Goal: Task Accomplishment & Management: Complete application form

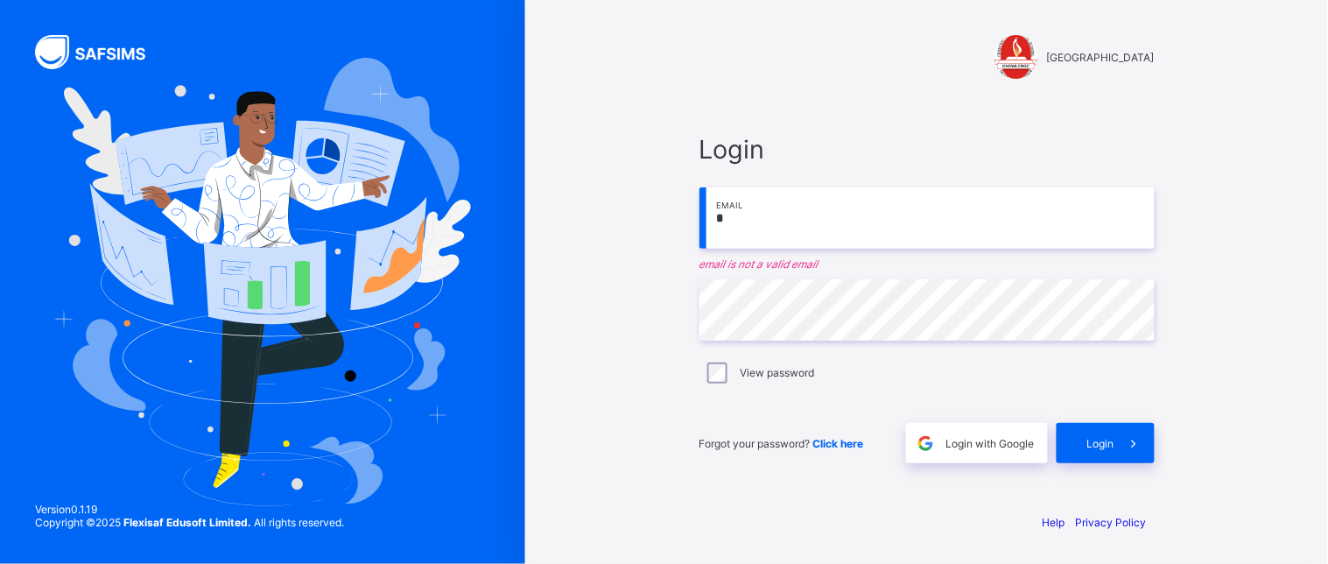
type input "**********"
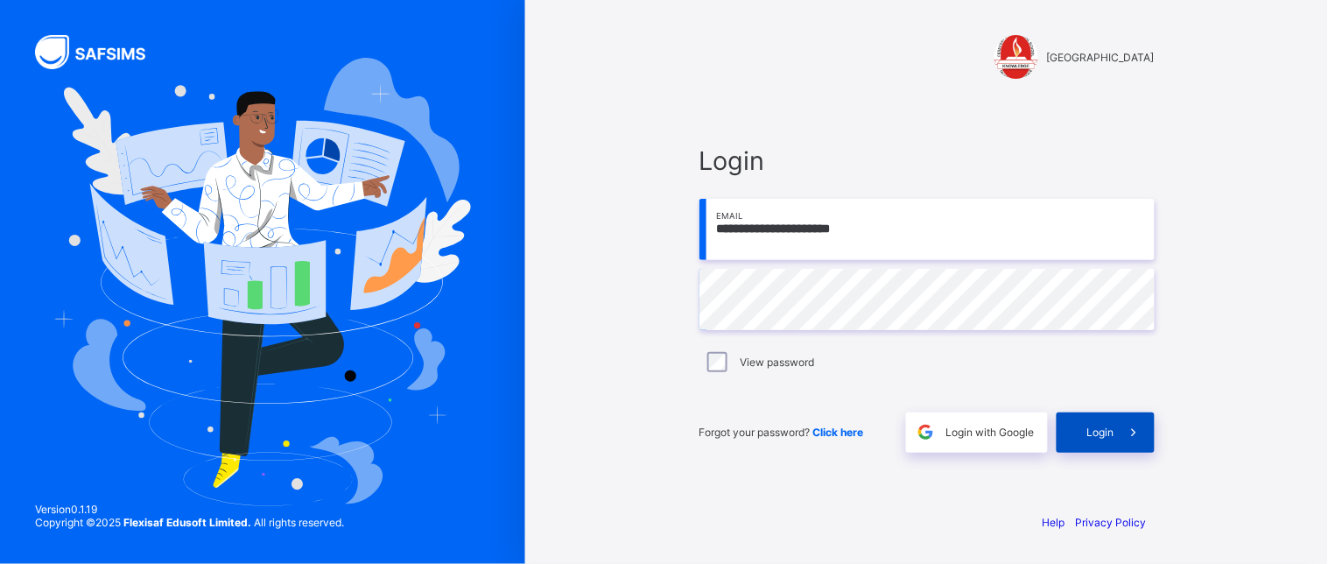
click at [1097, 431] on span "Login" at bounding box center [1100, 431] width 27 height 13
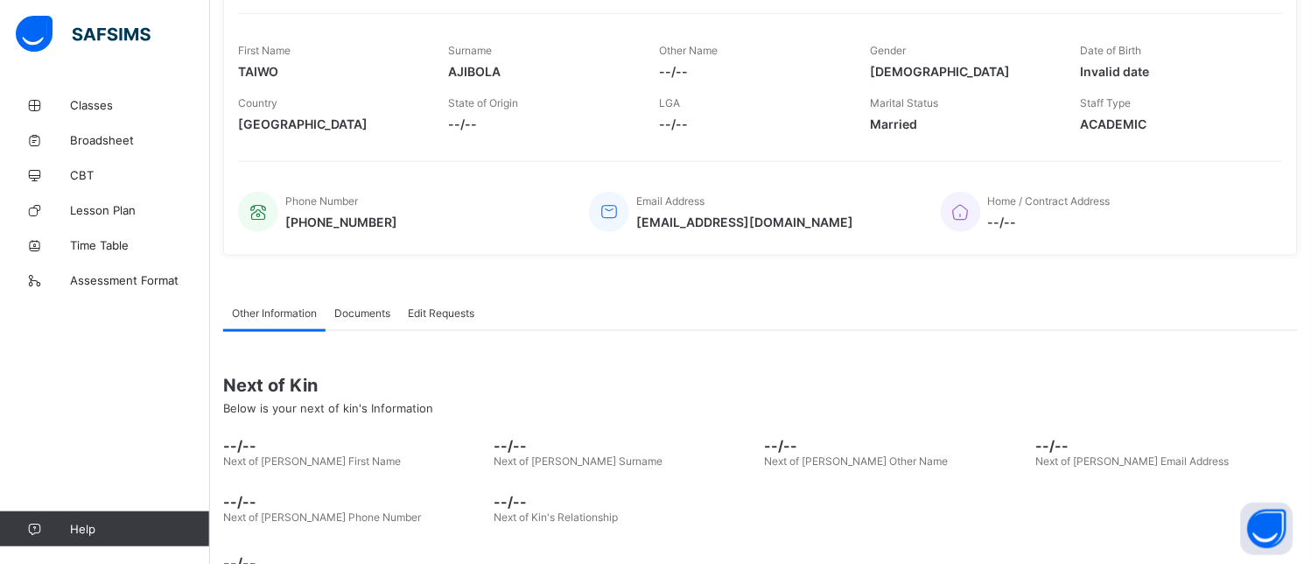
scroll to position [305, 0]
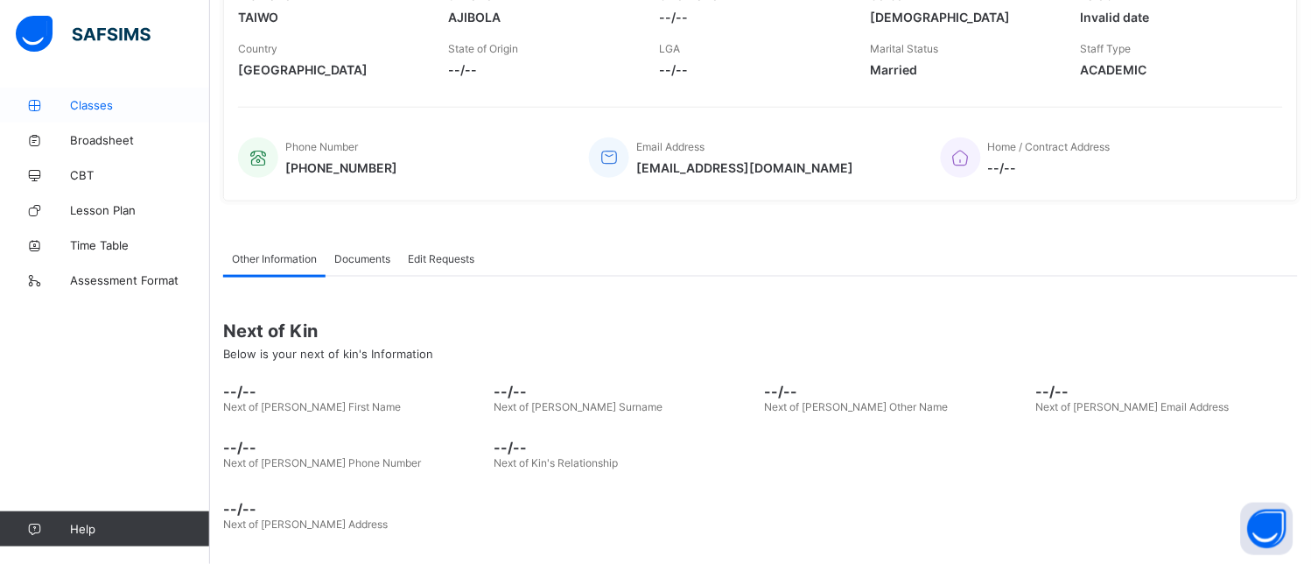
click at [95, 98] on span "Classes" at bounding box center [140, 105] width 140 height 14
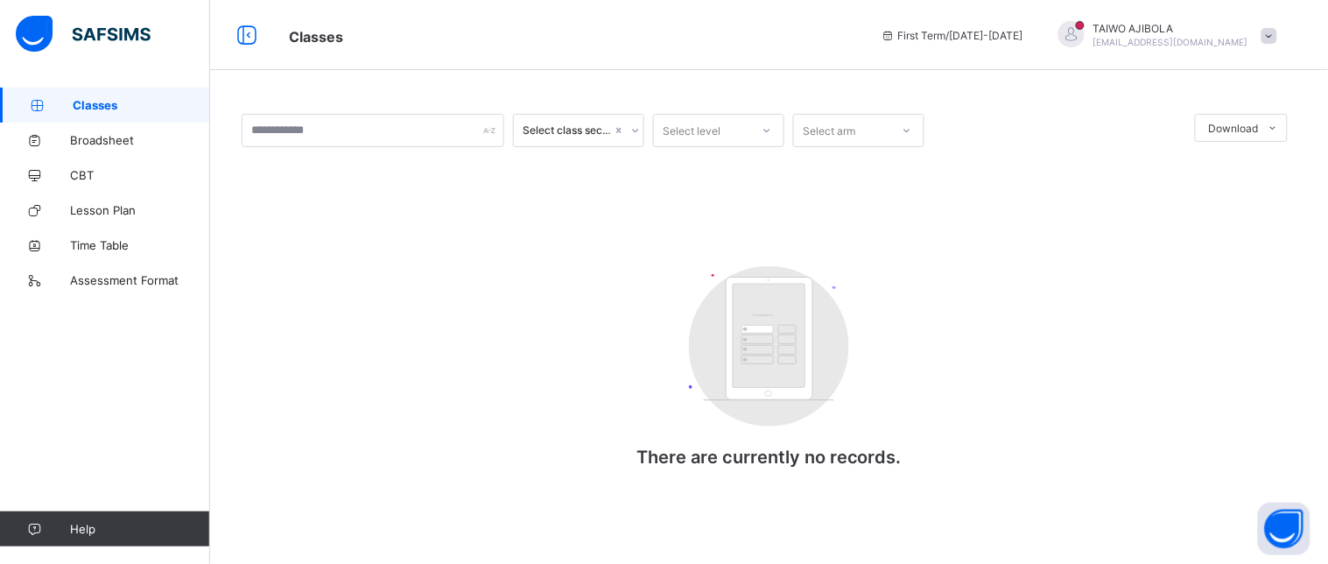
click at [94, 102] on span "Classes" at bounding box center [141, 105] width 137 height 14
click at [82, 105] on span "Classes" at bounding box center [141, 105] width 137 height 14
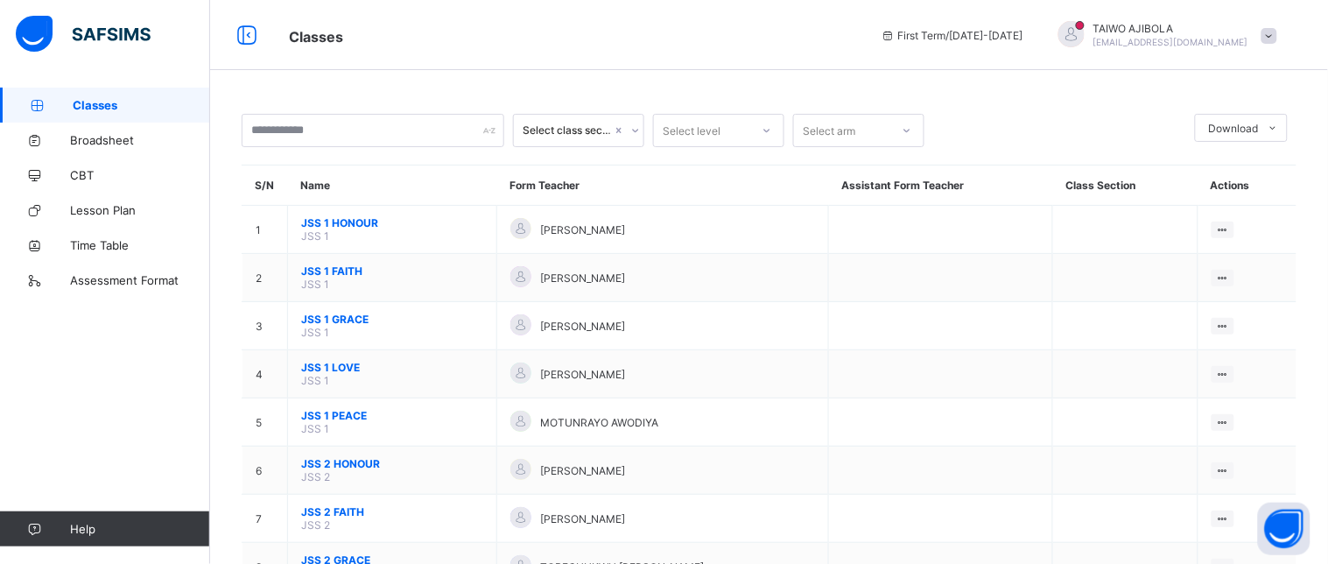
click at [82, 105] on span "Classes" at bounding box center [141, 105] width 137 height 14
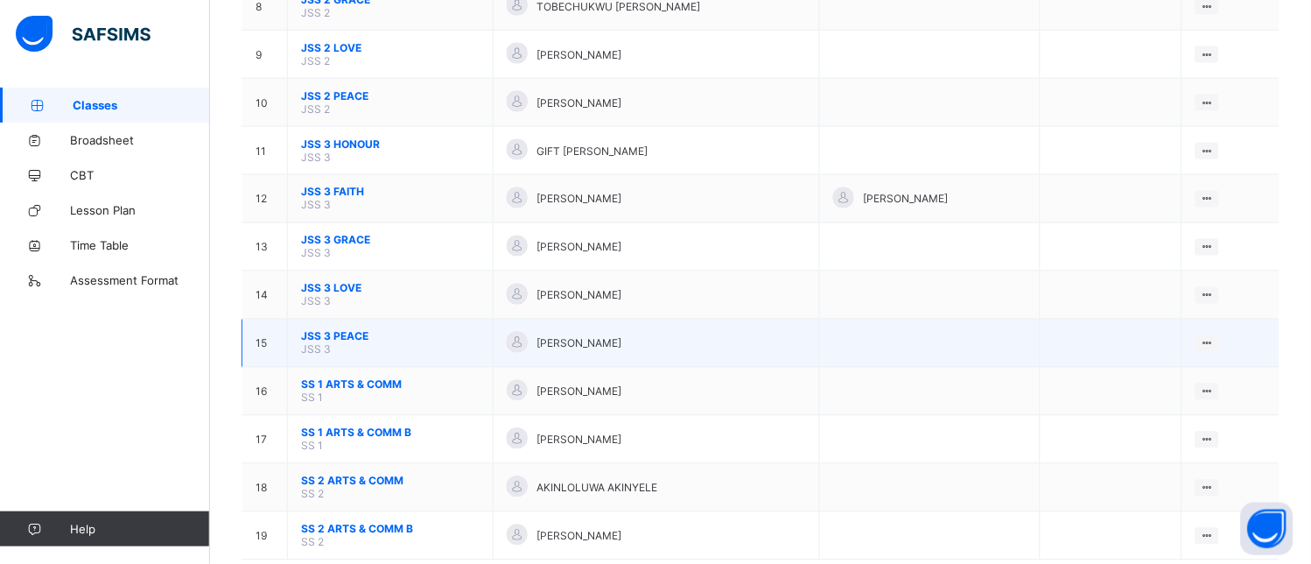
scroll to position [582, 0]
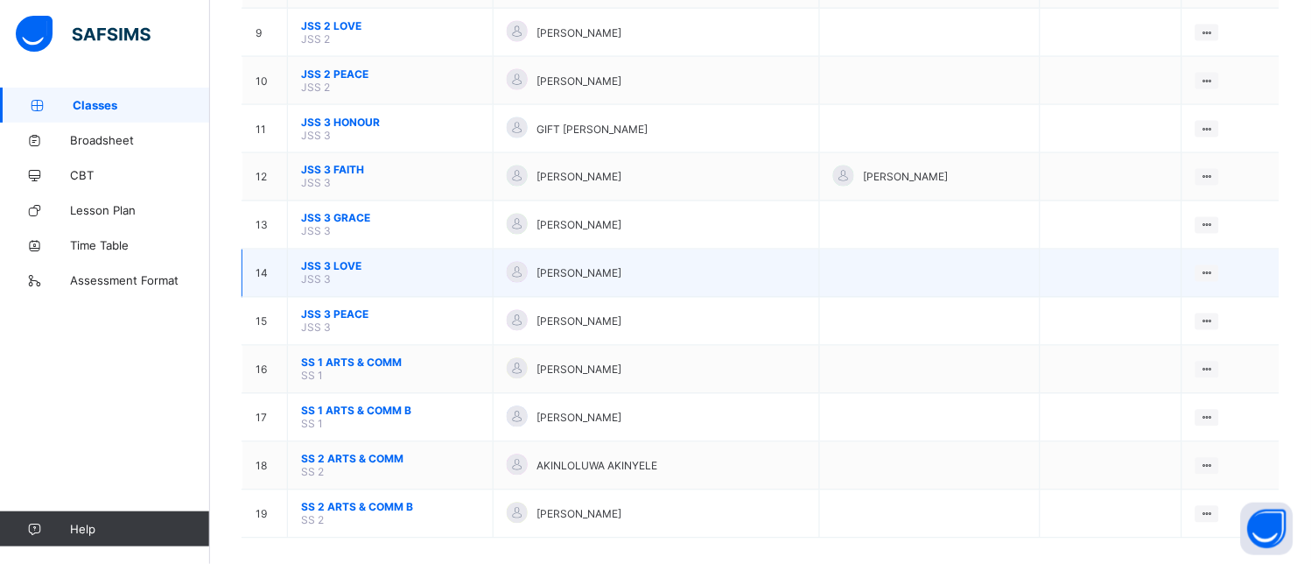
click at [331, 260] on span "JSS 3 LOVE" at bounding box center [390, 266] width 179 height 13
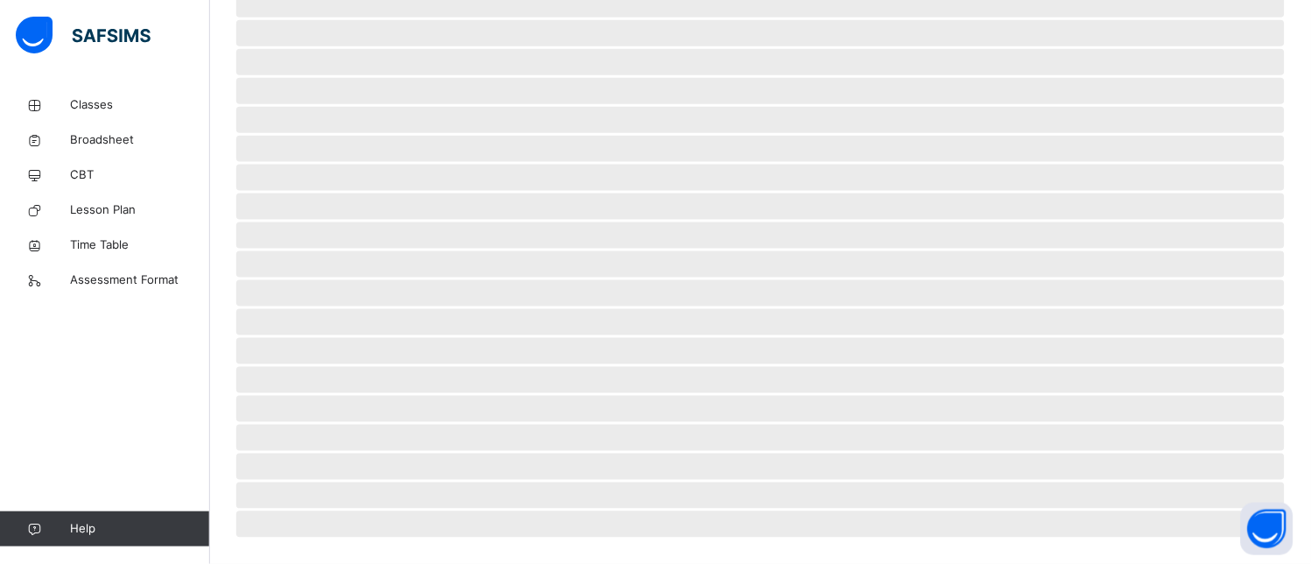
click at [331, 249] on span "‌" at bounding box center [760, 235] width 1048 height 26
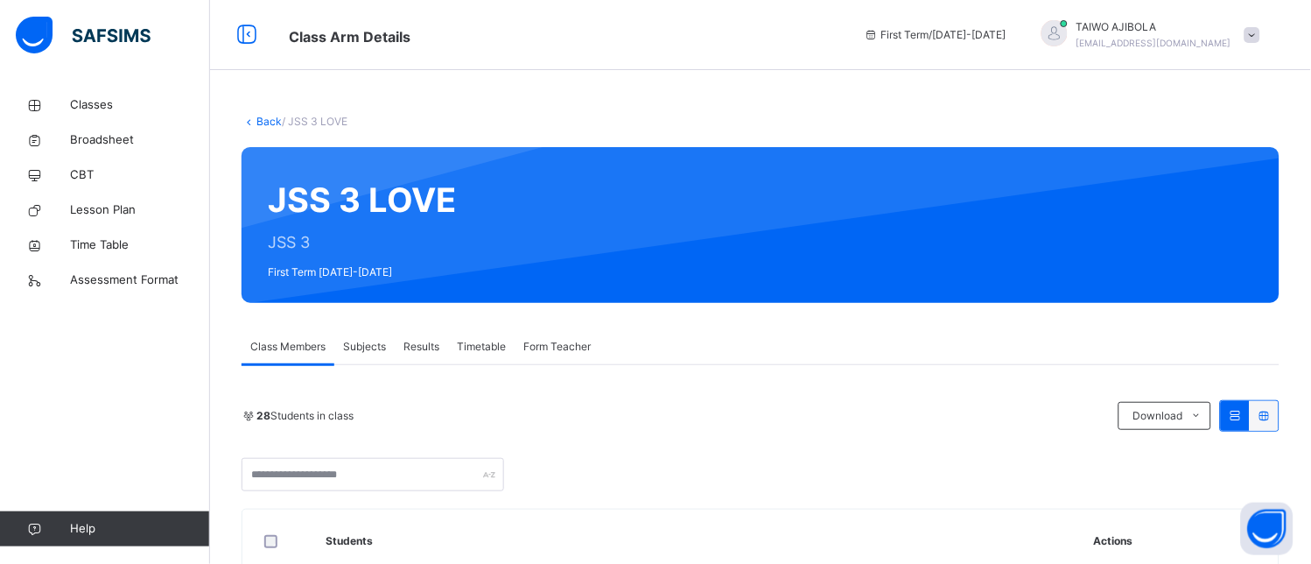
click at [375, 347] on span "Subjects" at bounding box center [364, 347] width 43 height 16
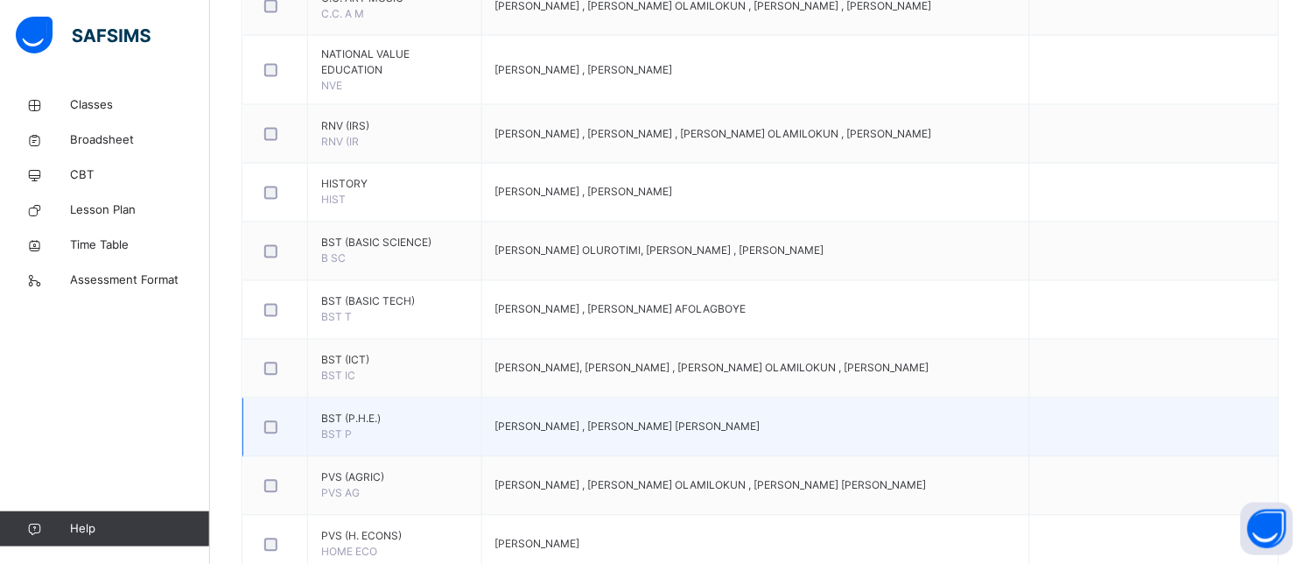
scroll to position [1069, 0]
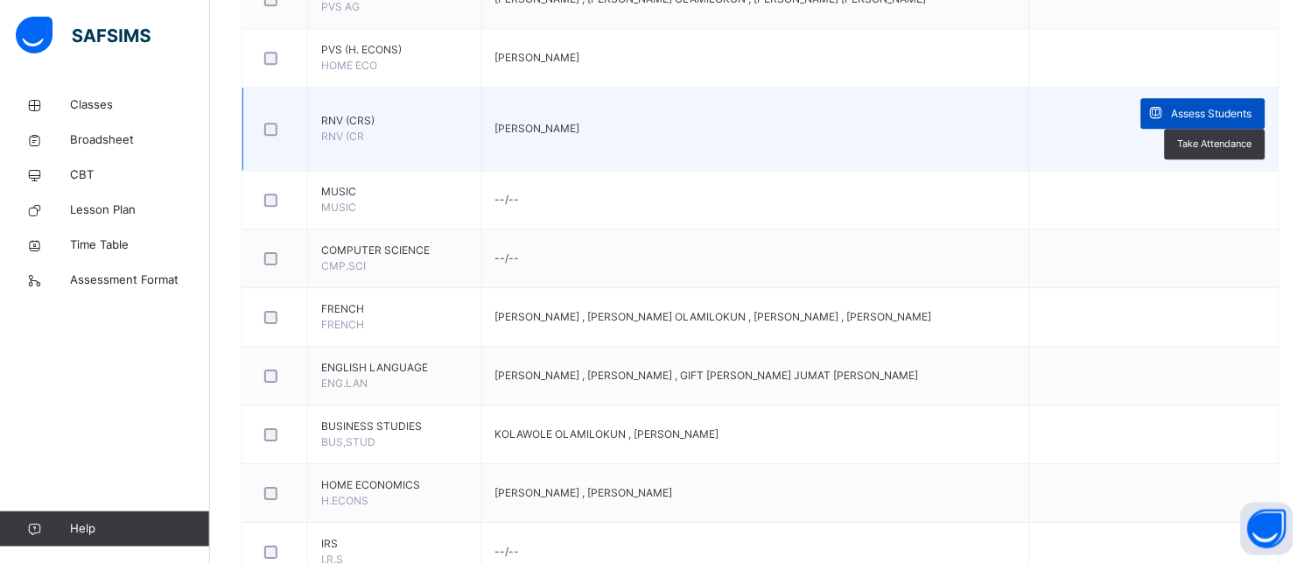
click at [1217, 110] on span "Assess Students" at bounding box center [1212, 114] width 81 height 16
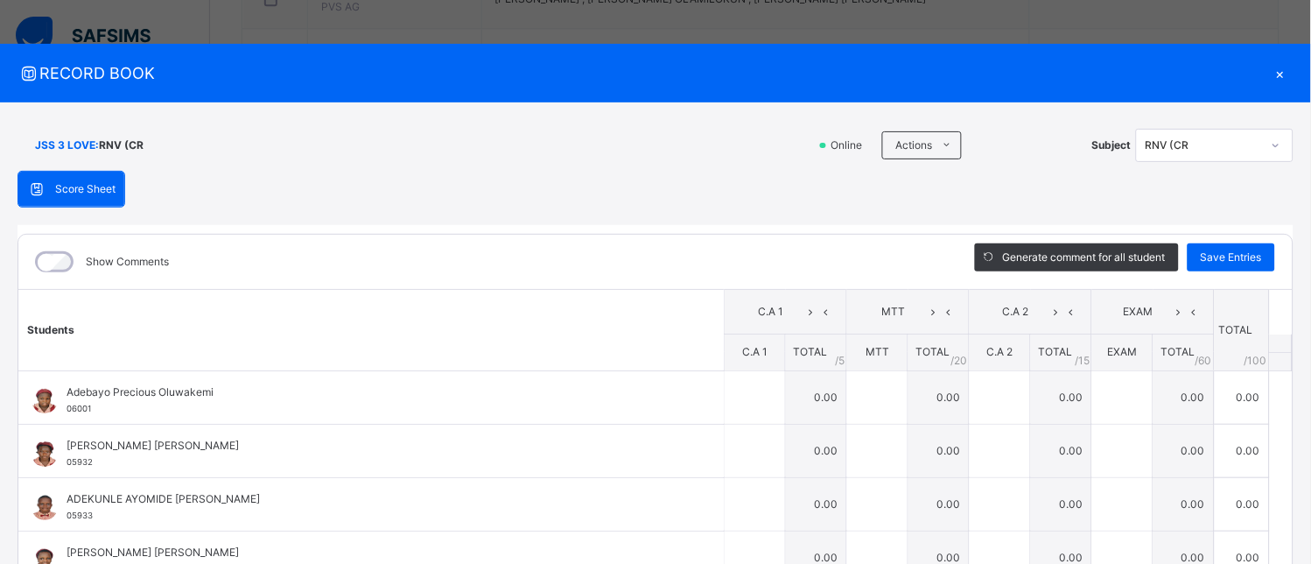
scroll to position [0, 0]
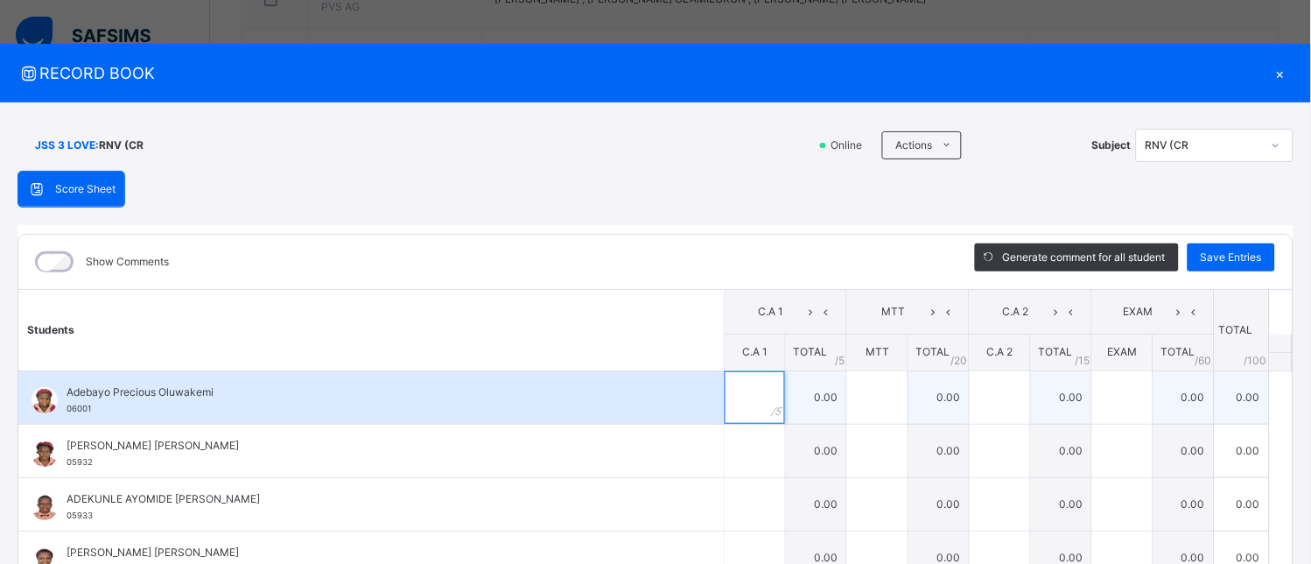
click at [737, 397] on input "text" at bounding box center [755, 397] width 60 height 53
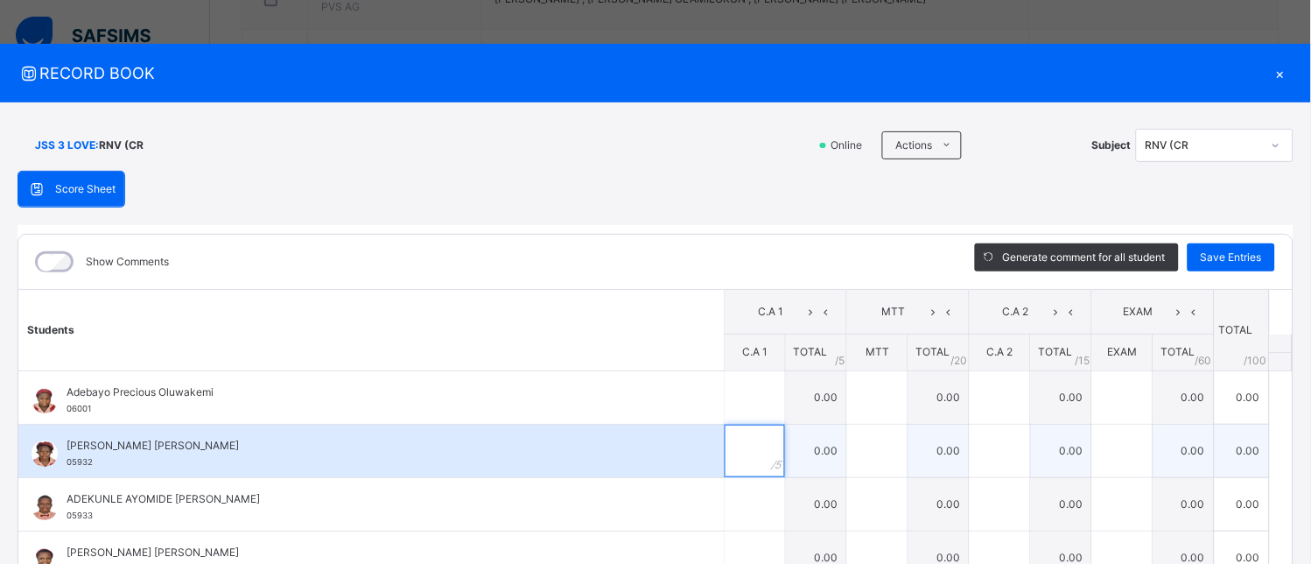
click at [729, 466] on input "text" at bounding box center [755, 450] width 60 height 53
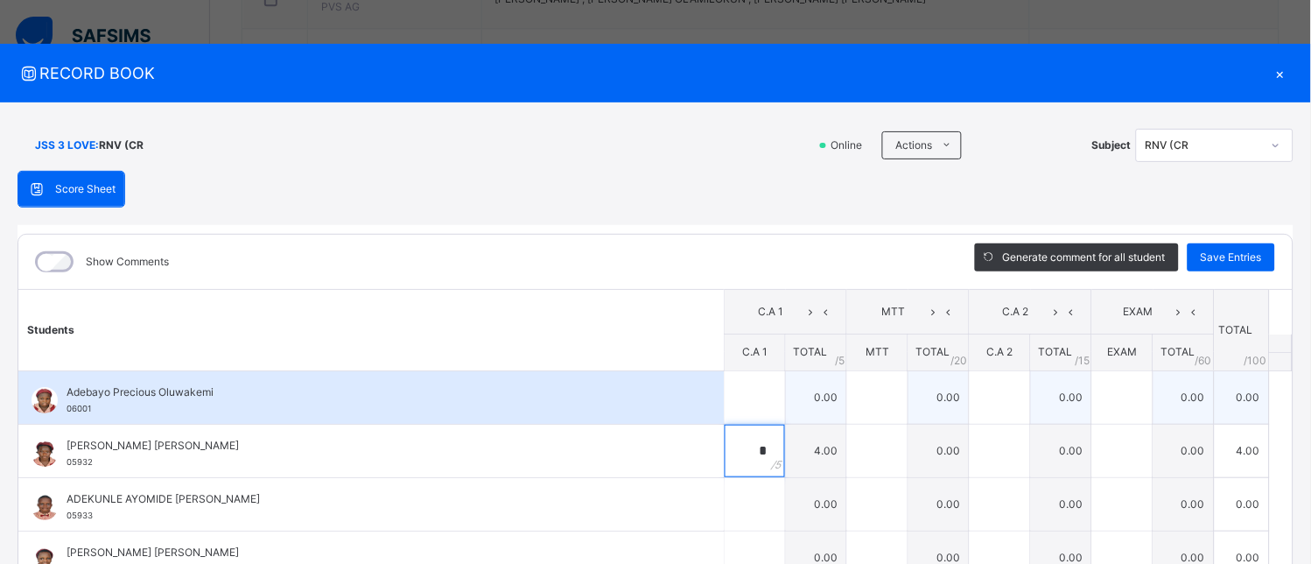
type input "*"
click at [725, 401] on input "text" at bounding box center [755, 397] width 60 height 53
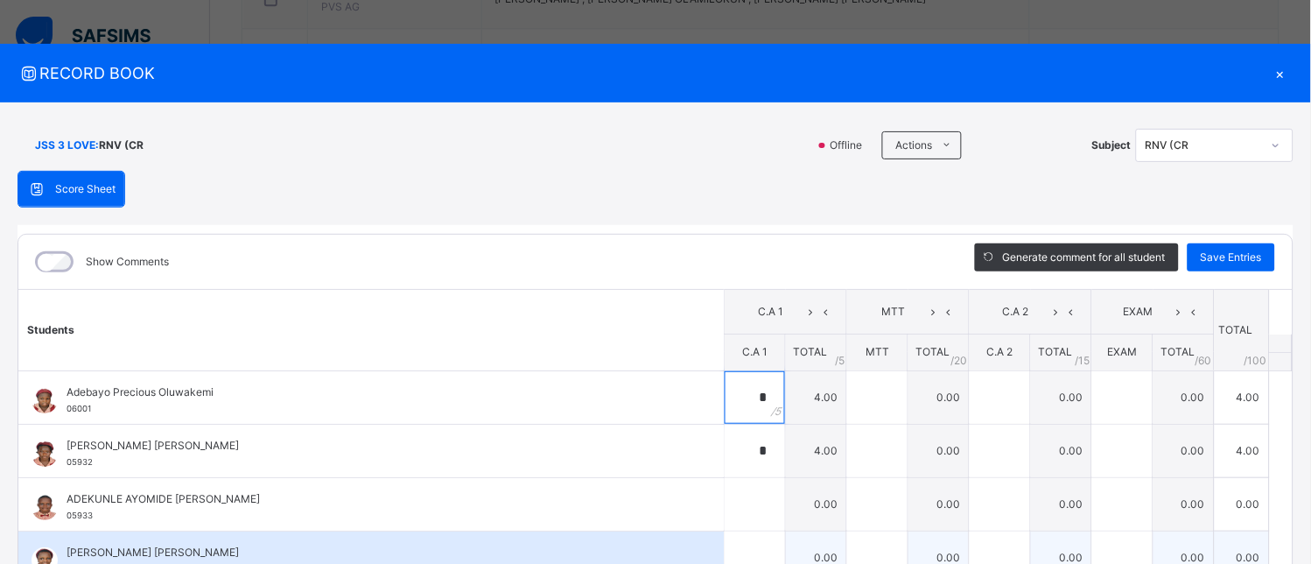
type input "*"
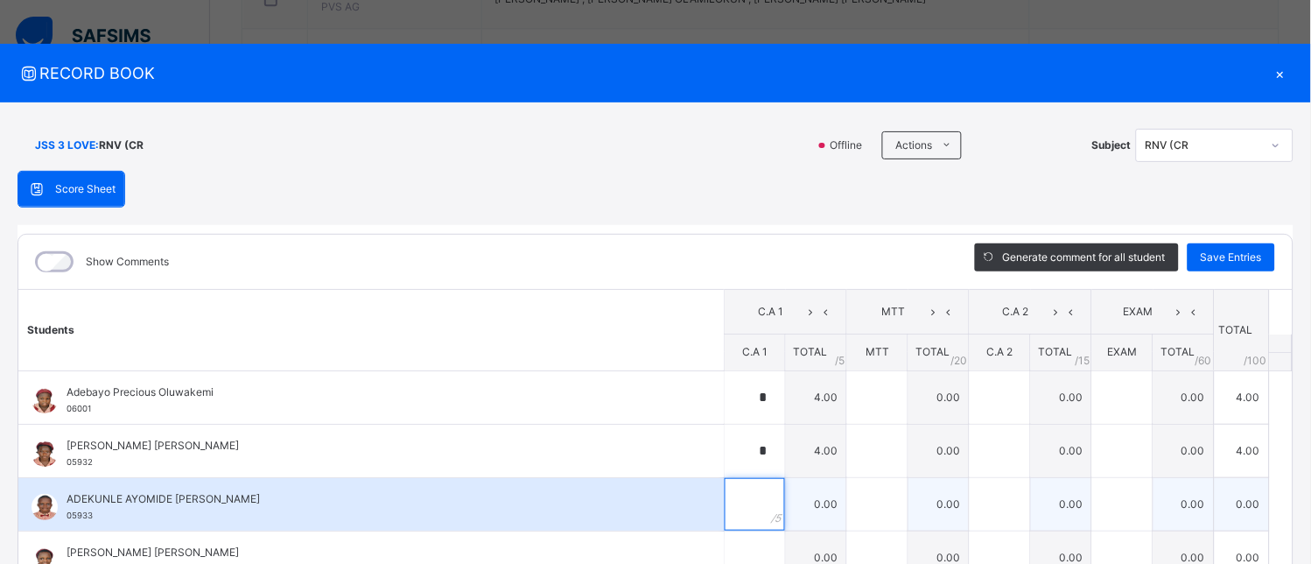
click at [732, 514] on input "text" at bounding box center [755, 504] width 60 height 53
type input "*"
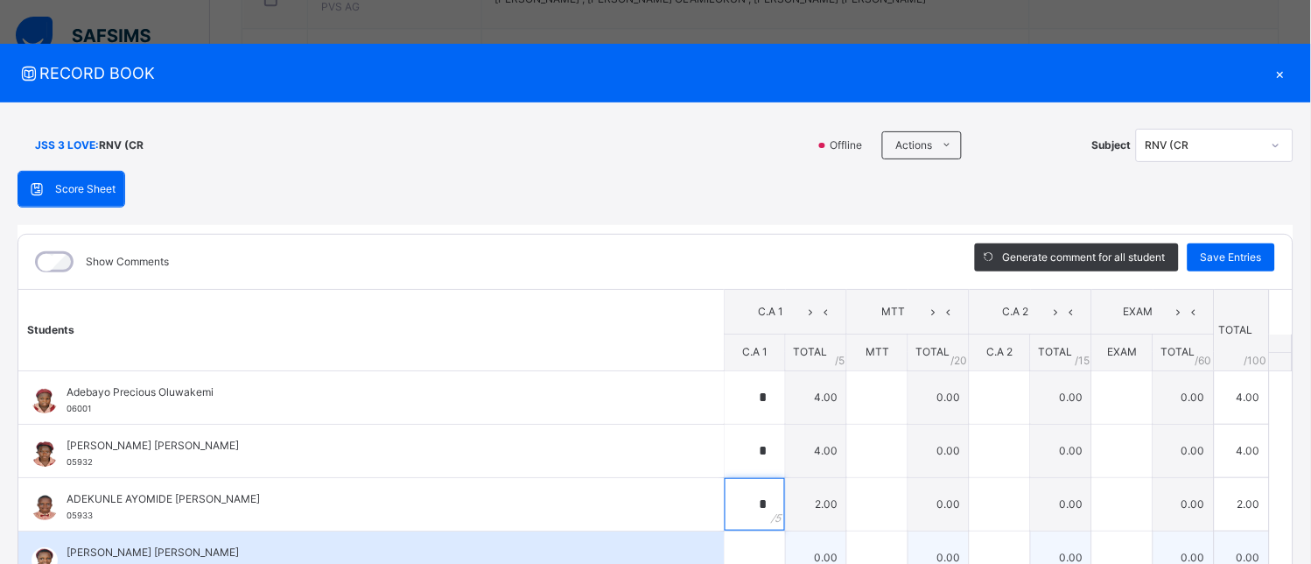
scroll to position [97, 0]
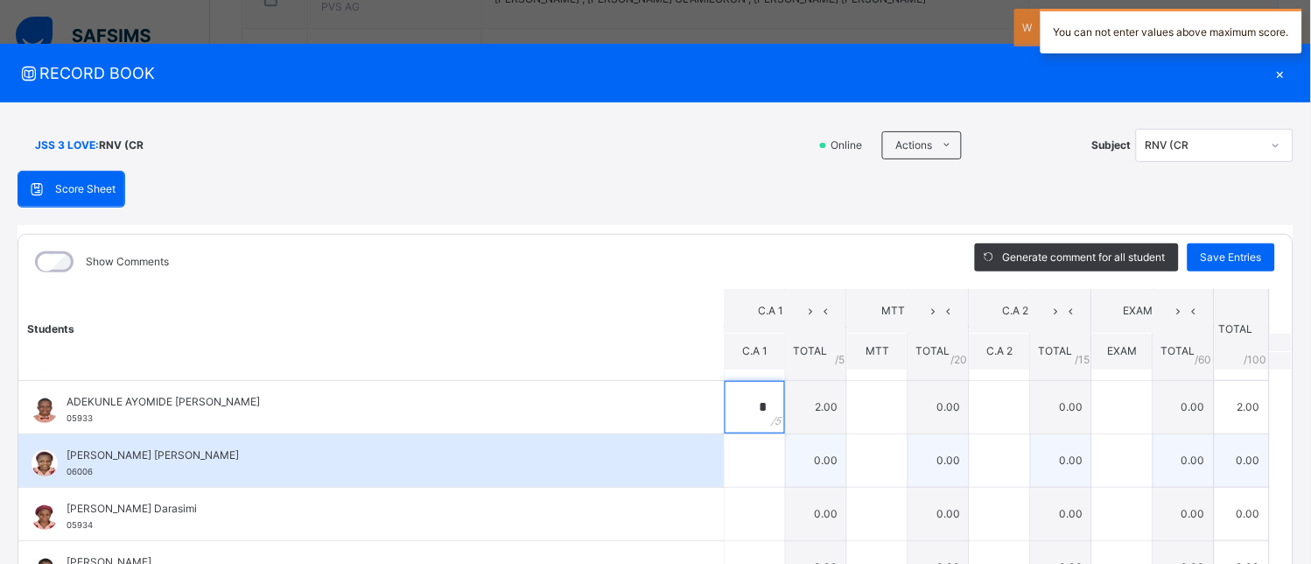
type input "*"
click at [725, 458] on input "text" at bounding box center [755, 460] width 60 height 53
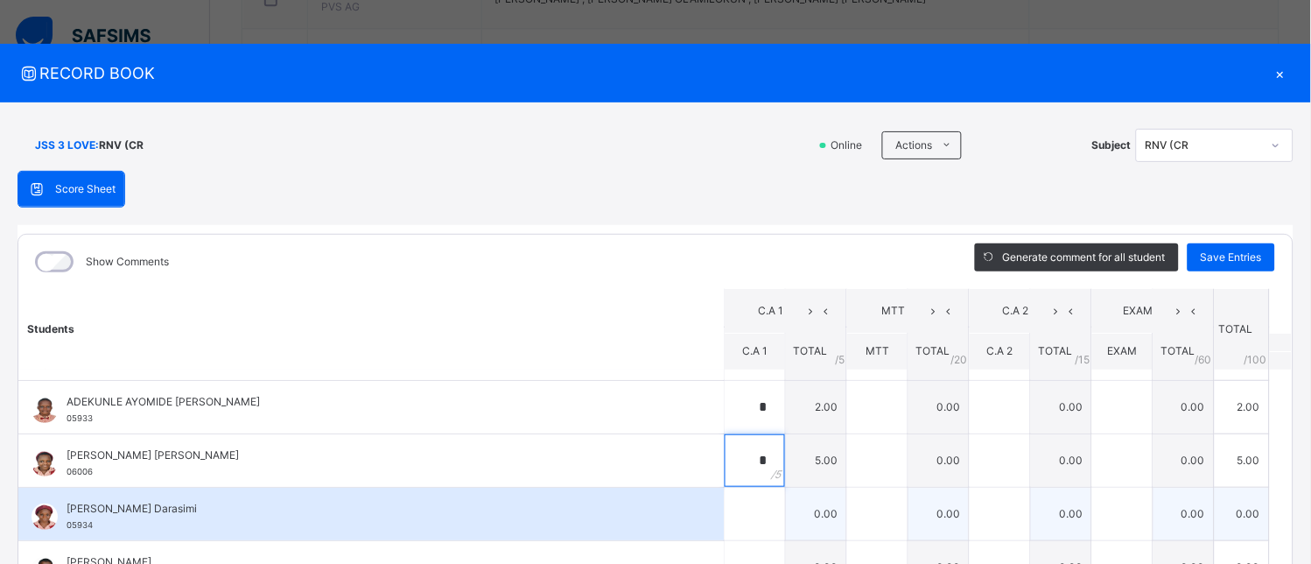
type input "*"
click at [725, 515] on input "text" at bounding box center [755, 513] width 60 height 53
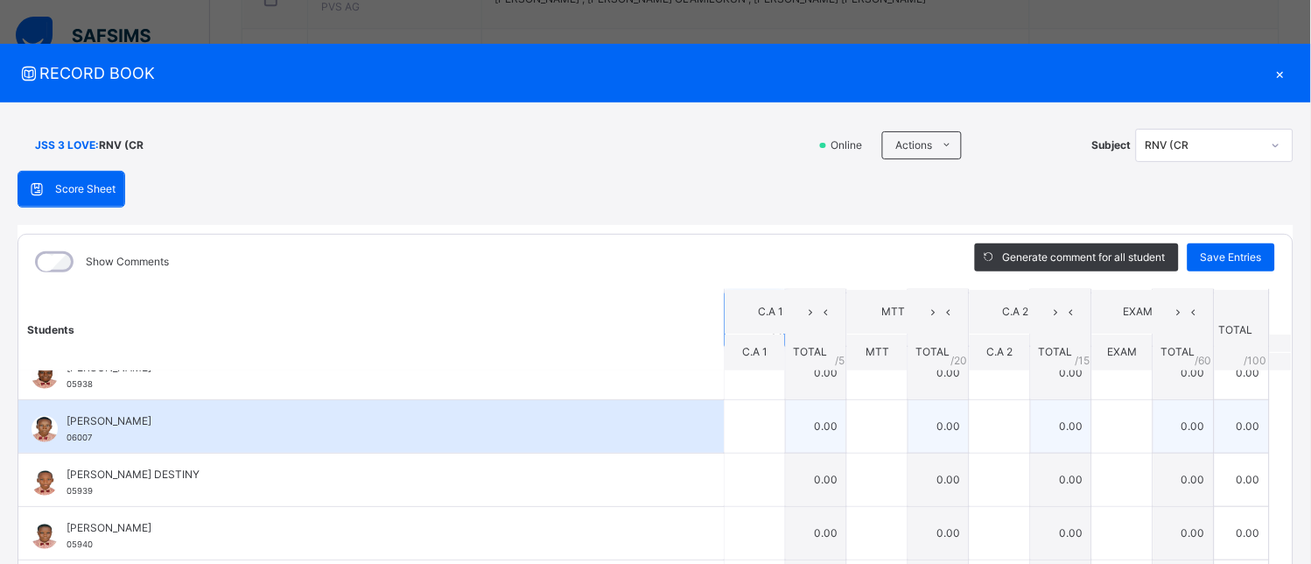
scroll to position [194, 0]
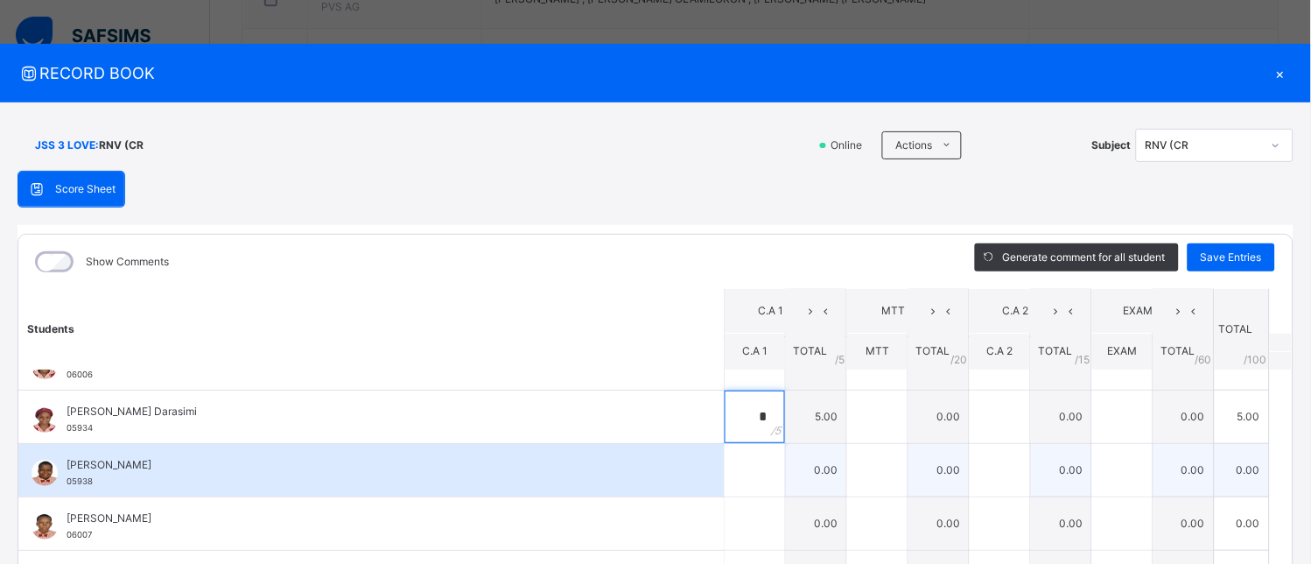
type input "*"
click at [746, 465] on div at bounding box center [755, 470] width 60 height 53
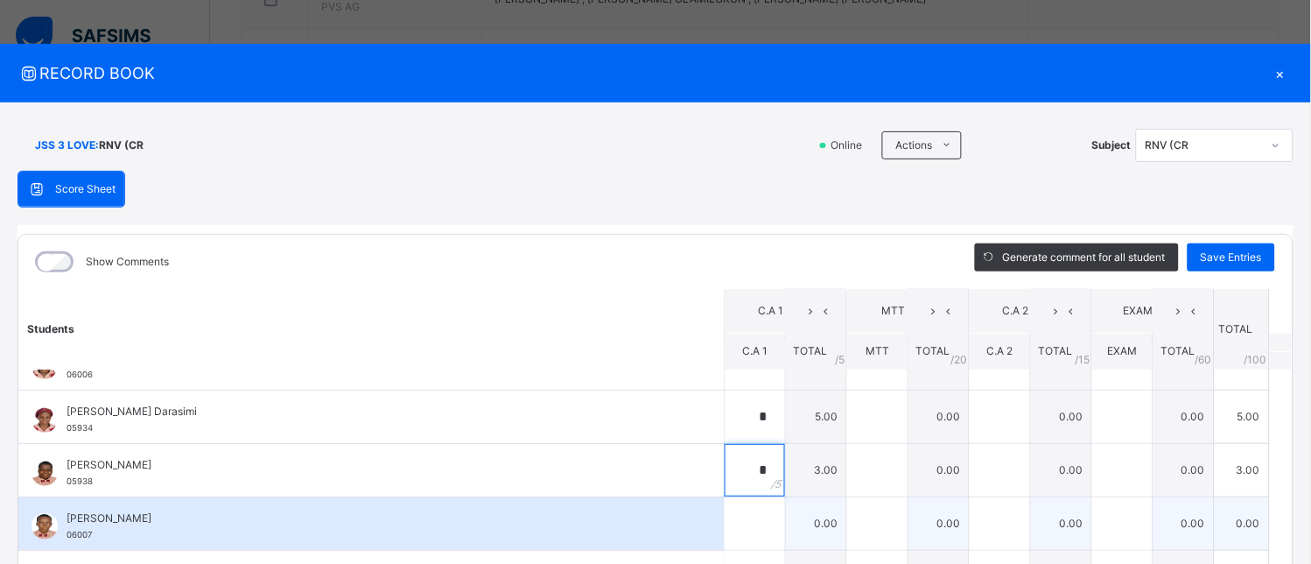
type input "*"
click at [740, 513] on input "text" at bounding box center [755, 523] width 60 height 53
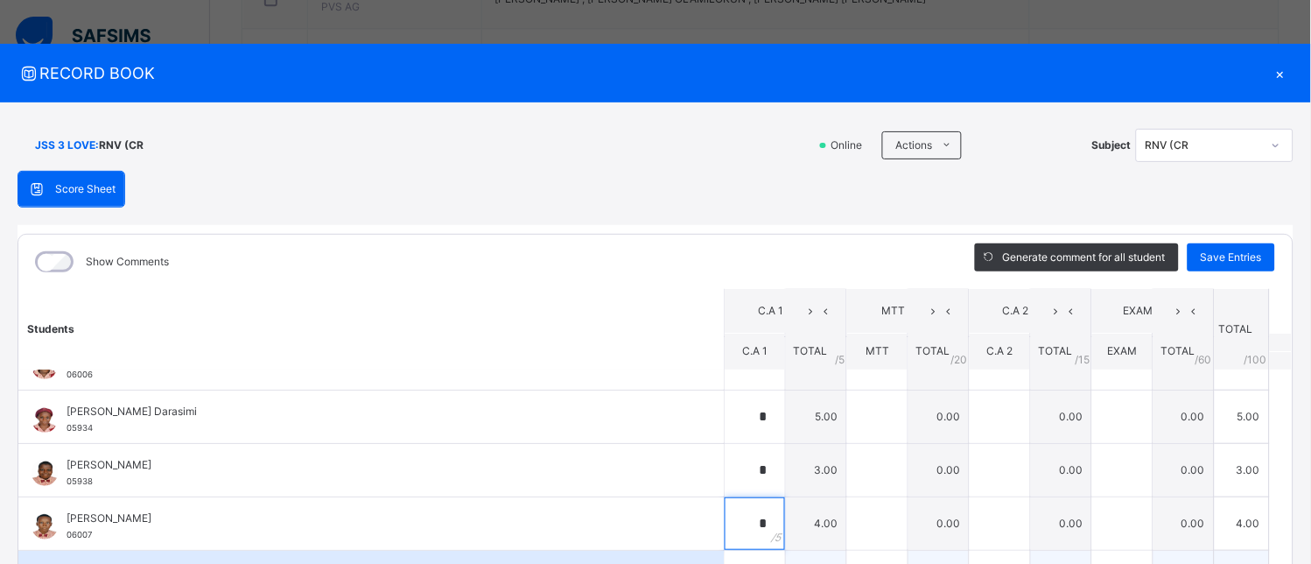
scroll to position [291, 0]
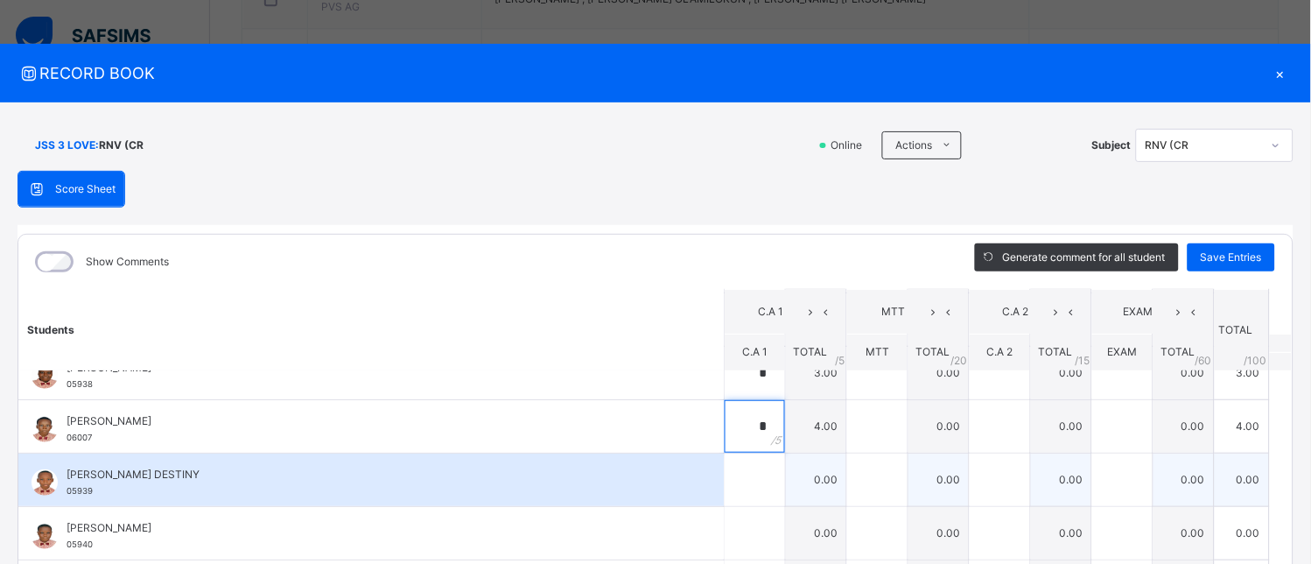
type input "*"
drag, startPoint x: 701, startPoint y: 469, endPoint x: 724, endPoint y: 486, distance: 28.2
click at [725, 486] on input "text" at bounding box center [755, 479] width 60 height 53
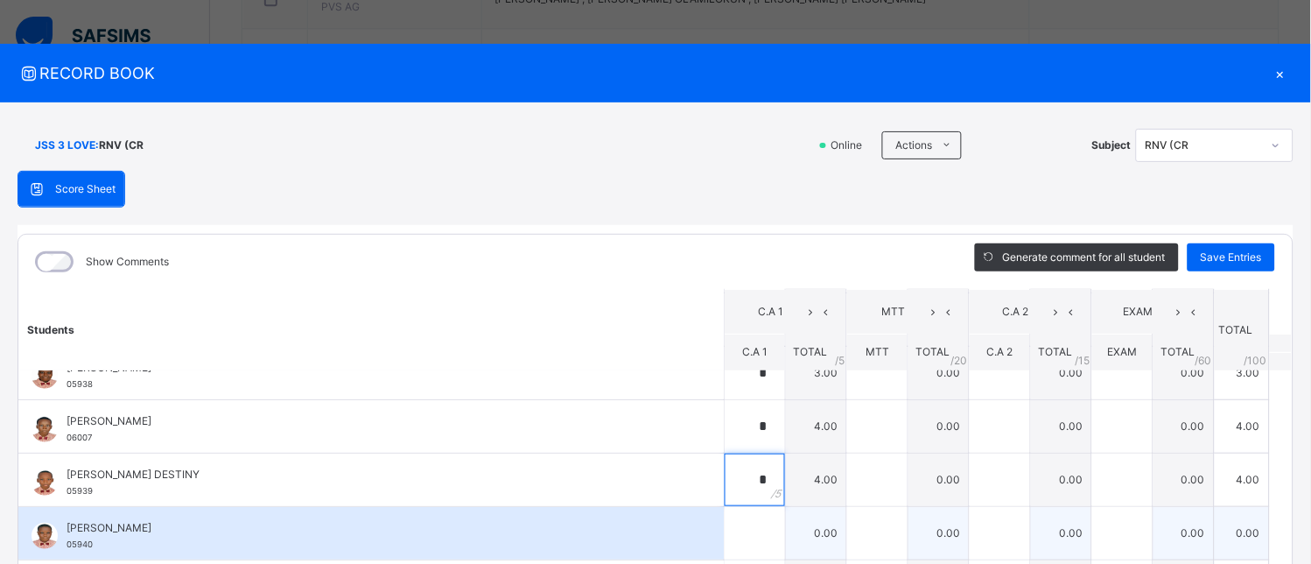
type input "*"
click at [740, 535] on input "text" at bounding box center [755, 533] width 60 height 53
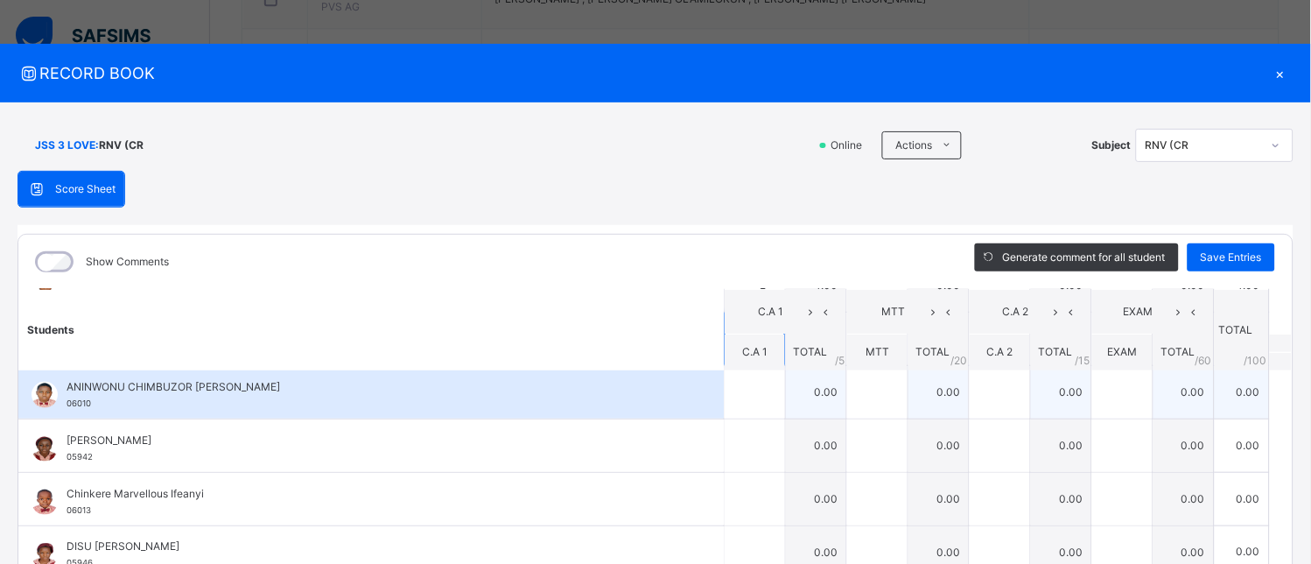
scroll to position [389, 0]
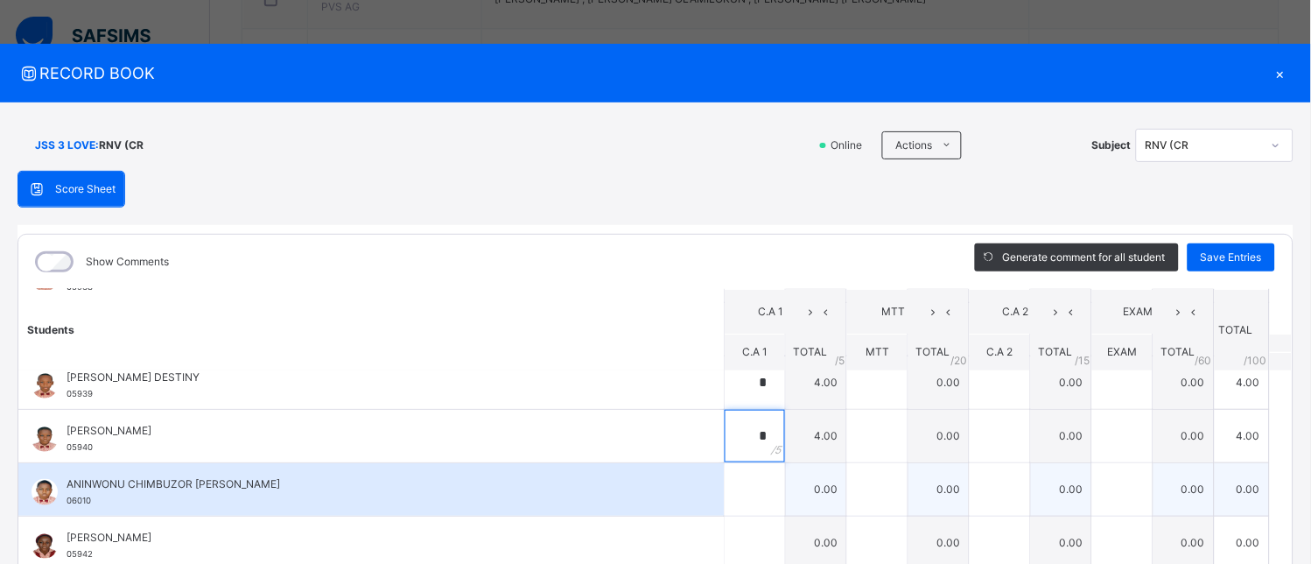
type input "*"
click at [747, 494] on div at bounding box center [755, 489] width 60 height 53
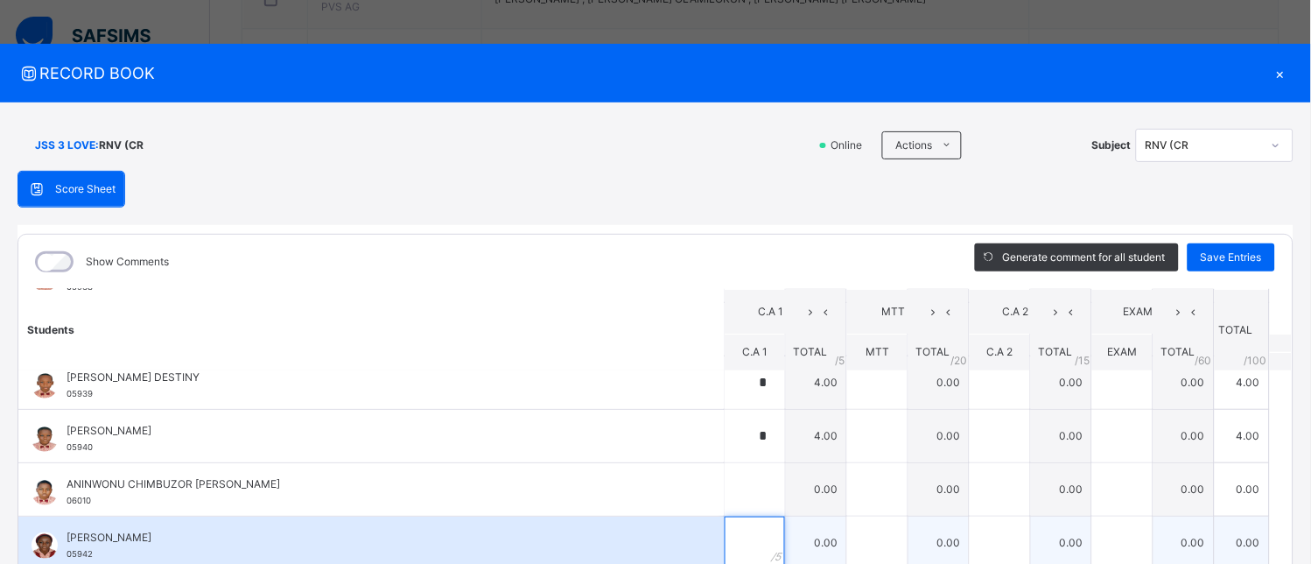
click at [745, 553] on div at bounding box center [755, 542] width 60 height 53
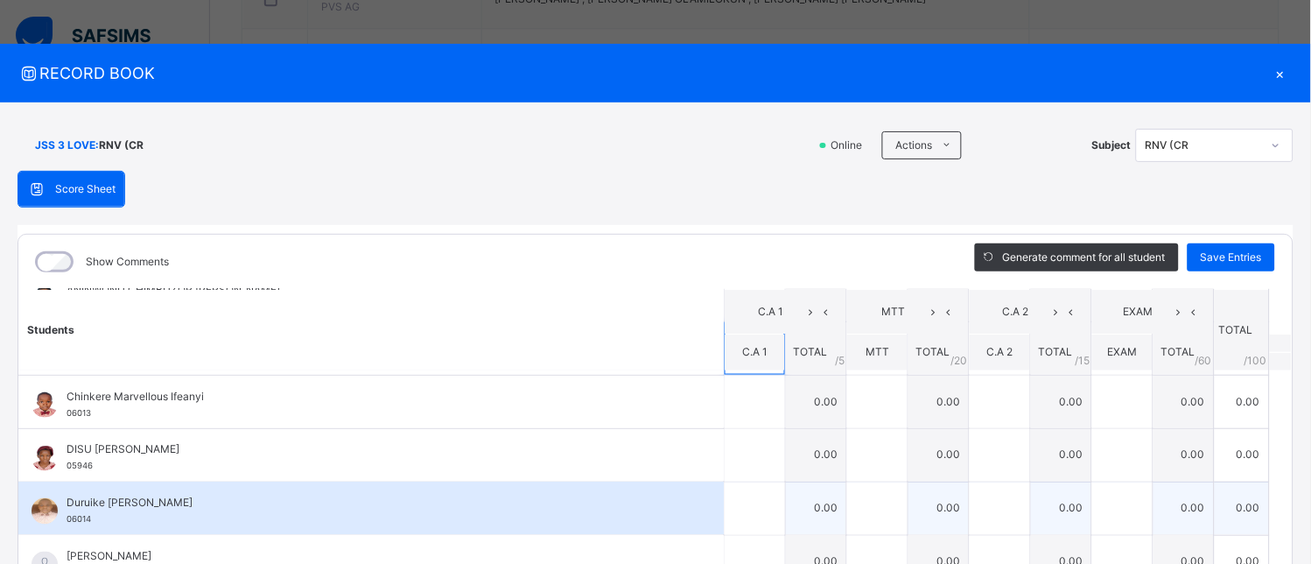
scroll to position [486, 0]
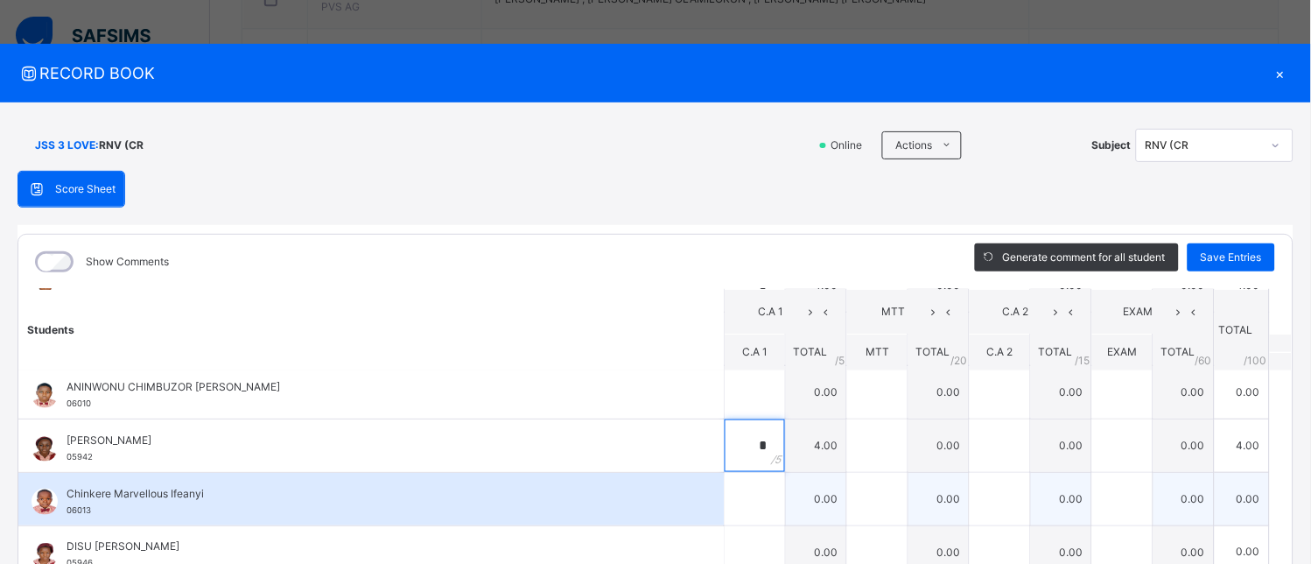
type input "*"
click at [725, 501] on input "text" at bounding box center [755, 499] width 60 height 53
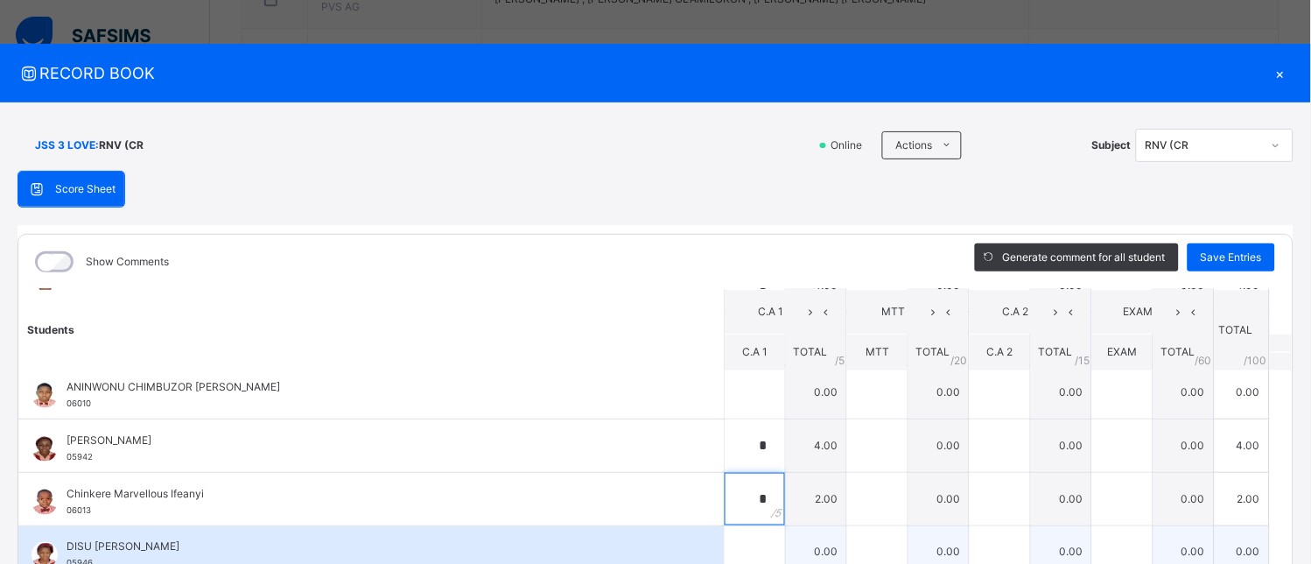
type input "*"
click at [728, 541] on input "text" at bounding box center [755, 552] width 60 height 53
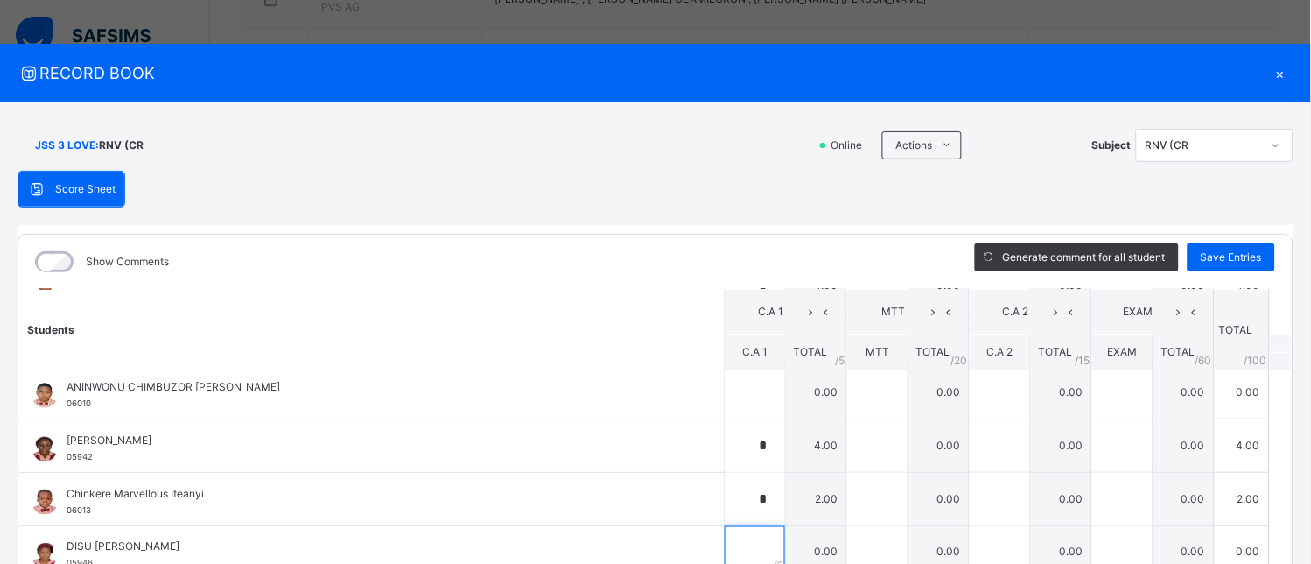
scroll to position [583, 0]
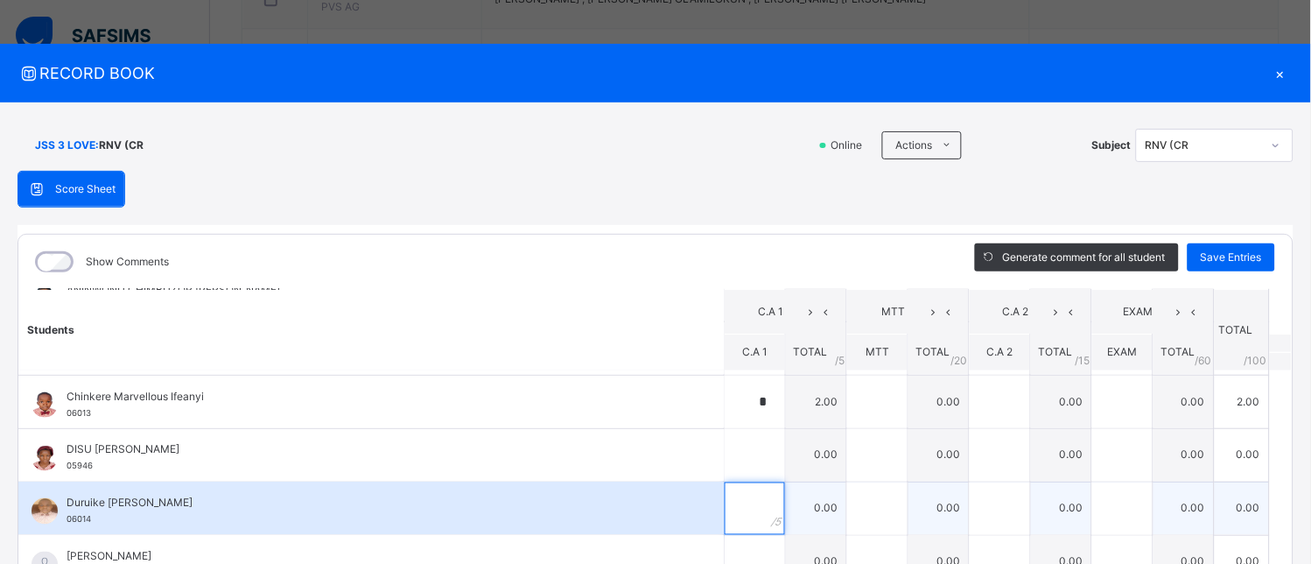
click at [736, 511] on input "text" at bounding box center [755, 508] width 60 height 53
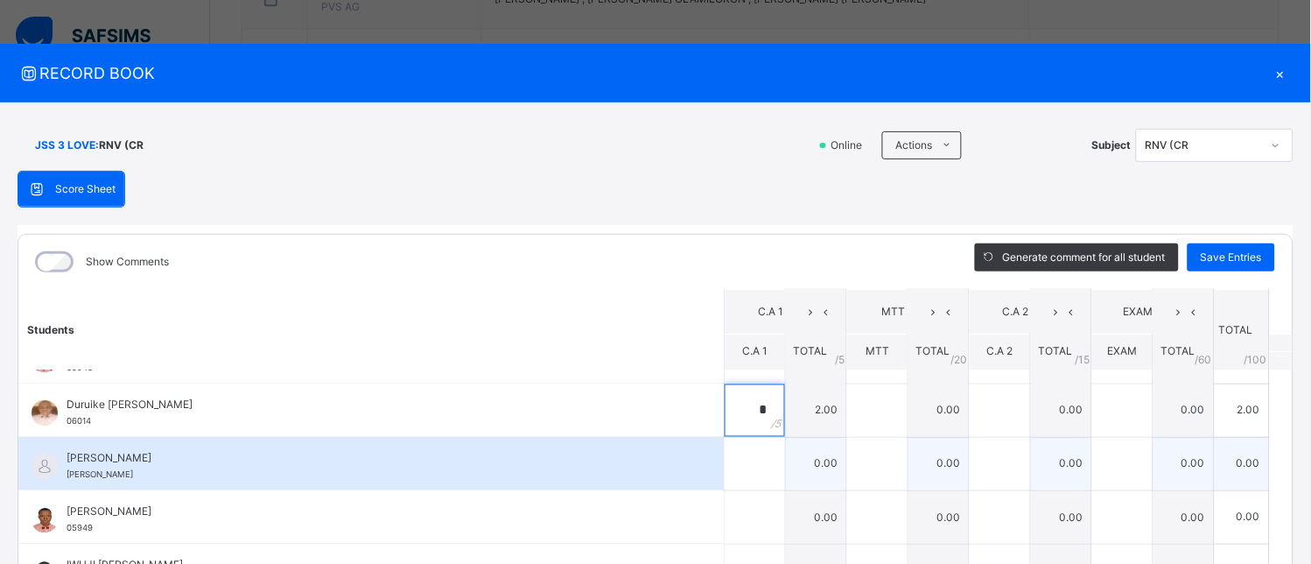
scroll to position [680, 0]
type input "*"
click at [728, 468] on input "text" at bounding box center [755, 464] width 60 height 53
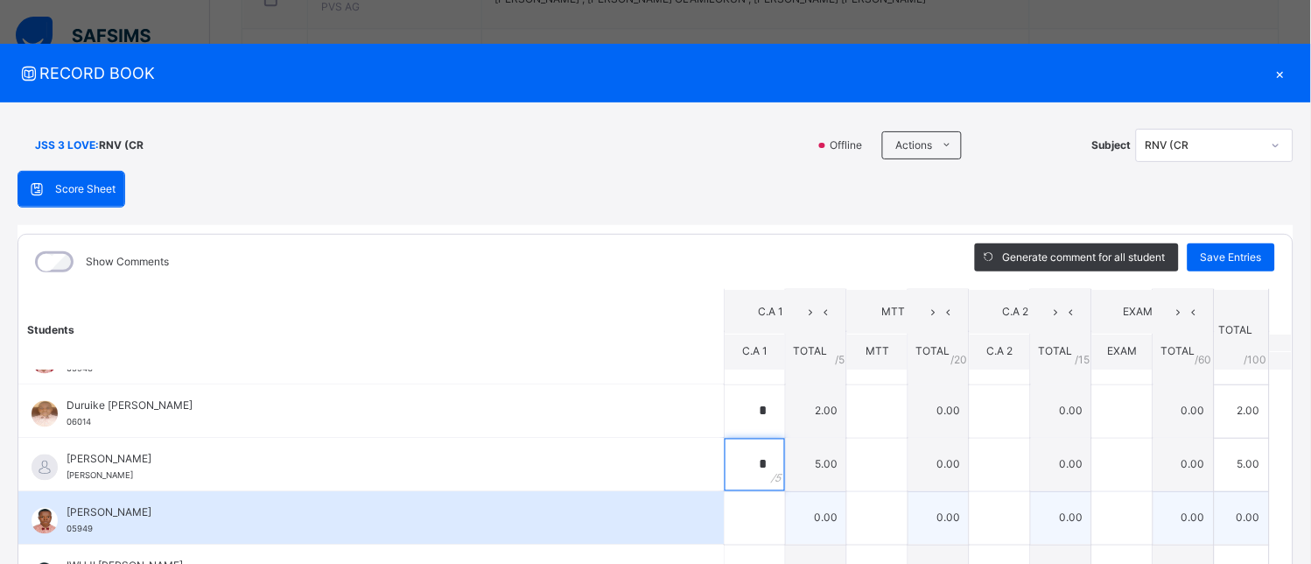
type input "*"
click at [757, 525] on div at bounding box center [755, 518] width 60 height 53
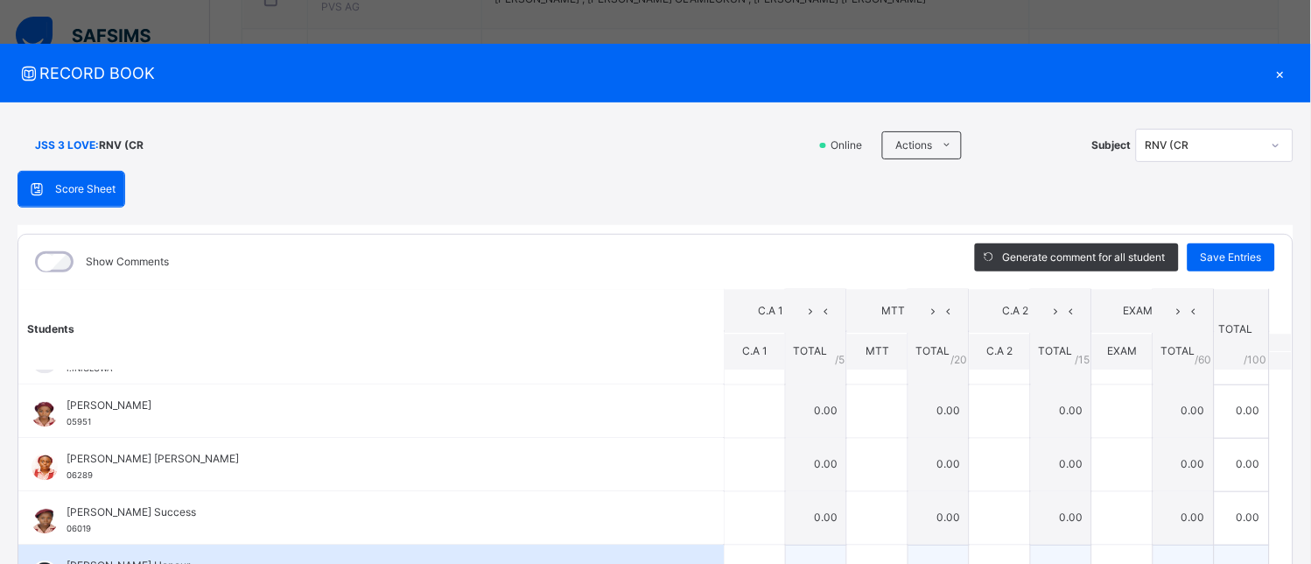
scroll to position [972, 0]
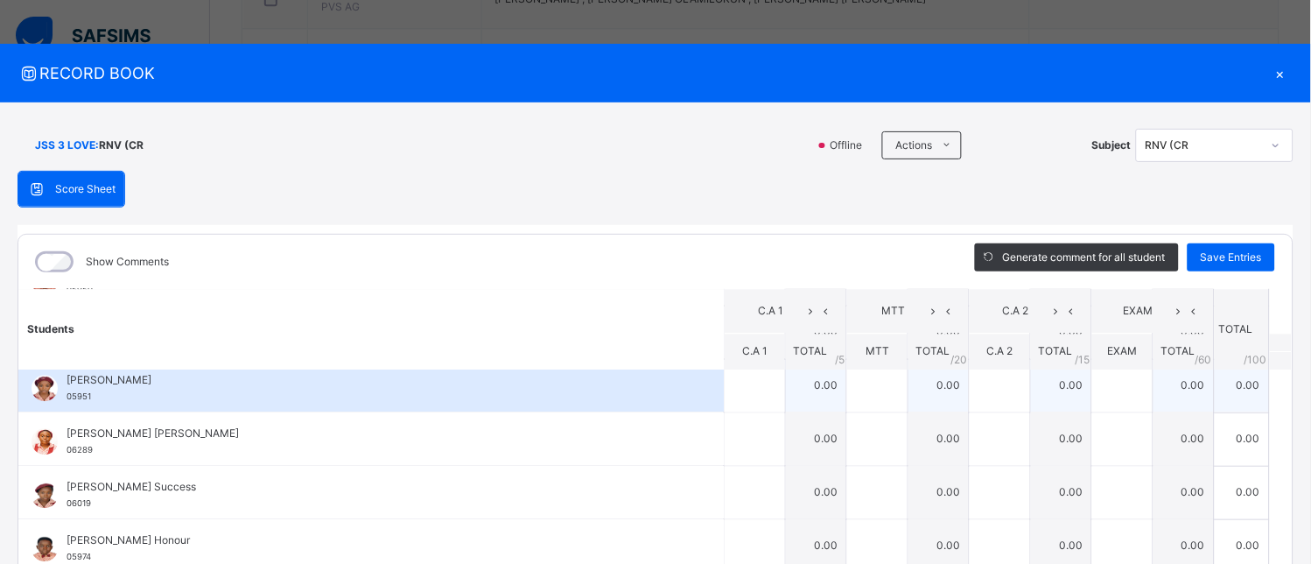
type input "*"
click at [729, 387] on input "text" at bounding box center [755, 386] width 60 height 53
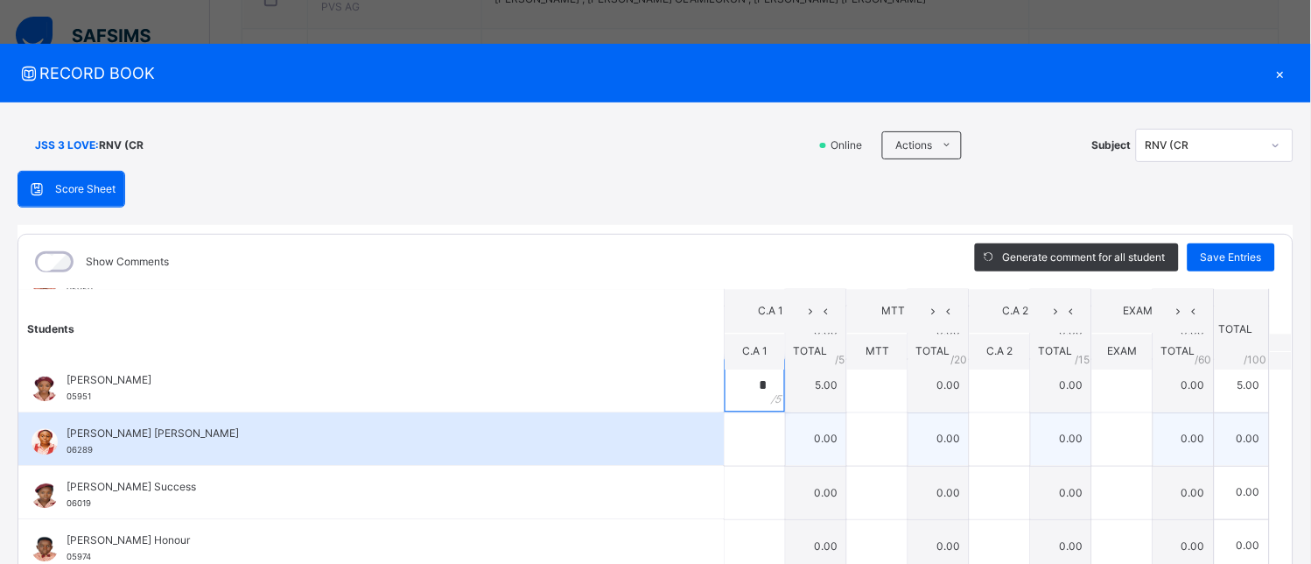
type input "*"
click at [732, 443] on input "text" at bounding box center [755, 439] width 60 height 53
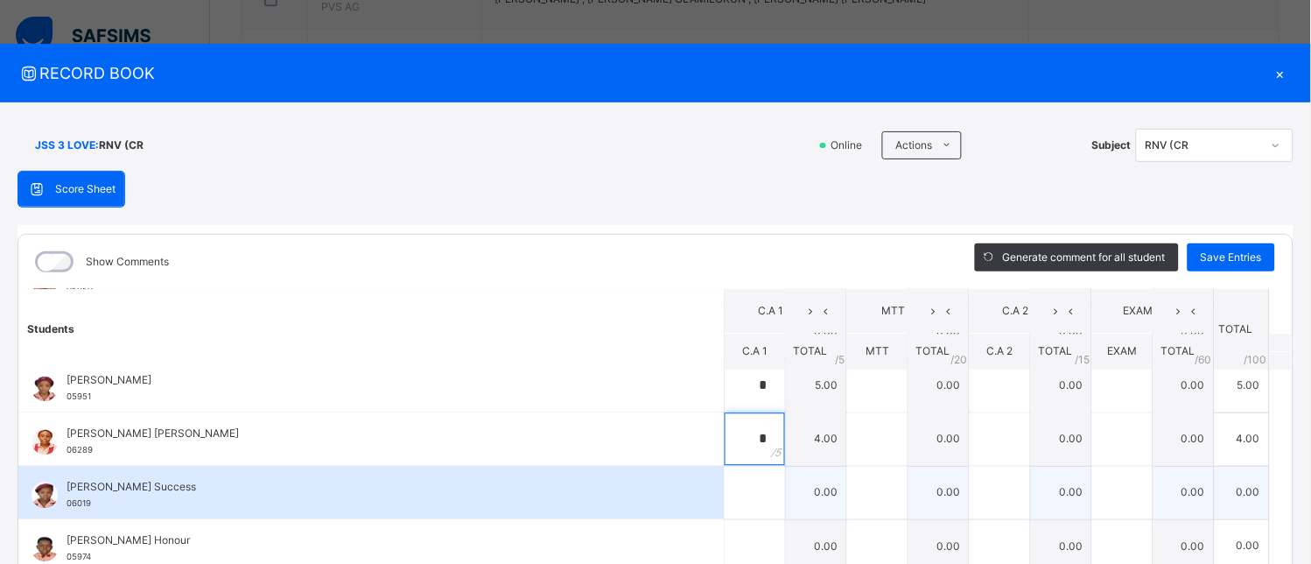
type input "*"
click at [755, 493] on div at bounding box center [755, 492] width 60 height 53
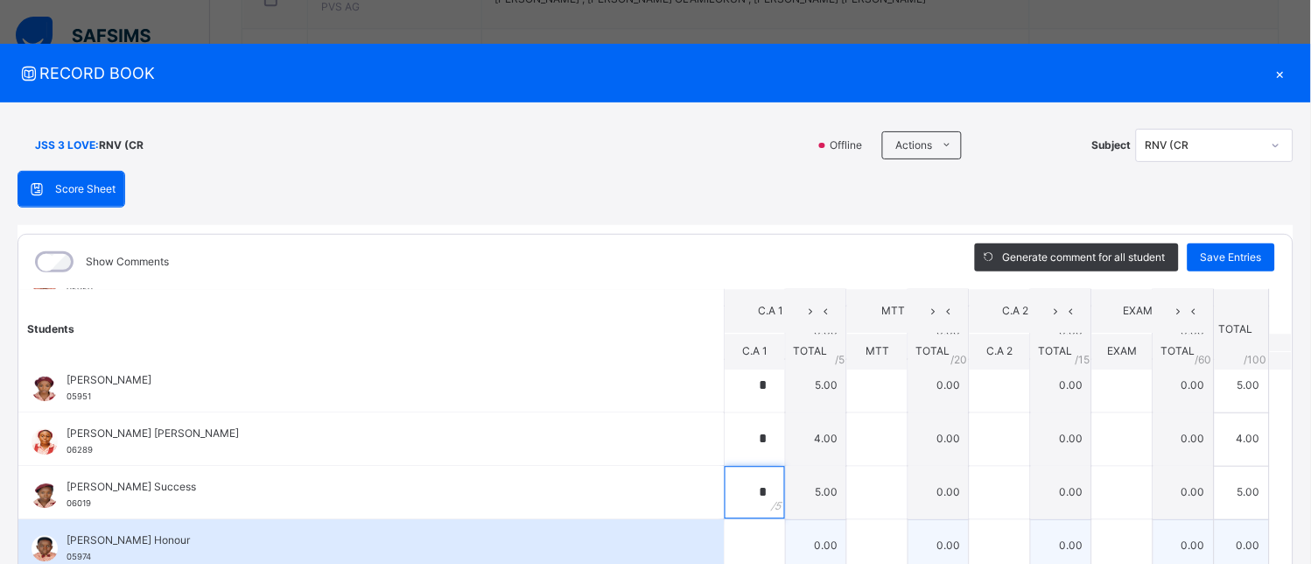
type input "*"
click at [729, 538] on input "text" at bounding box center [755, 546] width 60 height 53
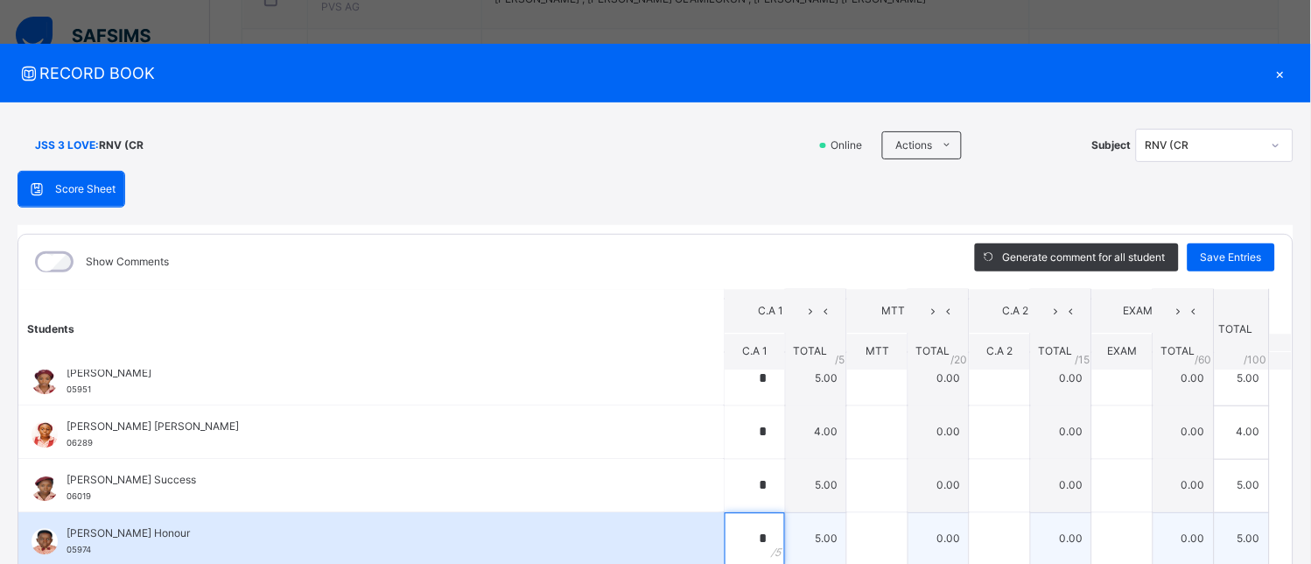
scroll to position [97, 0]
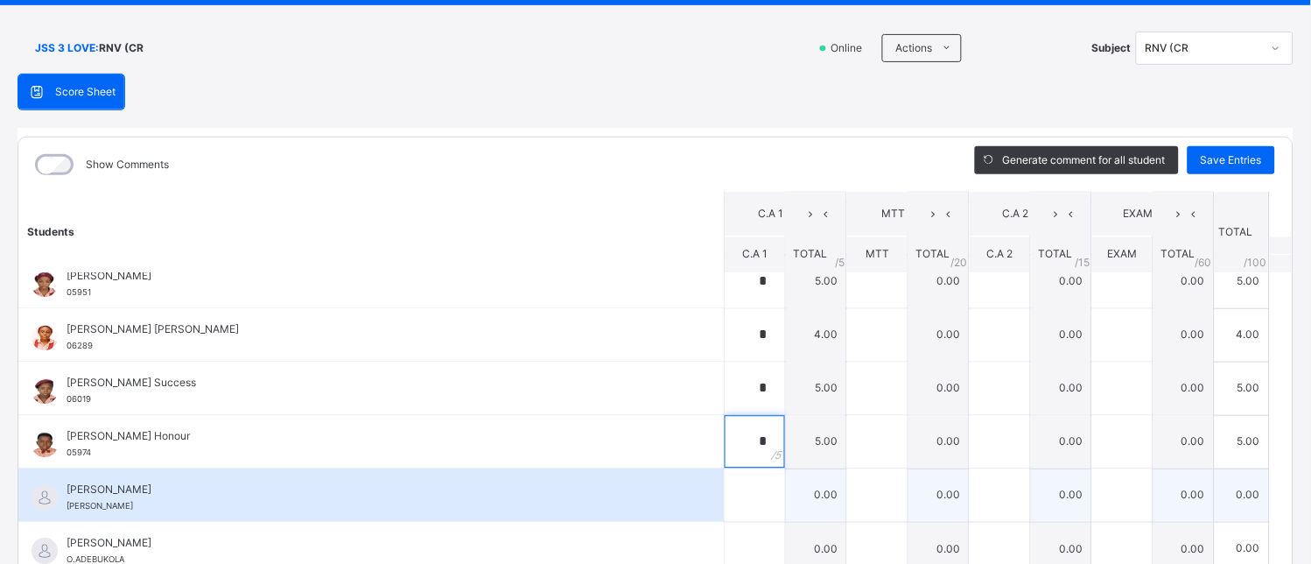
type input "*"
click at [725, 503] on input "text" at bounding box center [755, 495] width 60 height 53
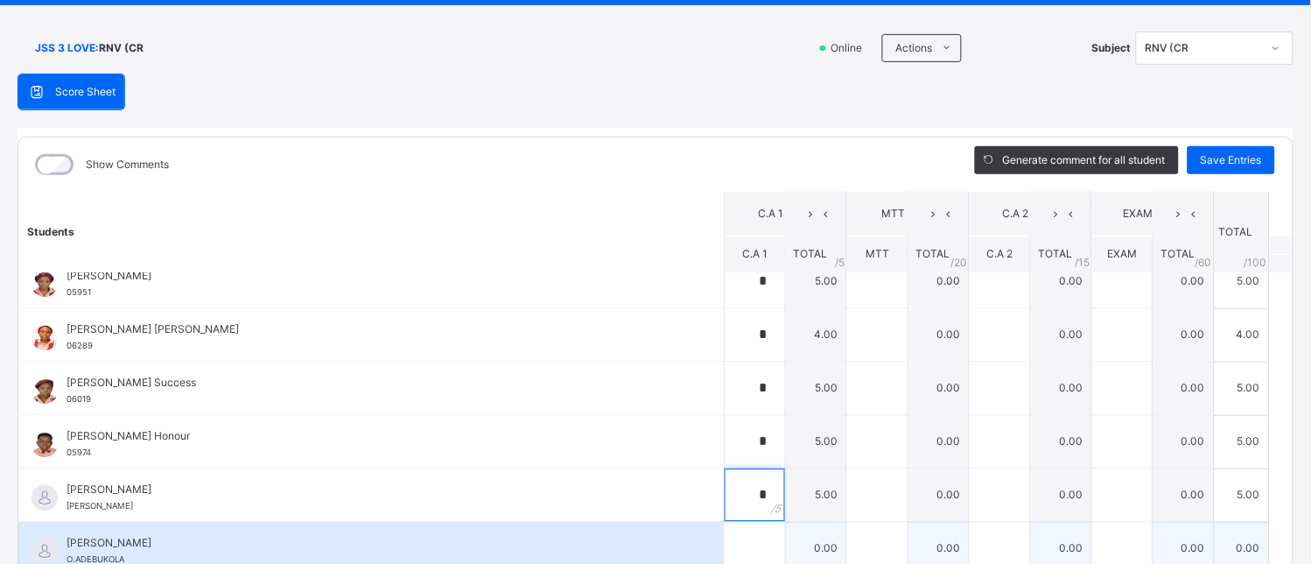
scroll to position [194, 0]
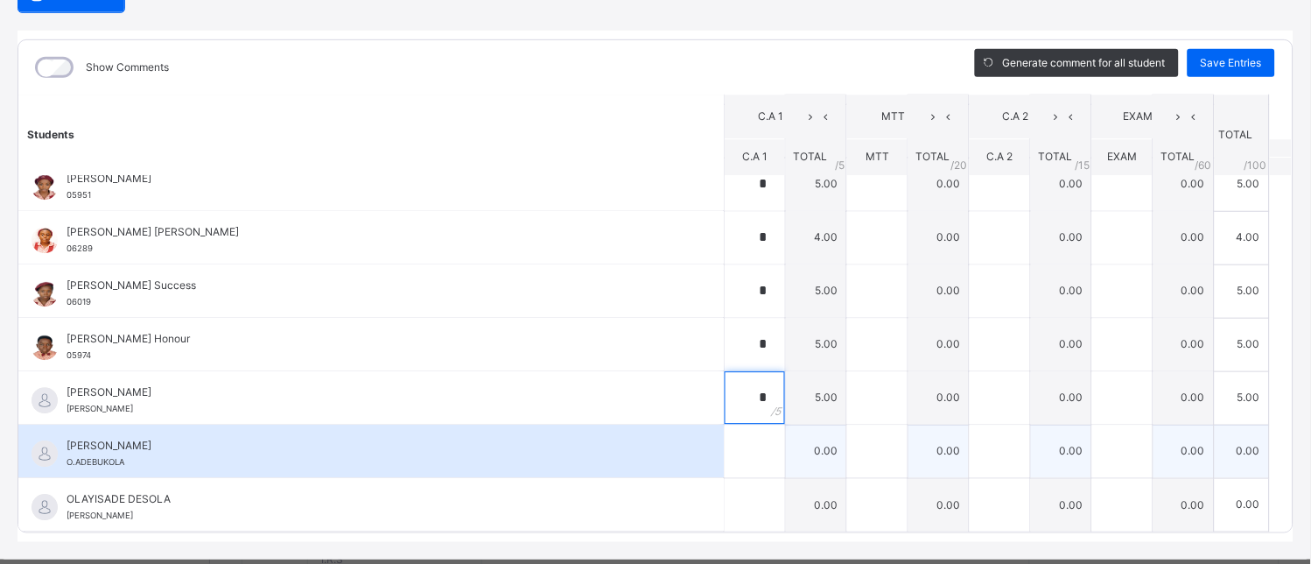
type input "*"
click at [733, 450] on input "text" at bounding box center [755, 451] width 60 height 53
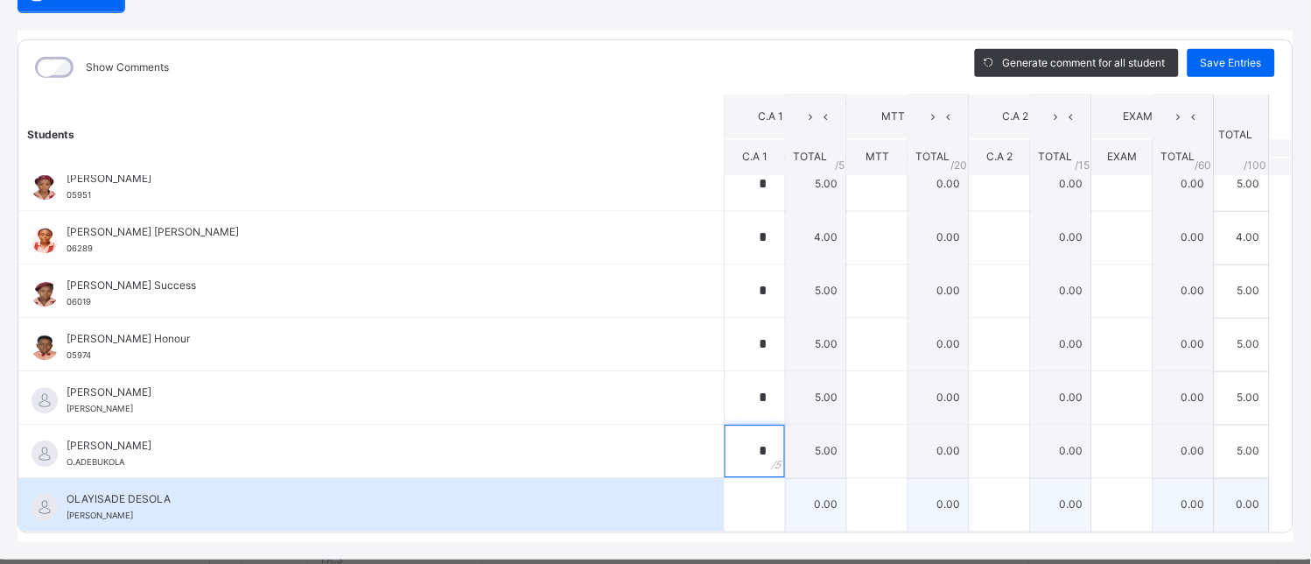
type input "*"
click at [744, 508] on div at bounding box center [755, 505] width 60 height 53
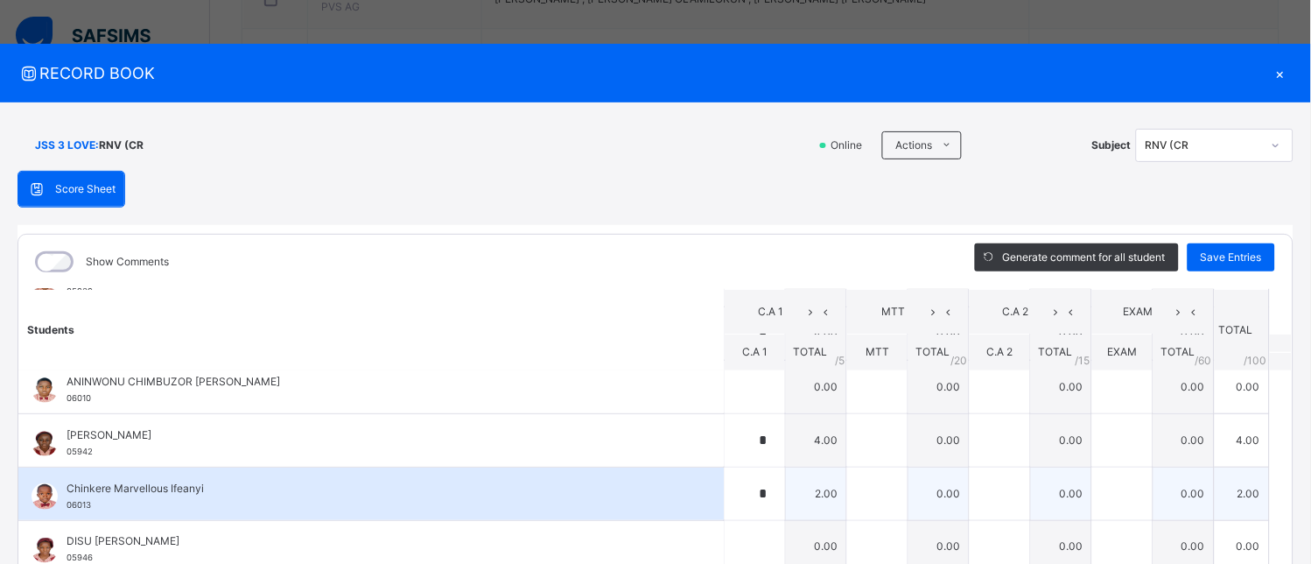
scroll to position [494, 0]
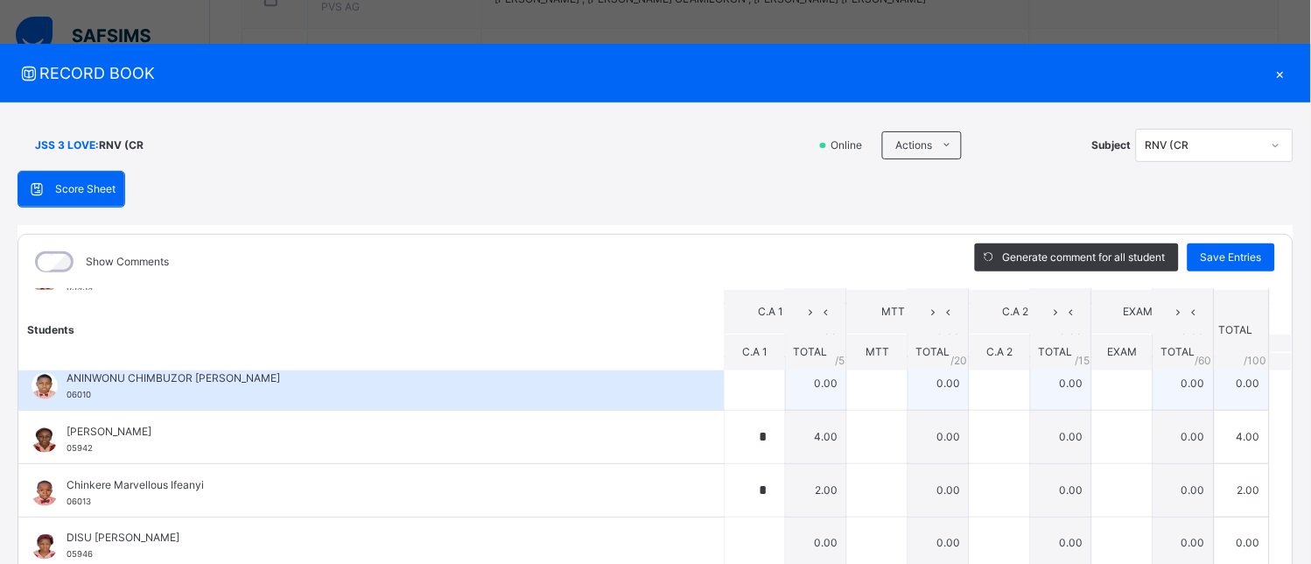
type input "*"
click at [746, 394] on div at bounding box center [755, 383] width 60 height 53
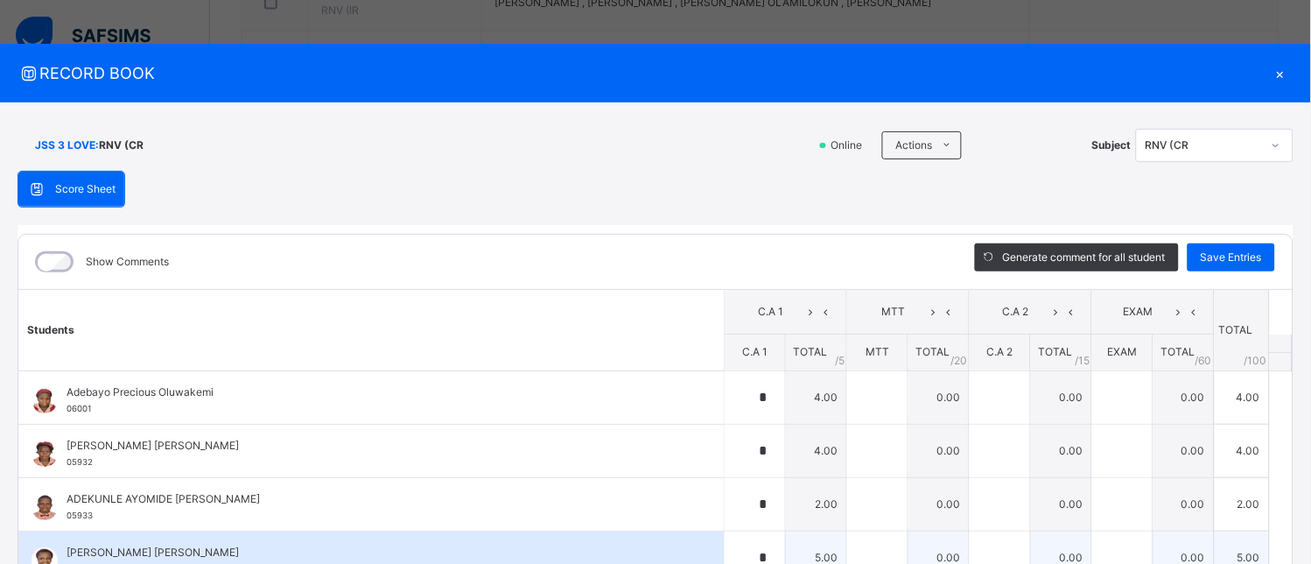
scroll to position [583, 0]
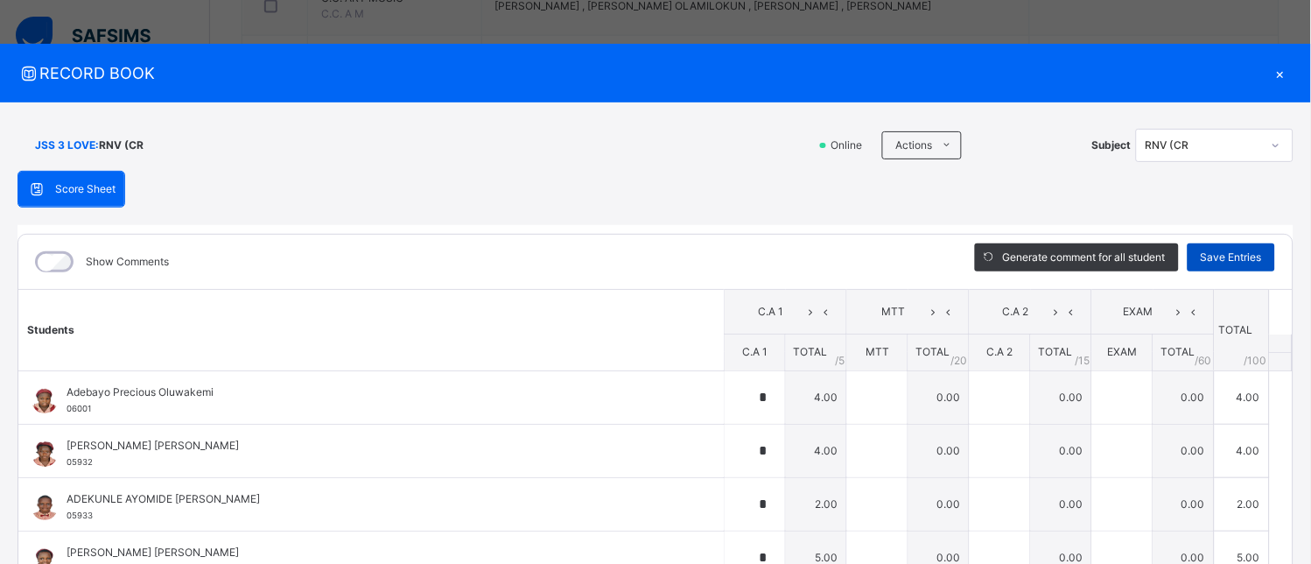
type input "*"
click at [1245, 256] on span "Save Entries" at bounding box center [1231, 257] width 61 height 16
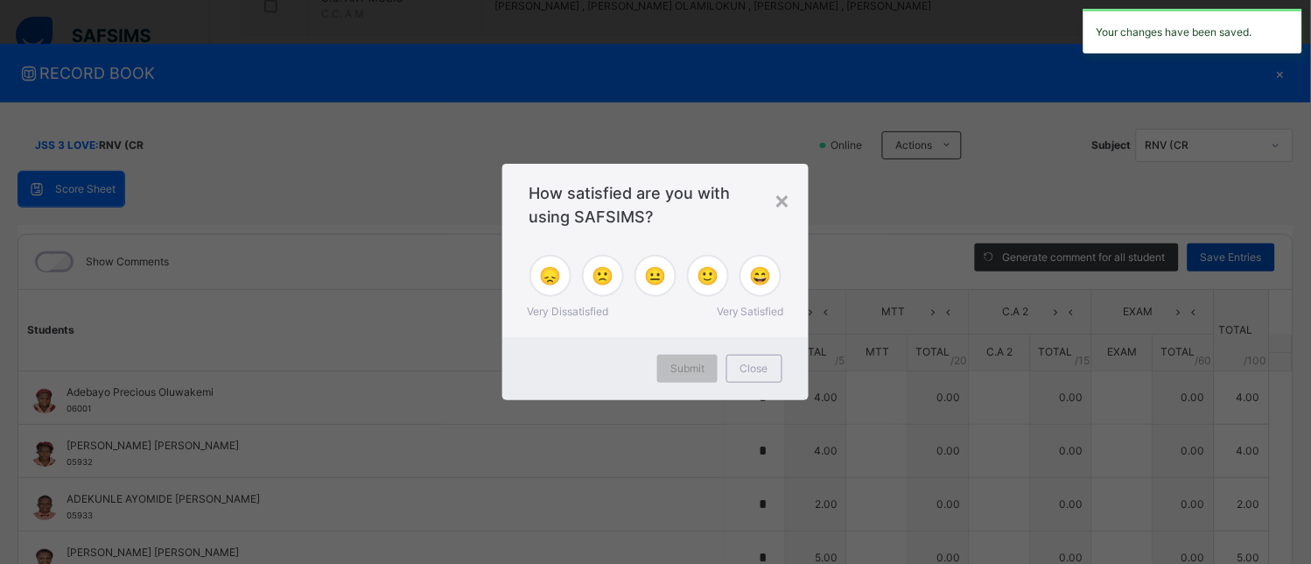
type input "*"
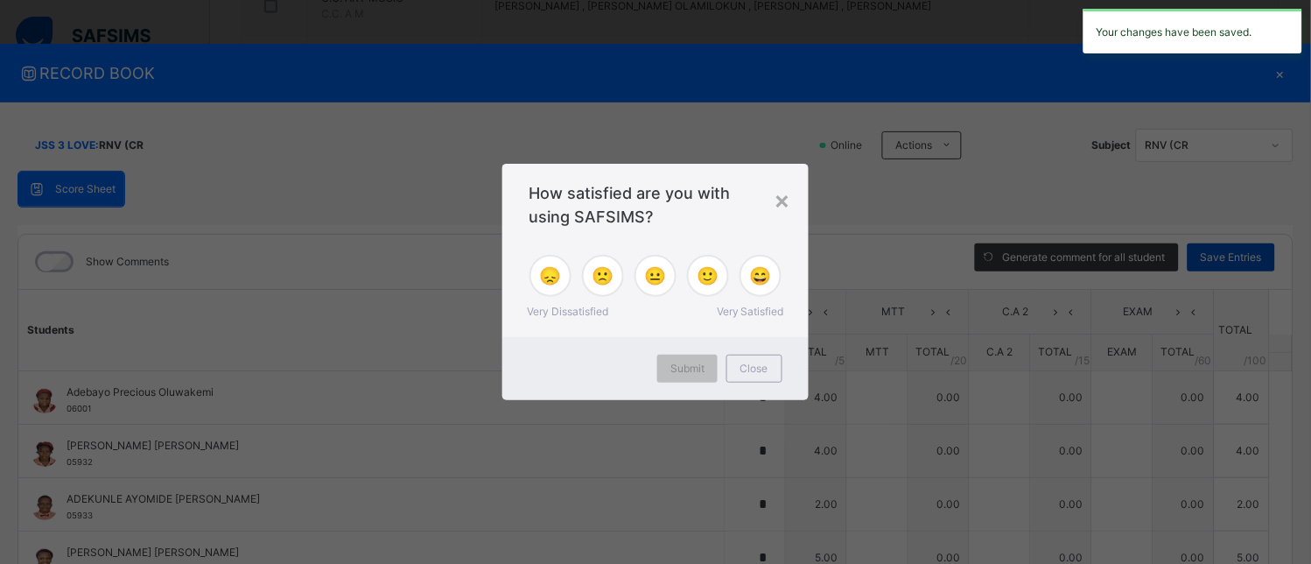
type input "*"
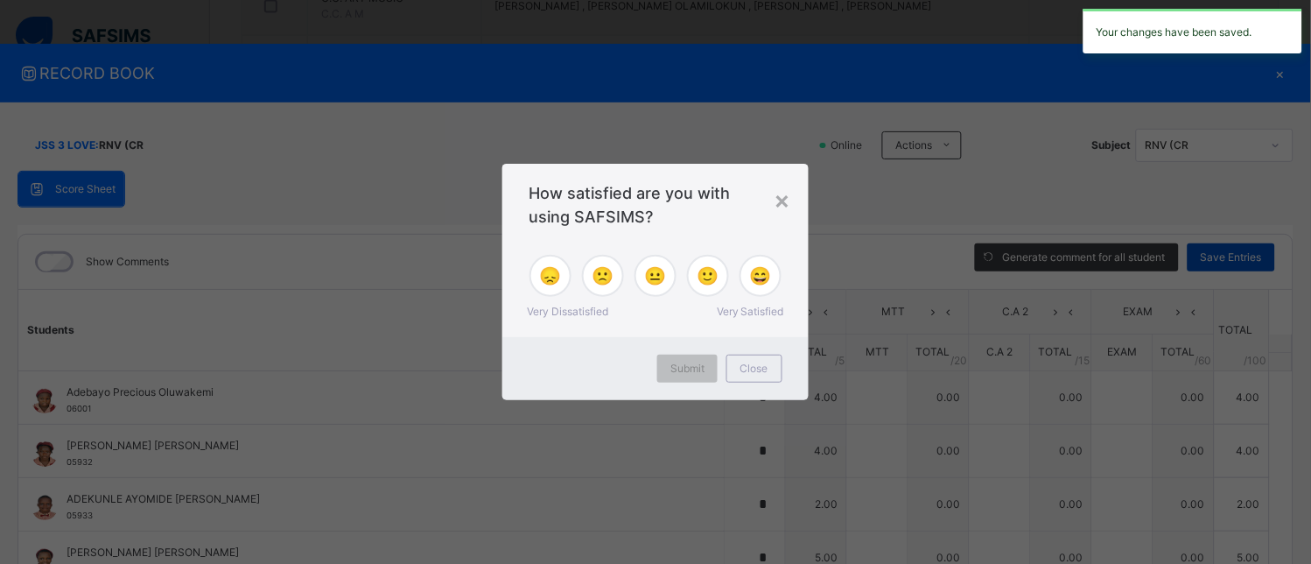
type input "*"
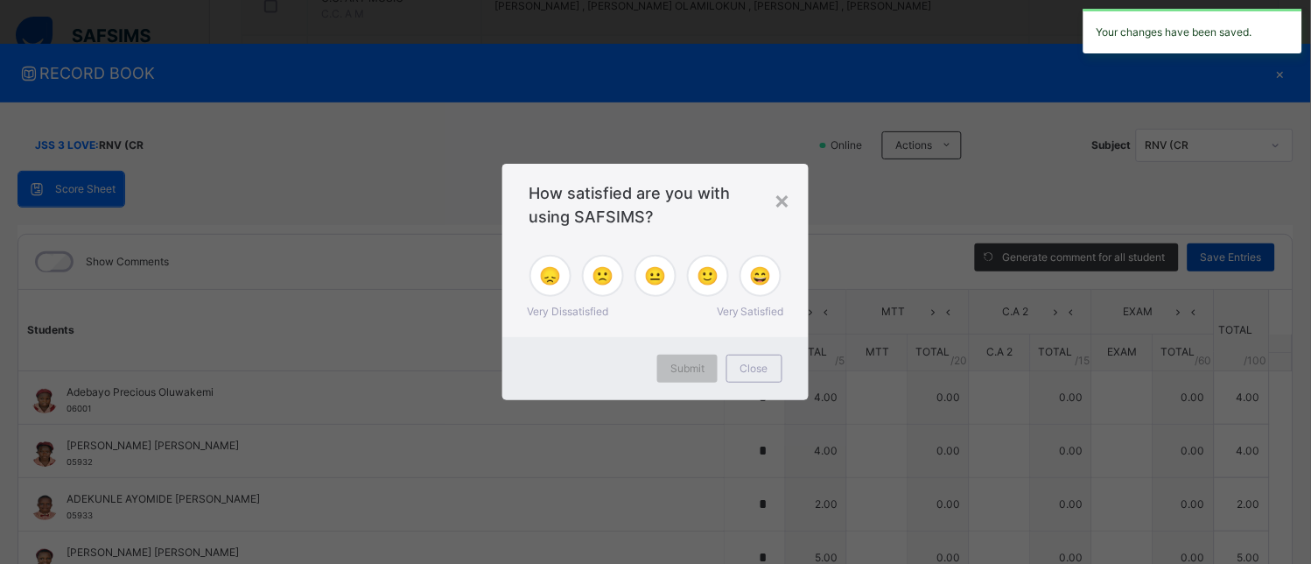
type input "*"
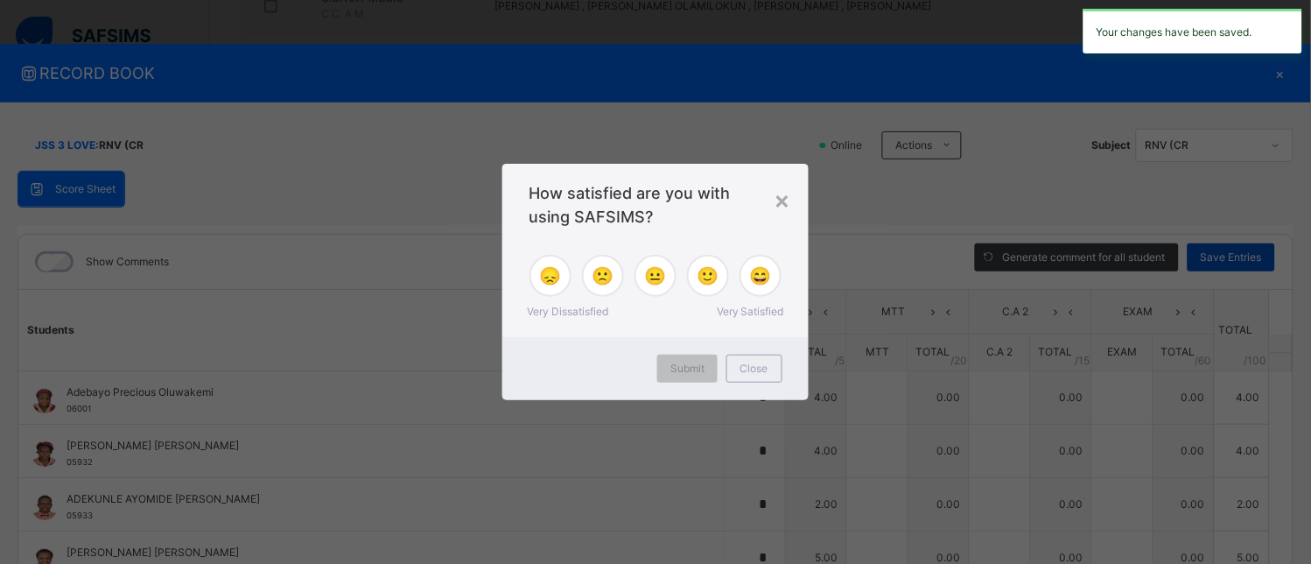
type input "*"
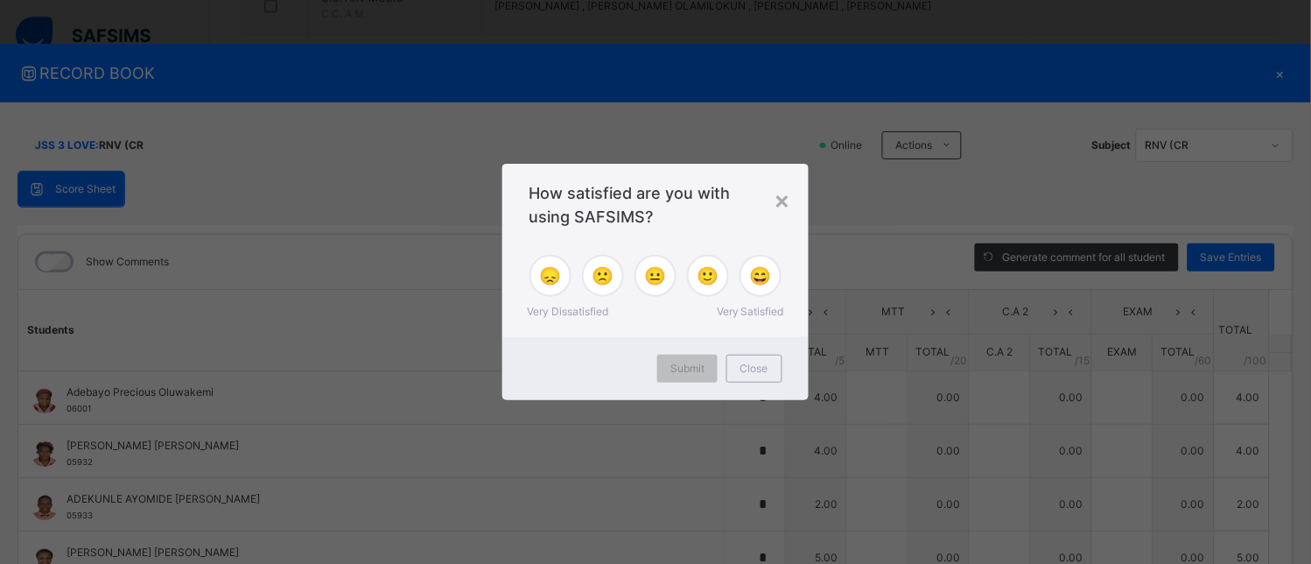
click at [659, 417] on div "× How satisfied are you with using SAFSIMS? 😞 🙁 😐 🙂 😄 Very Dissatisfied Very Sa…" at bounding box center [655, 282] width 1311 height 564
click at [780, 195] on div "×" at bounding box center [783, 199] width 17 height 37
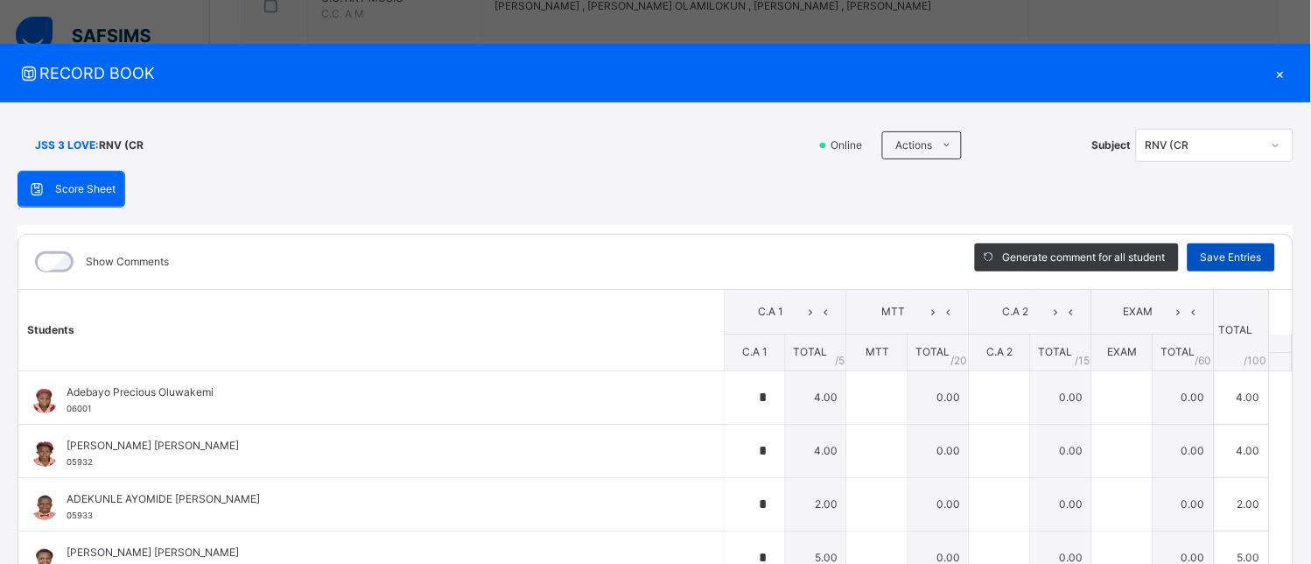
click at [1231, 256] on span "Save Entries" at bounding box center [1231, 257] width 61 height 16
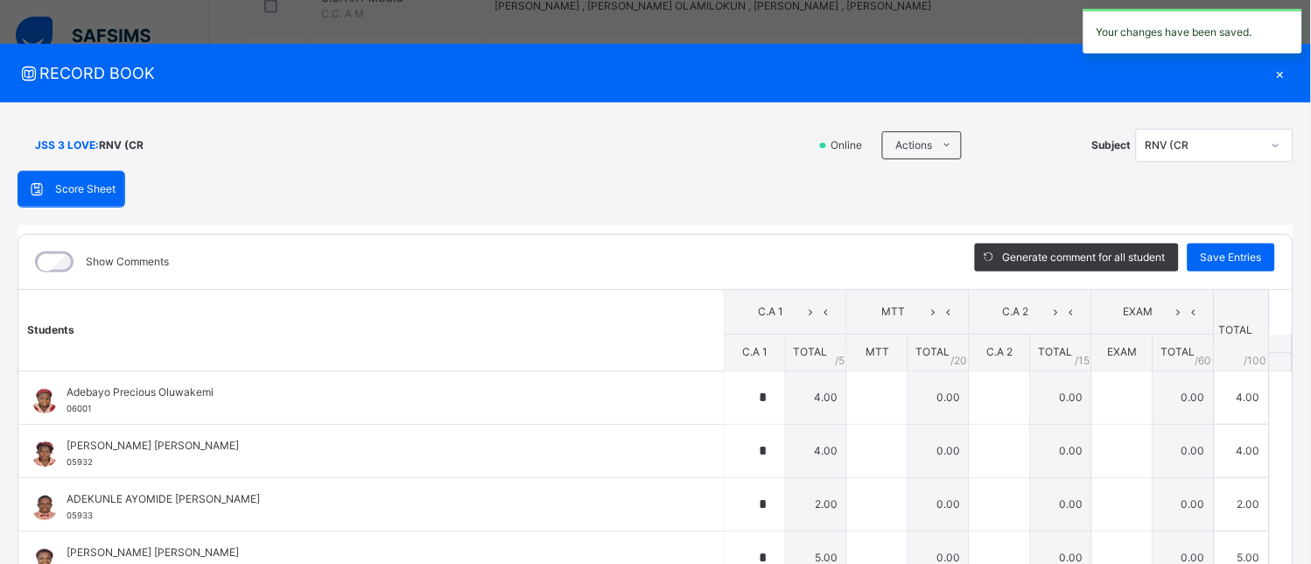
type input "*"
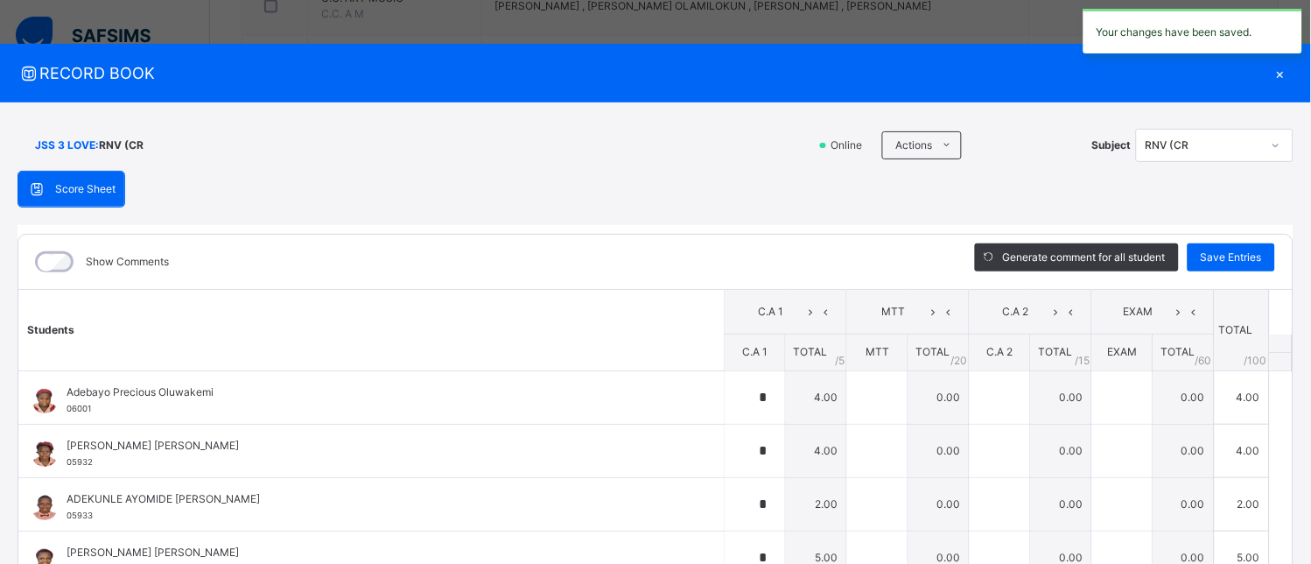
type input "*"
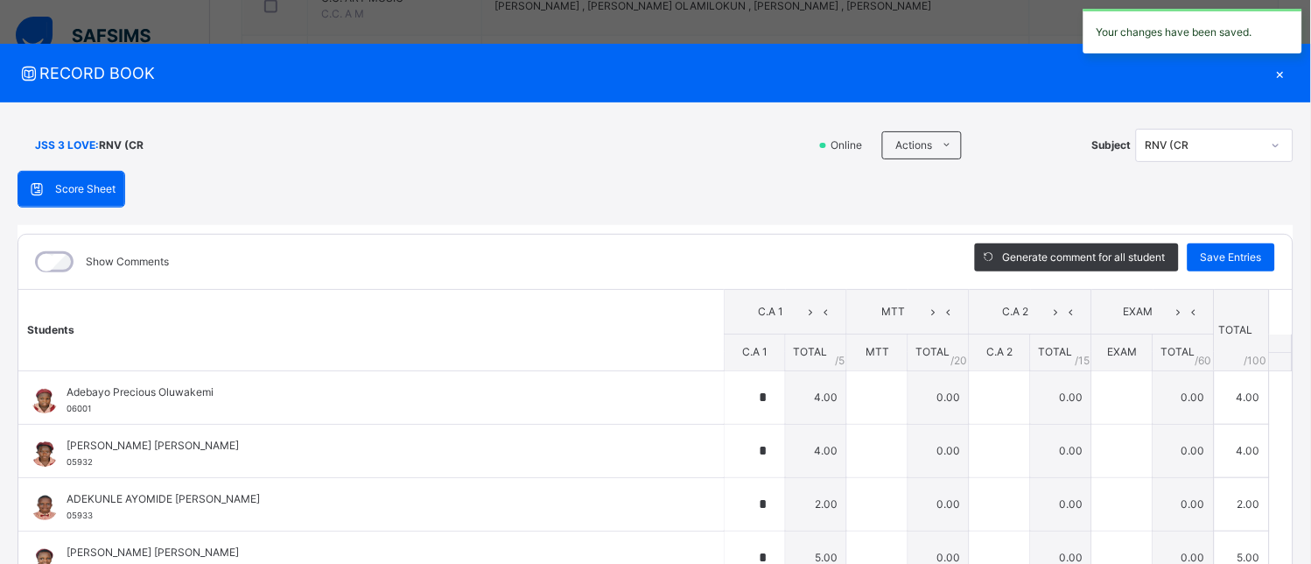
type input "*"
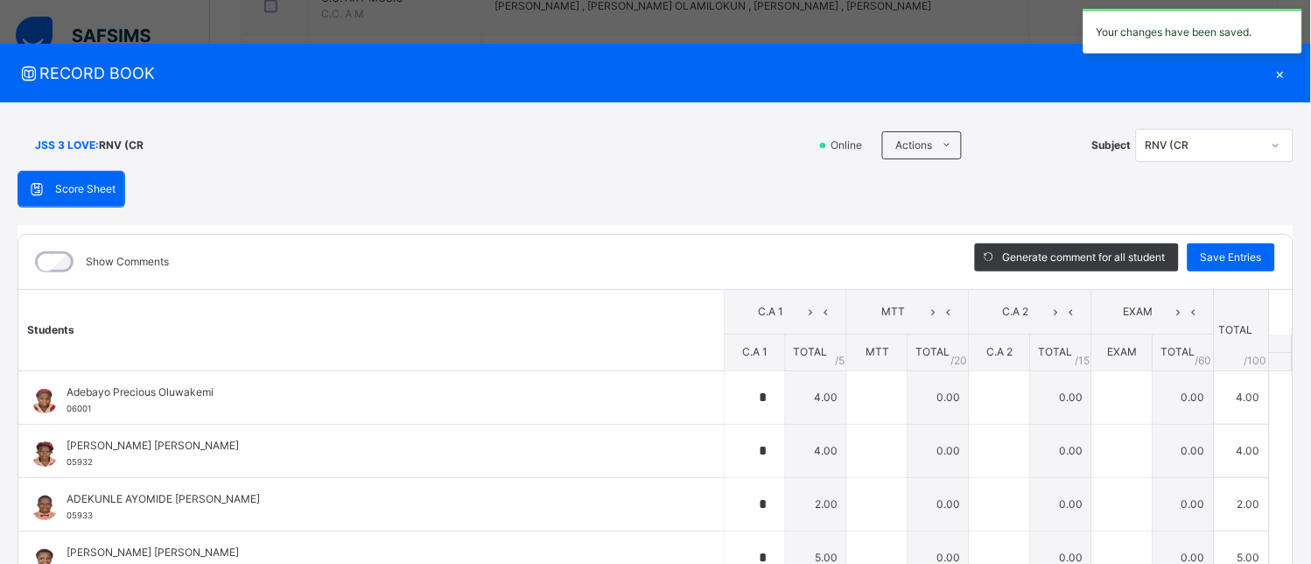
type input "*"
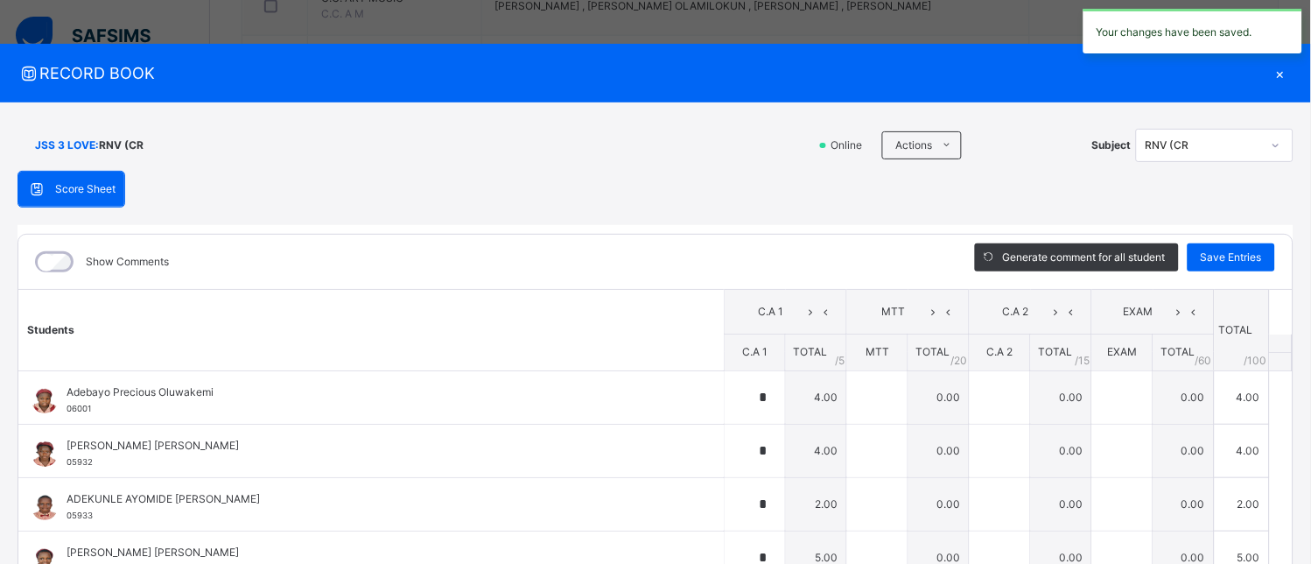
type input "*"
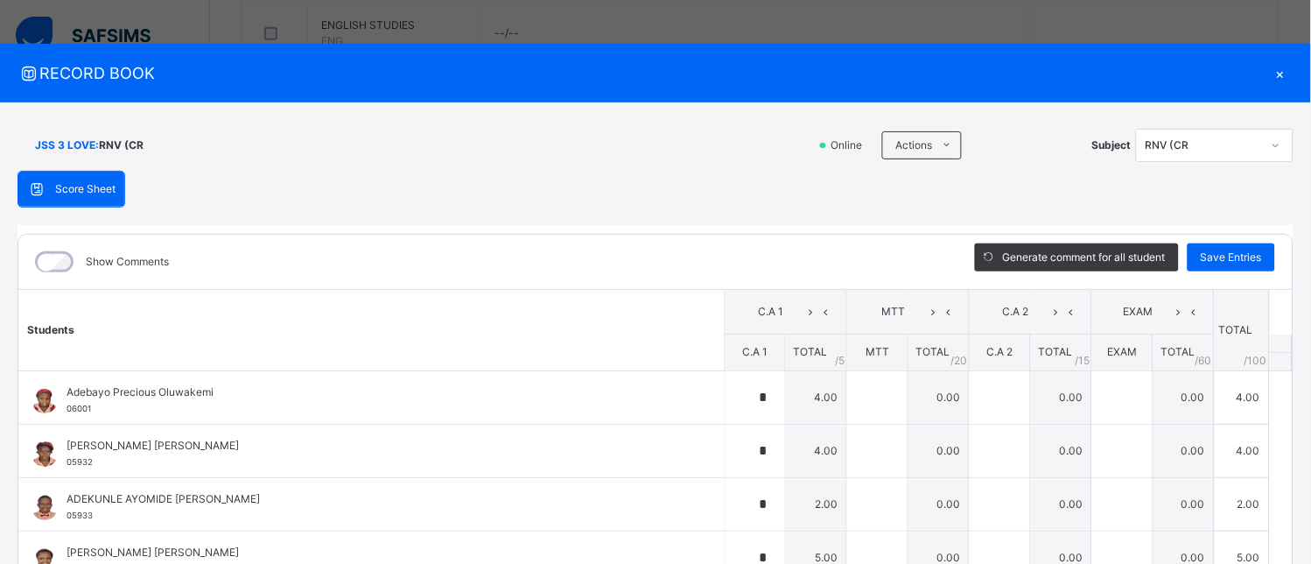
scroll to position [486, 0]
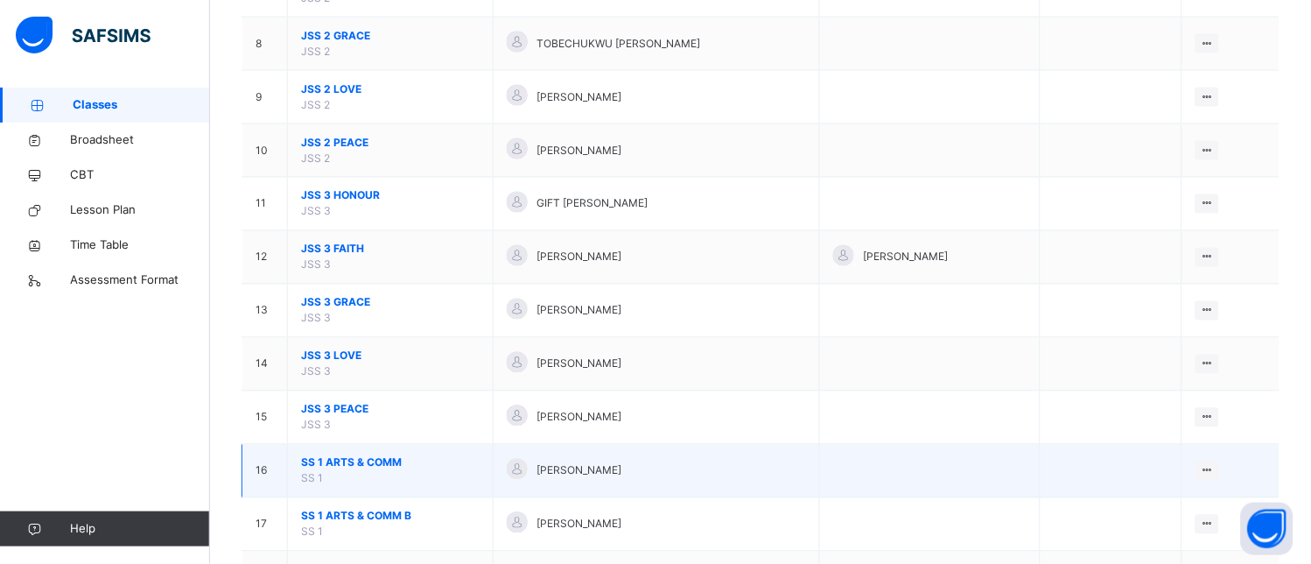
scroll to position [680, 0]
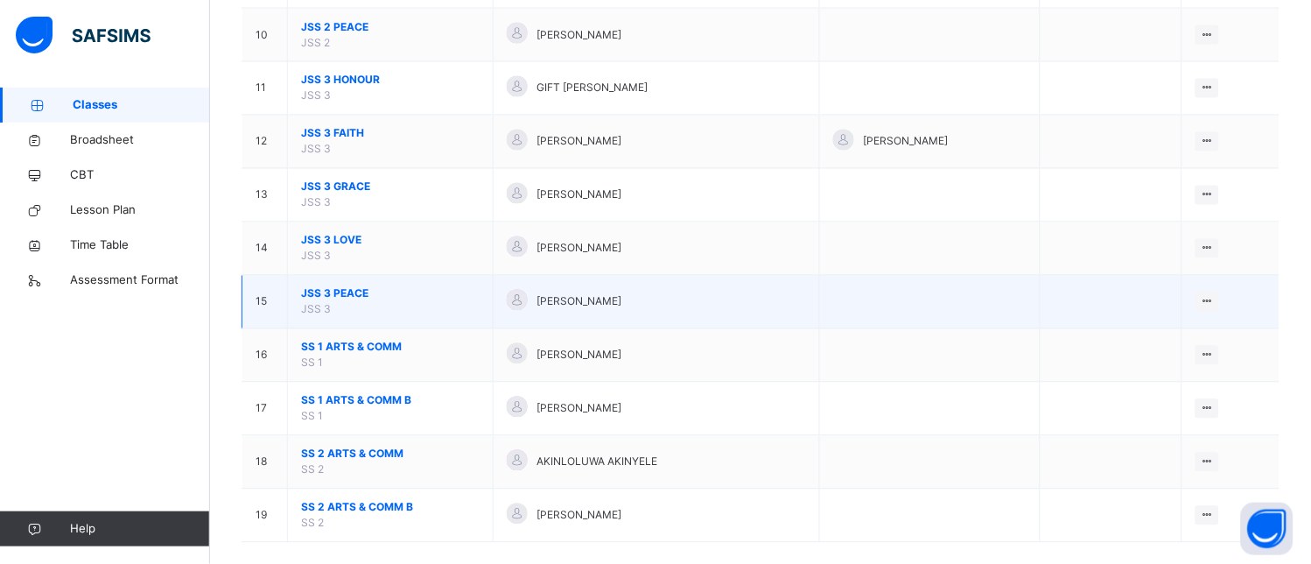
click at [420, 291] on span "JSS 3 PEACE" at bounding box center [390, 294] width 179 height 16
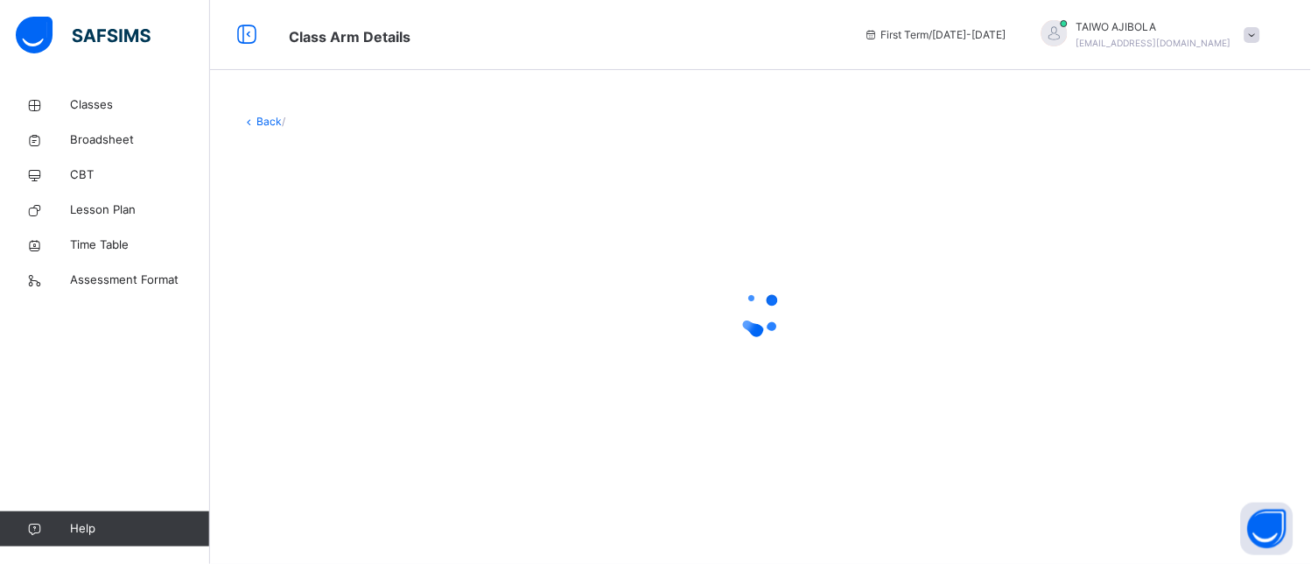
click at [420, 291] on div at bounding box center [761, 313] width 1038 height 70
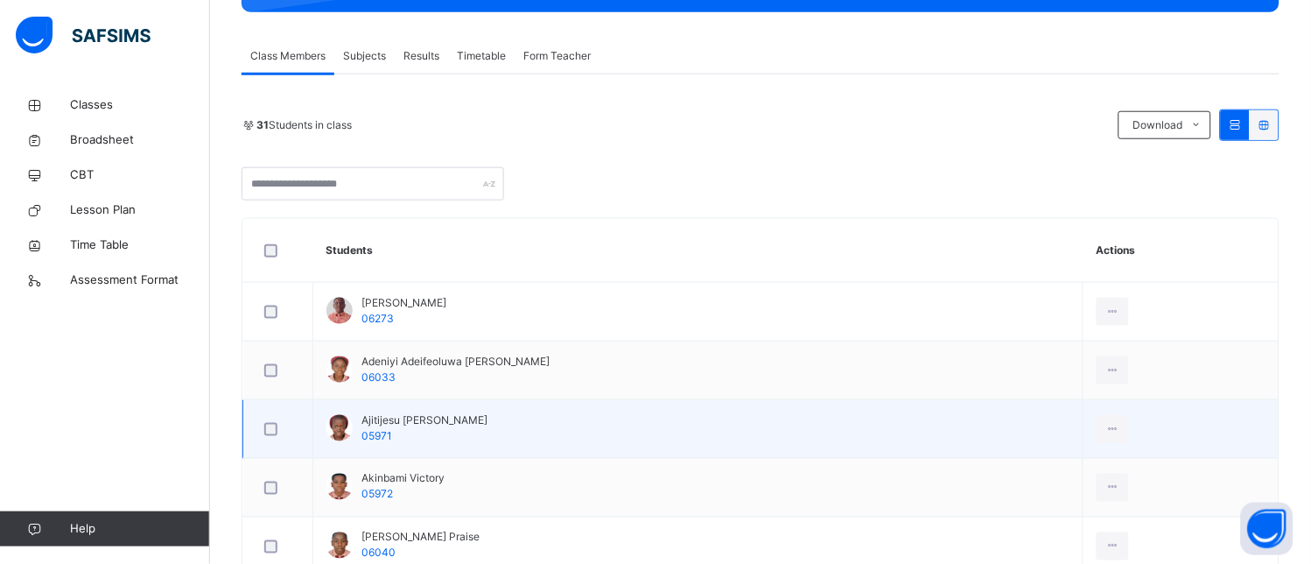
scroll to position [194, 0]
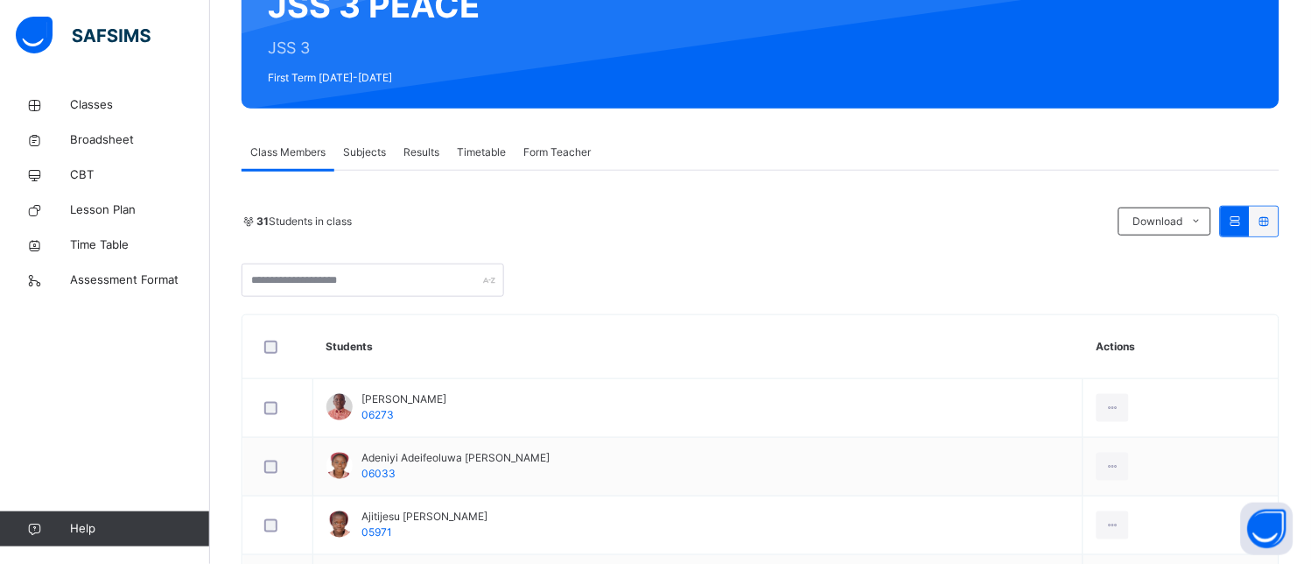
click at [374, 144] on span "Subjects" at bounding box center [364, 152] width 43 height 16
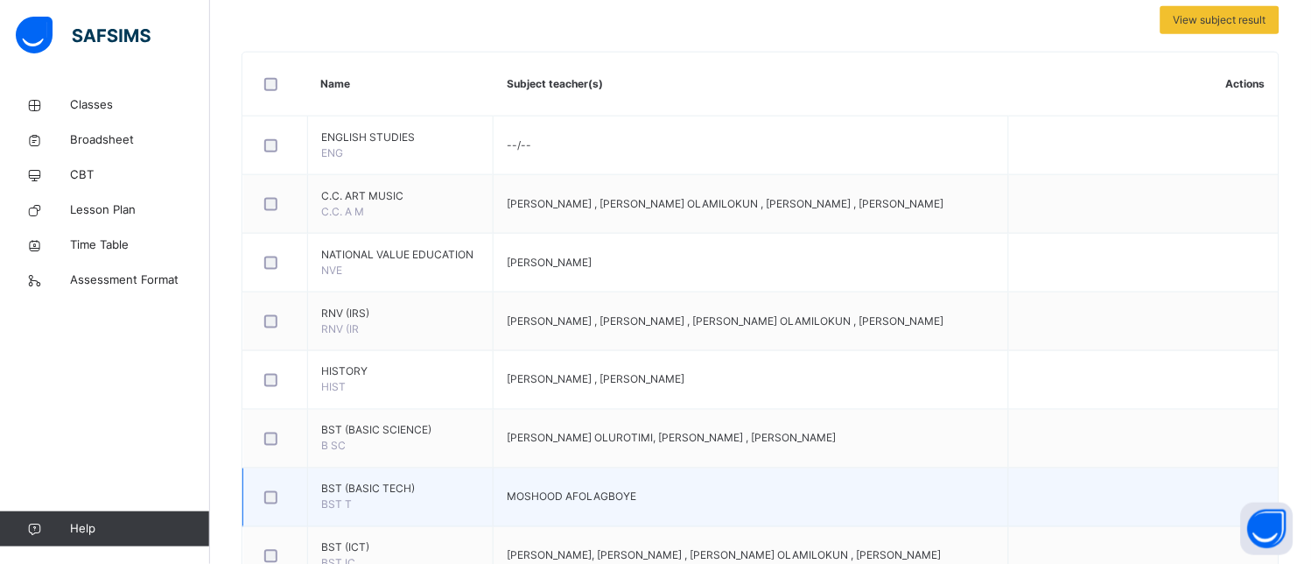
scroll to position [777, 0]
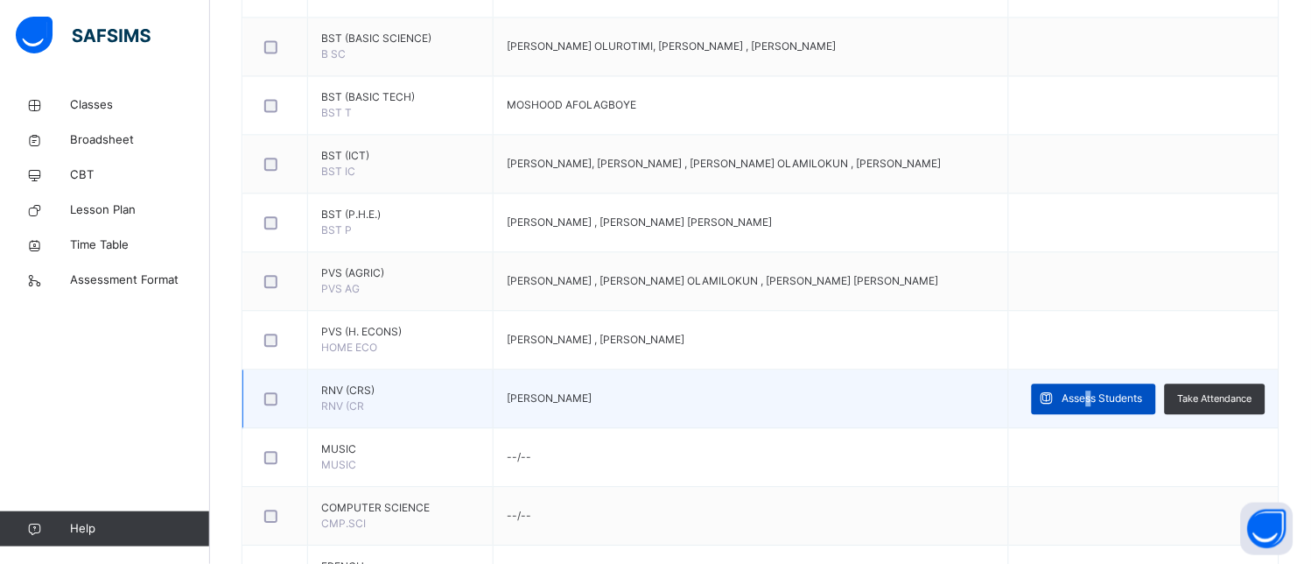
click at [1143, 401] on span "Assess Students" at bounding box center [1102, 398] width 81 height 16
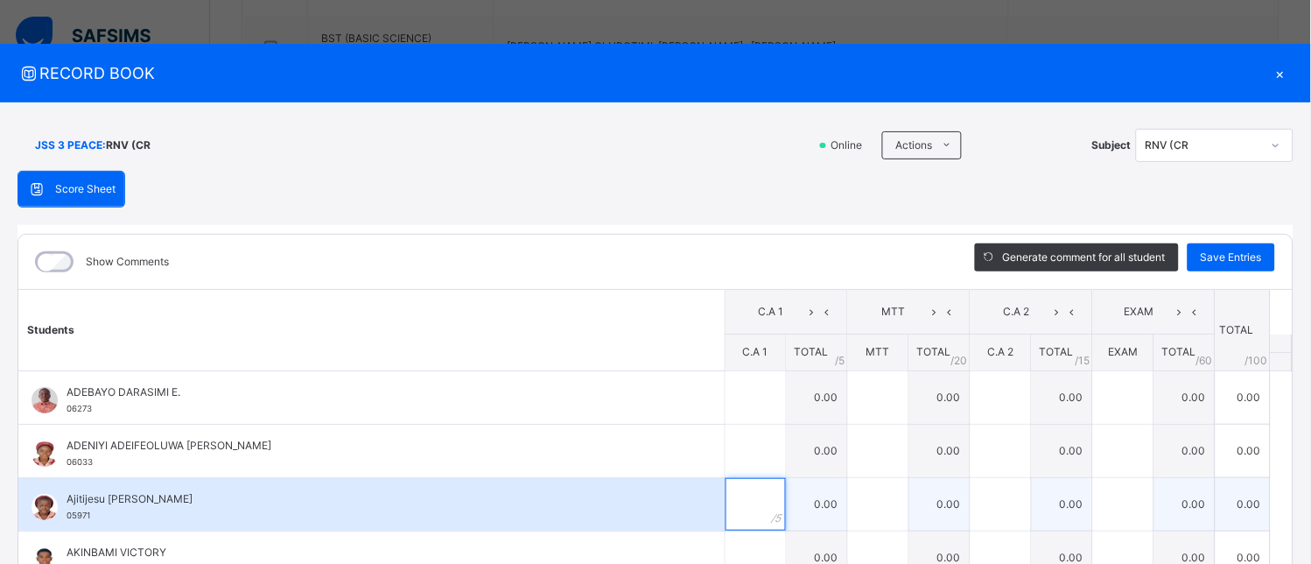
click at [726, 497] on input "text" at bounding box center [756, 504] width 60 height 53
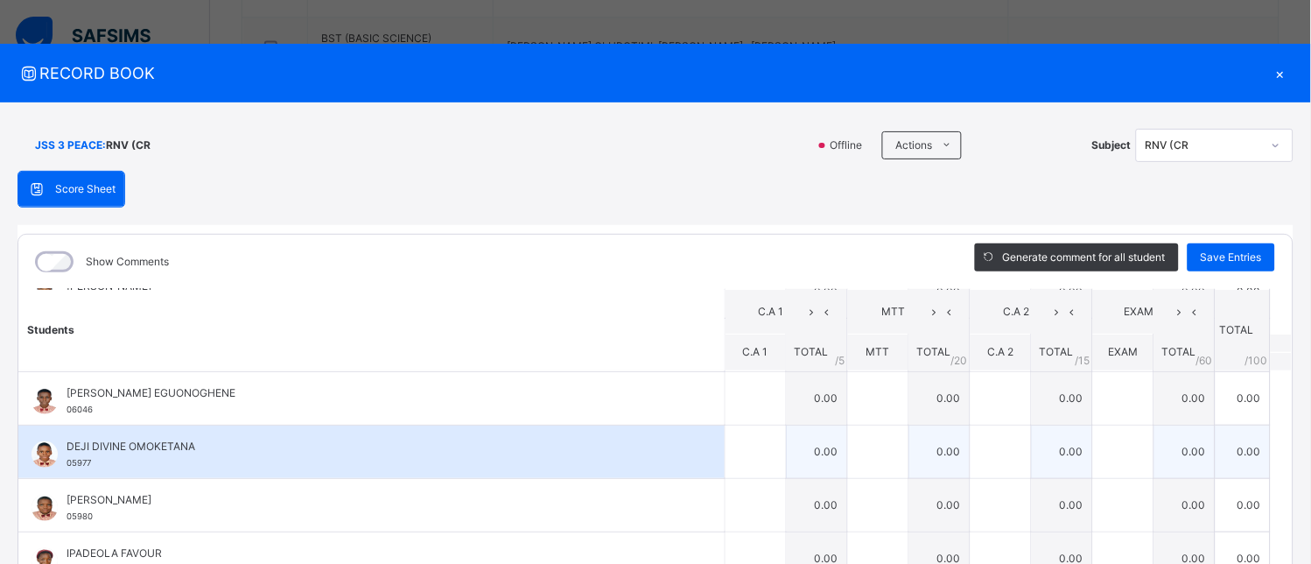
scroll to position [523, 0]
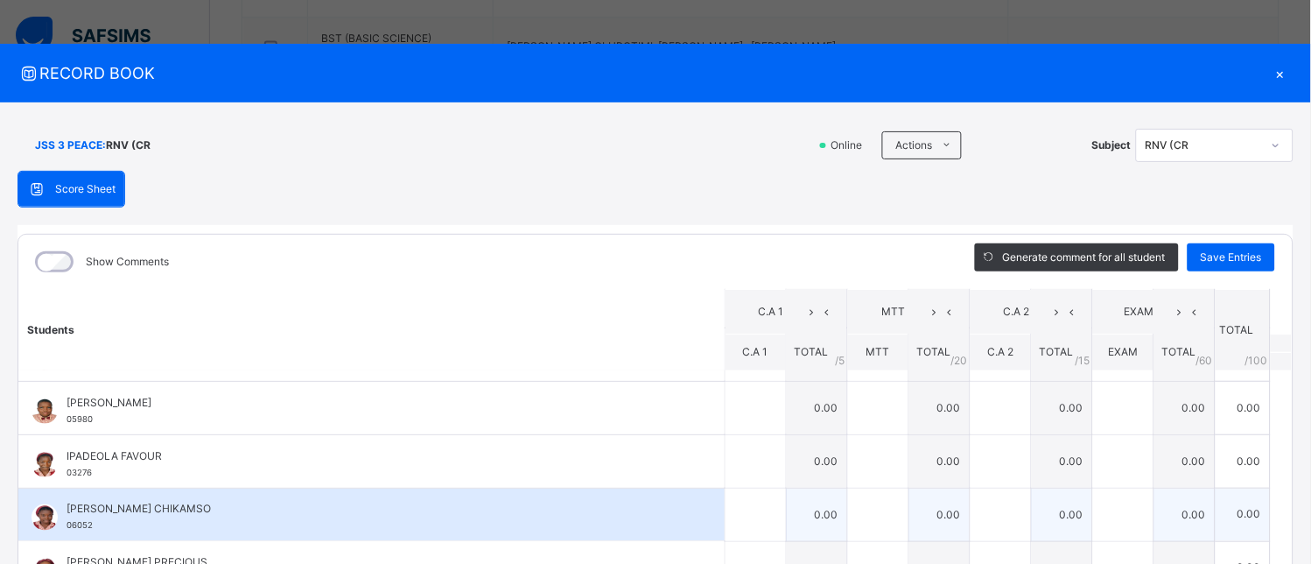
type input "***"
click at [726, 508] on input "text" at bounding box center [756, 514] width 60 height 53
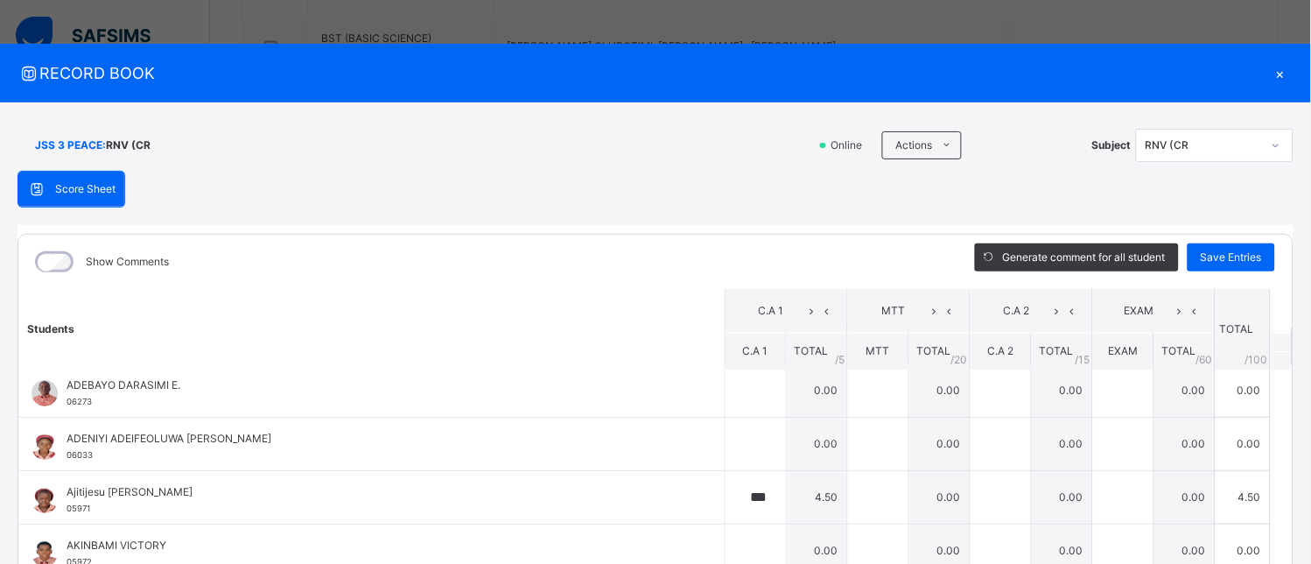
scroll to position [0, 0]
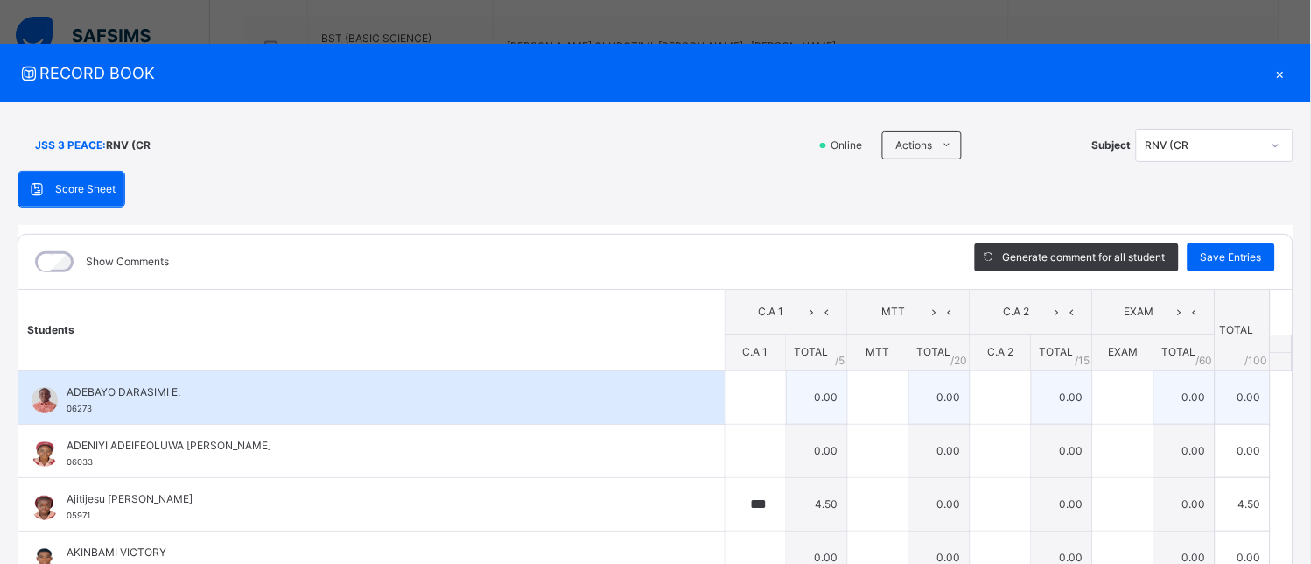
type input "****"
click at [745, 417] on div at bounding box center [756, 397] width 60 height 53
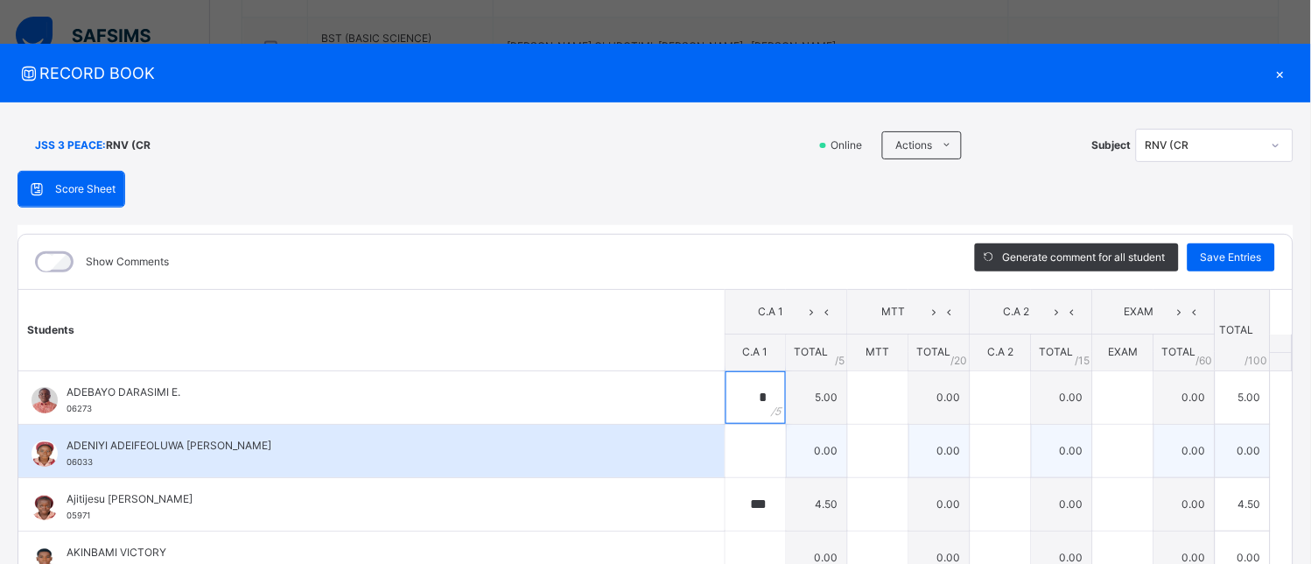
type input "*"
click at [726, 460] on input "text" at bounding box center [756, 450] width 60 height 53
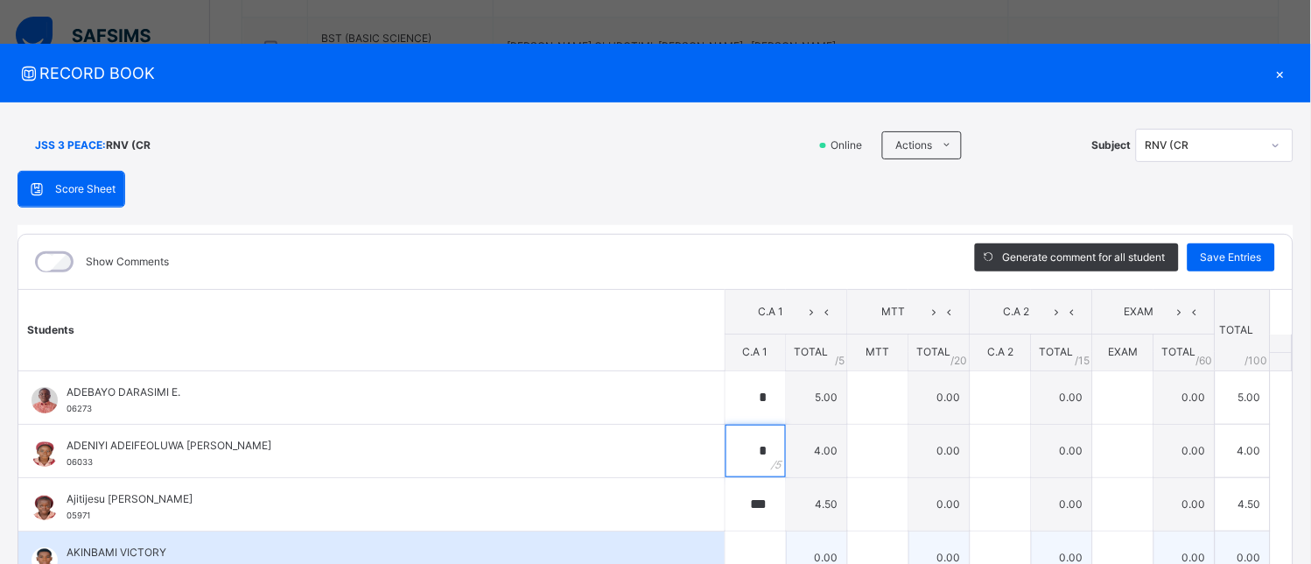
type input "*"
click at [733, 557] on input "text" at bounding box center [756, 557] width 60 height 53
type input "*"
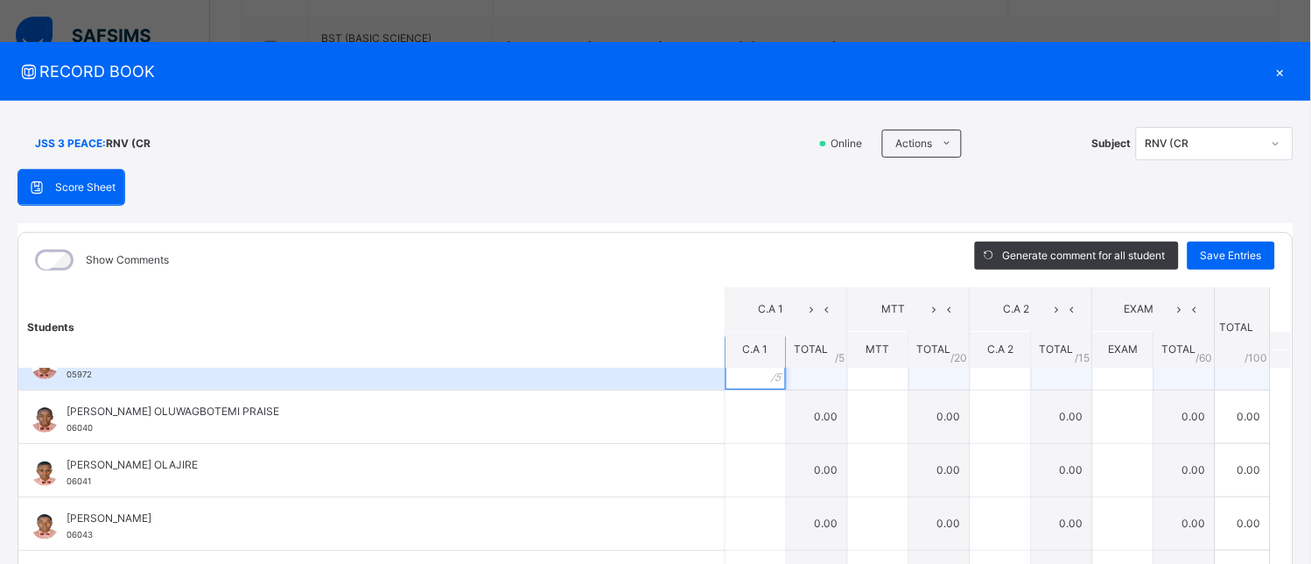
scroll to position [97, 0]
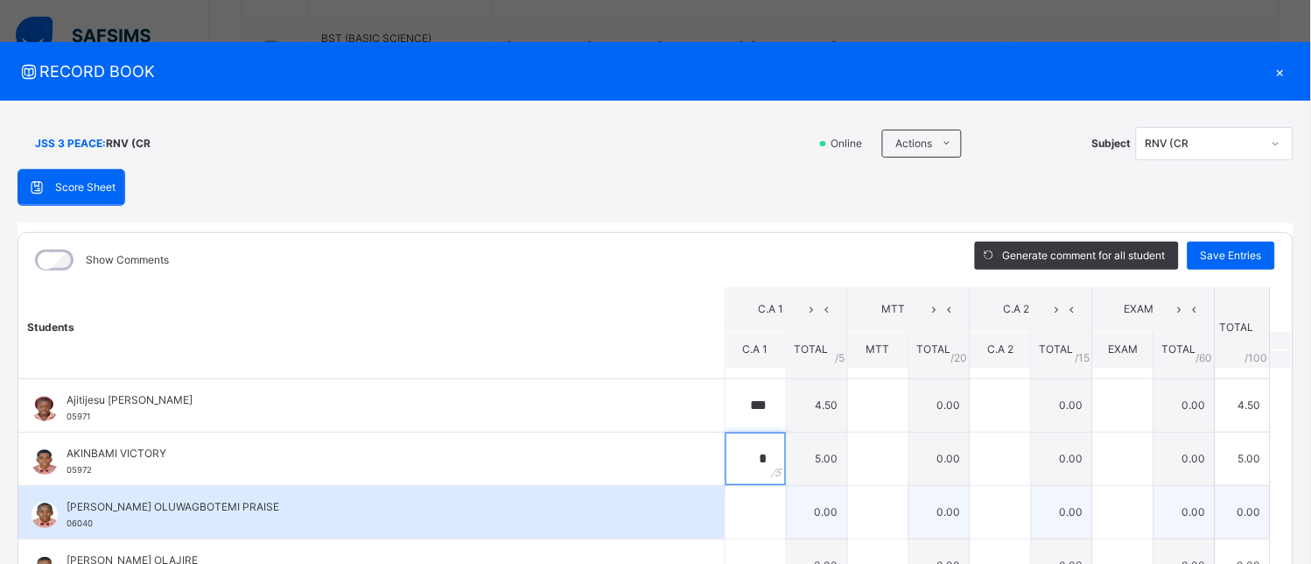
type input "*"
click at [731, 505] on input "text" at bounding box center [756, 512] width 60 height 53
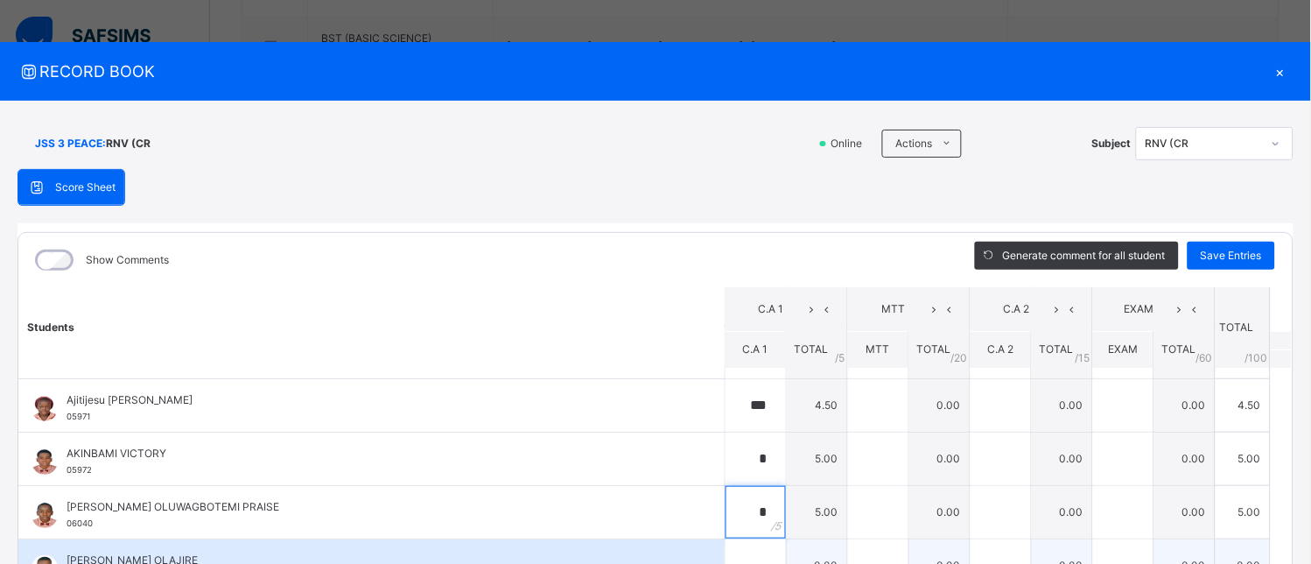
type input "*"
click at [738, 551] on input "text" at bounding box center [756, 565] width 60 height 53
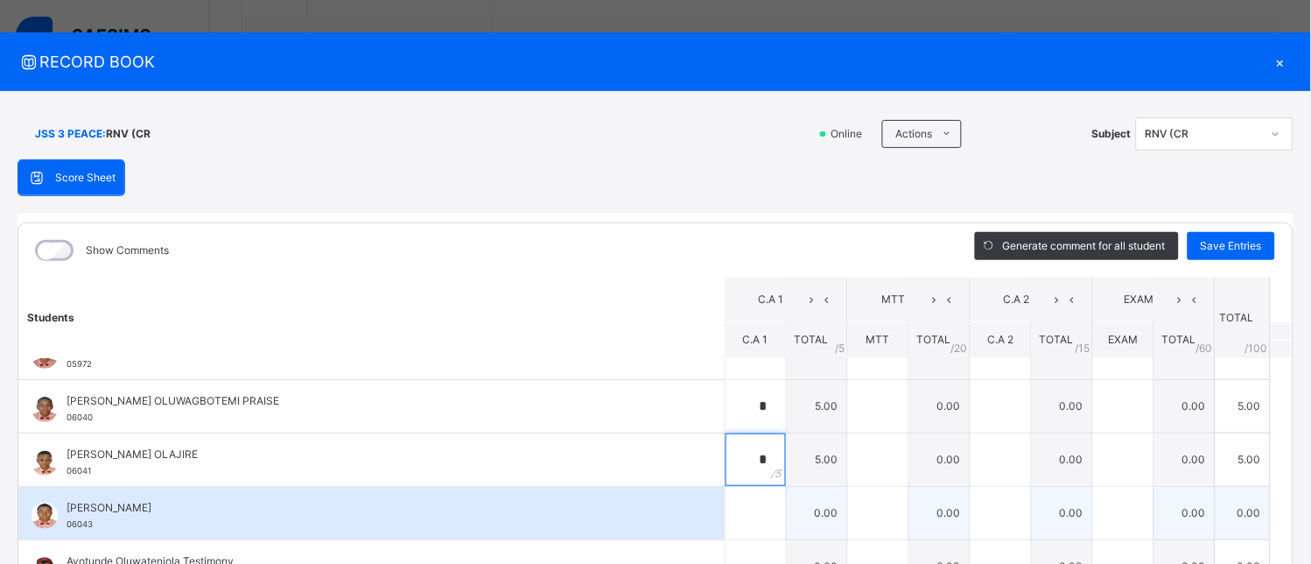
scroll to position [291, 0]
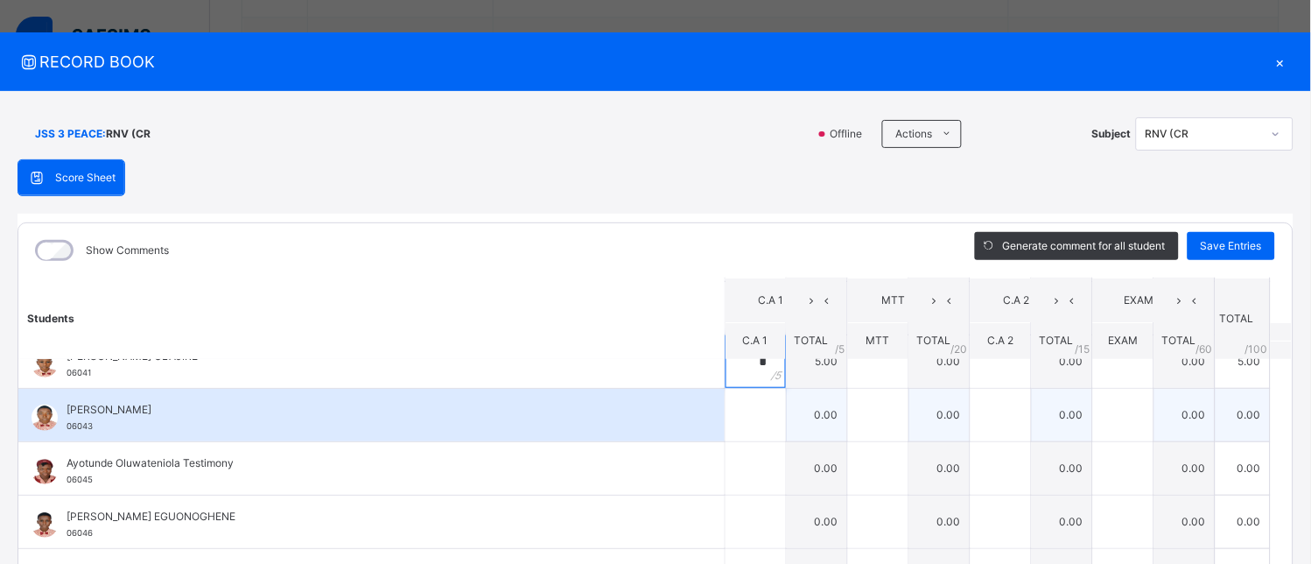
type input "*"
click at [748, 415] on div at bounding box center [756, 415] width 60 height 53
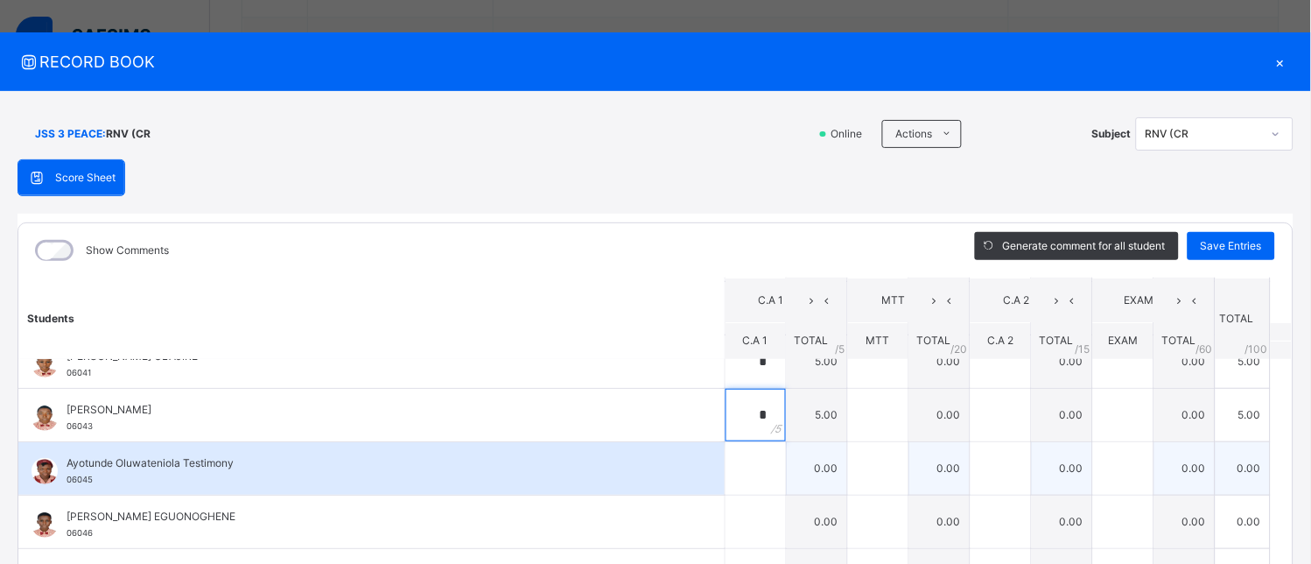
type input "*"
click at [740, 460] on input "text" at bounding box center [756, 468] width 60 height 53
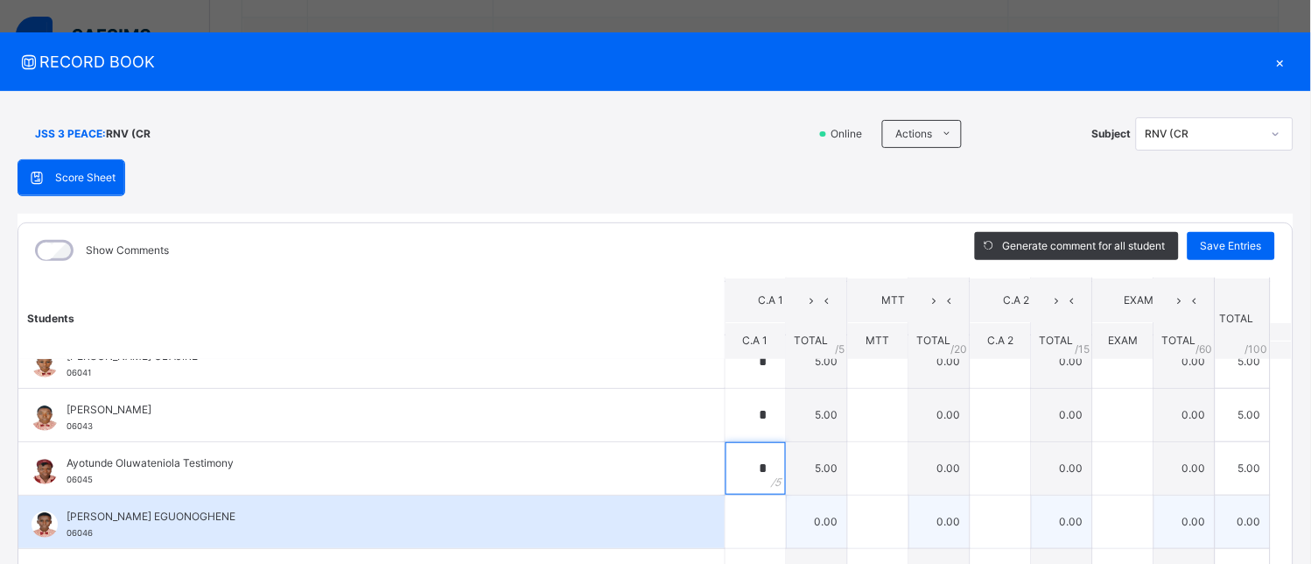
type input "*"
click at [748, 527] on div at bounding box center [756, 521] width 60 height 53
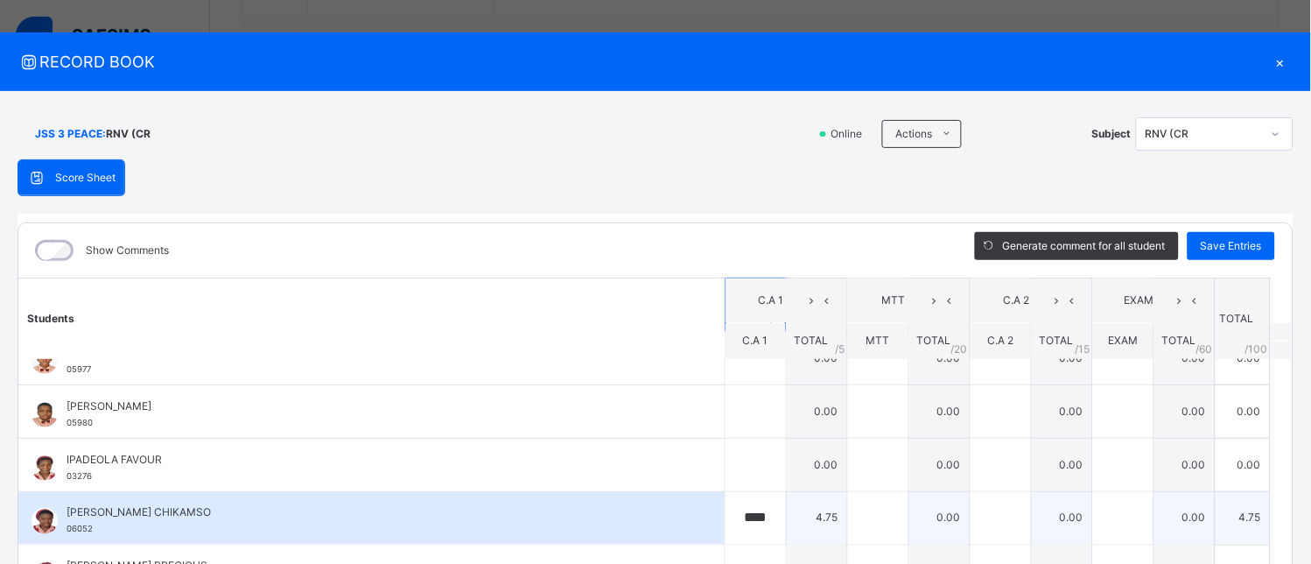
scroll to position [583, 0]
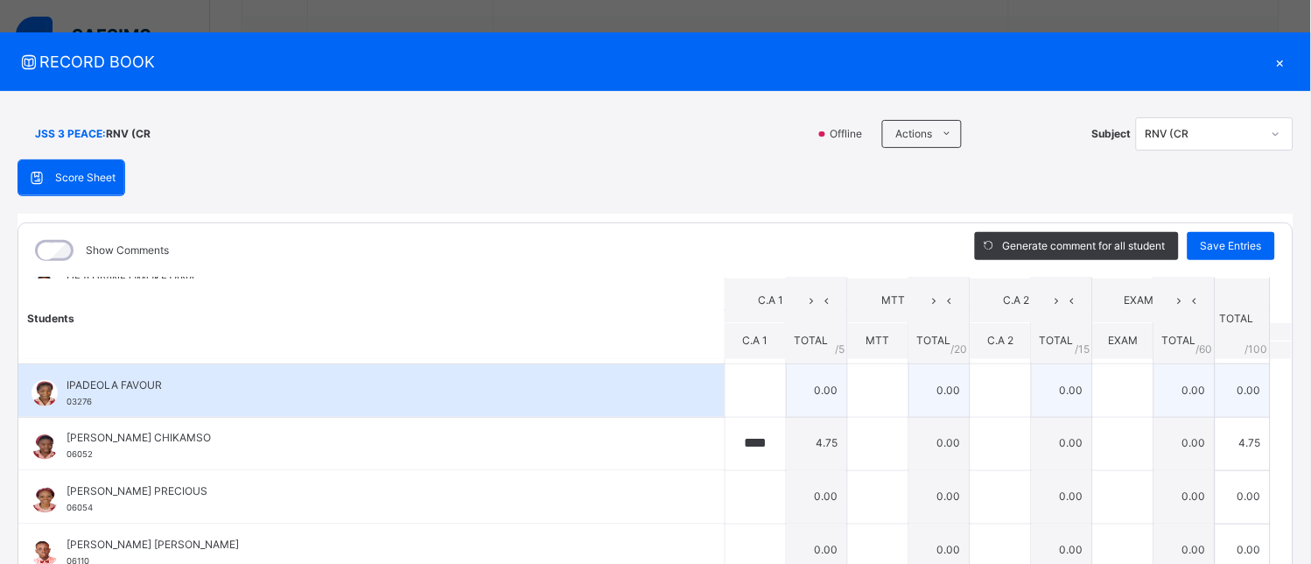
type input "*"
drag, startPoint x: 727, startPoint y: 372, endPoint x: 729, endPoint y: 414, distance: 42.0
click at [729, 414] on input "text" at bounding box center [756, 390] width 60 height 53
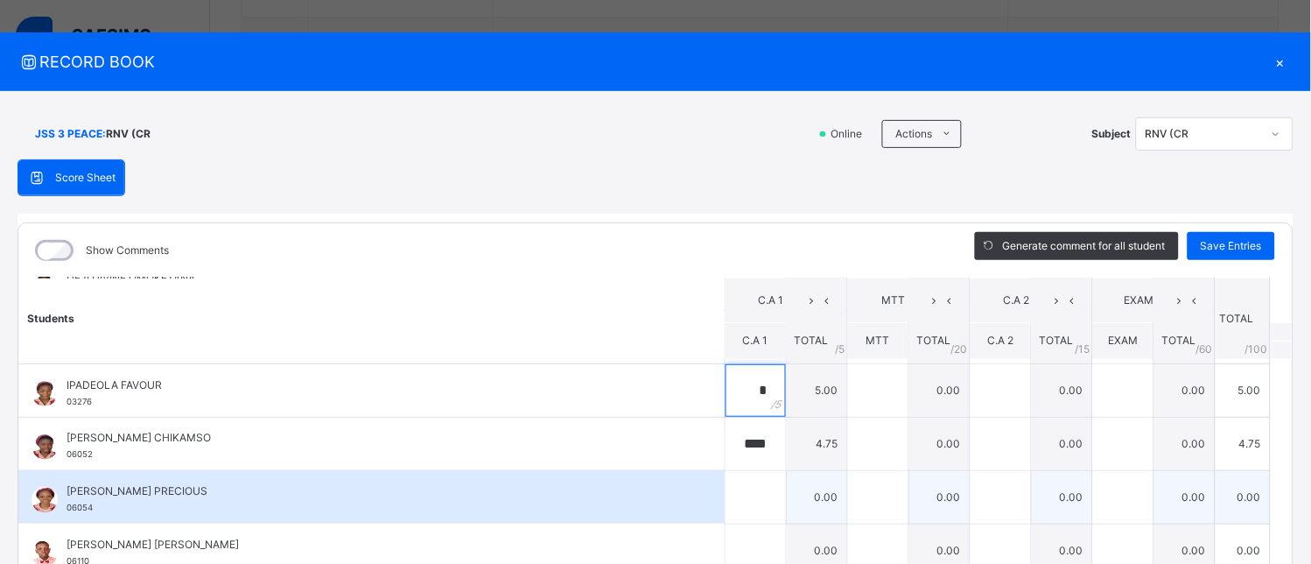
type input "*"
click at [742, 504] on input "text" at bounding box center [756, 497] width 60 height 53
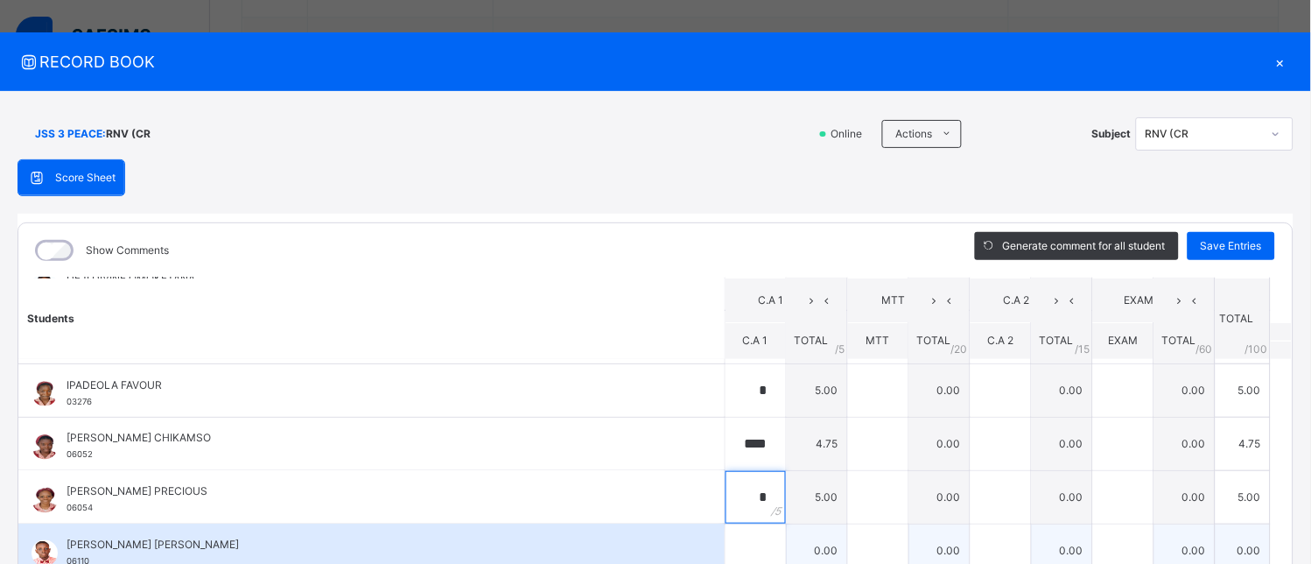
type input "*"
click at [737, 535] on input "text" at bounding box center [756, 550] width 60 height 53
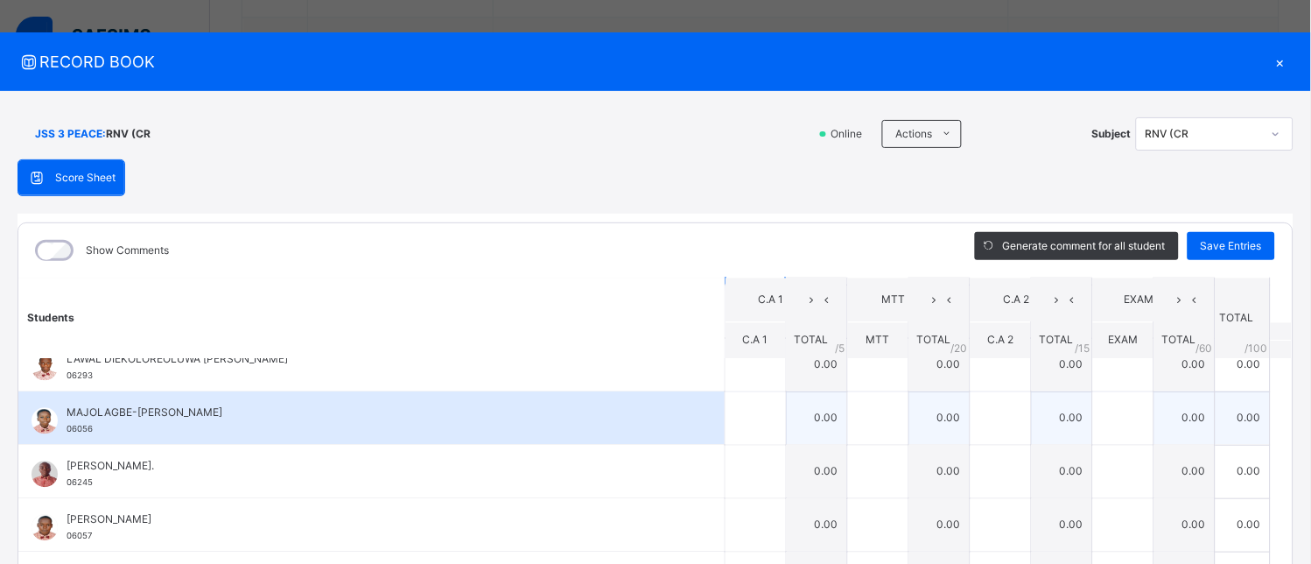
scroll to position [777, 0]
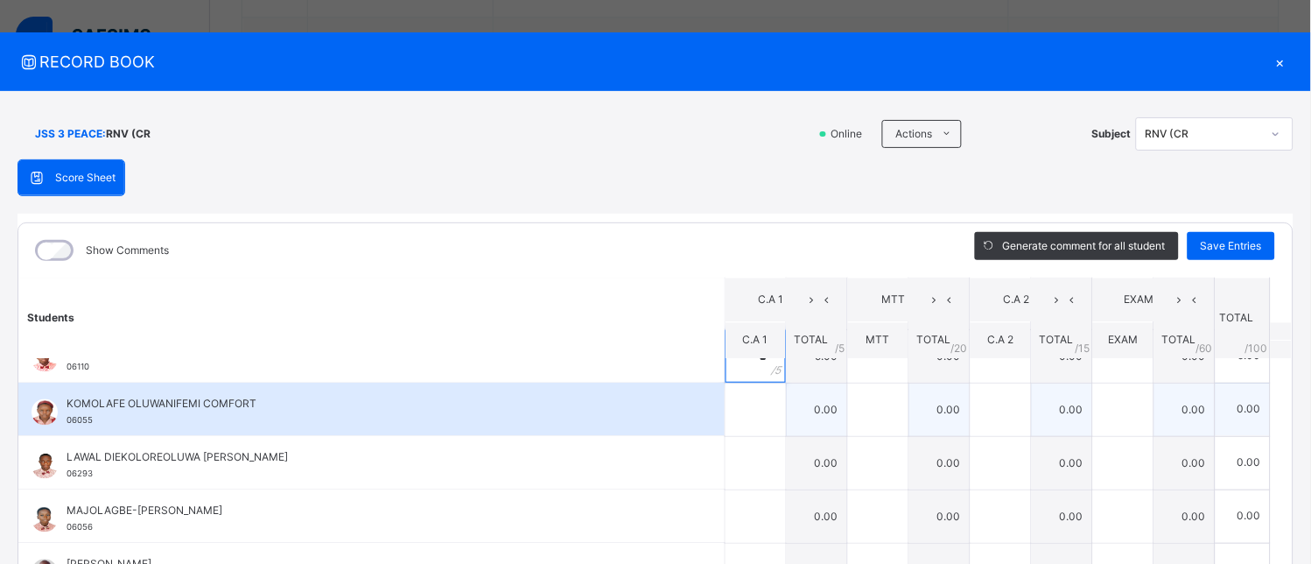
type input "*"
click at [733, 407] on input "text" at bounding box center [756, 409] width 60 height 53
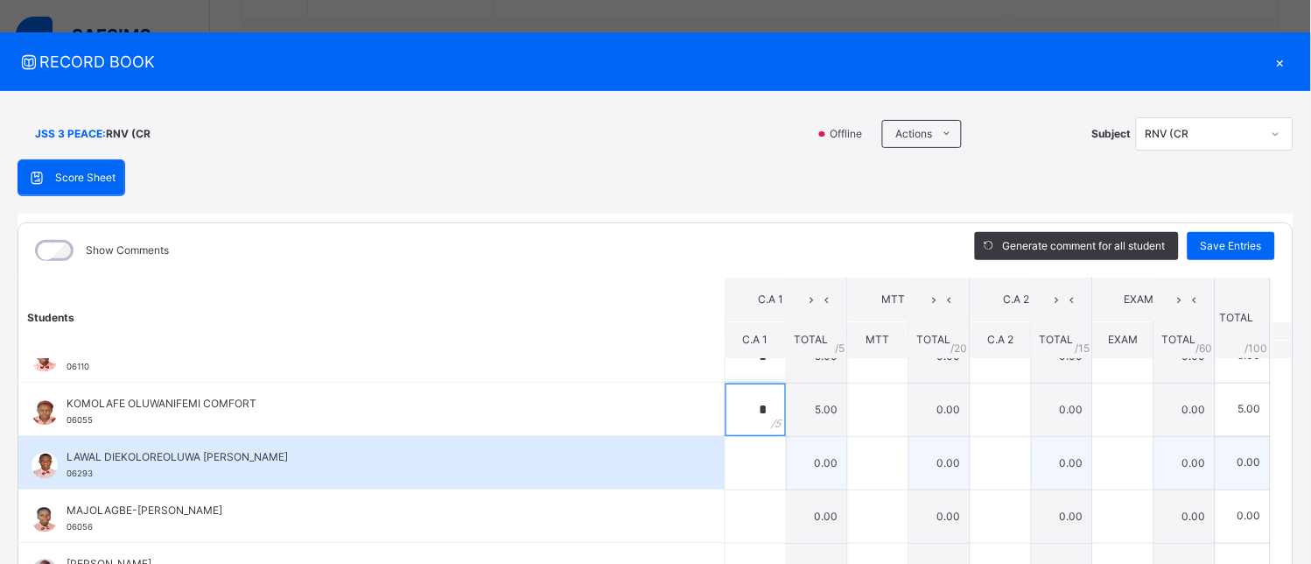
type input "*"
click at [736, 470] on input "text" at bounding box center [756, 463] width 60 height 53
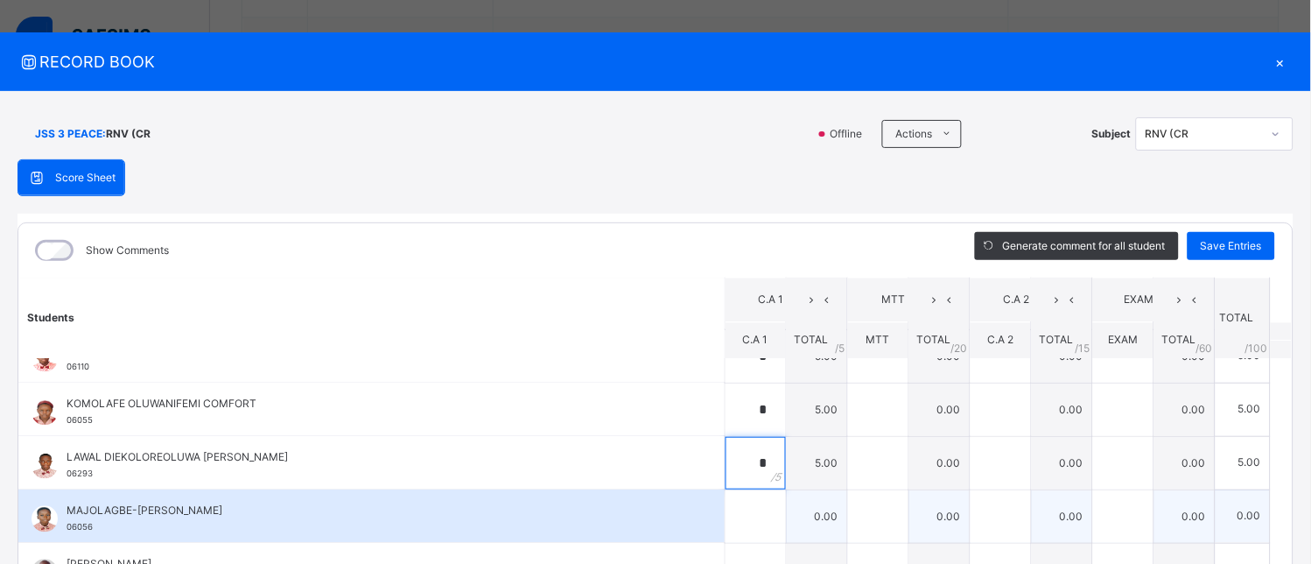
type input "*"
click at [744, 525] on input "text" at bounding box center [756, 516] width 60 height 53
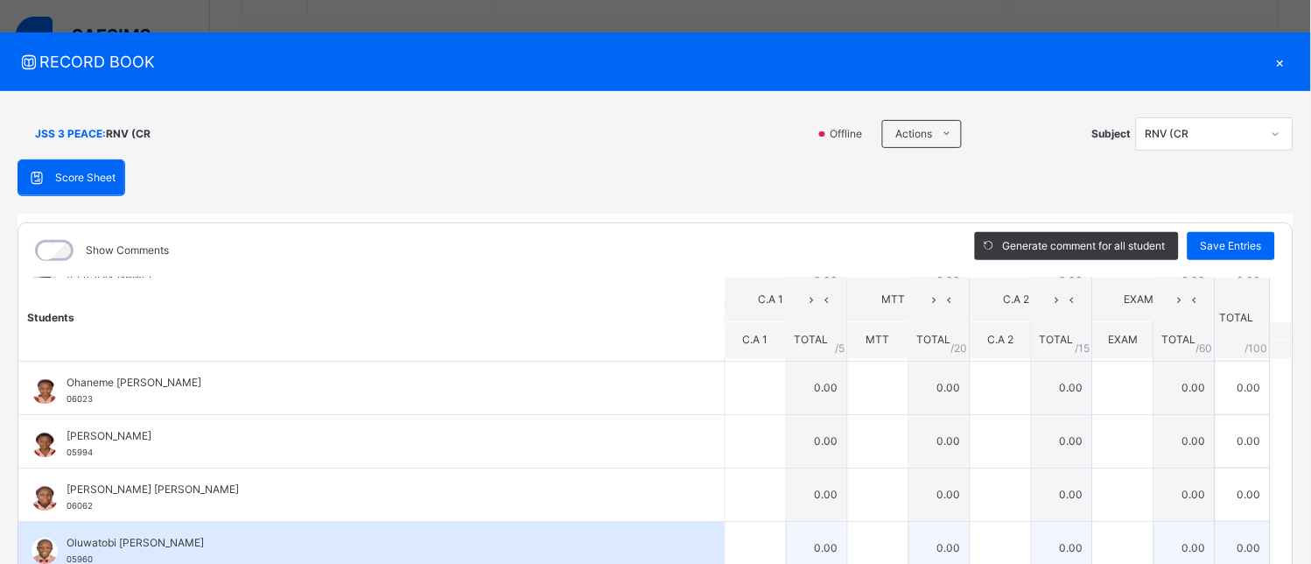
scroll to position [1069, 0]
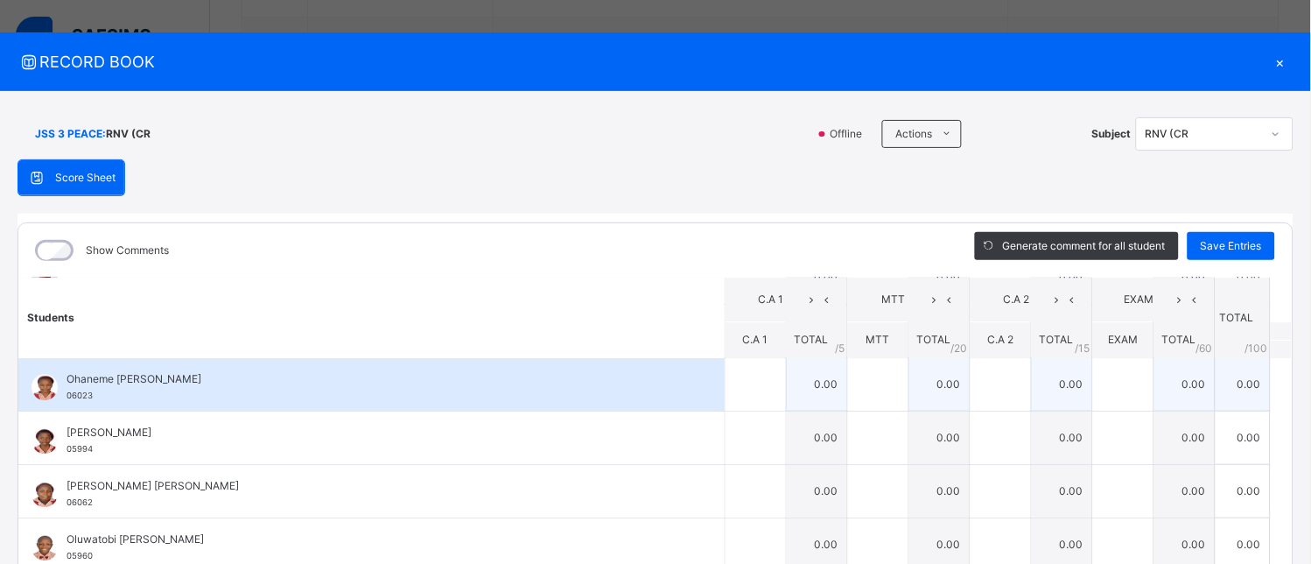
type input "*"
click at [750, 386] on div at bounding box center [756, 384] width 60 height 53
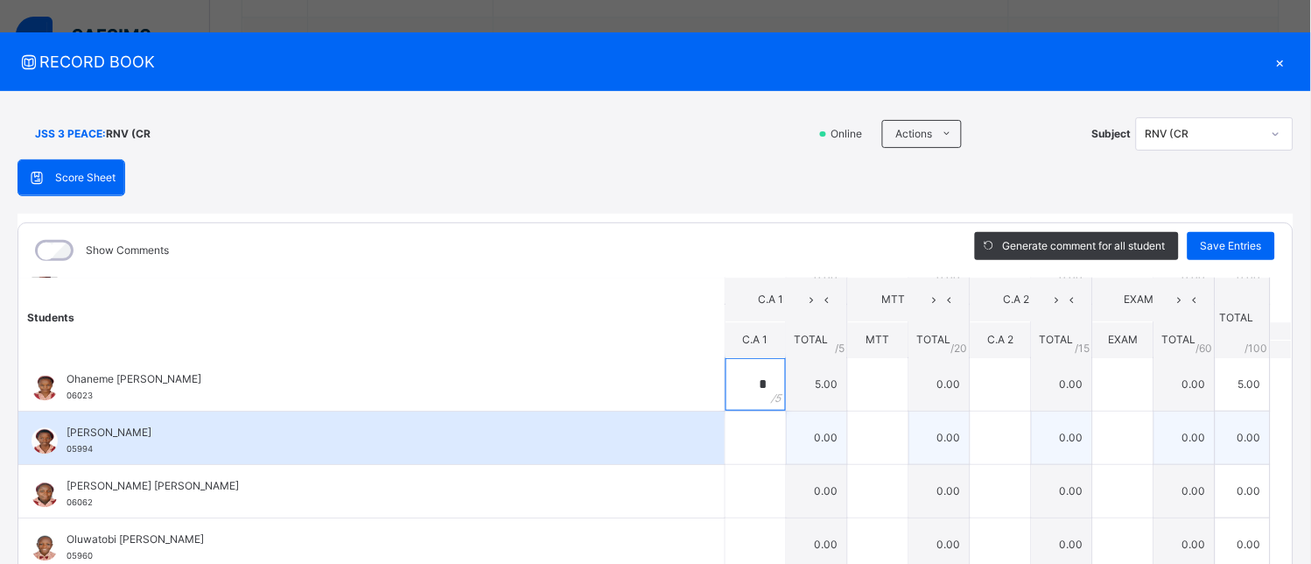
type input "*"
click at [754, 443] on div at bounding box center [756, 437] width 60 height 53
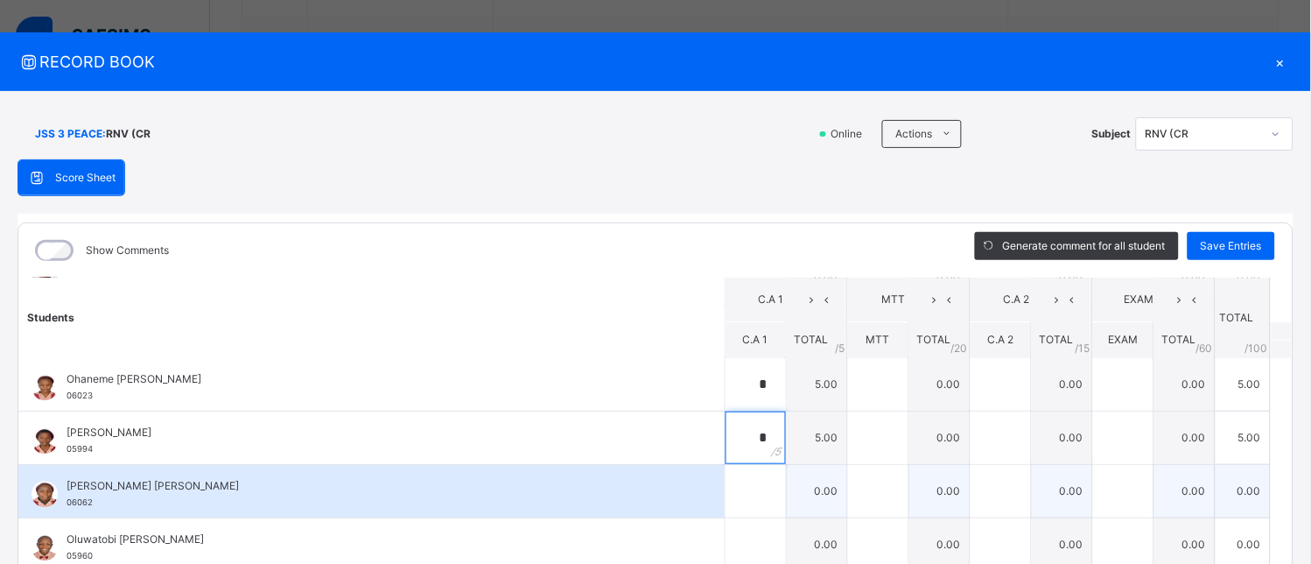
type input "*"
click at [742, 491] on input "text" at bounding box center [756, 491] width 60 height 53
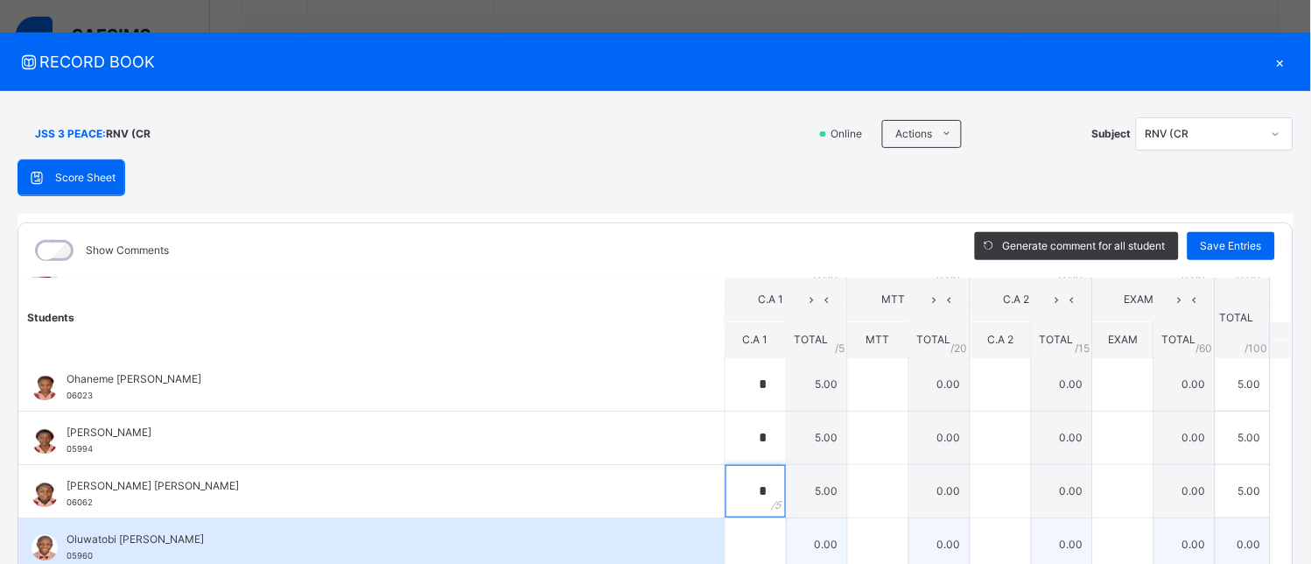
type input "*"
click at [726, 548] on input "text" at bounding box center [756, 544] width 60 height 53
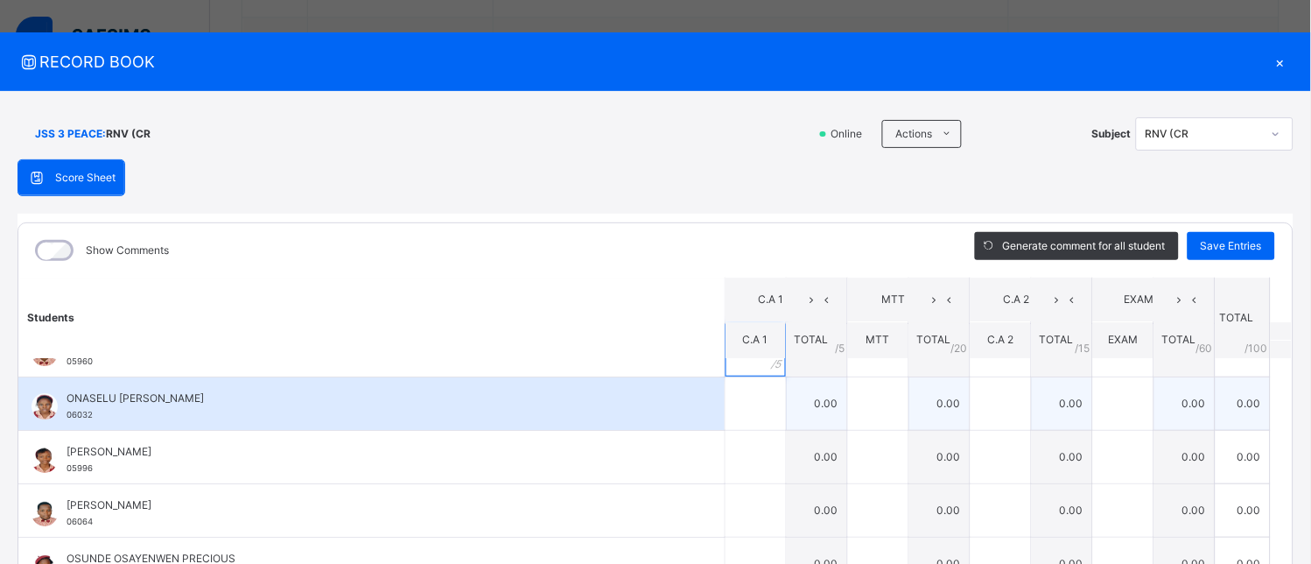
type input "*"
click at [745, 414] on div at bounding box center [756, 403] width 60 height 53
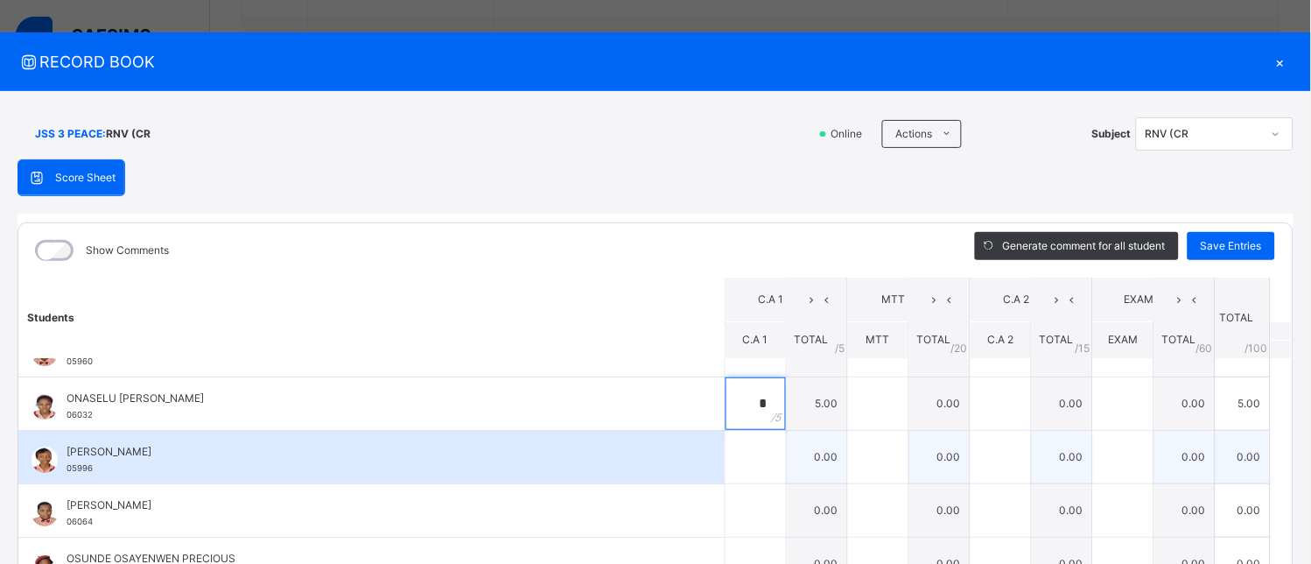
type input "*"
click at [745, 464] on div at bounding box center [756, 457] width 60 height 53
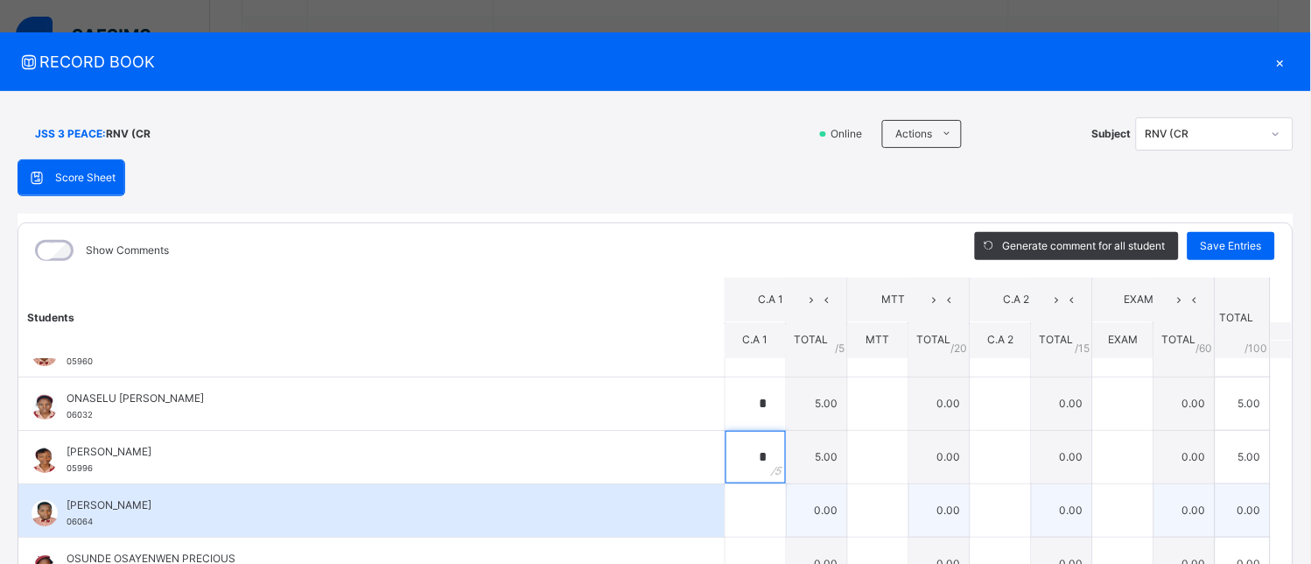
type input "*"
click at [745, 512] on div at bounding box center [756, 510] width 60 height 53
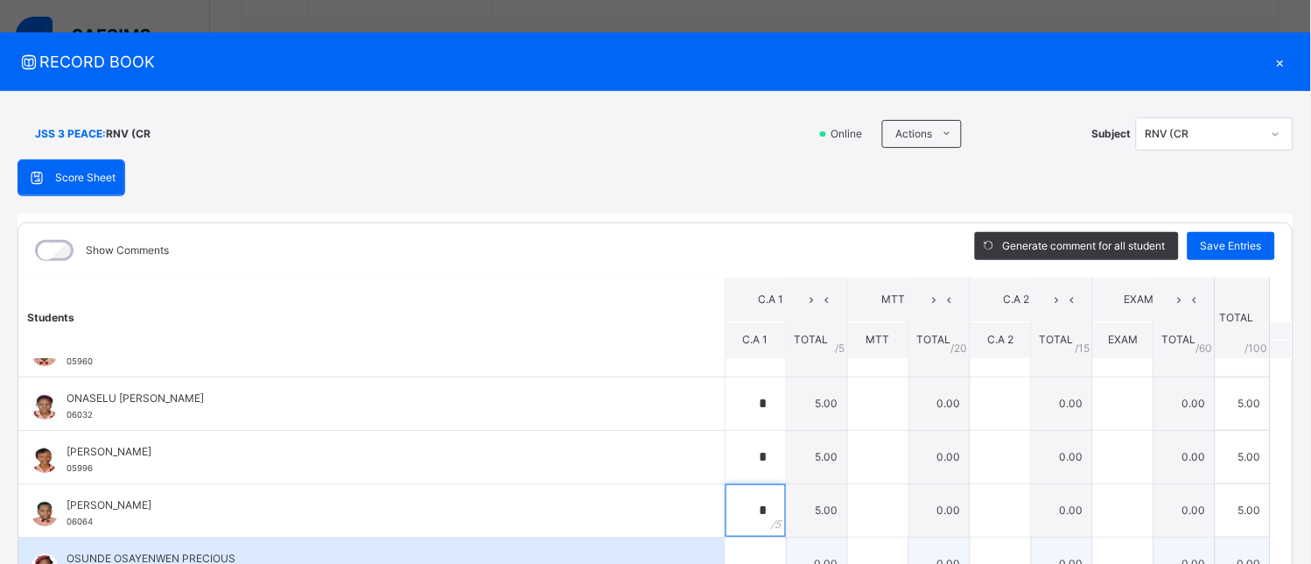
type input "*"
click at [750, 548] on div at bounding box center [756, 563] width 60 height 53
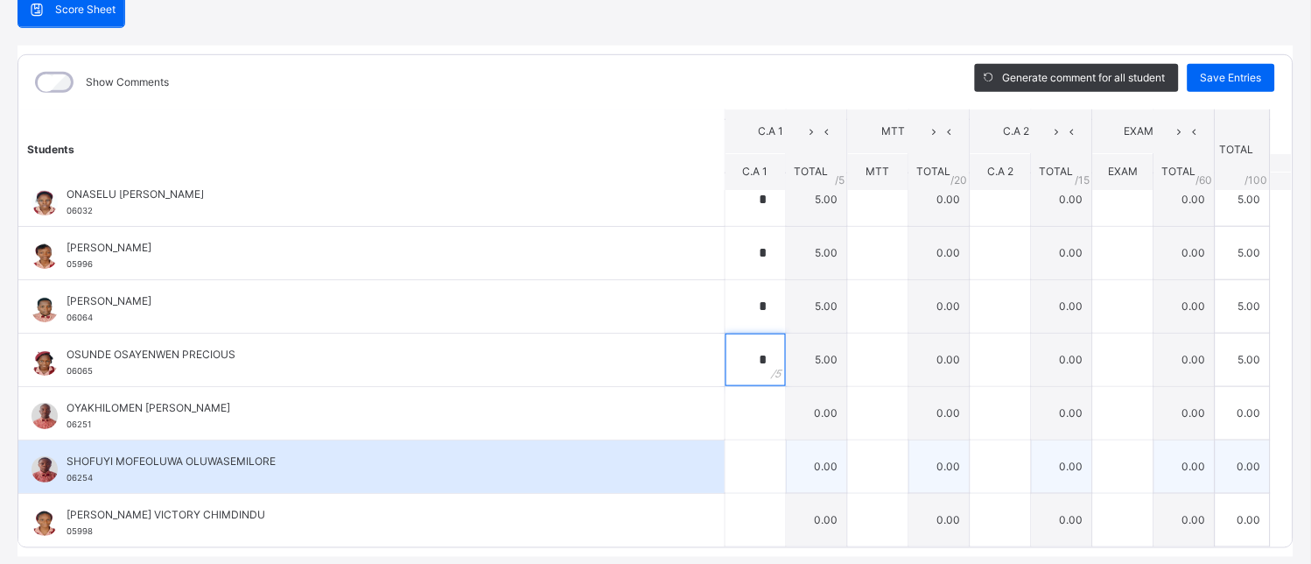
scroll to position [233, 0]
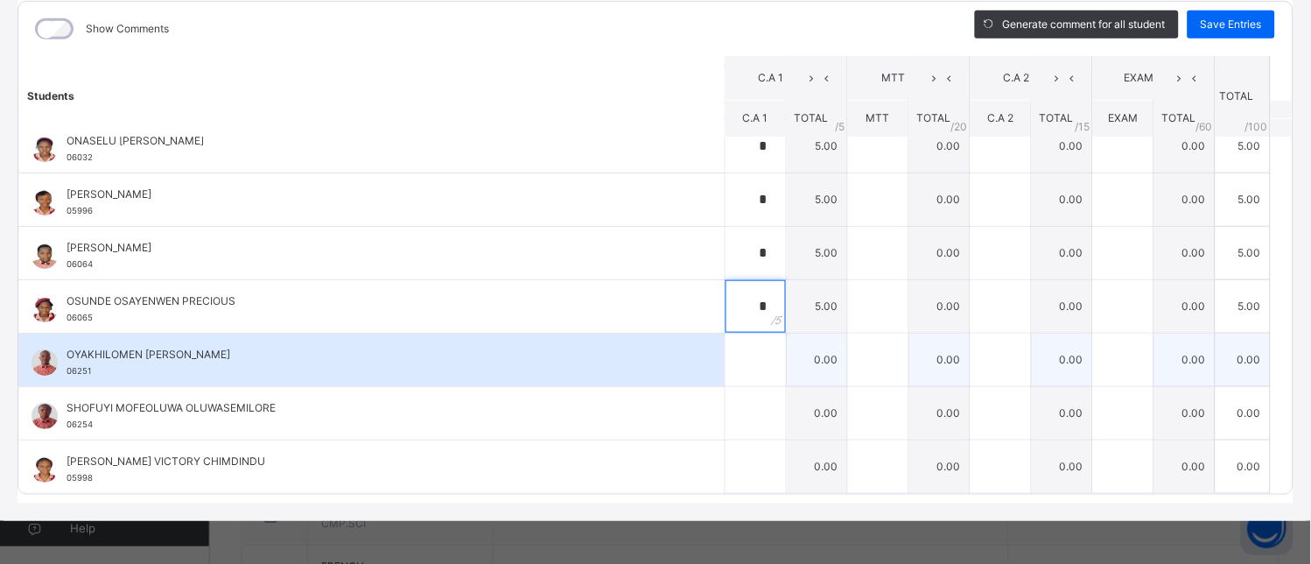
type input "*"
click at [749, 361] on div at bounding box center [756, 359] width 60 height 53
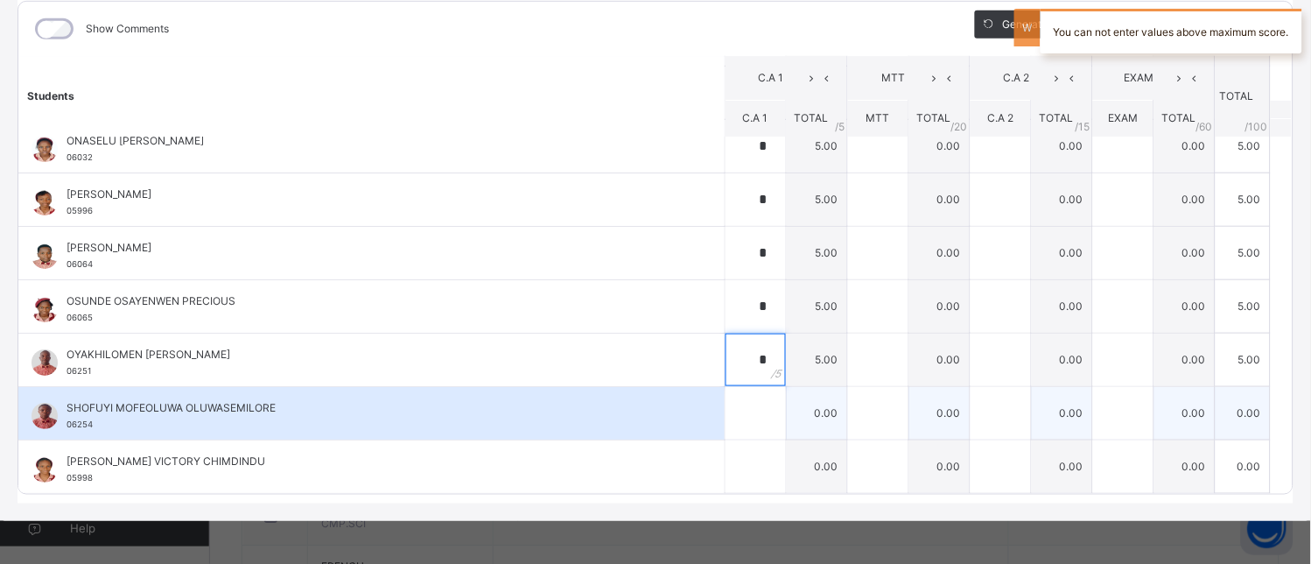
type input "*"
click at [749, 409] on div at bounding box center [756, 413] width 60 height 53
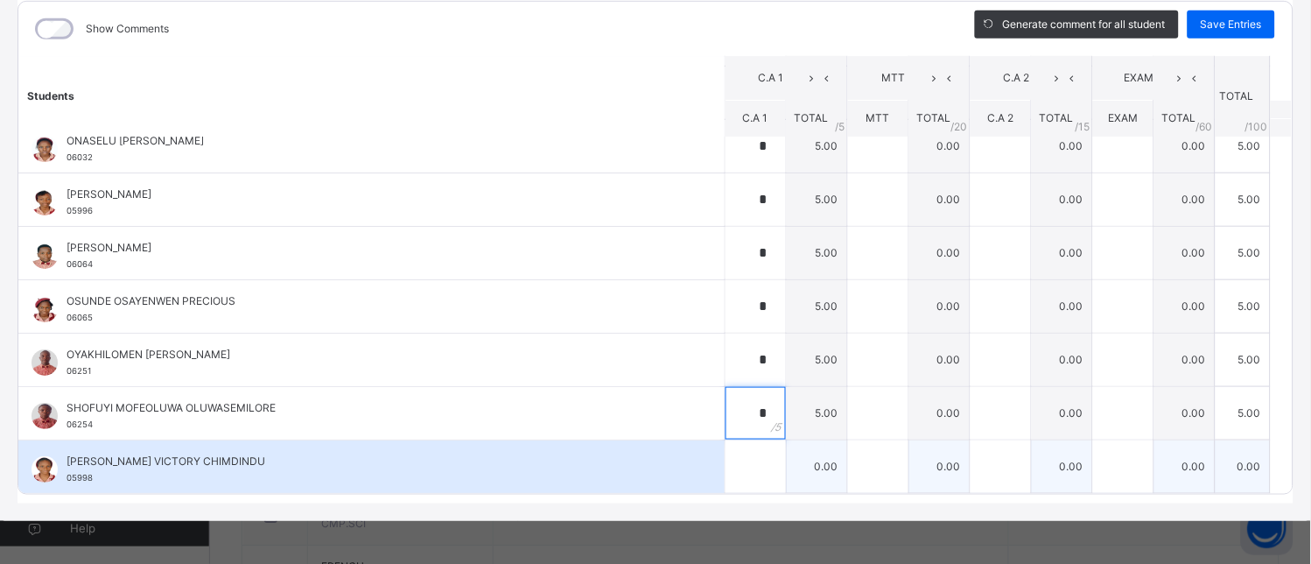
type input "*"
click at [746, 466] on div at bounding box center [756, 466] width 60 height 53
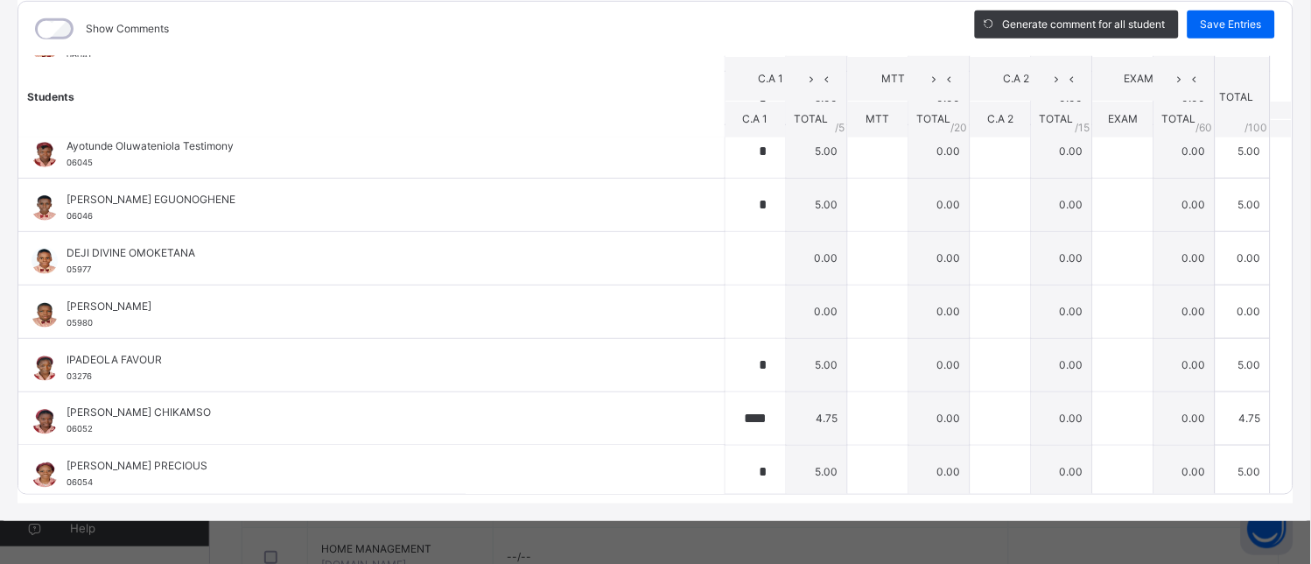
scroll to position [427, 0]
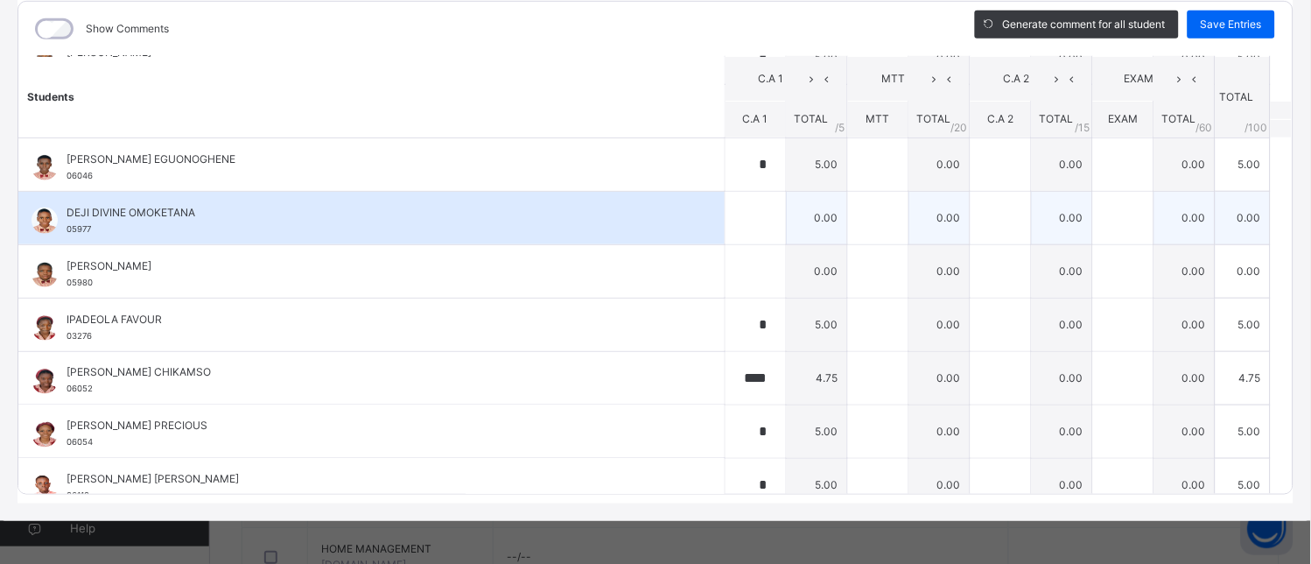
type input "*"
click at [746, 217] on div at bounding box center [756, 218] width 60 height 53
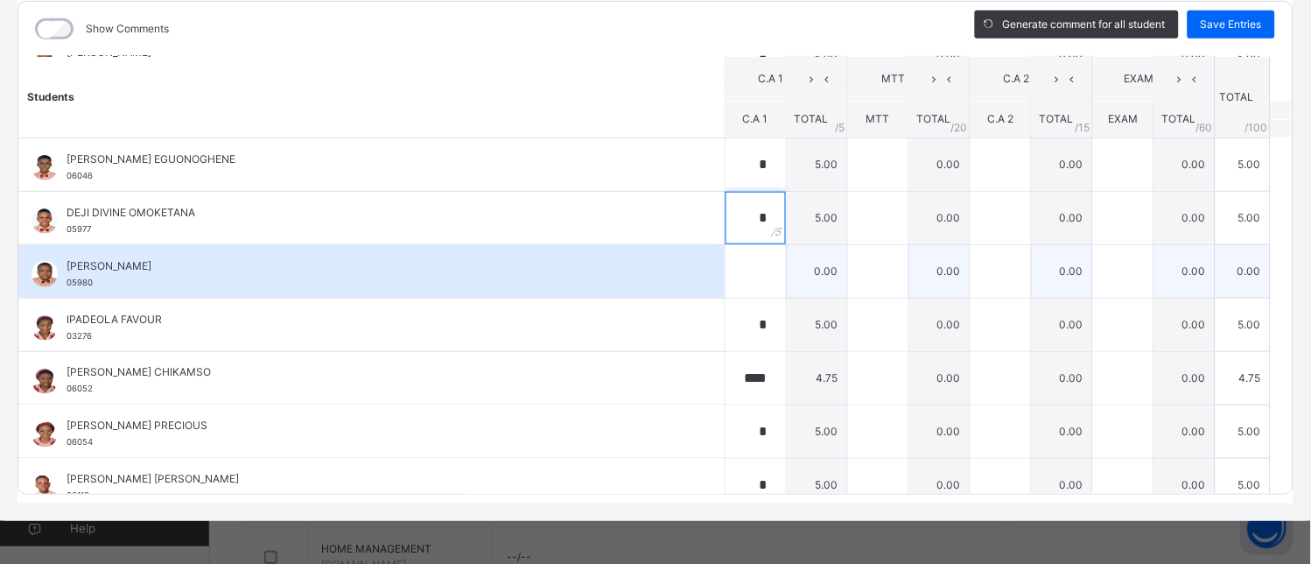
type input "*"
click at [748, 270] on div at bounding box center [756, 271] width 60 height 53
type input "*"
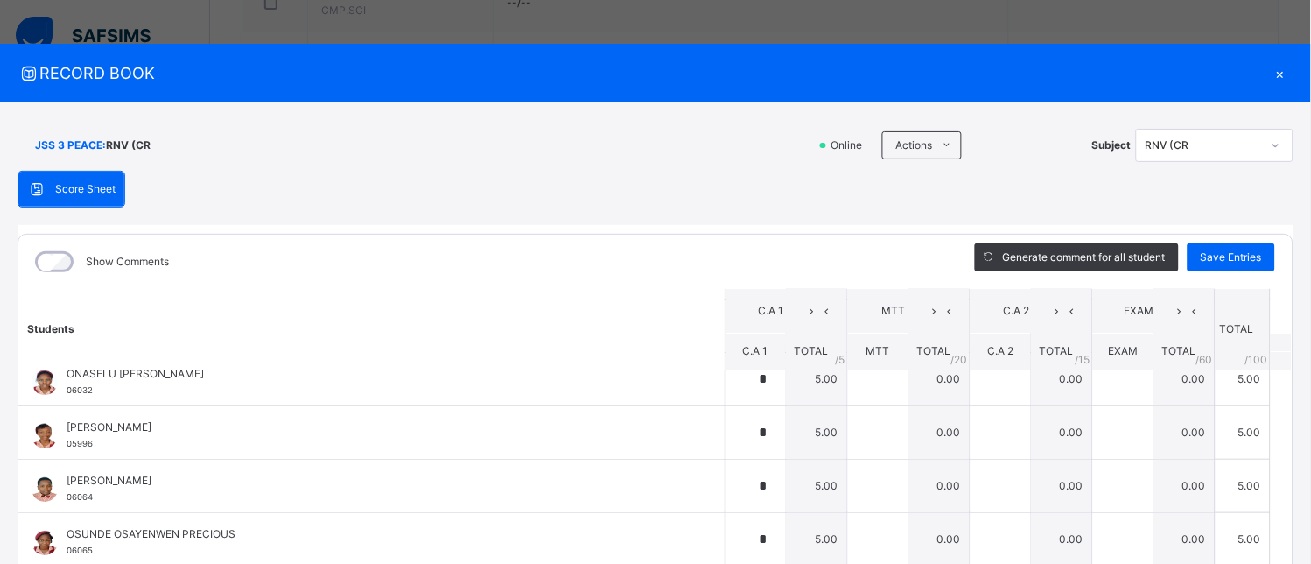
scroll to position [233, 0]
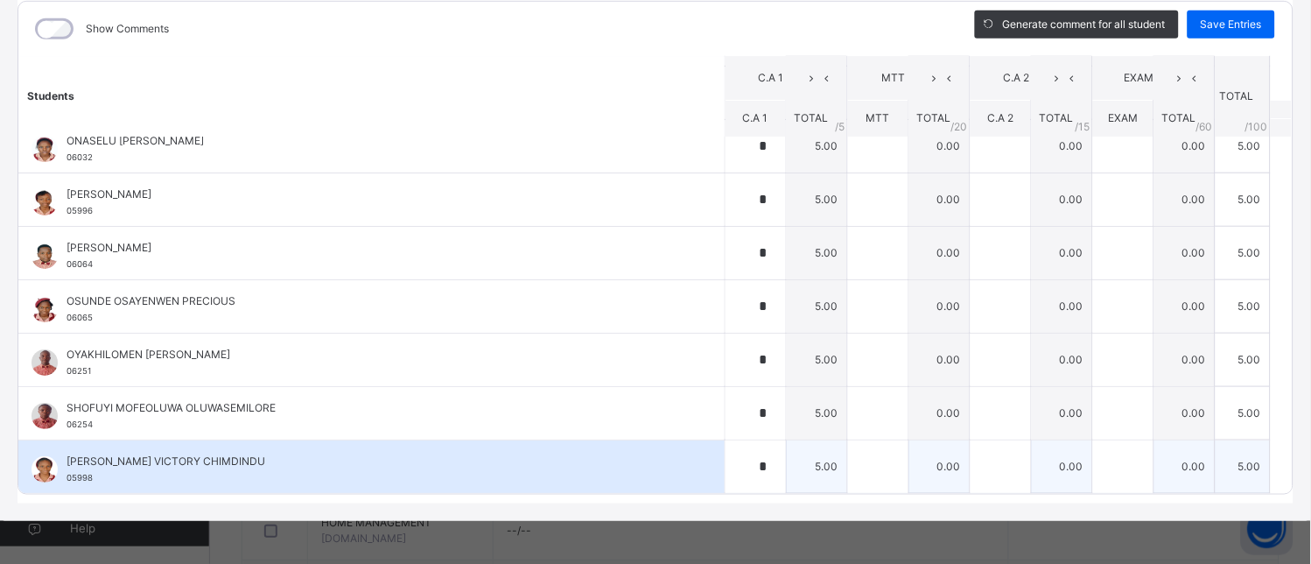
type input "*"
click at [755, 470] on div "*" at bounding box center [756, 466] width 60 height 53
click at [754, 466] on div "*" at bounding box center [756, 466] width 60 height 53
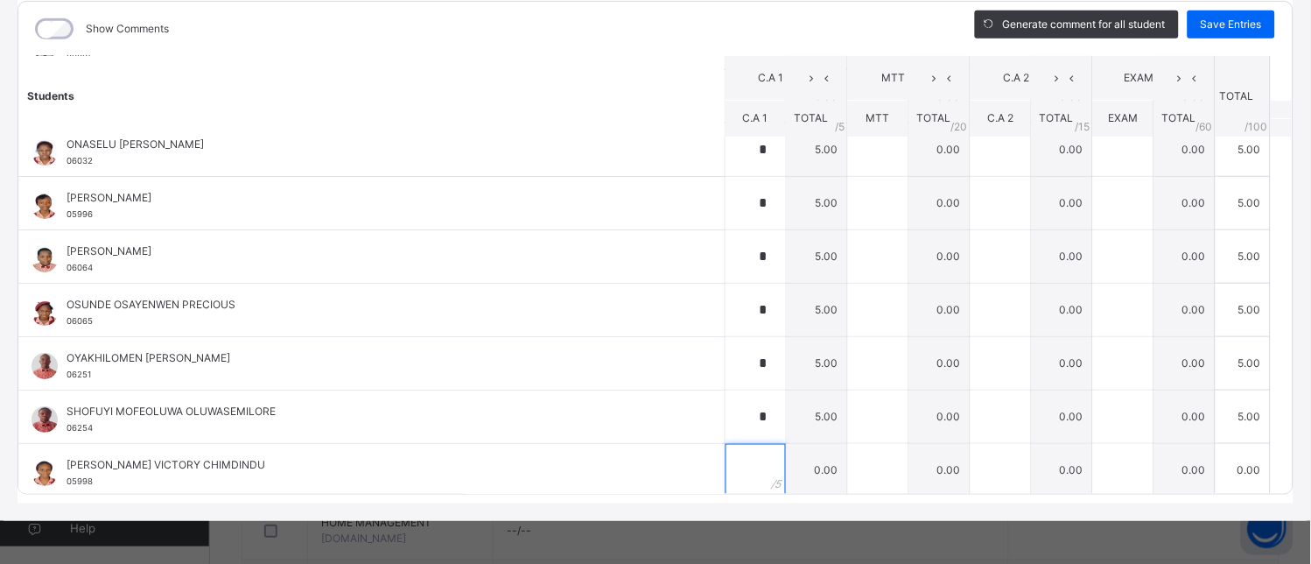
scroll to position [1301, 0]
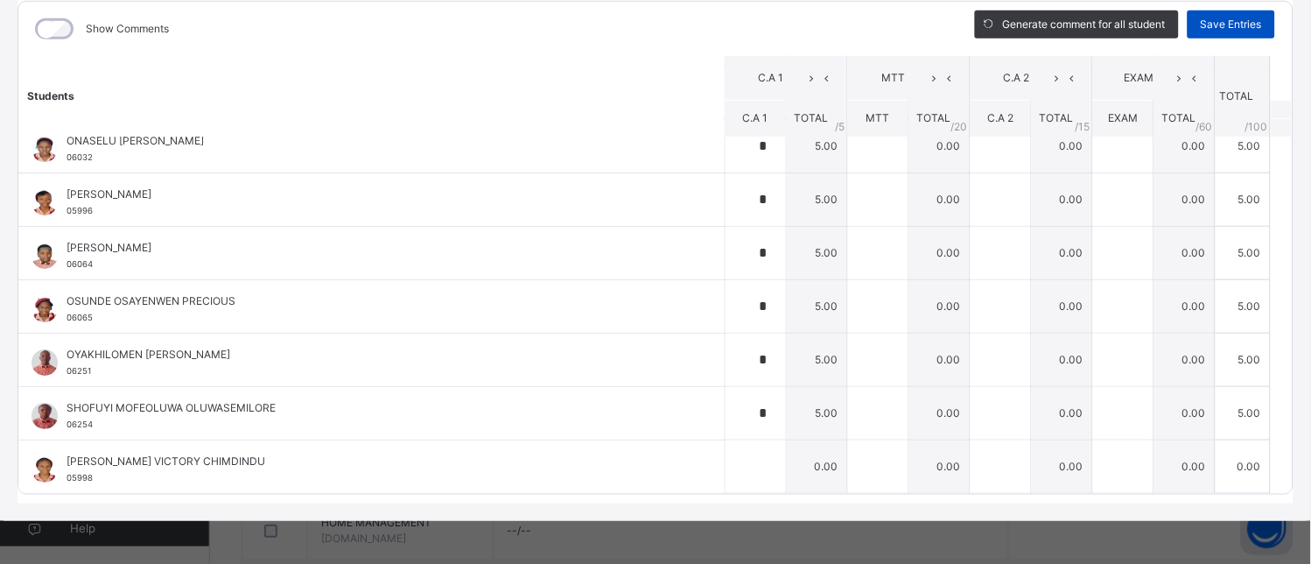
click at [1218, 14] on div "Save Entries" at bounding box center [1232, 25] width 88 height 28
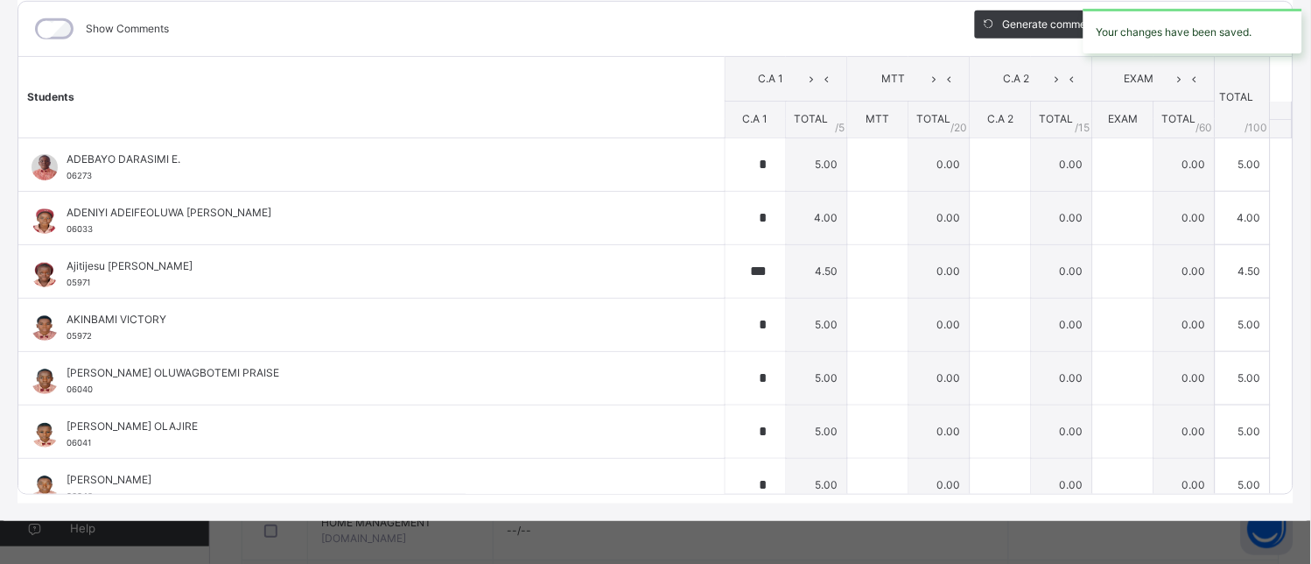
type input "*"
type input "***"
type input "*"
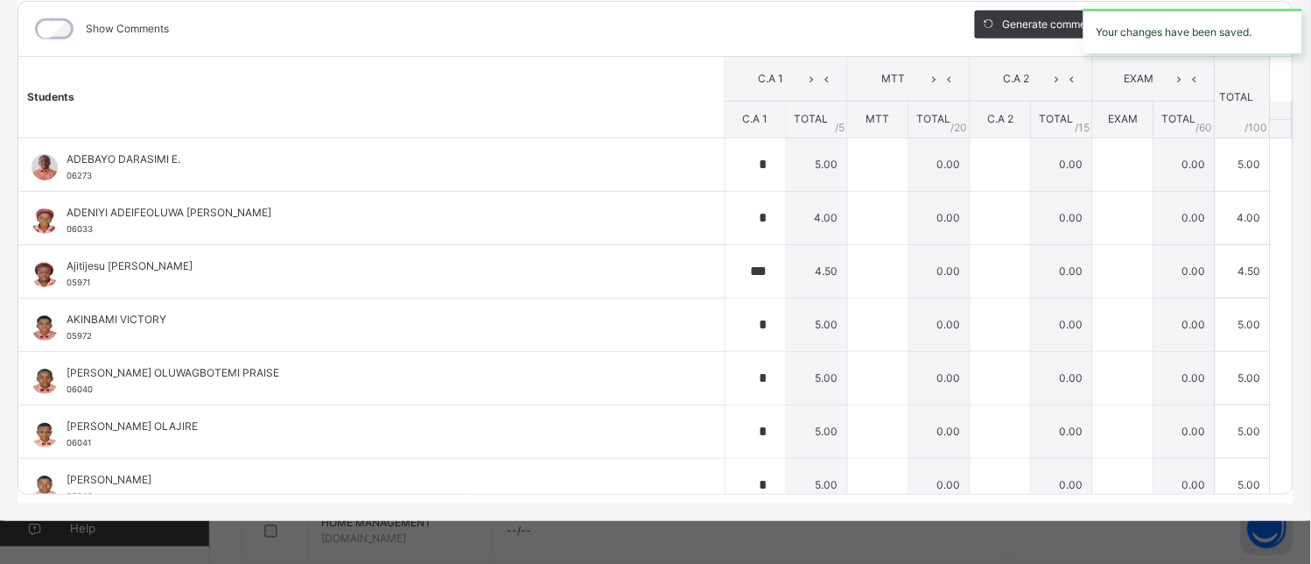
type input "*"
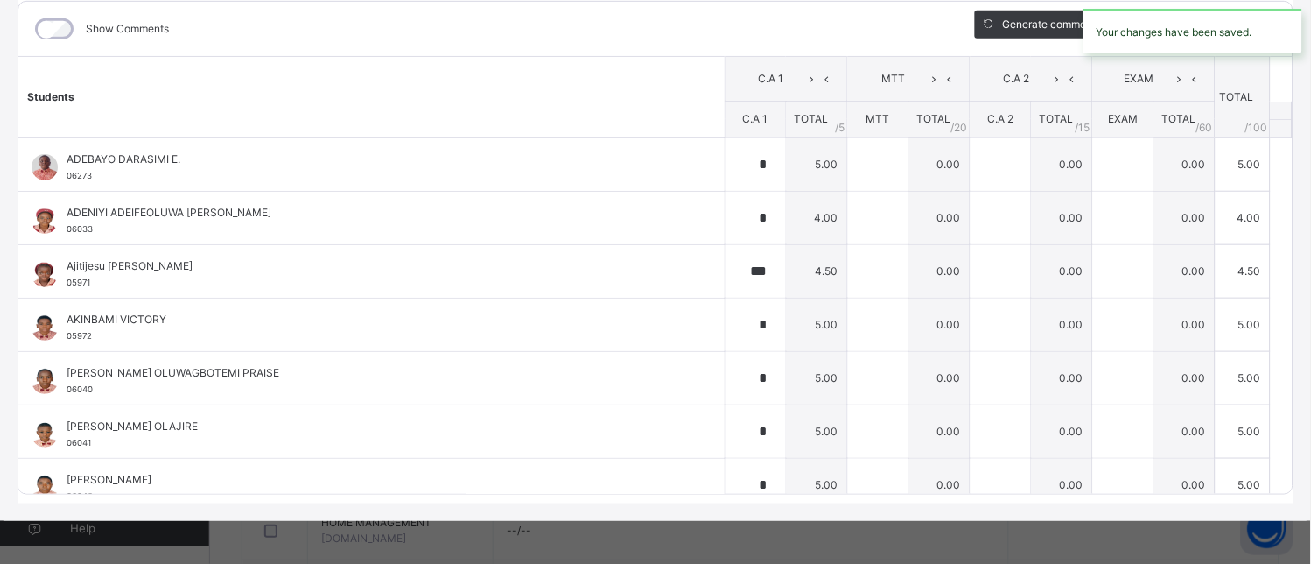
type input "*"
type input "****"
type input "*"
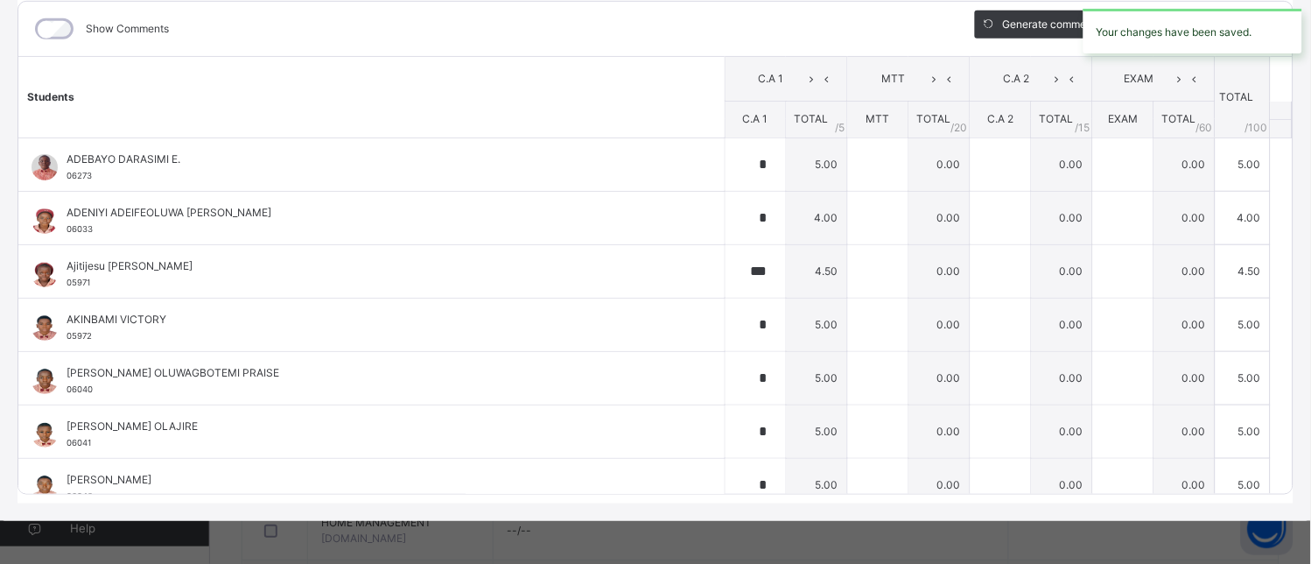
type input "*"
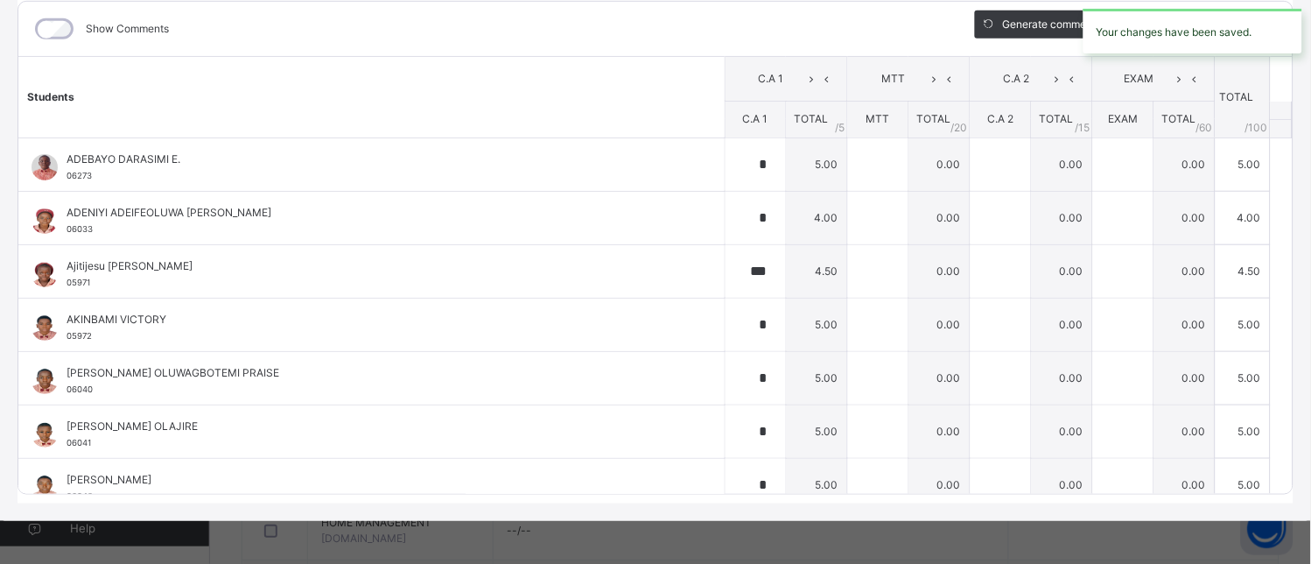
type input "*"
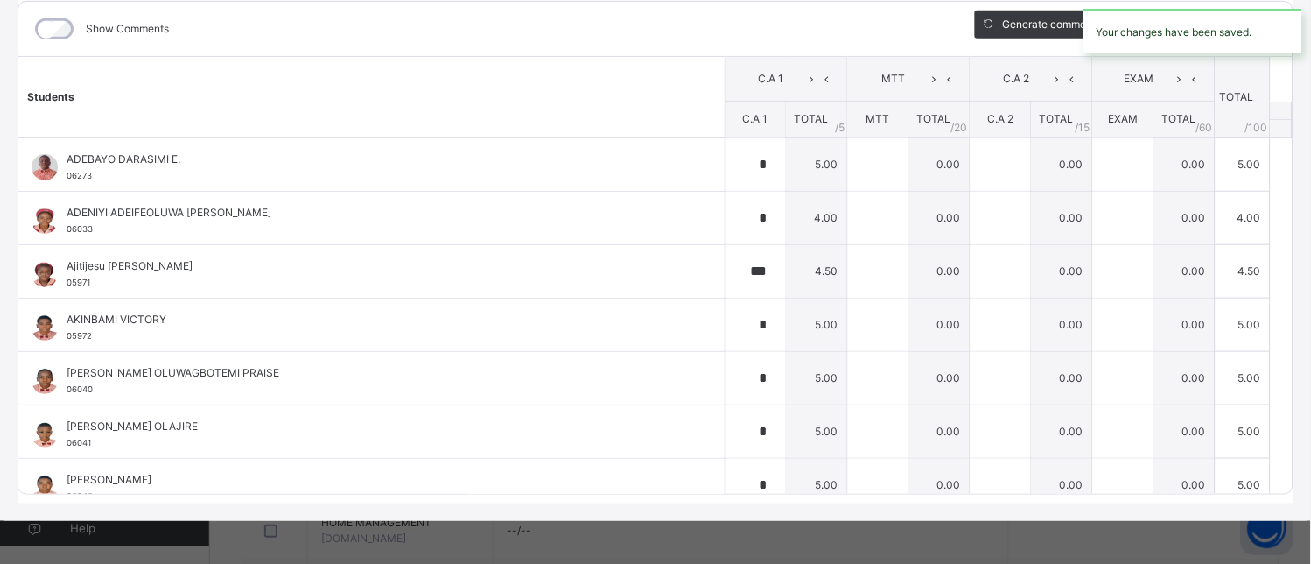
type input "*"
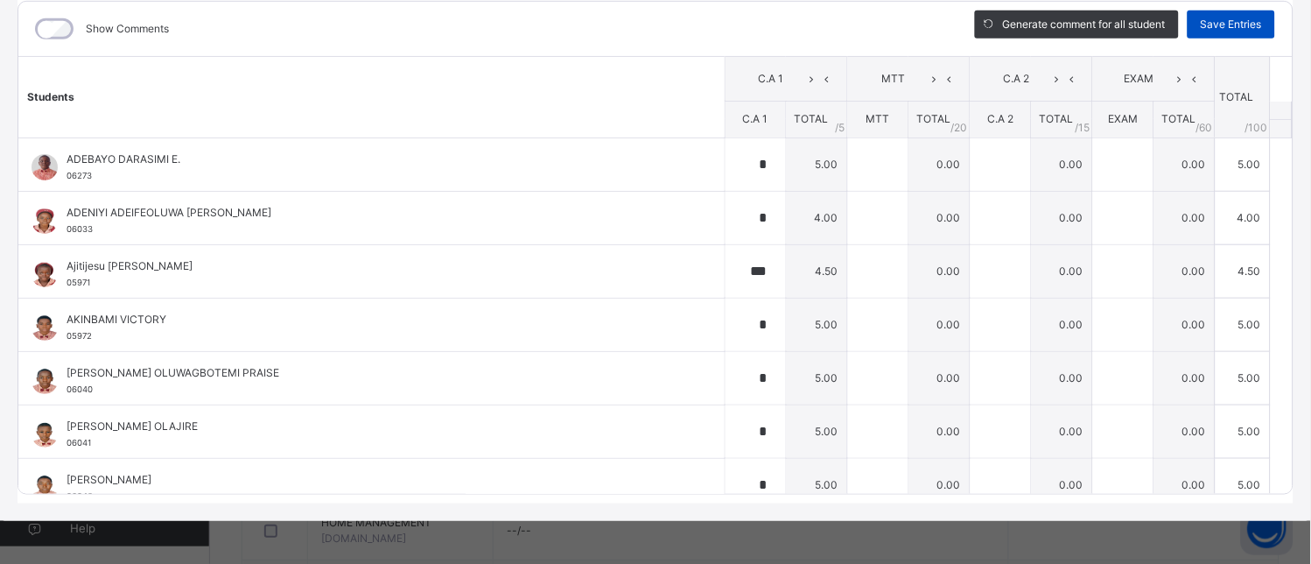
click at [1237, 23] on span "Save Entries" at bounding box center [1231, 25] width 61 height 16
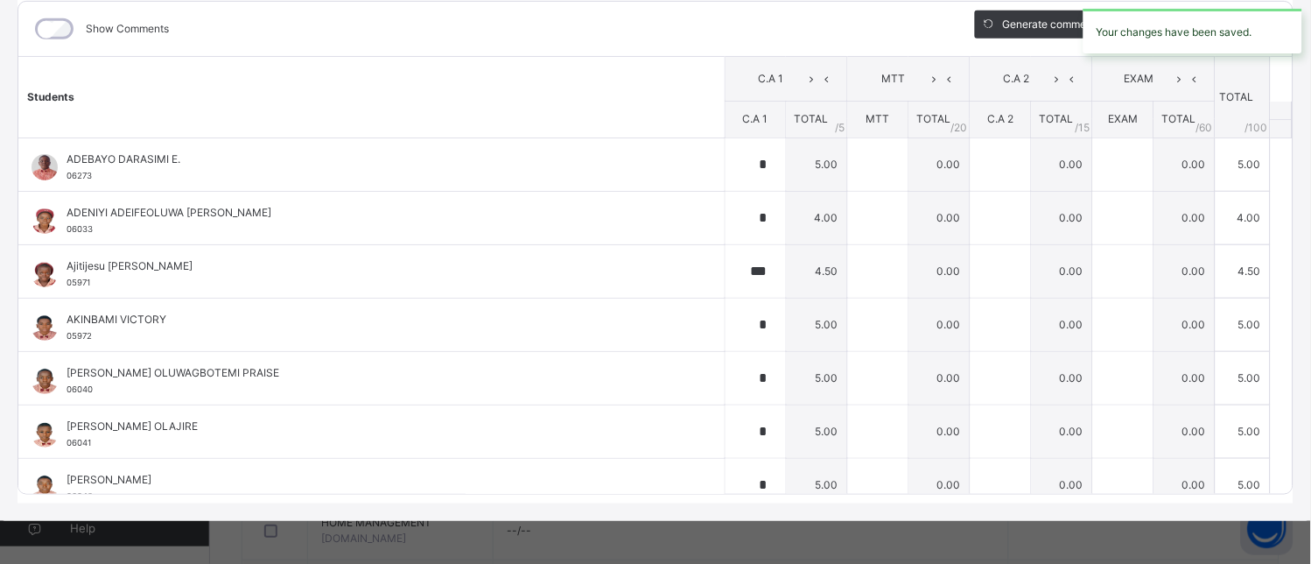
type input "*"
type input "***"
type input "*"
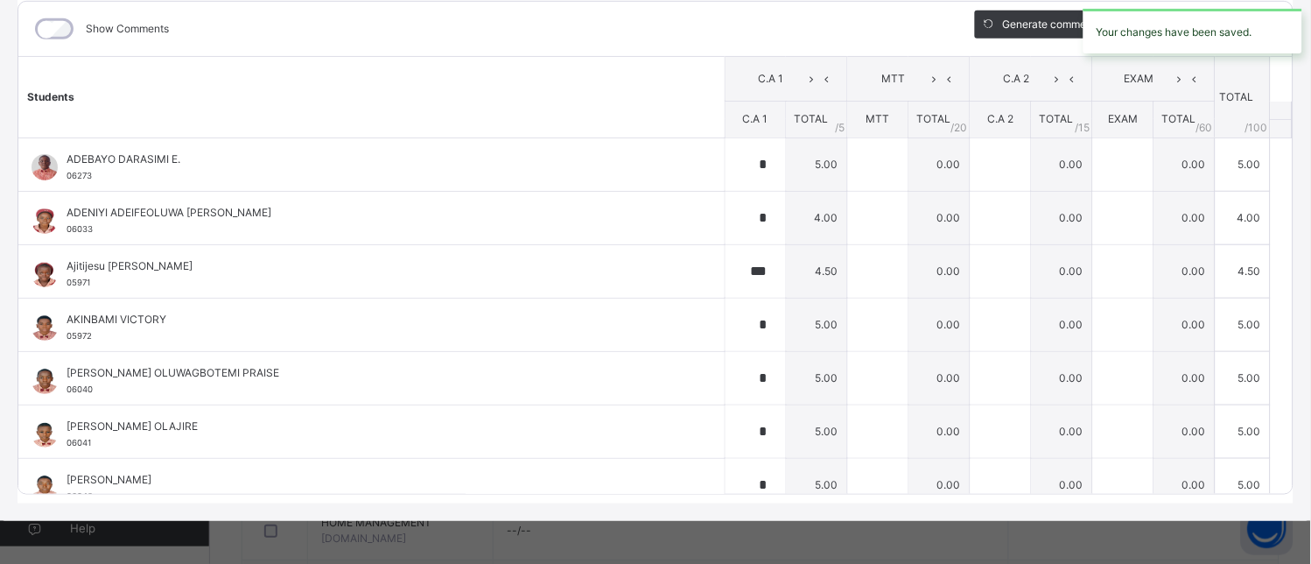
type input "*"
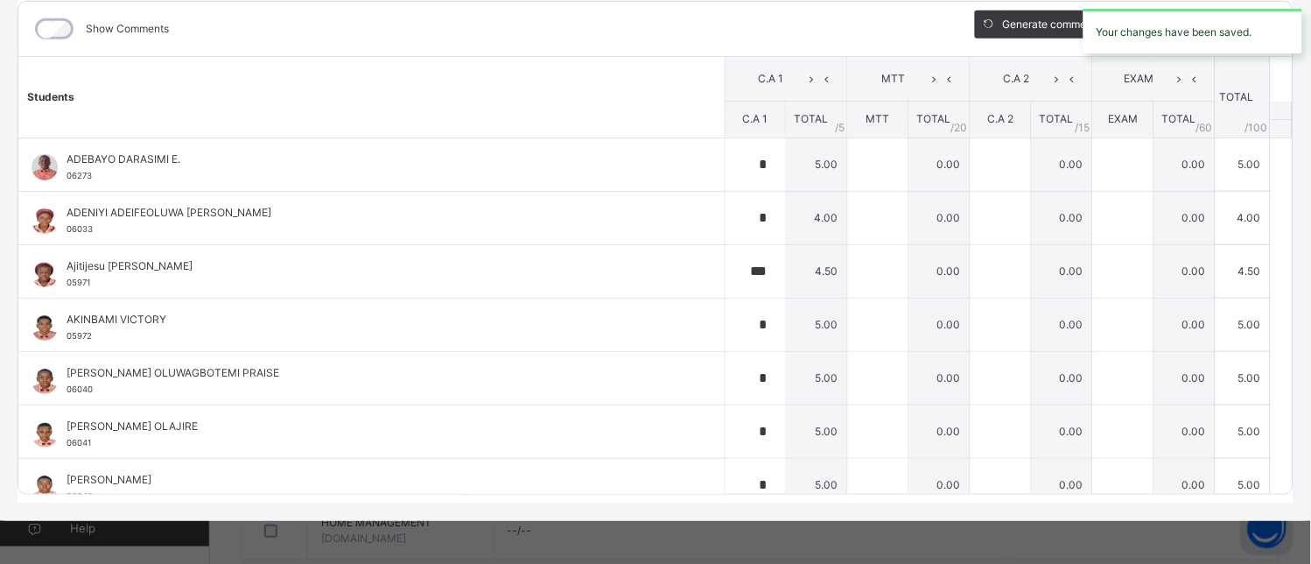
type input "*"
type input "****"
type input "*"
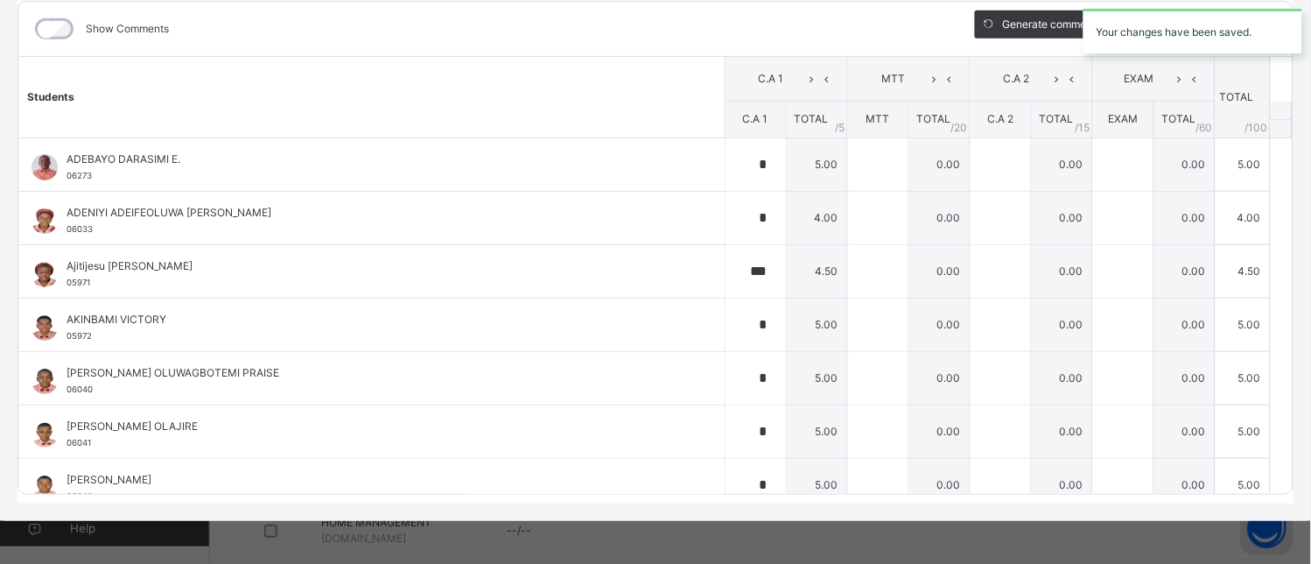
type input "*"
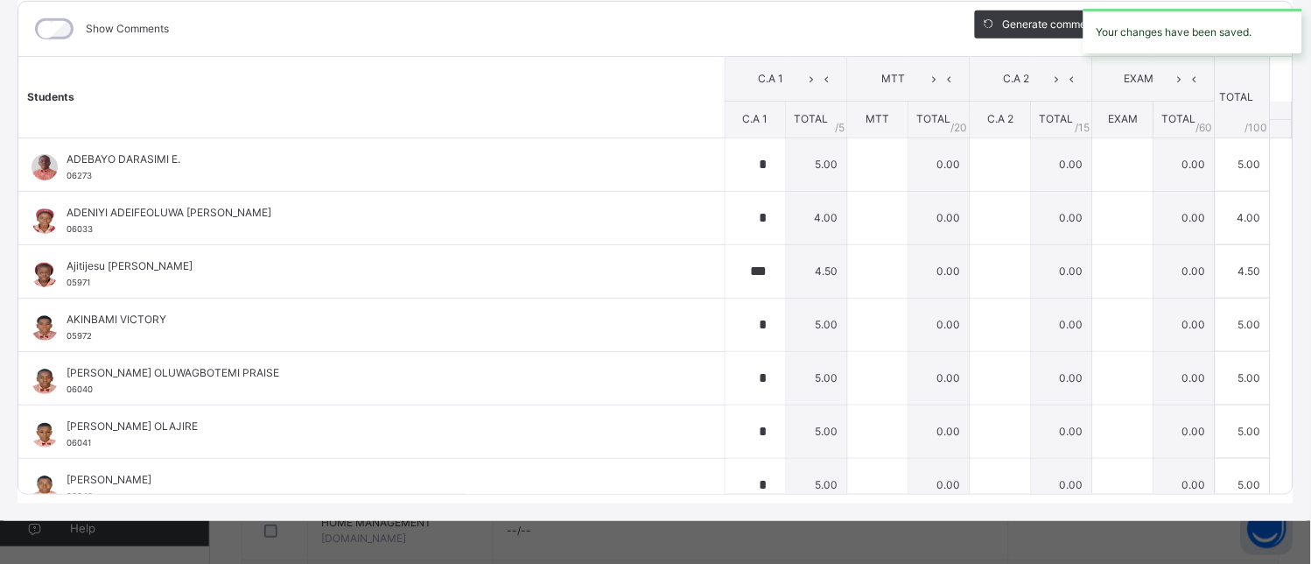
type input "*"
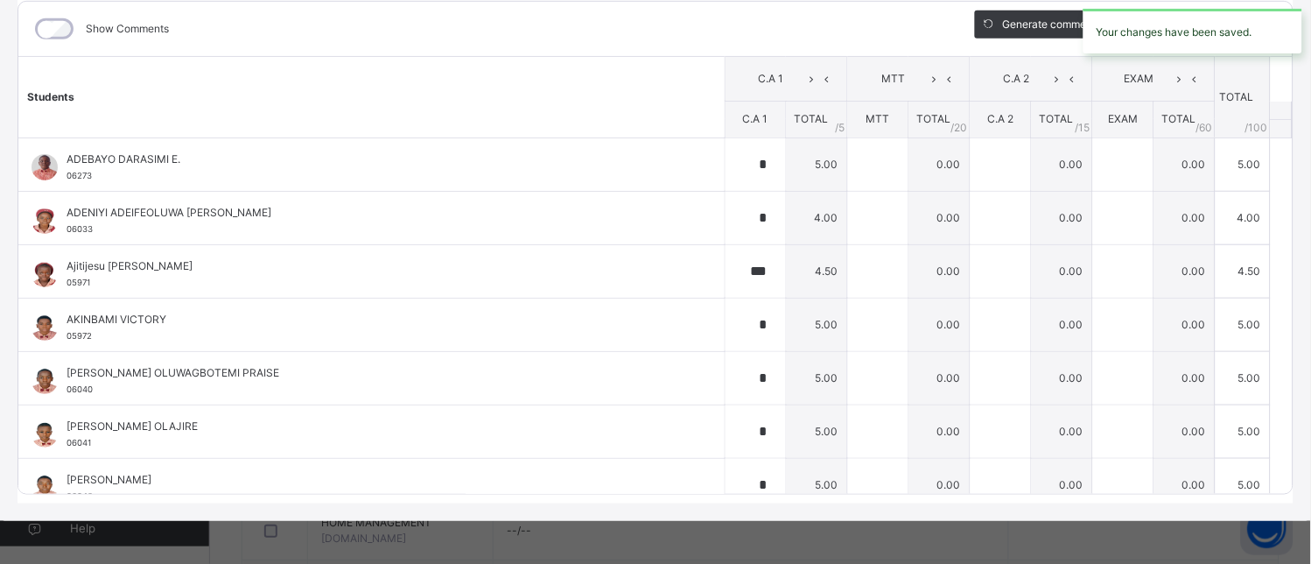
type input "*"
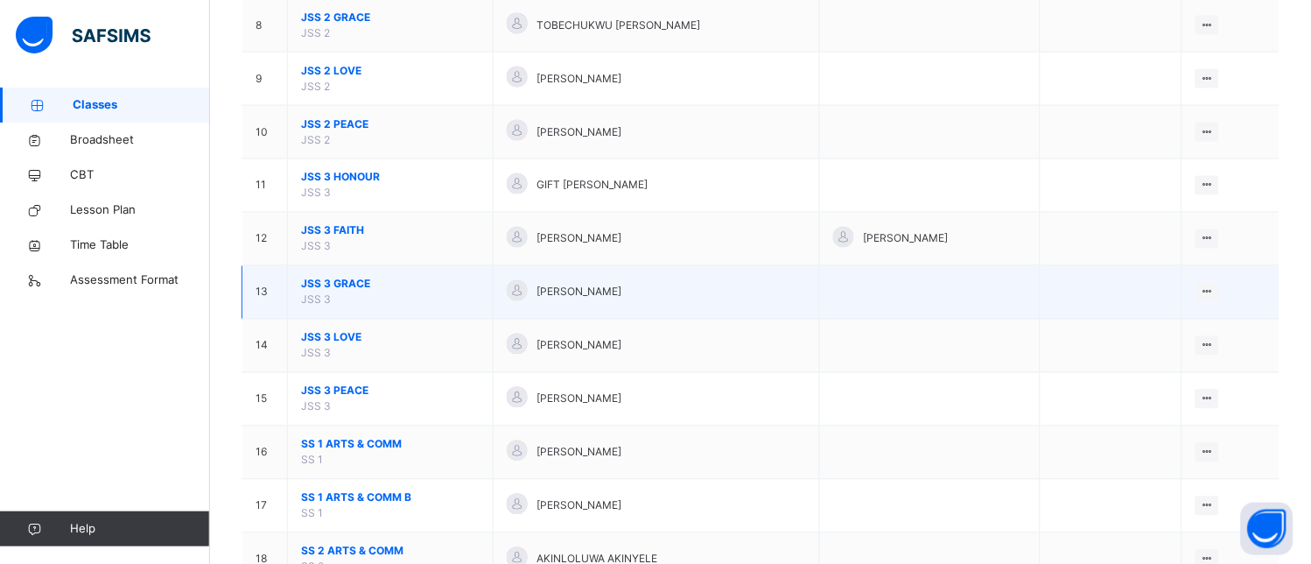
scroll to position [704, 0]
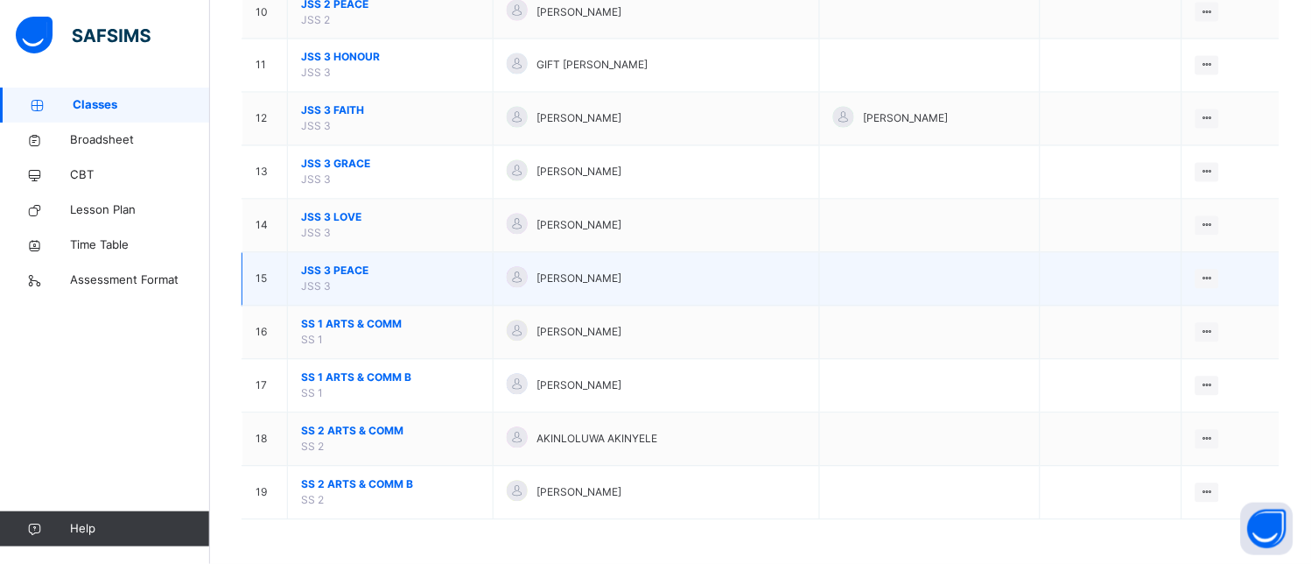
click at [459, 270] on span "JSS 3 PEACE" at bounding box center [390, 271] width 179 height 16
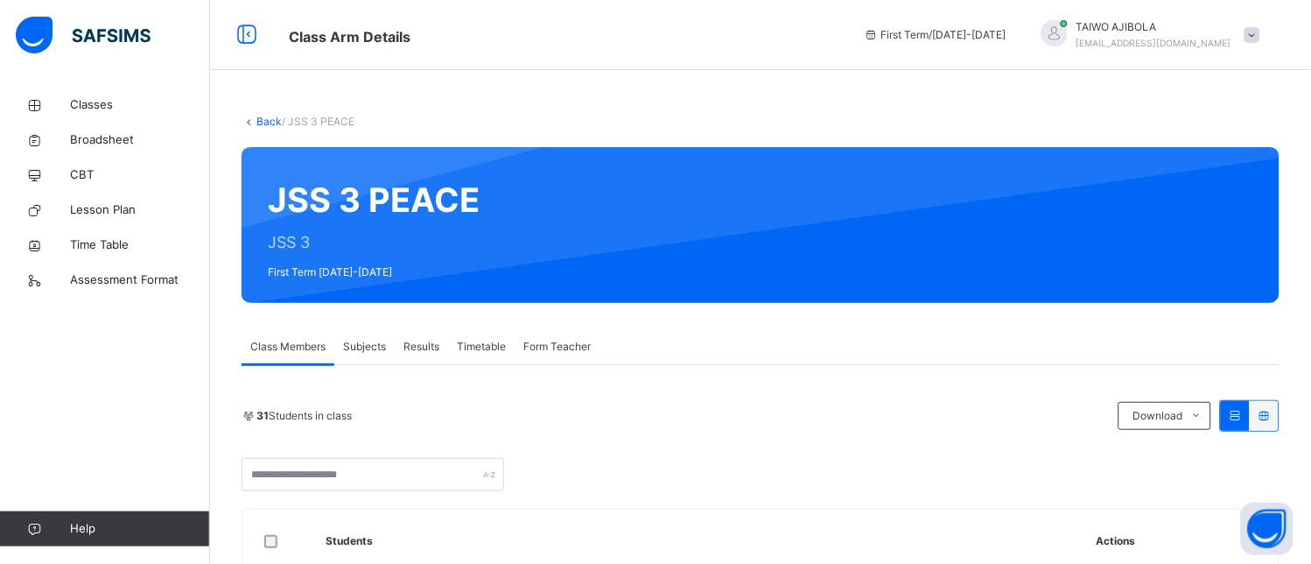
click at [379, 345] on span "Subjects" at bounding box center [364, 347] width 43 height 16
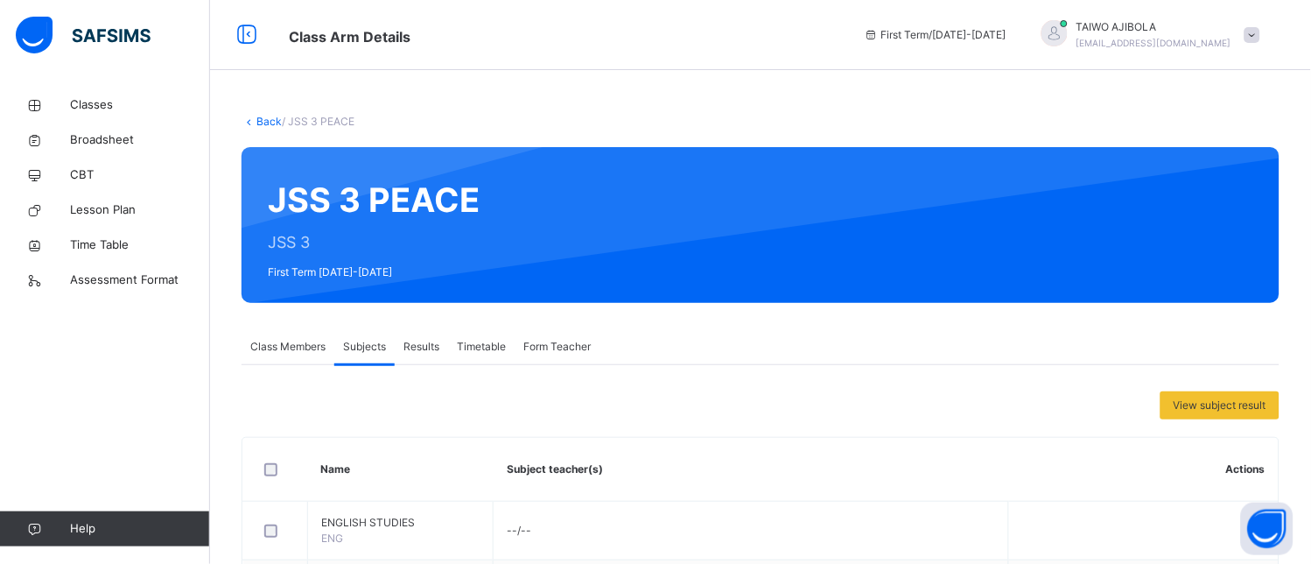
click at [379, 345] on span "Subjects" at bounding box center [364, 347] width 43 height 16
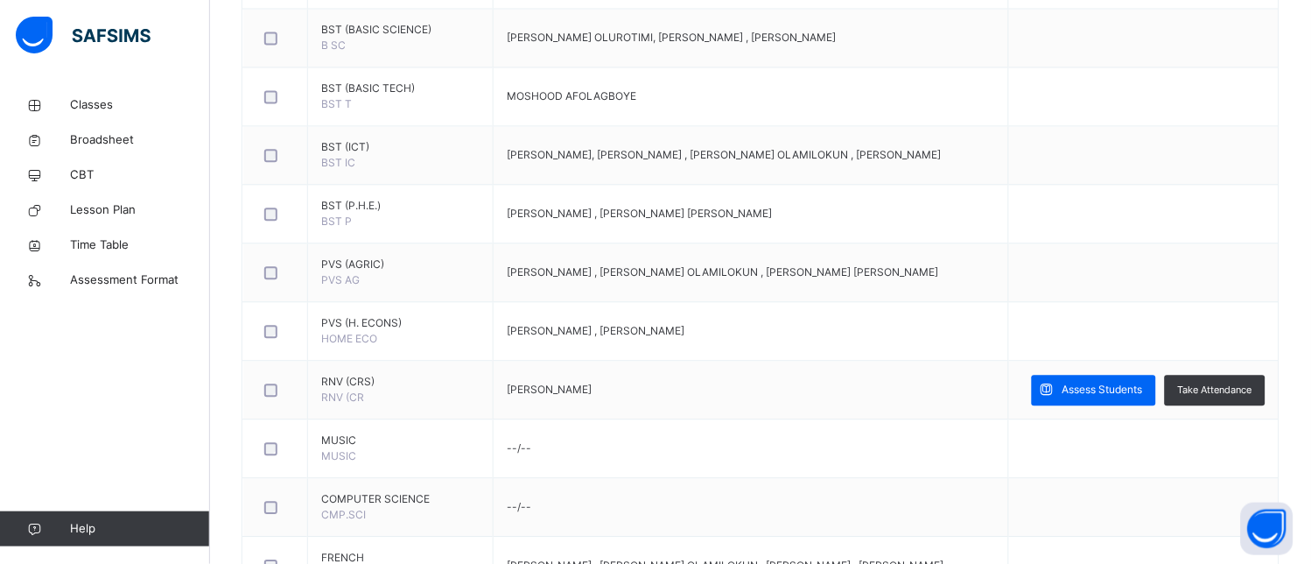
scroll to position [1069, 0]
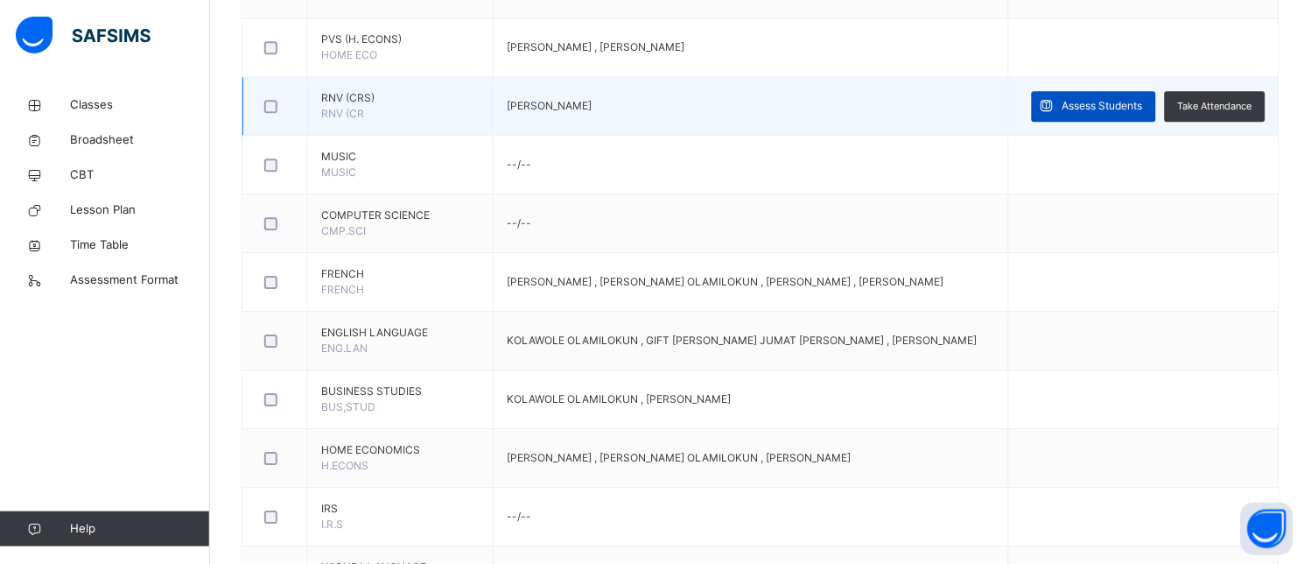
click at [1143, 114] on span "Assess Students" at bounding box center [1102, 106] width 81 height 16
click at [0, 0] on div "RECORD BOOK × JSS 3 PEACE : Online Actions Download Empty Score Sheet Upload/ma…" at bounding box center [0, 0] width 0 height 0
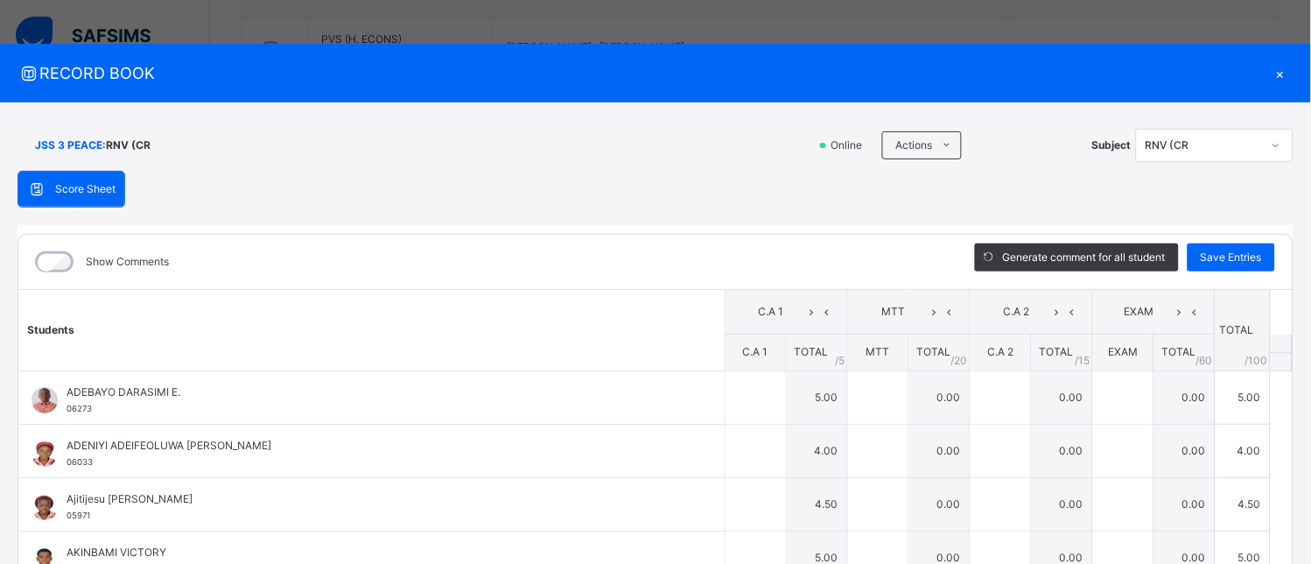
type input "*"
type input "***"
type input "*"
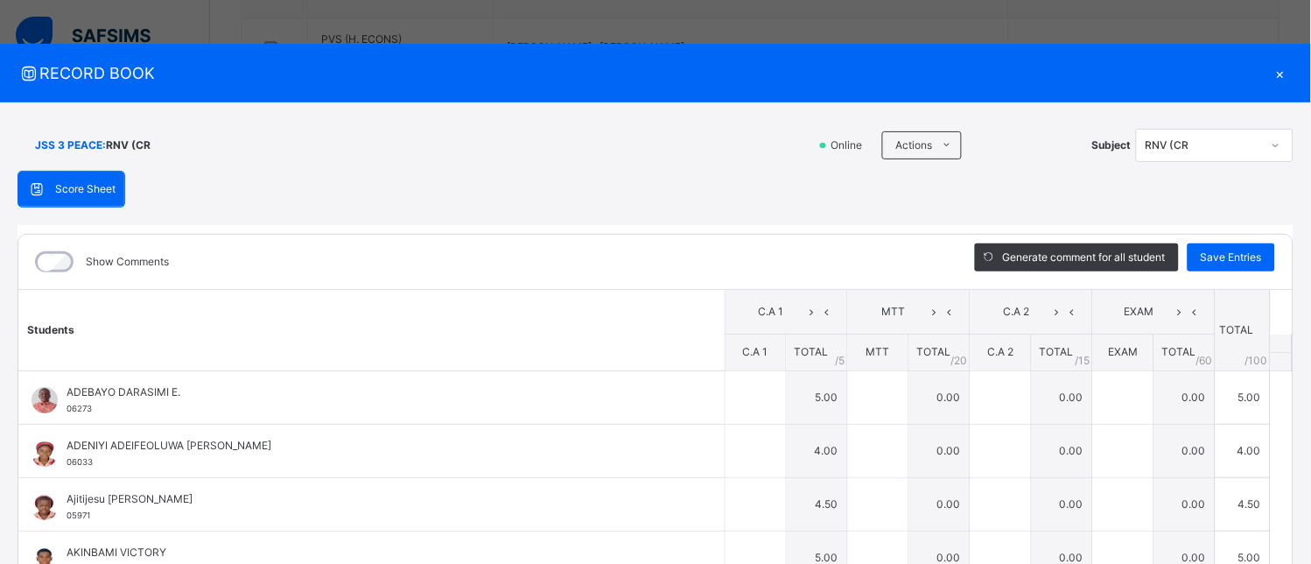
type input "*"
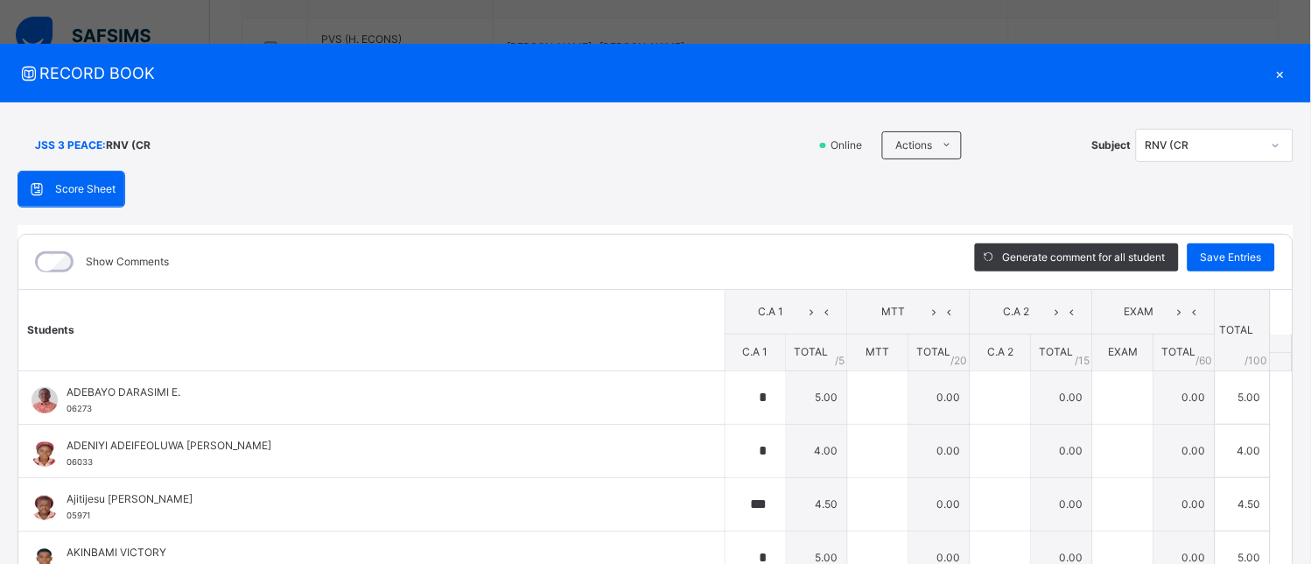
type input "*"
type input "****"
type input "*"
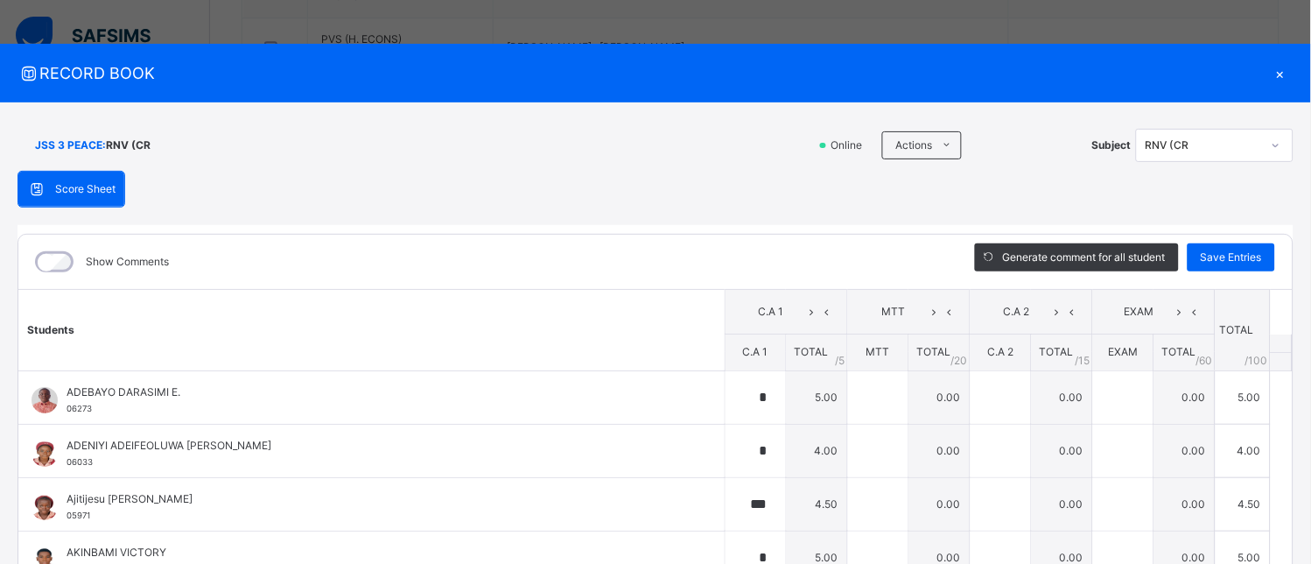
type input "*"
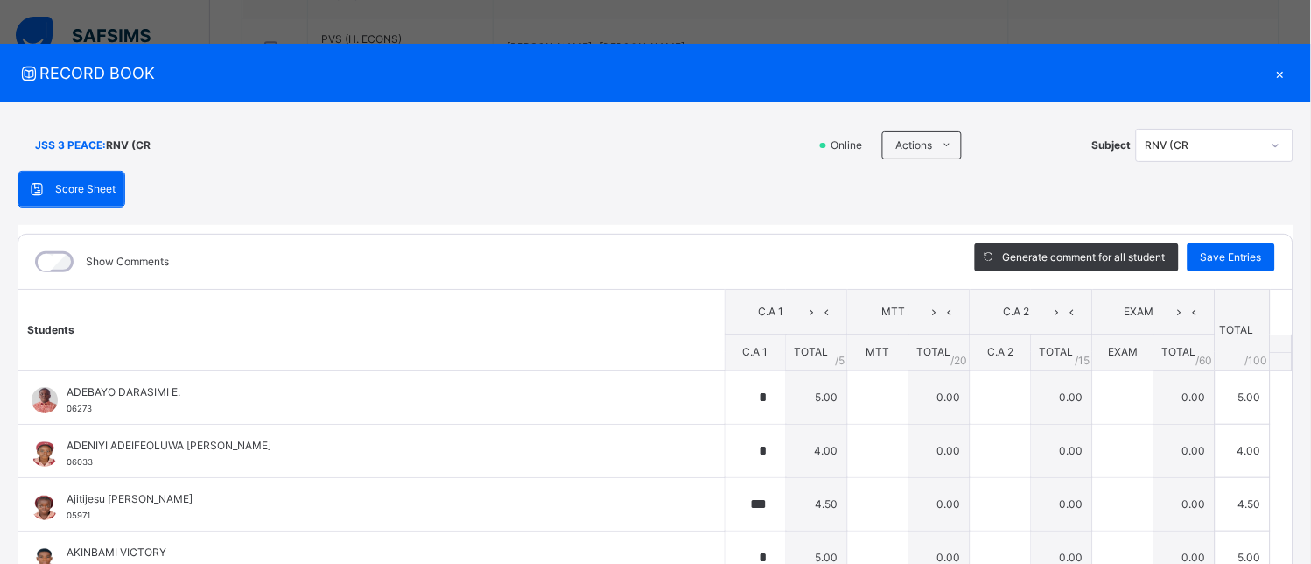
type input "*"
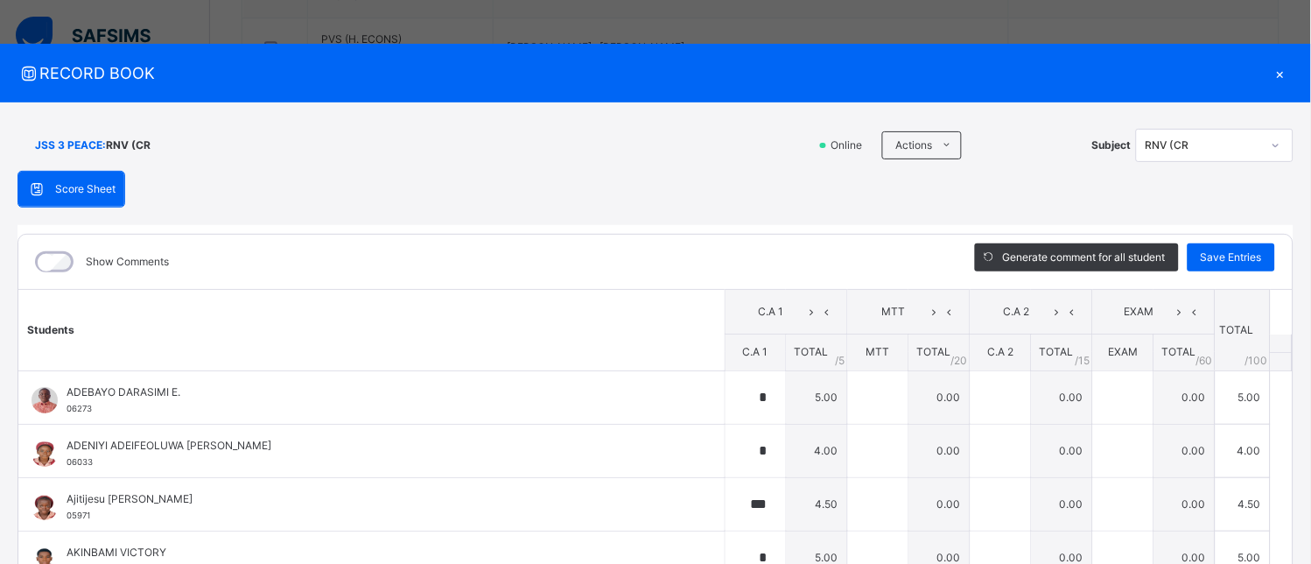
type input "*"
click at [1252, 259] on span "Save Entries" at bounding box center [1231, 257] width 61 height 16
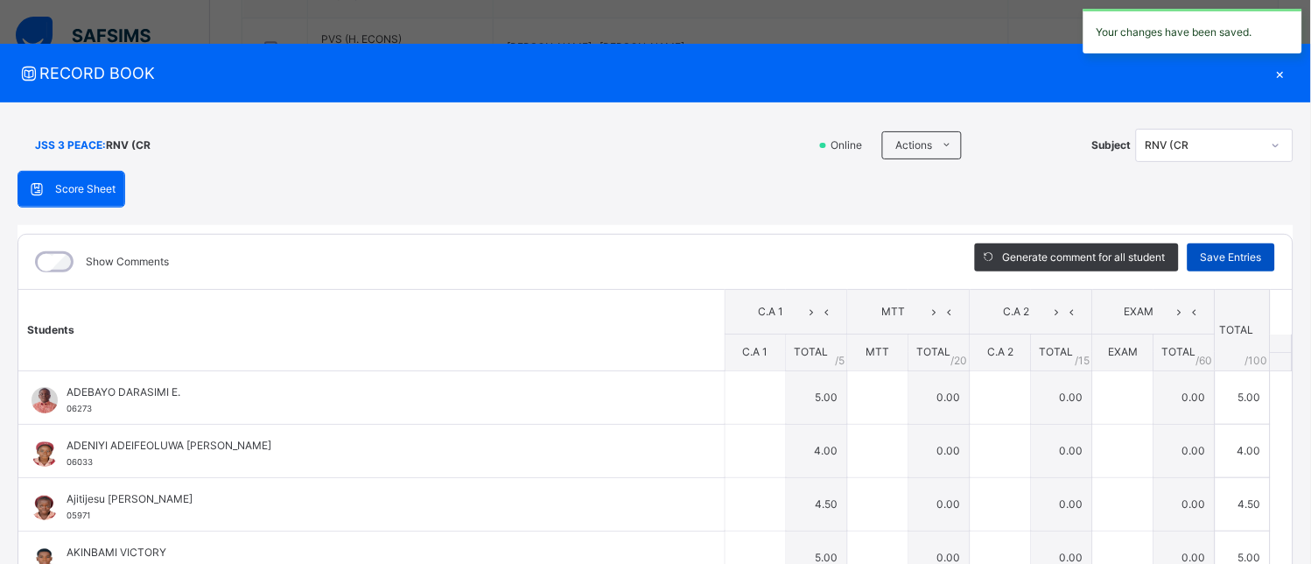
type input "*"
type input "***"
type input "*"
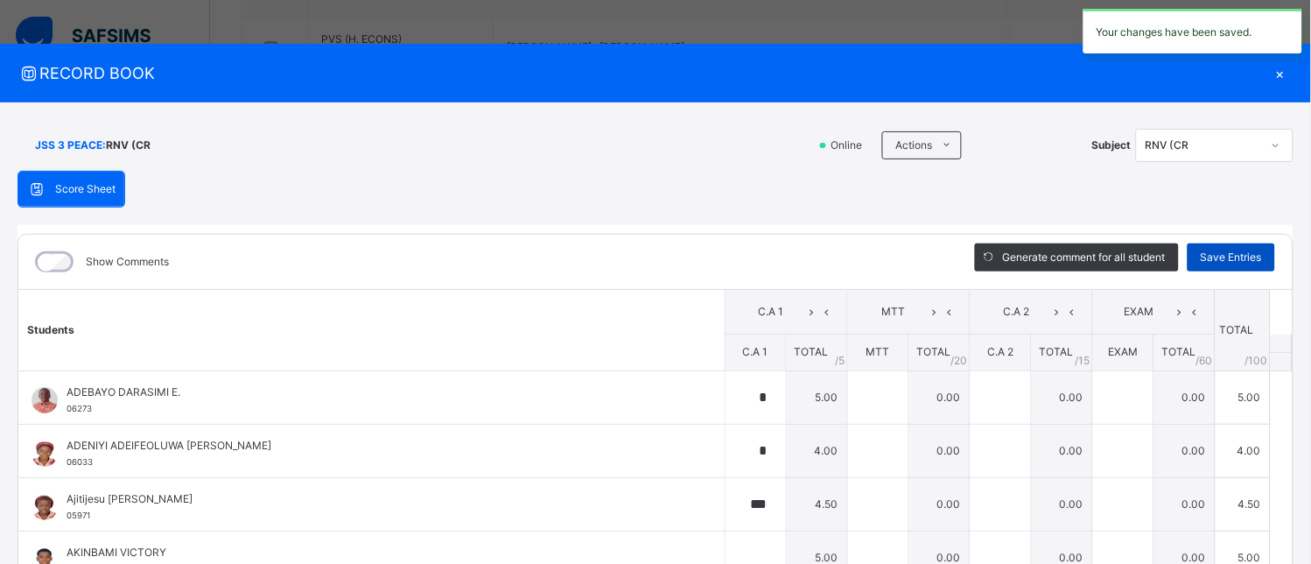
type input "*"
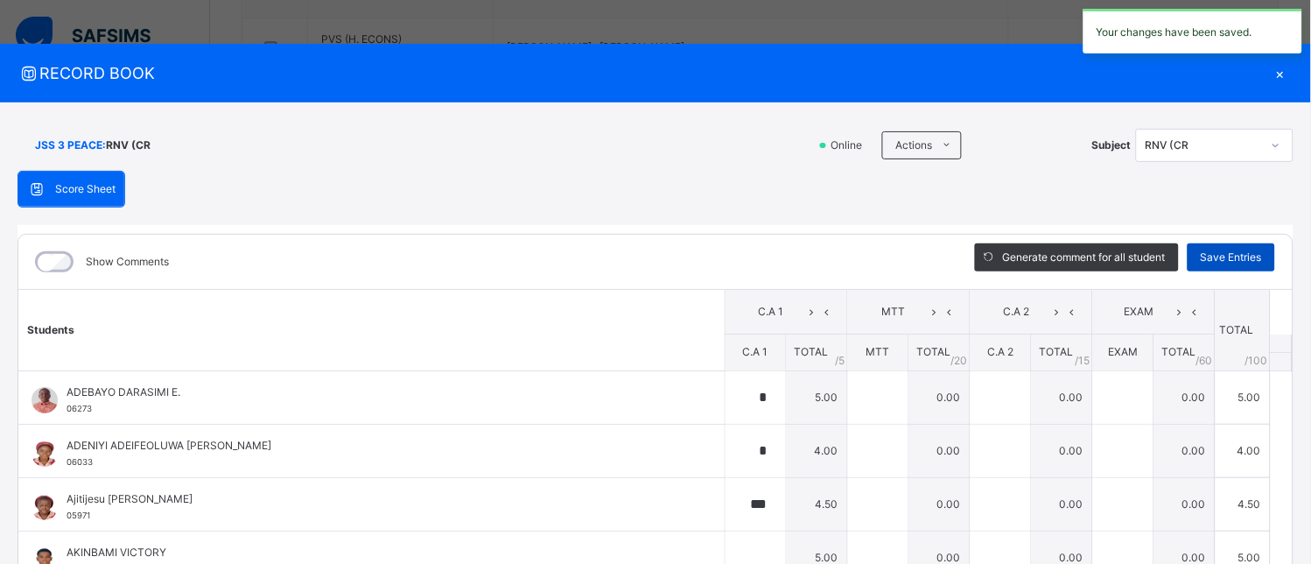
type input "*"
type input "****"
type input "*"
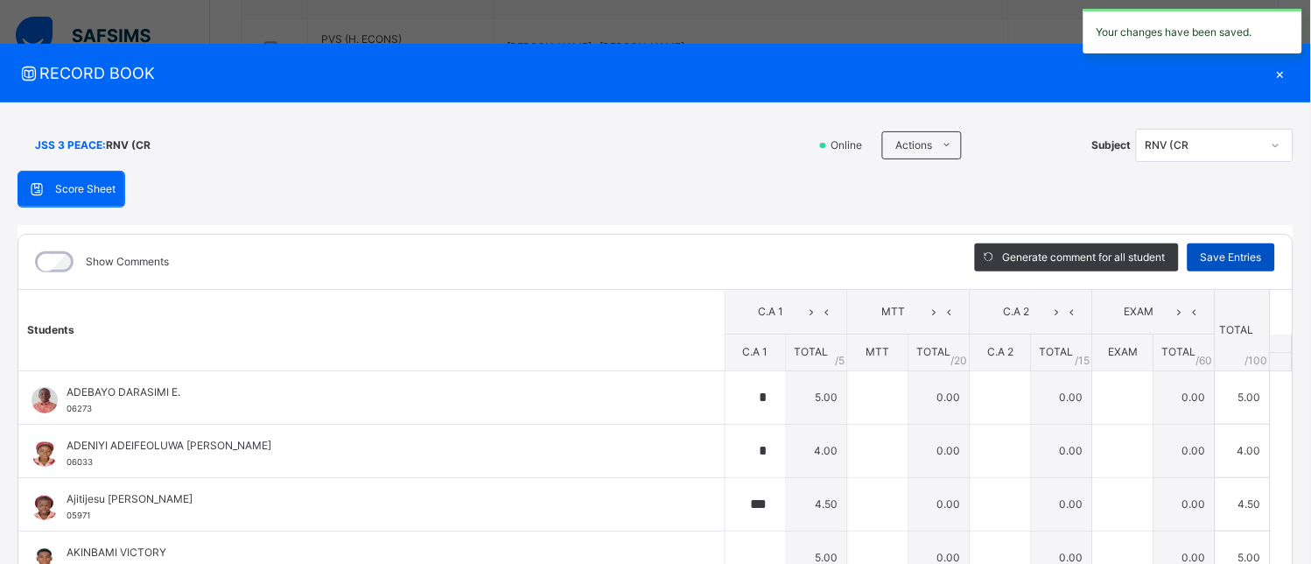
type input "*"
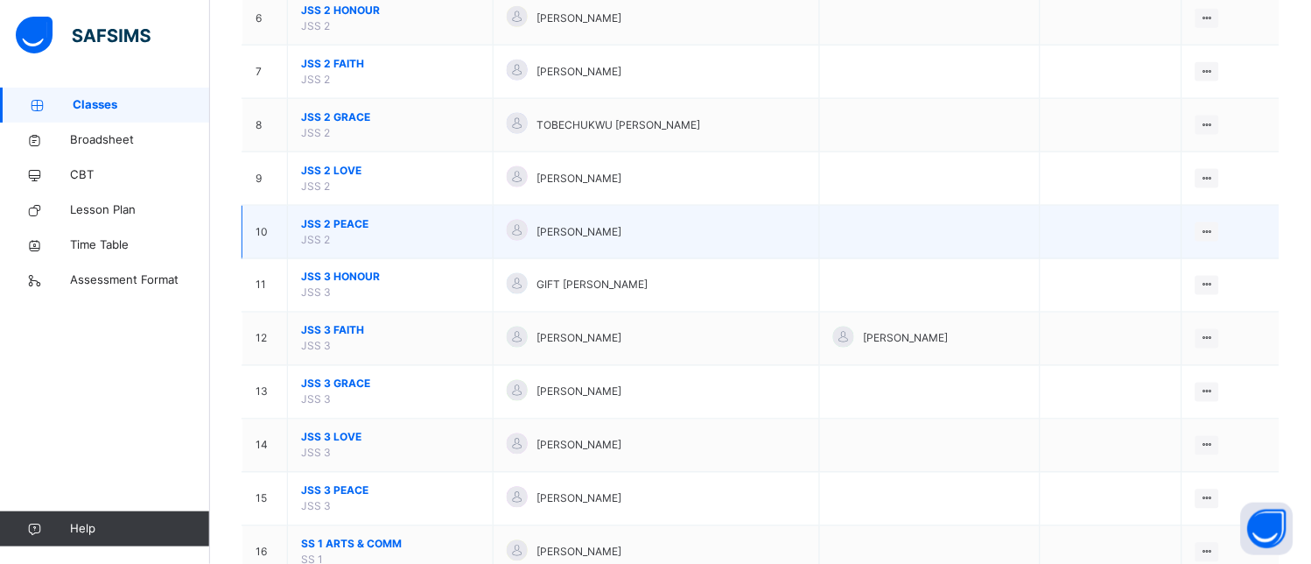
scroll to position [486, 0]
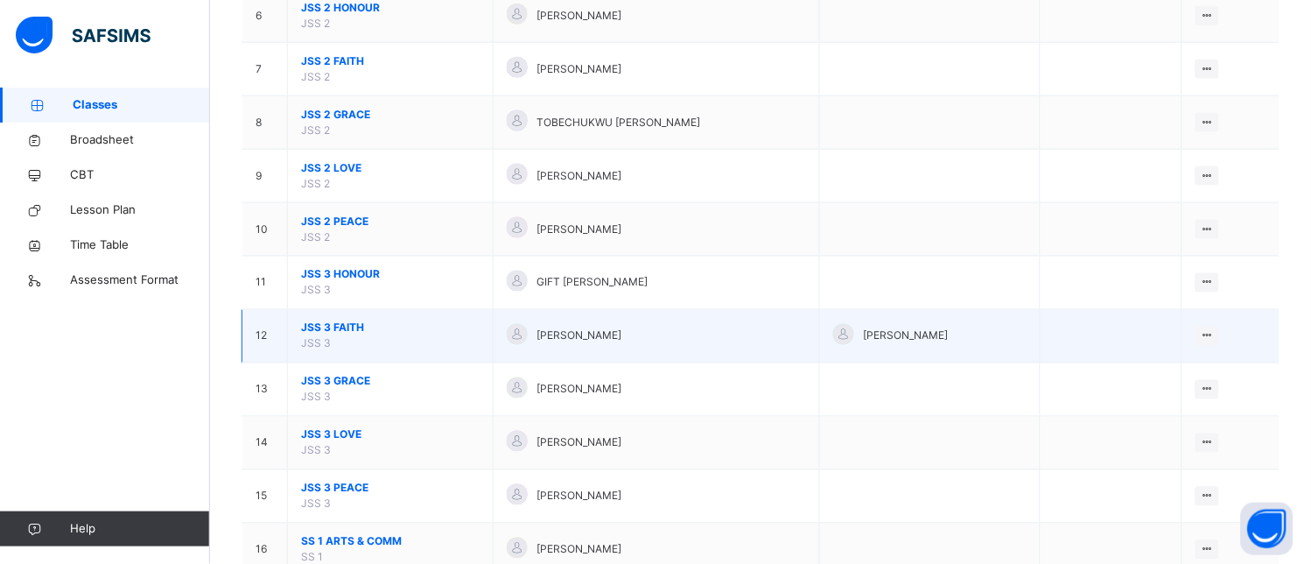
click at [370, 338] on td "JSS 3 FAITH JSS 3" at bounding box center [391, 336] width 206 height 53
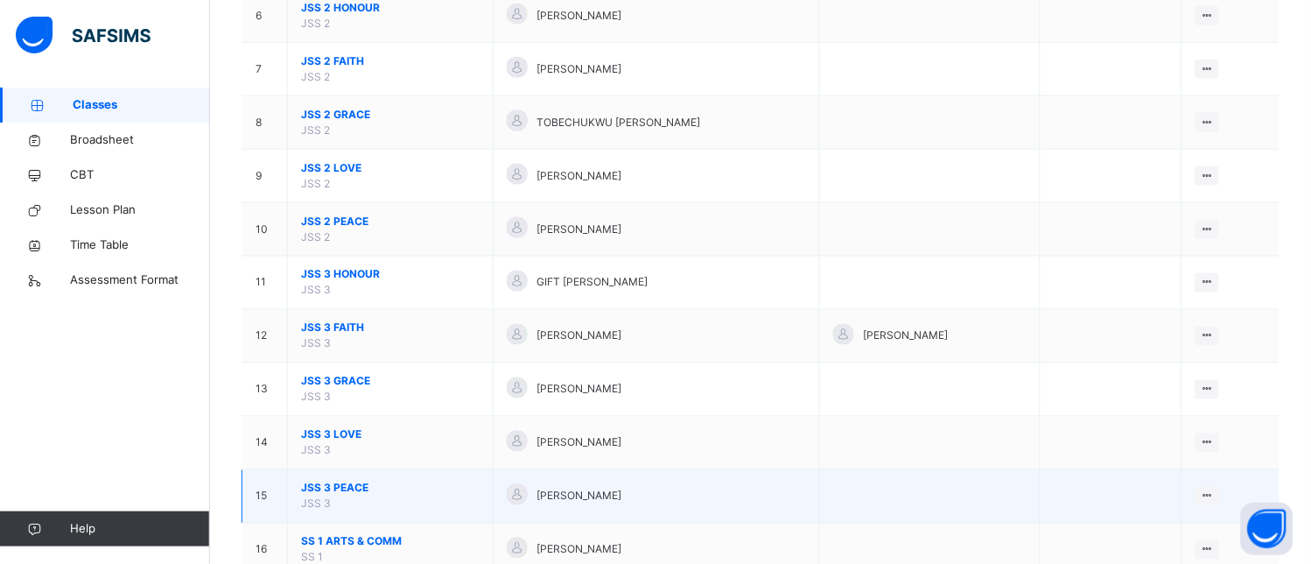
click at [348, 484] on span "JSS 3 PEACE" at bounding box center [390, 488] width 179 height 16
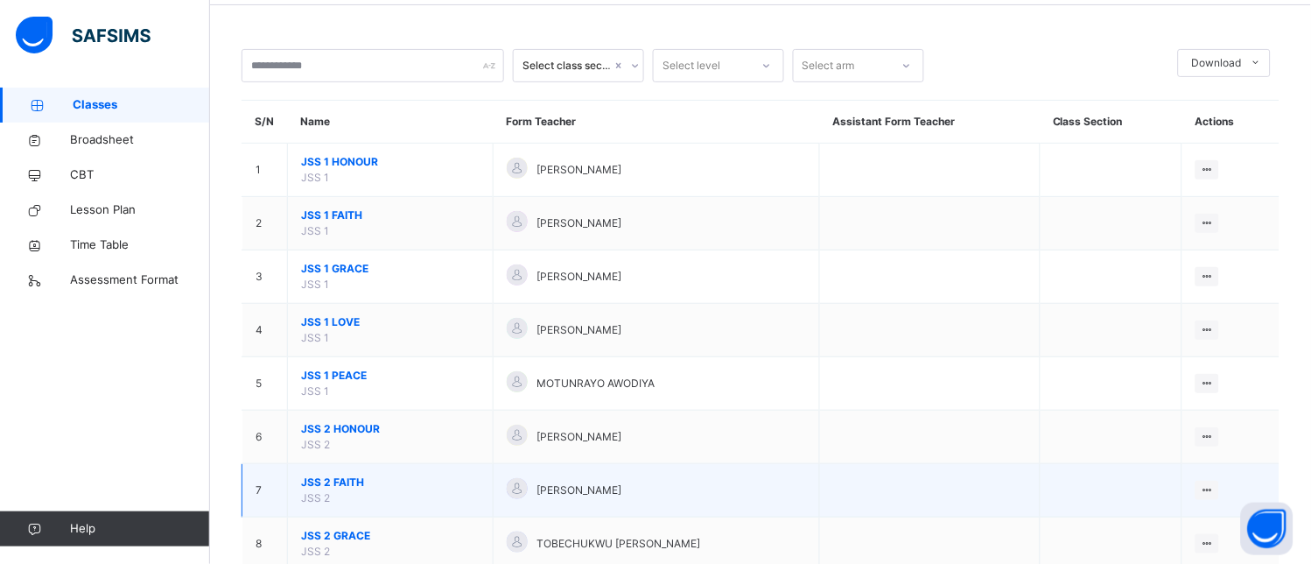
scroll to position [291, 0]
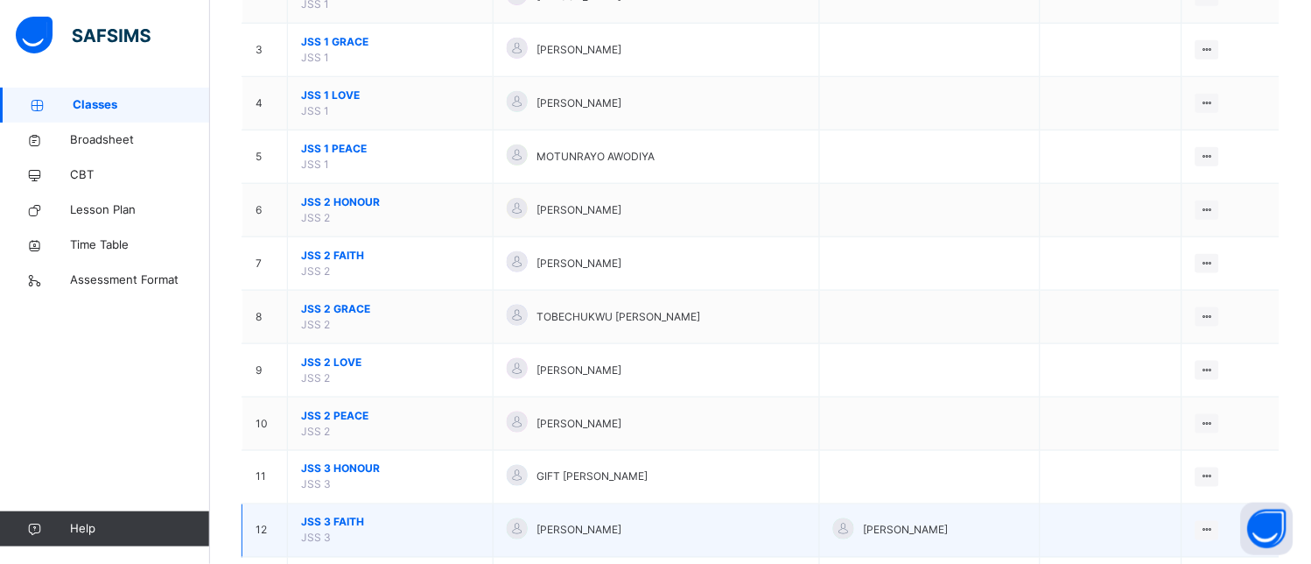
click at [363, 523] on span "JSS 3 FAITH" at bounding box center [390, 523] width 179 height 16
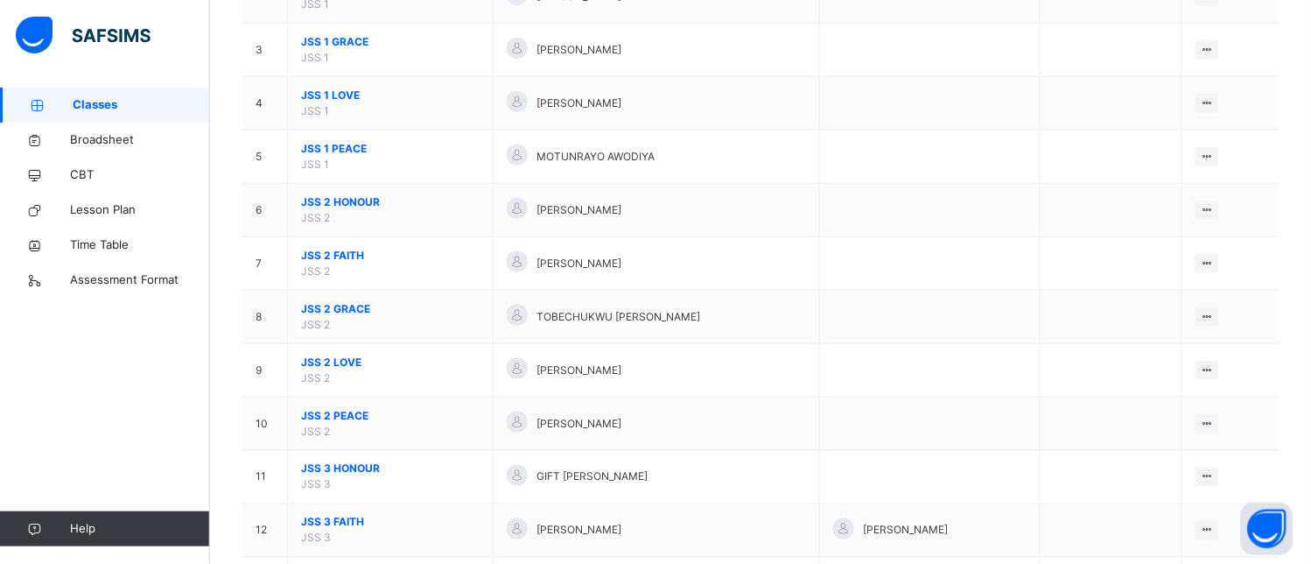
click at [363, 523] on div "Select class section Select level Select arm Download Pdf Report Excel Report S…" at bounding box center [760, 342] width 1101 height 1266
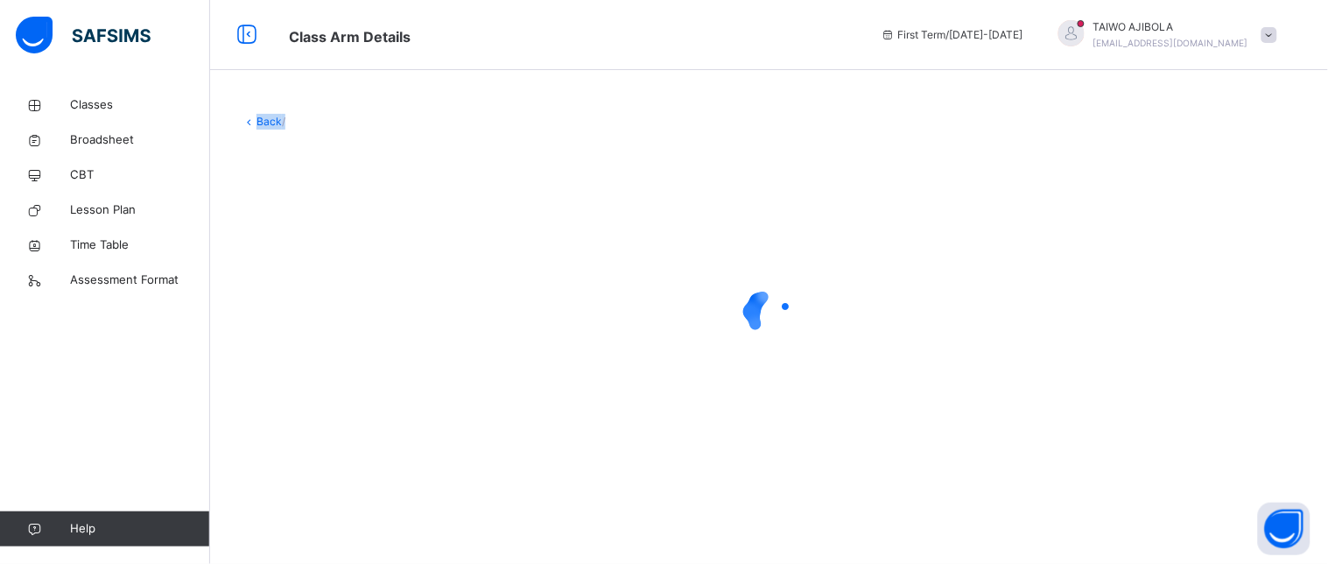
click at [363, 523] on div "Back /" at bounding box center [769, 282] width 1118 height 564
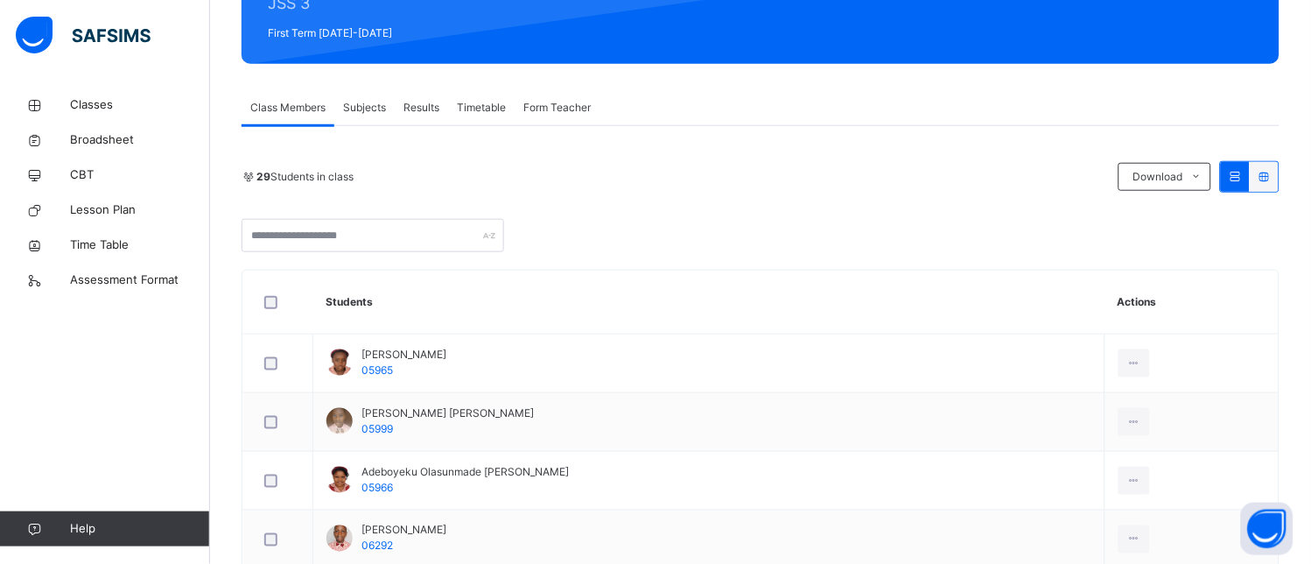
scroll to position [194, 0]
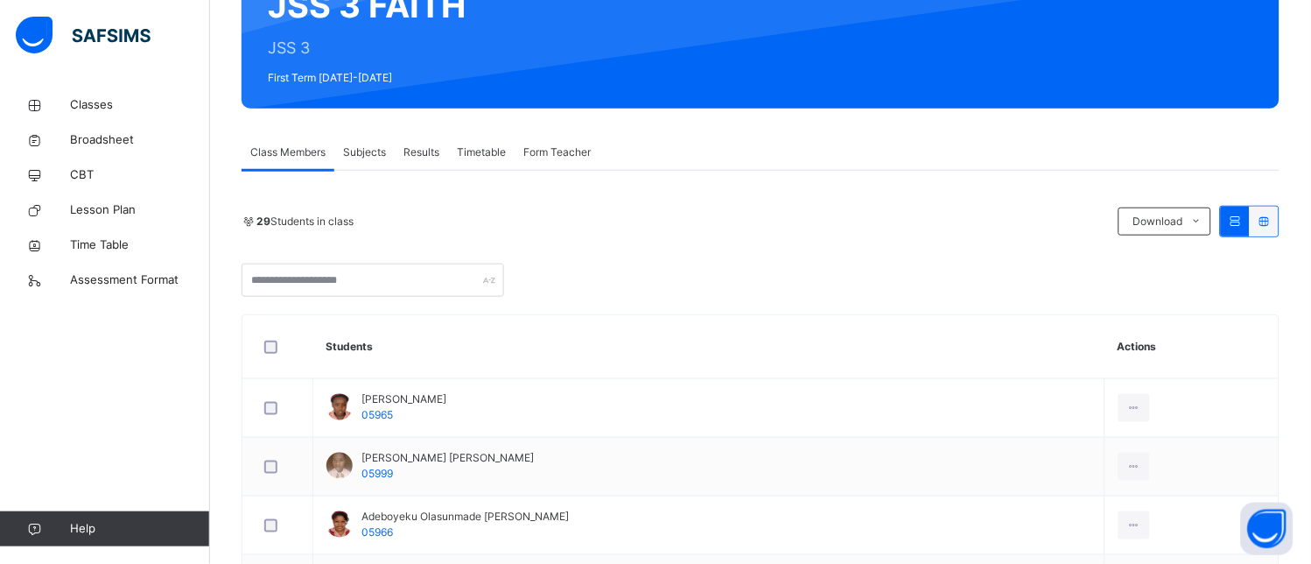
click at [368, 151] on span "Subjects" at bounding box center [364, 152] width 43 height 16
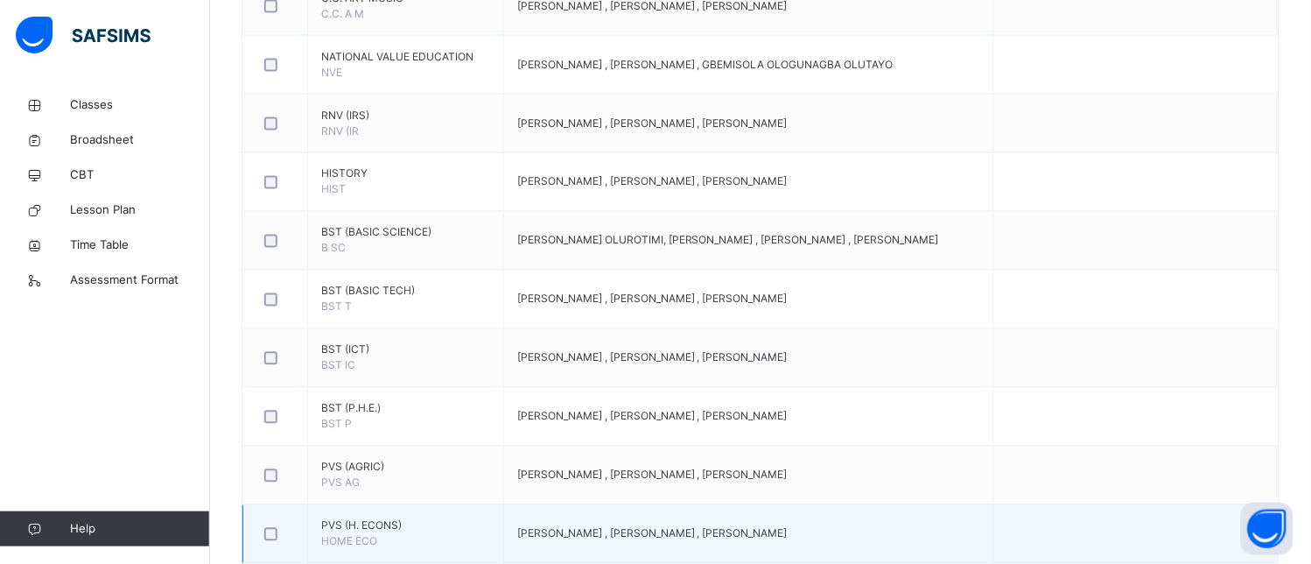
scroll to position [972, 0]
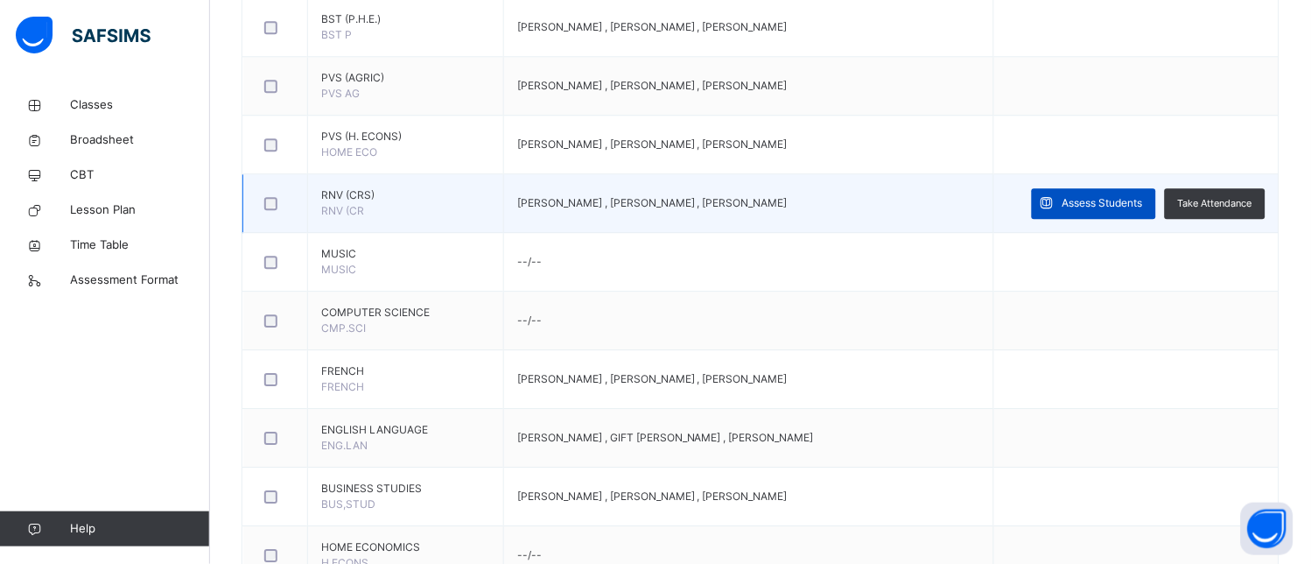
click at [1132, 194] on div "Assess Students" at bounding box center [1094, 203] width 124 height 31
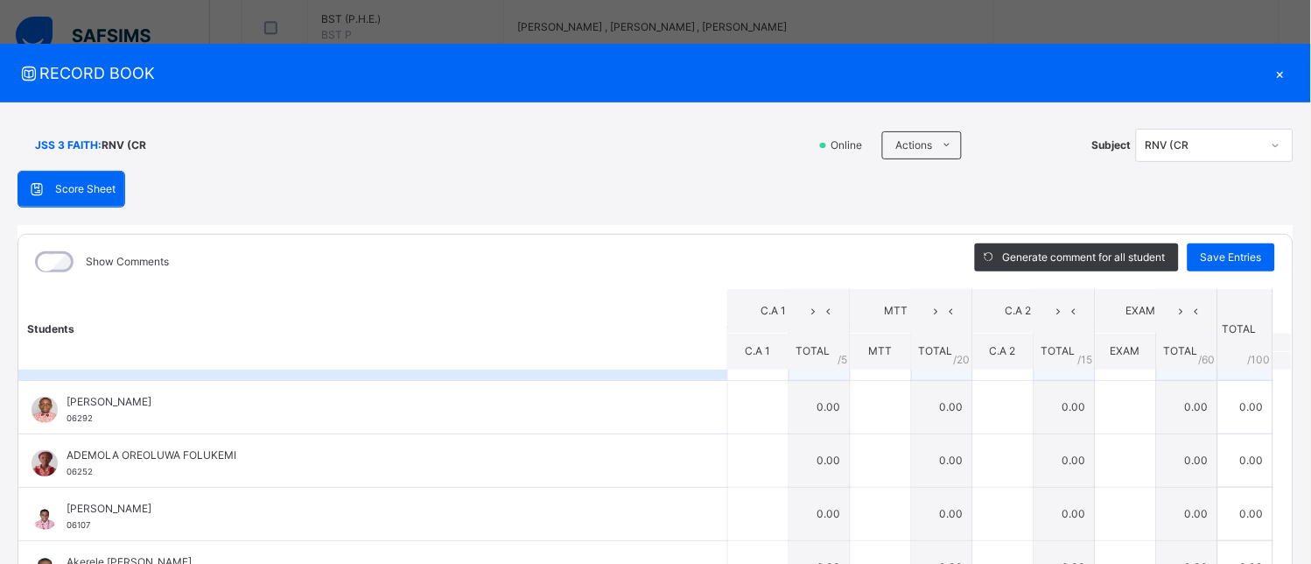
scroll to position [0, 0]
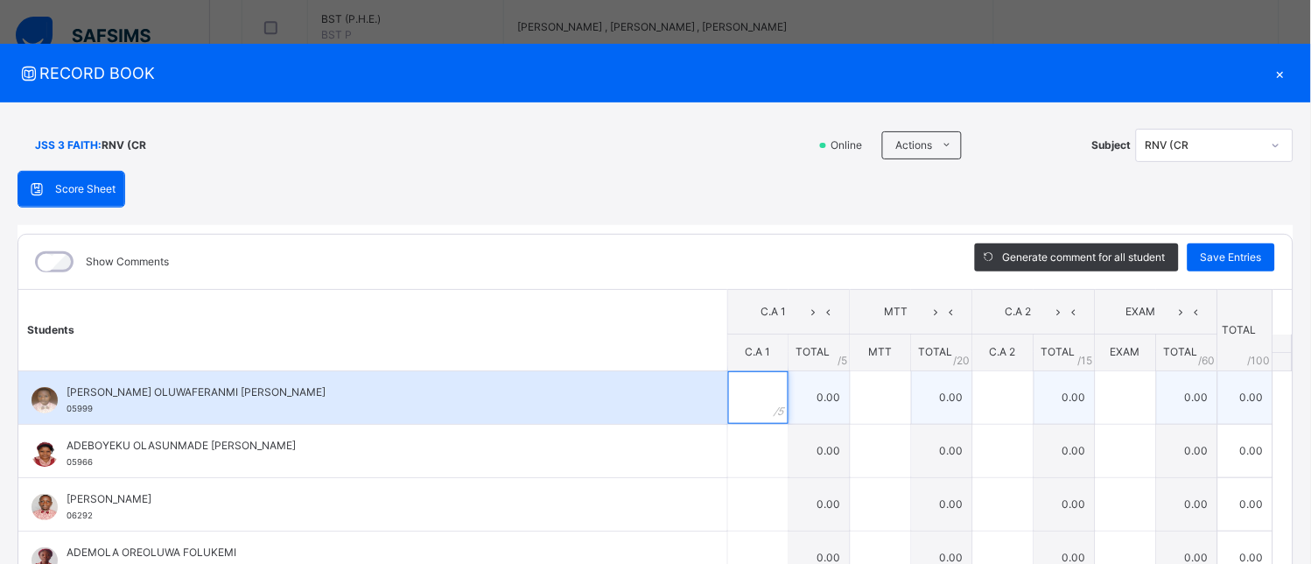
click at [742, 395] on input "text" at bounding box center [758, 397] width 60 height 53
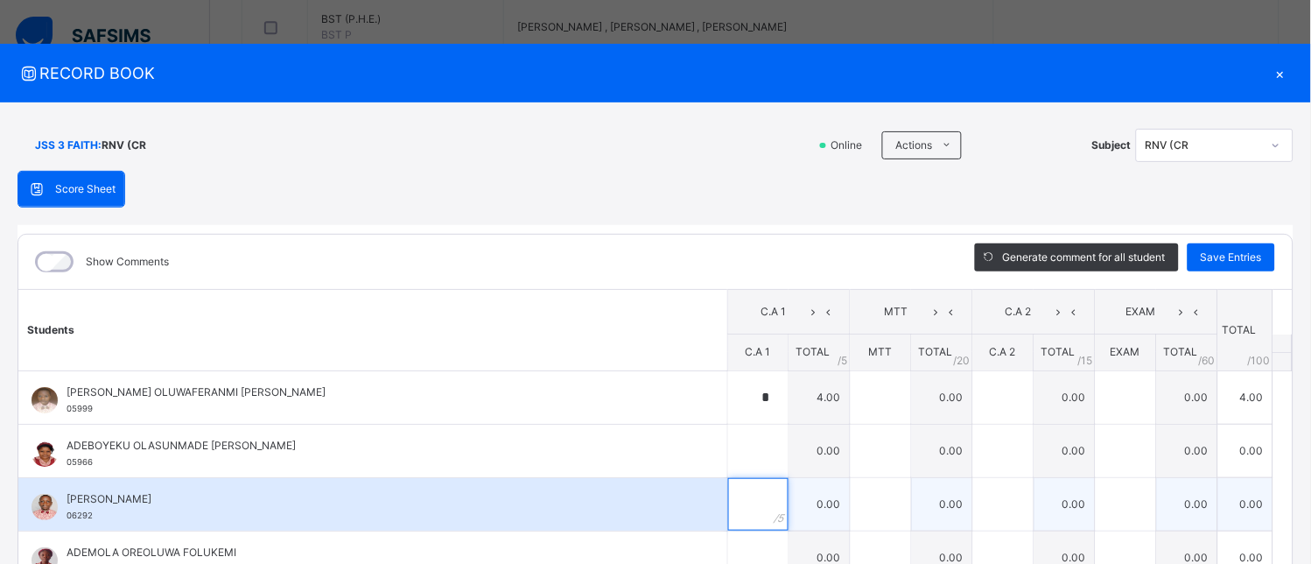
click at [739, 514] on input "text" at bounding box center [758, 504] width 60 height 53
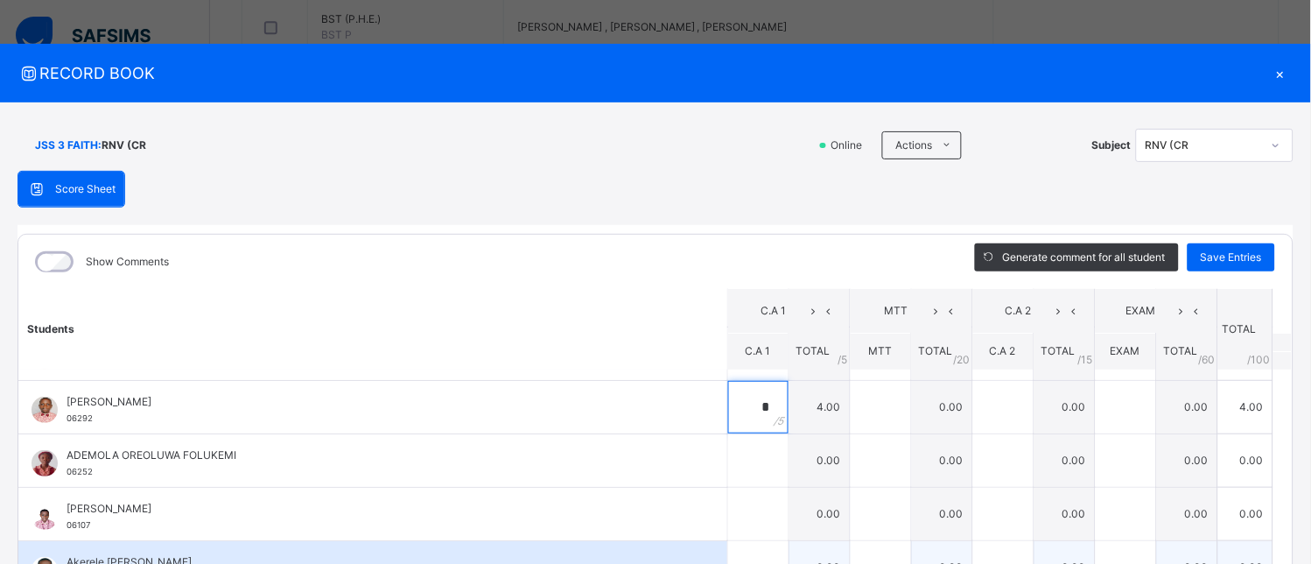
scroll to position [194, 0]
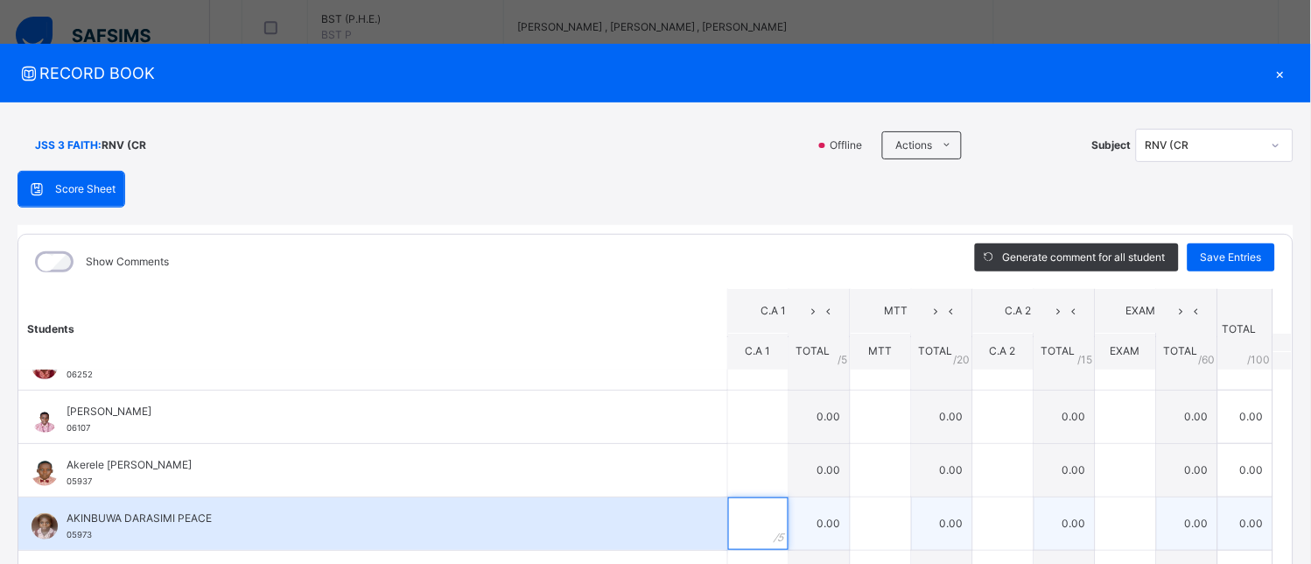
click at [728, 538] on input "text" at bounding box center [758, 523] width 60 height 53
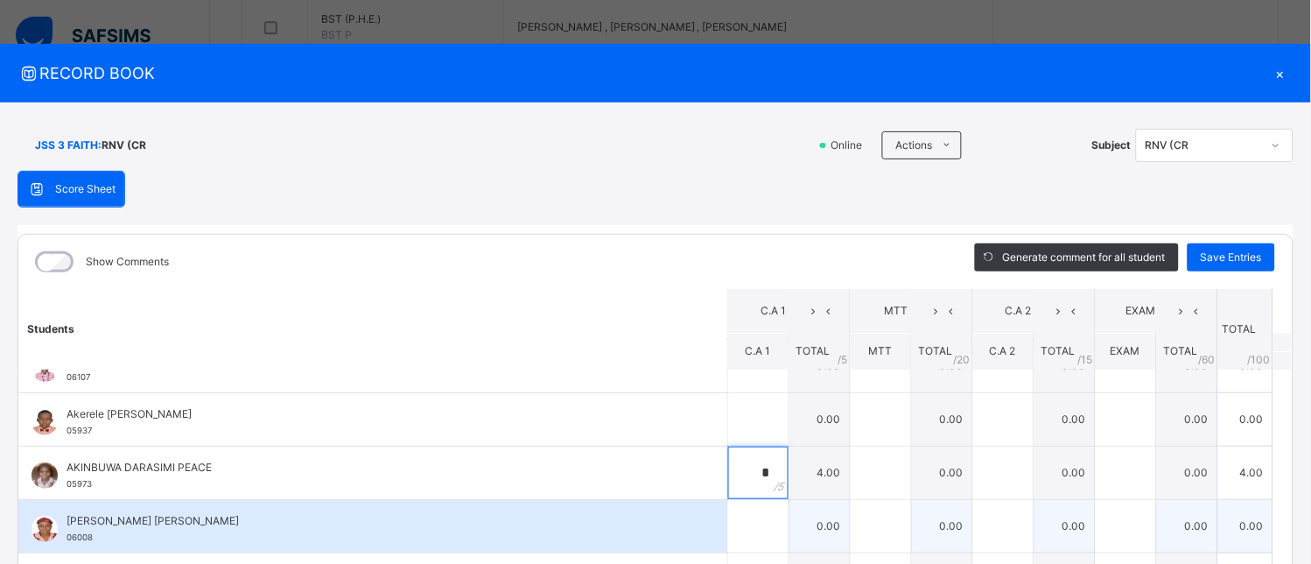
scroll to position [291, 0]
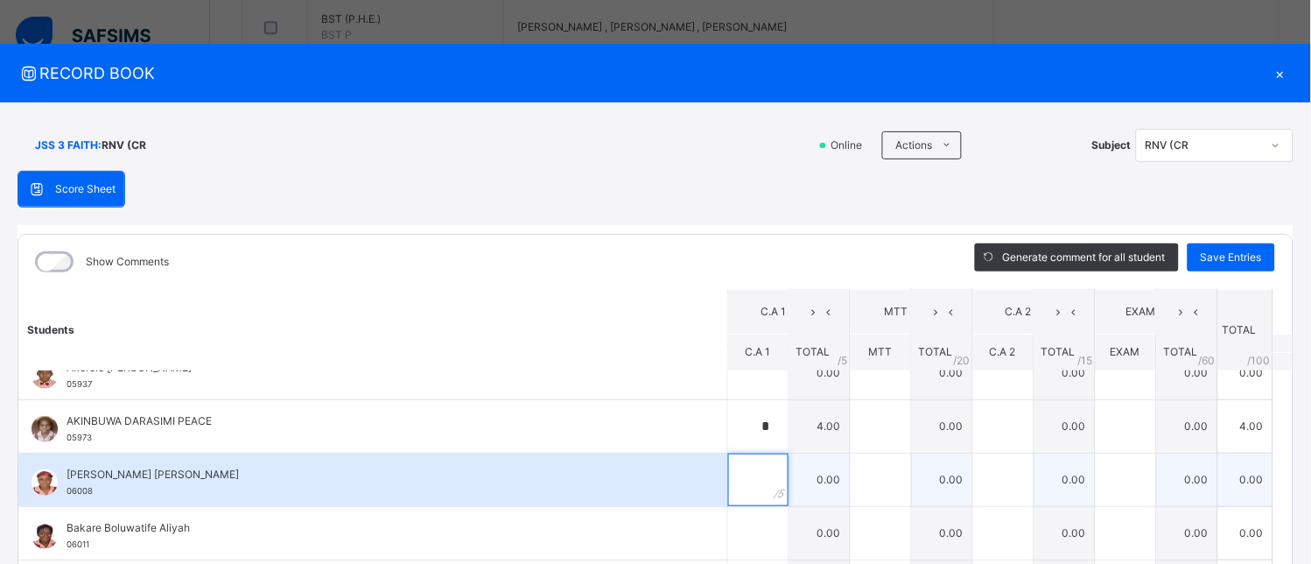
click at [728, 482] on input "text" at bounding box center [758, 479] width 60 height 53
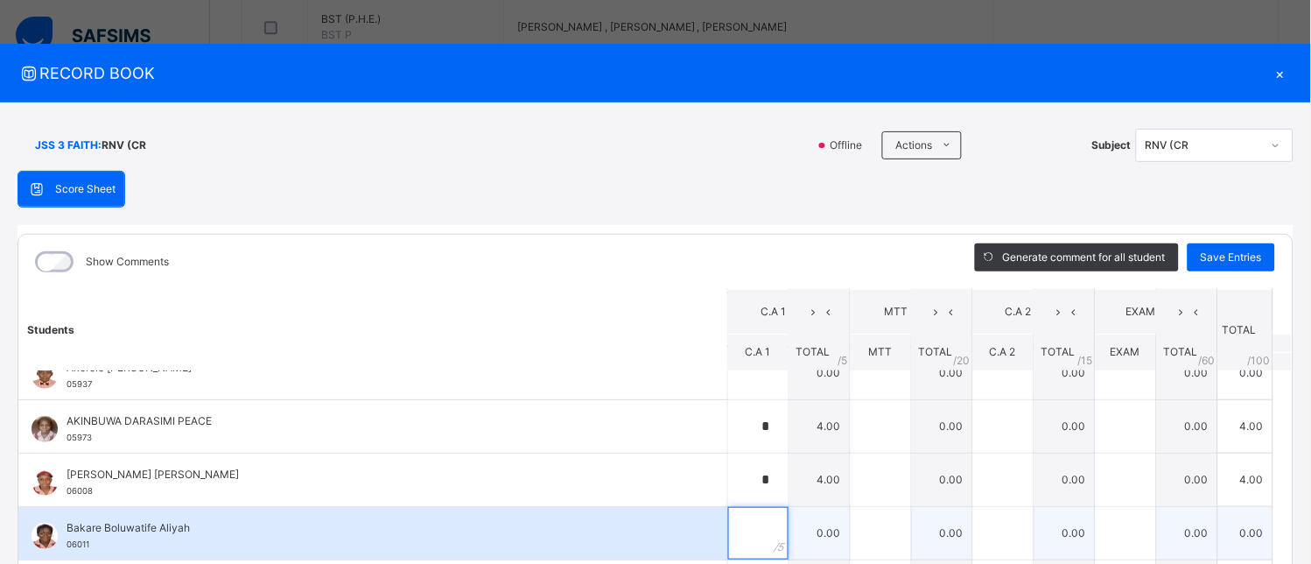
click at [732, 529] on input "text" at bounding box center [758, 533] width 60 height 53
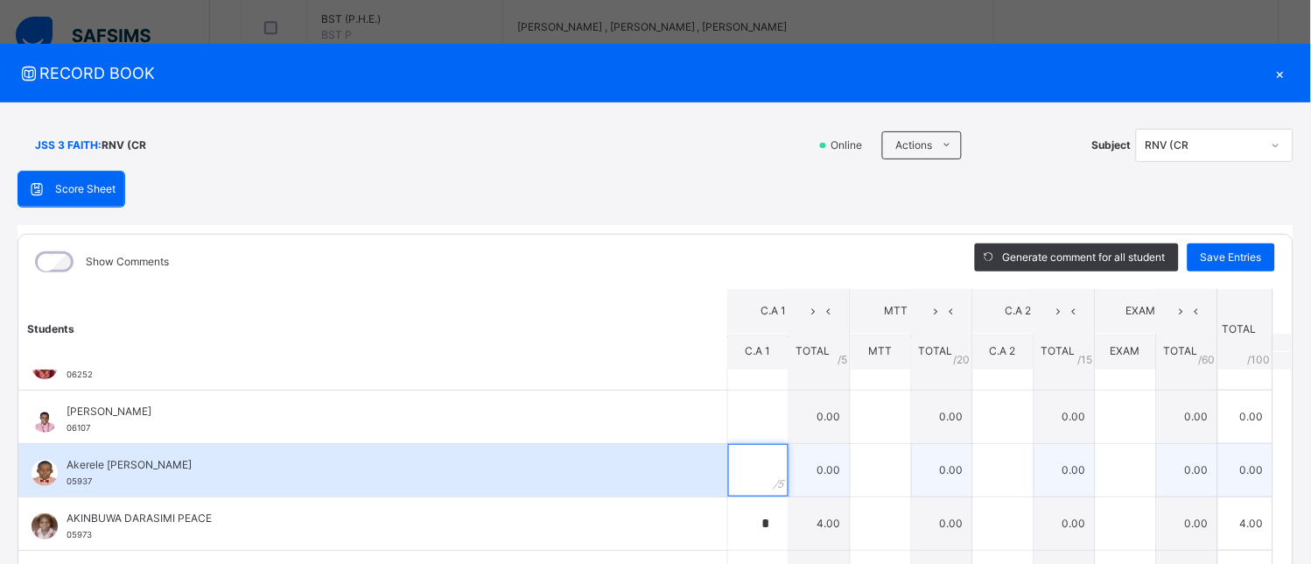
click at [742, 478] on input "text" at bounding box center [758, 470] width 60 height 53
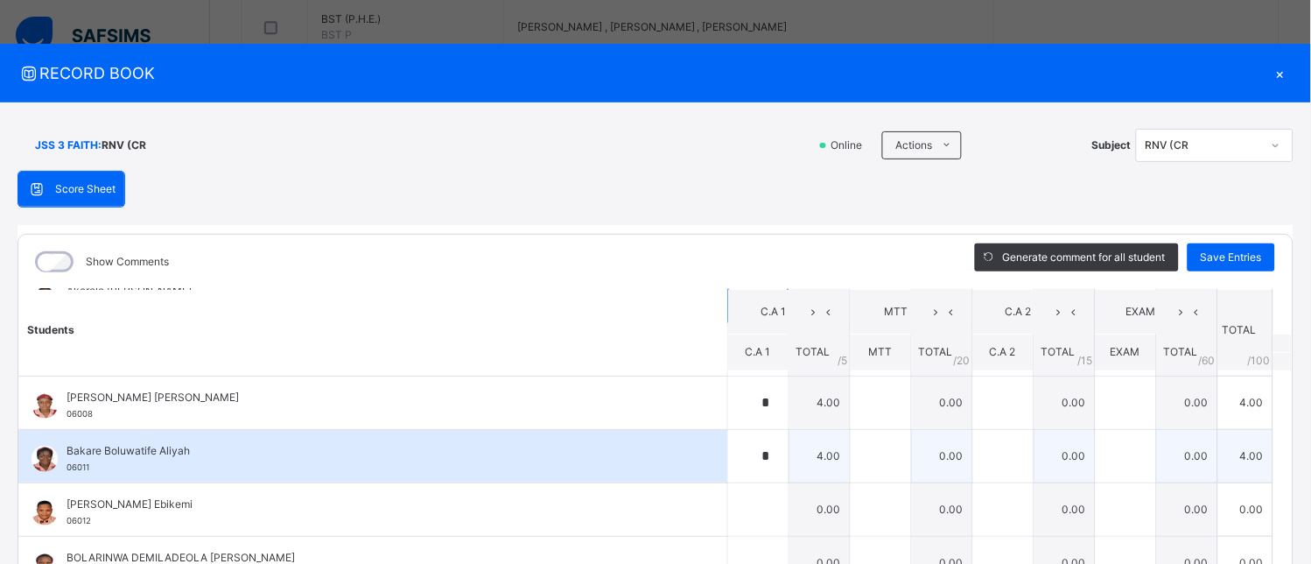
scroll to position [389, 0]
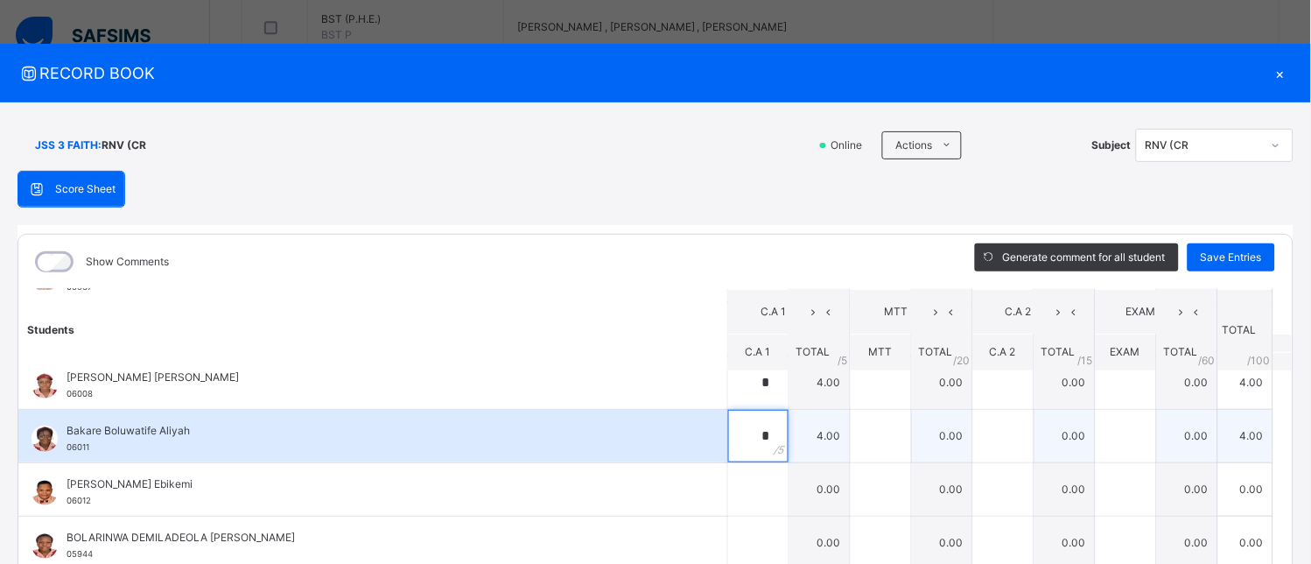
click at [756, 430] on div "*" at bounding box center [758, 436] width 60 height 53
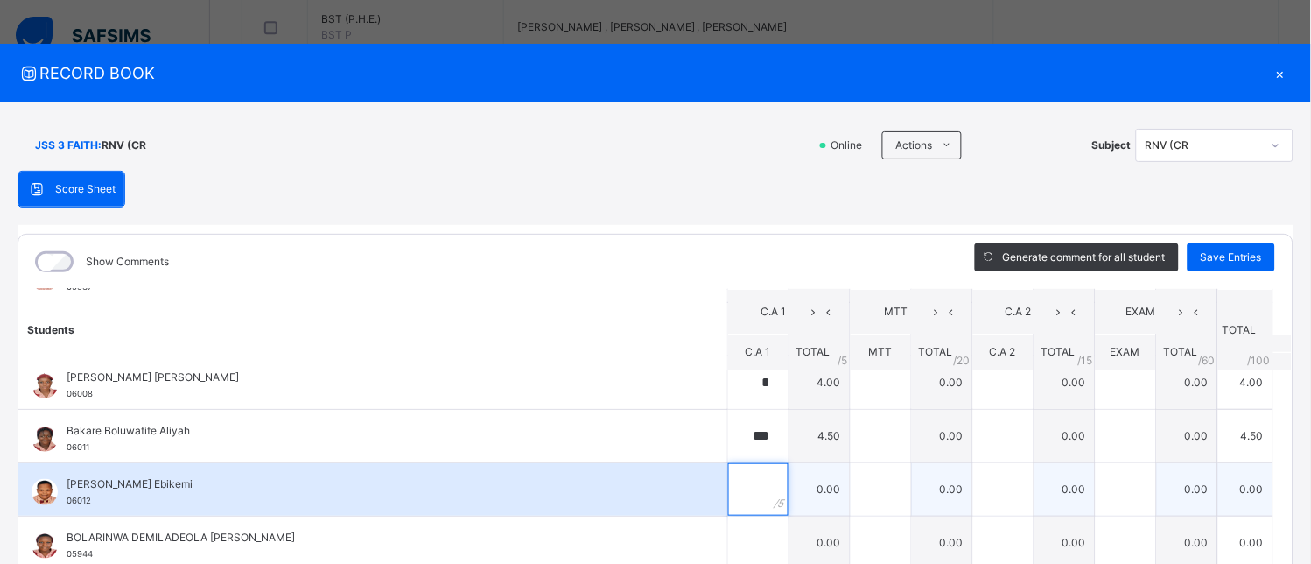
click at [742, 488] on input "text" at bounding box center [758, 489] width 60 height 53
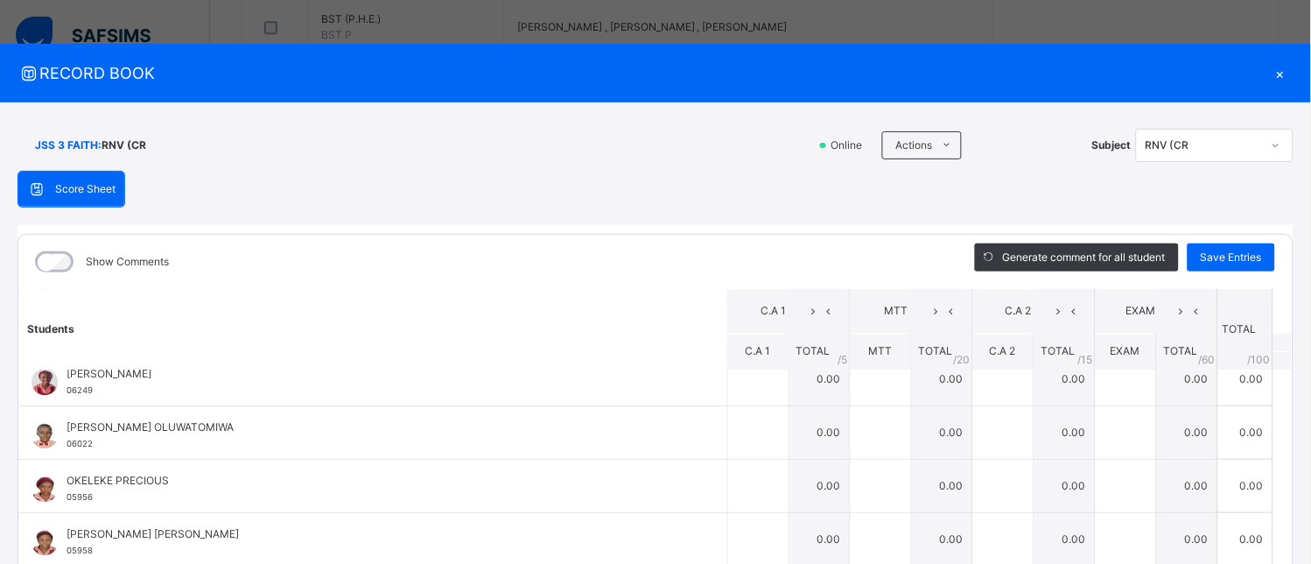
scroll to position [937, 0]
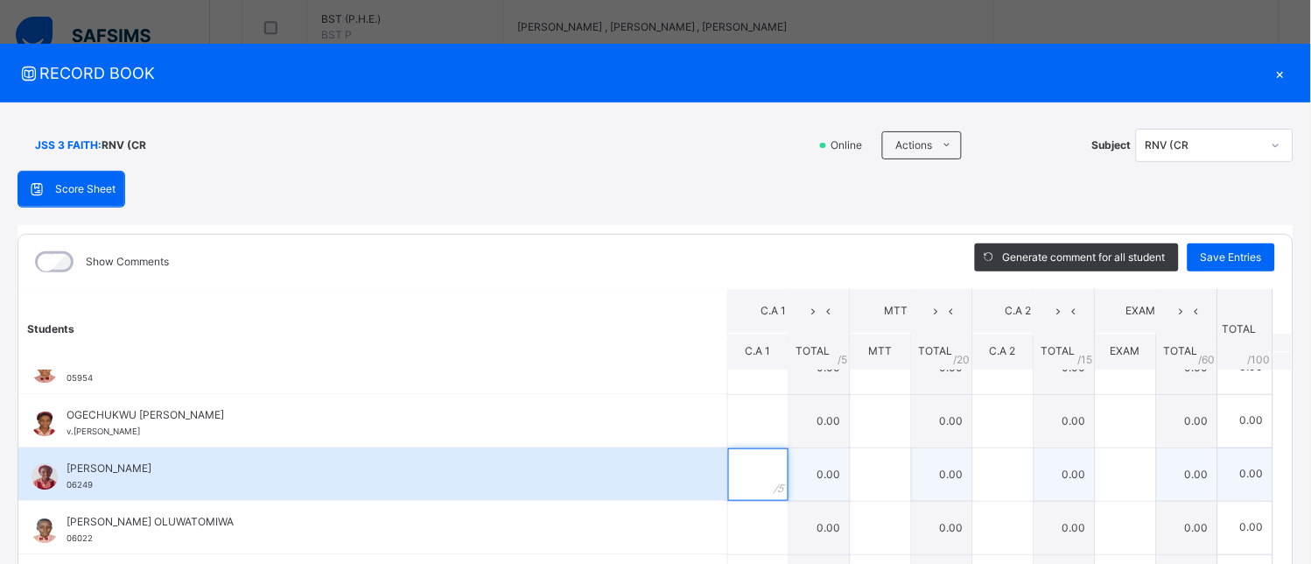
click at [744, 482] on div at bounding box center [758, 474] width 60 height 53
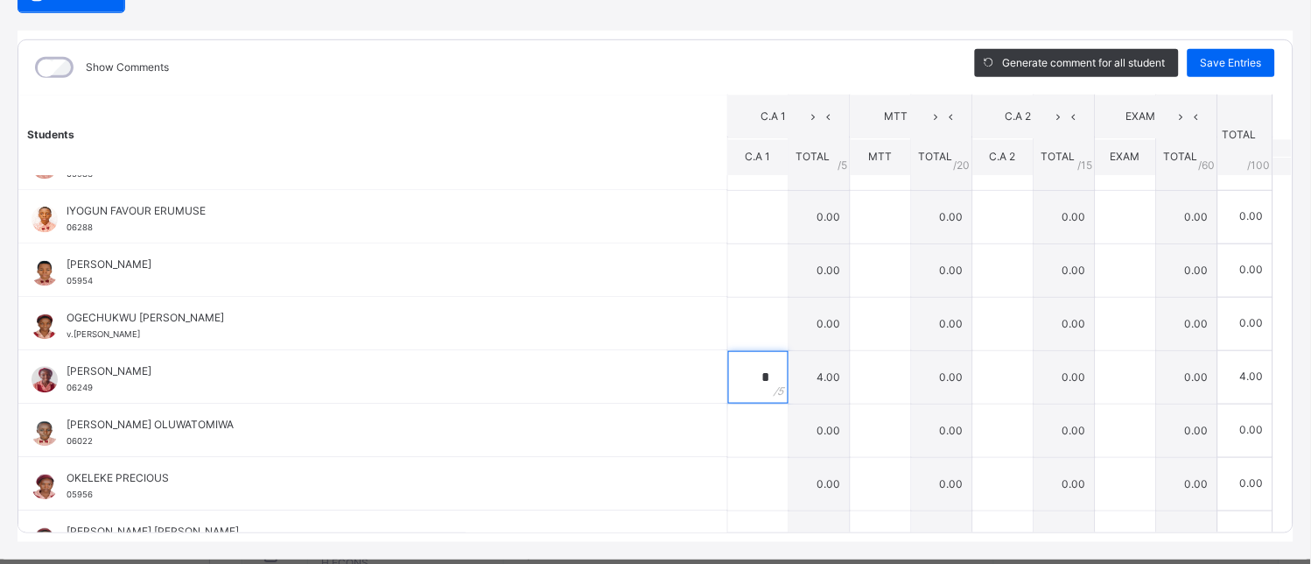
scroll to position [1034, 0]
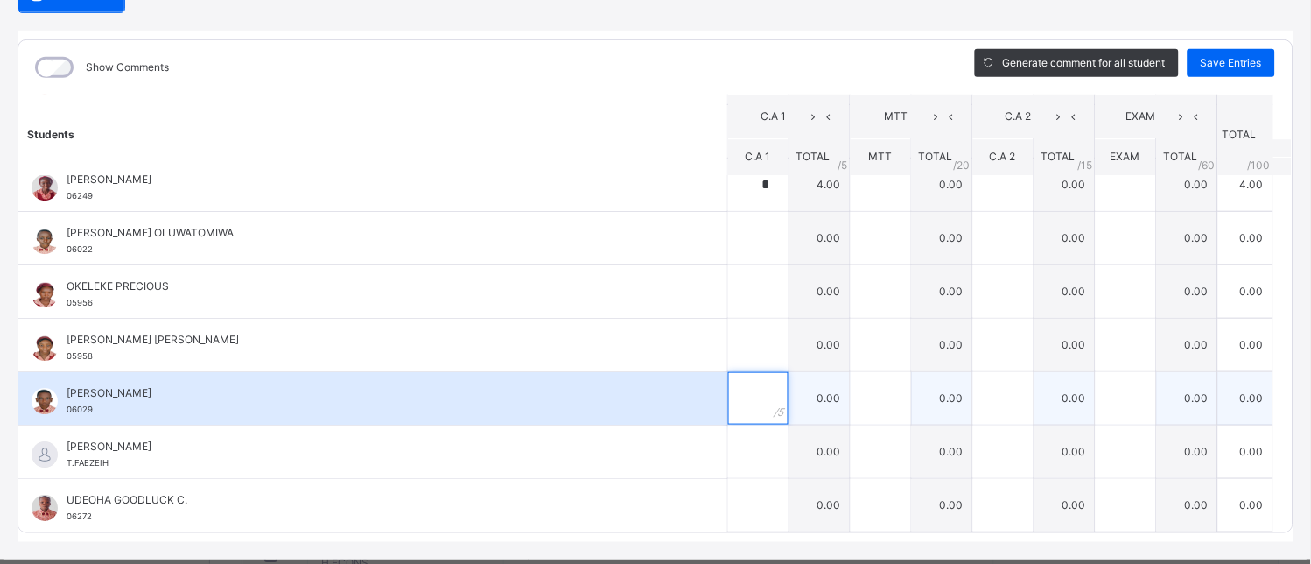
click at [735, 397] on input "text" at bounding box center [758, 398] width 60 height 53
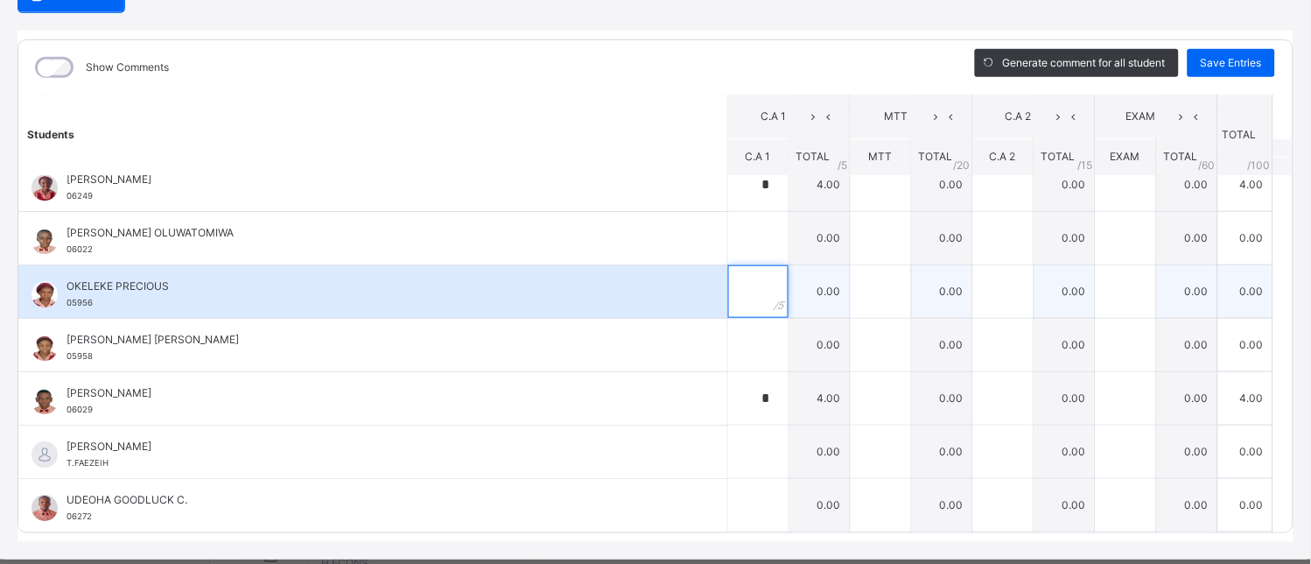
click at [750, 292] on div at bounding box center [758, 291] width 60 height 53
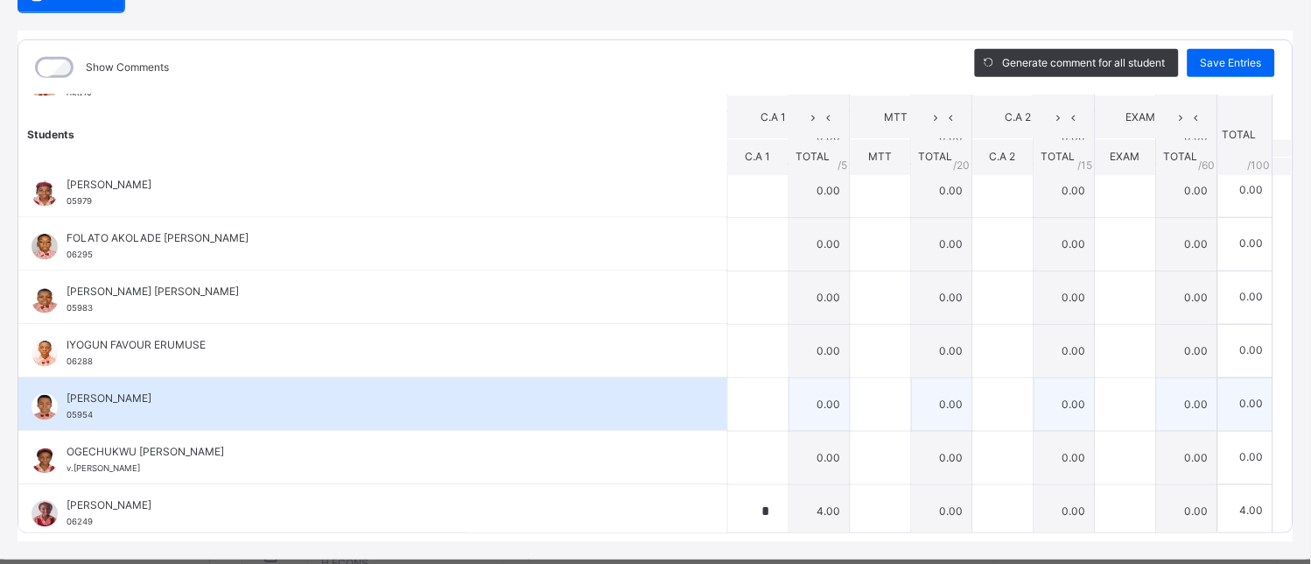
scroll to position [645, 0]
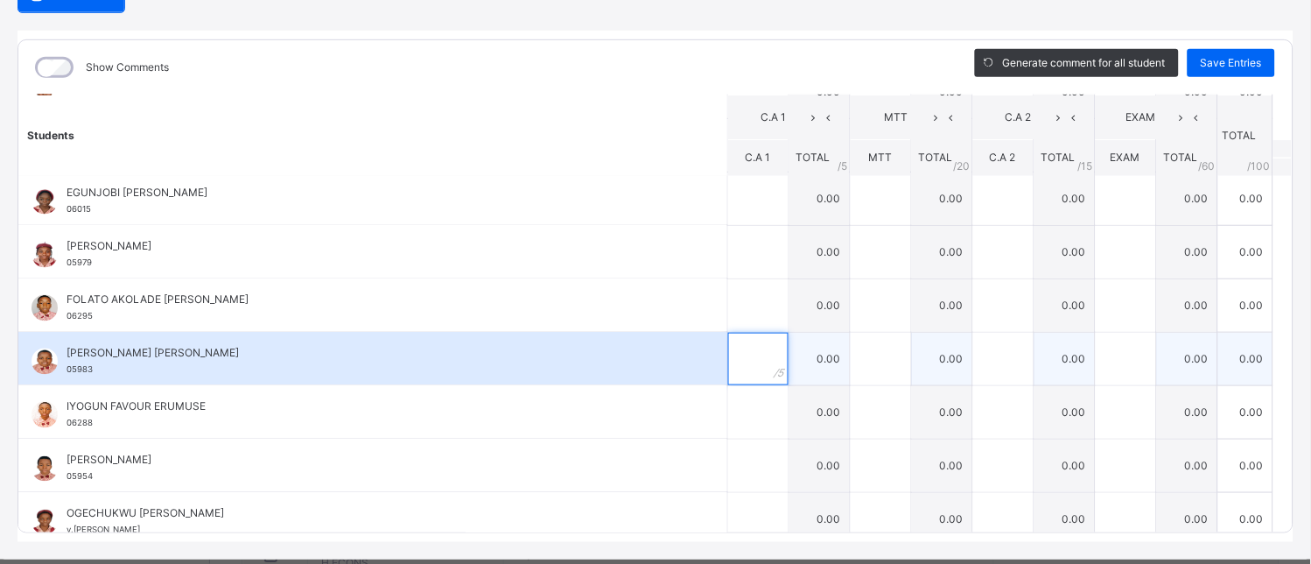
click at [731, 365] on input "text" at bounding box center [758, 359] width 60 height 53
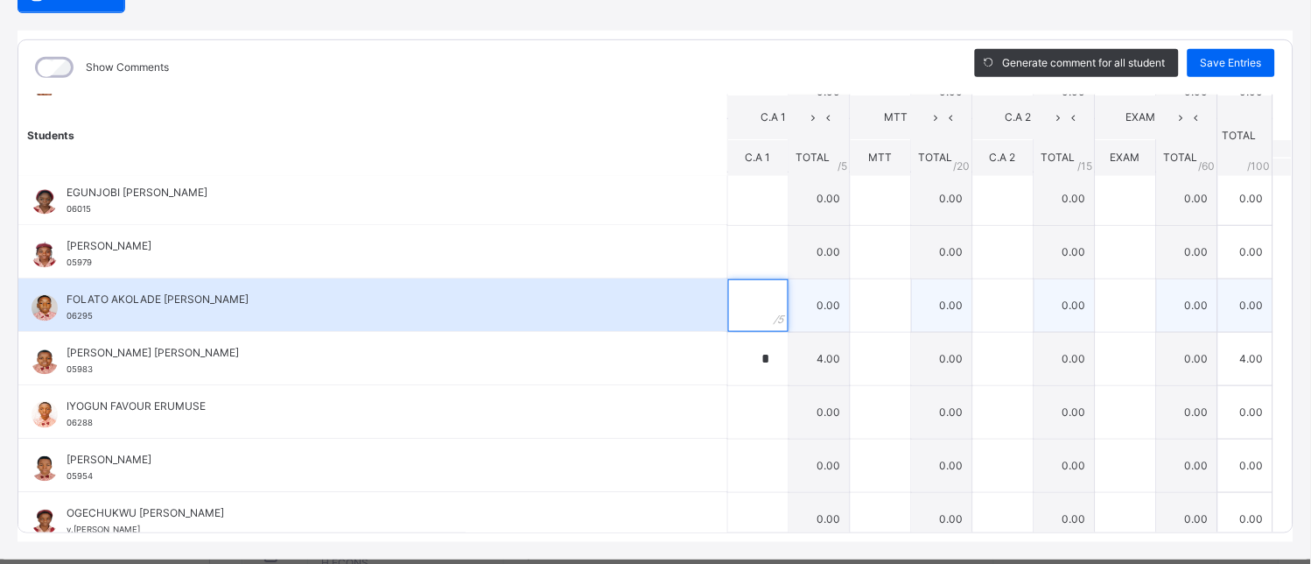
click at [728, 307] on input "text" at bounding box center [758, 305] width 60 height 53
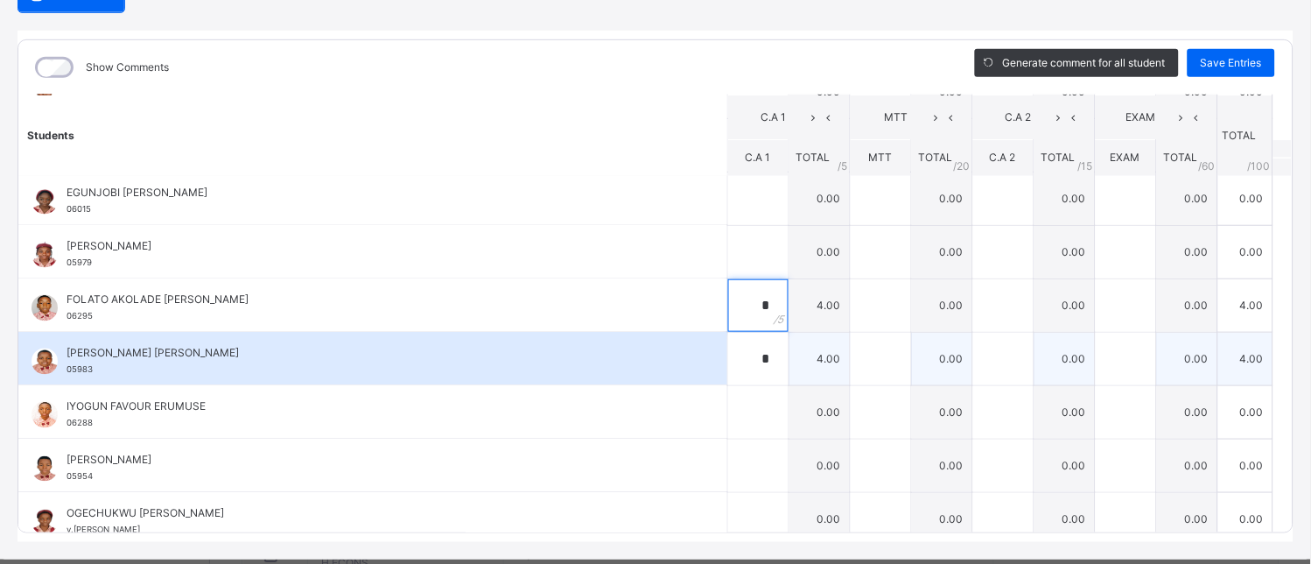
scroll to position [451, 0]
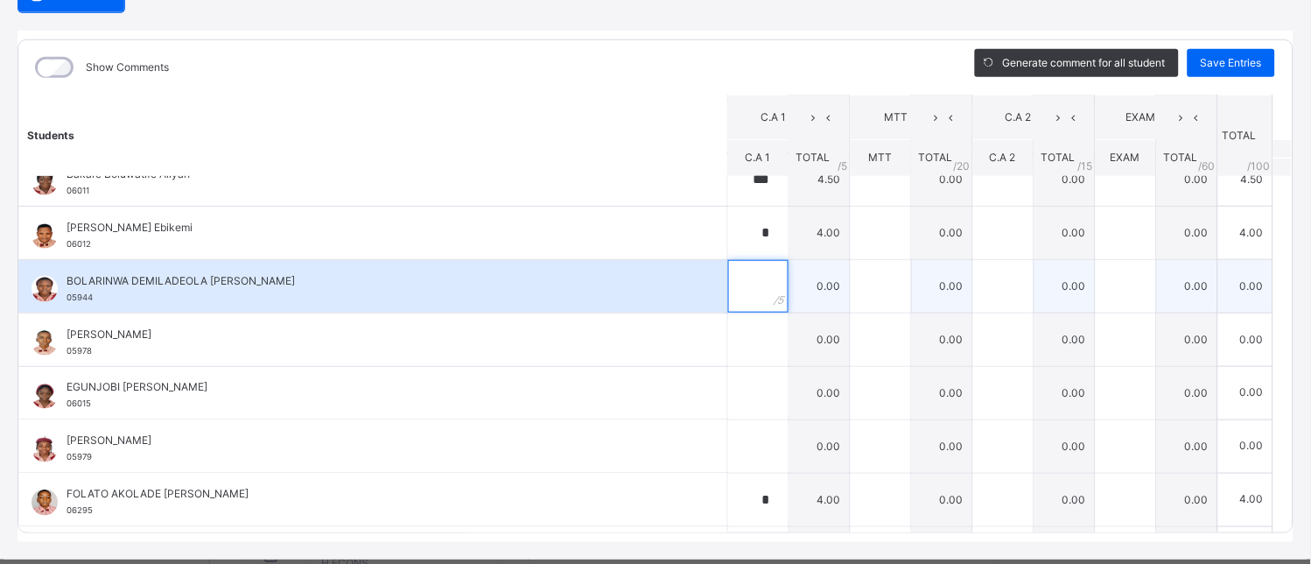
click at [746, 286] on div at bounding box center [758, 286] width 60 height 53
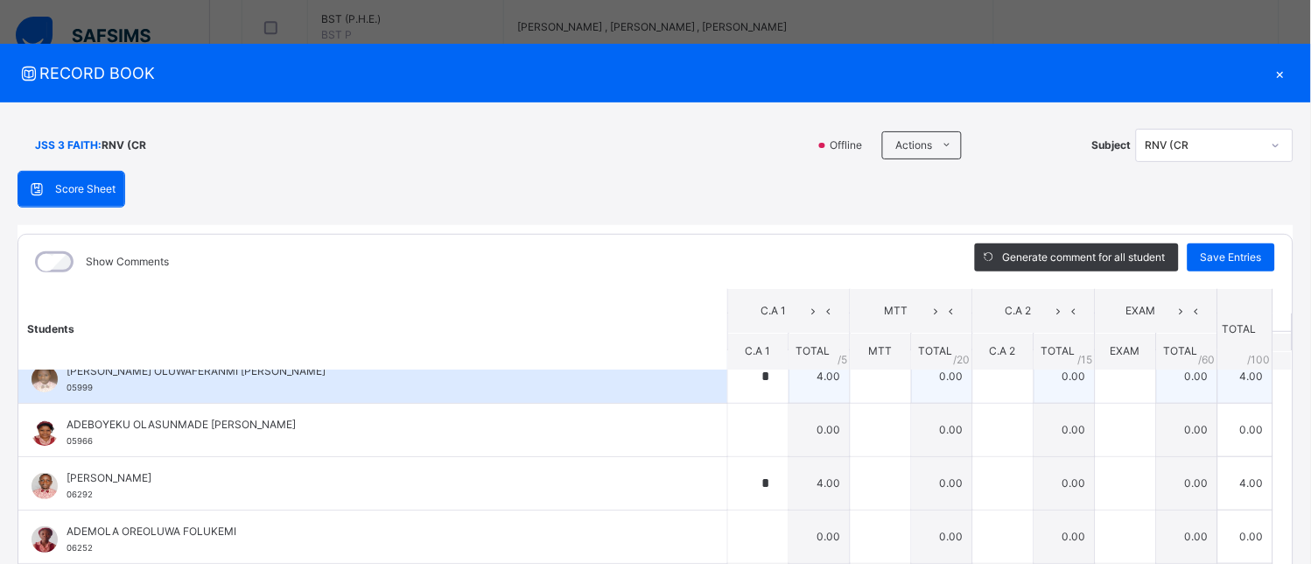
scroll to position [0, 0]
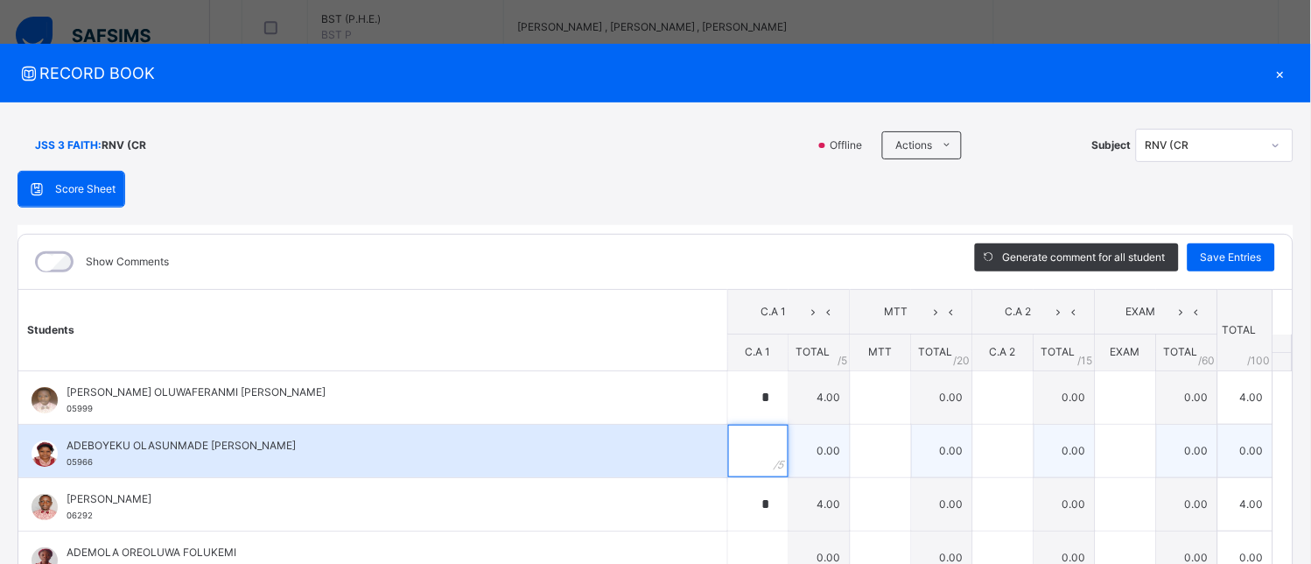
click at [737, 453] on input "text" at bounding box center [758, 450] width 60 height 53
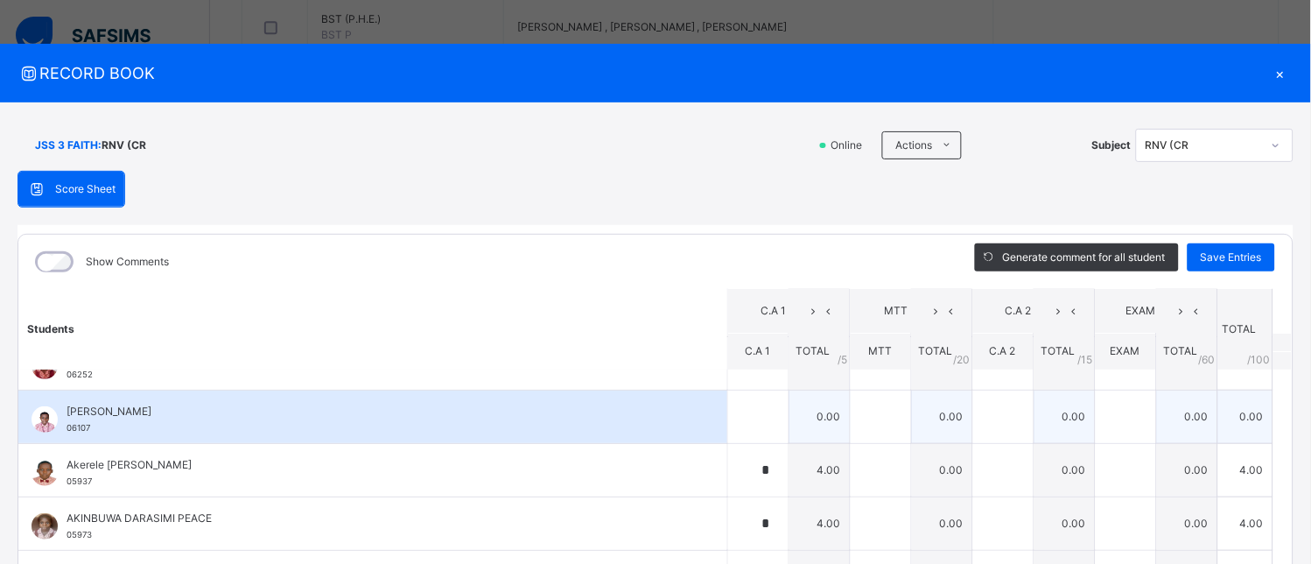
scroll to position [97, 0]
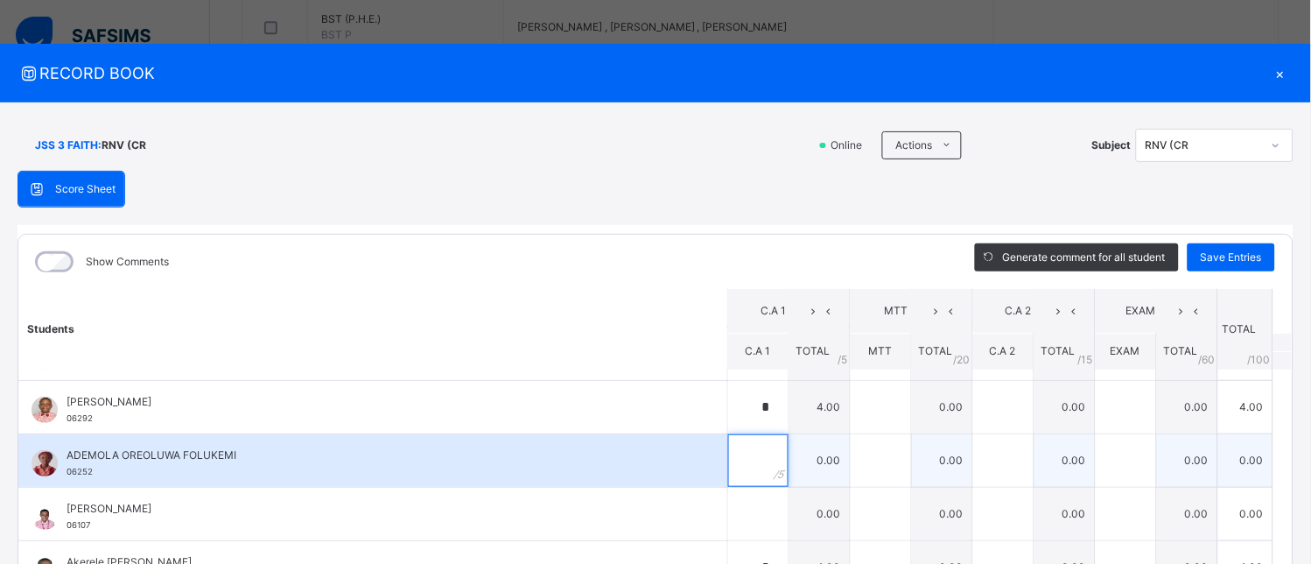
click at [736, 468] on input "text" at bounding box center [758, 460] width 60 height 53
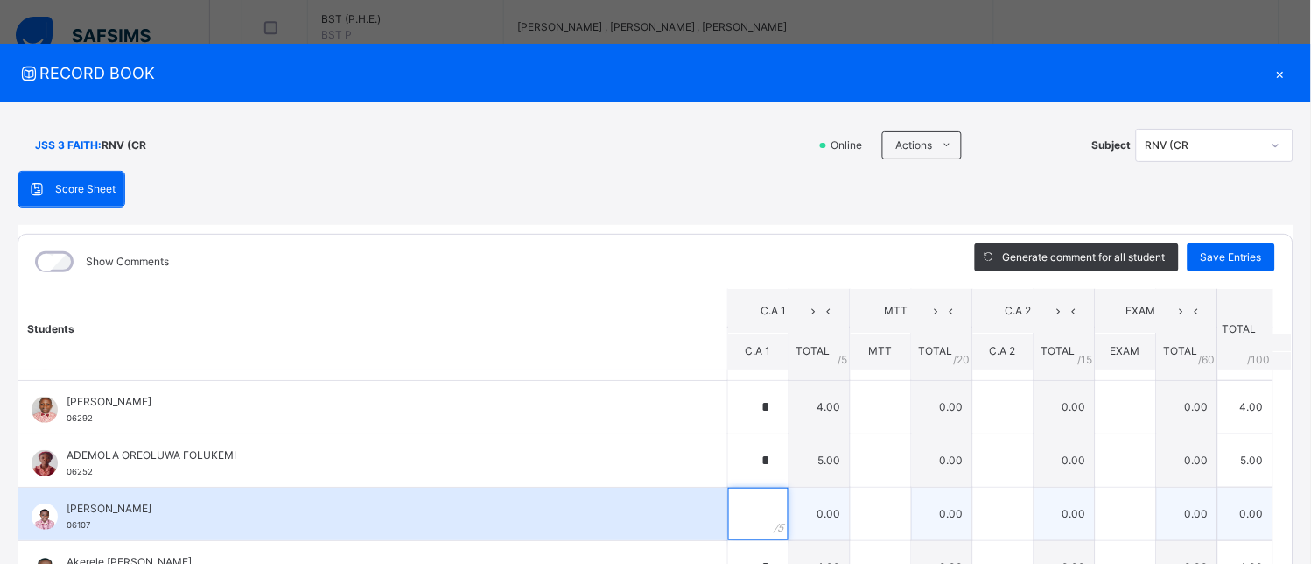
click at [742, 508] on input "text" at bounding box center [758, 513] width 60 height 53
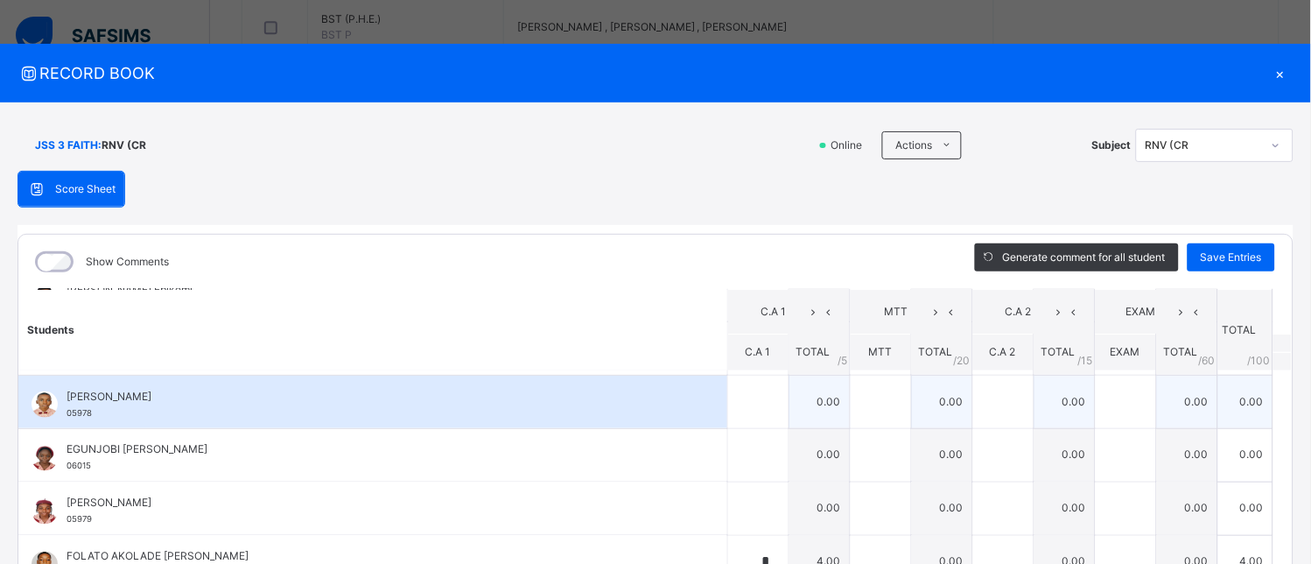
scroll to position [486, 0]
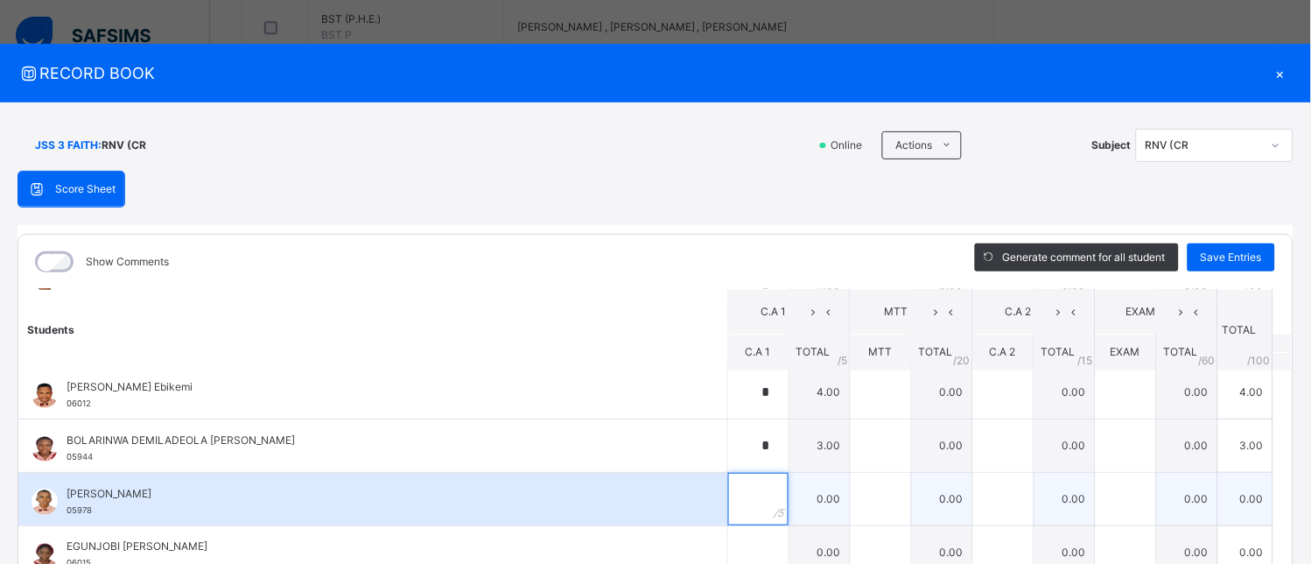
click at [742, 494] on input "text" at bounding box center [758, 499] width 60 height 53
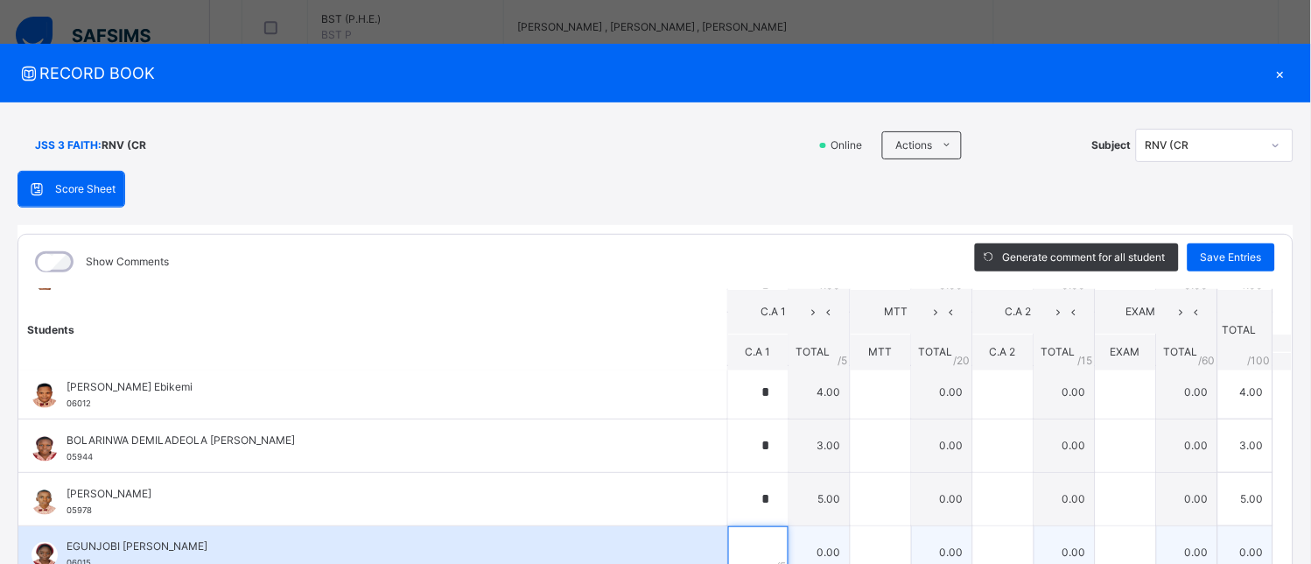
click at [728, 541] on input "text" at bounding box center [758, 552] width 60 height 53
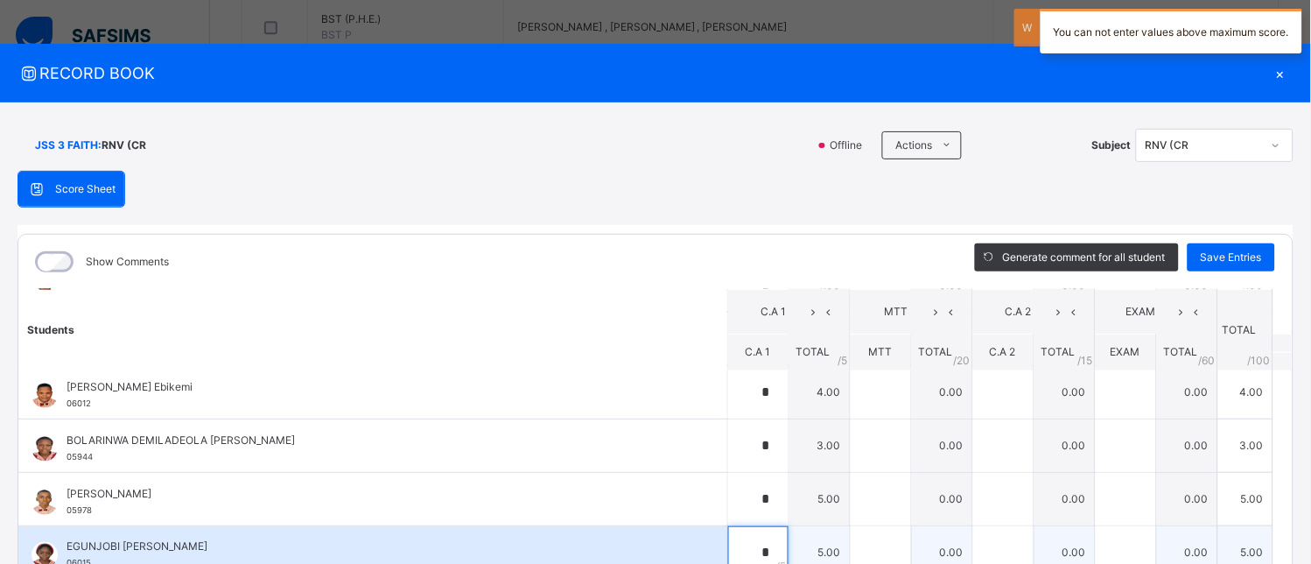
scroll to position [583, 0]
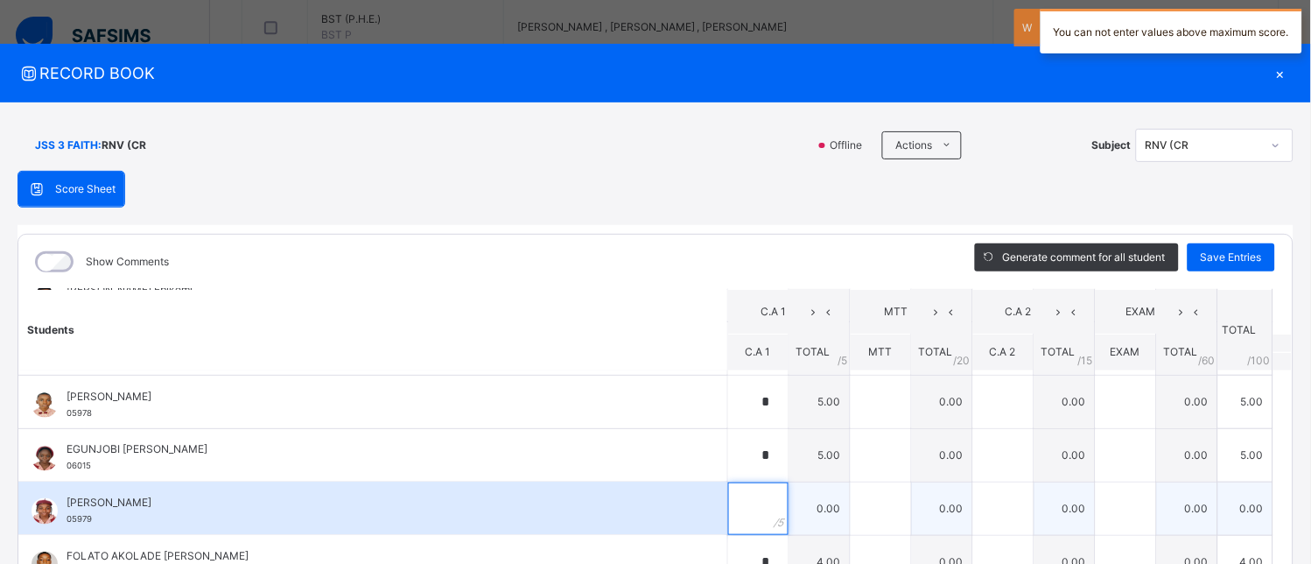
click at [740, 511] on input "text" at bounding box center [758, 508] width 60 height 53
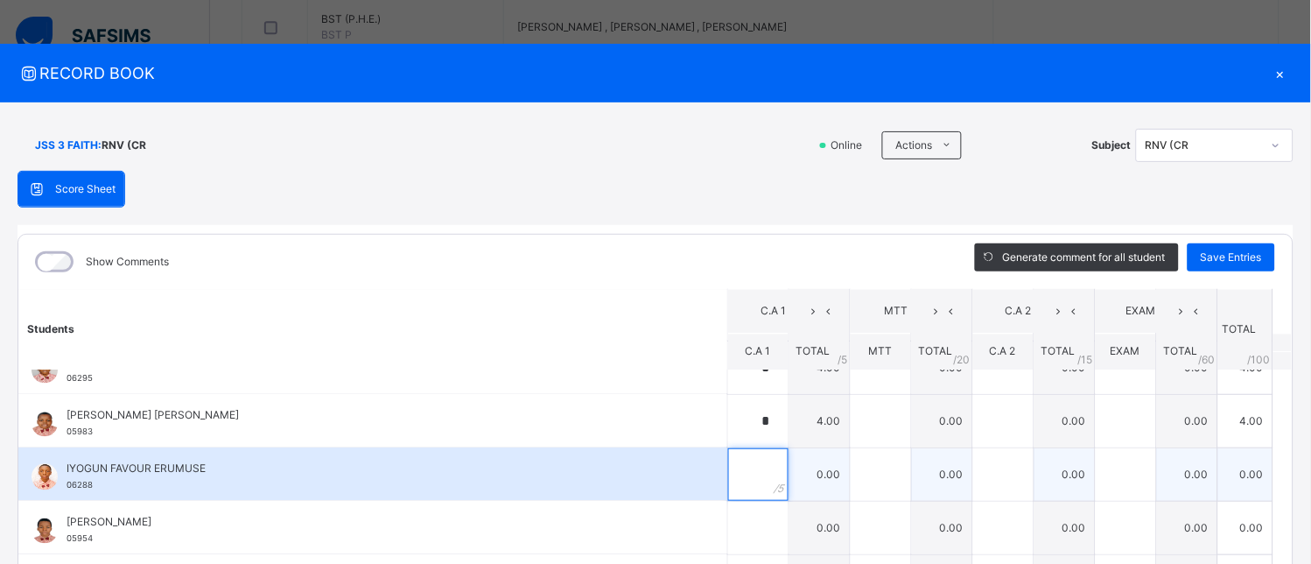
click at [745, 478] on div at bounding box center [758, 474] width 60 height 53
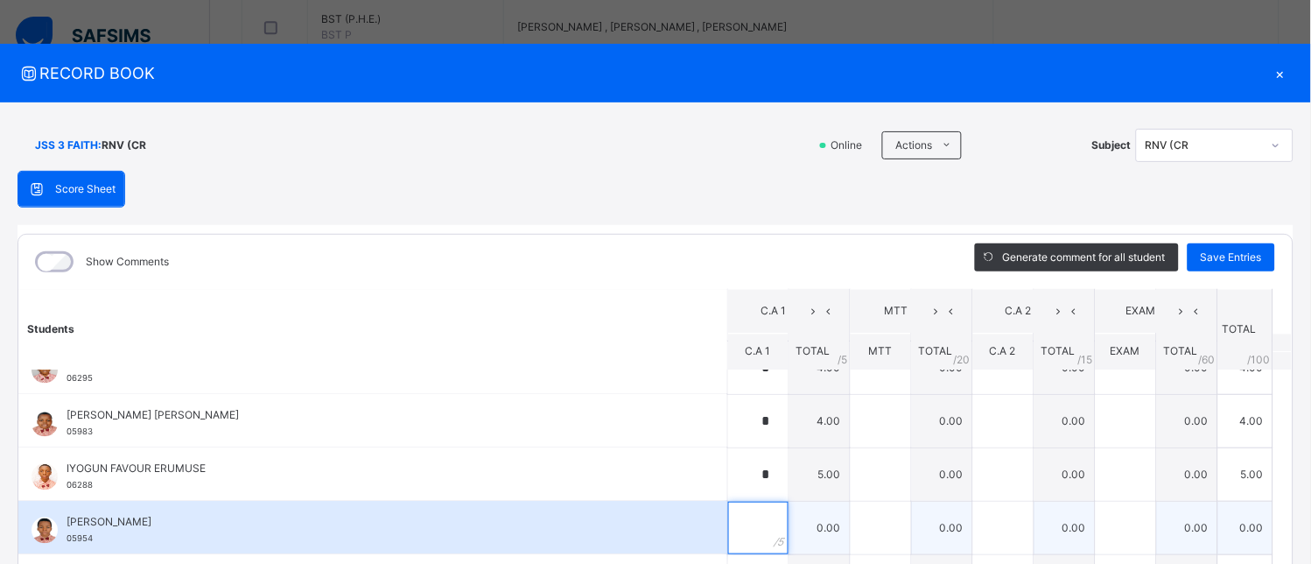
click at [759, 525] on div at bounding box center [758, 527] width 60 height 53
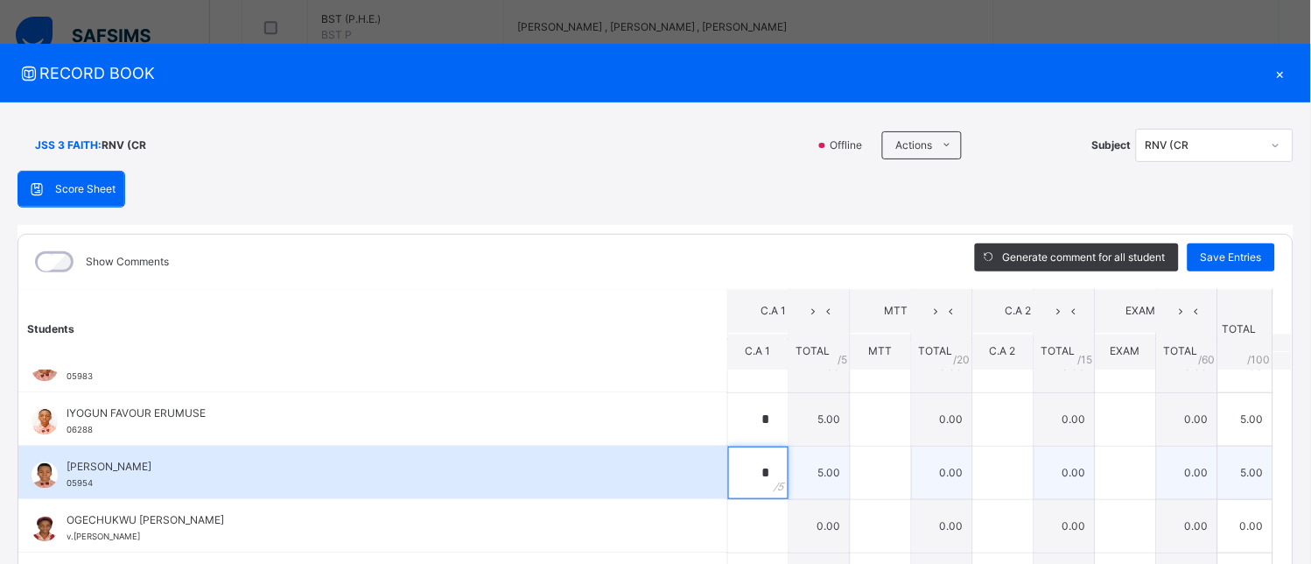
scroll to position [972, 0]
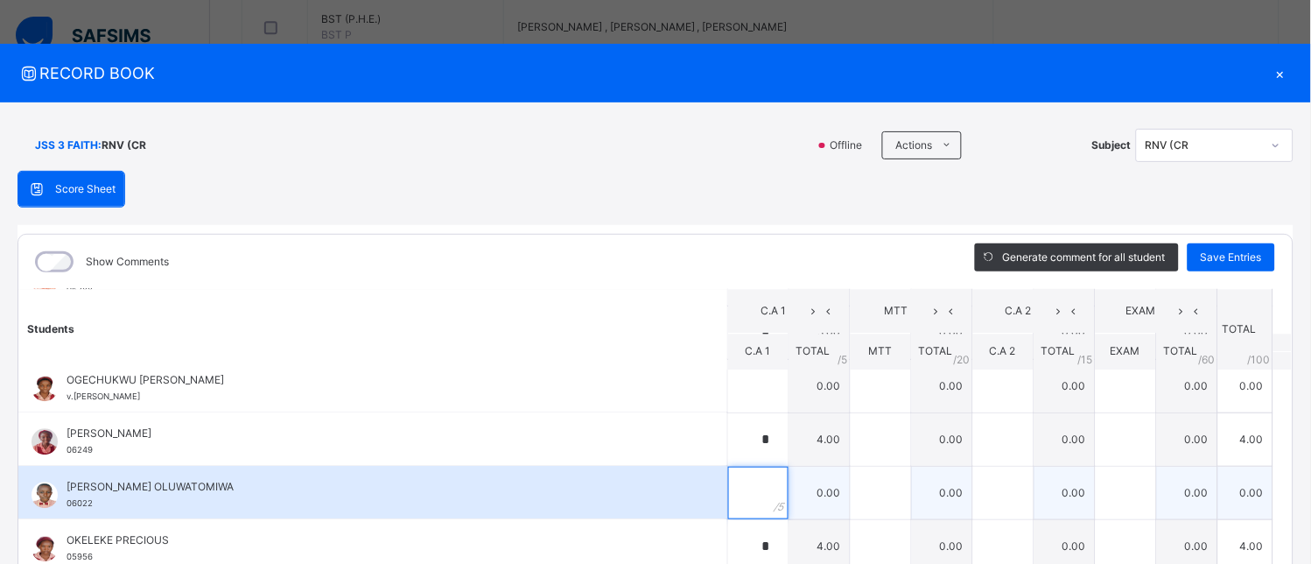
click at [746, 497] on div at bounding box center [758, 492] width 60 height 53
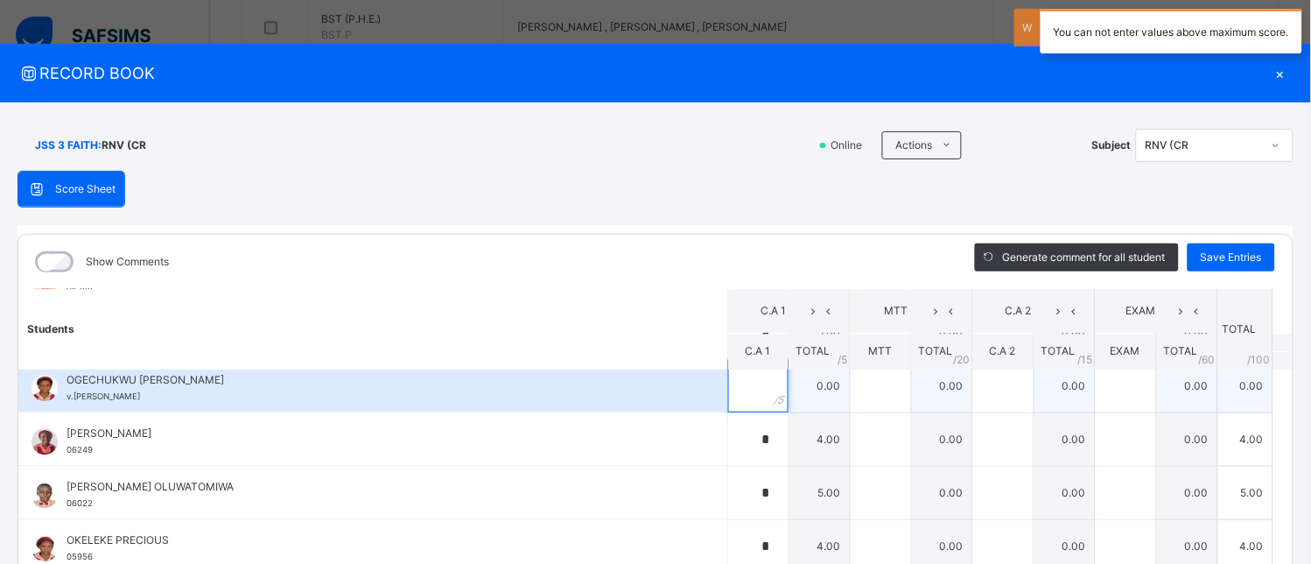
click at [742, 398] on input "text" at bounding box center [758, 386] width 60 height 53
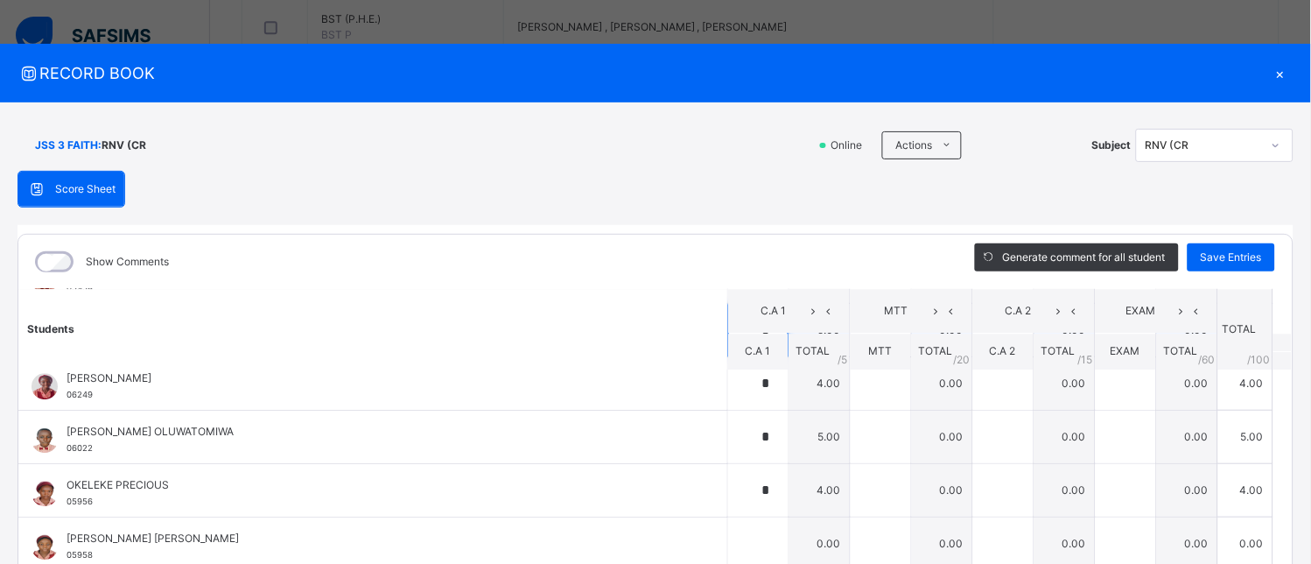
scroll to position [1034, 0]
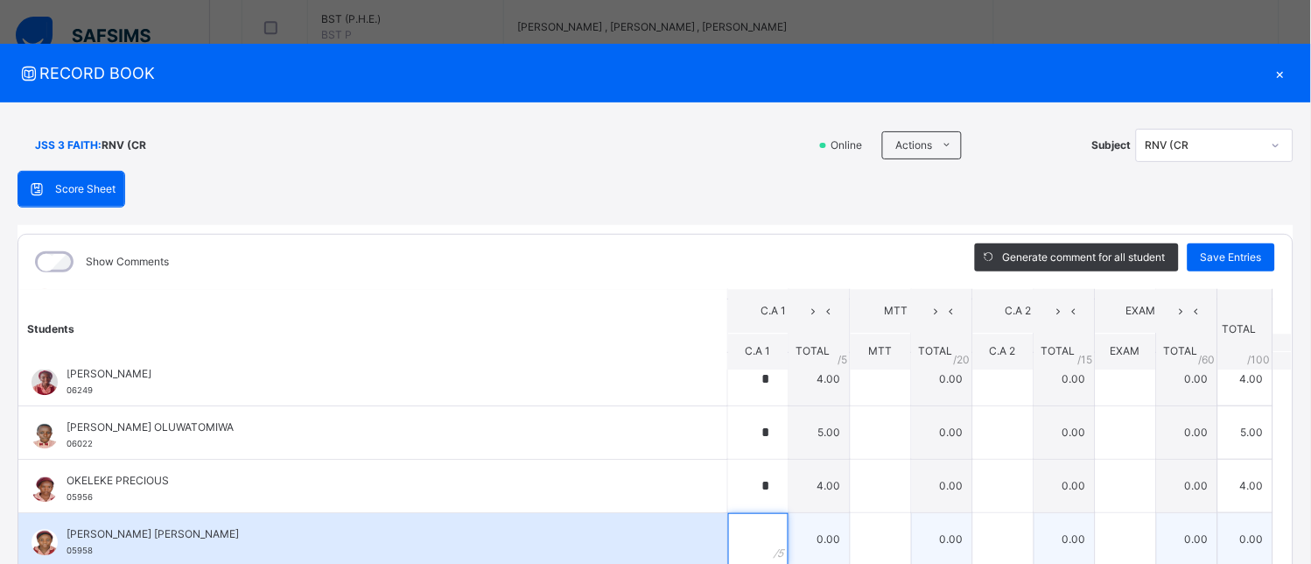
click at [731, 529] on input "text" at bounding box center [758, 539] width 60 height 53
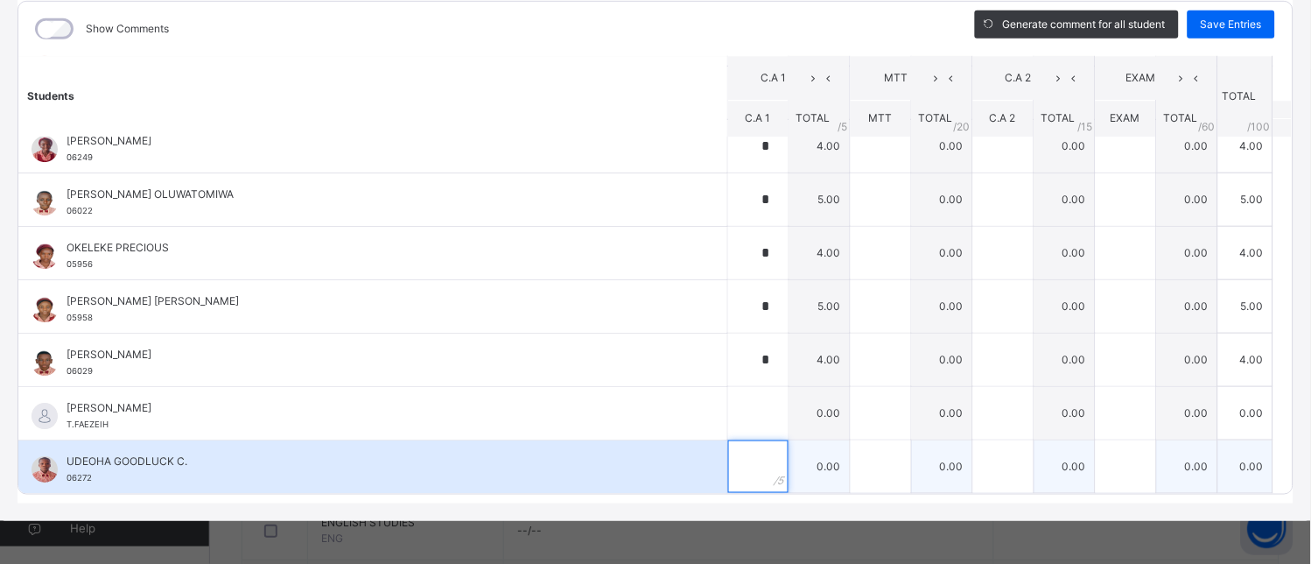
click at [737, 468] on input "text" at bounding box center [758, 466] width 60 height 53
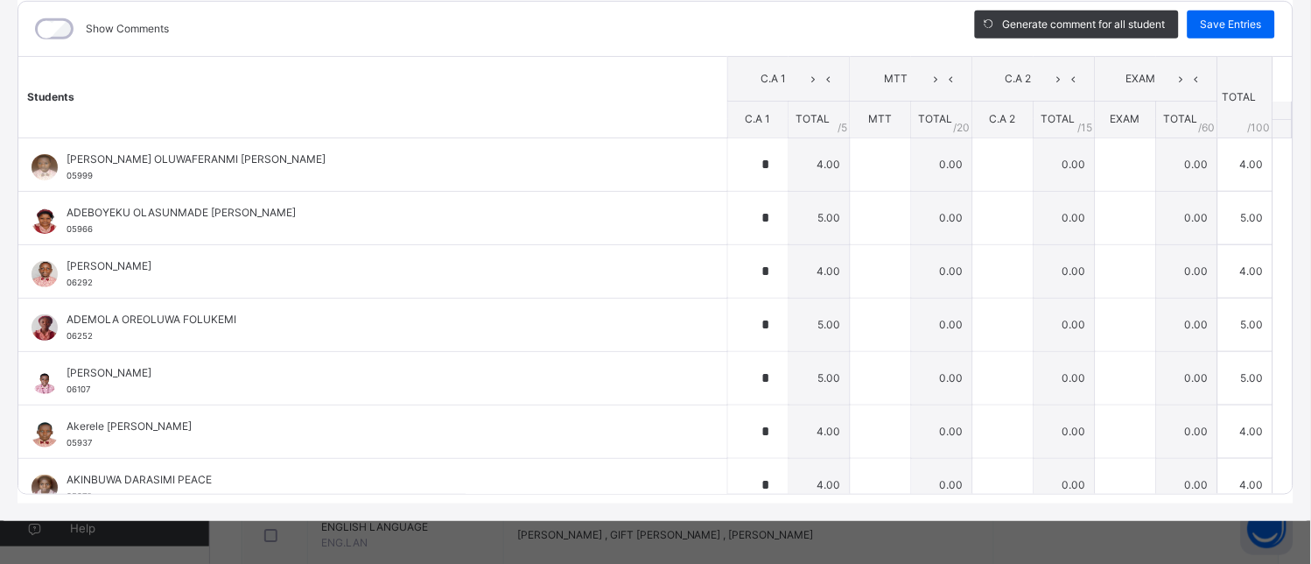
scroll to position [39, 0]
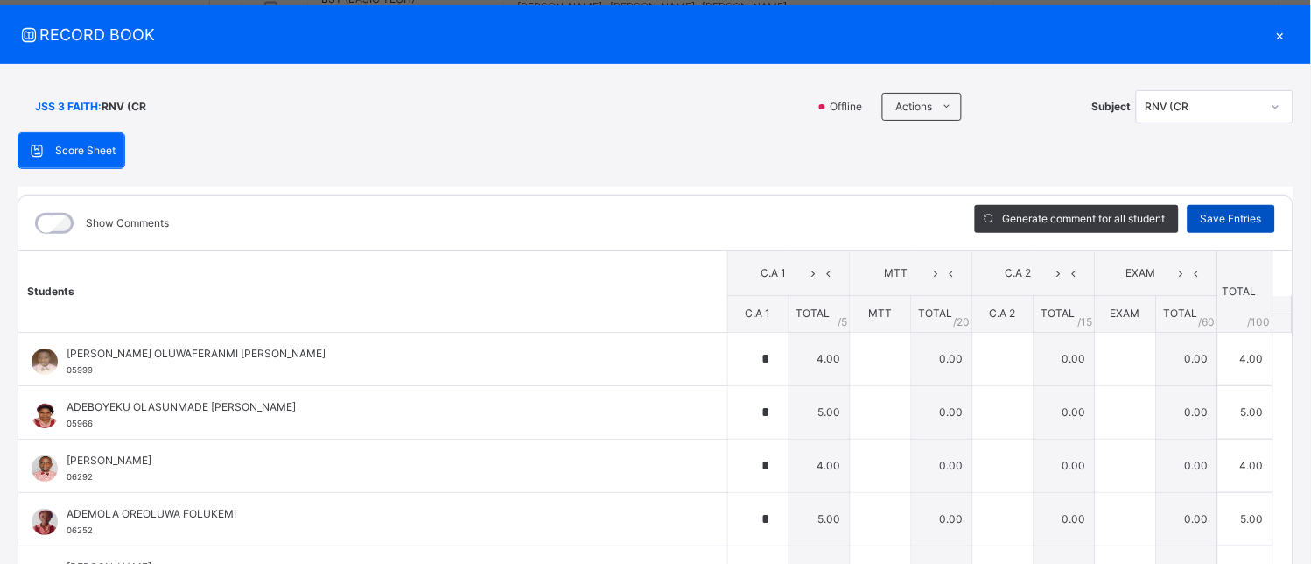
click at [1250, 215] on span "Save Entries" at bounding box center [1231, 219] width 61 height 16
click at [1231, 214] on span "Save Entries" at bounding box center [1231, 219] width 61 height 16
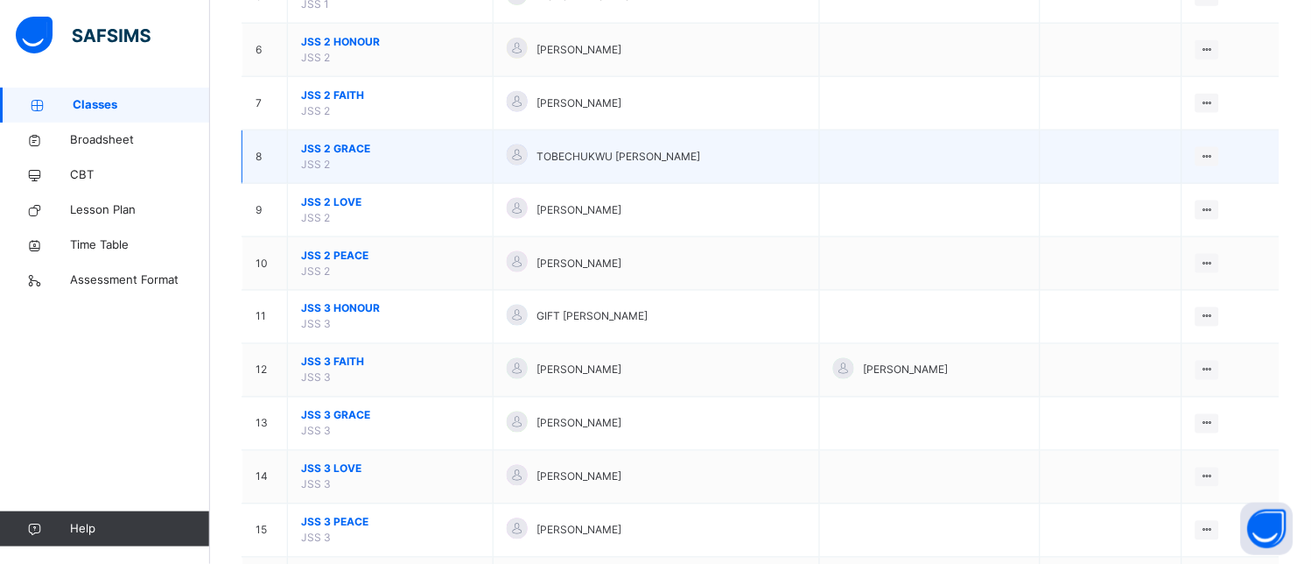
scroll to position [486, 0]
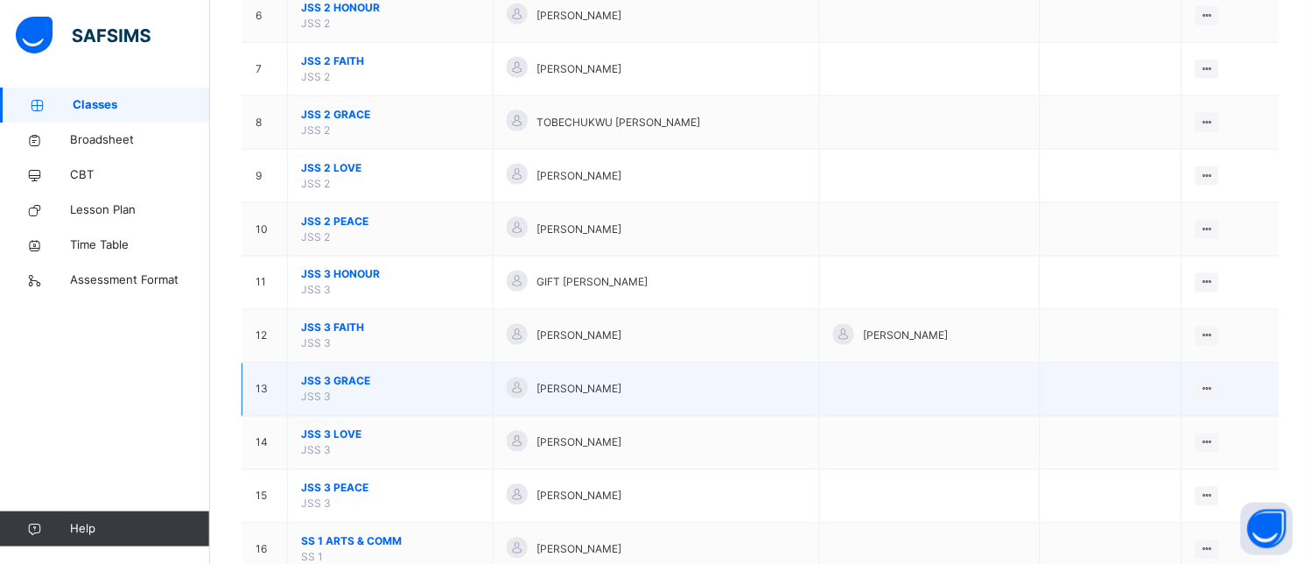
click at [410, 382] on span "JSS 3 GRACE" at bounding box center [390, 382] width 179 height 16
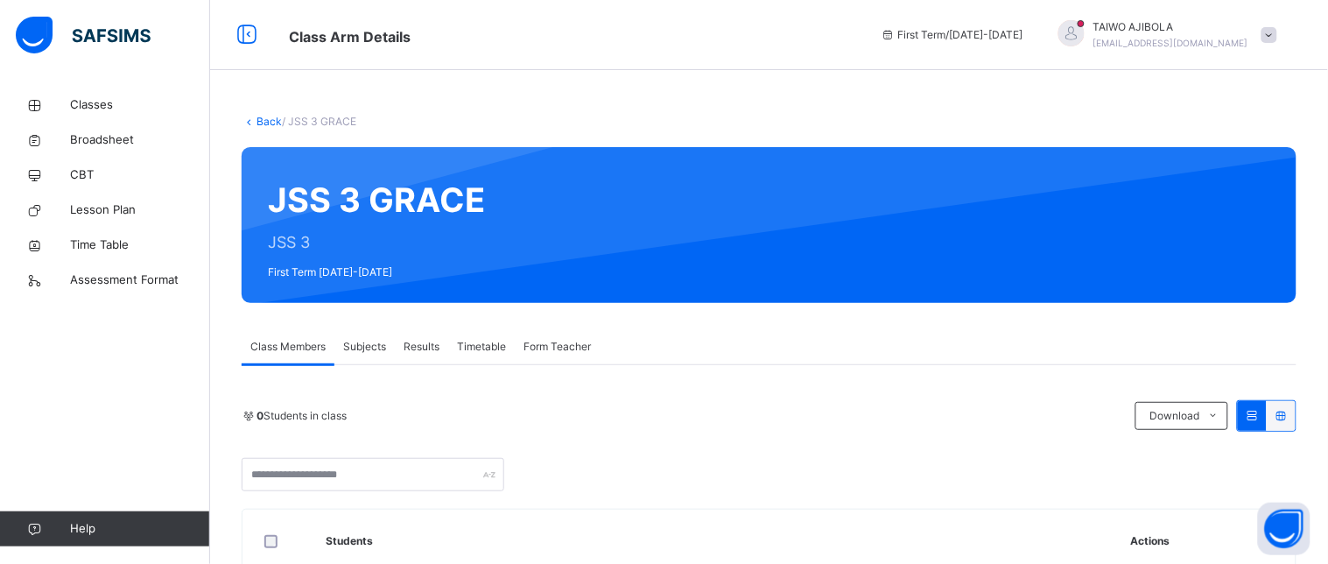
click at [371, 352] on span "Subjects" at bounding box center [364, 347] width 43 height 16
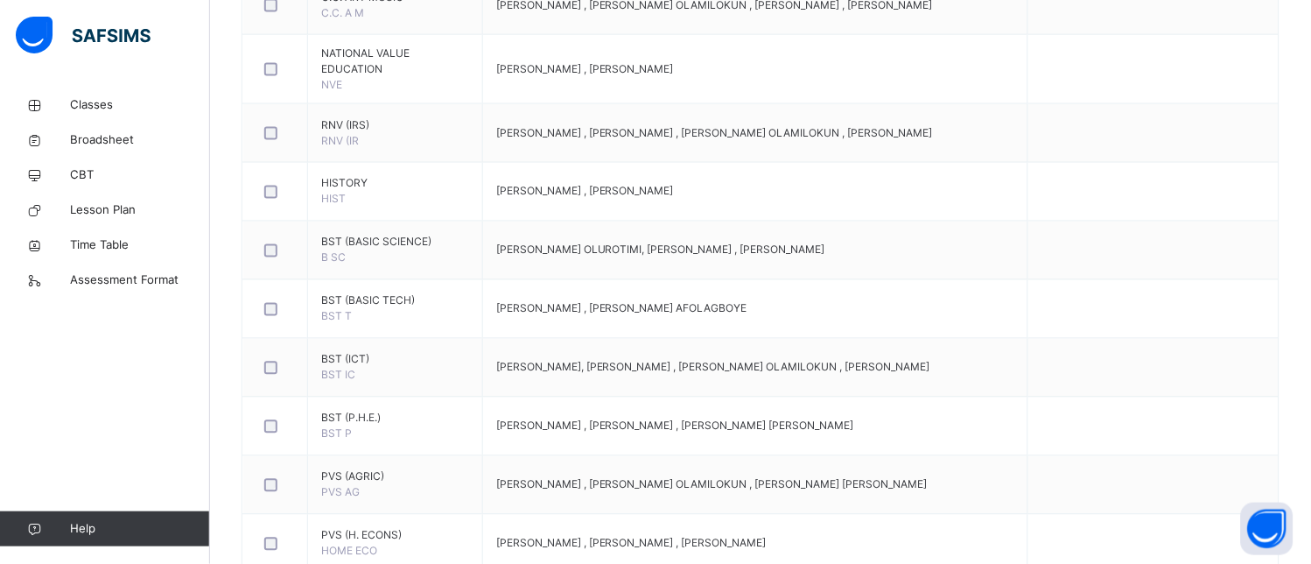
scroll to position [777, 0]
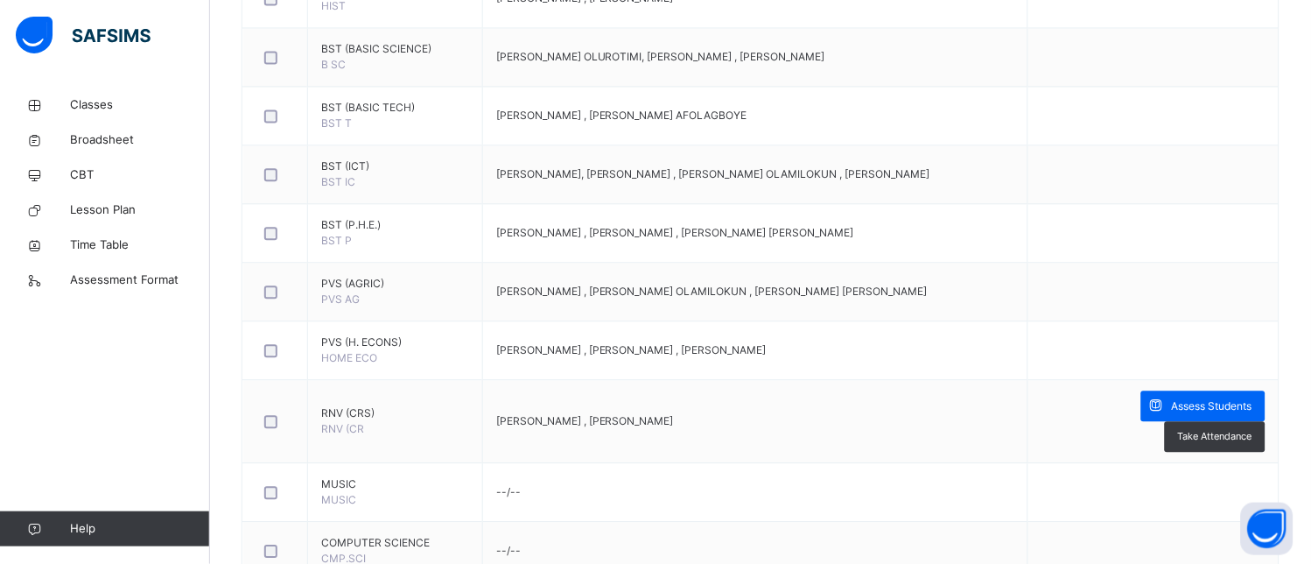
click at [1231, 398] on span "Assess Students" at bounding box center [1212, 406] width 81 height 16
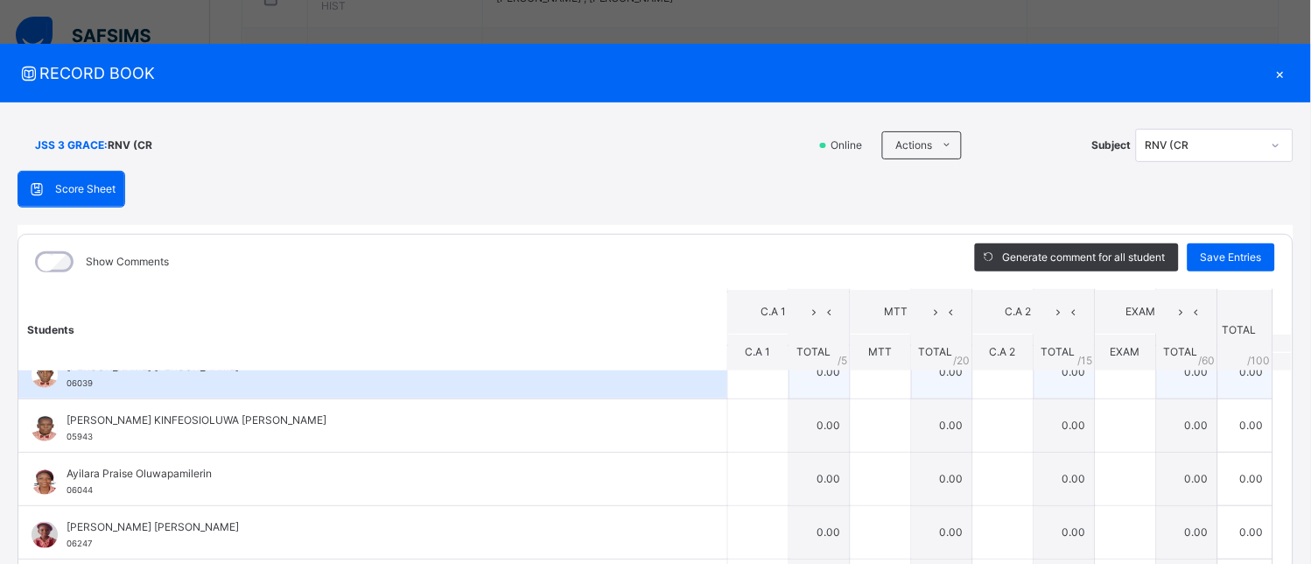
scroll to position [389, 0]
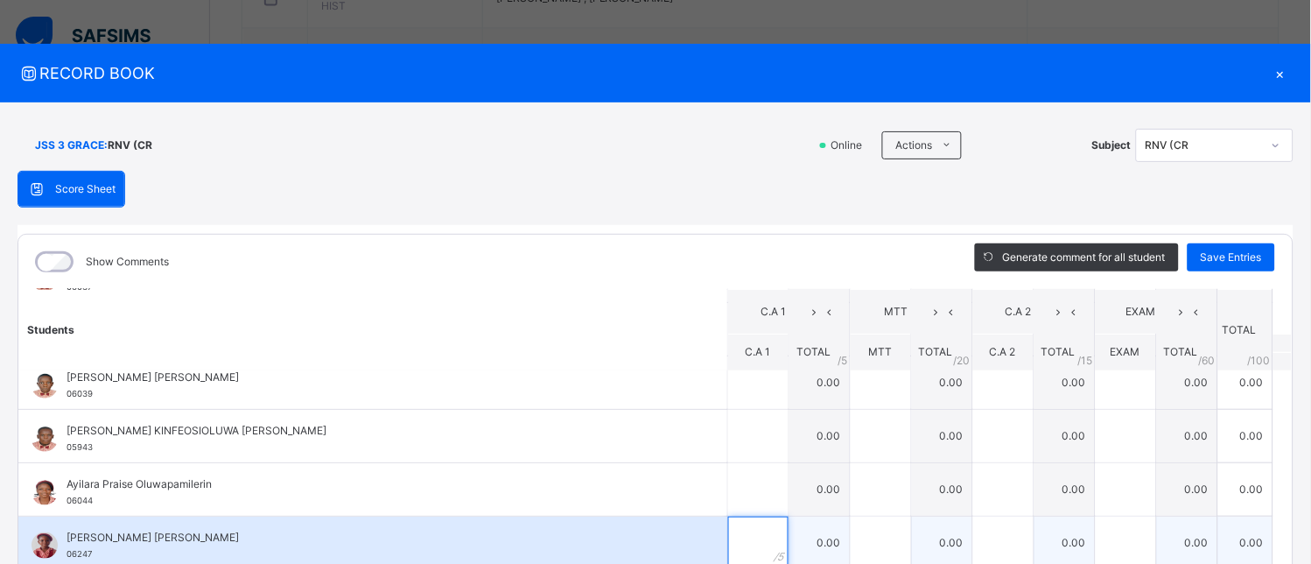
click at [740, 543] on input "text" at bounding box center [758, 542] width 60 height 53
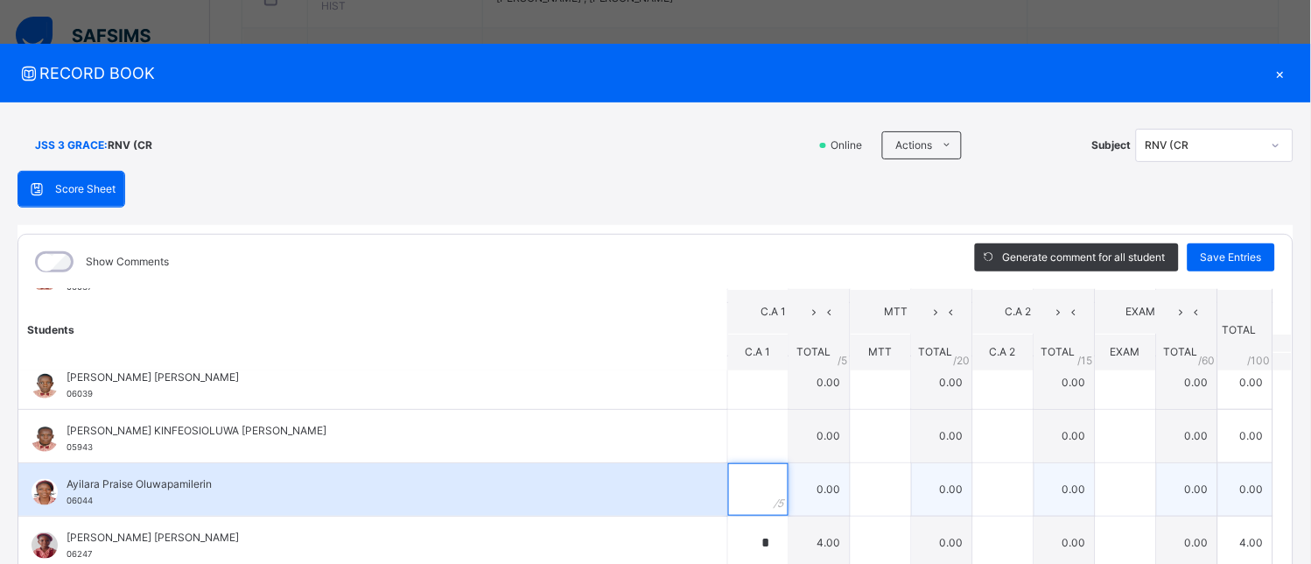
click at [749, 503] on div at bounding box center [758, 489] width 60 height 53
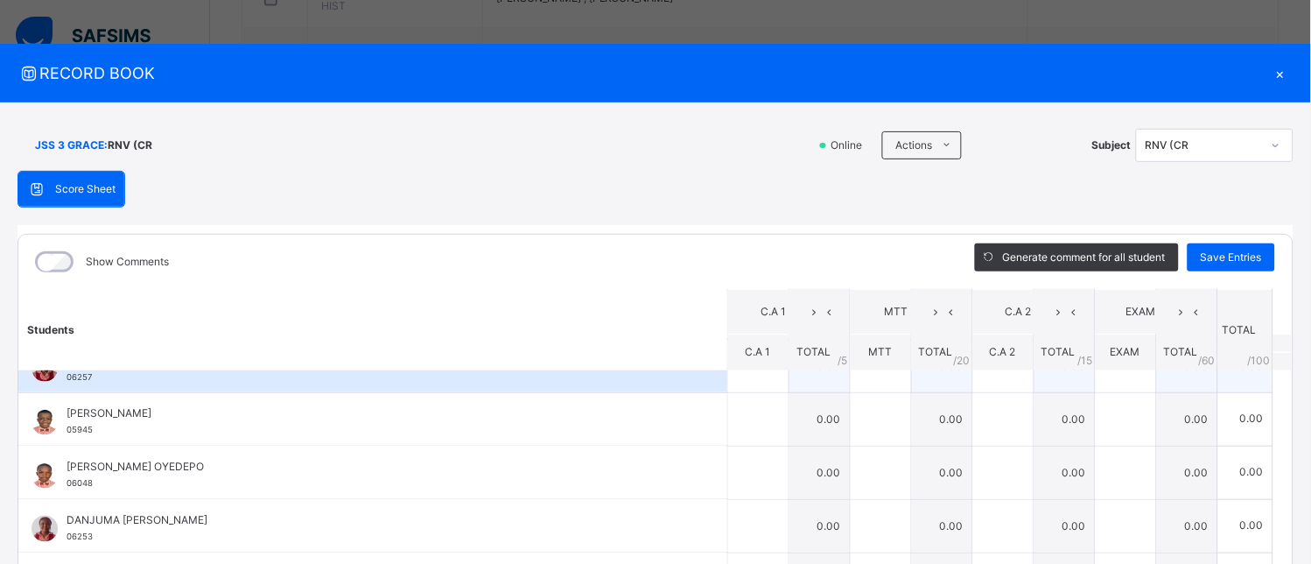
scroll to position [777, 0]
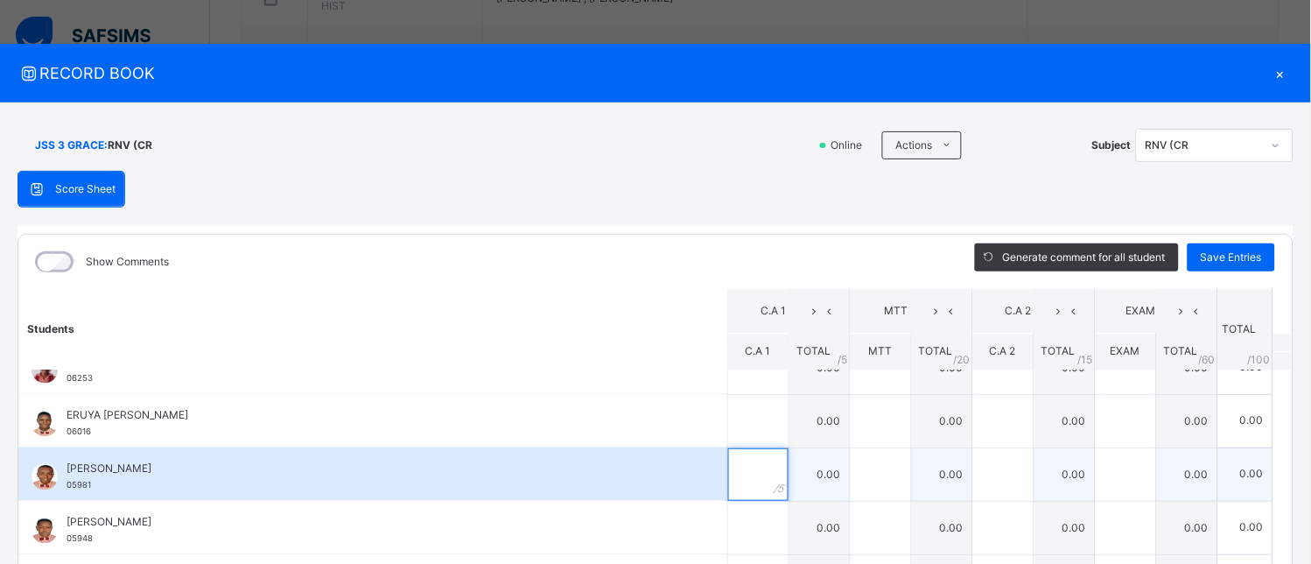
click at [728, 466] on input "text" at bounding box center [758, 474] width 60 height 53
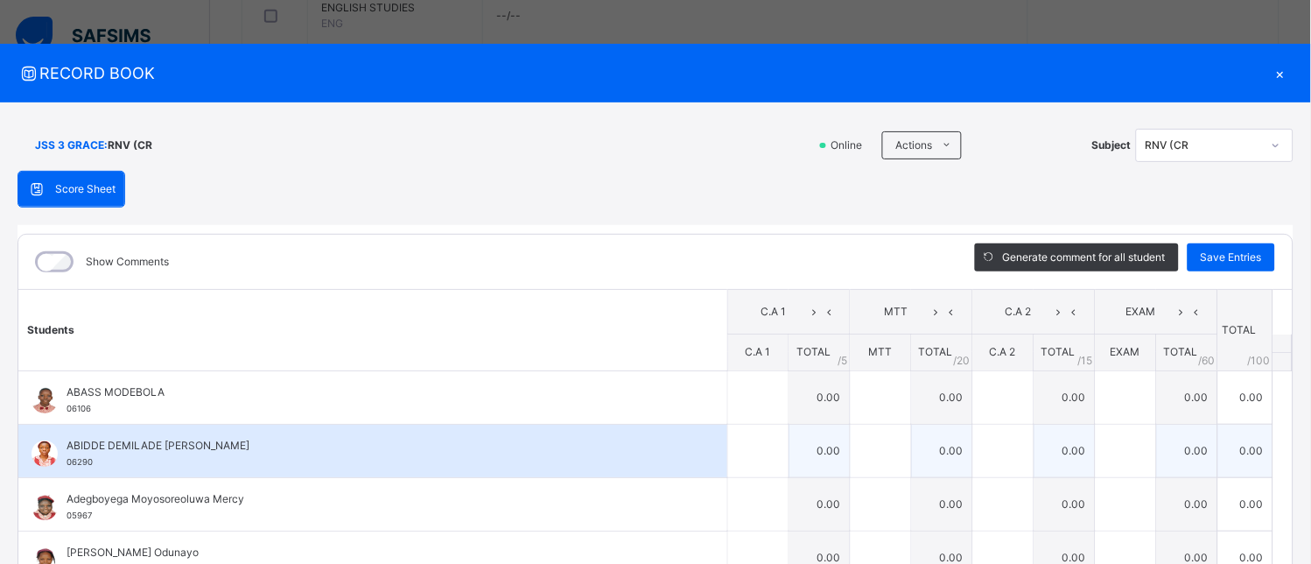
scroll to position [389, 0]
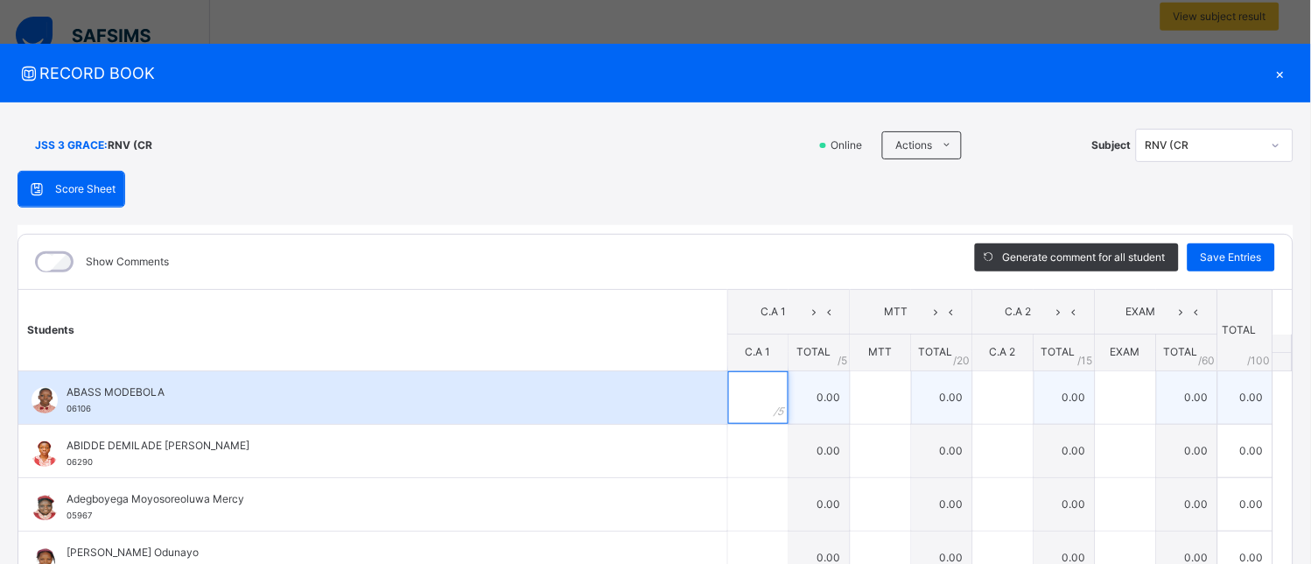
click at [756, 400] on div at bounding box center [758, 397] width 60 height 53
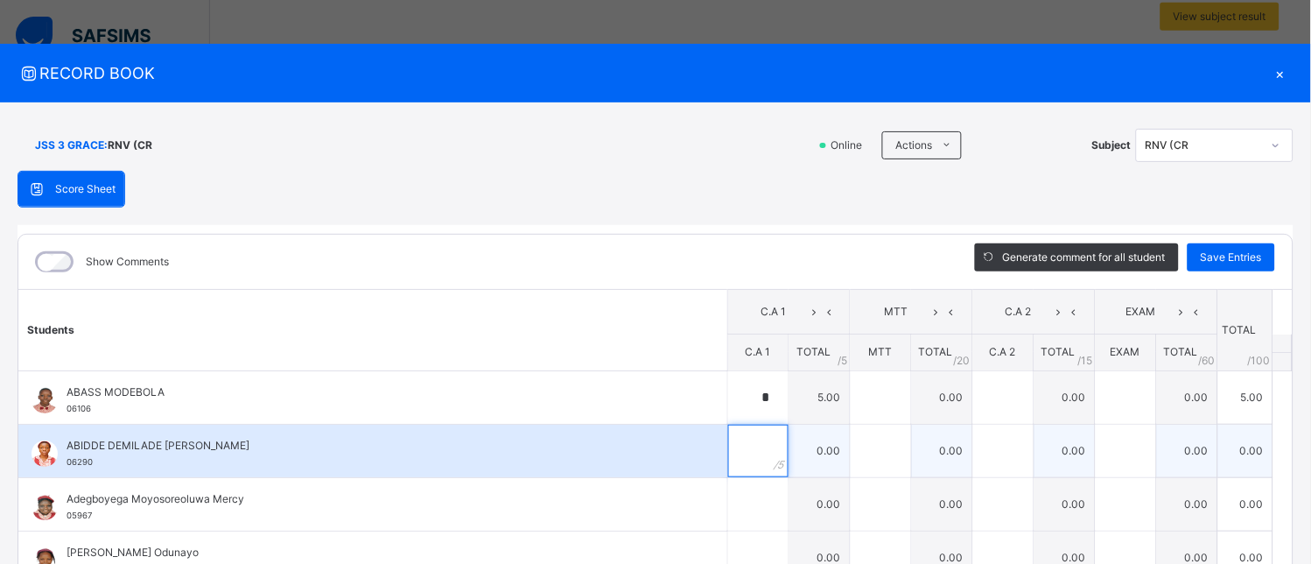
click at [728, 457] on input "text" at bounding box center [758, 450] width 60 height 53
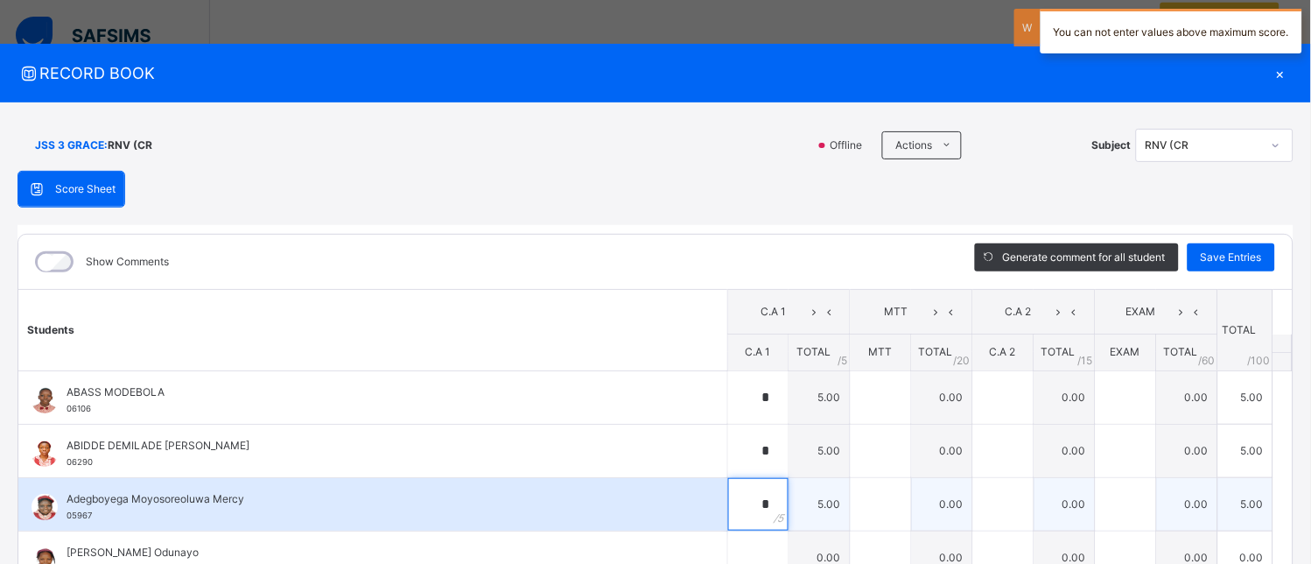
click at [728, 495] on input "*" at bounding box center [758, 504] width 60 height 53
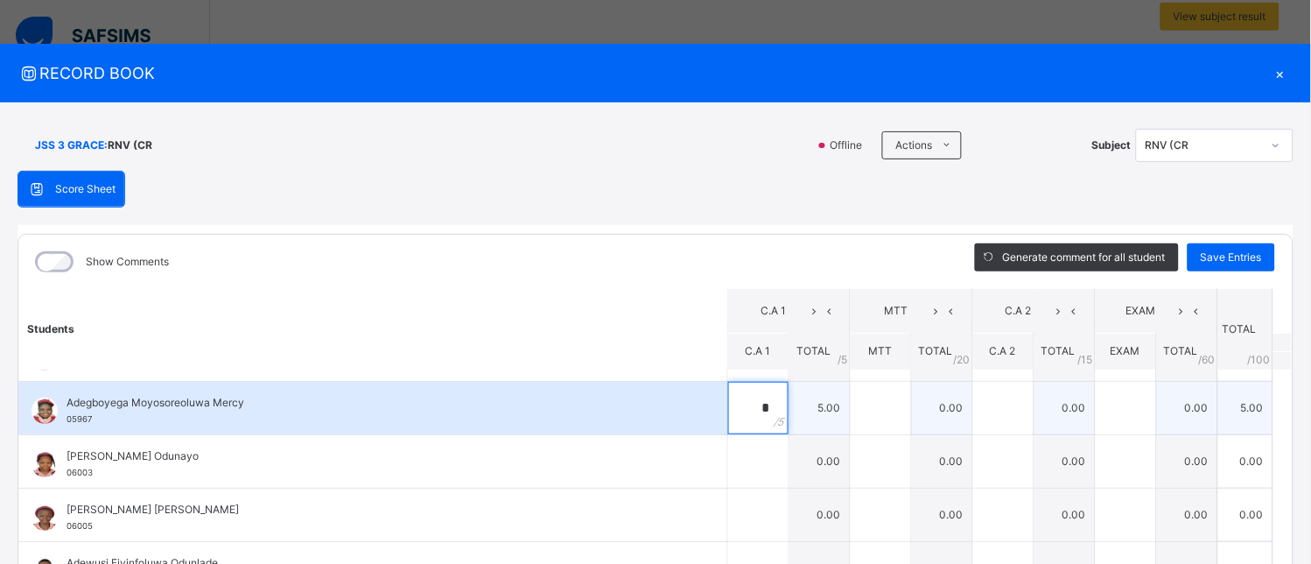
scroll to position [97, 0]
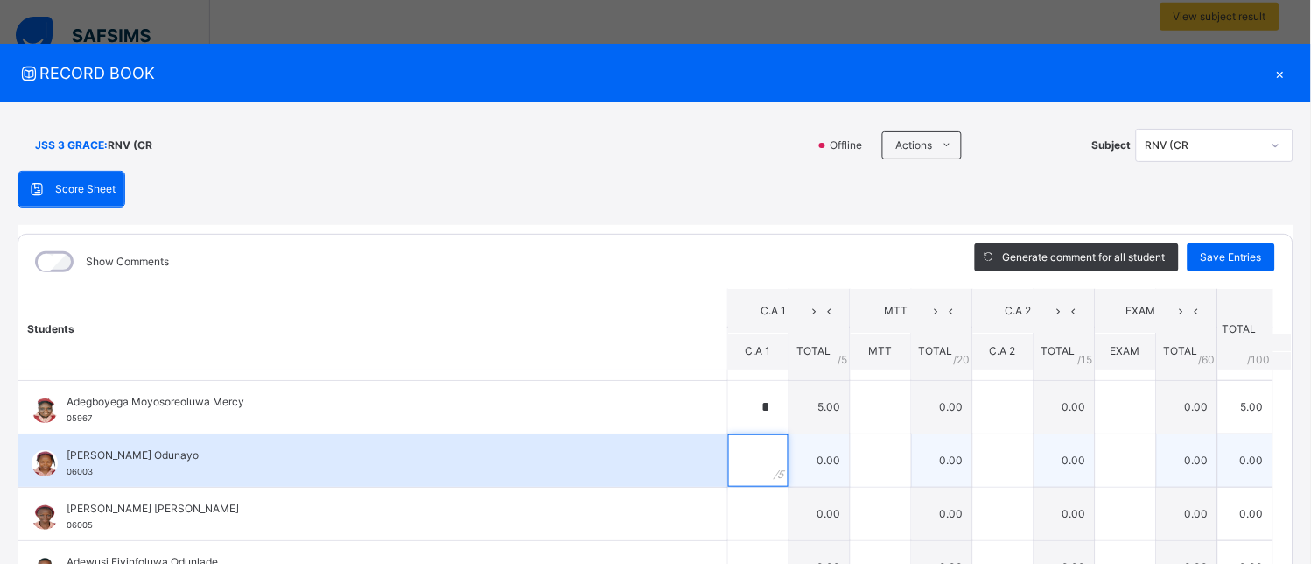
click at [732, 470] on input "text" at bounding box center [758, 460] width 60 height 53
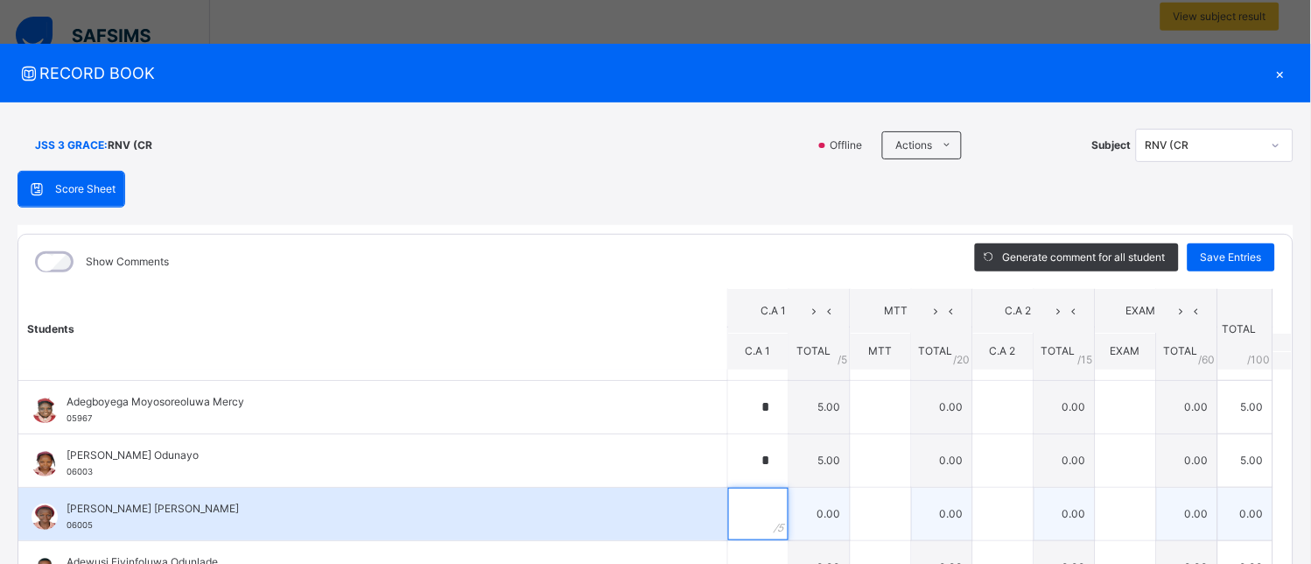
click at [728, 518] on input "text" at bounding box center [758, 513] width 60 height 53
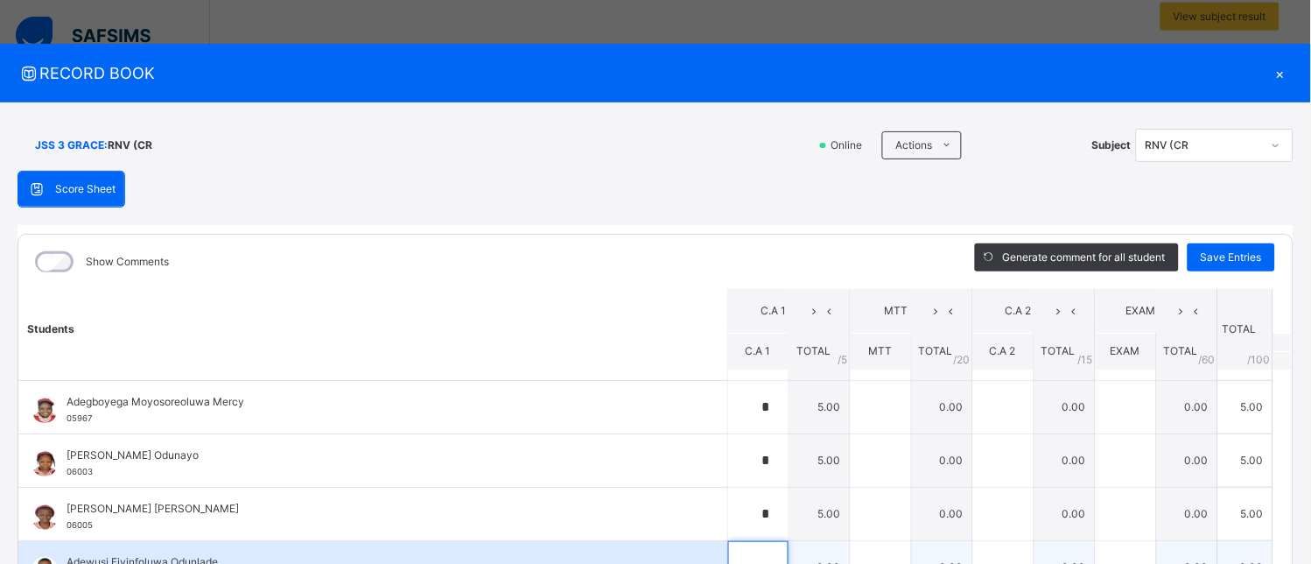
click at [728, 549] on input "text" at bounding box center [758, 567] width 60 height 53
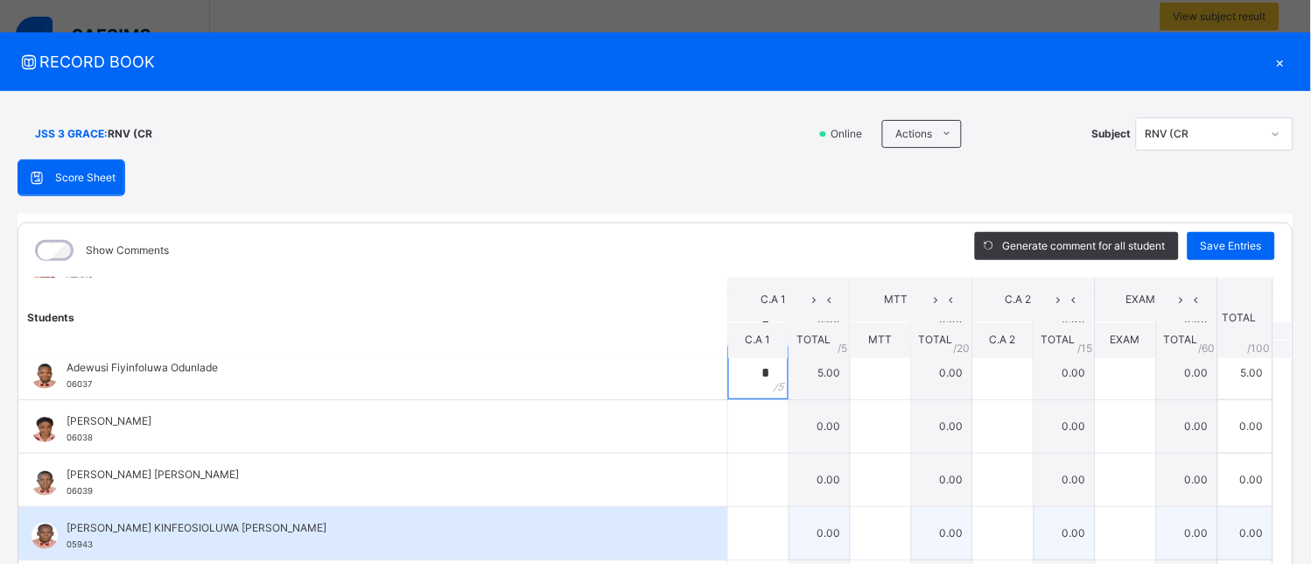
scroll to position [291, 0]
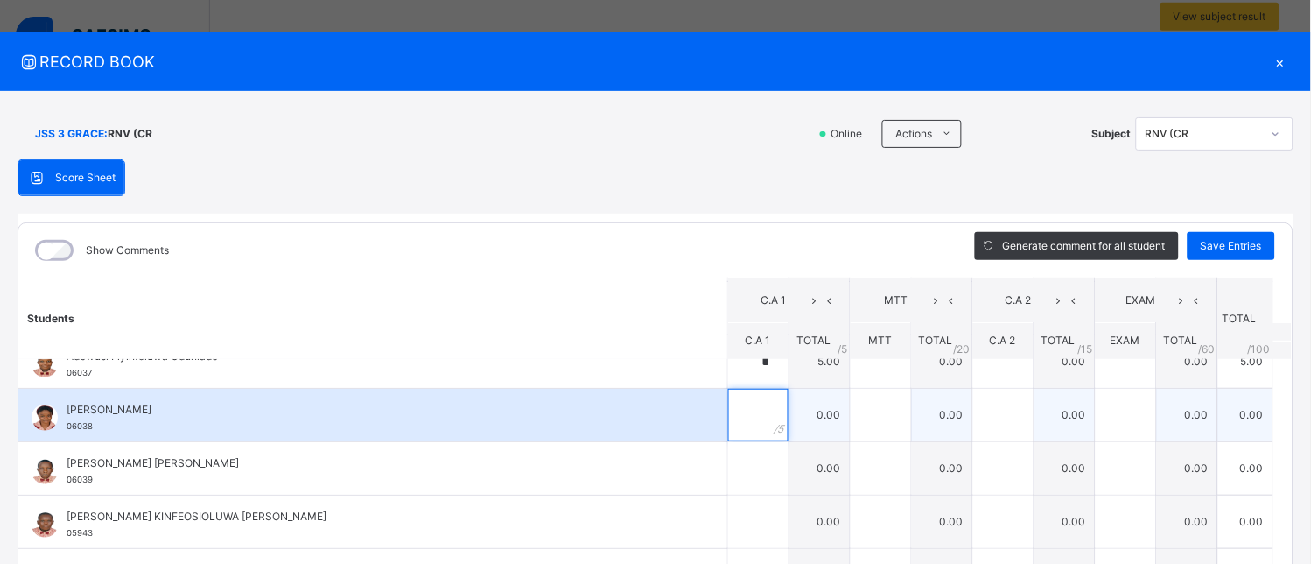
click at [740, 434] on input "text" at bounding box center [758, 415] width 60 height 53
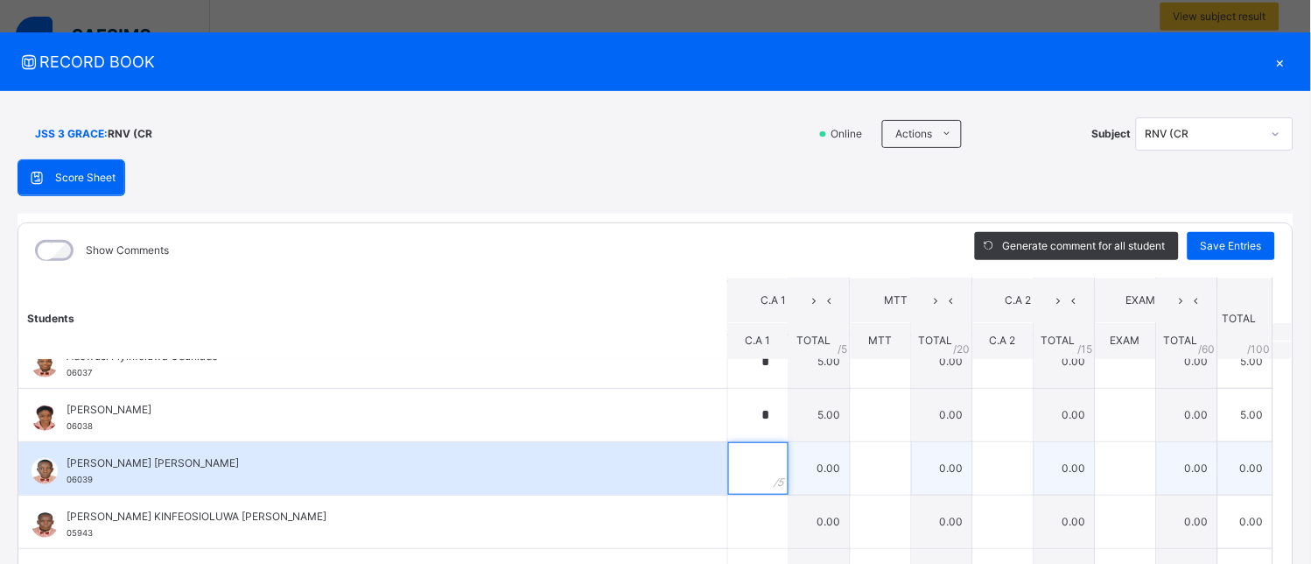
click at [731, 473] on input "text" at bounding box center [758, 468] width 60 height 53
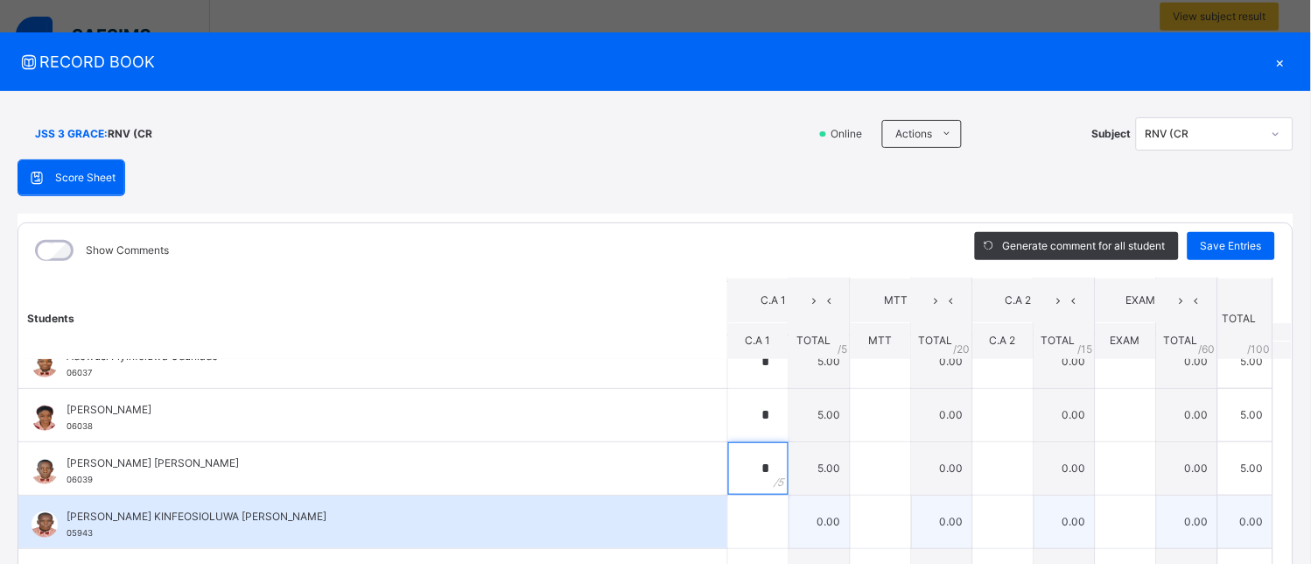
drag, startPoint x: 731, startPoint y: 473, endPoint x: 712, endPoint y: 518, distance: 49.4
click at [728, 526] on input "text" at bounding box center [758, 521] width 60 height 53
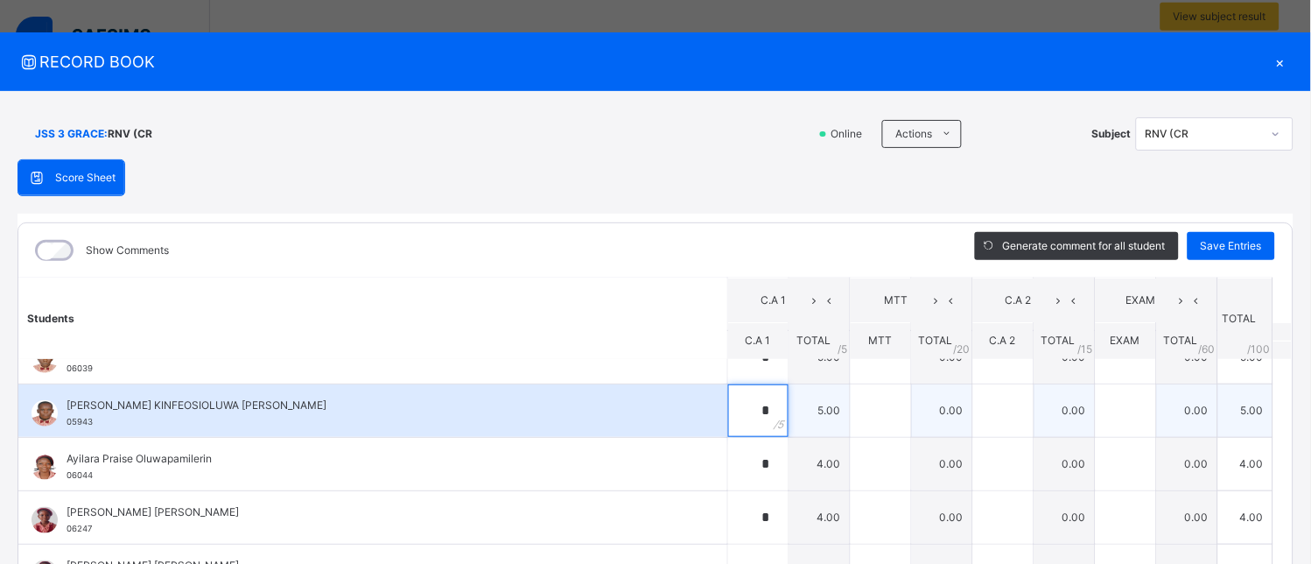
scroll to position [486, 0]
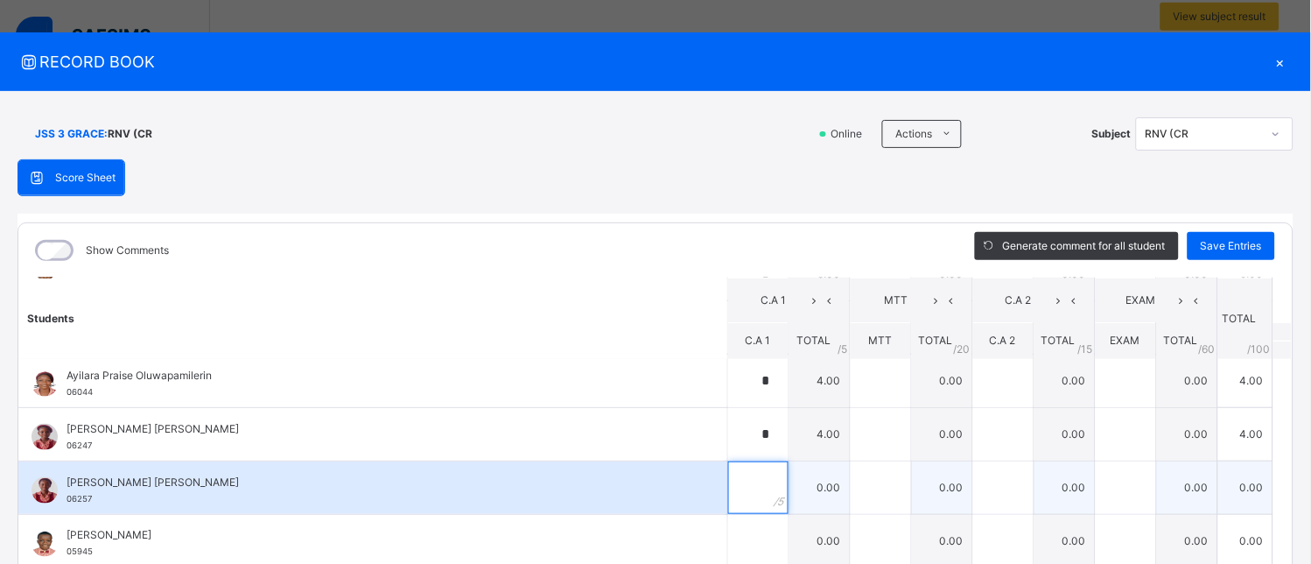
click at [732, 476] on input "text" at bounding box center [758, 487] width 60 height 53
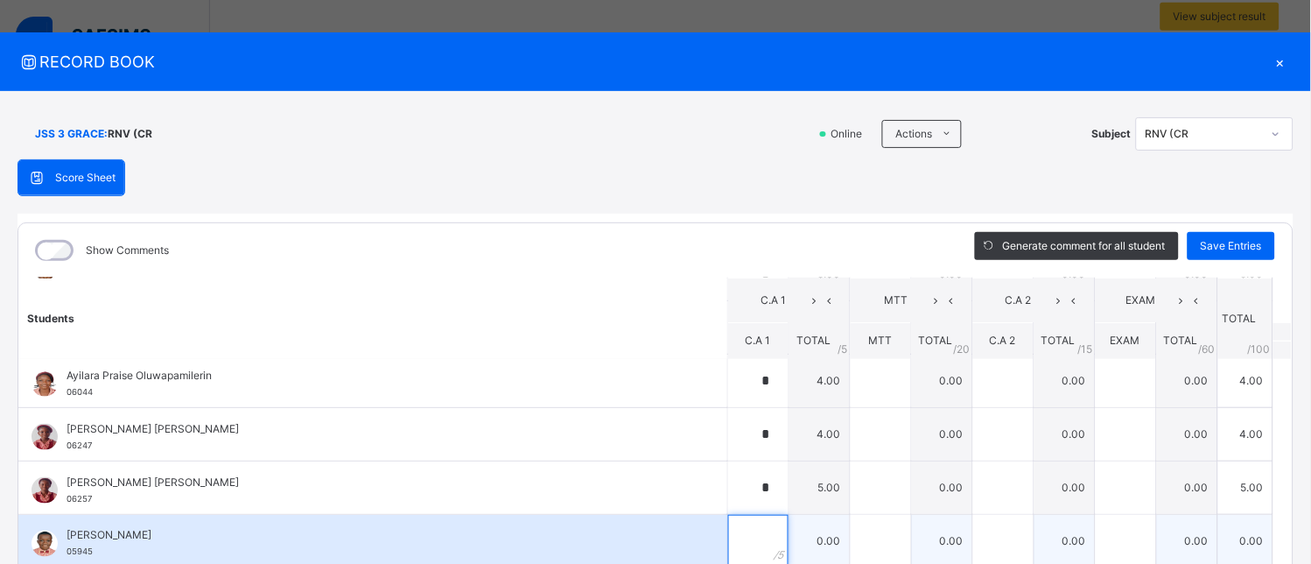
click at [728, 554] on input "text" at bounding box center [758, 541] width 60 height 53
click at [728, 552] on input "text" at bounding box center [758, 541] width 60 height 53
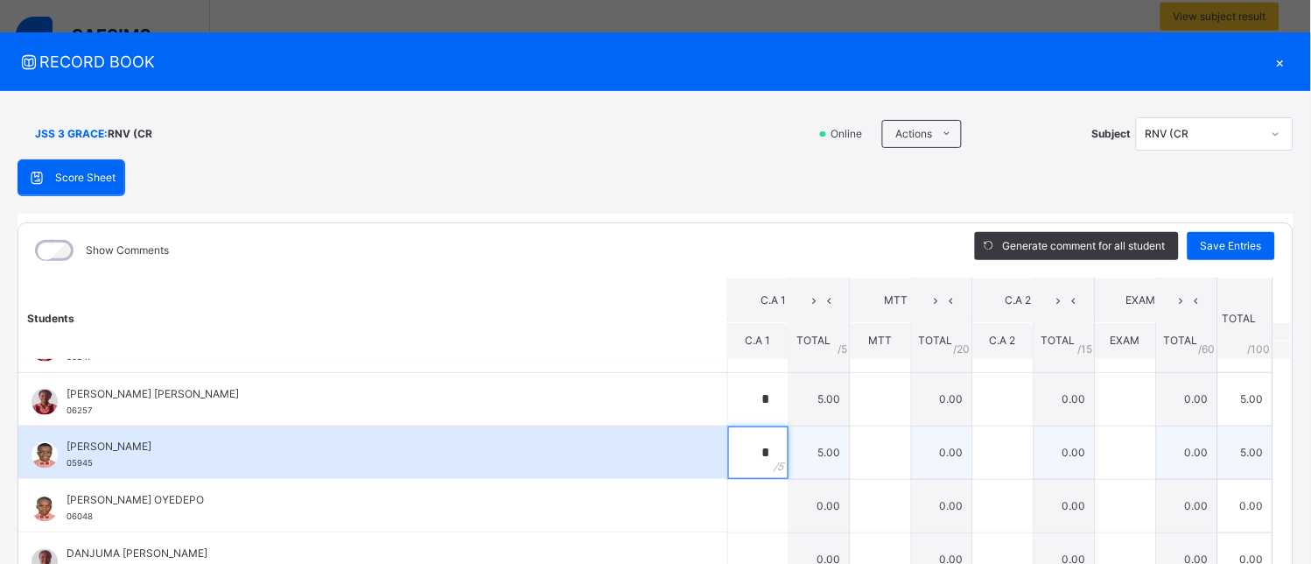
scroll to position [583, 0]
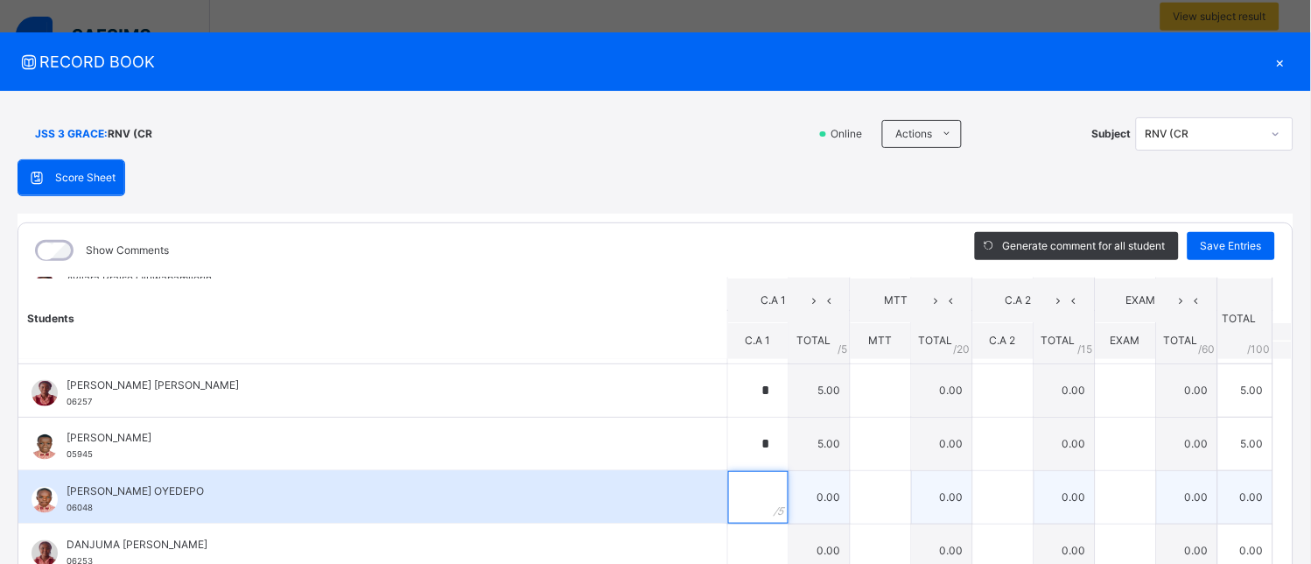
click at [728, 505] on input "text" at bounding box center [758, 497] width 60 height 53
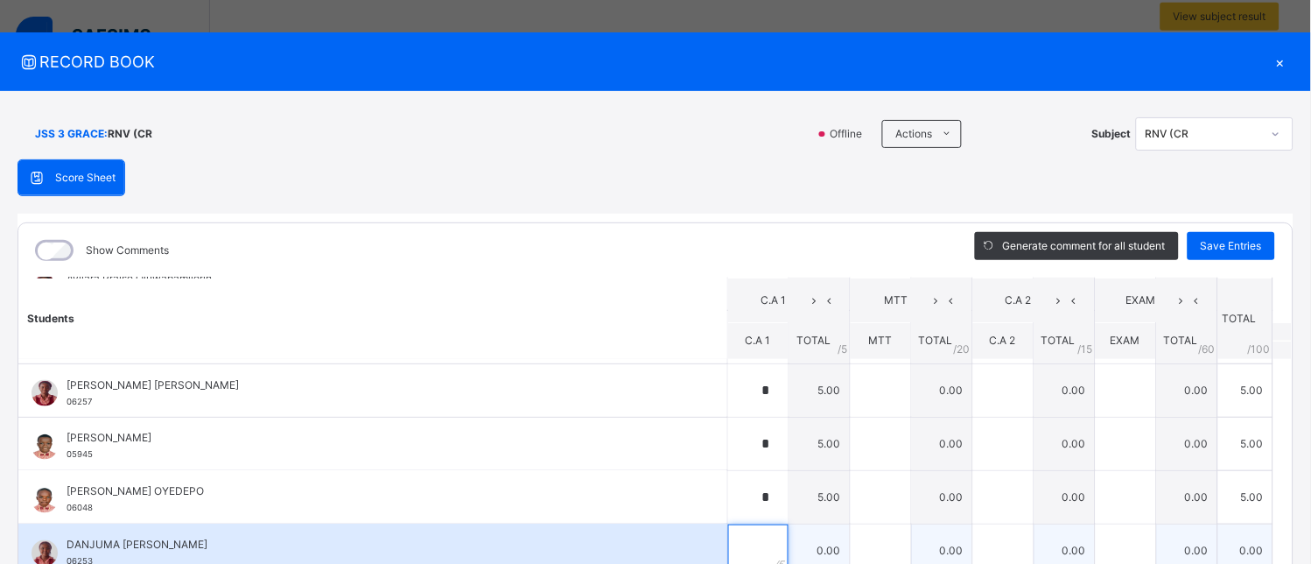
click at [728, 538] on input "text" at bounding box center [758, 550] width 60 height 53
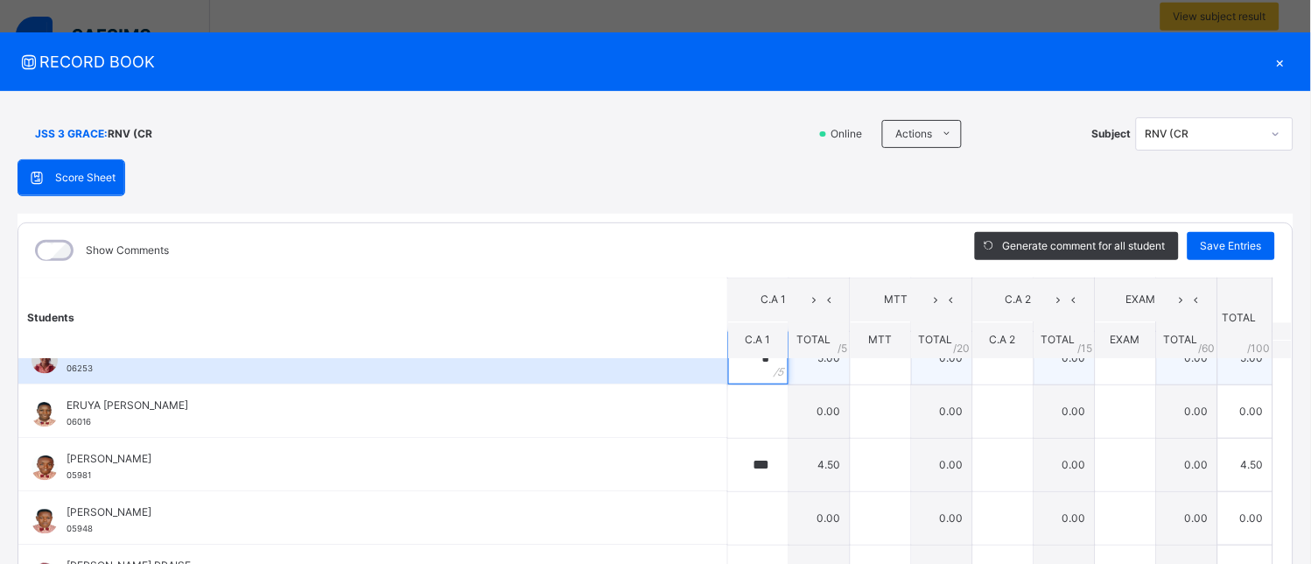
scroll to position [777, 0]
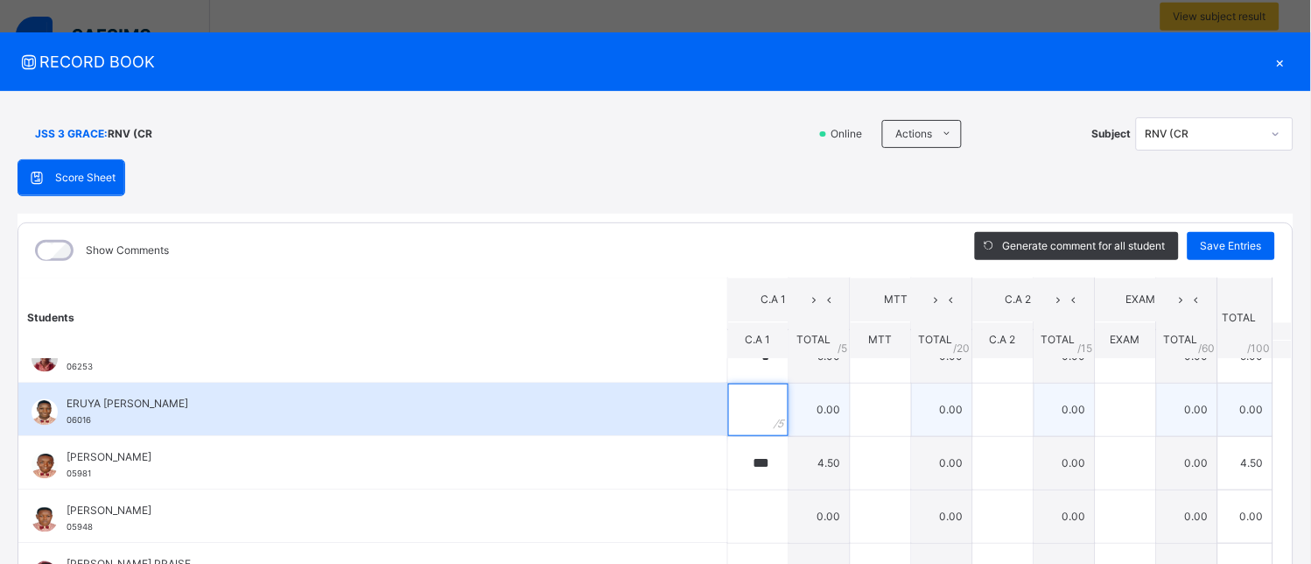
click at [744, 434] on div at bounding box center [758, 409] width 60 height 53
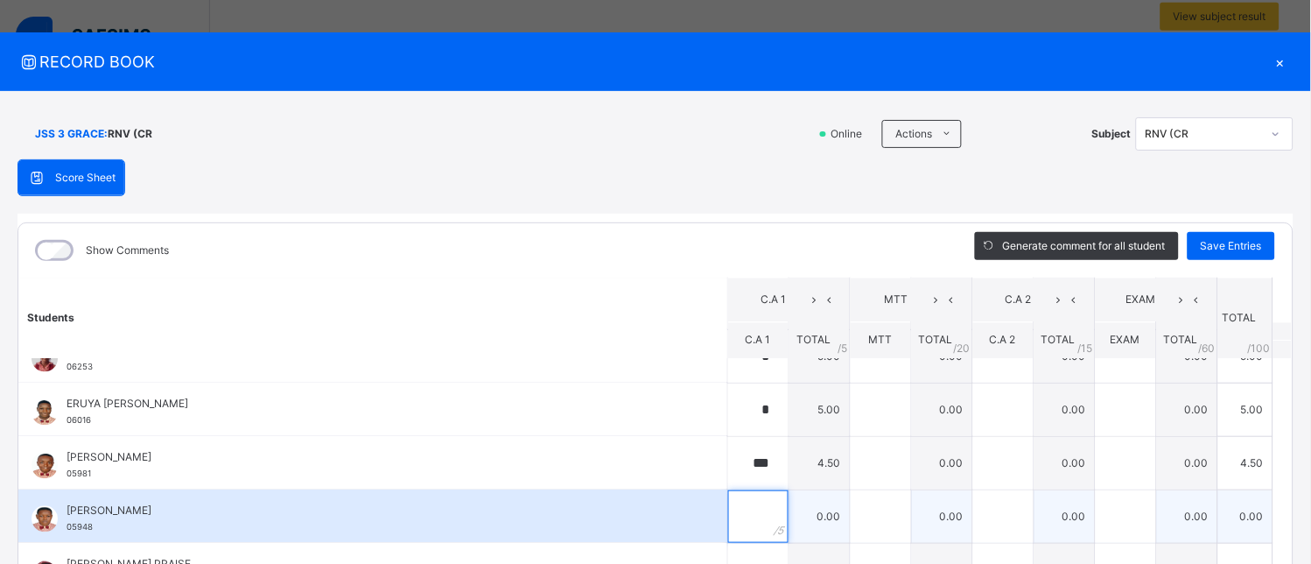
click at [728, 496] on input "text" at bounding box center [758, 516] width 60 height 53
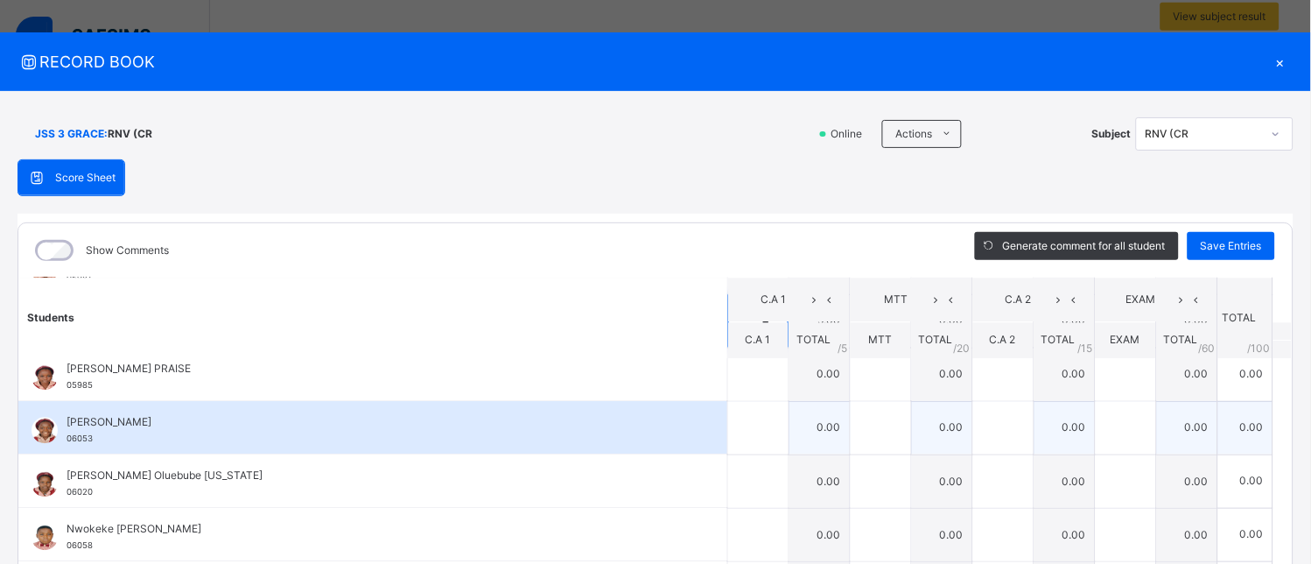
scroll to position [875, 0]
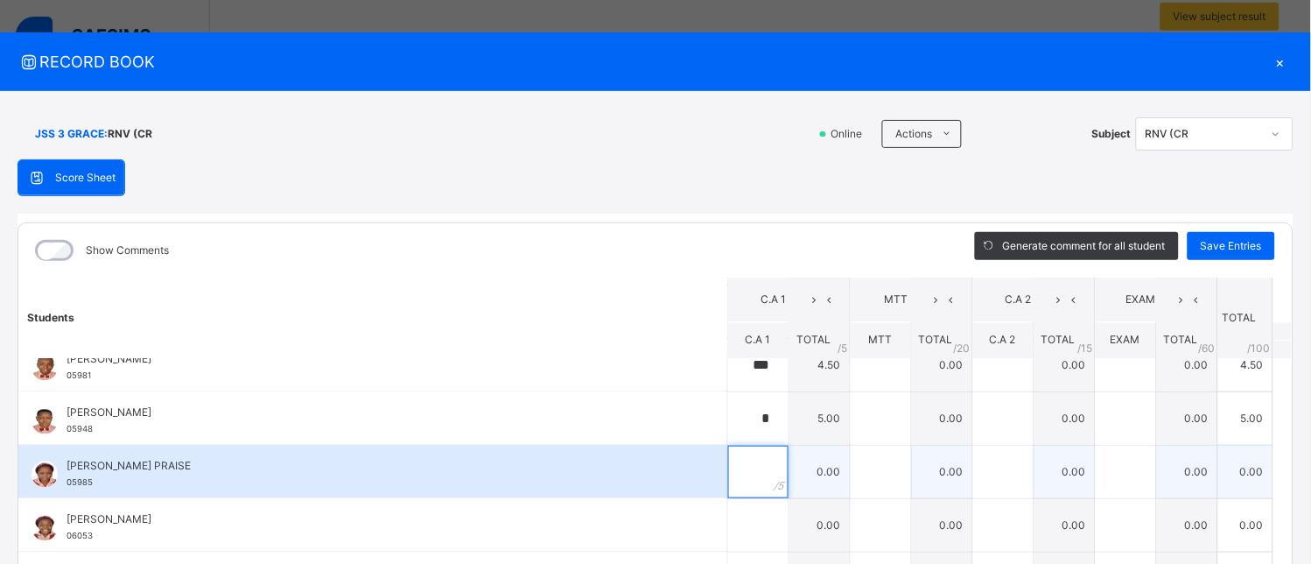
click at [728, 476] on input "text" at bounding box center [758, 471] width 60 height 53
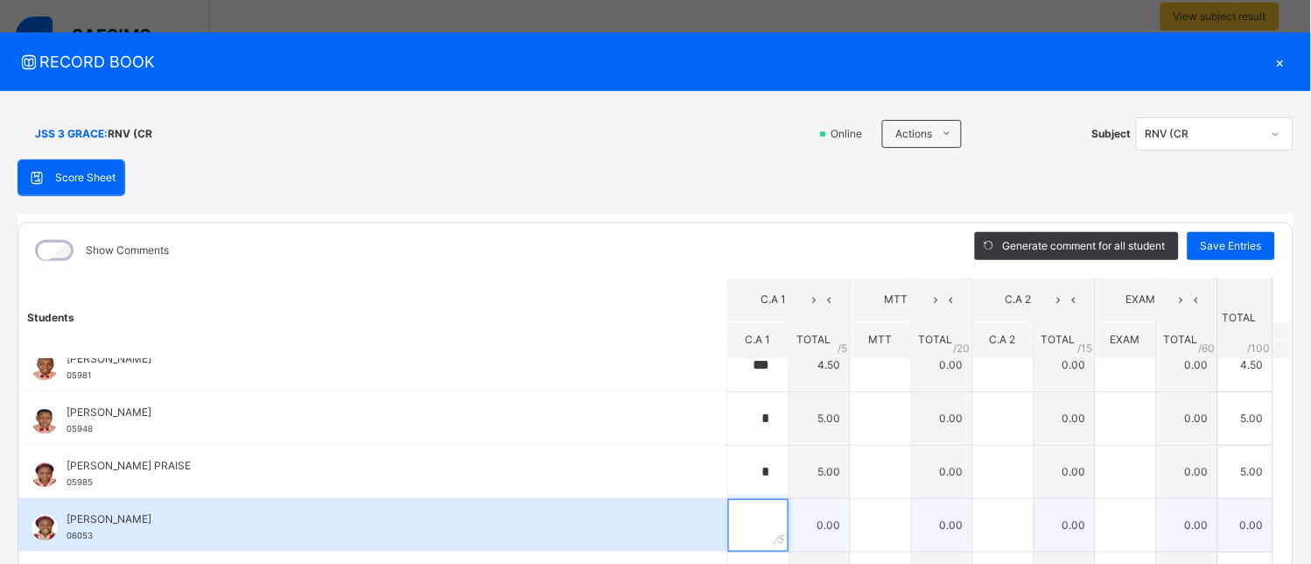
click at [728, 526] on input "text" at bounding box center [758, 525] width 60 height 53
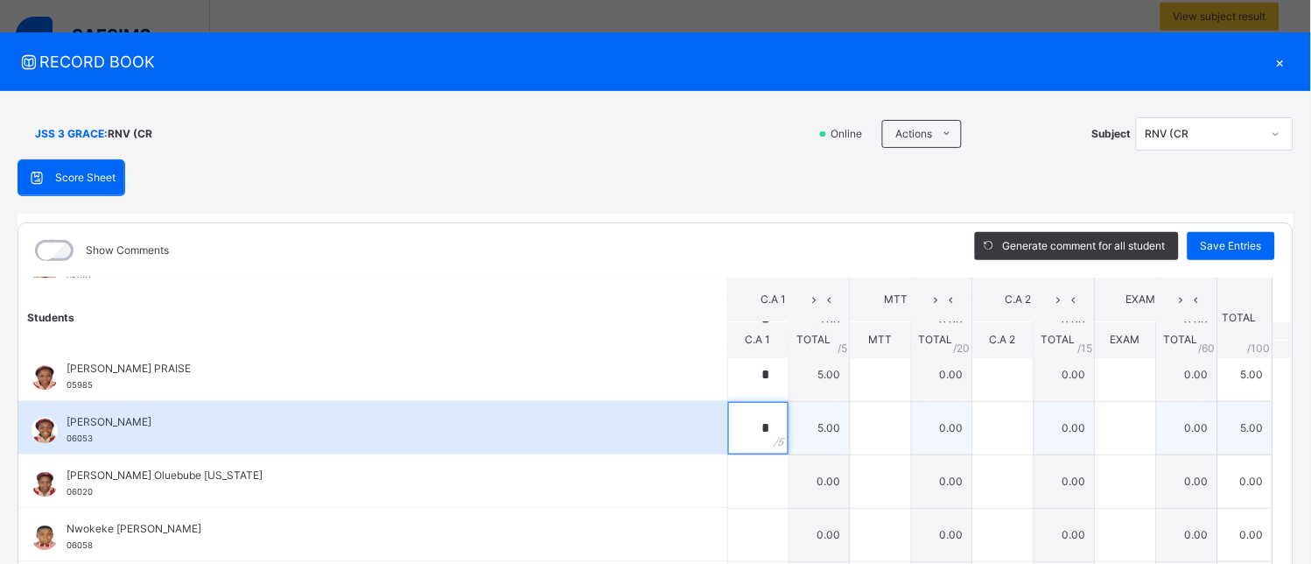
scroll to position [1069, 0]
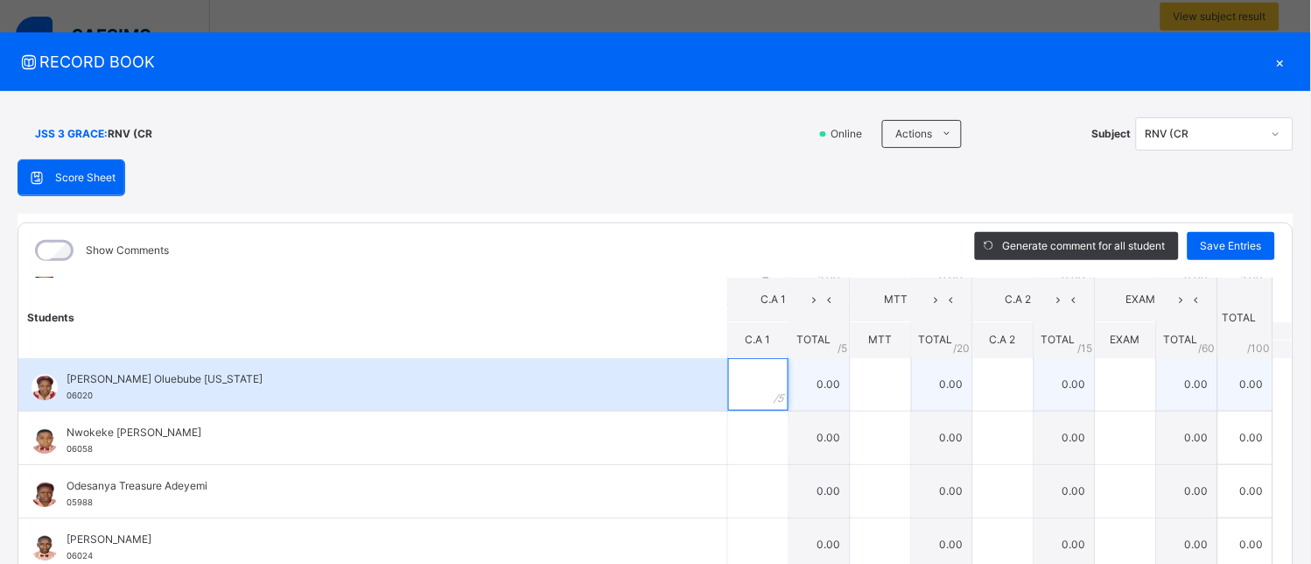
click at [747, 382] on div at bounding box center [758, 384] width 60 height 53
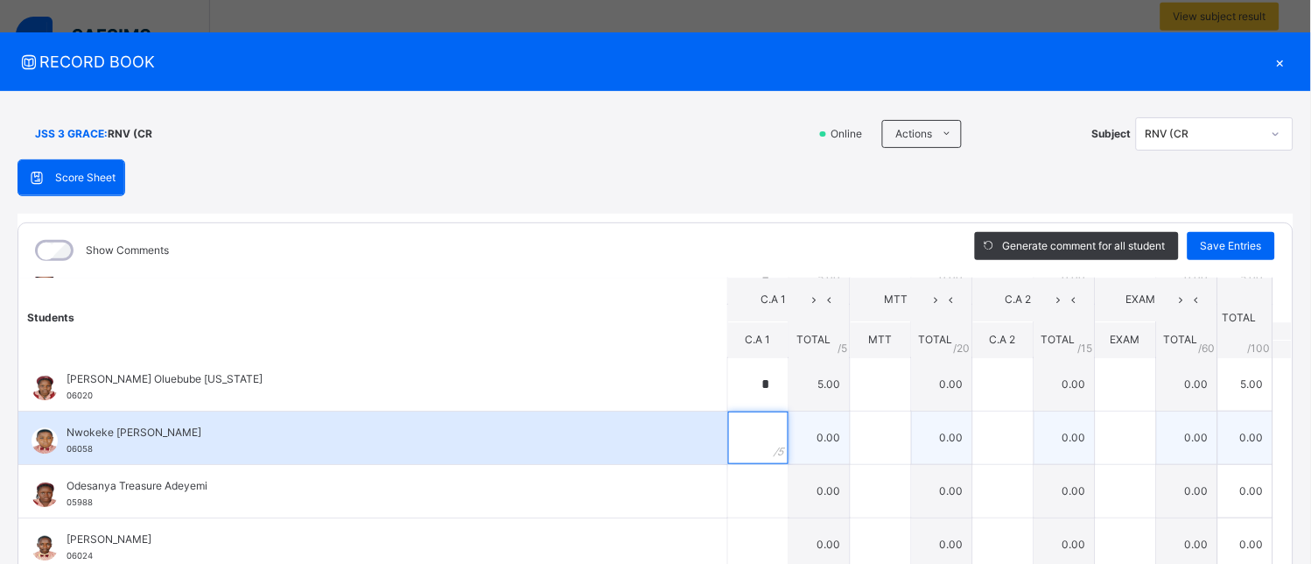
click at [737, 451] on input "text" at bounding box center [758, 437] width 60 height 53
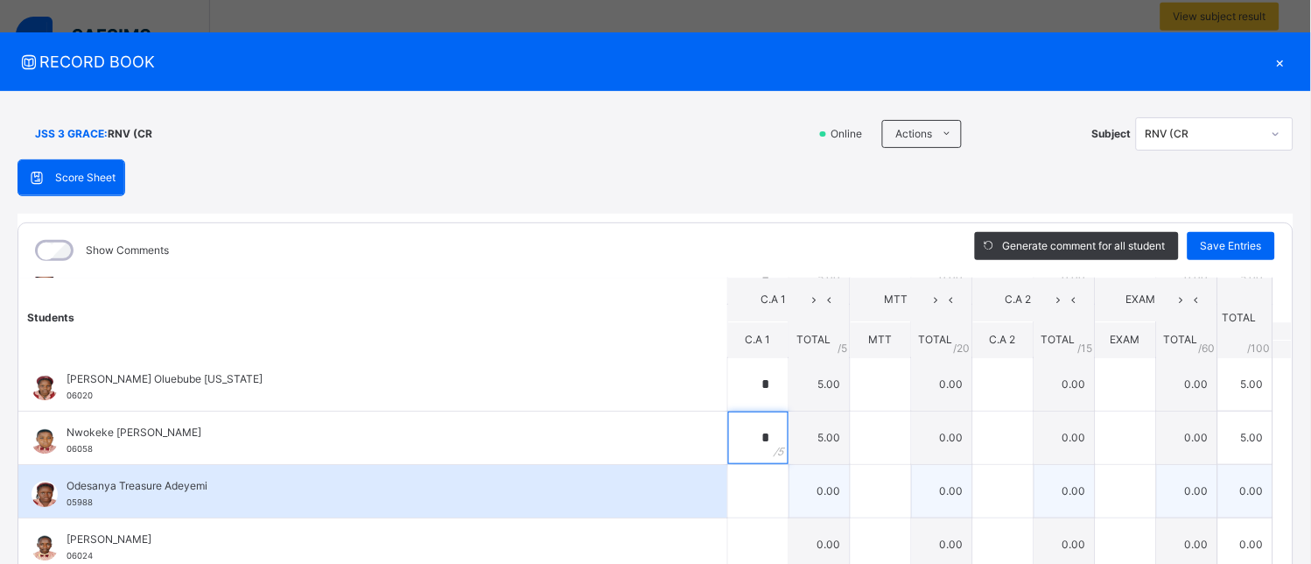
drag, startPoint x: 737, startPoint y: 451, endPoint x: 719, endPoint y: 496, distance: 49.1
click at [720, 491] on tbody "ABASS MODEBOLA 06106 ABASS MODEBOLA 06106 * 5.00 0.00 0.00 0.00 5.00 Generate c…" at bounding box center [655, 116] width 1274 height 1655
click at [728, 501] on input "text" at bounding box center [758, 491] width 60 height 53
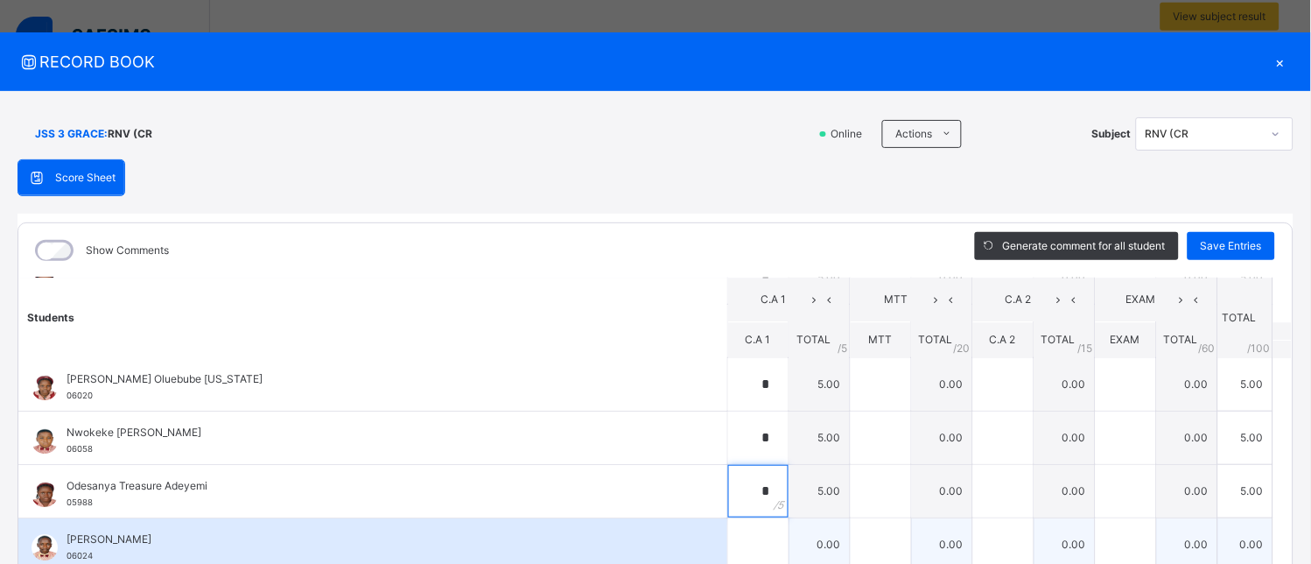
drag, startPoint x: 718, startPoint y: 501, endPoint x: 719, endPoint y: 540, distance: 39.4
click at [719, 540] on tbody "ABASS MODEBOLA 06106 ABASS MODEBOLA 06106 * 5.00 0.00 0.00 0.00 5.00 Generate c…" at bounding box center [655, 116] width 1274 height 1655
click at [728, 539] on input "text" at bounding box center [758, 544] width 60 height 53
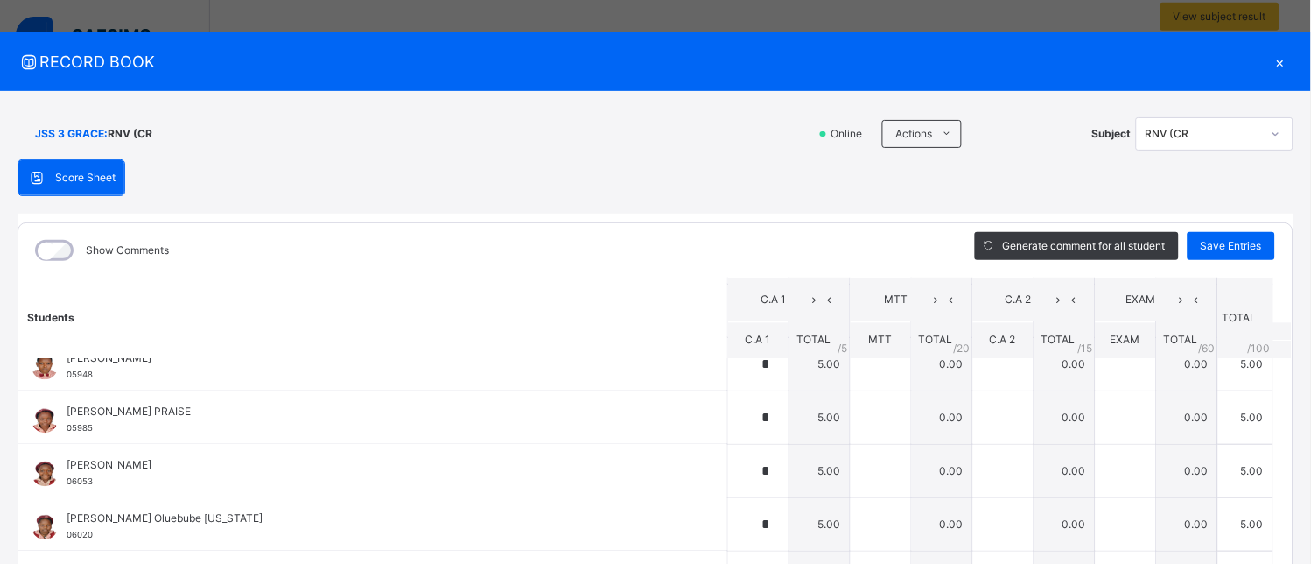
scroll to position [1167, 0]
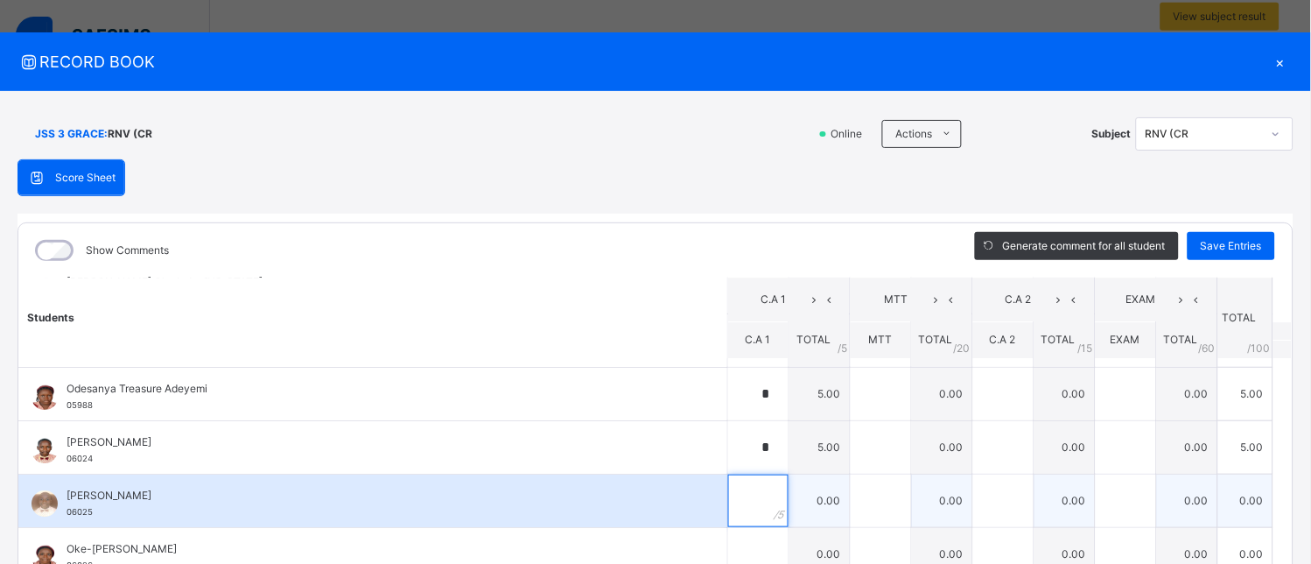
click at [728, 506] on input "text" at bounding box center [758, 500] width 60 height 53
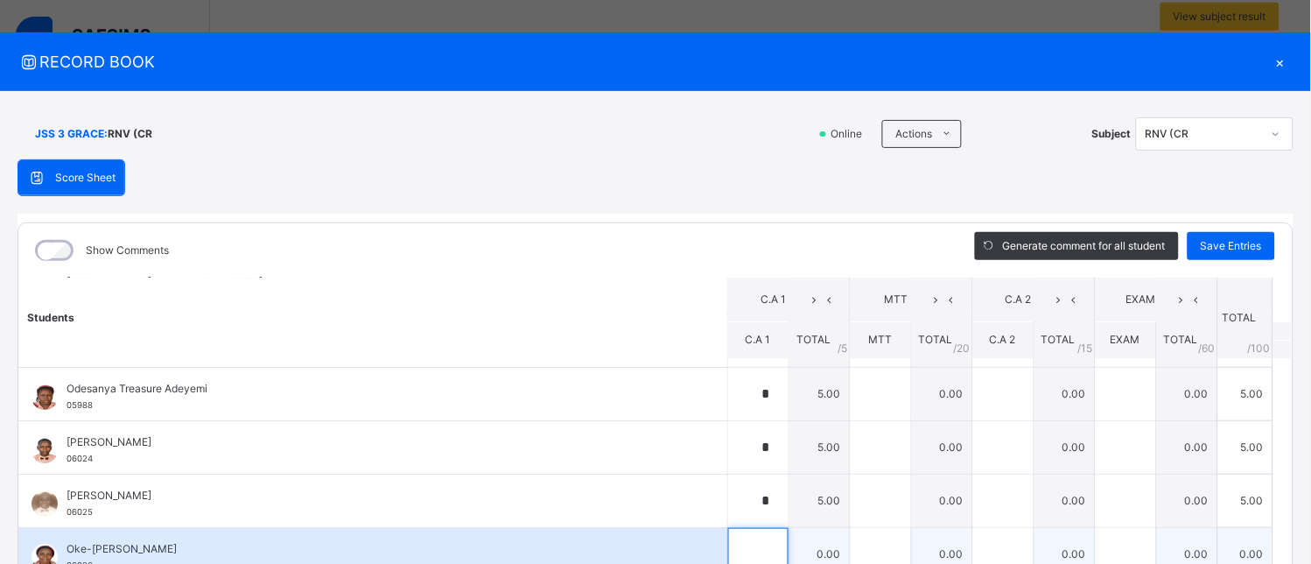
click at [729, 541] on input "text" at bounding box center [758, 554] width 60 height 53
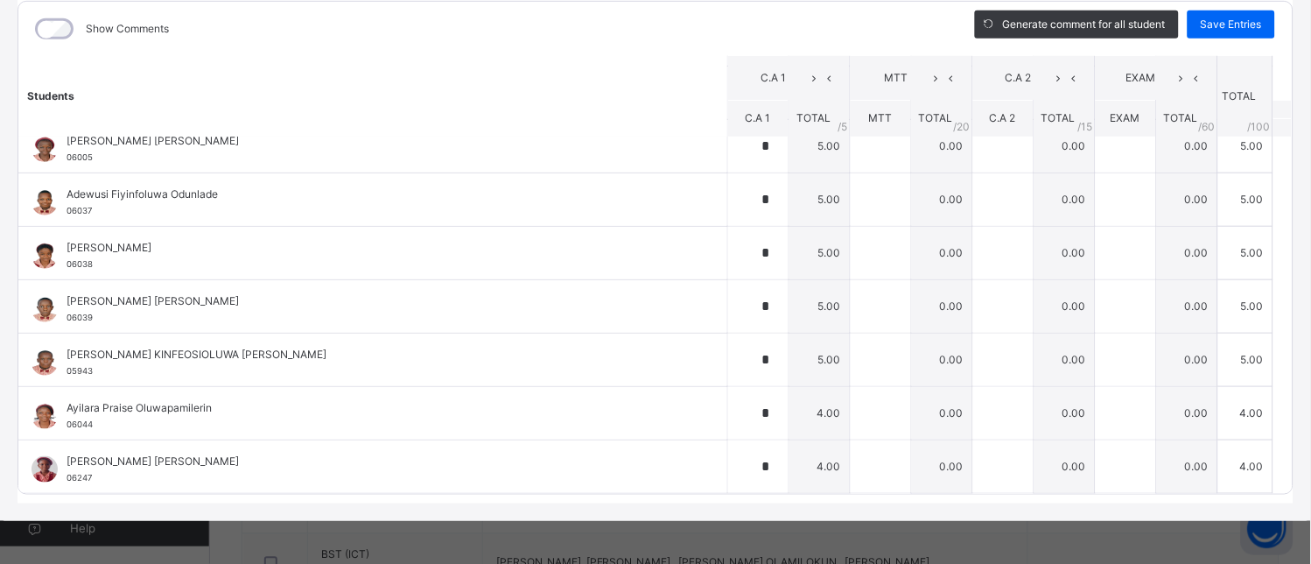
scroll to position [0, 0]
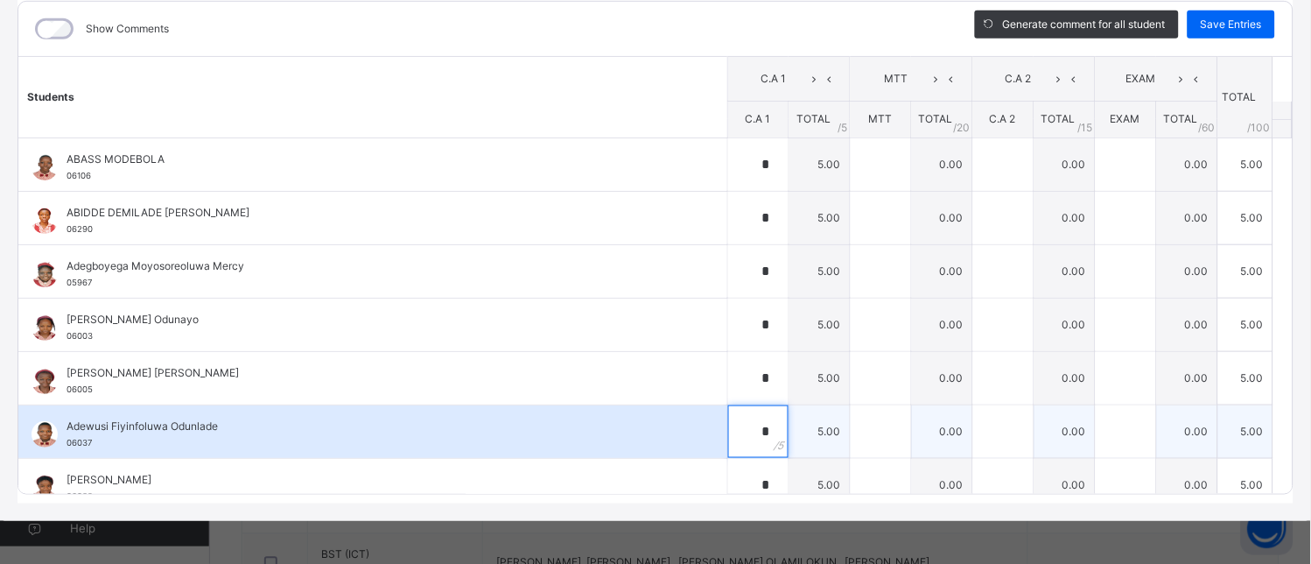
click at [756, 425] on div "*" at bounding box center [758, 431] width 60 height 53
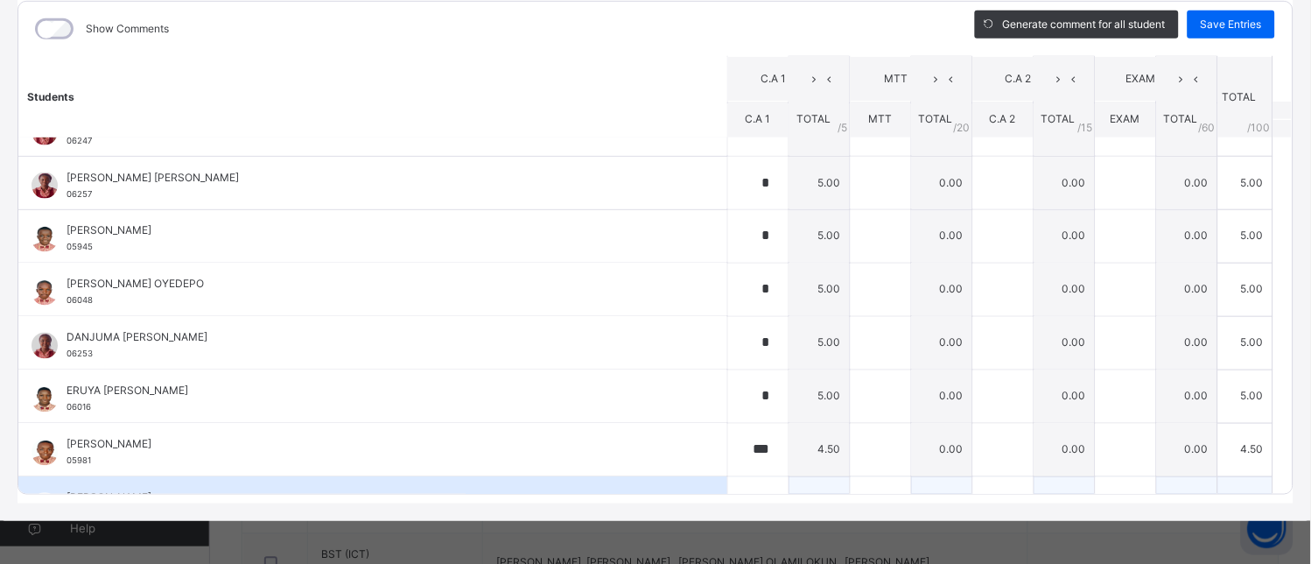
scroll to position [680, 0]
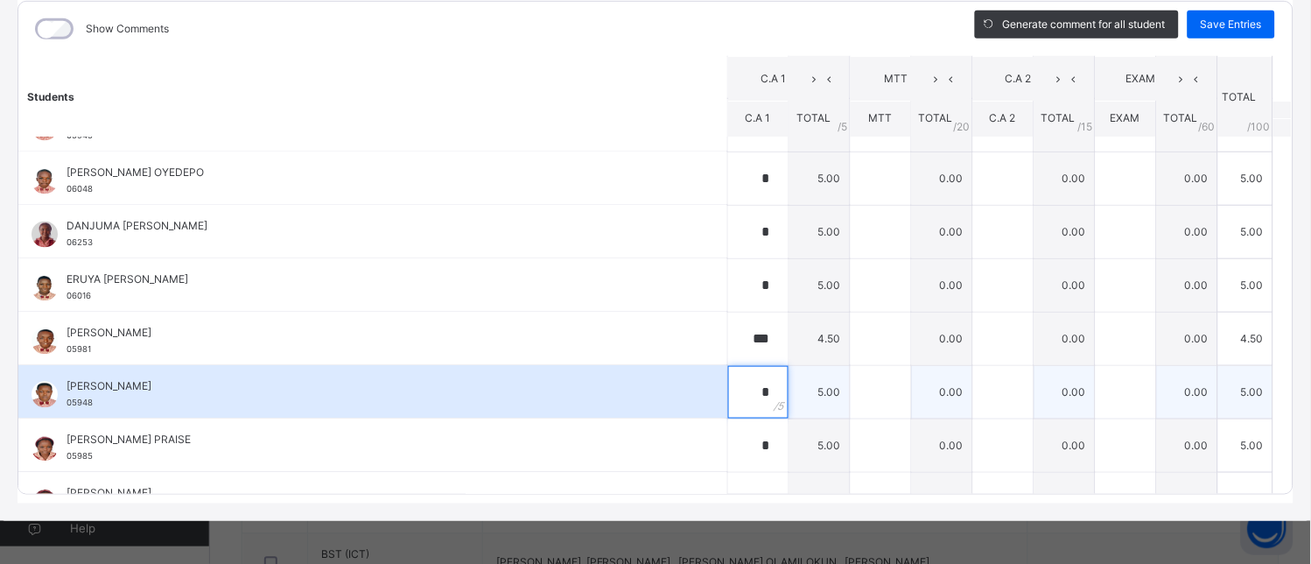
click at [737, 396] on input "*" at bounding box center [758, 392] width 60 height 53
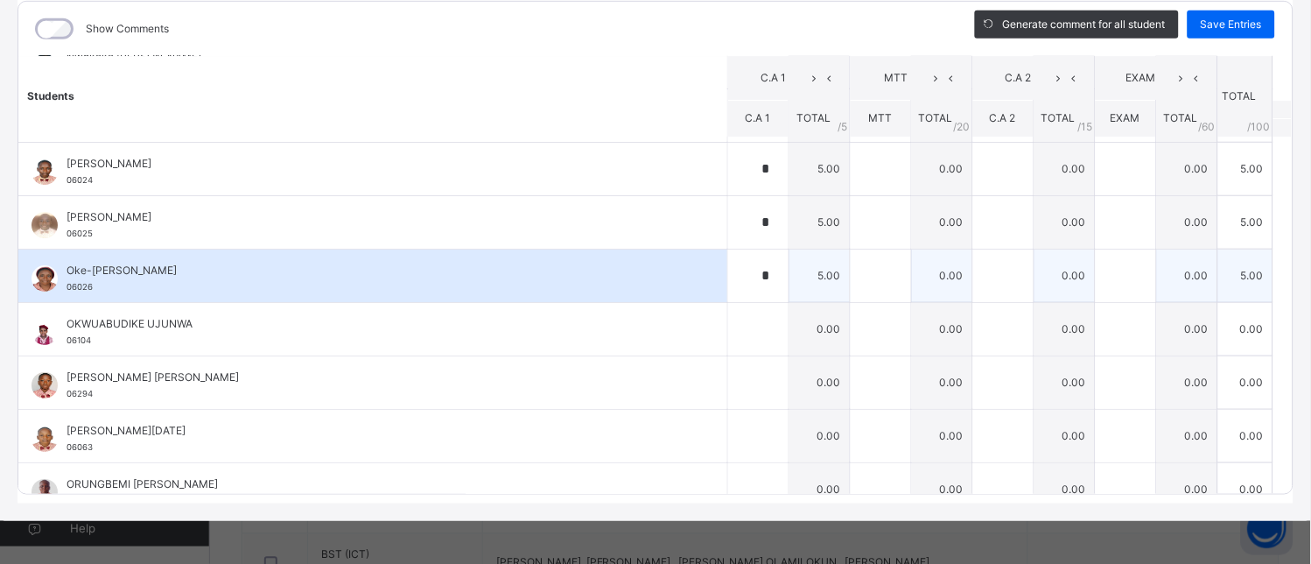
scroll to position [1264, 0]
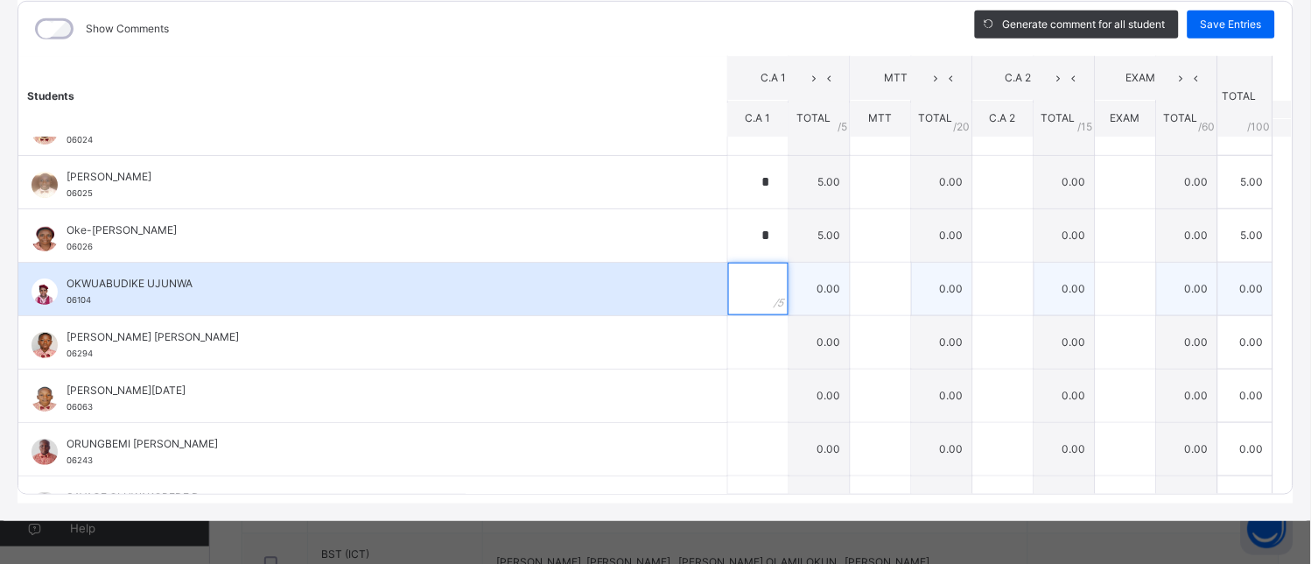
click at [729, 291] on input "text" at bounding box center [758, 289] width 60 height 53
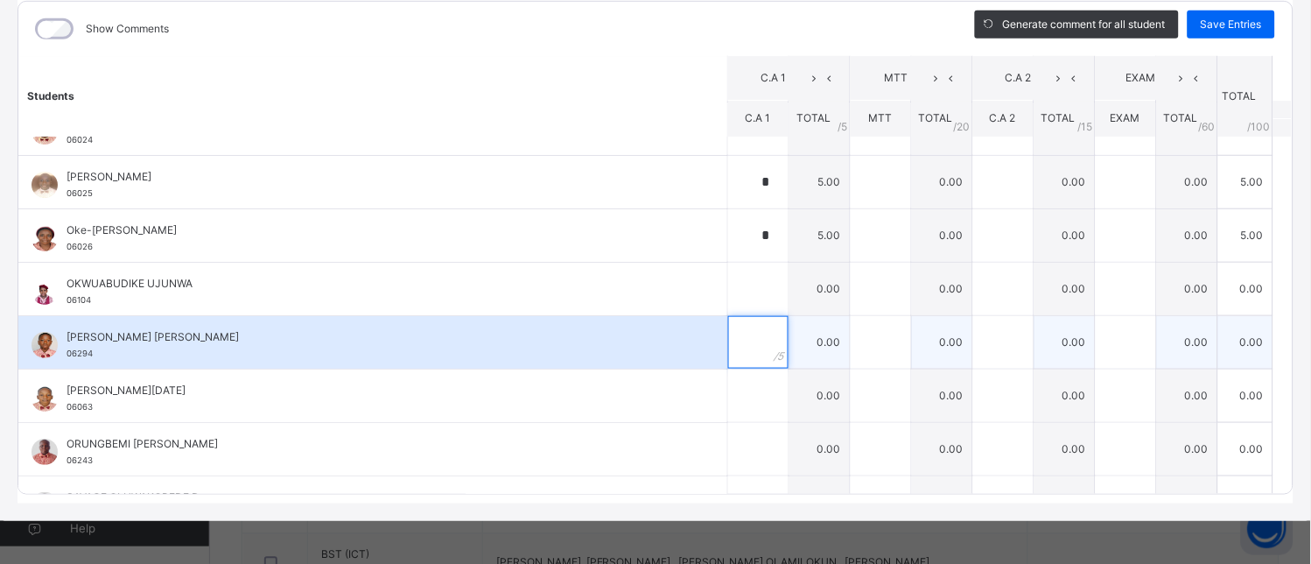
click at [728, 338] on input "text" at bounding box center [758, 342] width 60 height 53
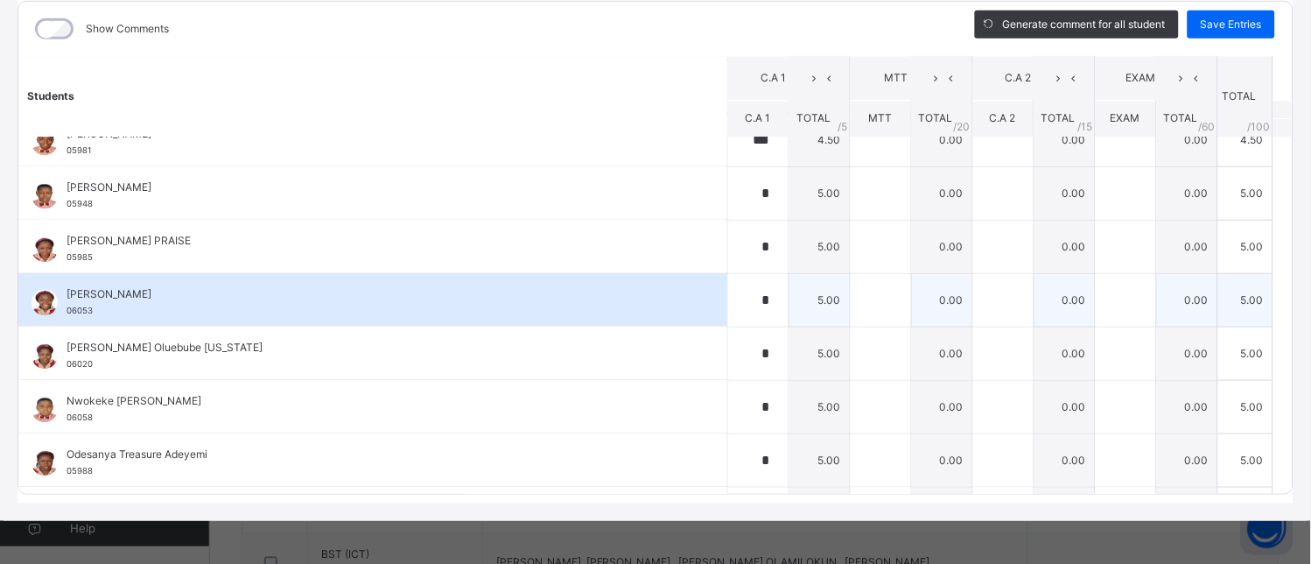
scroll to position [583, 0]
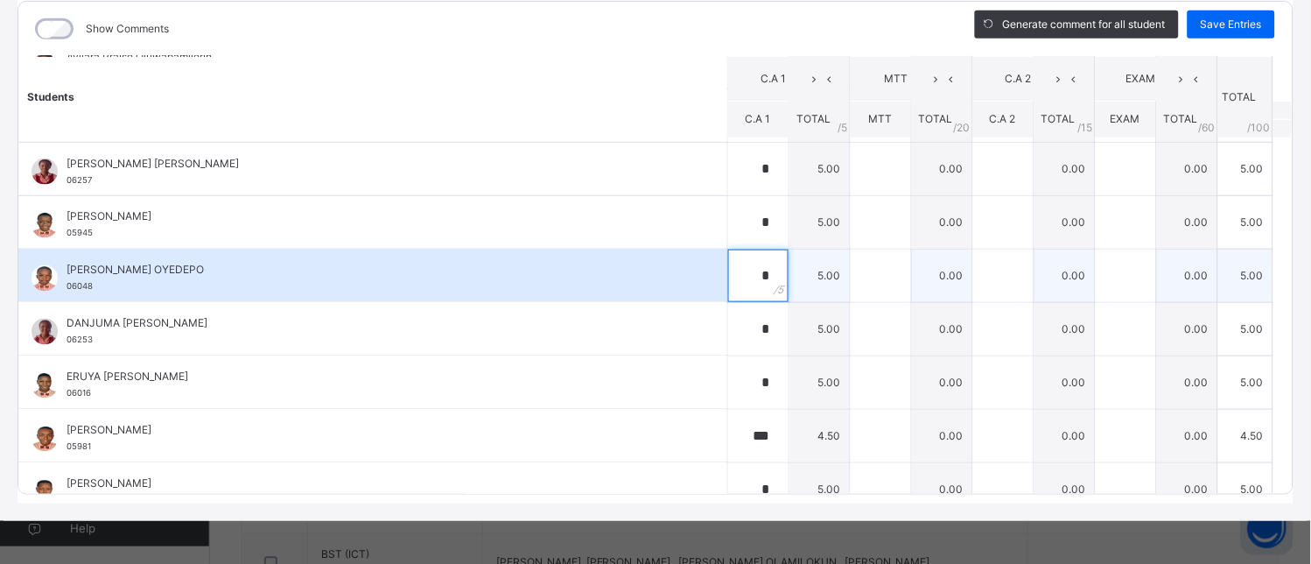
click at [746, 272] on div "*" at bounding box center [758, 275] width 60 height 53
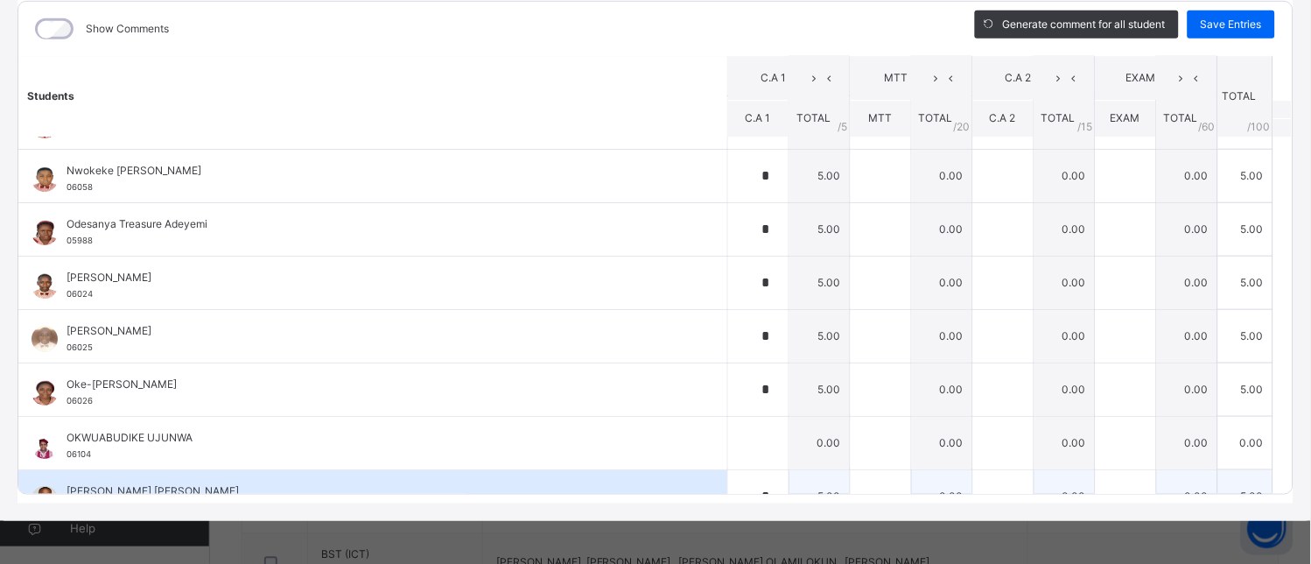
scroll to position [913, 0]
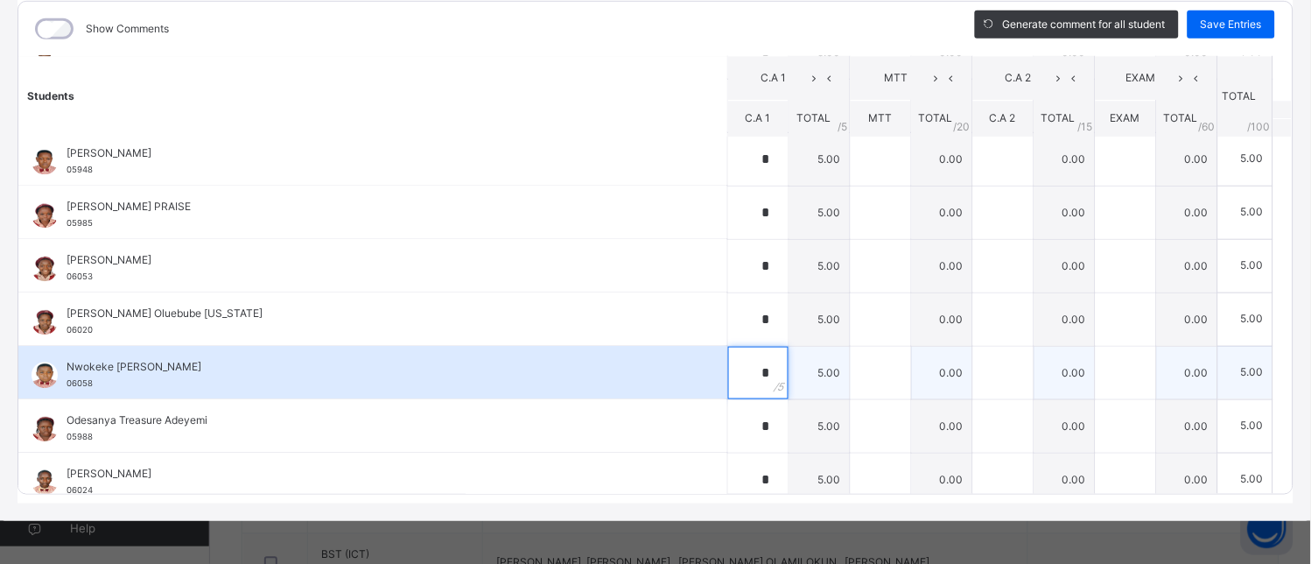
click at [755, 381] on div "*" at bounding box center [758, 373] width 60 height 53
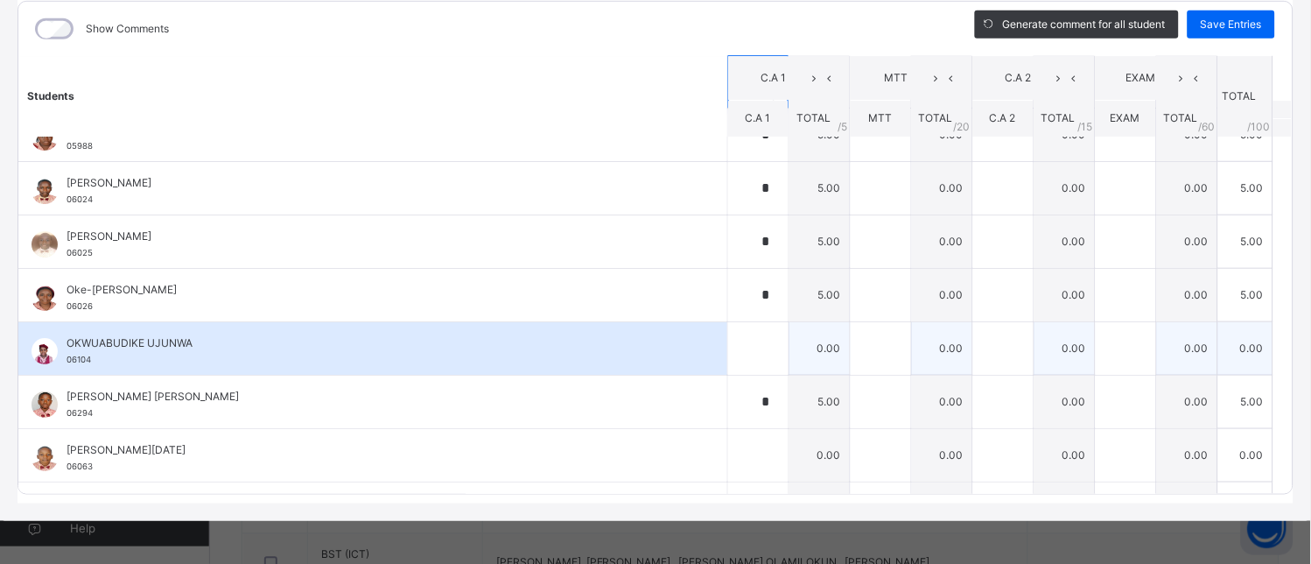
scroll to position [1301, 0]
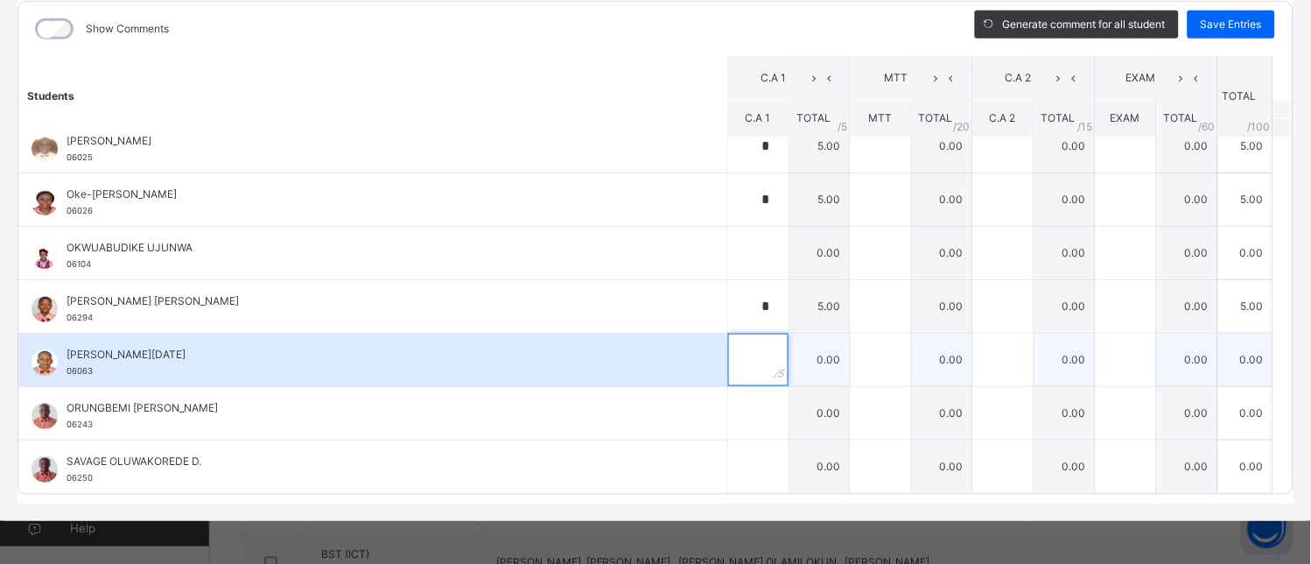
click at [733, 354] on input "text" at bounding box center [758, 359] width 60 height 53
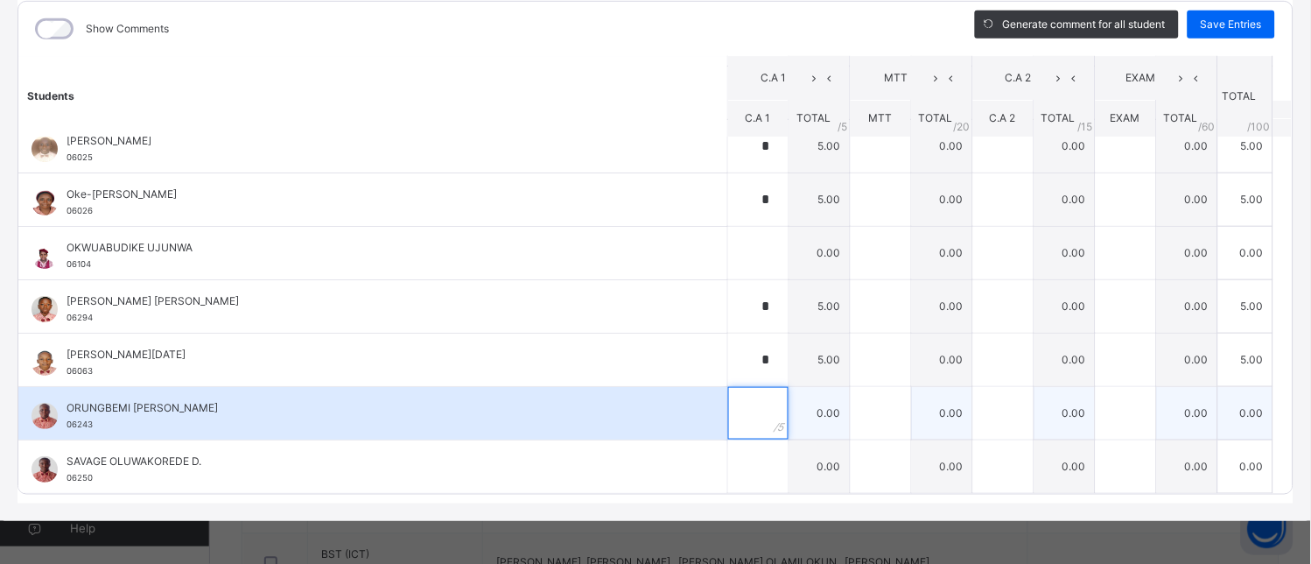
click at [738, 410] on input "text" at bounding box center [758, 413] width 60 height 53
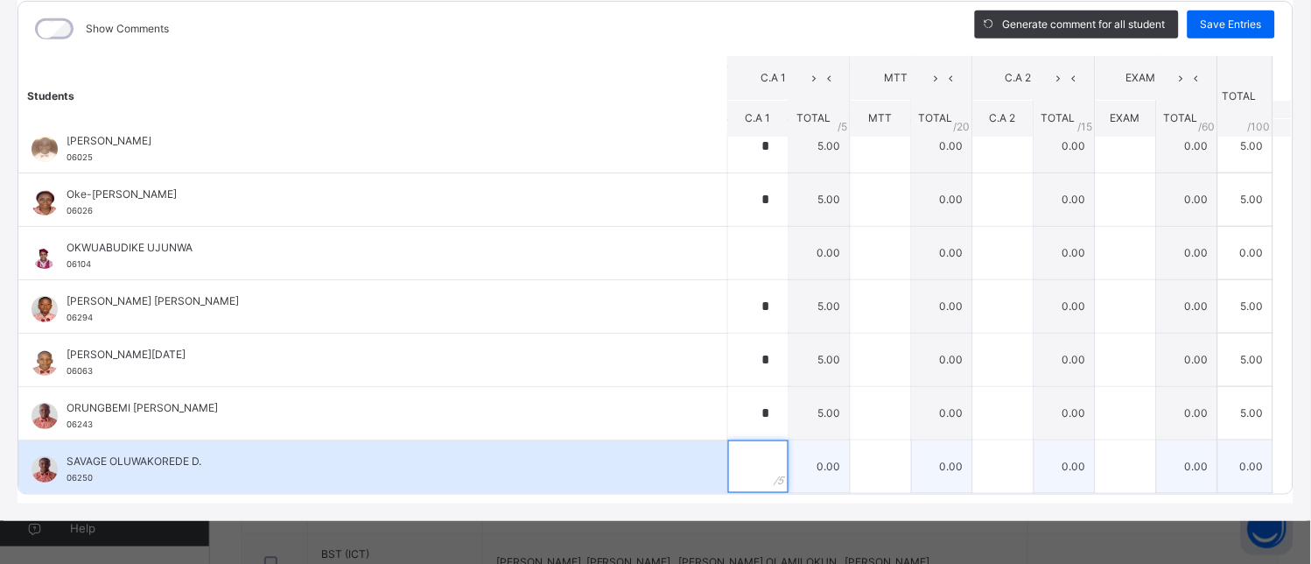
drag, startPoint x: 716, startPoint y: 466, endPoint x: 706, endPoint y: 477, distance: 14.2
click at [728, 466] on input "text" at bounding box center [758, 466] width 60 height 53
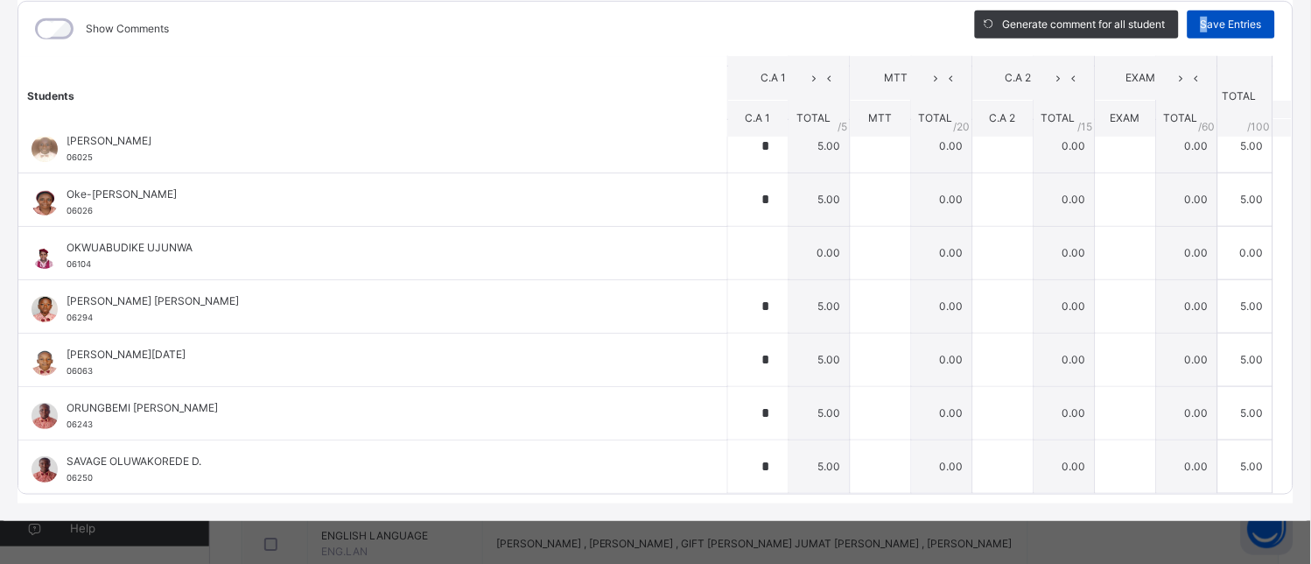
click at [1201, 20] on span "Save Entries" at bounding box center [1231, 25] width 61 height 16
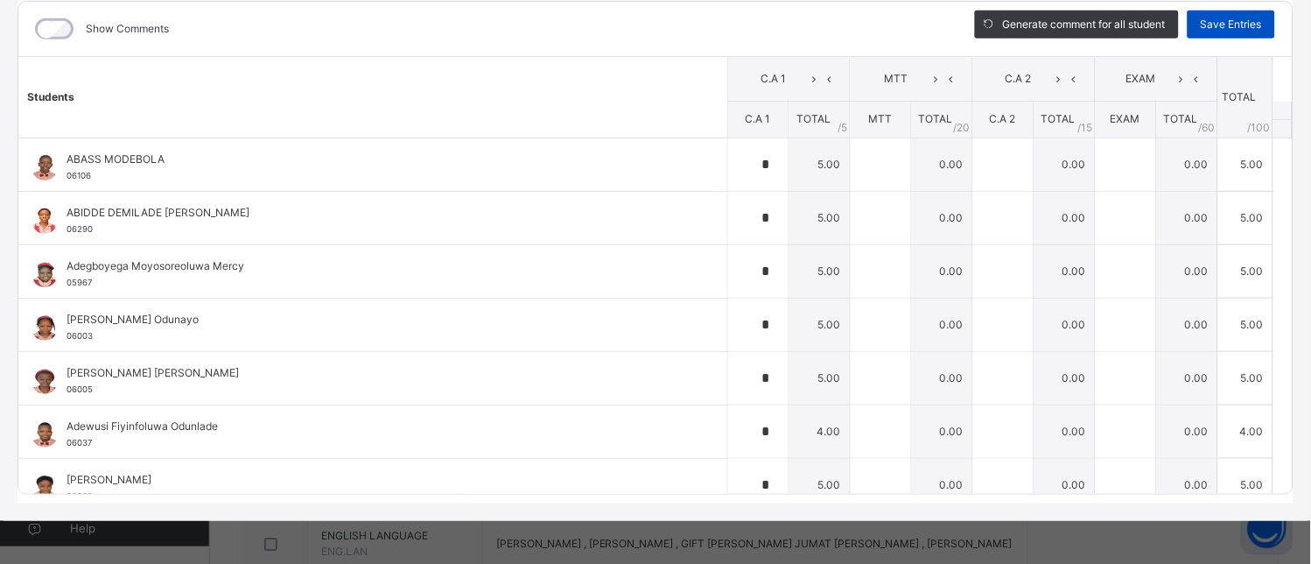
click at [1247, 20] on span "Save Entries" at bounding box center [1231, 25] width 61 height 16
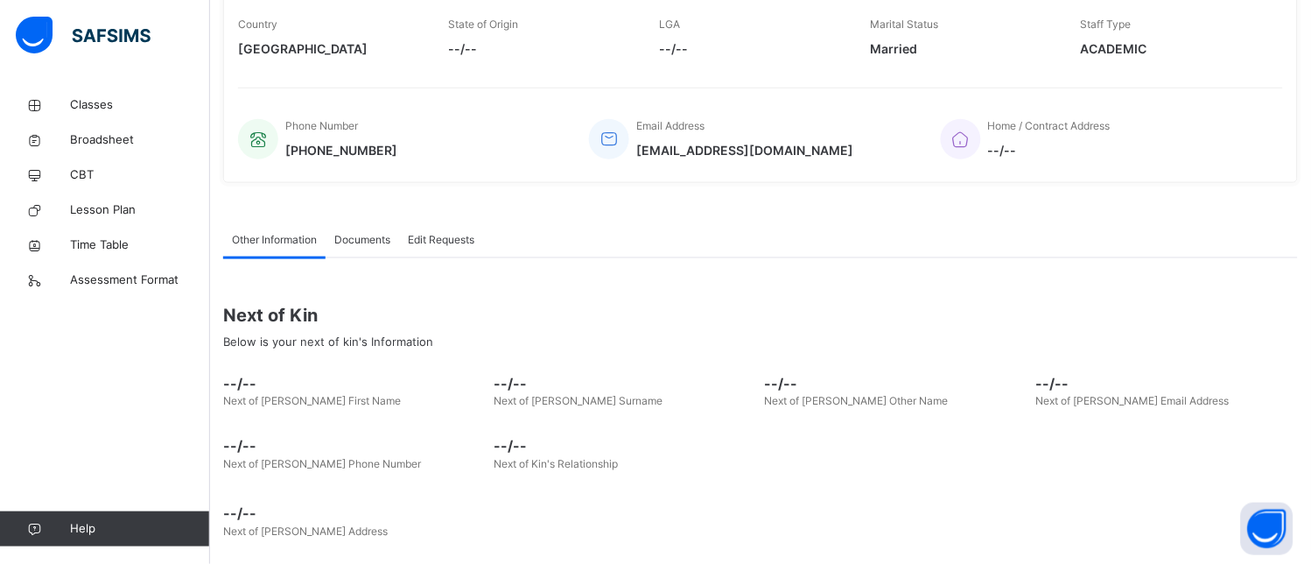
scroll to position [354, 0]
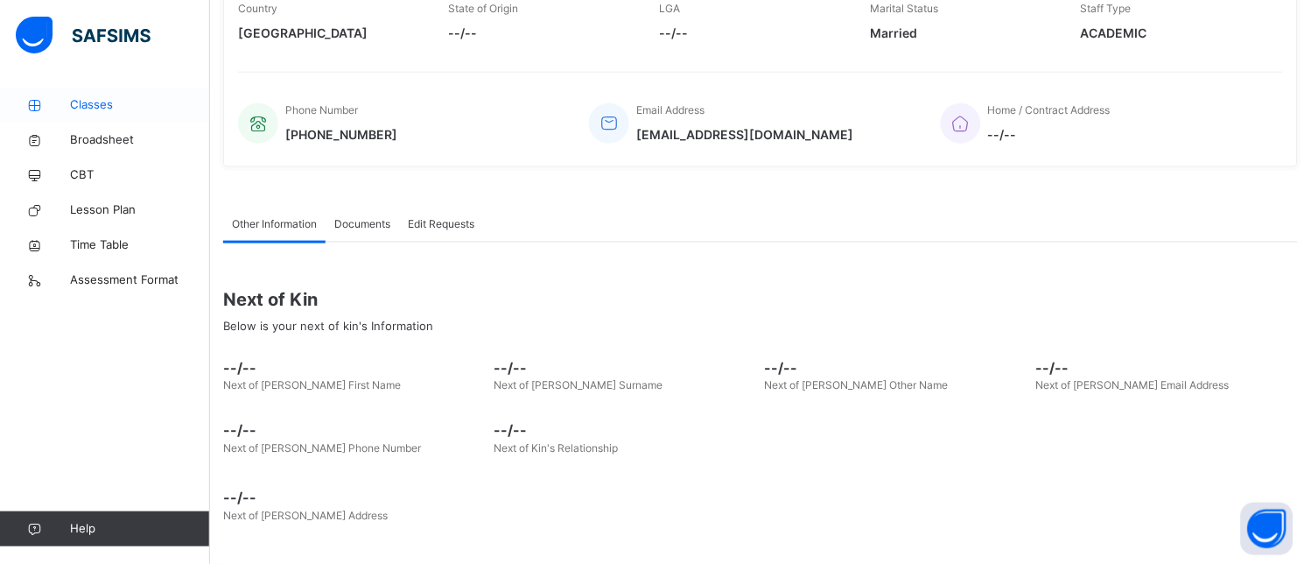
click at [97, 100] on span "Classes" at bounding box center [140, 105] width 140 height 18
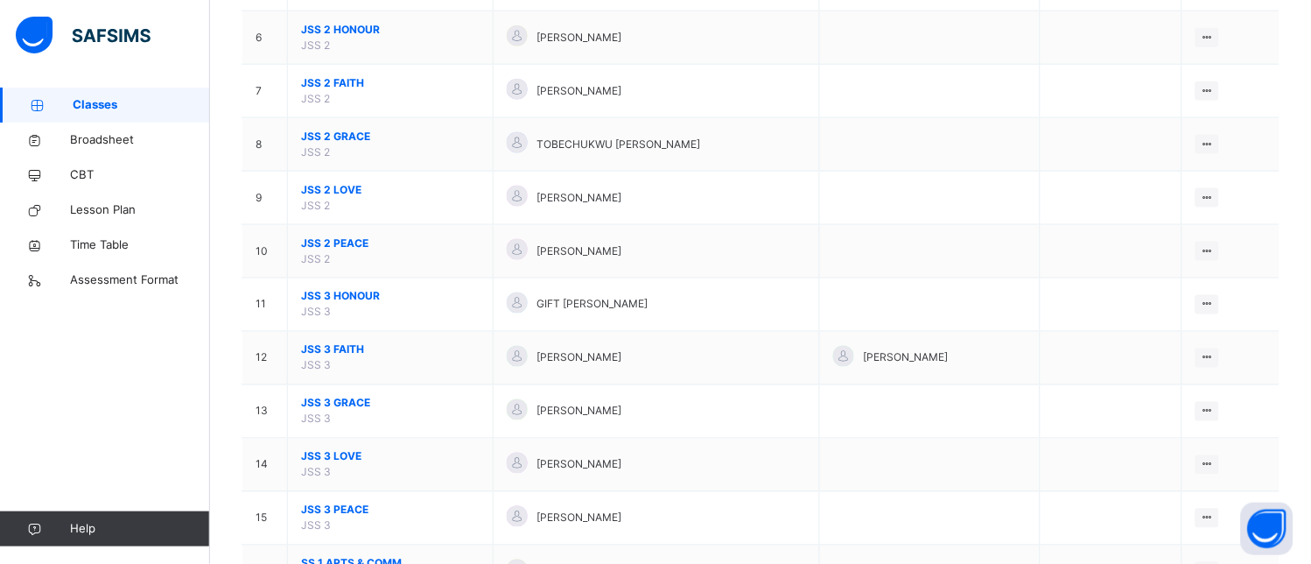
scroll to position [583, 0]
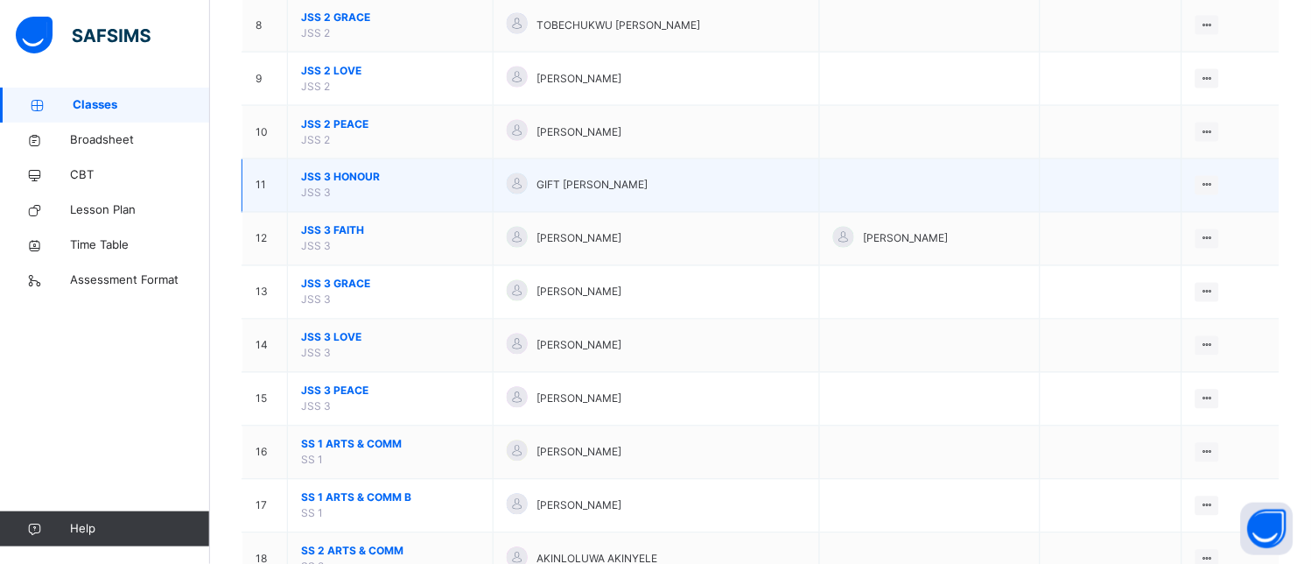
click at [429, 179] on span "JSS 3 HONOUR" at bounding box center [390, 178] width 179 height 16
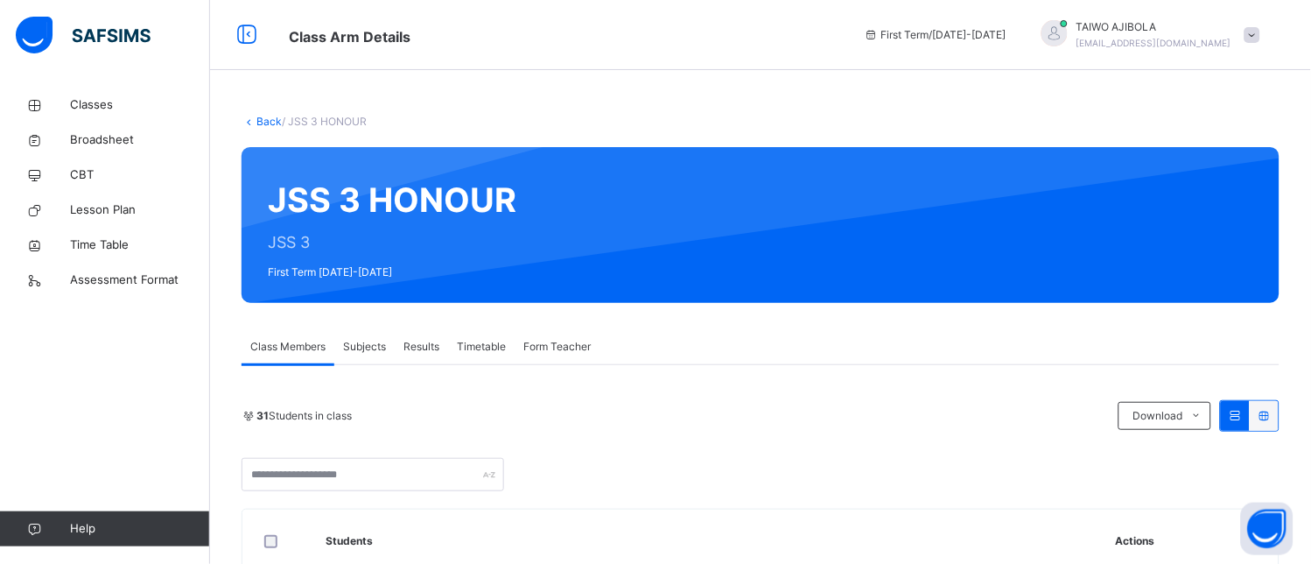
click at [368, 337] on div "Subjects" at bounding box center [364, 346] width 60 height 35
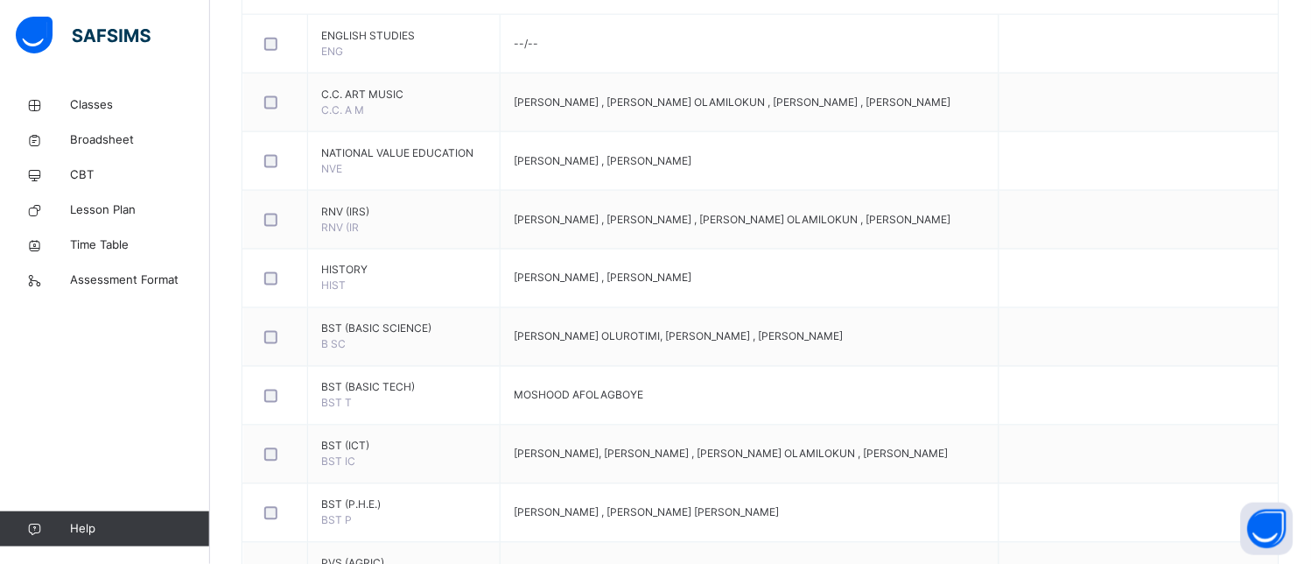
scroll to position [972, 0]
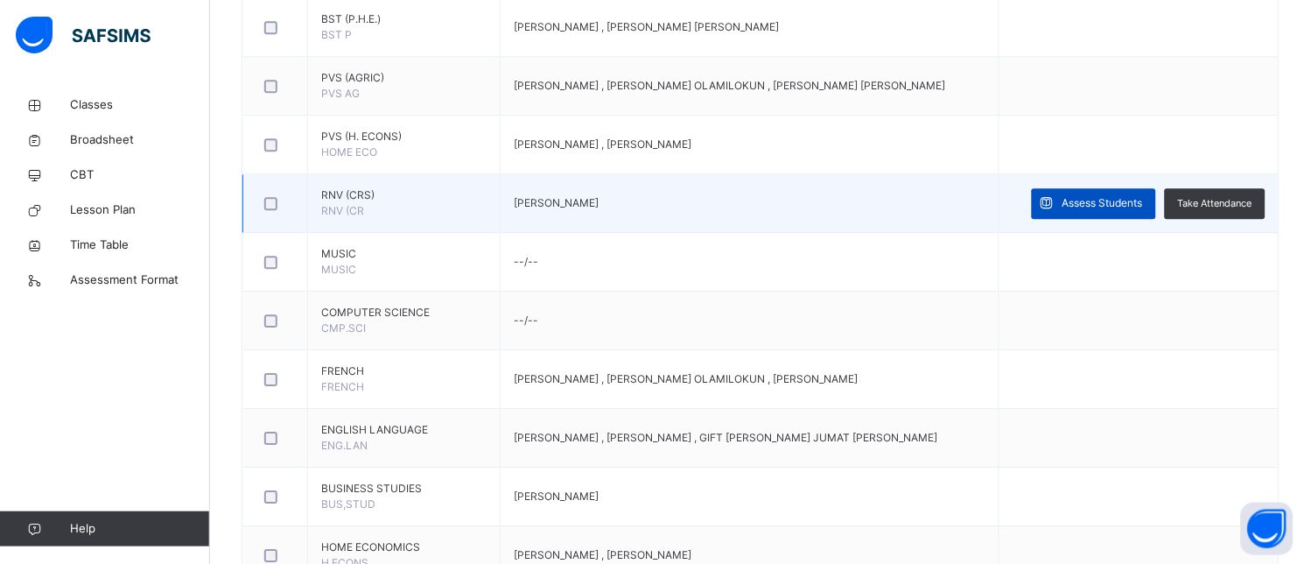
click at [1118, 207] on span "Assess Students" at bounding box center [1102, 203] width 81 height 16
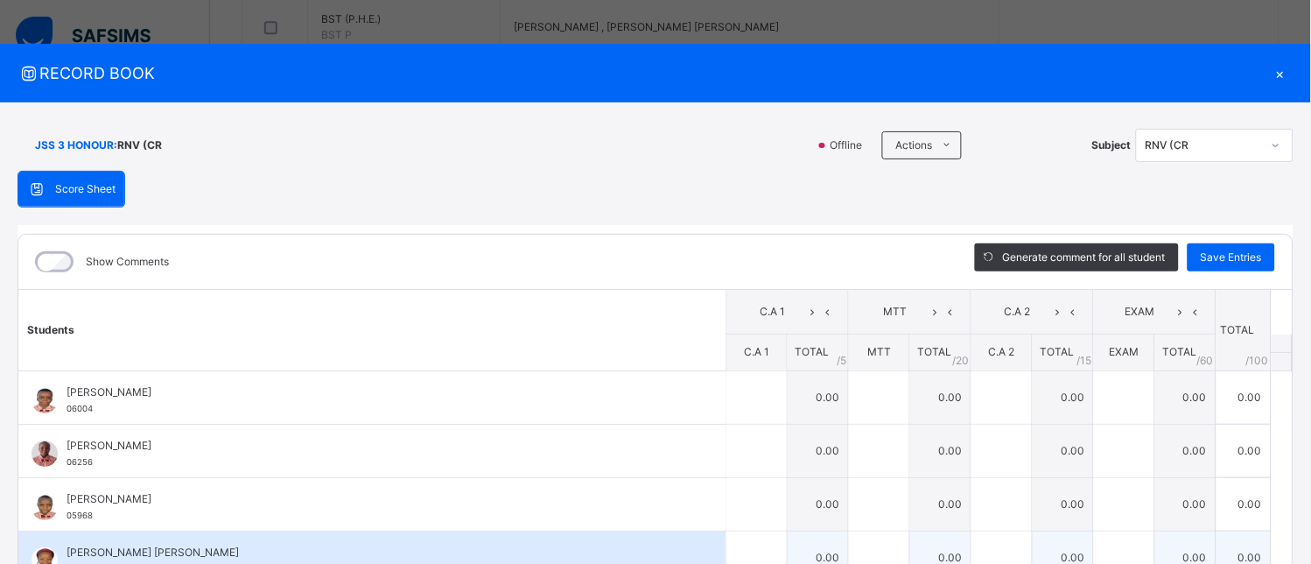
scroll to position [291, 0]
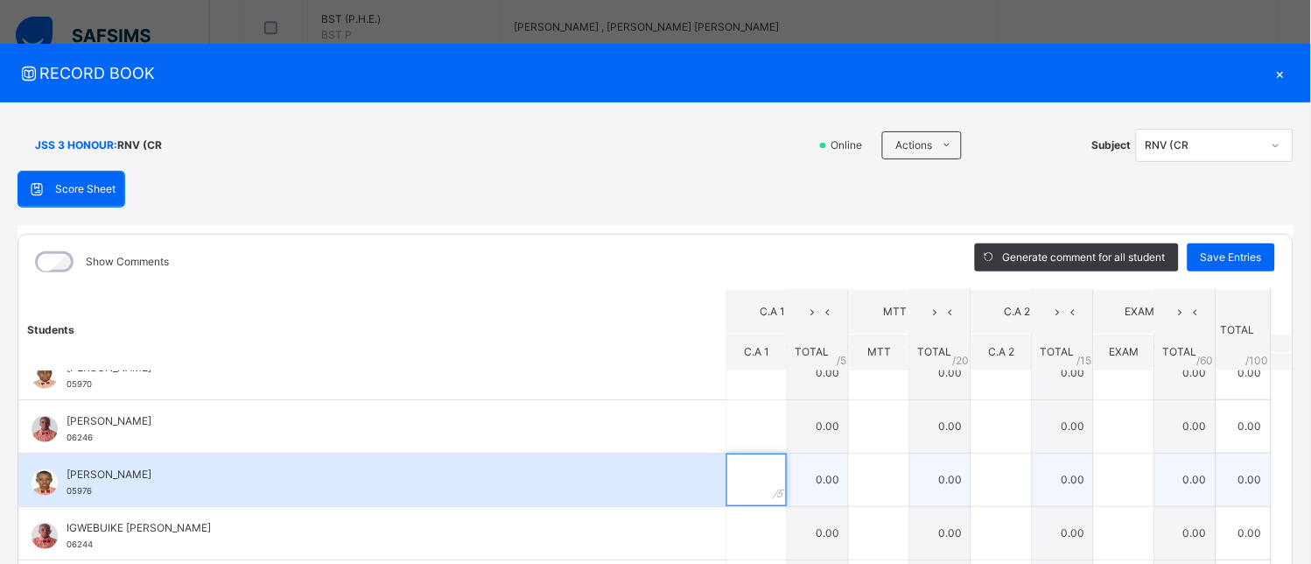
click at [728, 485] on input "text" at bounding box center [756, 479] width 60 height 53
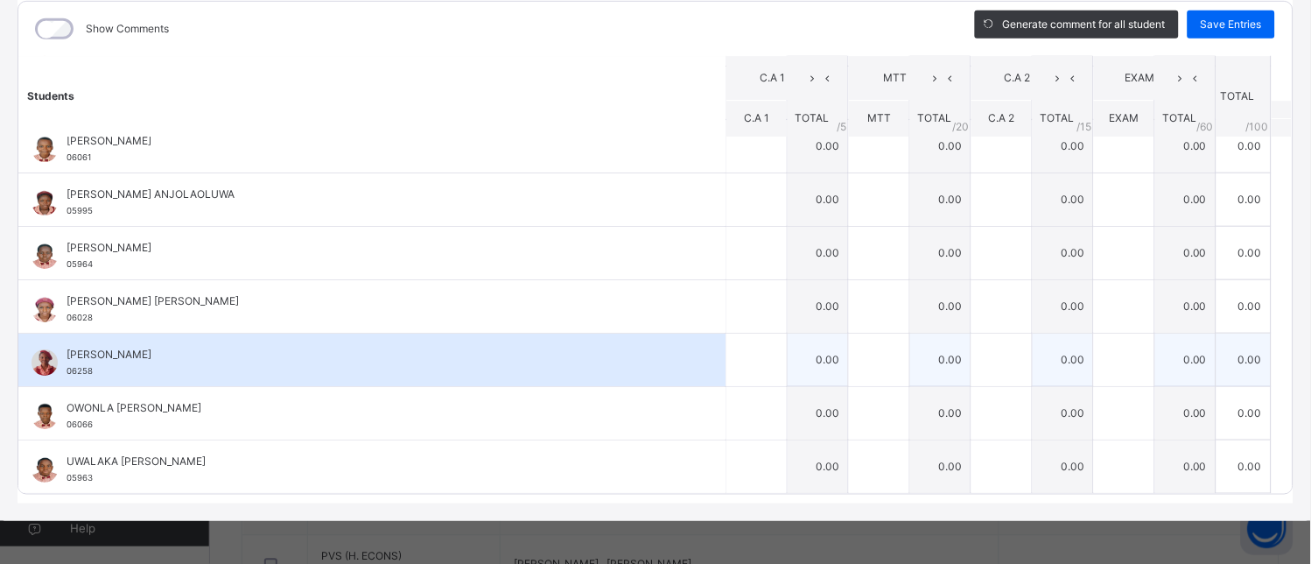
scroll to position [680, 0]
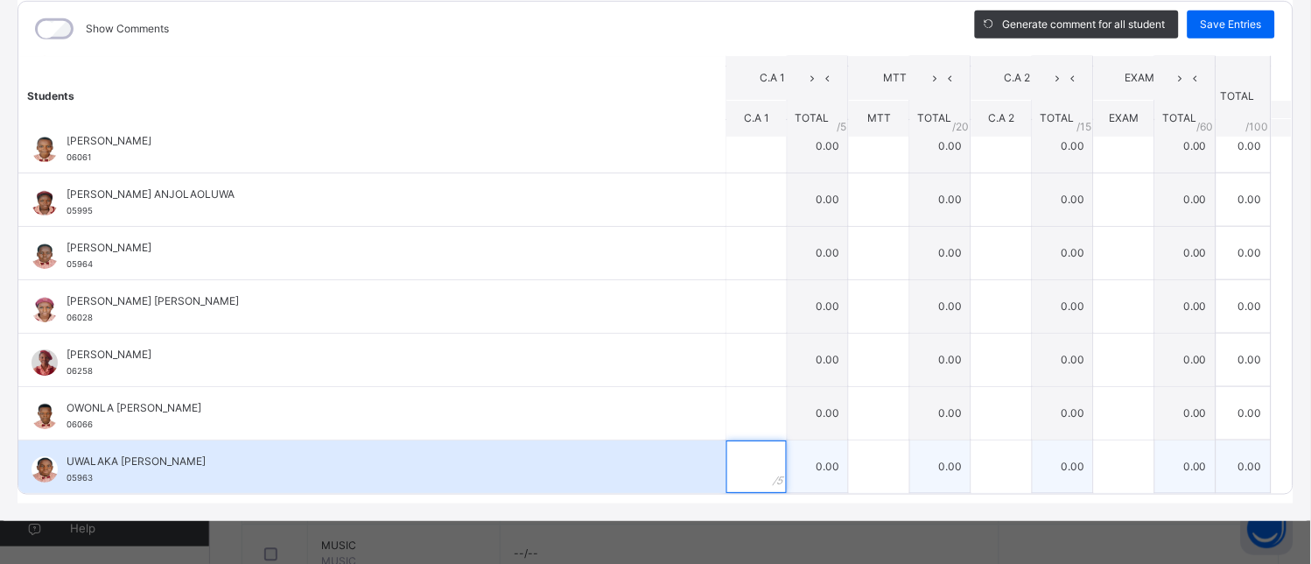
click at [726, 476] on input "text" at bounding box center [756, 466] width 60 height 53
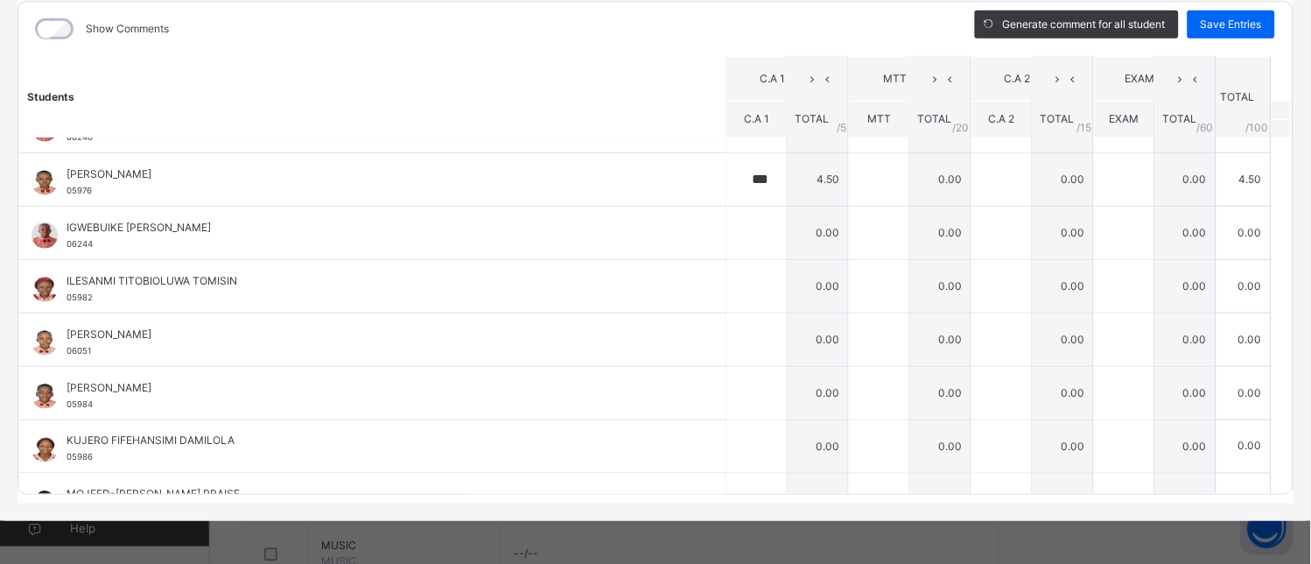
scroll to position [0, 0]
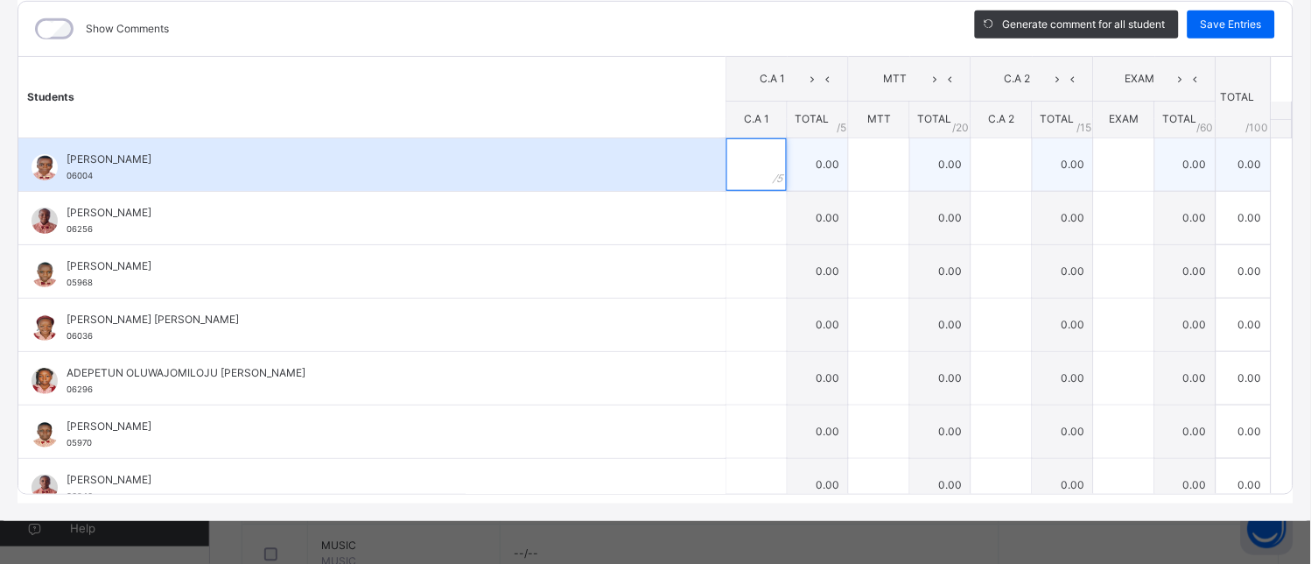
click at [747, 159] on div at bounding box center [756, 164] width 60 height 53
click at [740, 170] on input "text" at bounding box center [756, 164] width 60 height 53
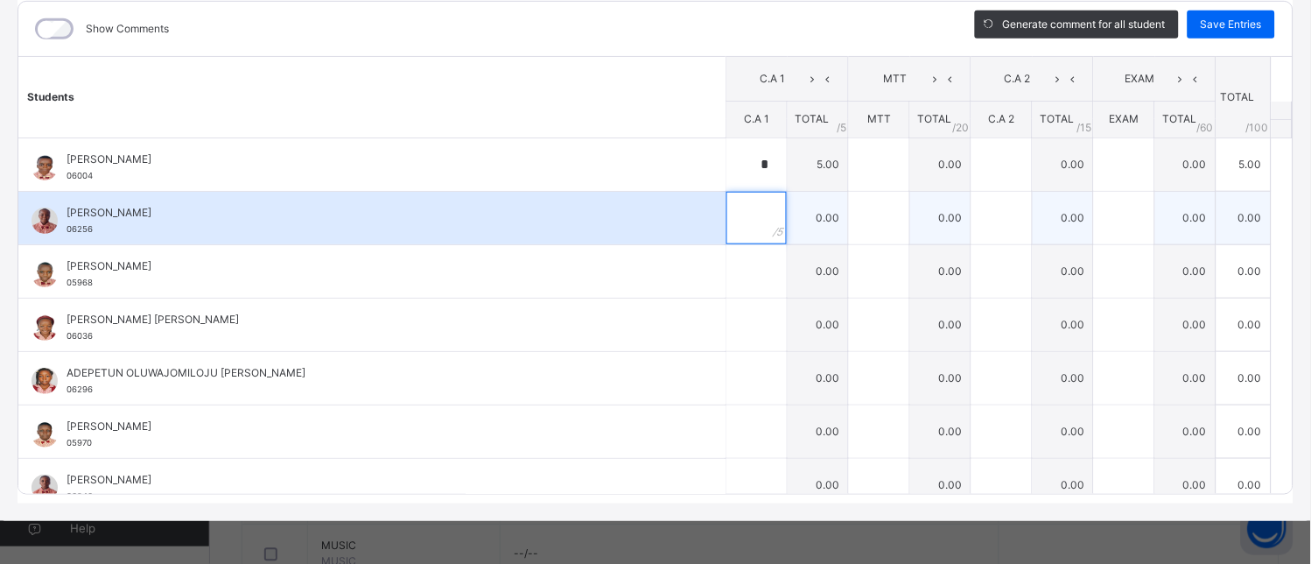
click at [732, 216] on input "text" at bounding box center [756, 218] width 60 height 53
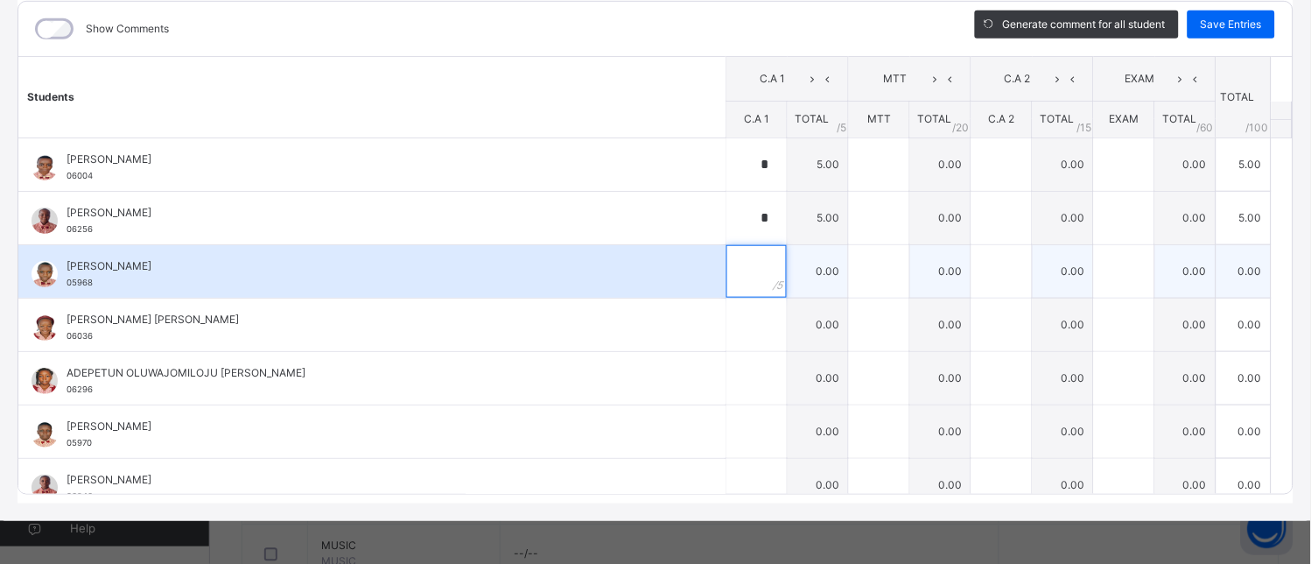
click at [737, 284] on input "text" at bounding box center [756, 271] width 60 height 53
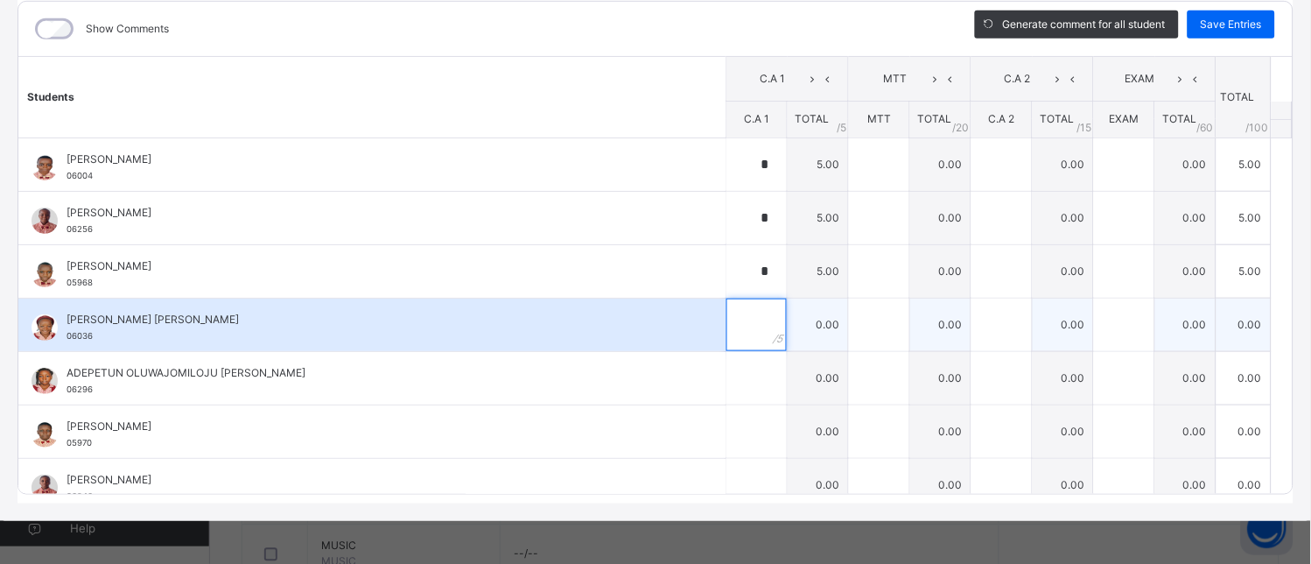
click at [739, 317] on input "text" at bounding box center [756, 324] width 60 height 53
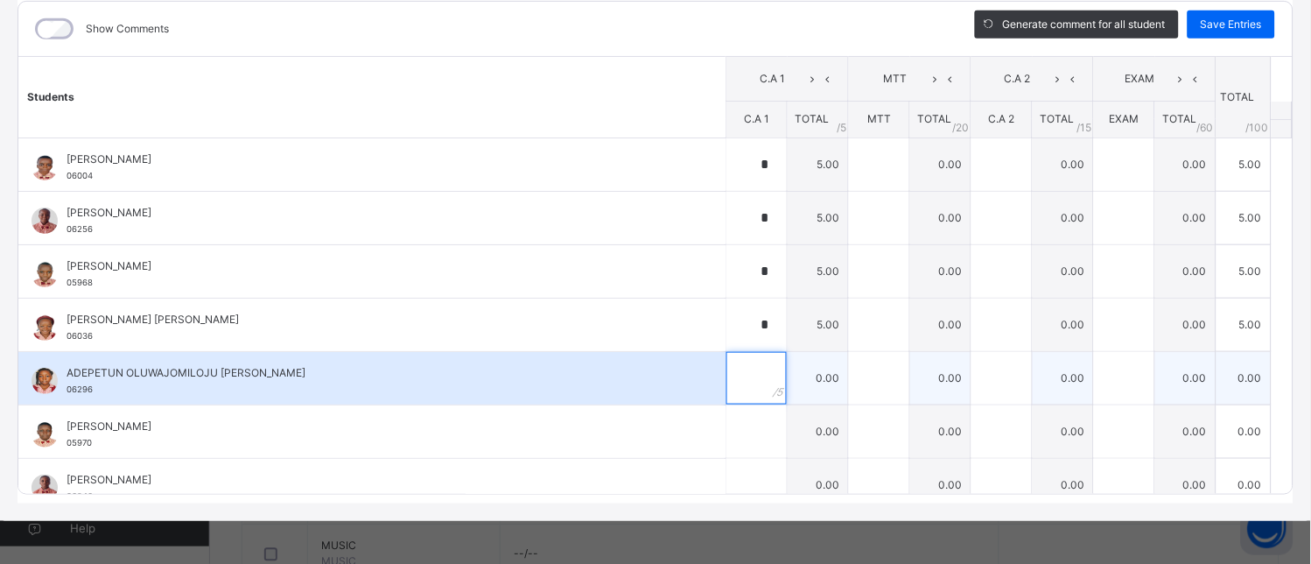
click at [726, 378] on input "text" at bounding box center [756, 378] width 60 height 53
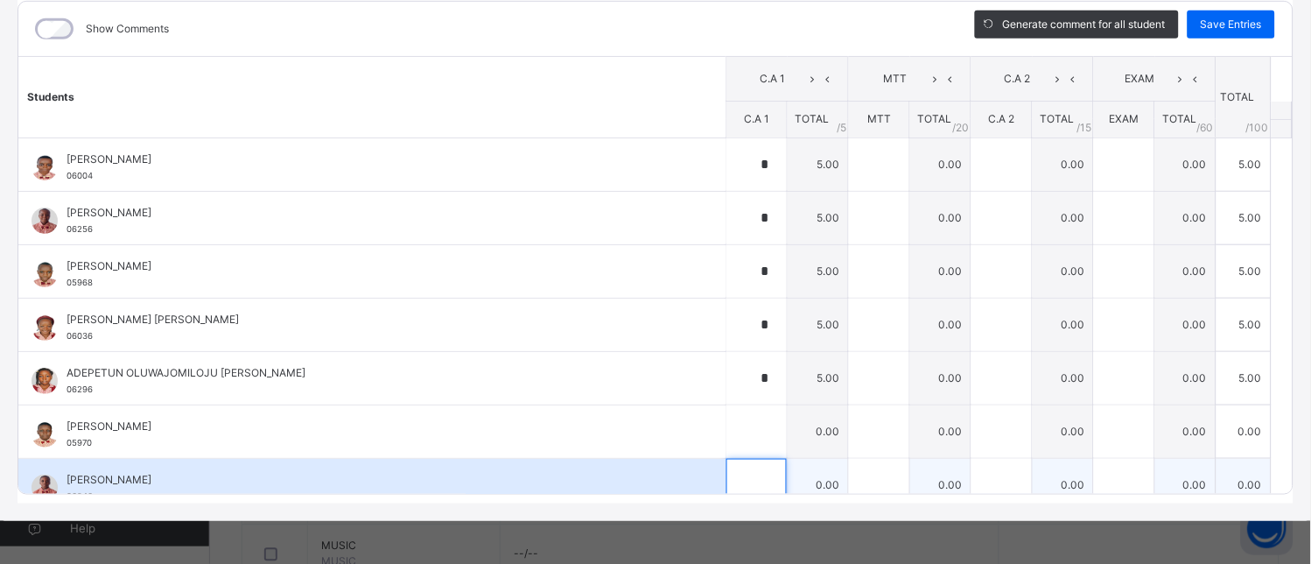
click at [735, 461] on input "text" at bounding box center [756, 485] width 60 height 53
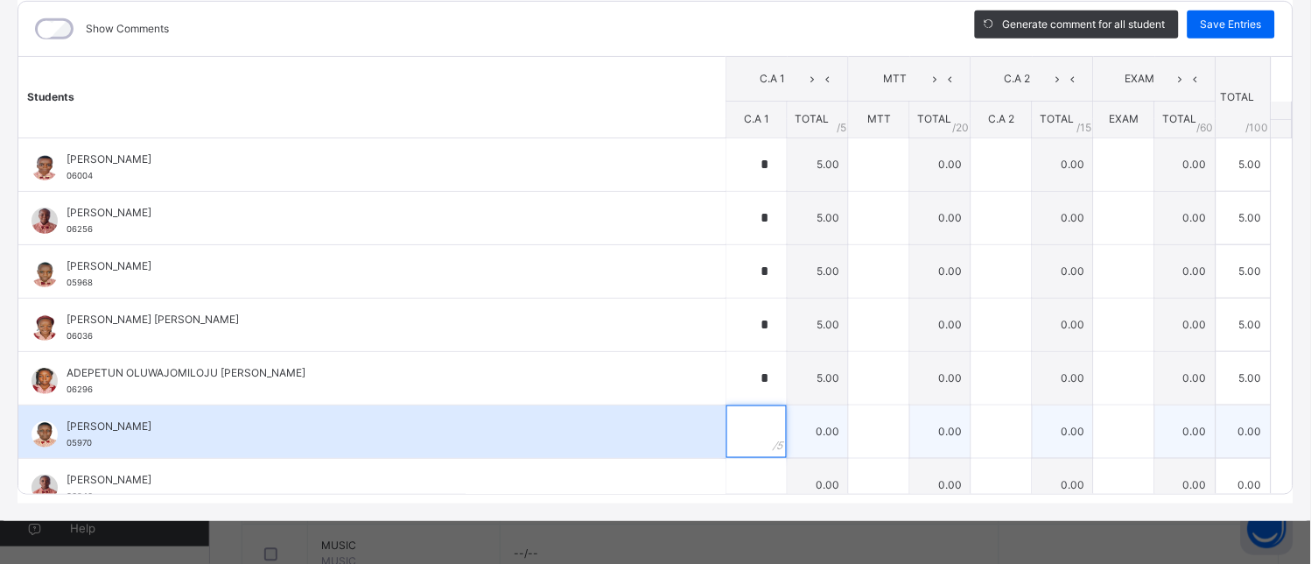
click at [736, 447] on input "text" at bounding box center [756, 431] width 60 height 53
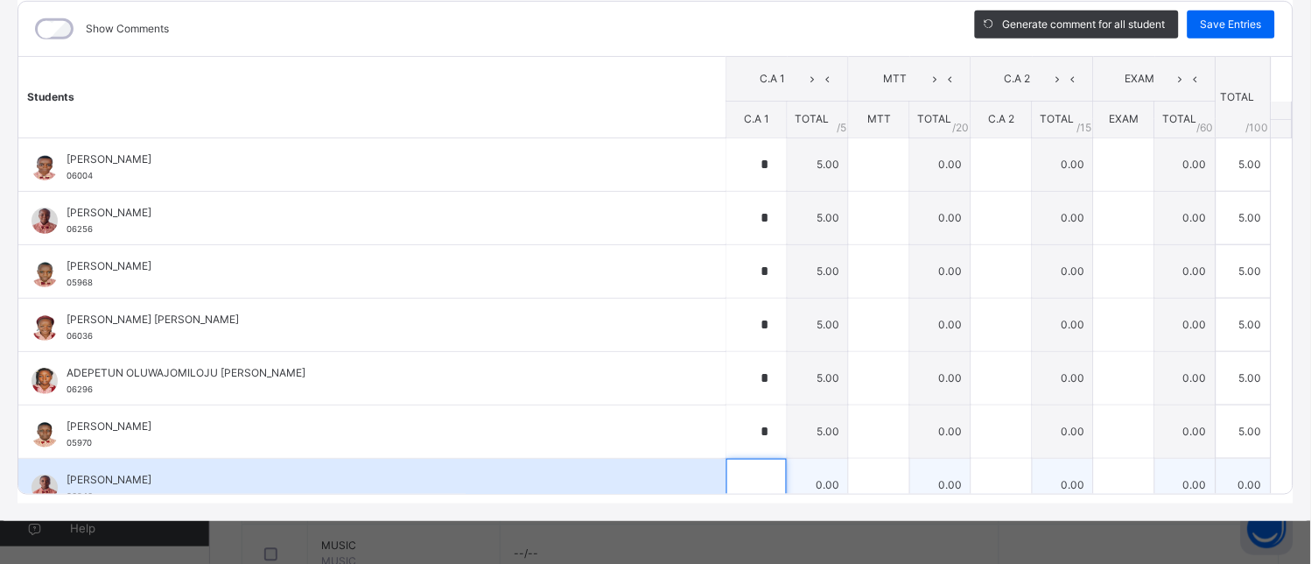
click at [746, 483] on div at bounding box center [756, 485] width 60 height 53
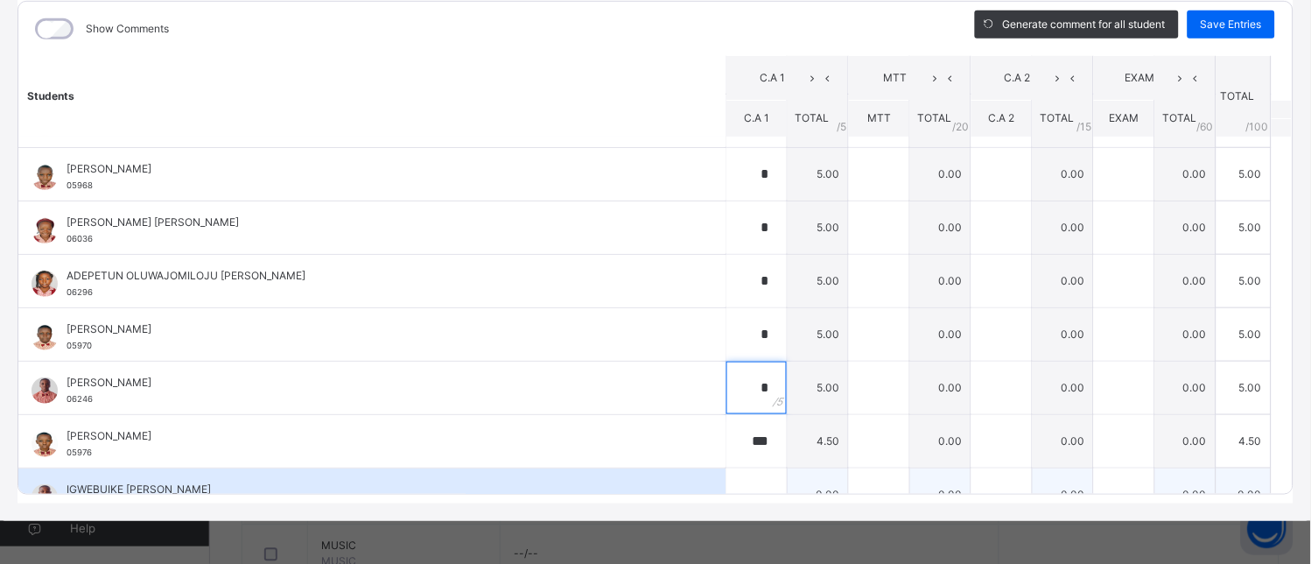
scroll to position [194, 0]
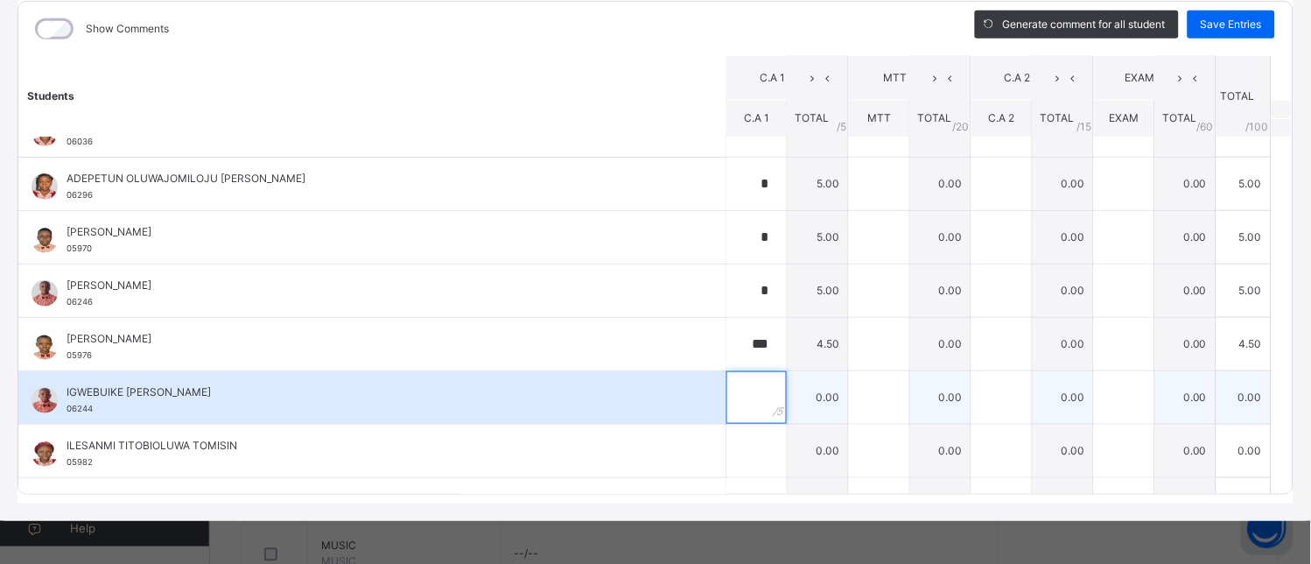
click at [745, 411] on div at bounding box center [756, 397] width 60 height 53
click at [744, 398] on div at bounding box center [756, 397] width 60 height 53
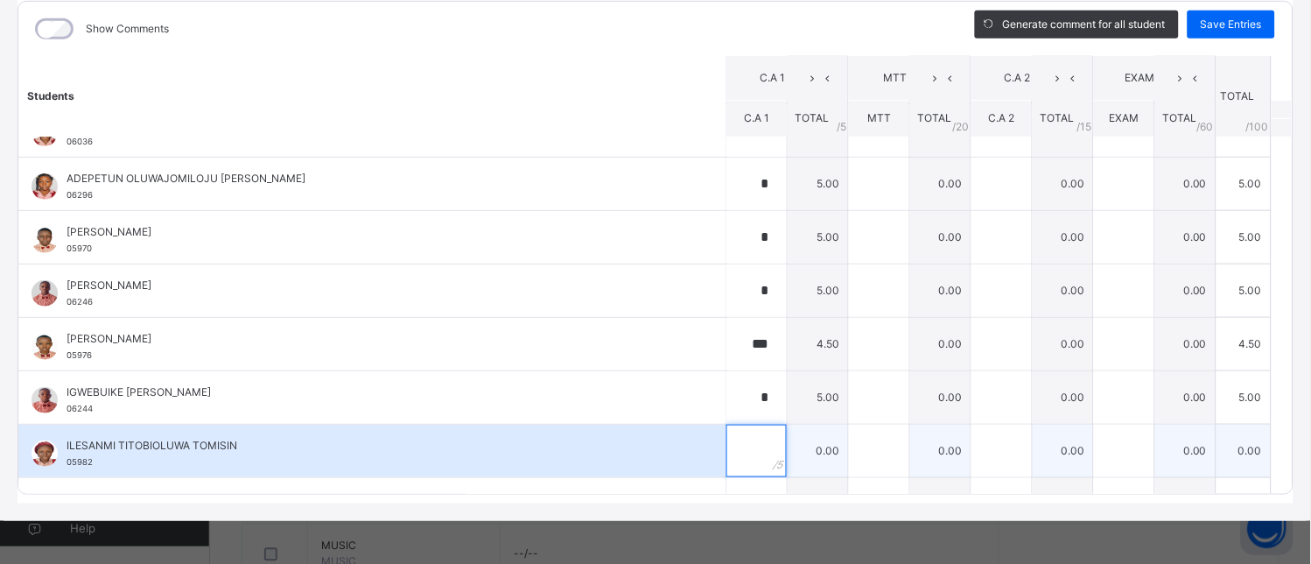
click at [730, 451] on input "text" at bounding box center [756, 450] width 60 height 53
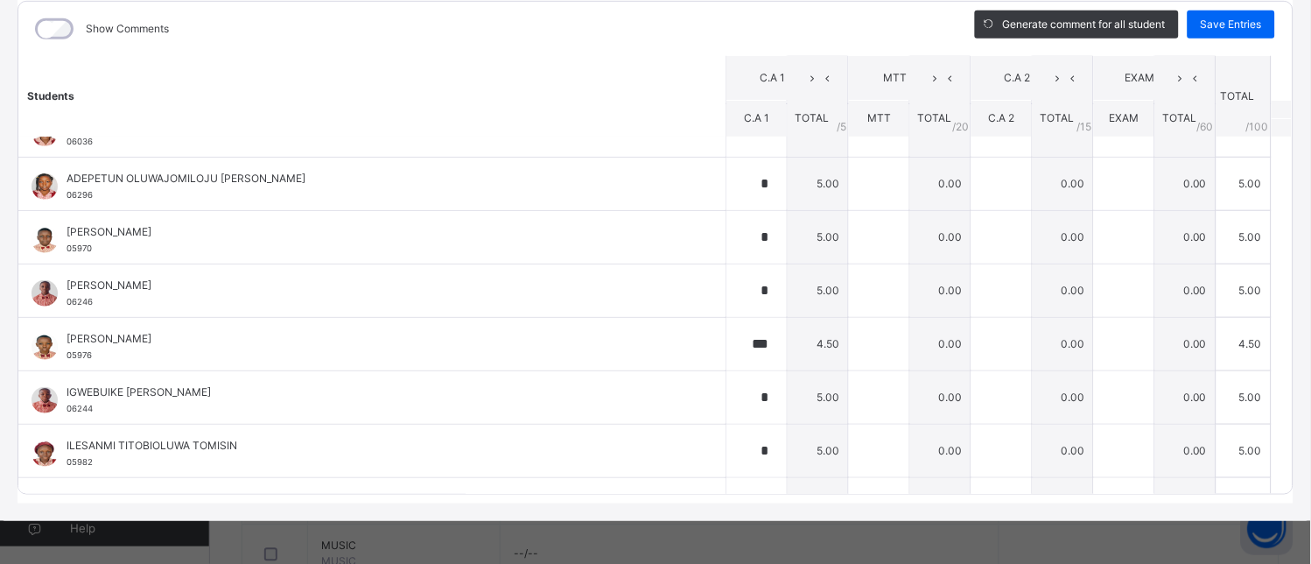
click at [727, 502] on div "Show Comments Generate comment for all student Save Entries Class Level: JSS 3 …" at bounding box center [656, 247] width 1276 height 511
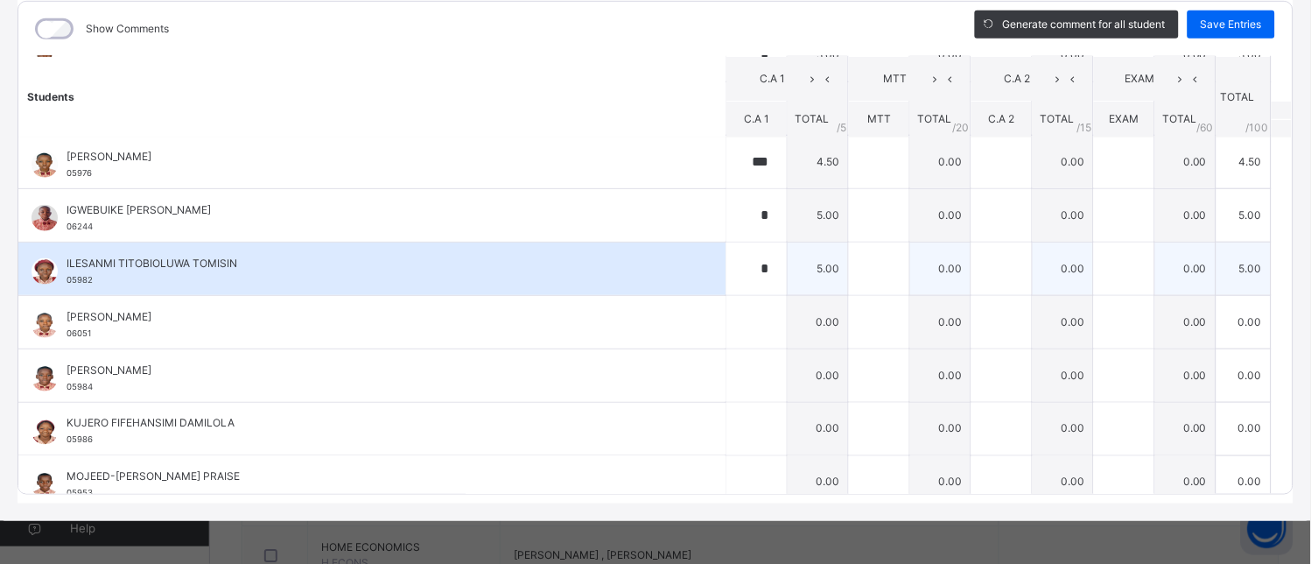
scroll to position [486, 0]
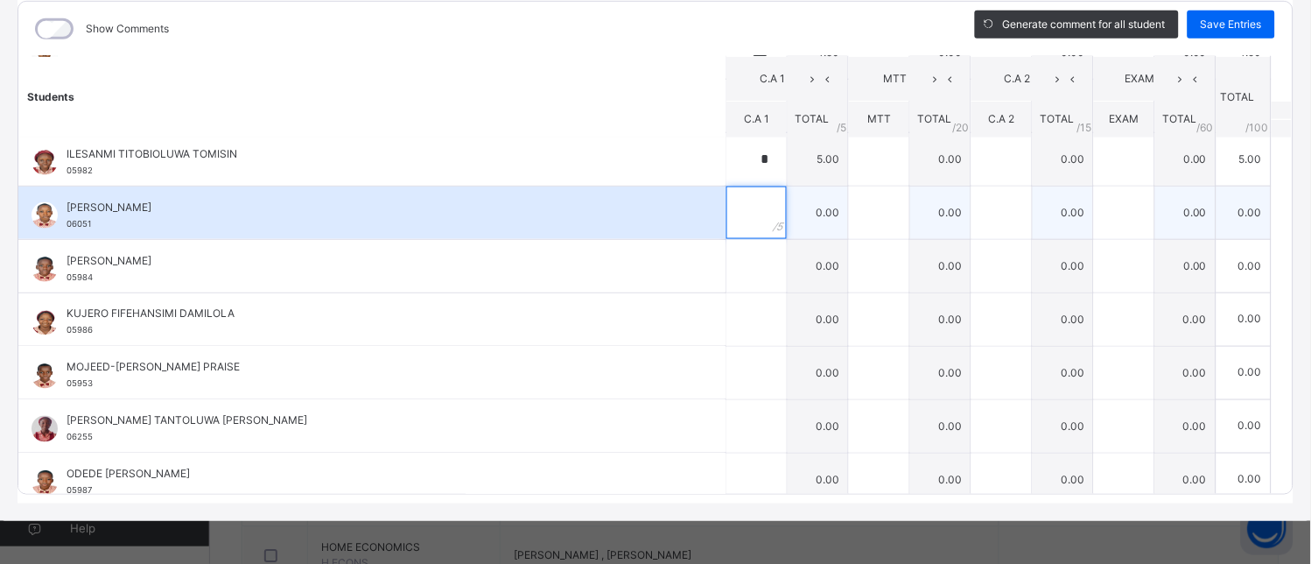
click at [754, 221] on div at bounding box center [756, 212] width 60 height 53
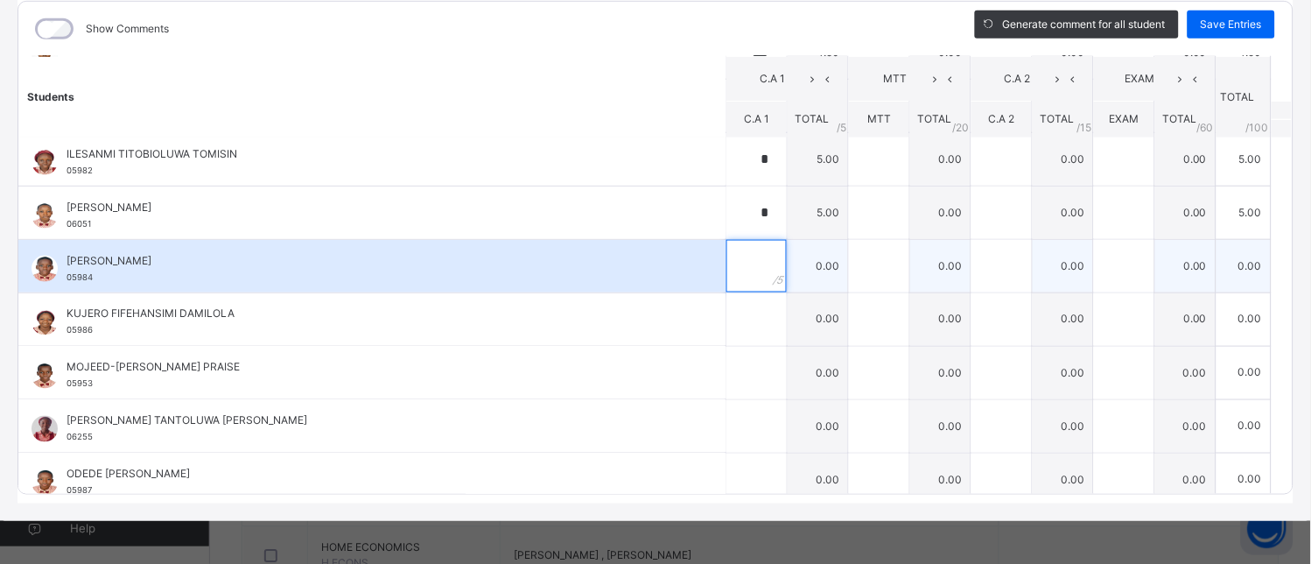
click at [735, 266] on input "text" at bounding box center [756, 266] width 60 height 53
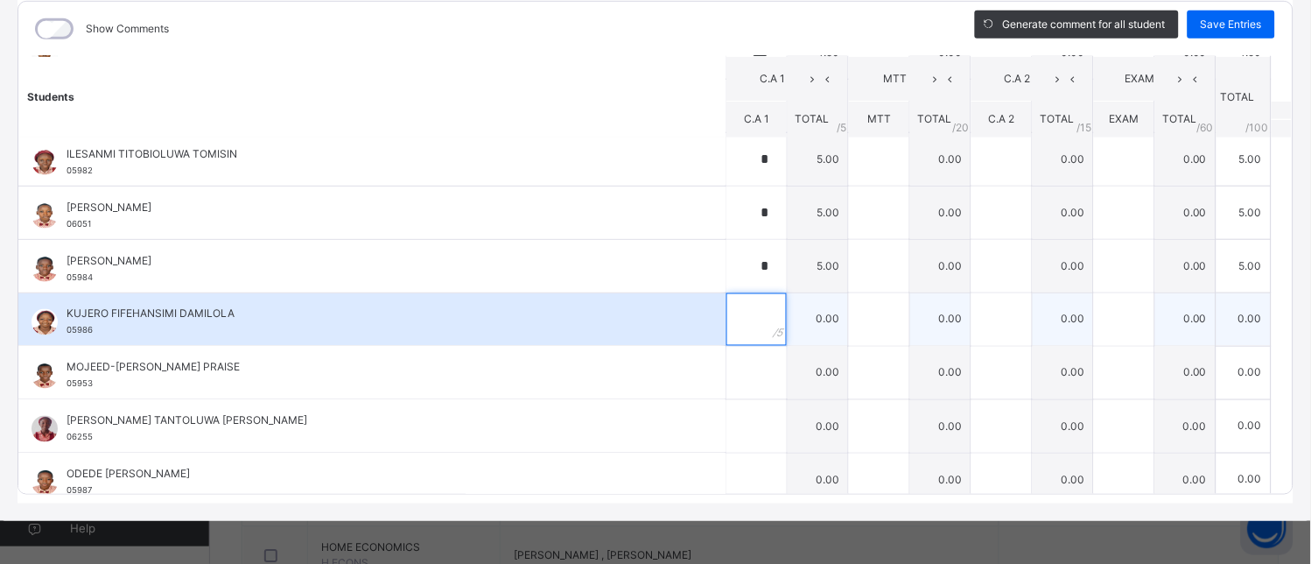
click at [736, 308] on input "text" at bounding box center [756, 319] width 60 height 53
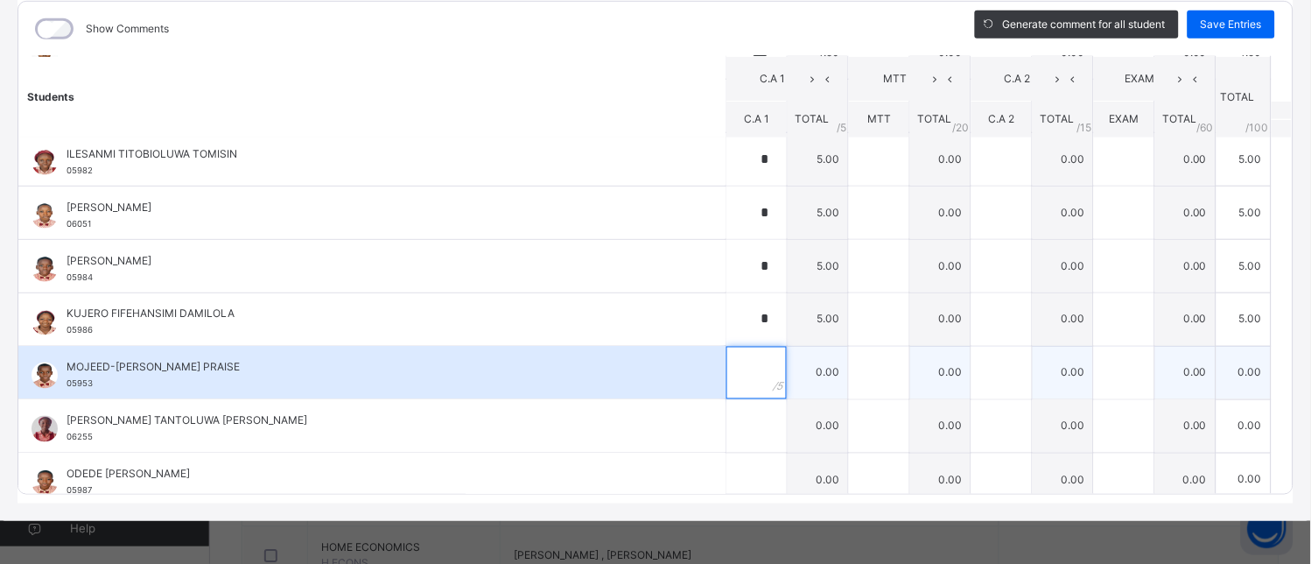
click at [733, 369] on input "text" at bounding box center [756, 373] width 60 height 53
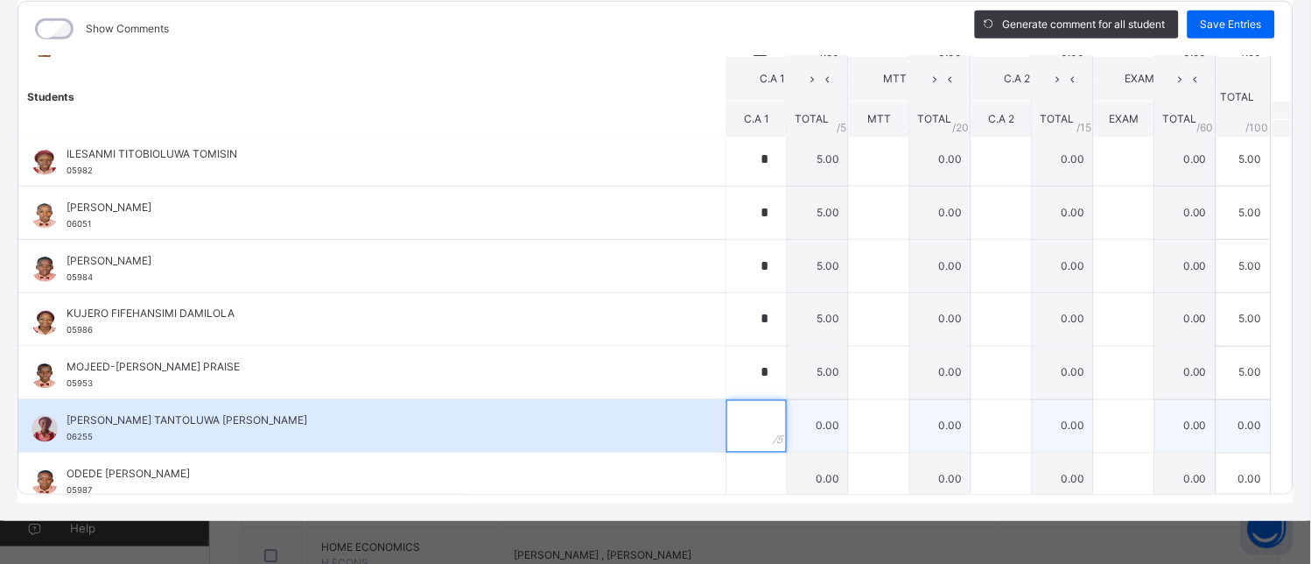
click at [733, 425] on input "text" at bounding box center [756, 426] width 60 height 53
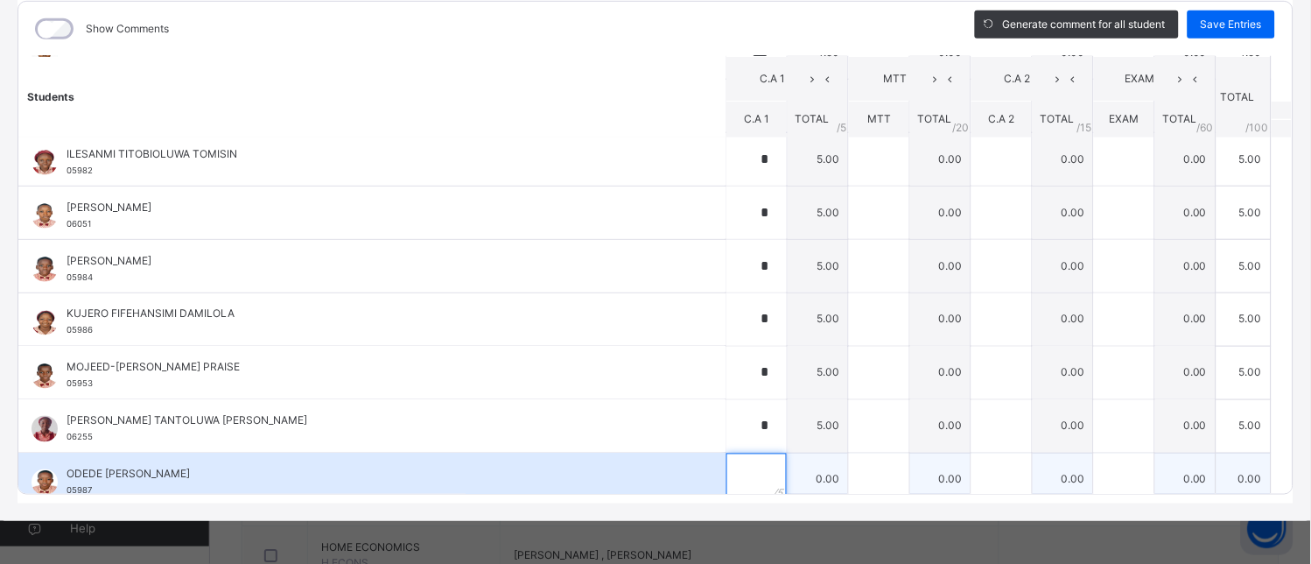
click at [747, 467] on div at bounding box center [756, 479] width 60 height 53
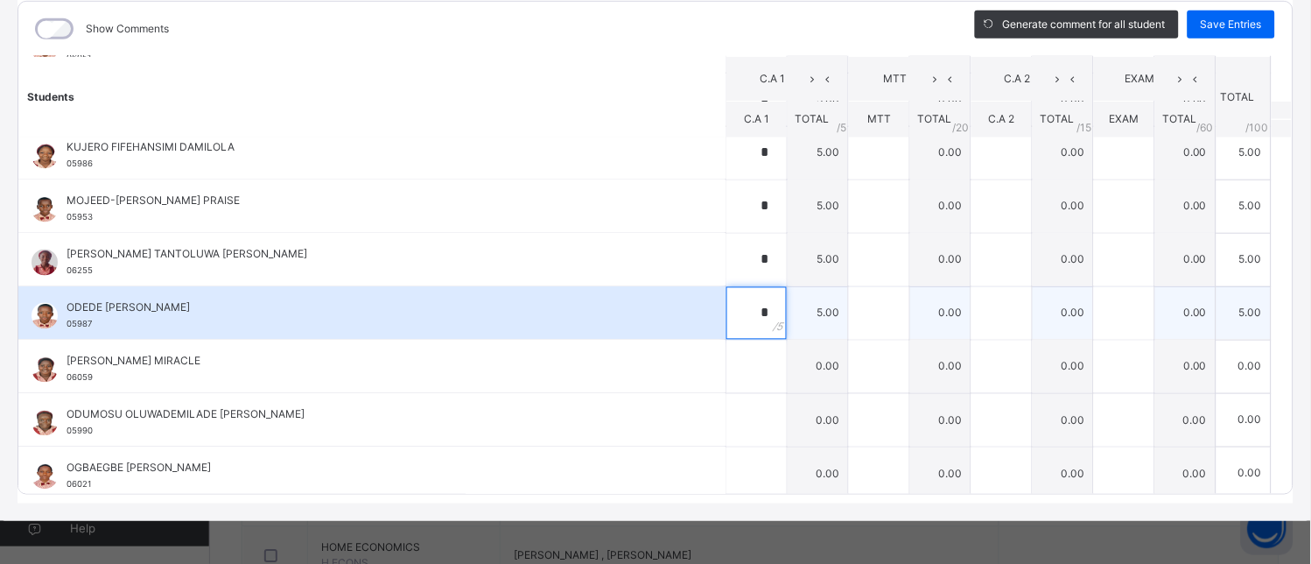
scroll to position [680, 0]
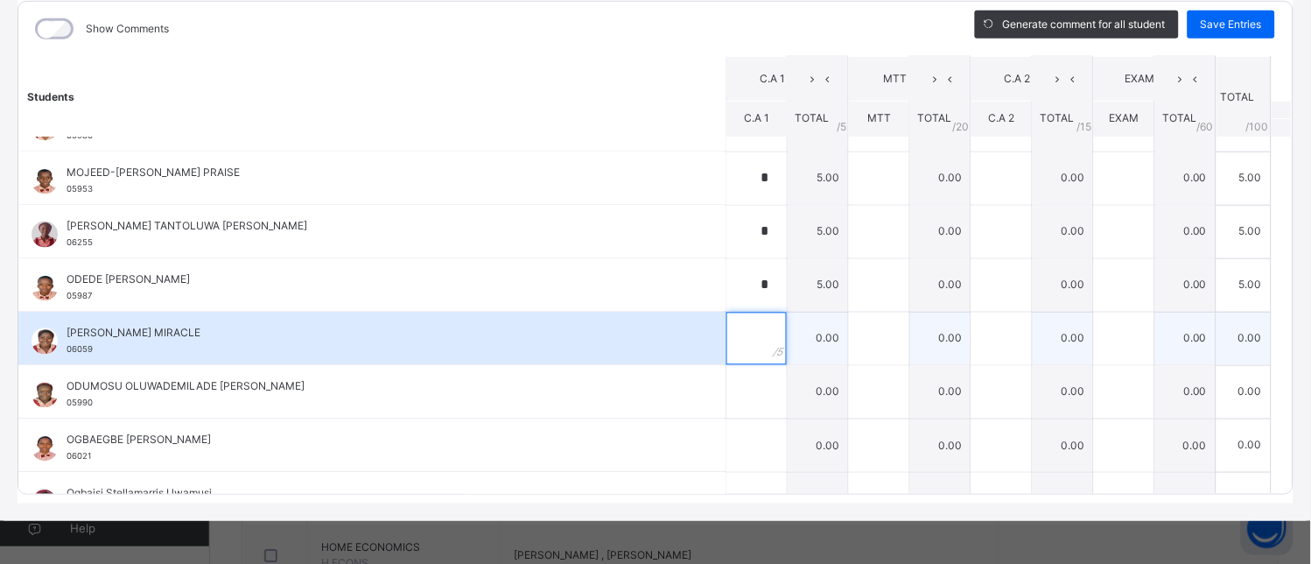
click at [748, 352] on div at bounding box center [756, 338] width 60 height 53
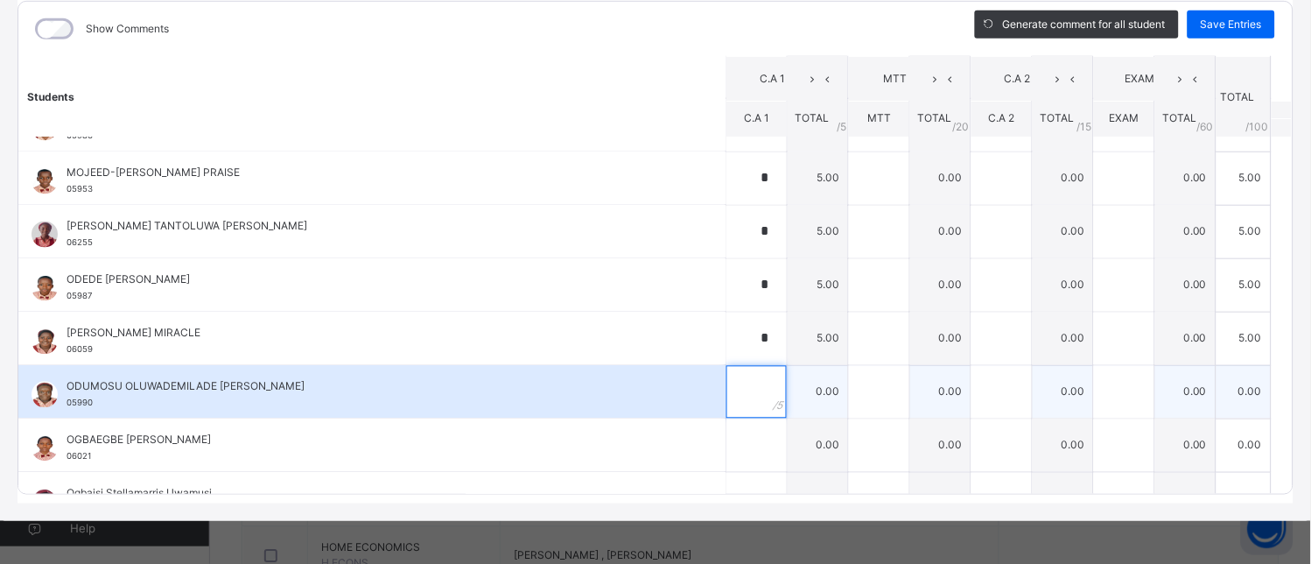
click at [733, 395] on input "text" at bounding box center [756, 392] width 60 height 53
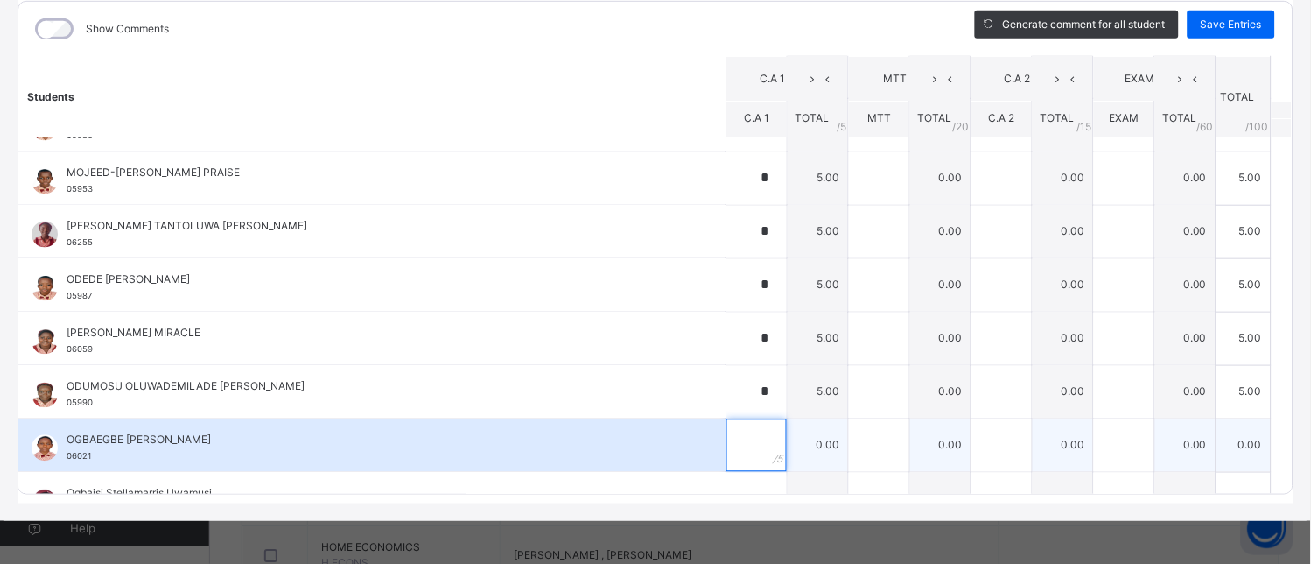
click at [726, 442] on input "text" at bounding box center [756, 445] width 60 height 53
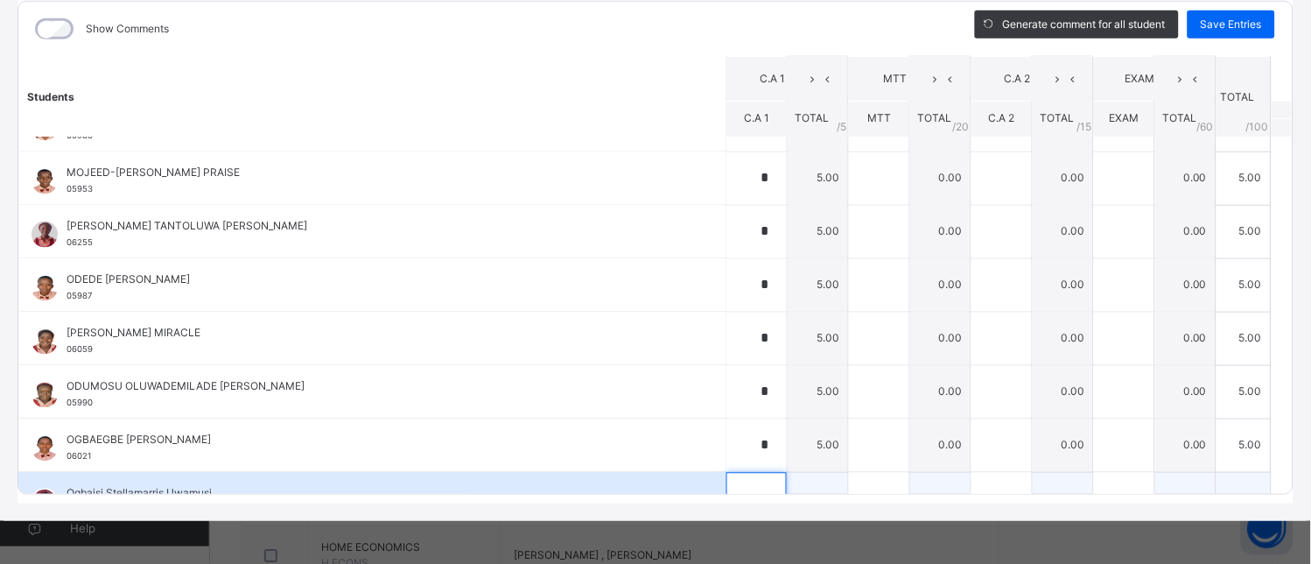
click at [737, 486] on input "text" at bounding box center [756, 499] width 60 height 53
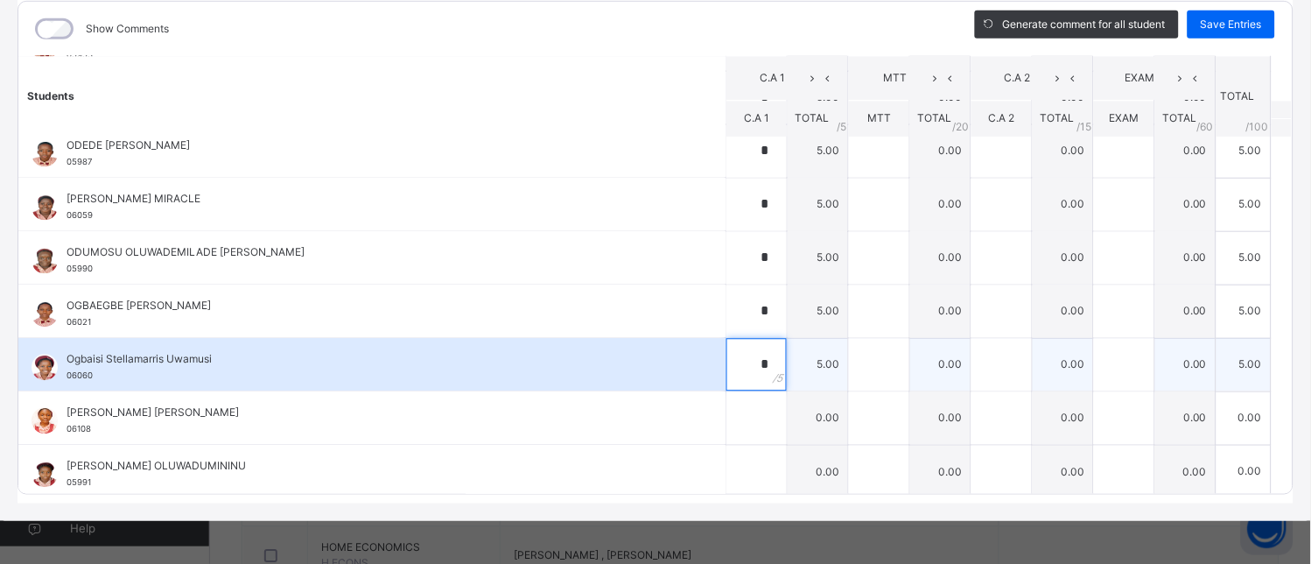
scroll to position [986, 0]
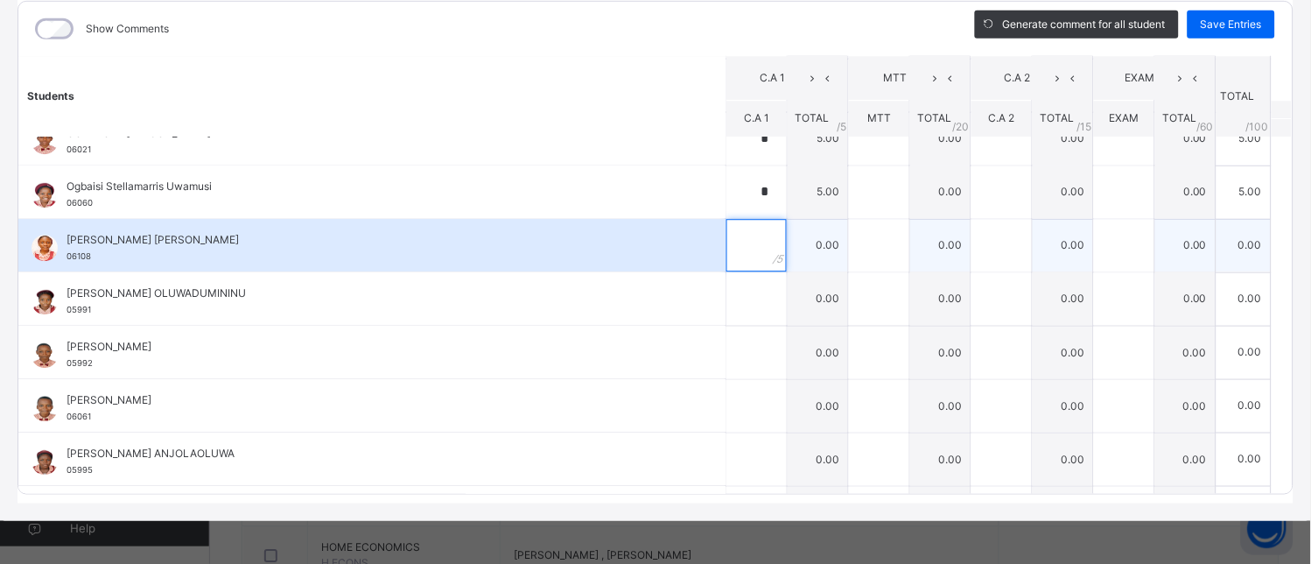
click at [740, 258] on input "text" at bounding box center [756, 246] width 60 height 53
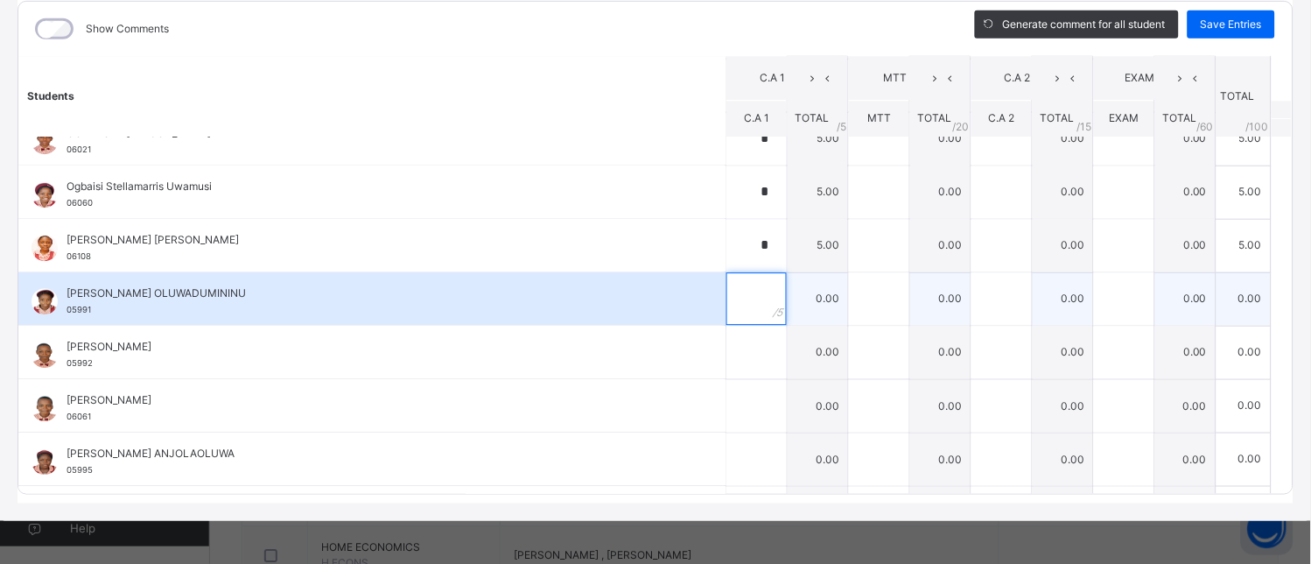
click at [731, 295] on input "text" at bounding box center [756, 299] width 60 height 53
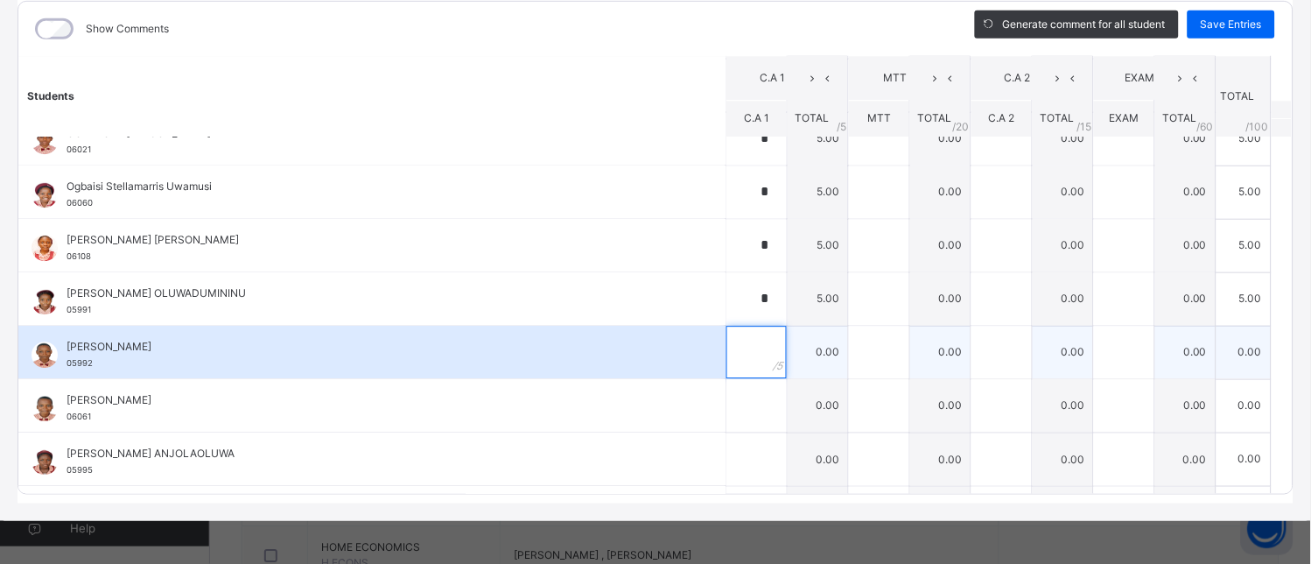
click at [741, 347] on input "text" at bounding box center [756, 352] width 60 height 53
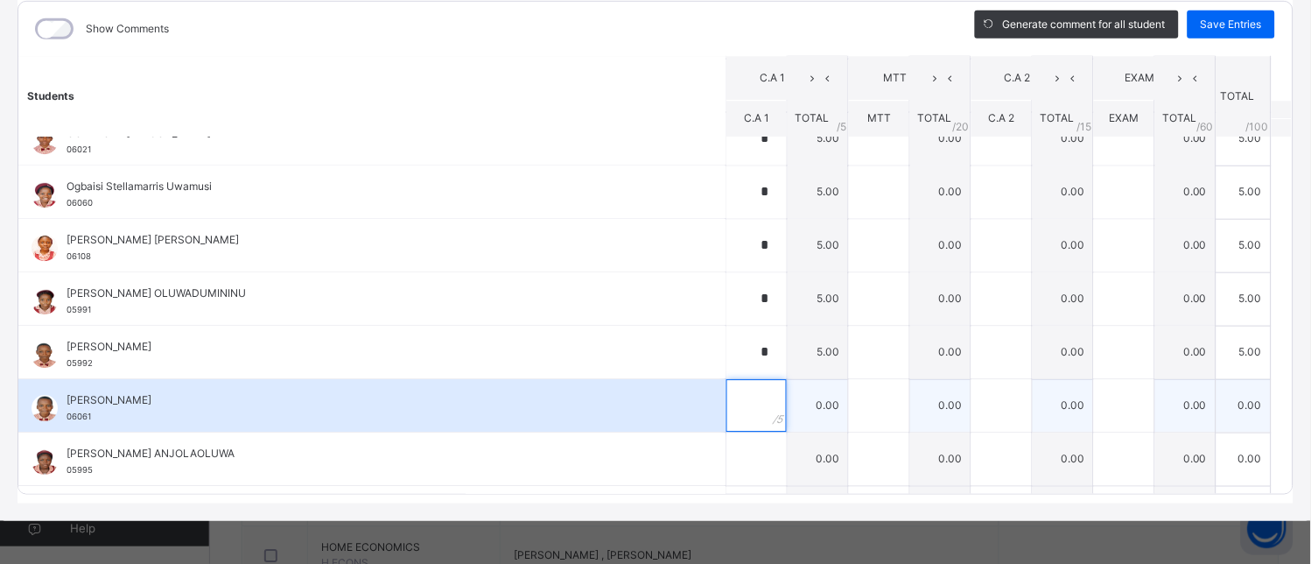
click at [735, 418] on input "text" at bounding box center [756, 406] width 60 height 53
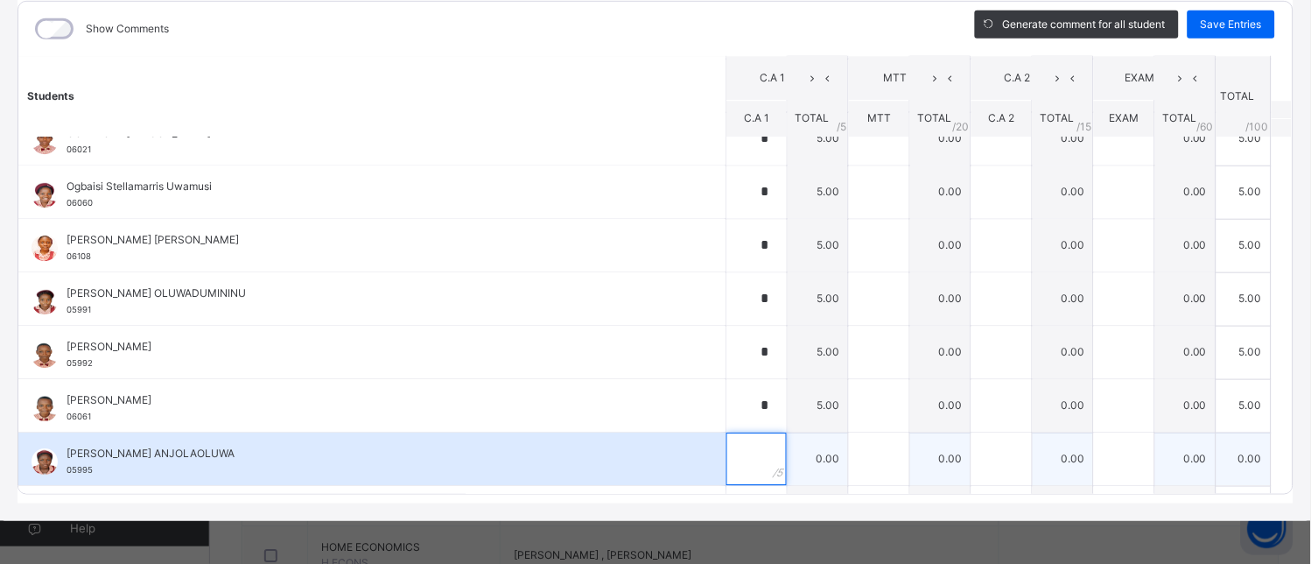
click at [745, 479] on div at bounding box center [756, 459] width 60 height 53
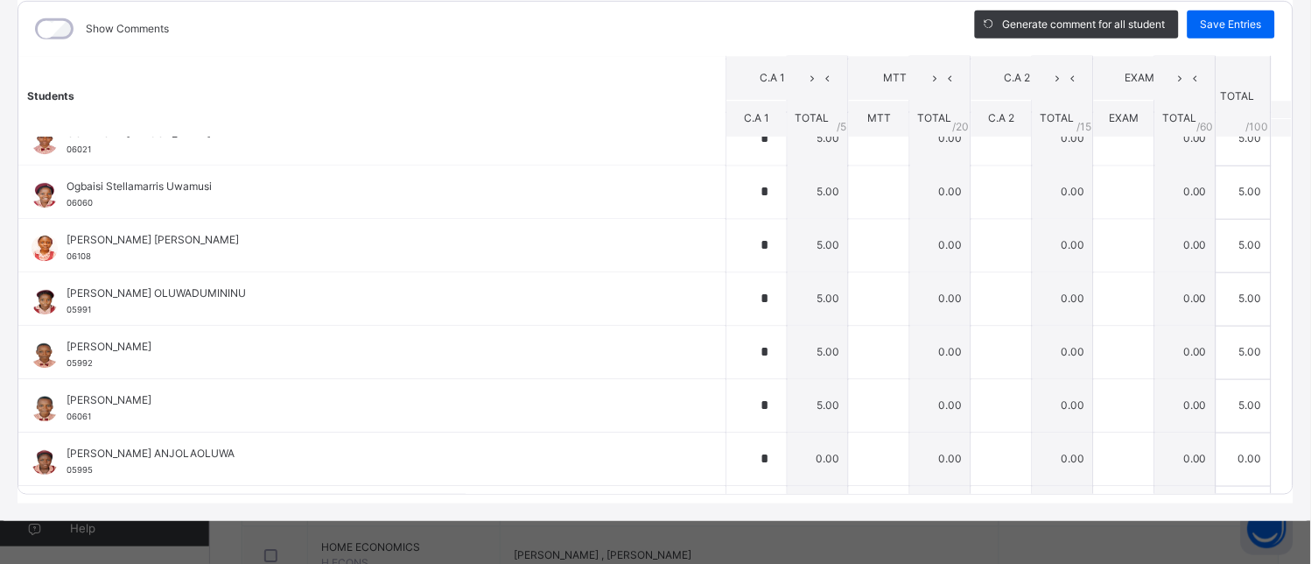
click at [735, 505] on div "JSS 3 HONOUR : RNV (CR Online Actions Download Empty Score Sheet Upload/map sco…" at bounding box center [655, 195] width 1311 height 651
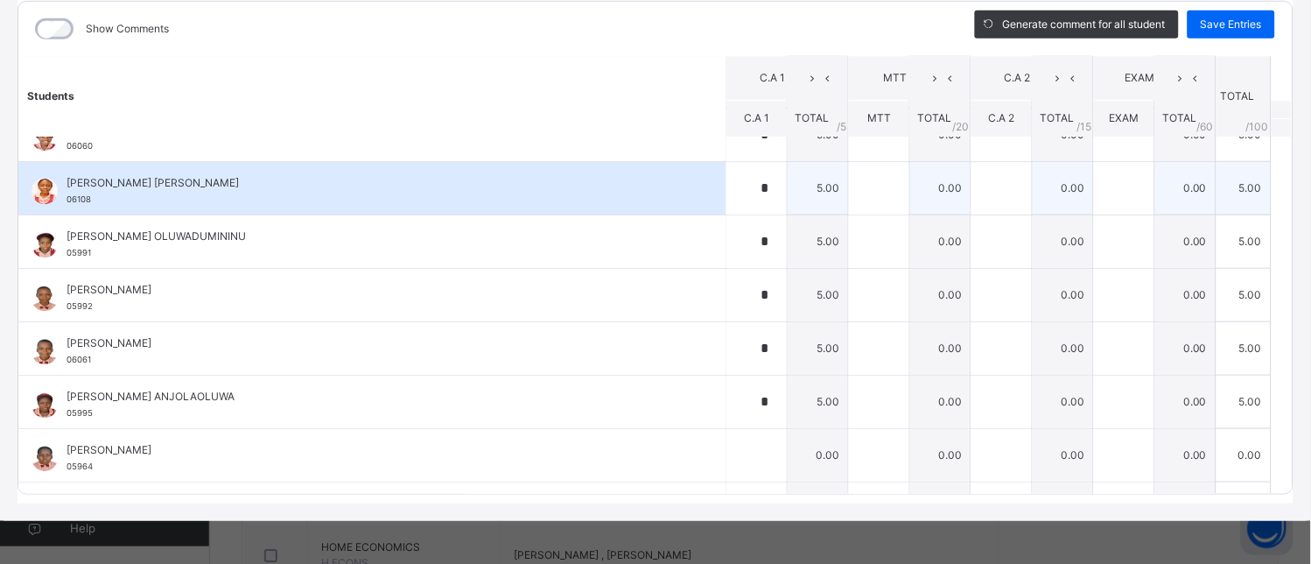
scroll to position [1248, 0]
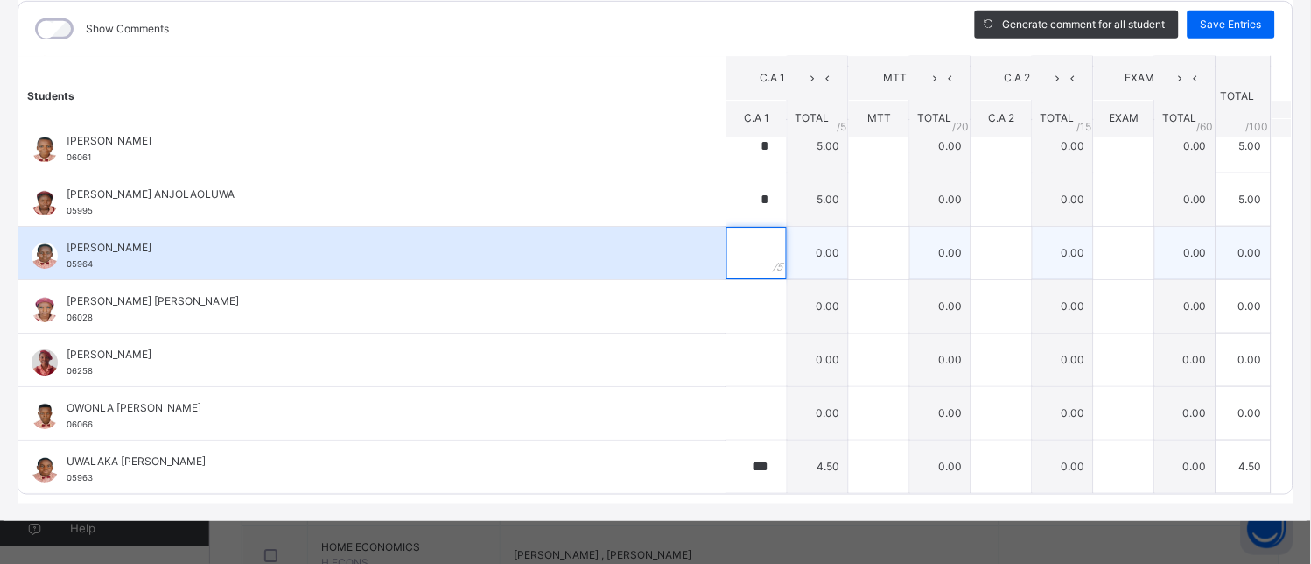
click at [747, 266] on div at bounding box center [756, 253] width 60 height 53
click at [738, 254] on input "text" at bounding box center [756, 253] width 60 height 53
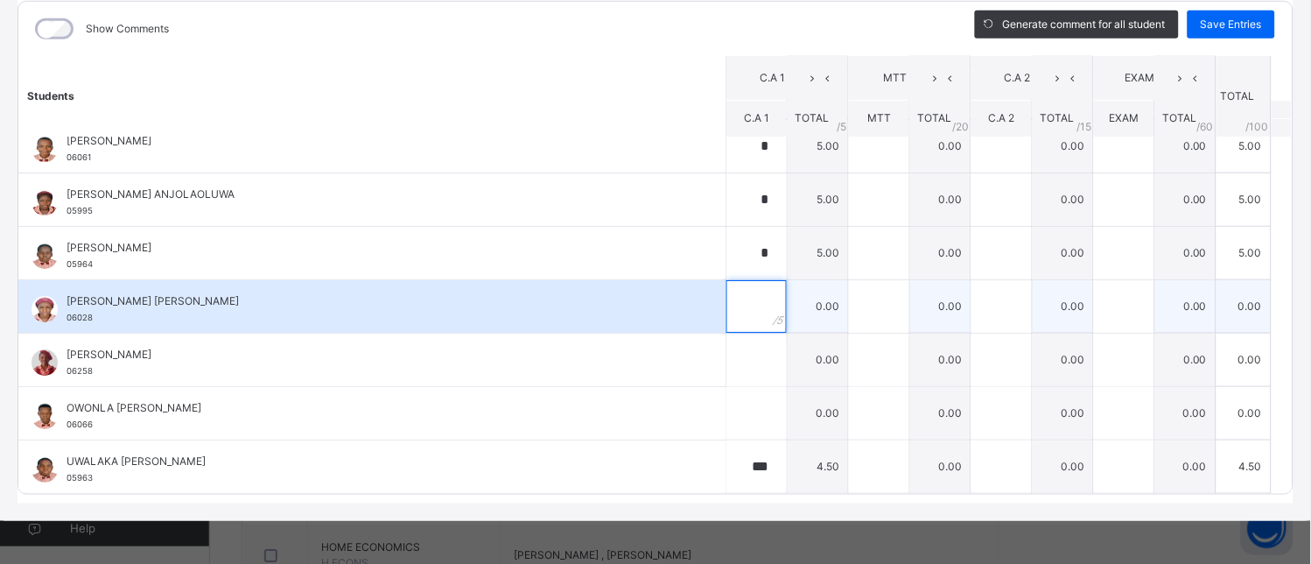
click at [742, 313] on input "text" at bounding box center [756, 306] width 60 height 53
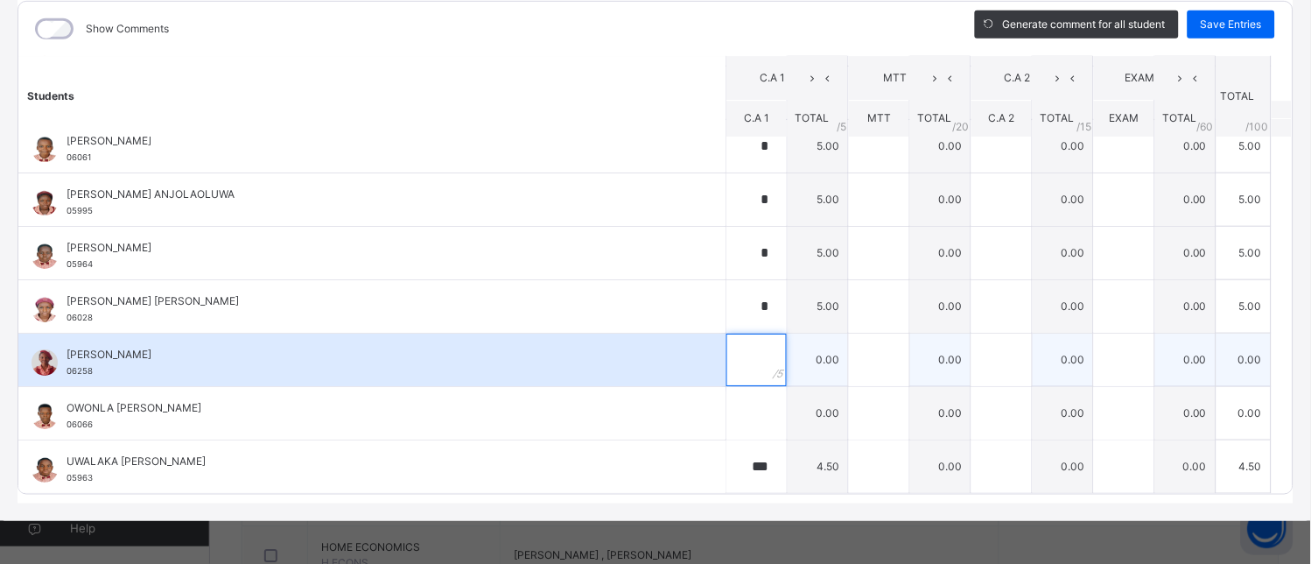
click at [740, 363] on input "text" at bounding box center [756, 359] width 60 height 53
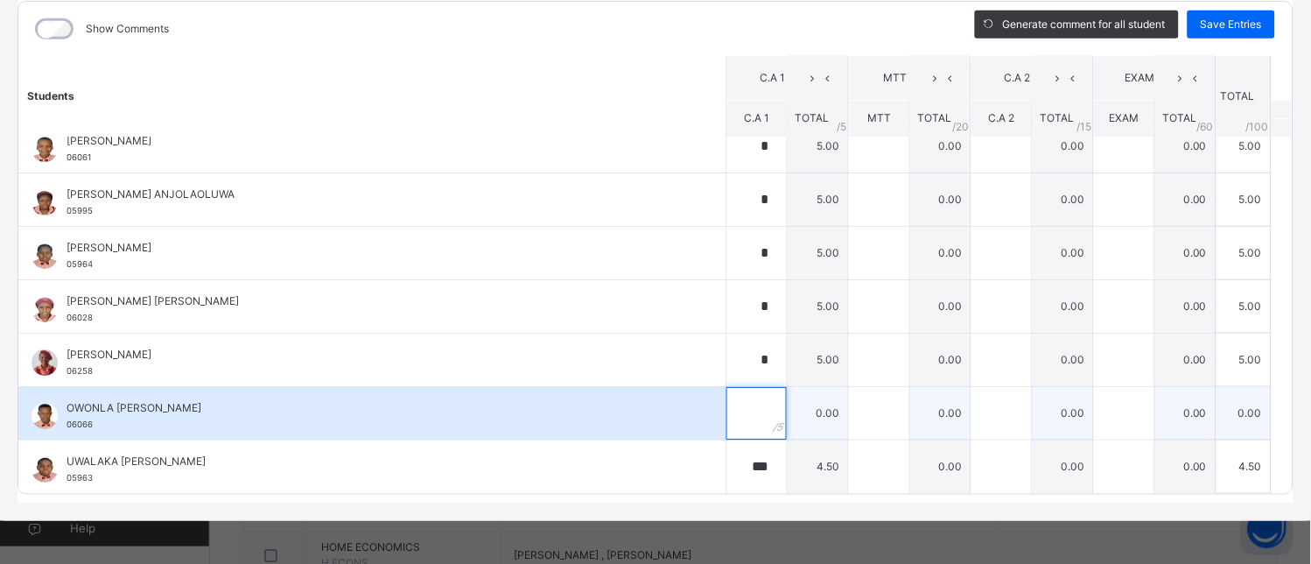
click at [737, 399] on input "text" at bounding box center [756, 413] width 60 height 53
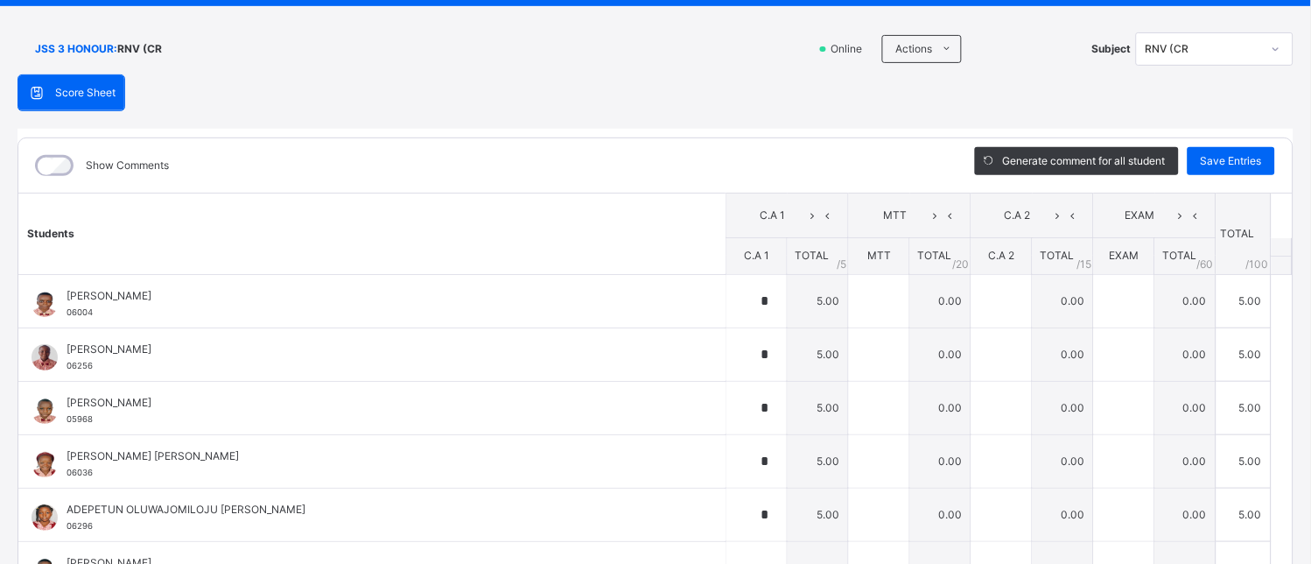
scroll to position [39, 0]
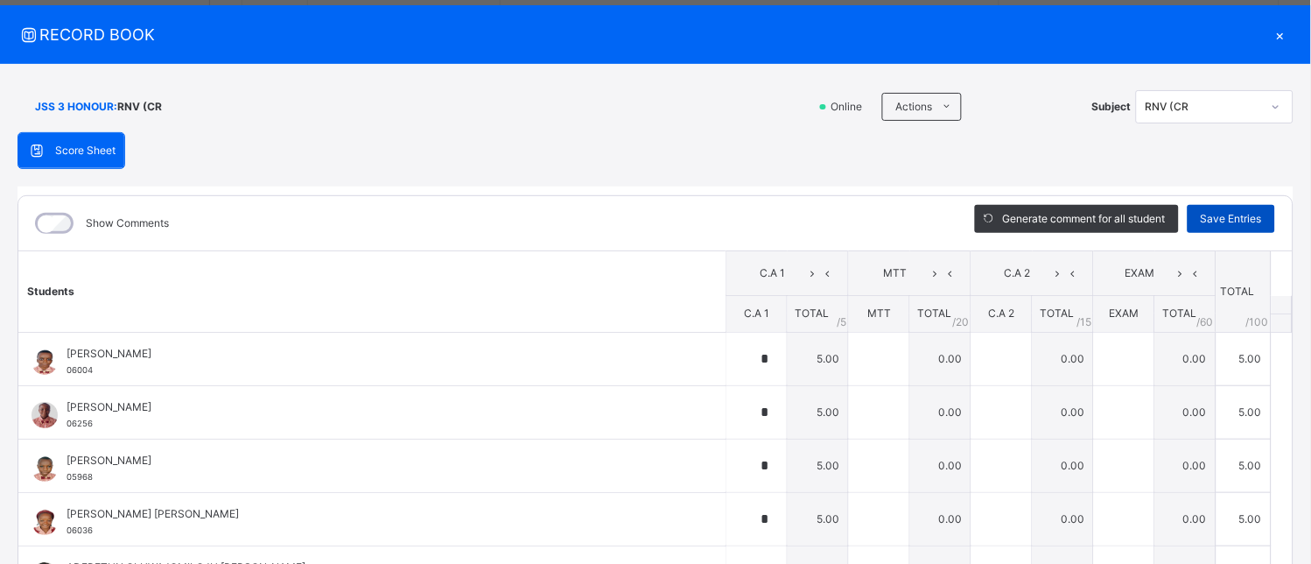
click at [1217, 214] on span "Save Entries" at bounding box center [1231, 219] width 61 height 16
click at [1236, 221] on span "Save Entries" at bounding box center [1231, 219] width 61 height 16
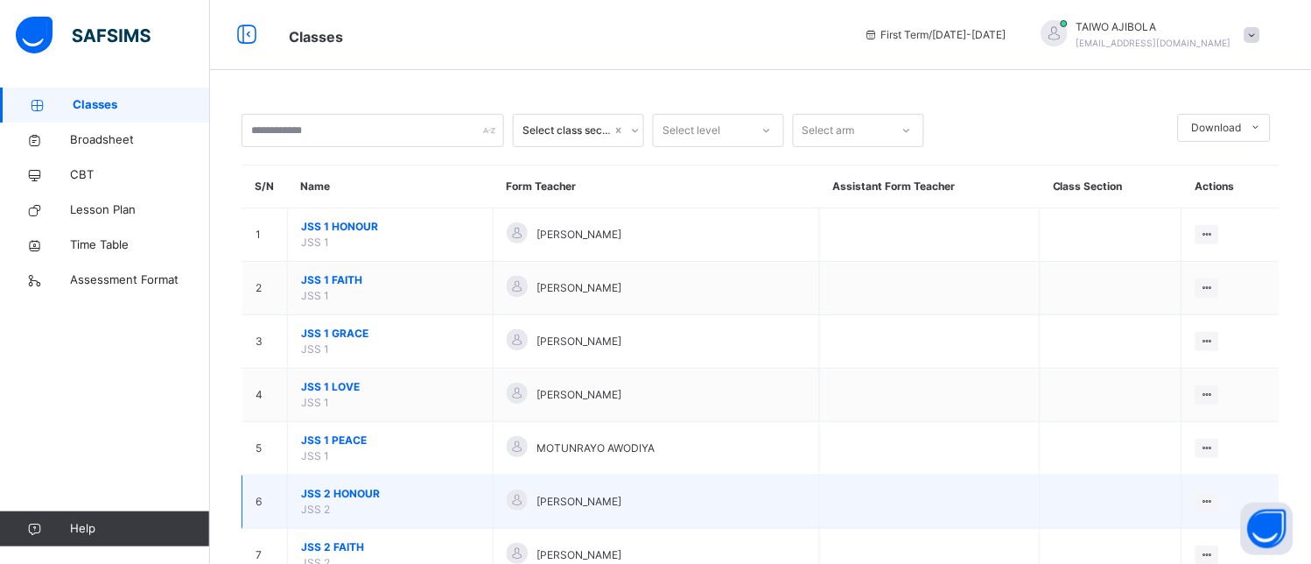
click at [373, 495] on span "JSS 2 HONOUR" at bounding box center [390, 494] width 179 height 16
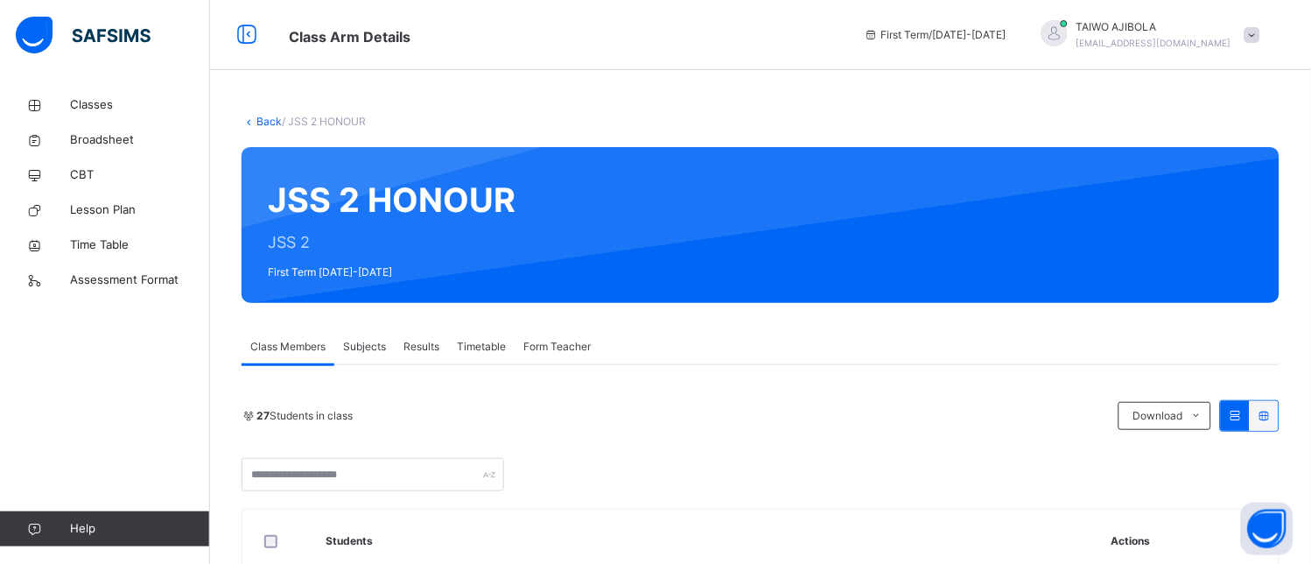
click at [380, 340] on span "Subjects" at bounding box center [364, 347] width 43 height 16
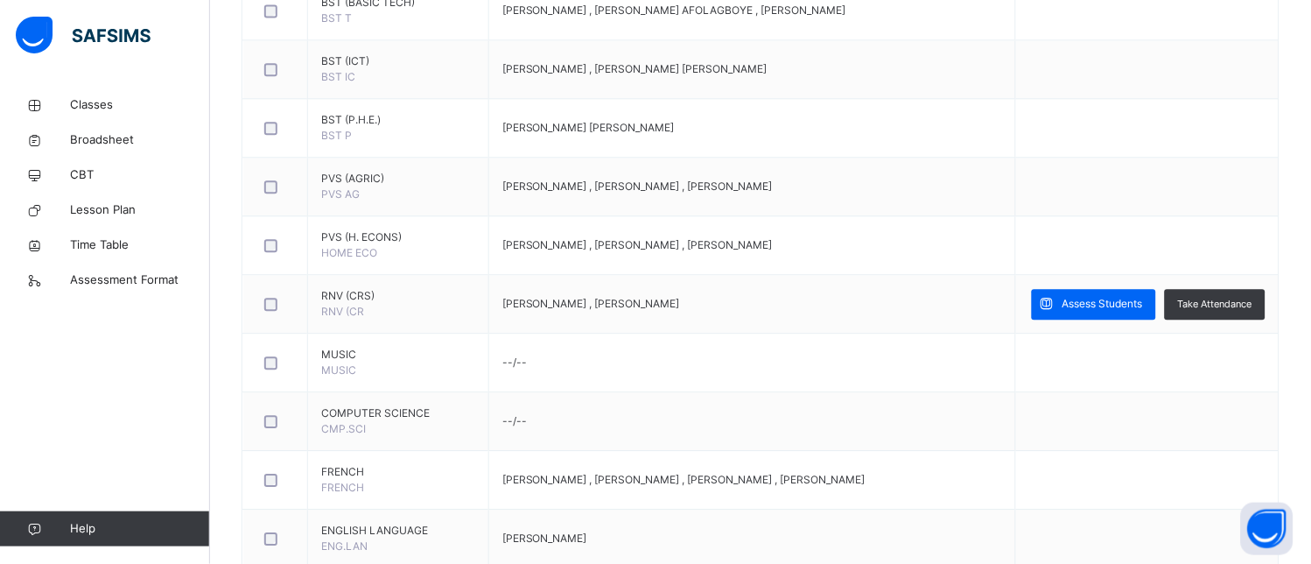
scroll to position [875, 0]
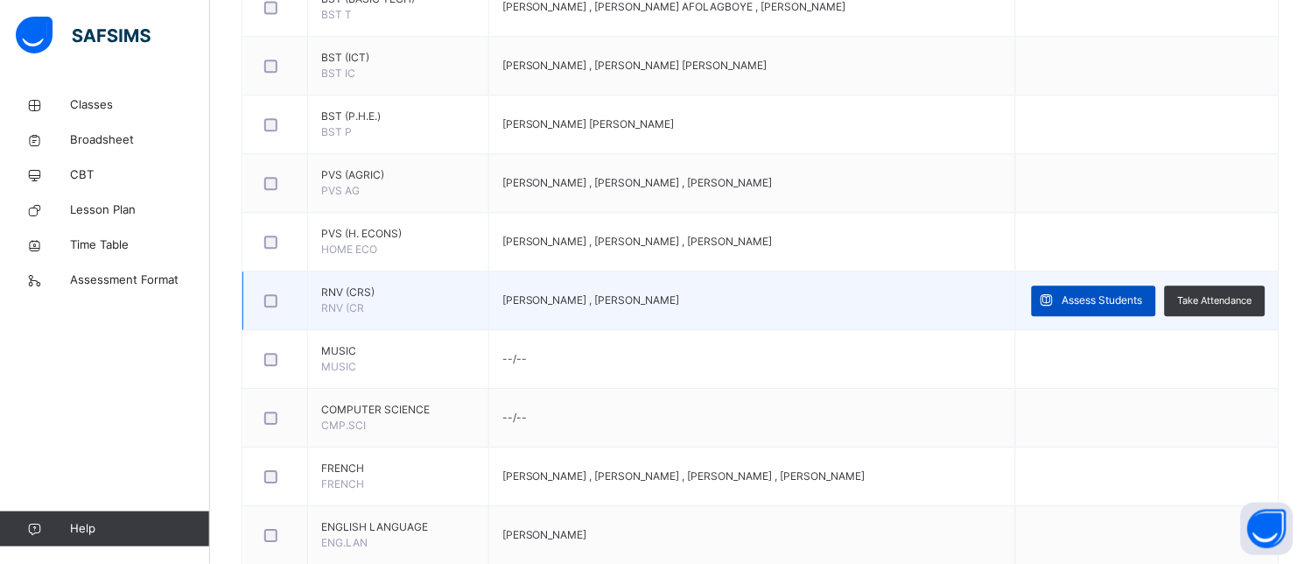
click at [1143, 301] on span "Assess Students" at bounding box center [1102, 300] width 81 height 16
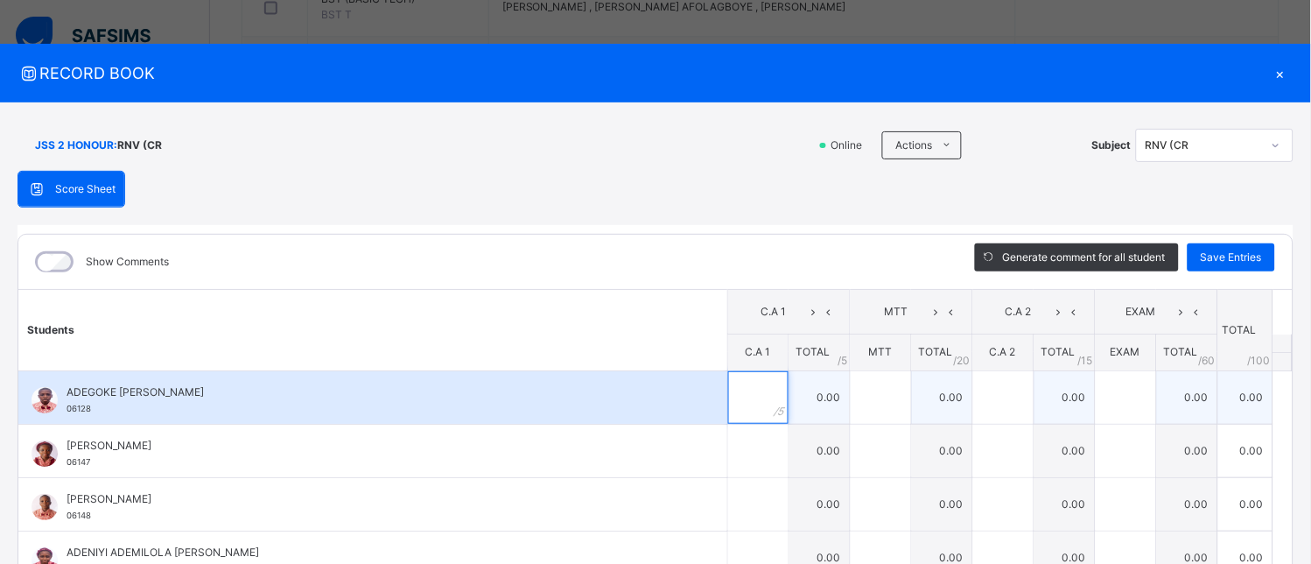
click at [728, 398] on input "text" at bounding box center [758, 397] width 60 height 53
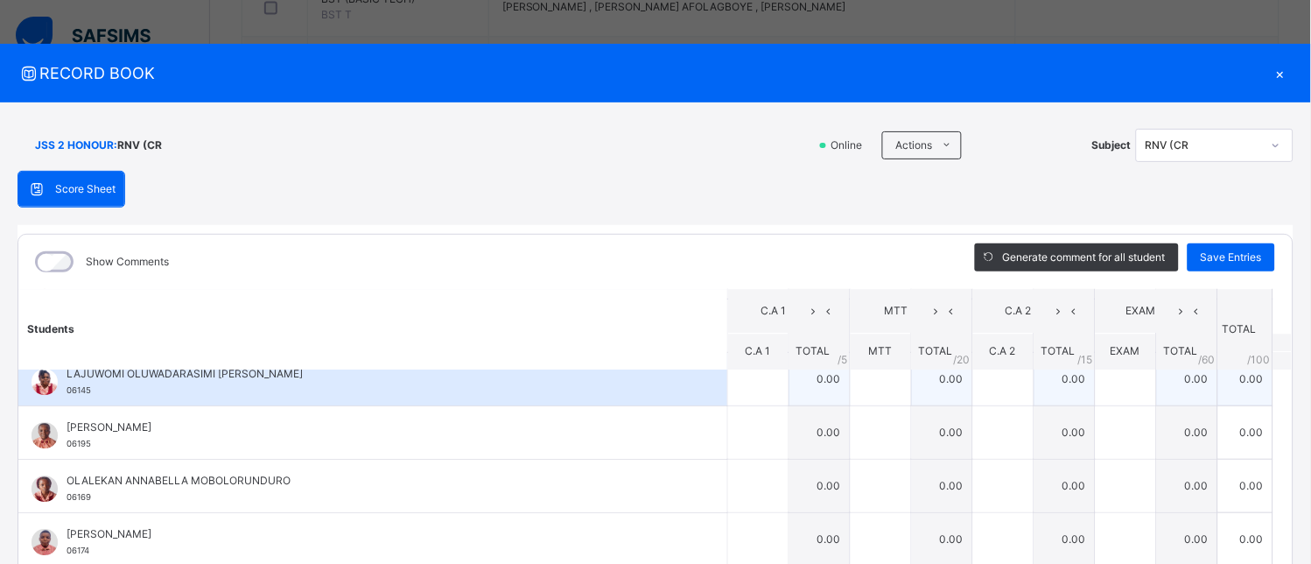
scroll to position [698, 0]
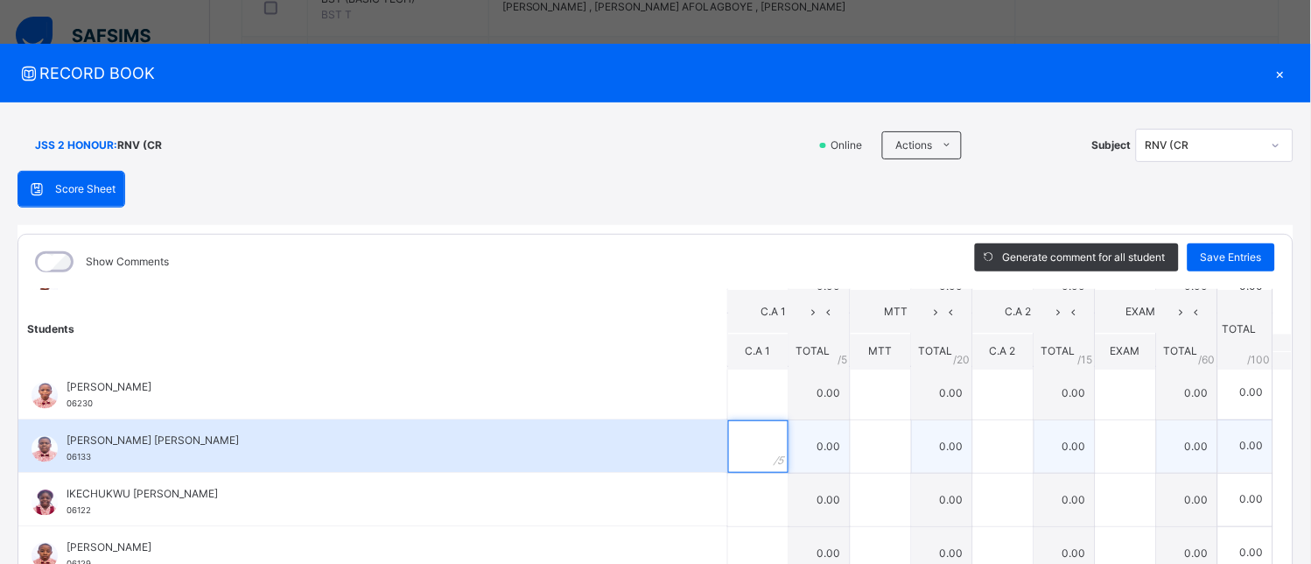
click at [728, 443] on input "text" at bounding box center [758, 446] width 60 height 53
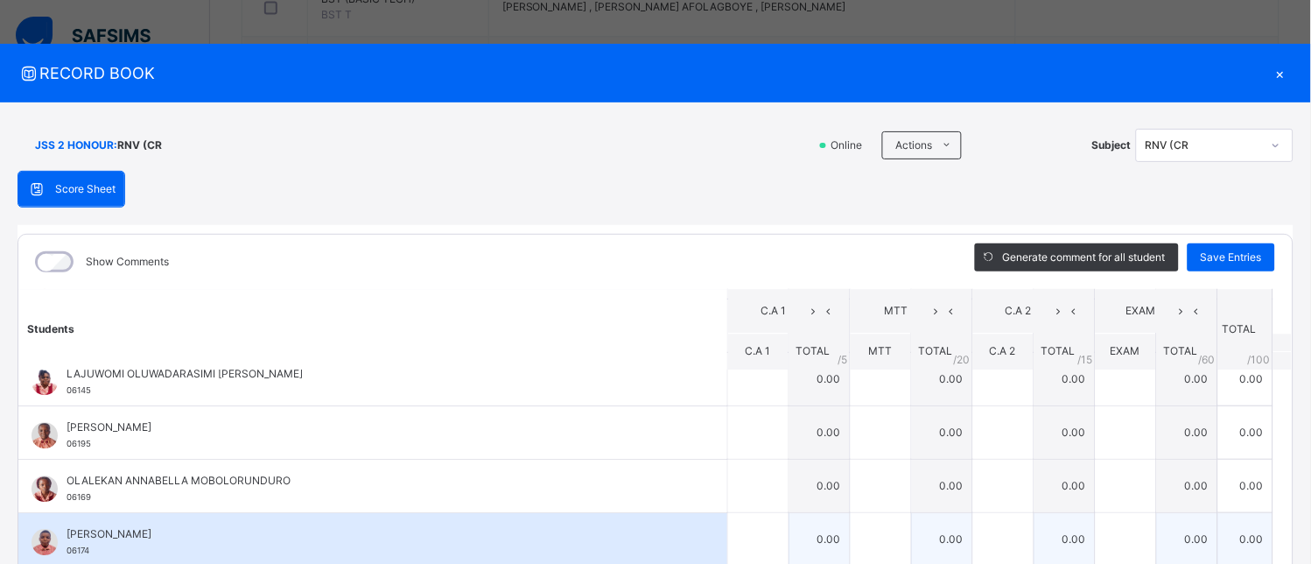
scroll to position [991, 0]
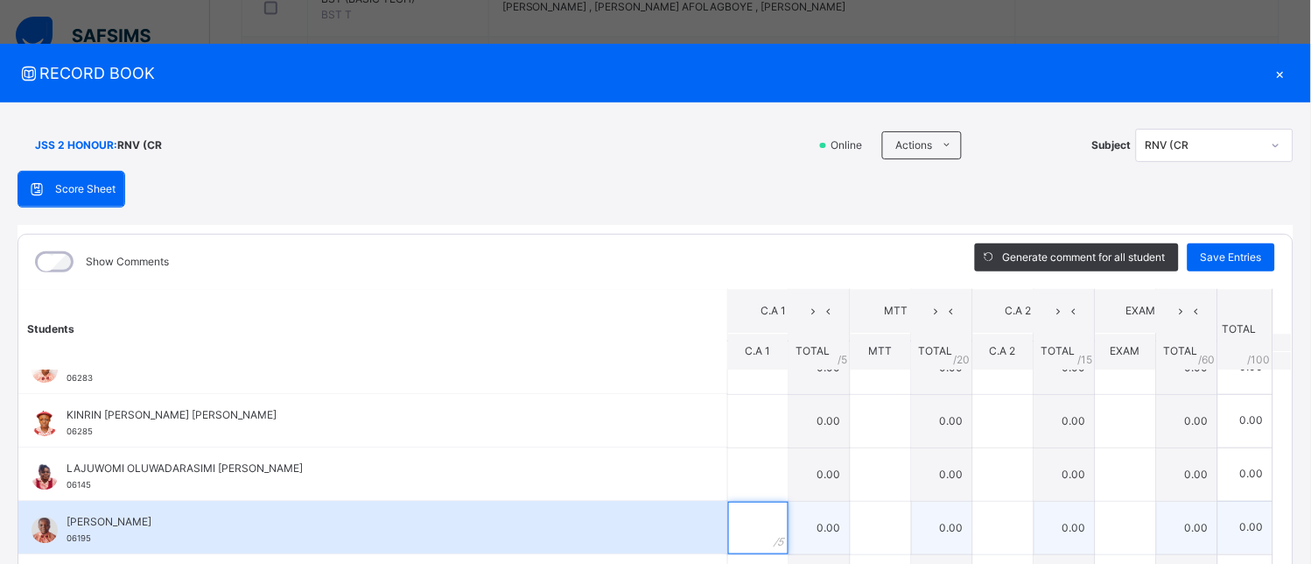
click at [736, 532] on input "text" at bounding box center [758, 527] width 60 height 53
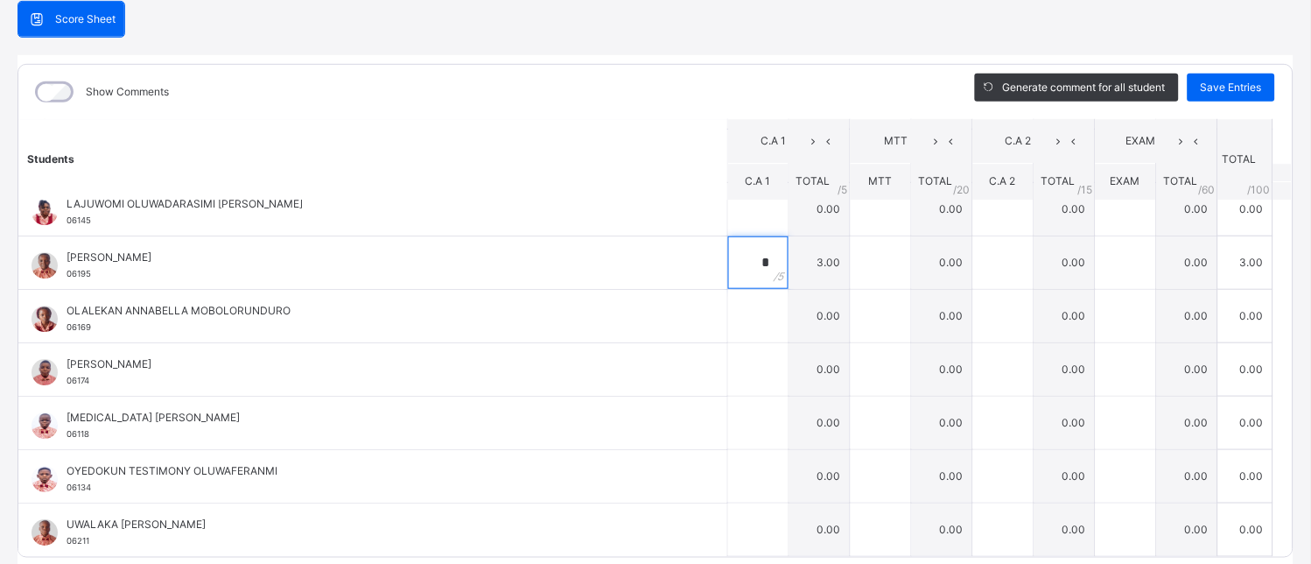
scroll to position [136, 0]
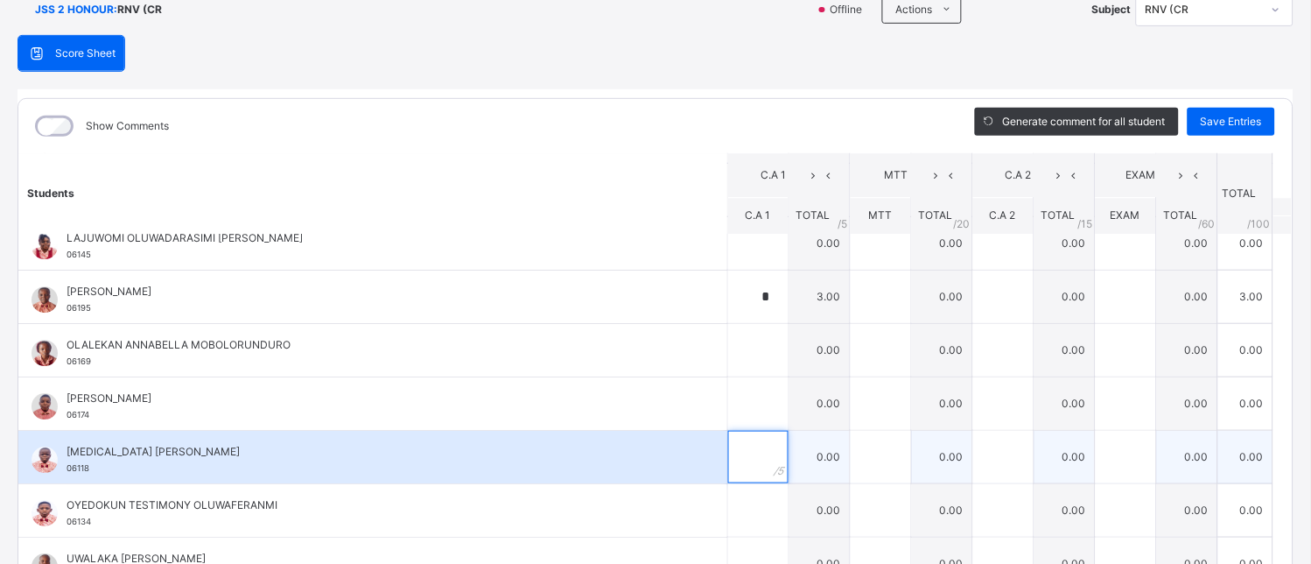
click at [740, 464] on input "text" at bounding box center [758, 457] width 60 height 53
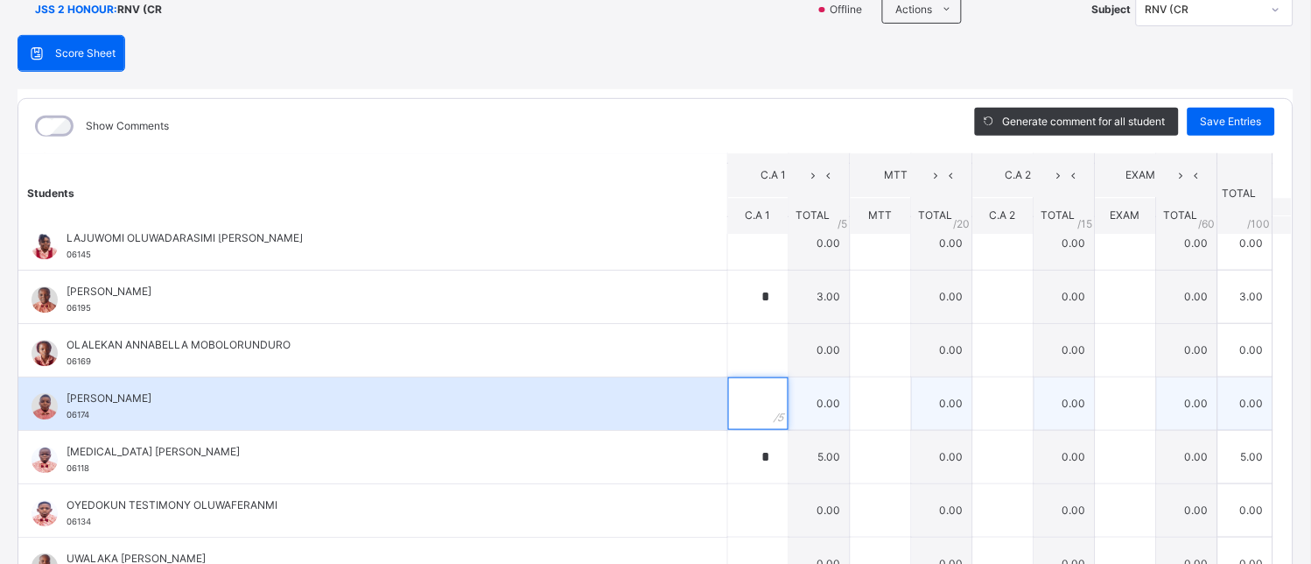
click at [753, 412] on div at bounding box center [758, 403] width 60 height 53
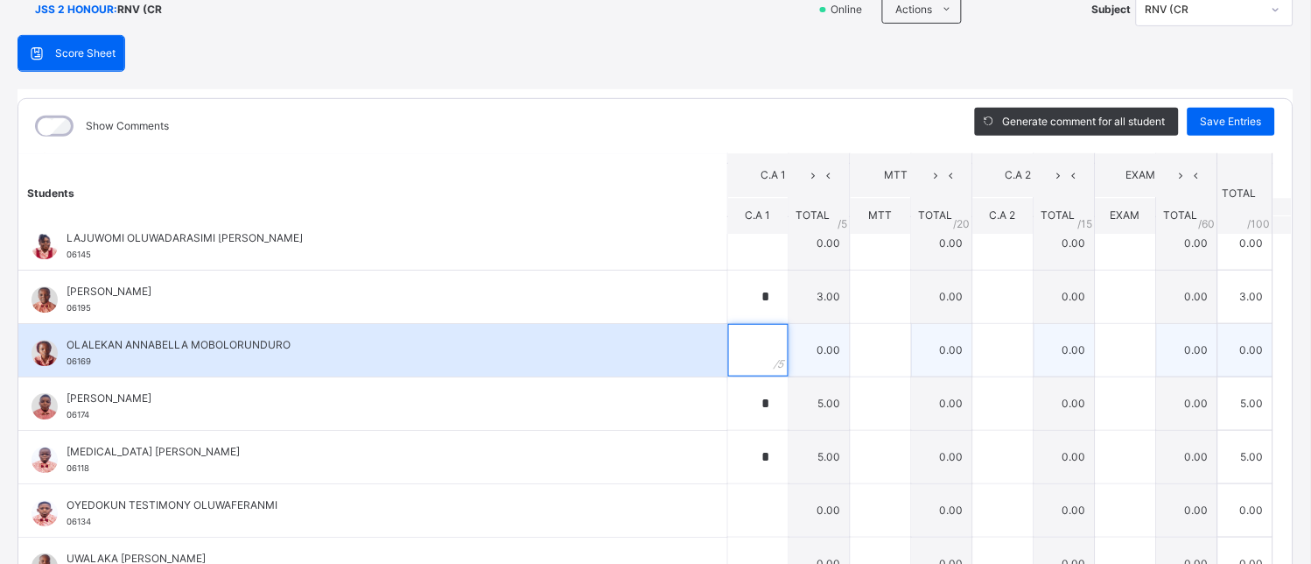
click at [742, 356] on input "text" at bounding box center [758, 350] width 60 height 53
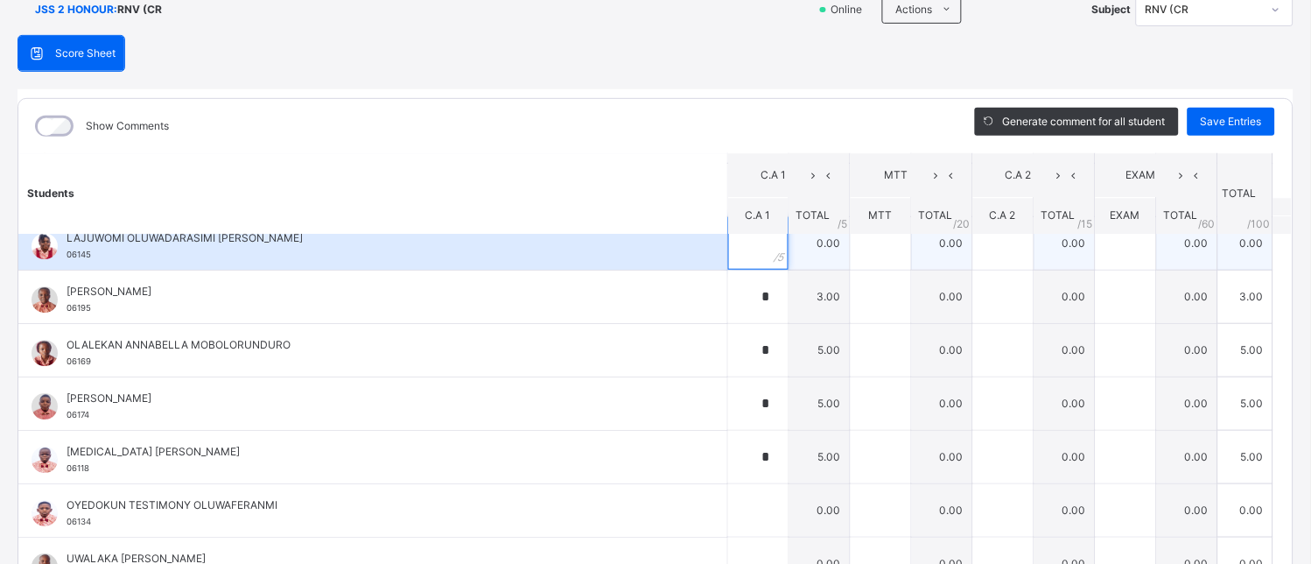
drag, startPoint x: 750, startPoint y: 239, endPoint x: 744, endPoint y: 246, distance: 9.3
click at [746, 241] on div at bounding box center [758, 243] width 60 height 53
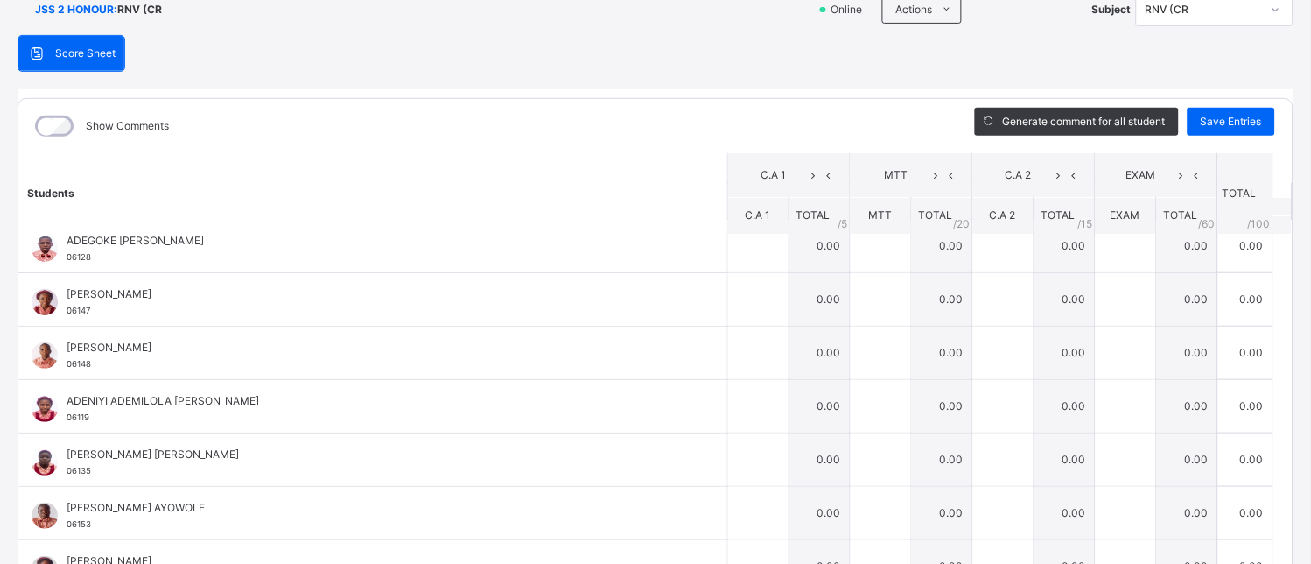
scroll to position [0, 0]
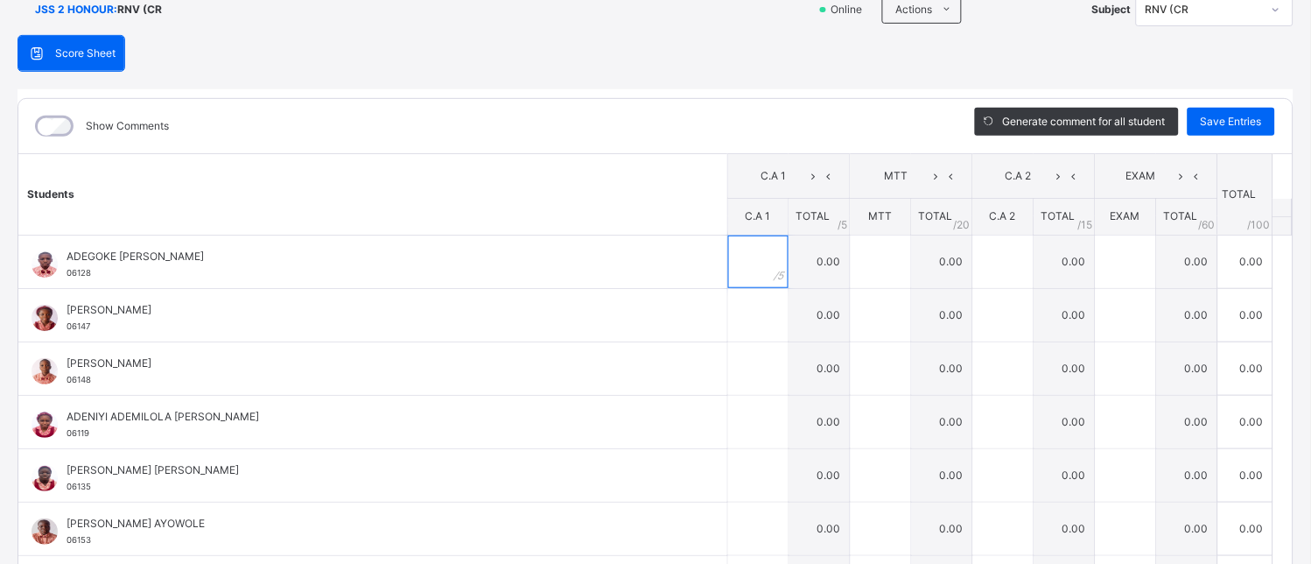
click at [747, 246] on div at bounding box center [758, 261] width 60 height 53
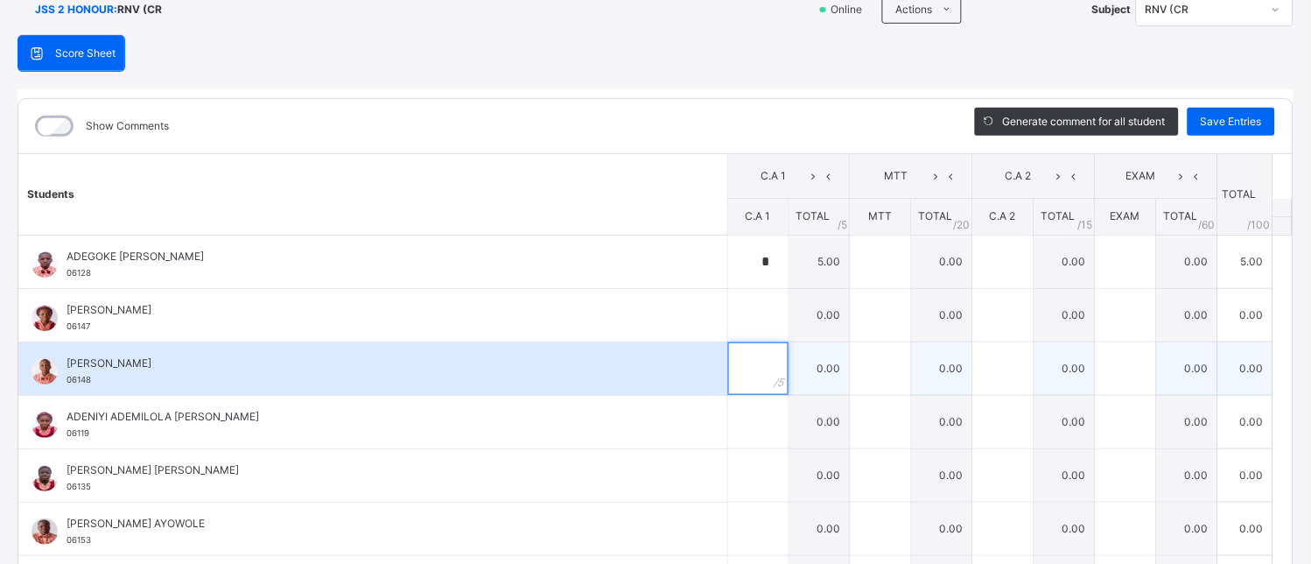
click at [728, 346] on input "text" at bounding box center [758, 368] width 60 height 53
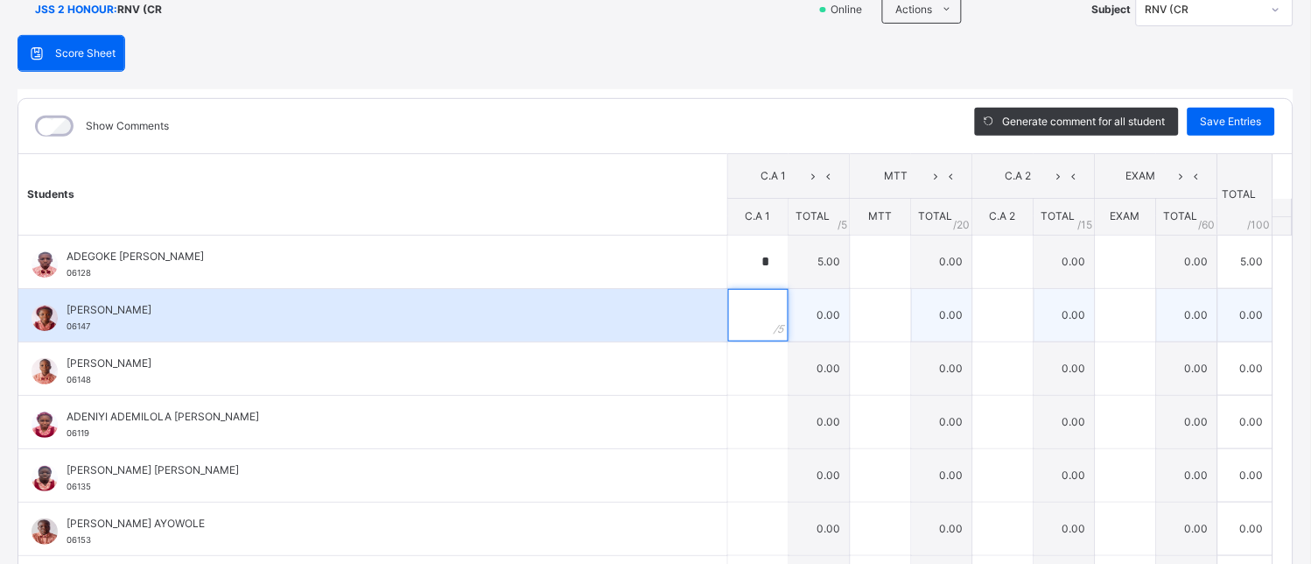
click at [728, 325] on input "text" at bounding box center [758, 315] width 60 height 53
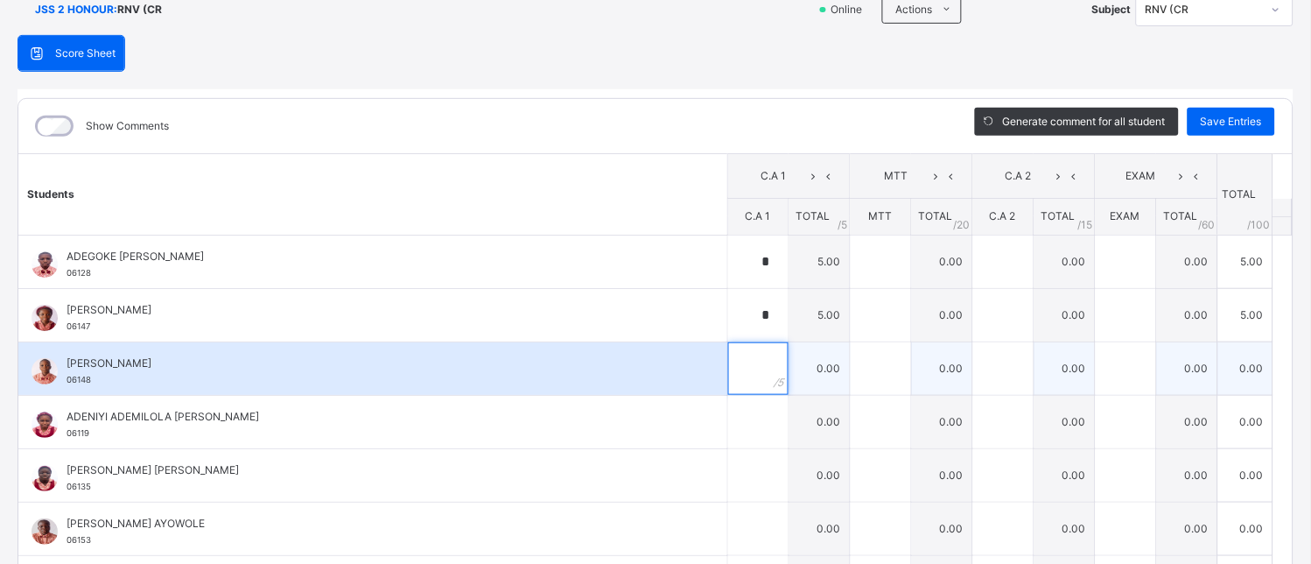
click at [728, 368] on input "text" at bounding box center [758, 368] width 60 height 53
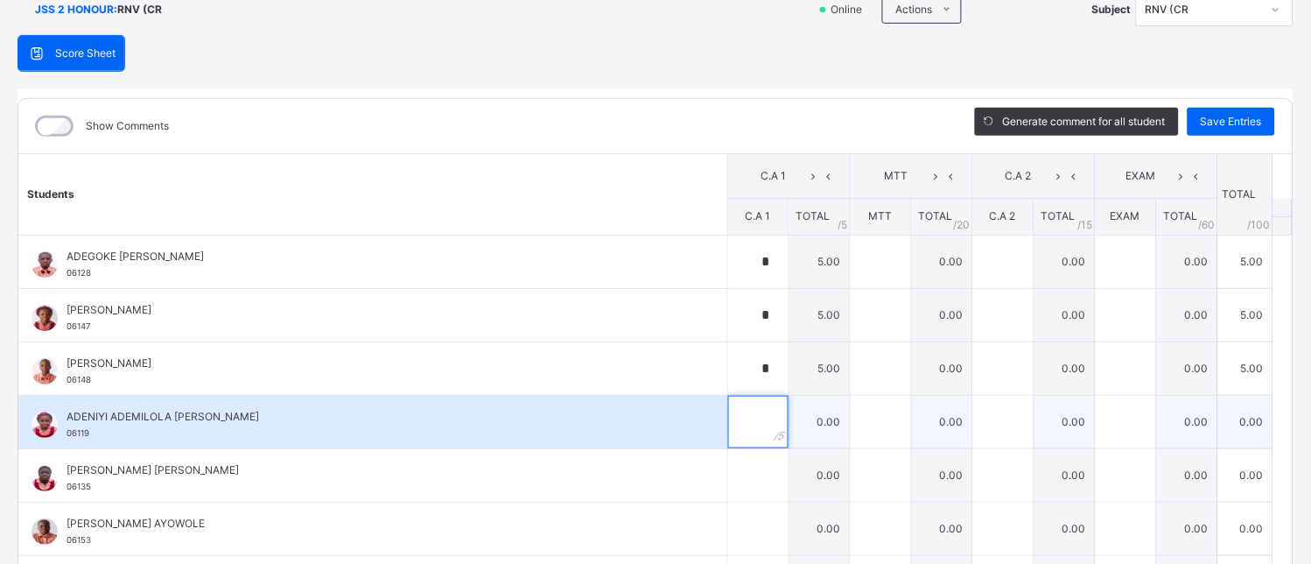
click at [728, 420] on input "text" at bounding box center [758, 422] width 60 height 53
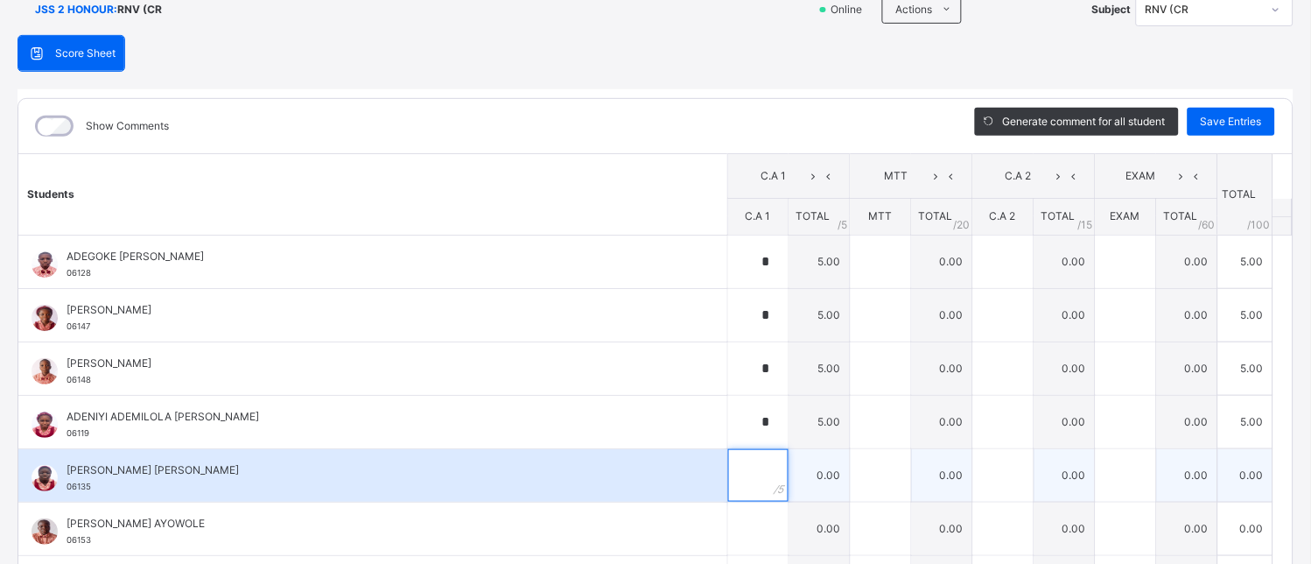
click at [728, 475] on input "text" at bounding box center [758, 475] width 60 height 53
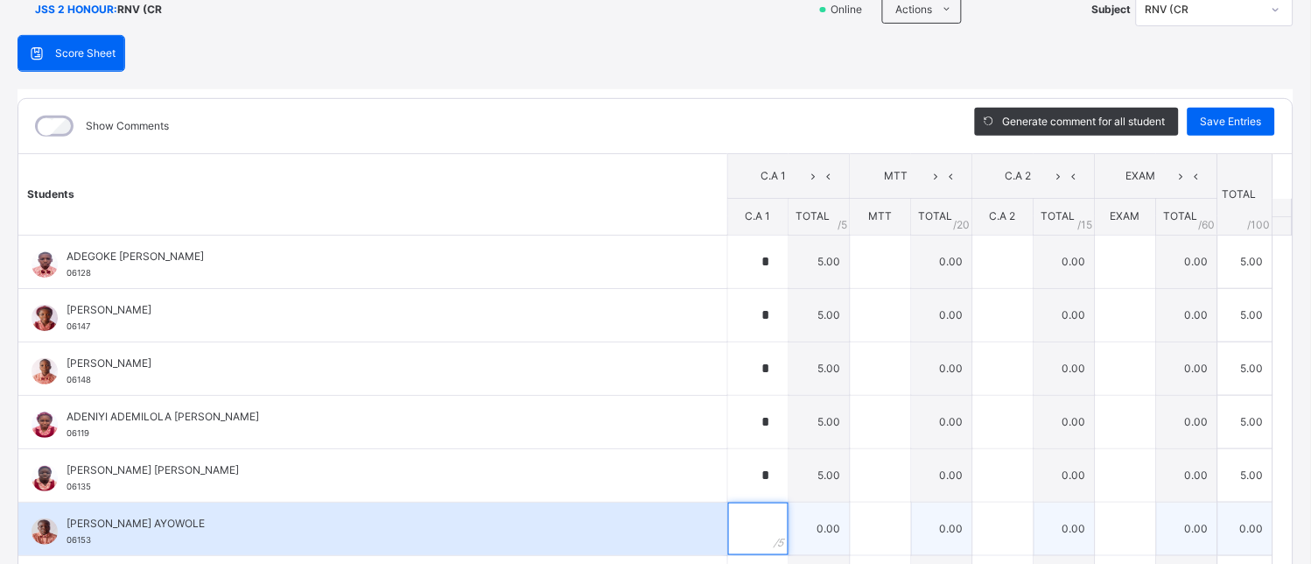
click at [736, 511] on input "text" at bounding box center [758, 528] width 60 height 53
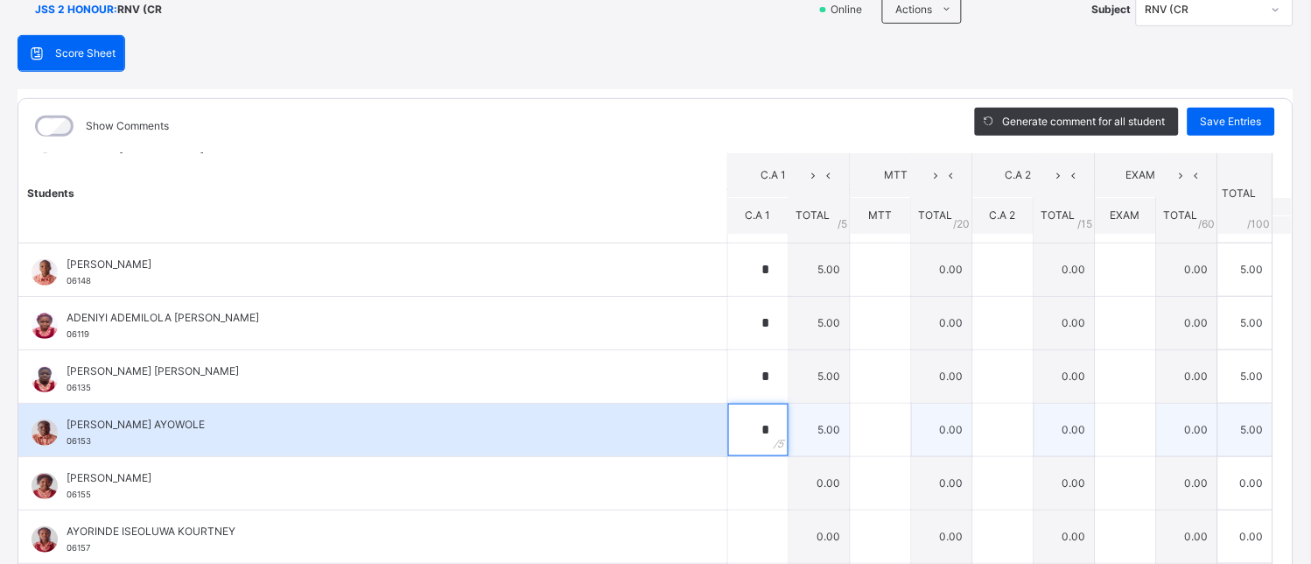
scroll to position [194, 0]
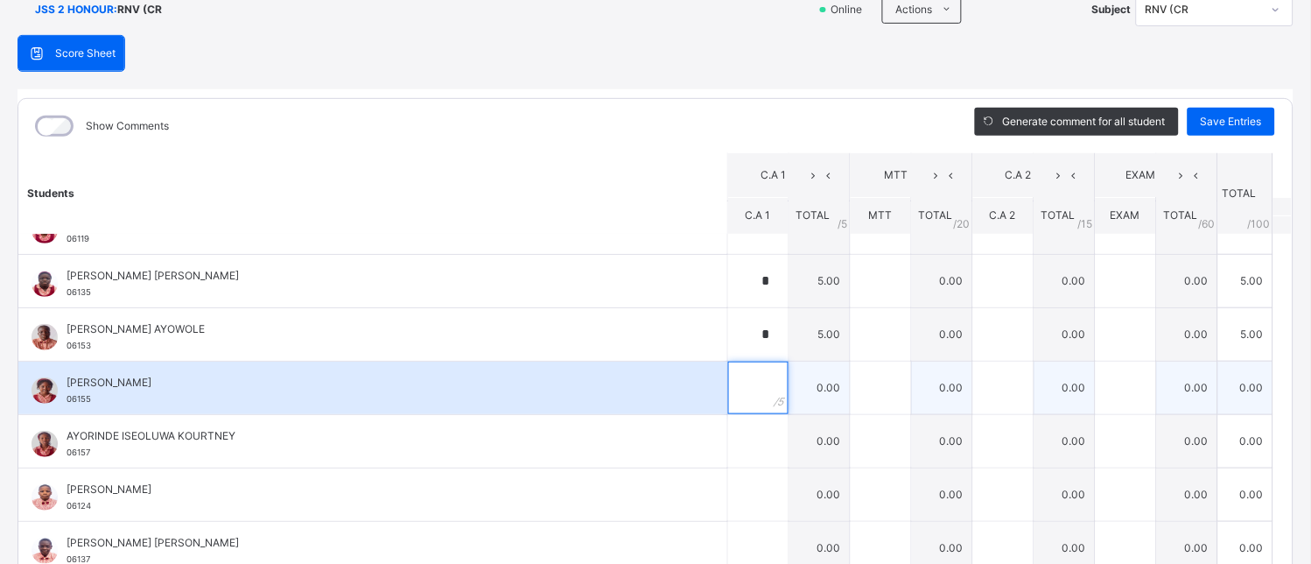
click at [740, 381] on input "text" at bounding box center [758, 387] width 60 height 53
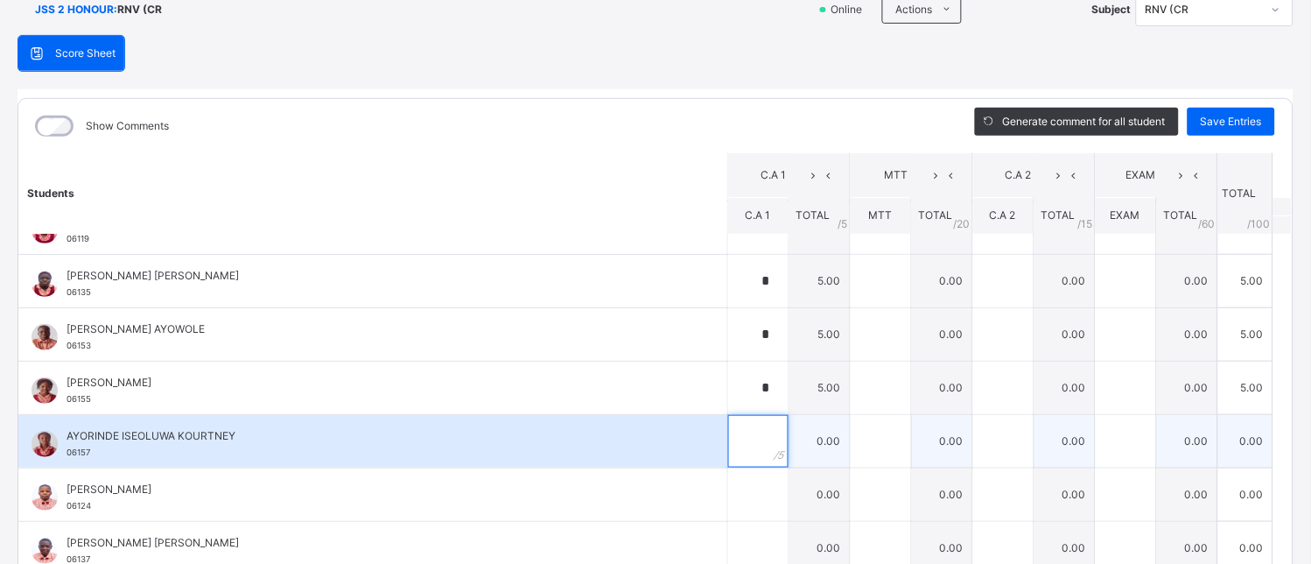
click at [729, 427] on input "text" at bounding box center [758, 441] width 60 height 53
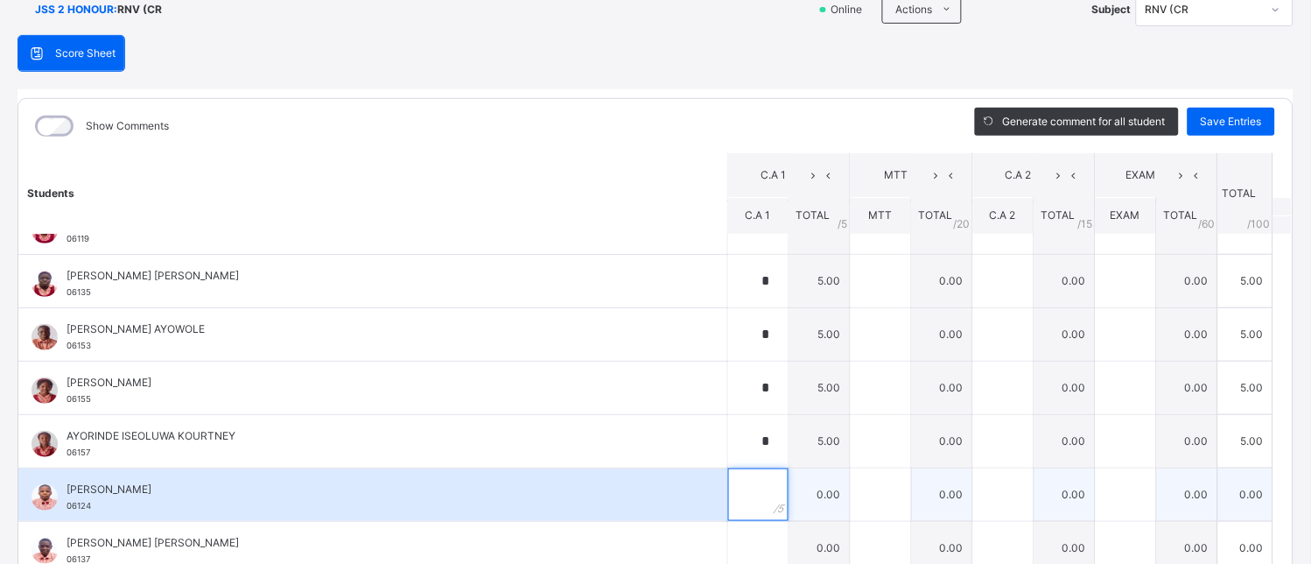
click at [728, 476] on input "text" at bounding box center [758, 494] width 60 height 53
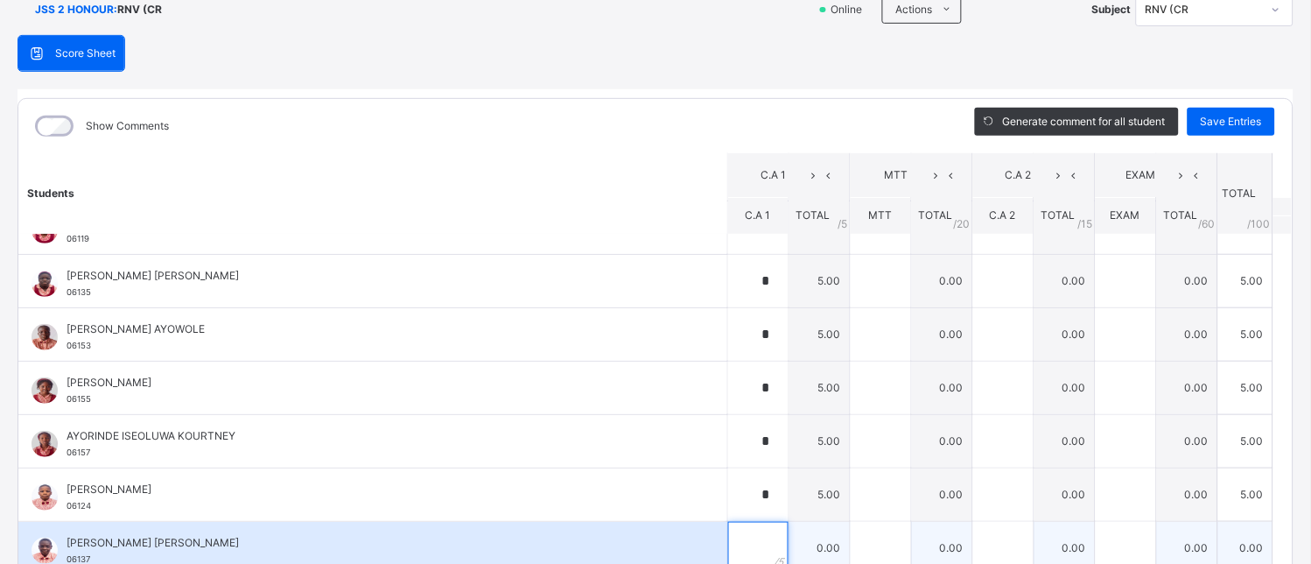
click at [728, 546] on input "text" at bounding box center [758, 548] width 60 height 53
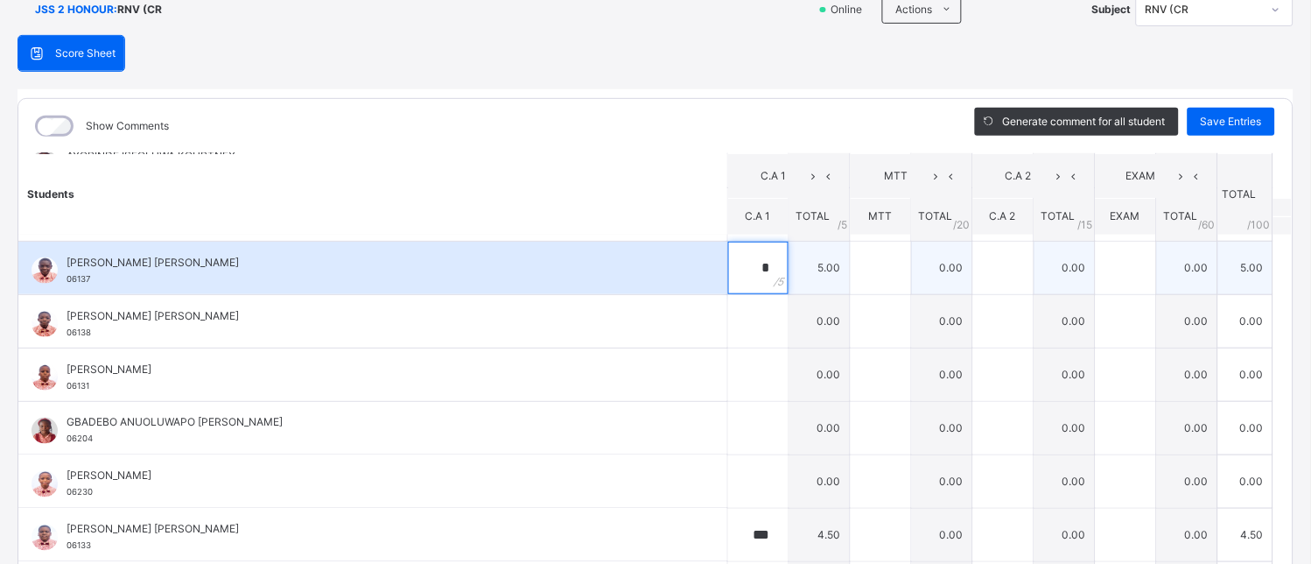
scroll to position [486, 0]
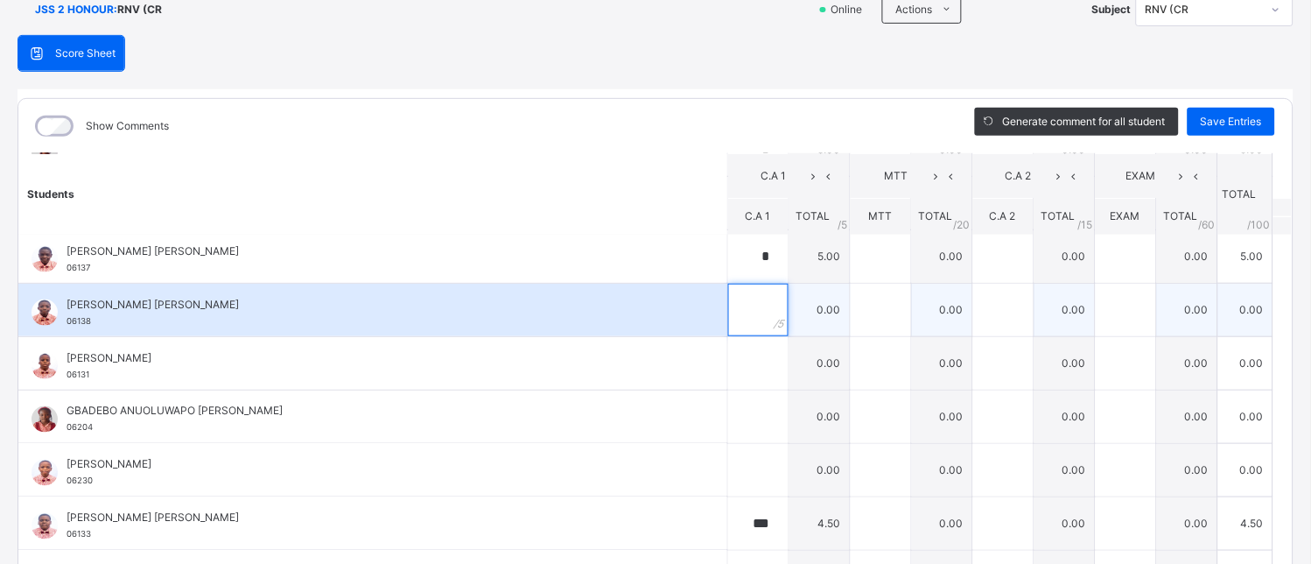
click at [728, 324] on input "text" at bounding box center [758, 310] width 60 height 53
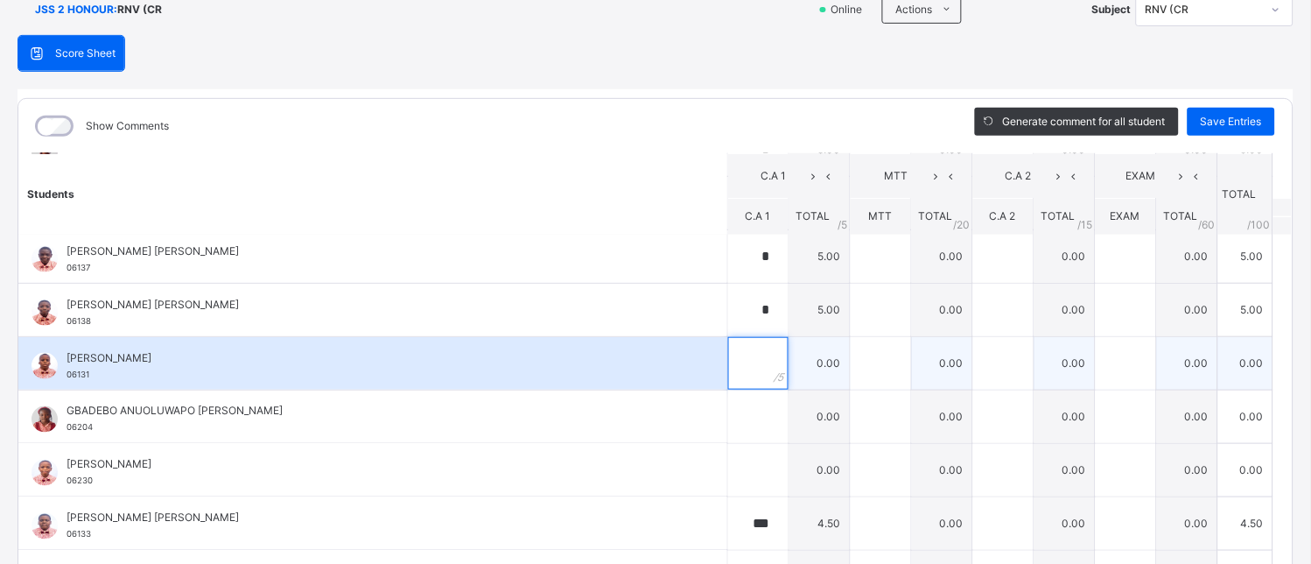
click at [729, 361] on input "text" at bounding box center [758, 363] width 60 height 53
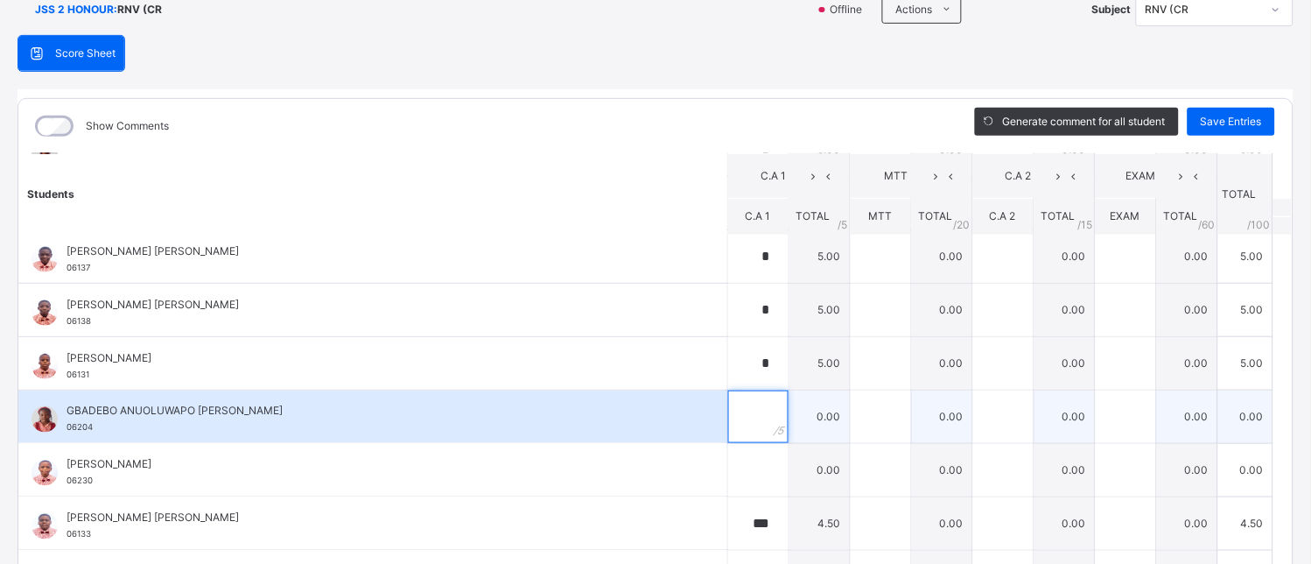
click at [729, 413] on input "text" at bounding box center [758, 416] width 60 height 53
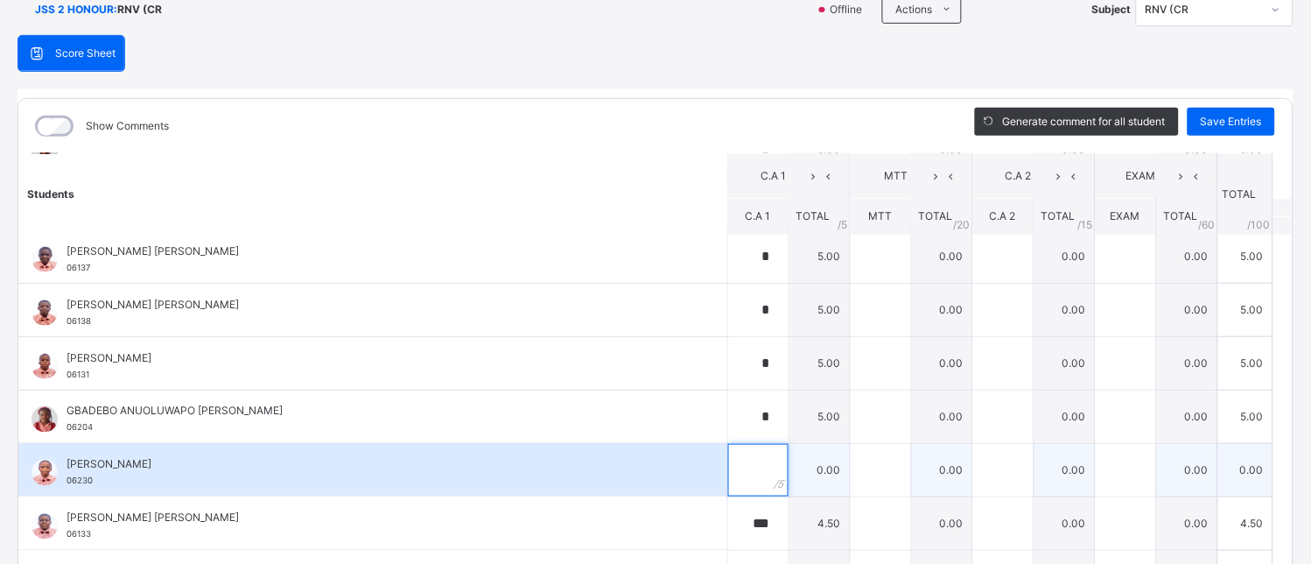
click at [748, 456] on div at bounding box center [758, 470] width 60 height 53
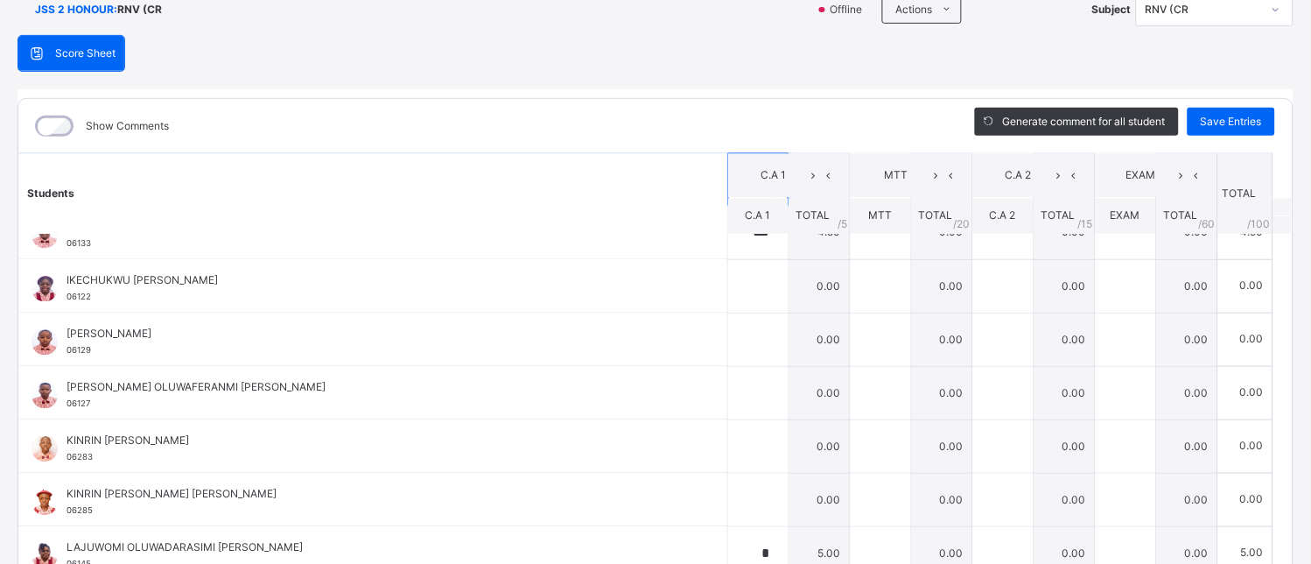
scroll to position [777, 0]
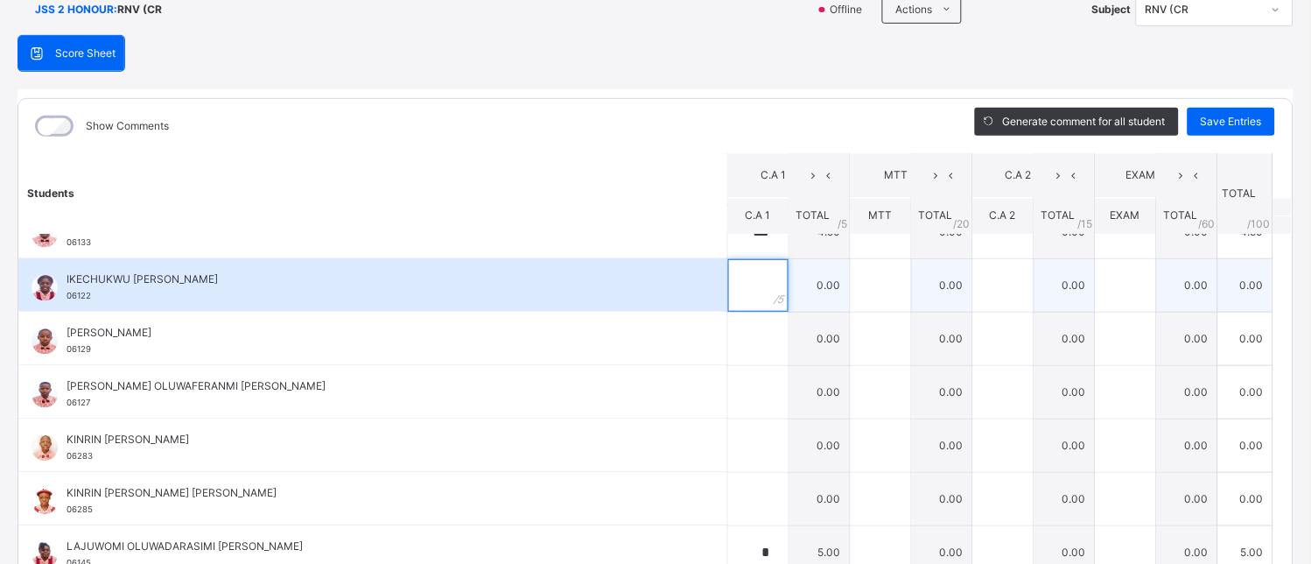
click at [737, 277] on input "text" at bounding box center [758, 285] width 60 height 53
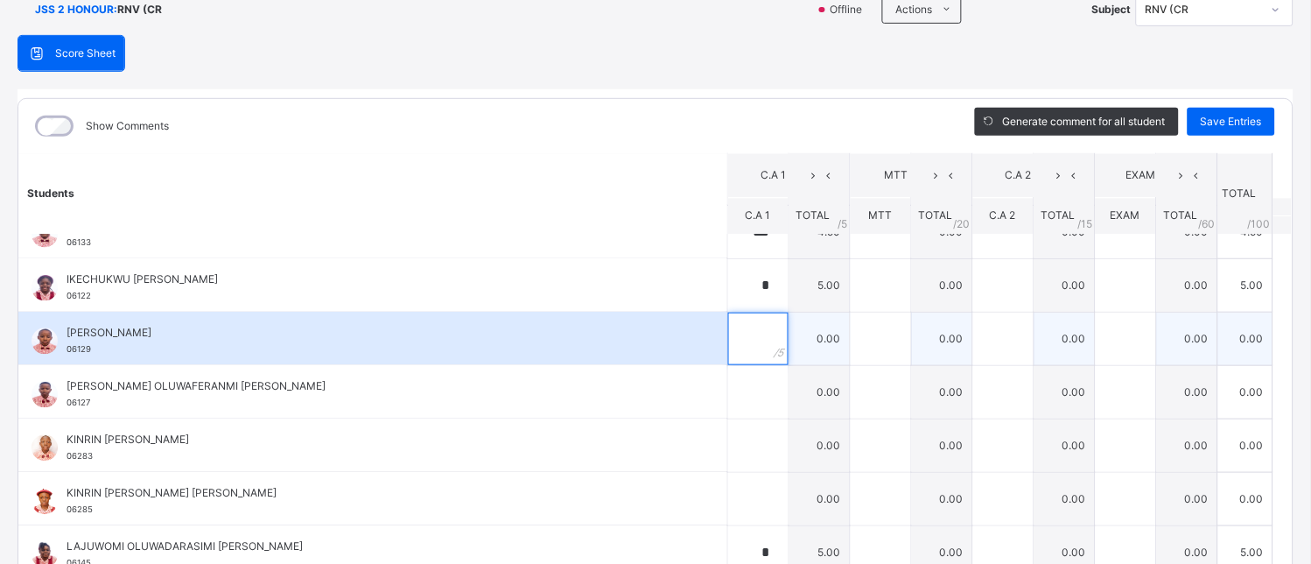
click at [737, 347] on input "text" at bounding box center [758, 338] width 60 height 53
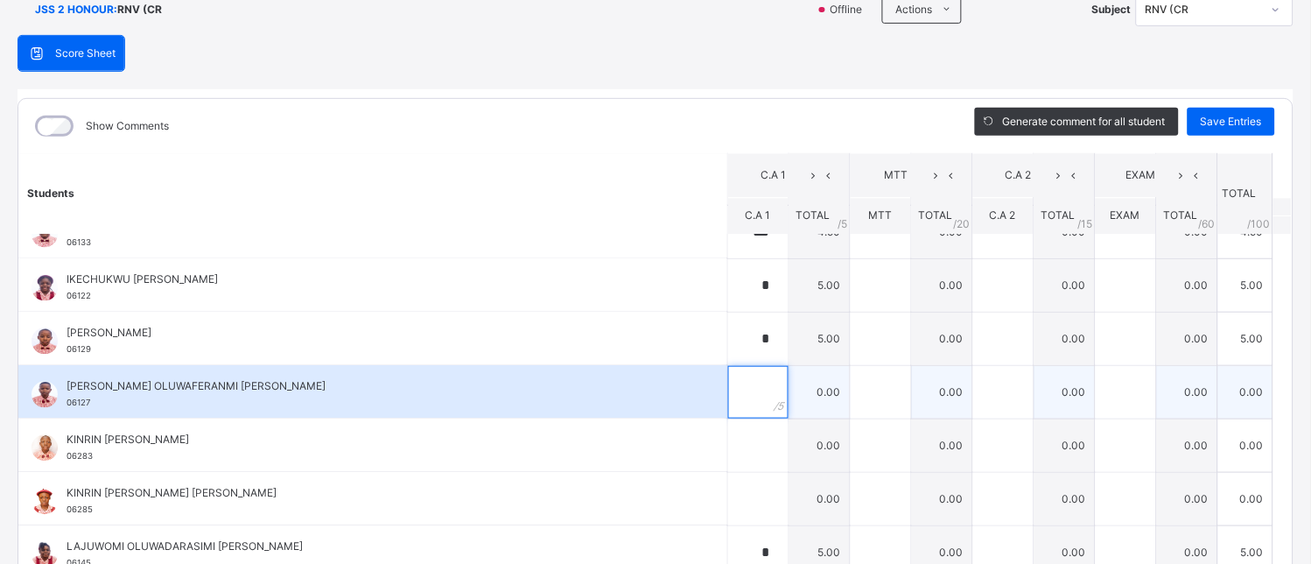
click at [728, 390] on input "text" at bounding box center [758, 392] width 60 height 53
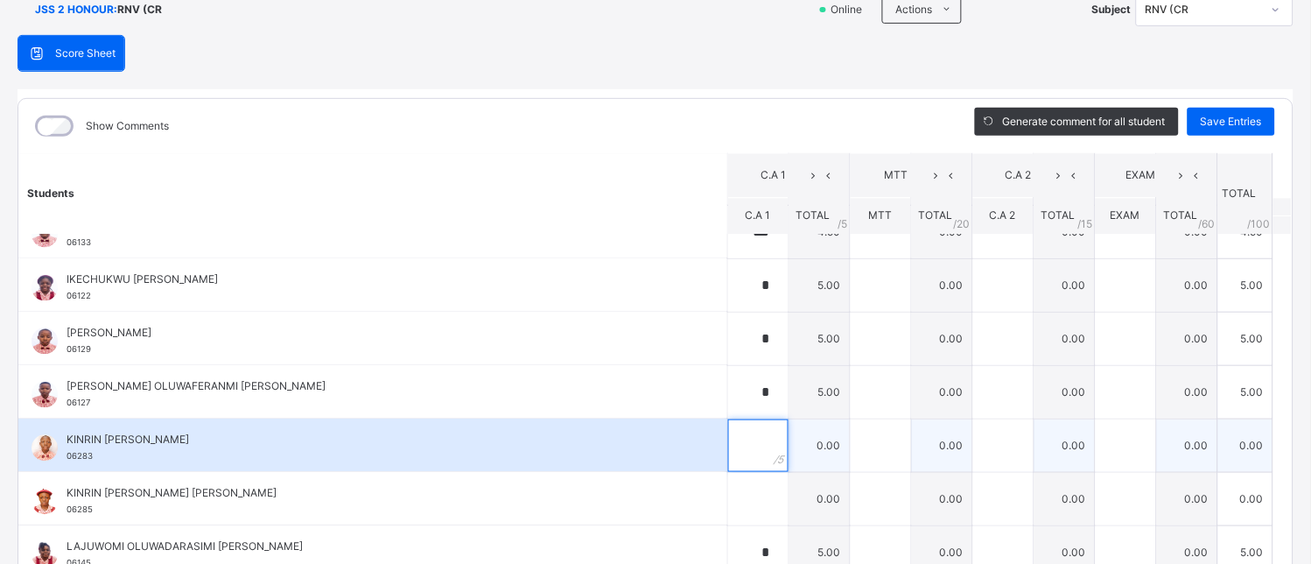
click at [728, 431] on input "text" at bounding box center [758, 445] width 60 height 53
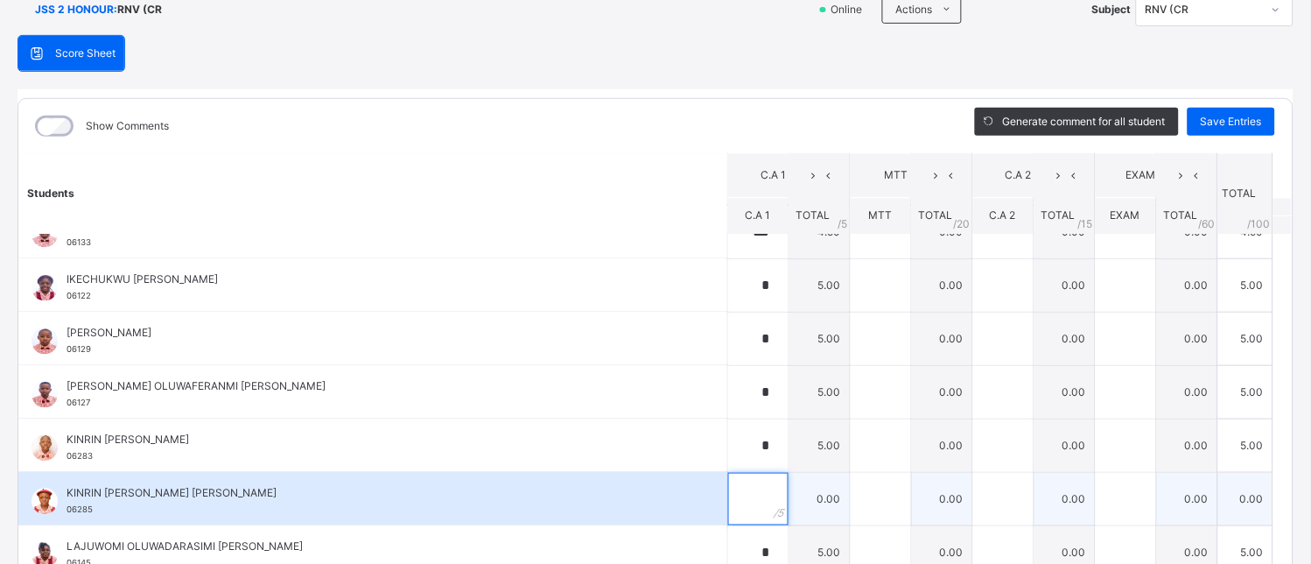
click at [731, 494] on input "text" at bounding box center [758, 499] width 60 height 53
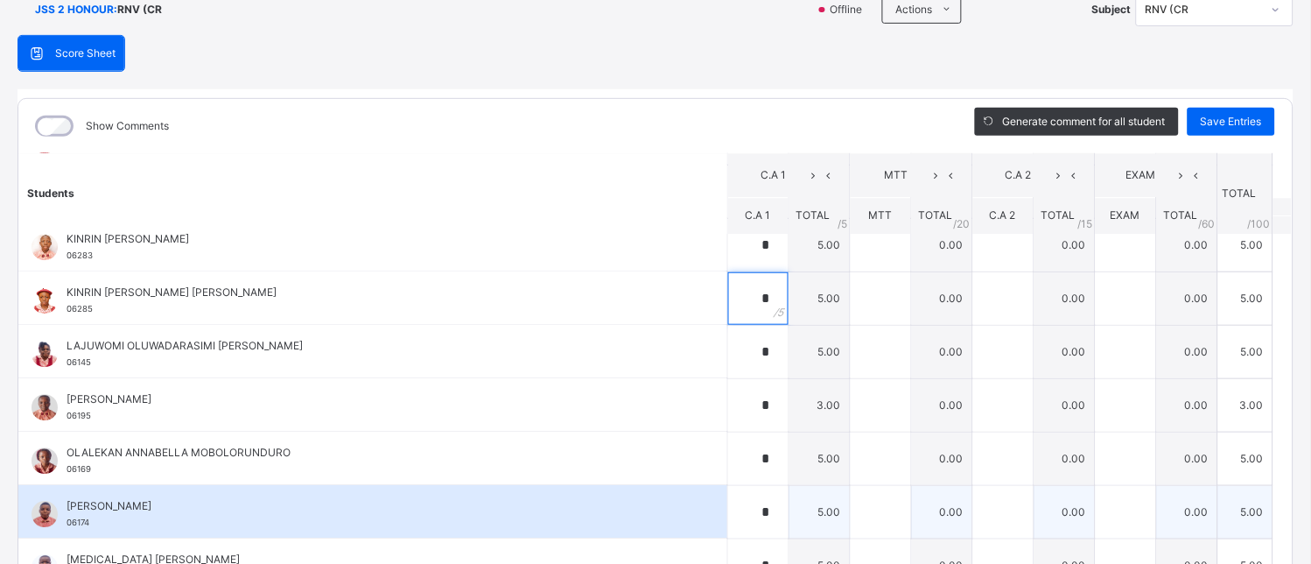
scroll to position [1088, 0]
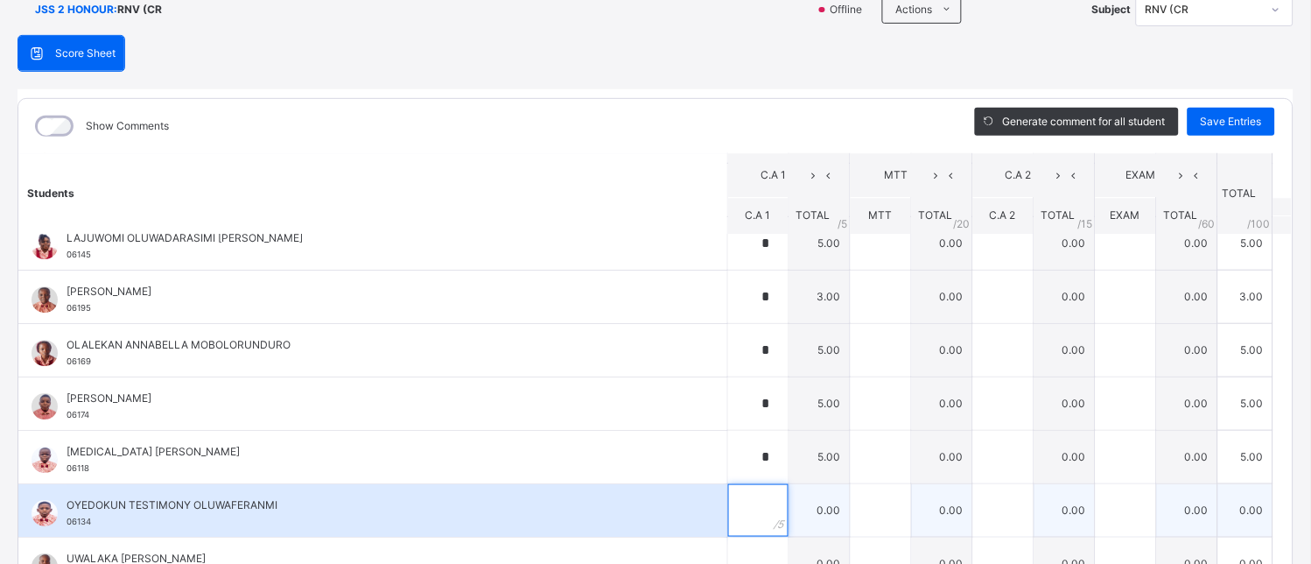
click at [747, 508] on div at bounding box center [758, 510] width 60 height 53
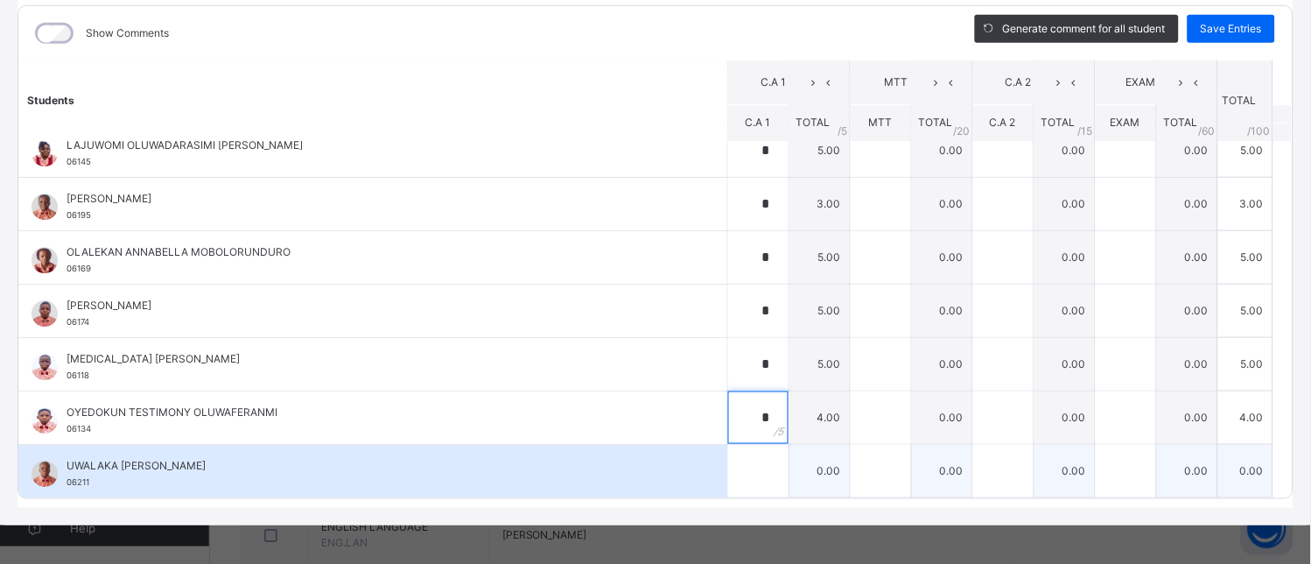
scroll to position [233, 0]
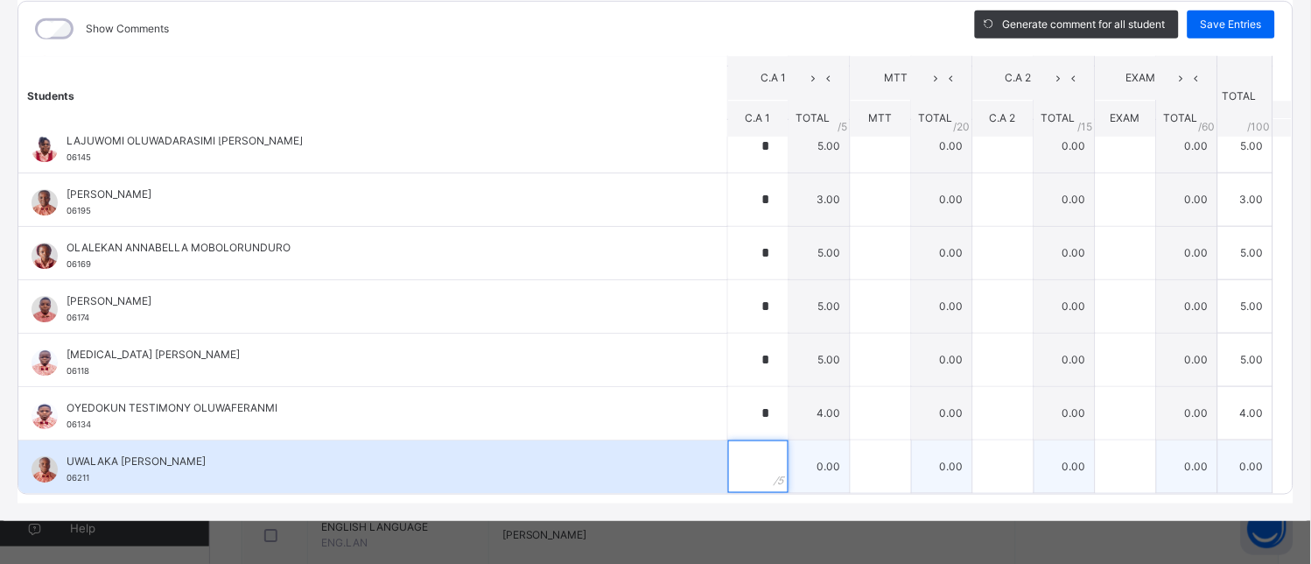
click at [742, 473] on input "text" at bounding box center [758, 466] width 60 height 53
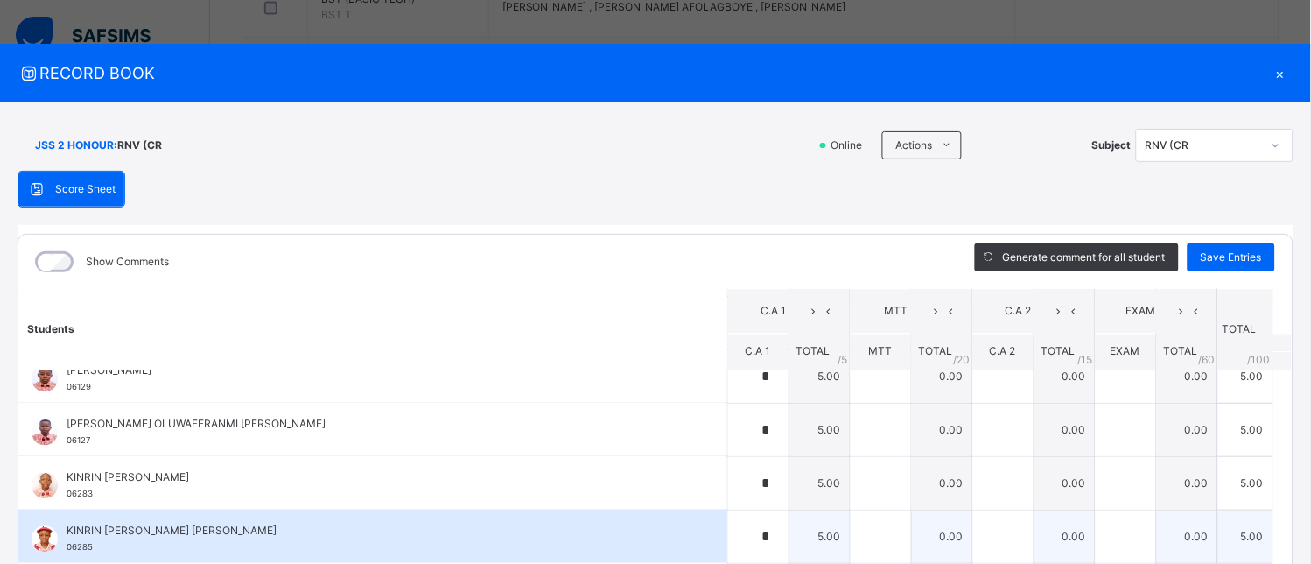
scroll to position [1088, 0]
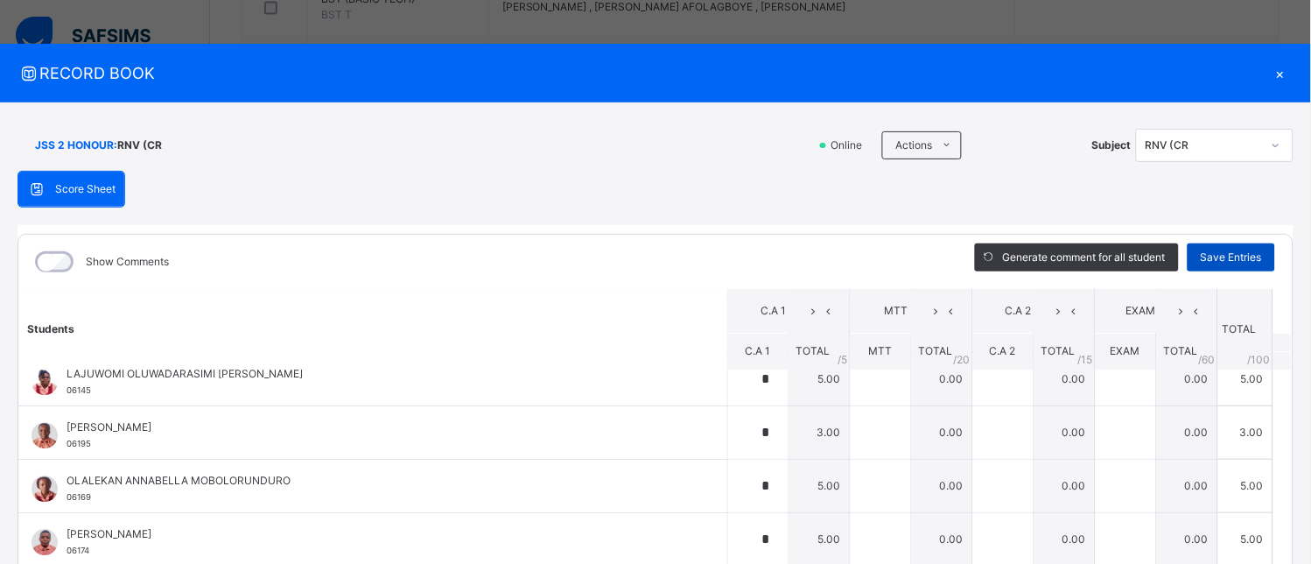
click at [1229, 254] on span "Save Entries" at bounding box center [1231, 257] width 61 height 16
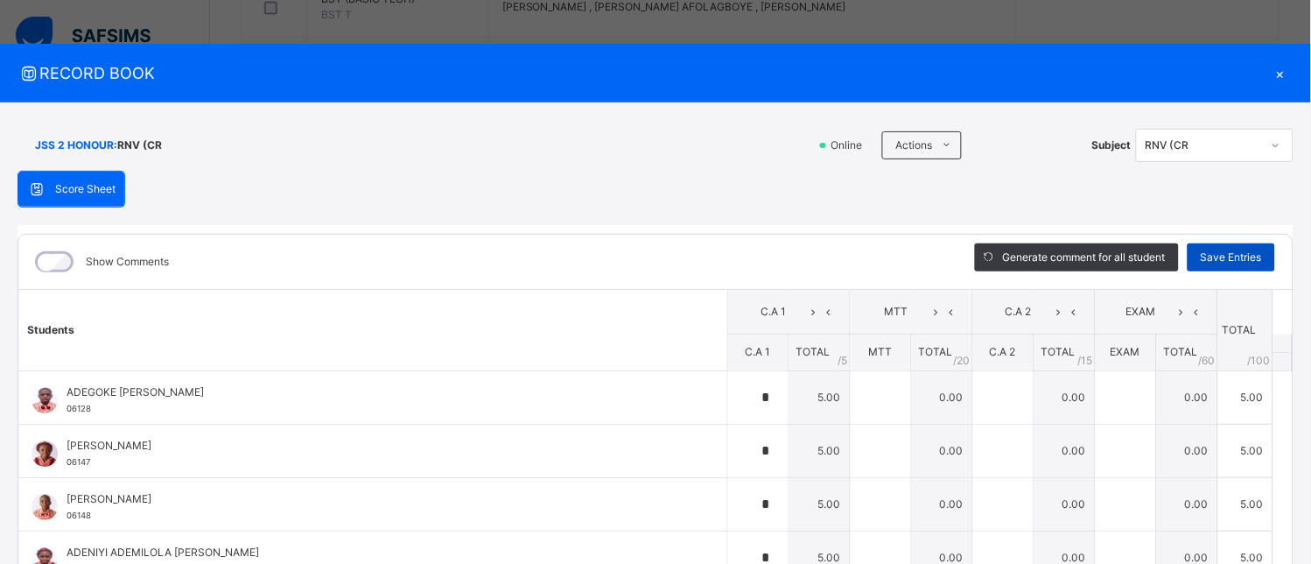
click at [1241, 256] on span "Save Entries" at bounding box center [1231, 257] width 61 height 16
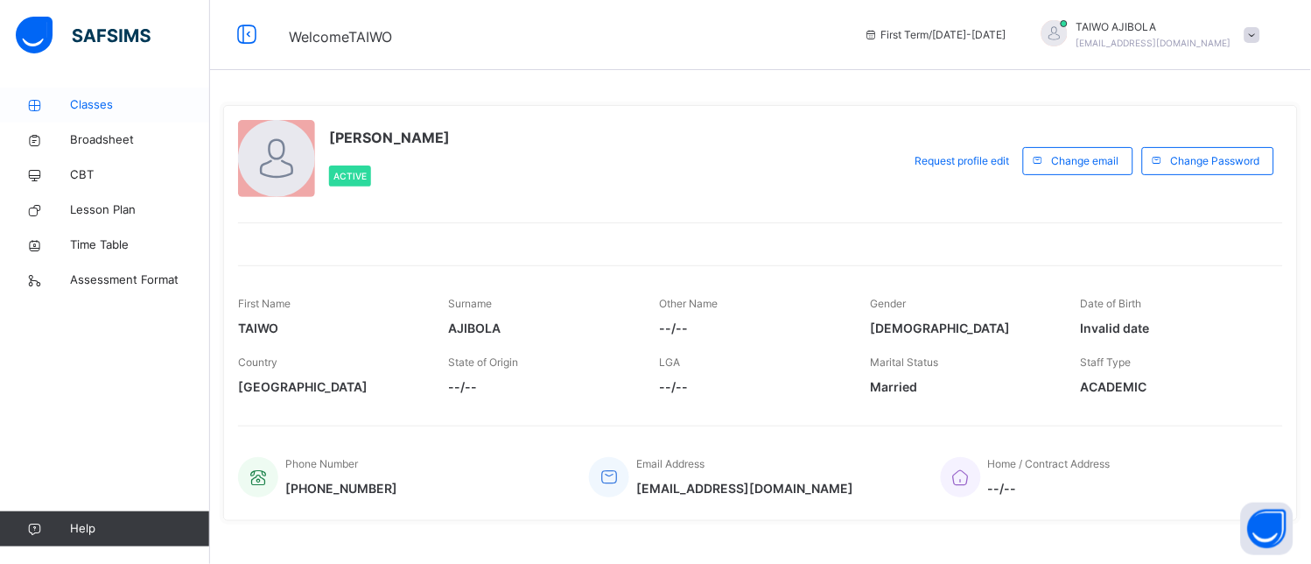
click at [99, 98] on span "Classes" at bounding box center [140, 105] width 140 height 18
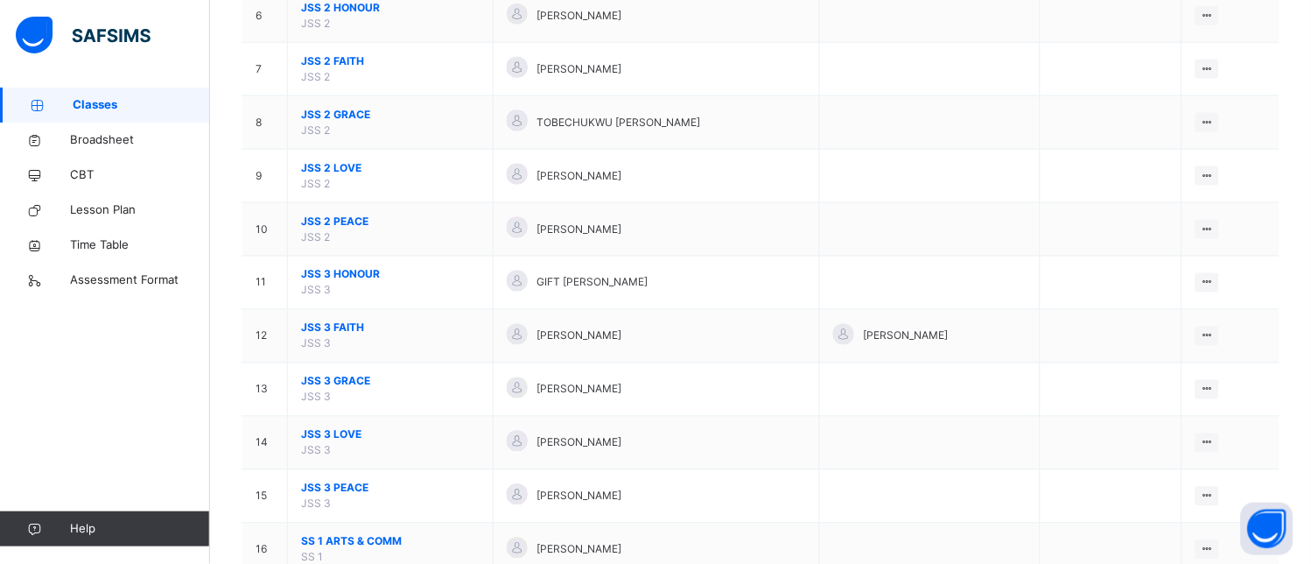
scroll to position [704, 0]
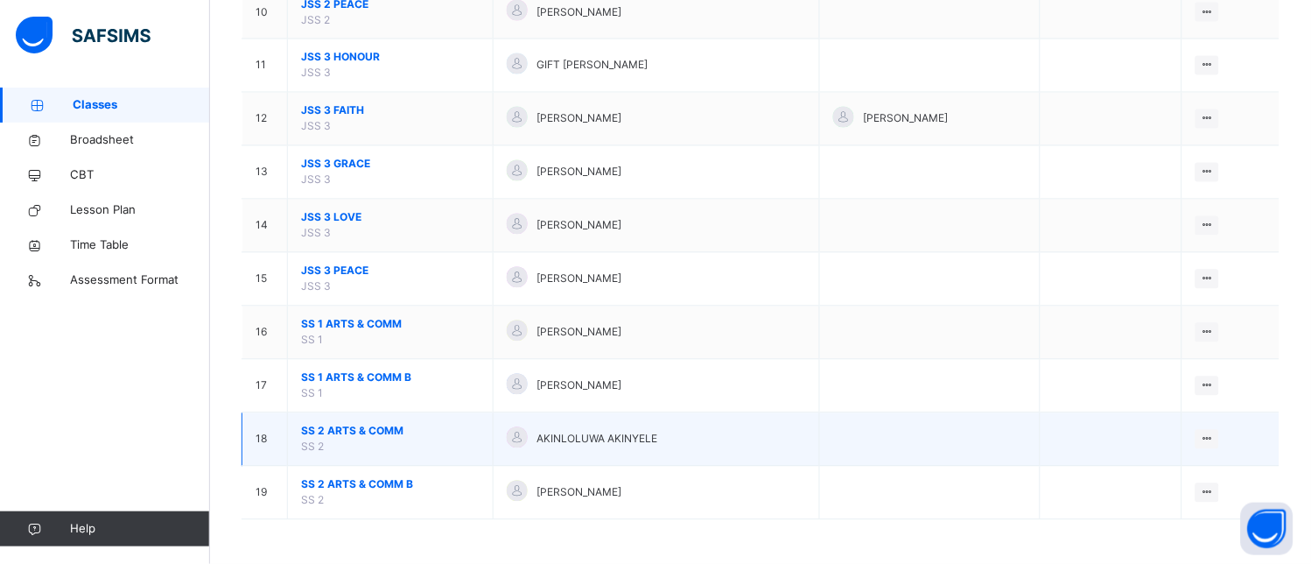
click at [372, 433] on span "SS 2 ARTS & COMM" at bounding box center [390, 432] width 179 height 16
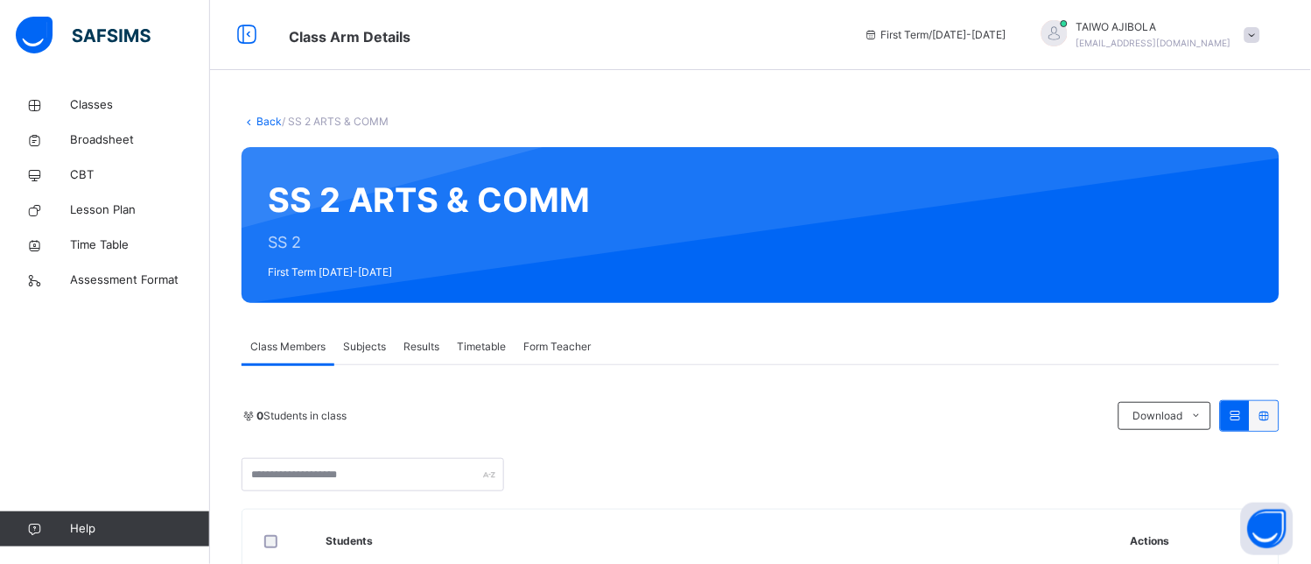
click at [372, 347] on span "Subjects" at bounding box center [364, 347] width 43 height 16
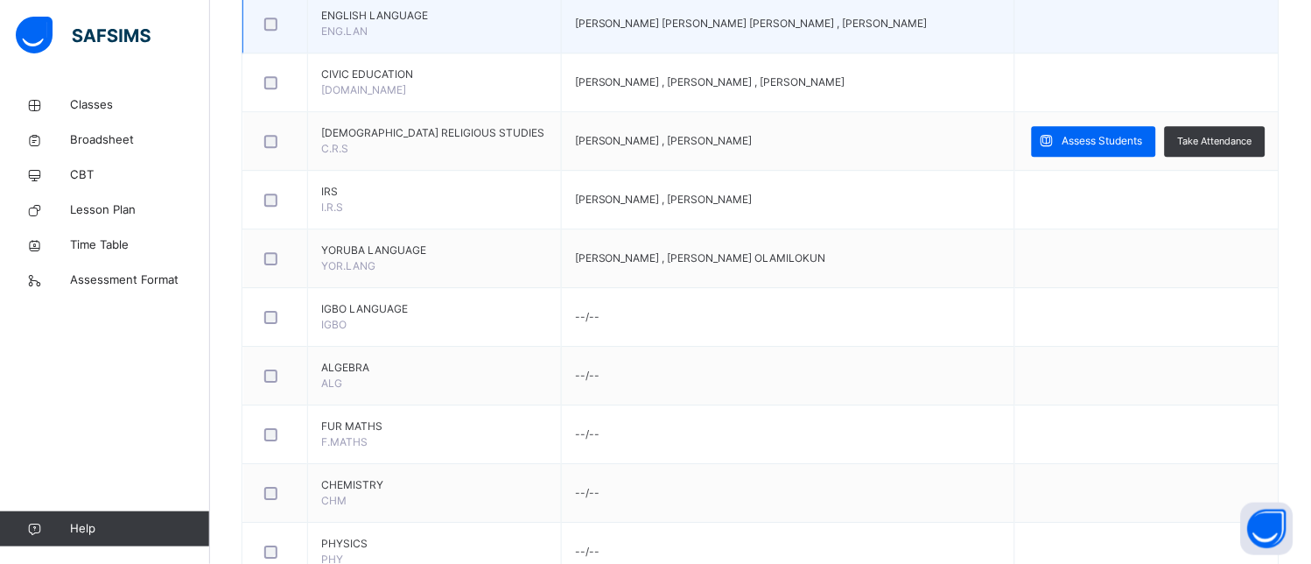
scroll to position [1167, 0]
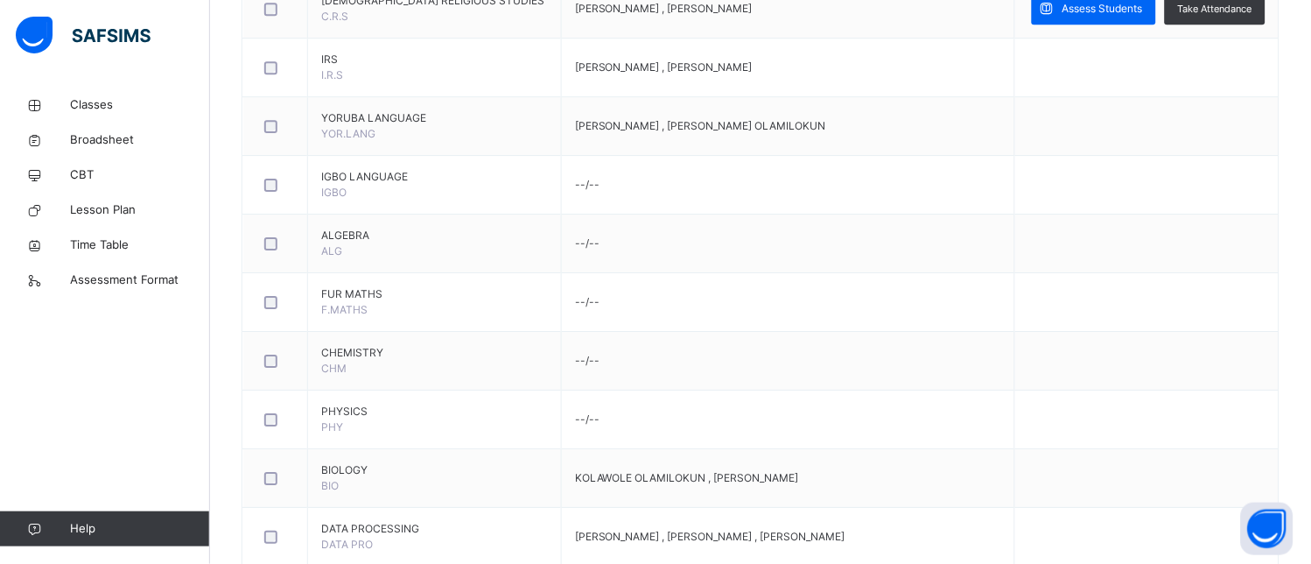
click at [1143, 17] on span "Assess Students" at bounding box center [1102, 9] width 81 height 16
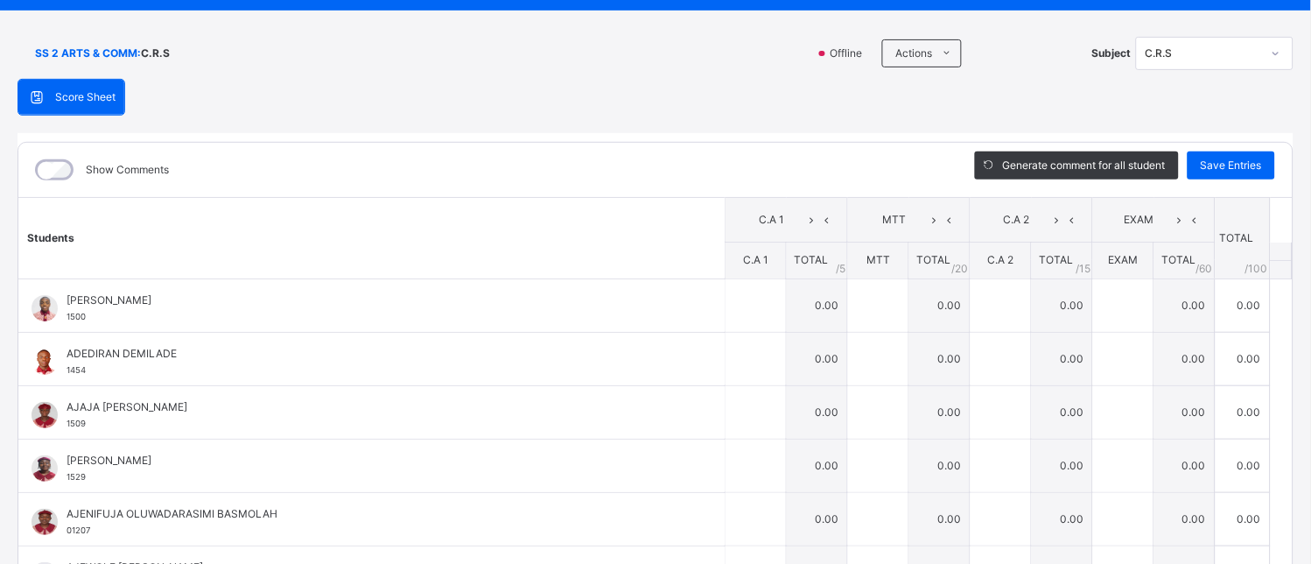
scroll to position [97, 0]
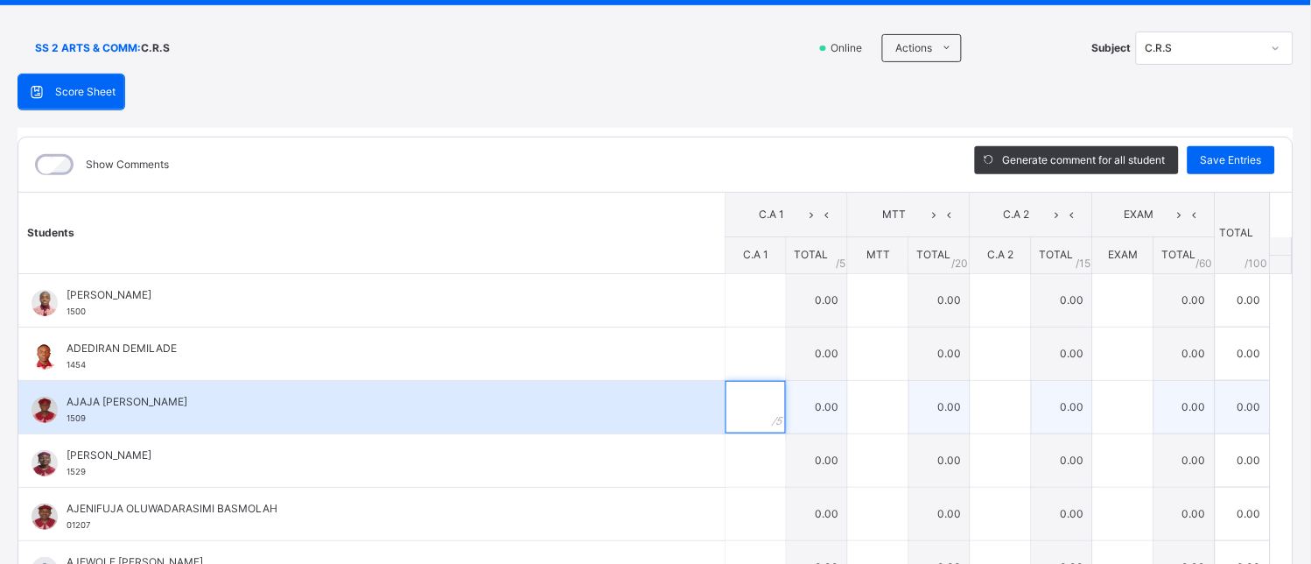
click at [748, 406] on div at bounding box center [756, 407] width 60 height 53
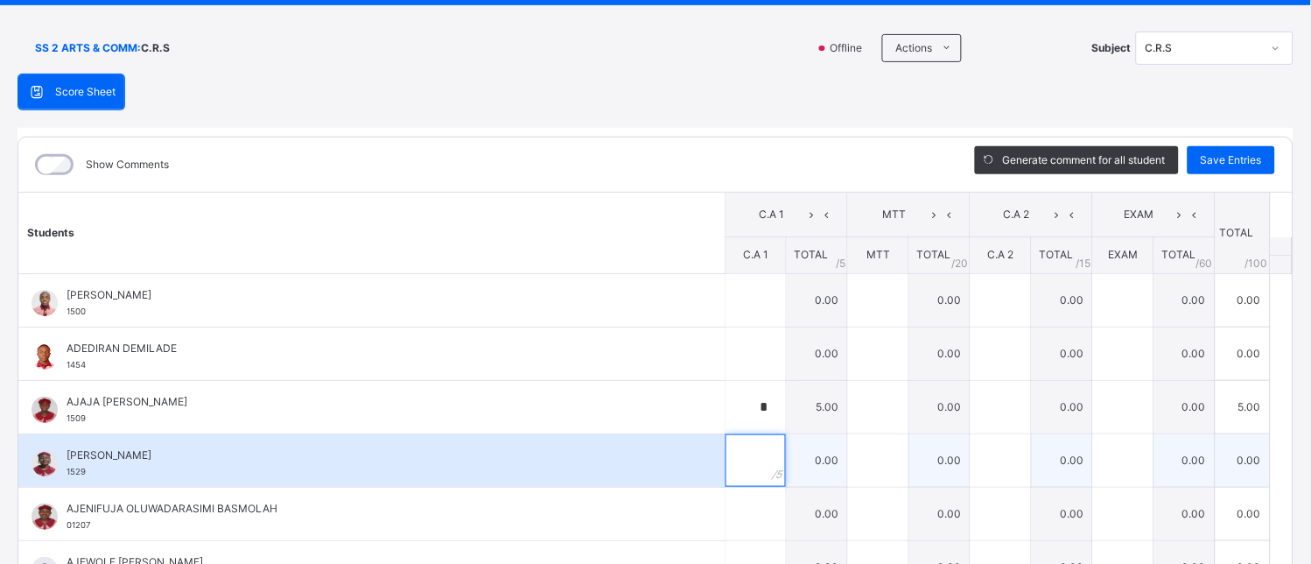
click at [731, 466] on input "text" at bounding box center [756, 460] width 60 height 53
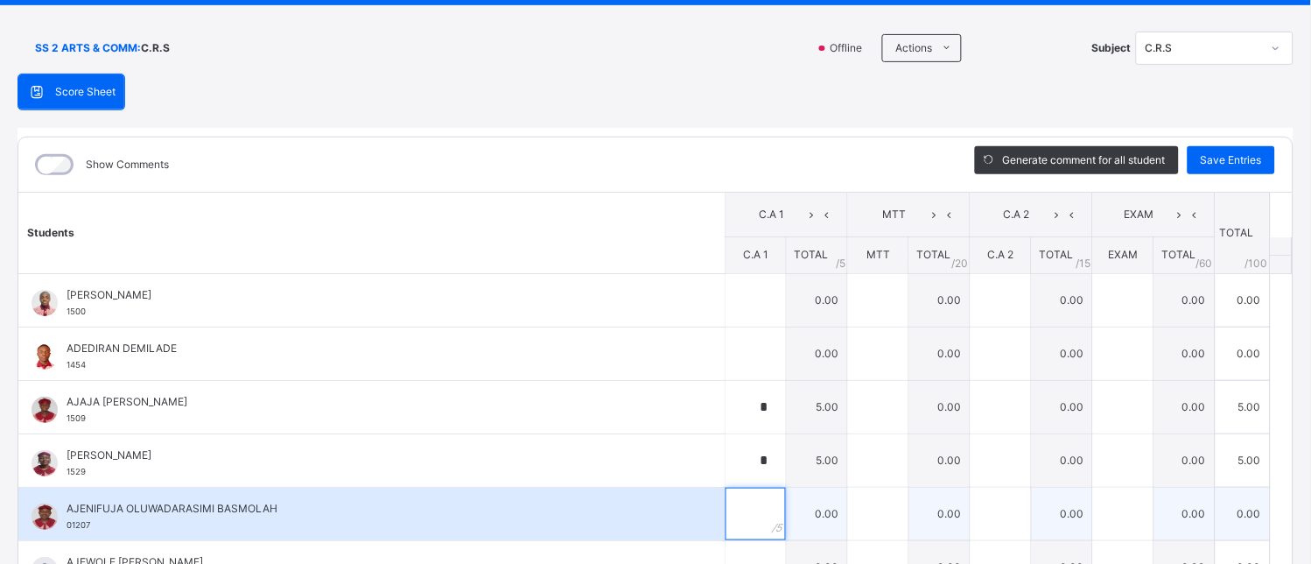
click at [740, 502] on input "text" at bounding box center [756, 513] width 60 height 53
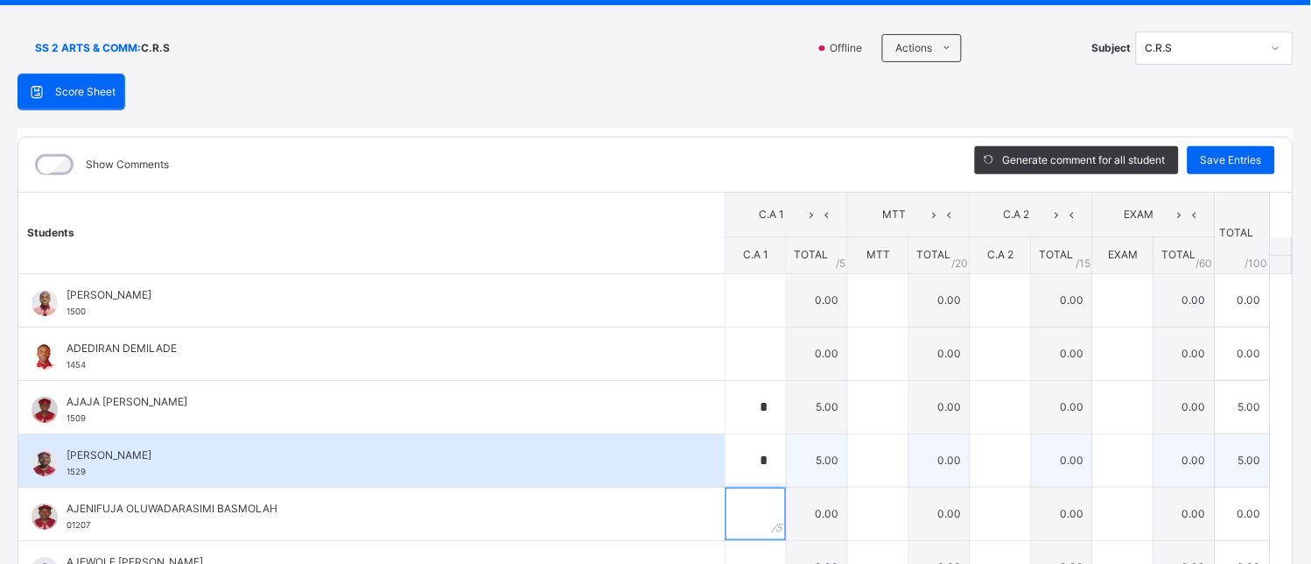
scroll to position [194, 0]
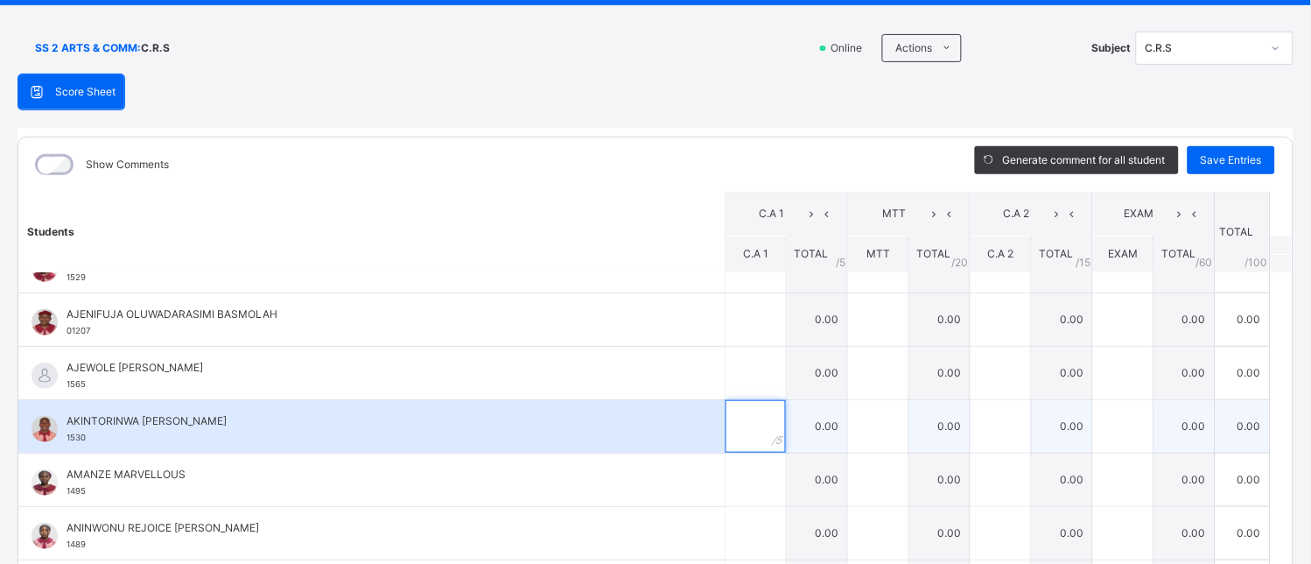
click at [735, 416] on input "text" at bounding box center [756, 426] width 60 height 53
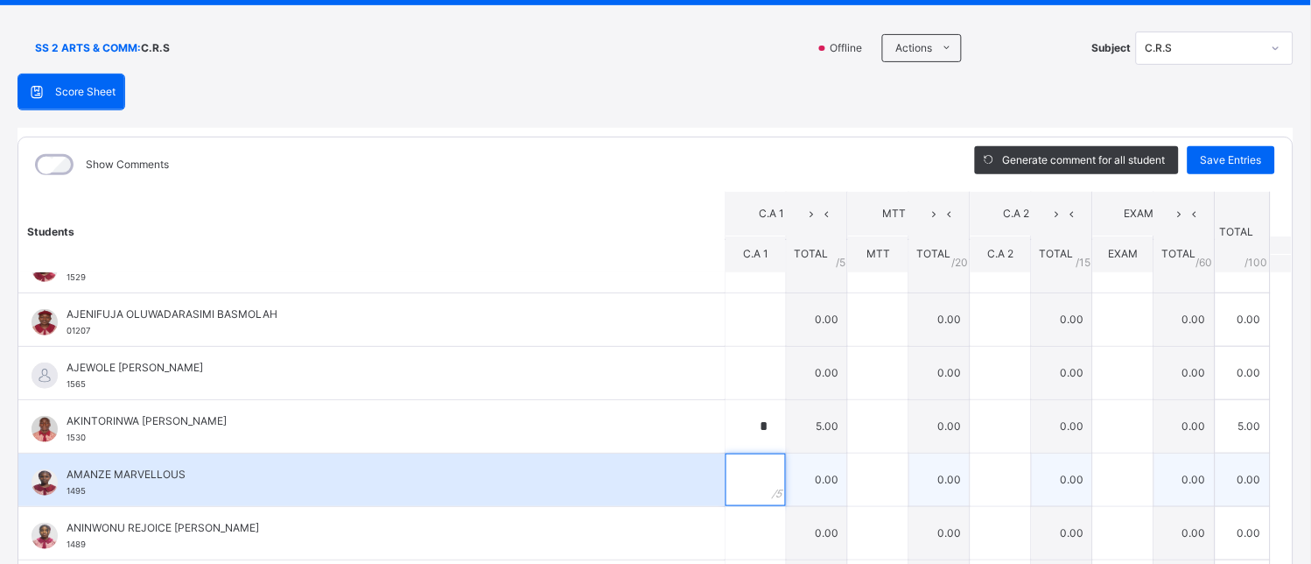
click at [726, 470] on input "text" at bounding box center [756, 479] width 60 height 53
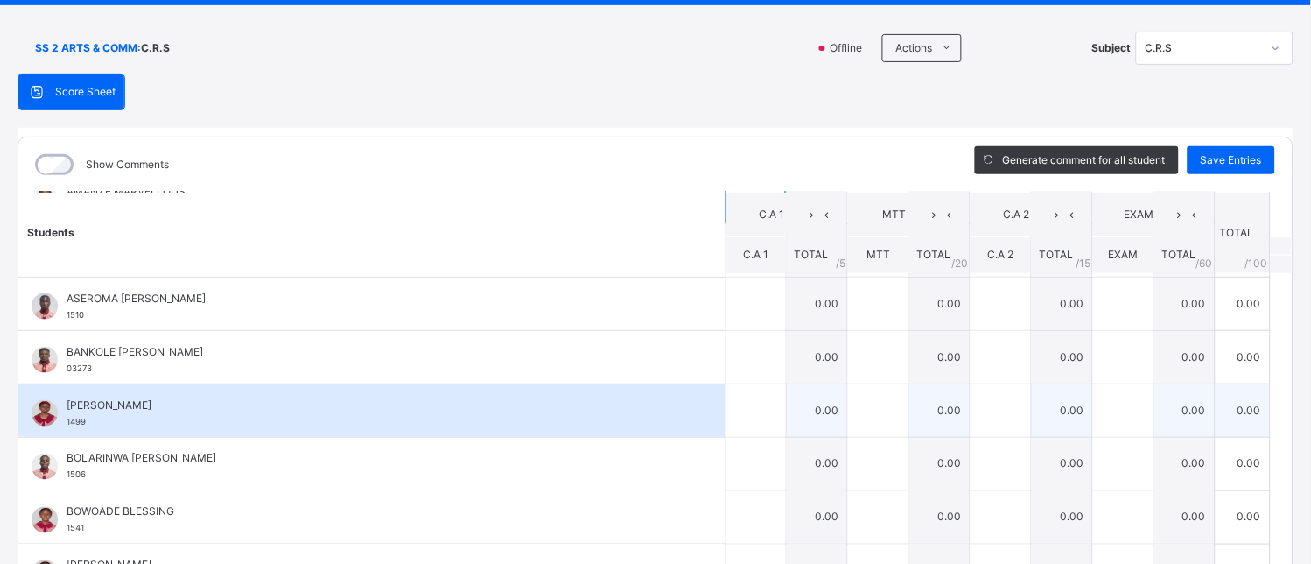
scroll to position [583, 0]
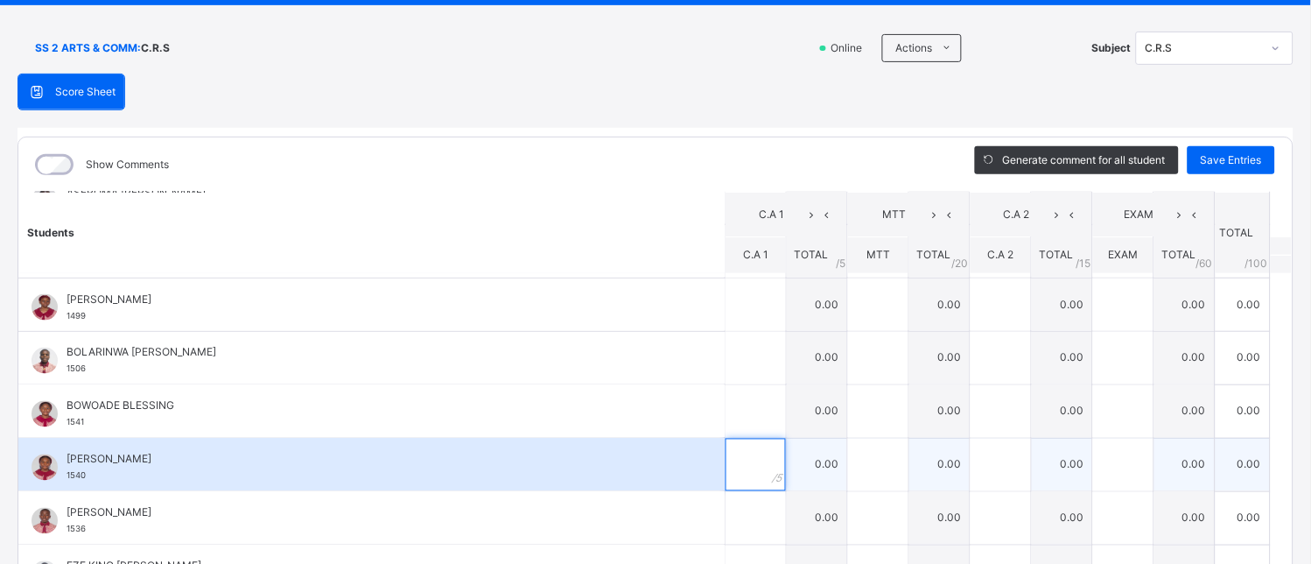
click at [733, 481] on input "text" at bounding box center [756, 464] width 60 height 53
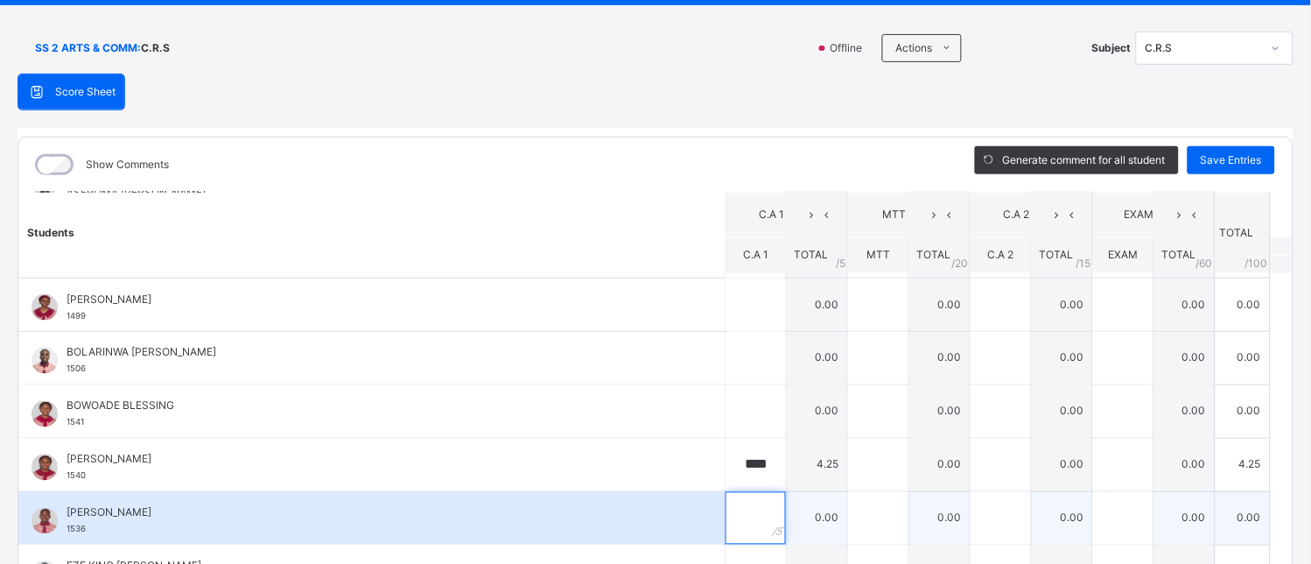
click at [755, 529] on div at bounding box center [756, 518] width 60 height 53
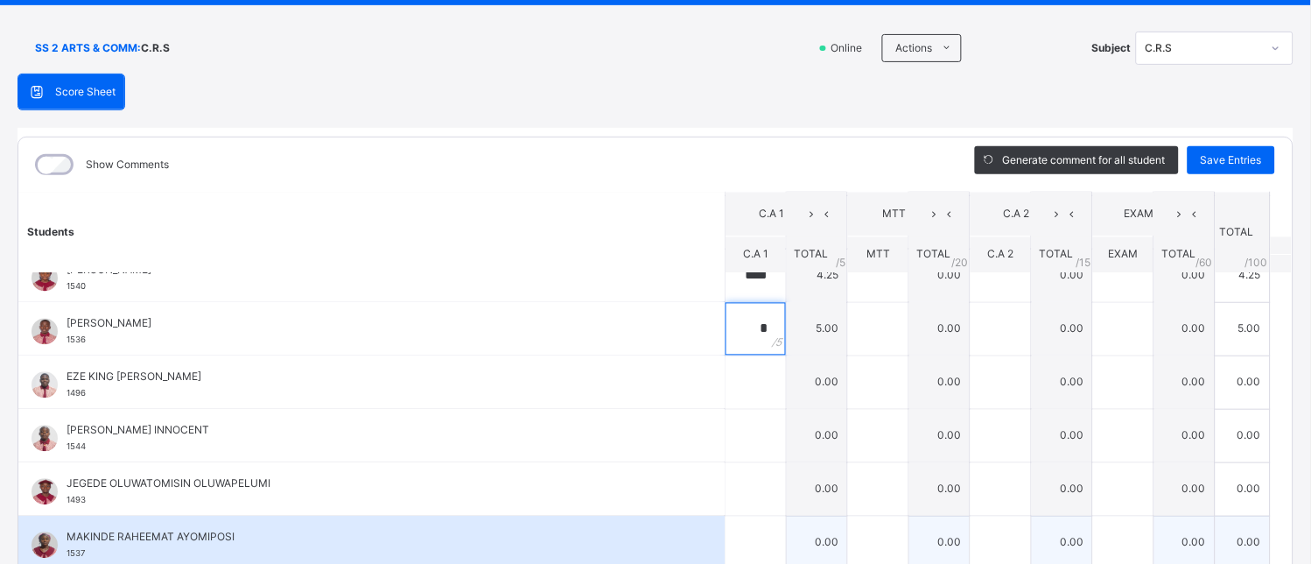
scroll to position [875, 0]
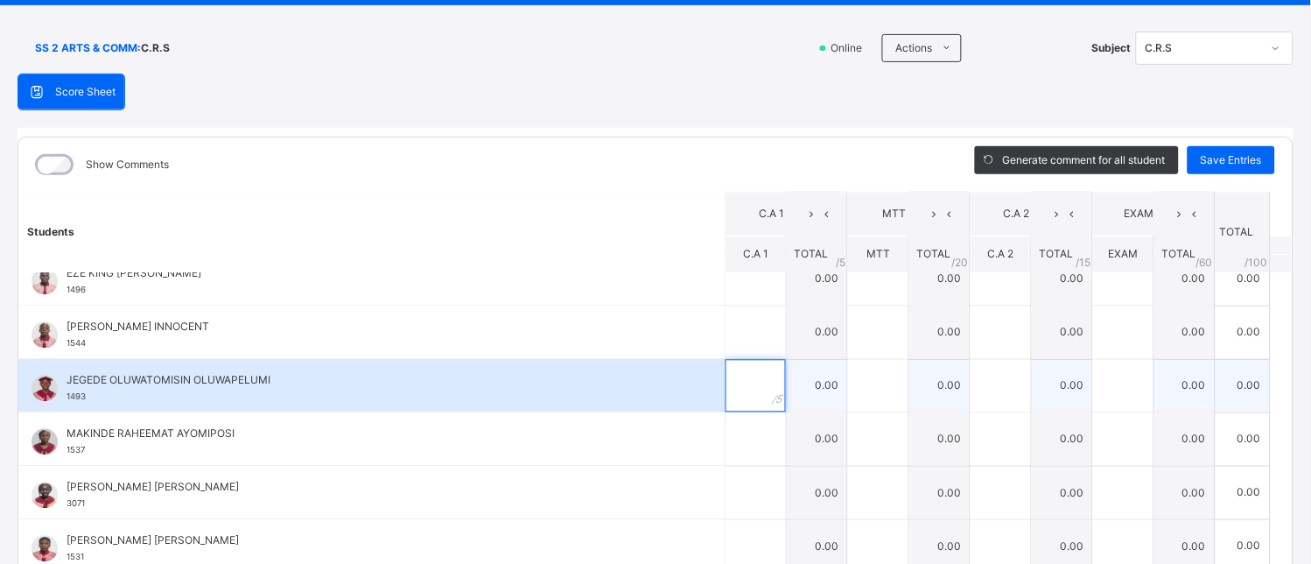
click at [754, 386] on div at bounding box center [756, 386] width 60 height 53
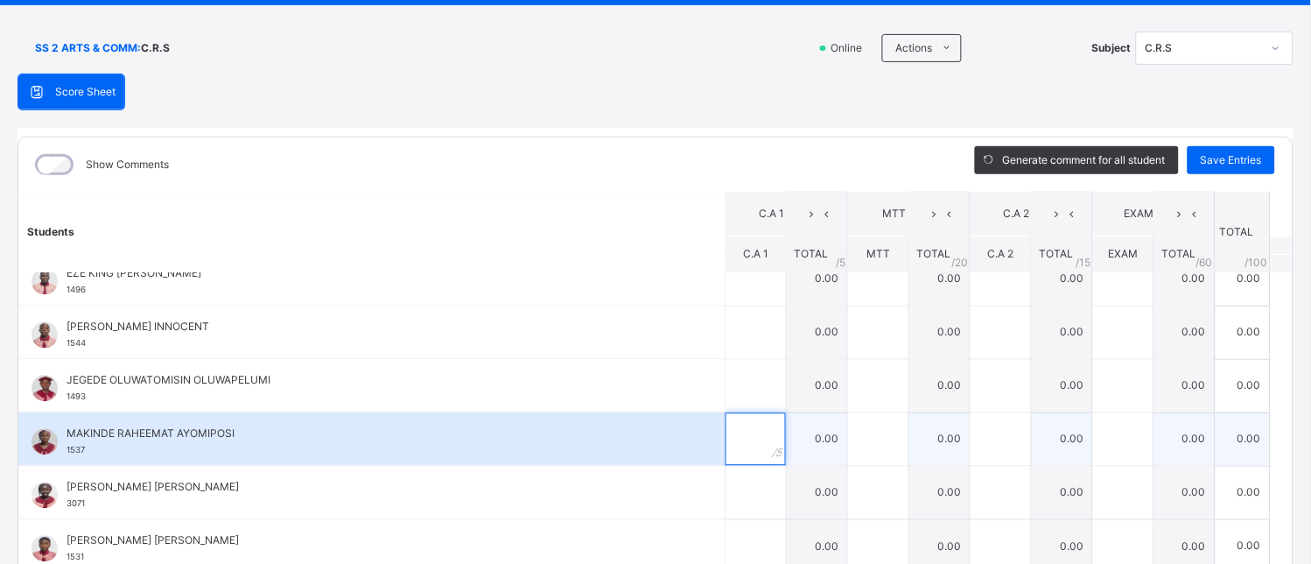
click at [726, 436] on input "text" at bounding box center [756, 439] width 60 height 53
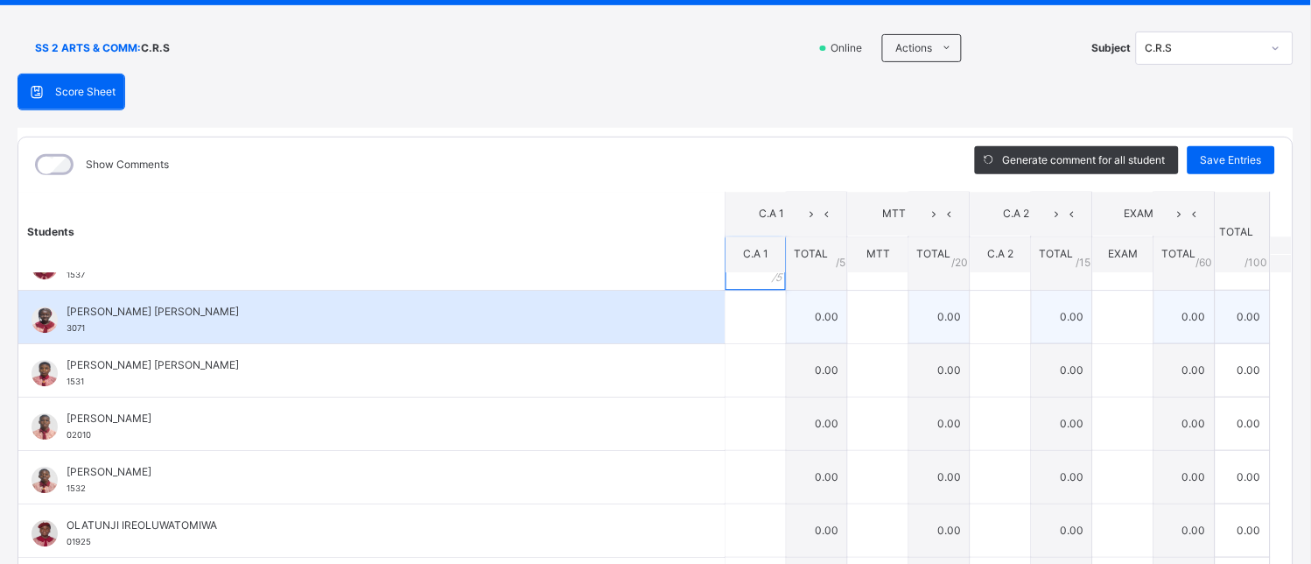
scroll to position [1069, 0]
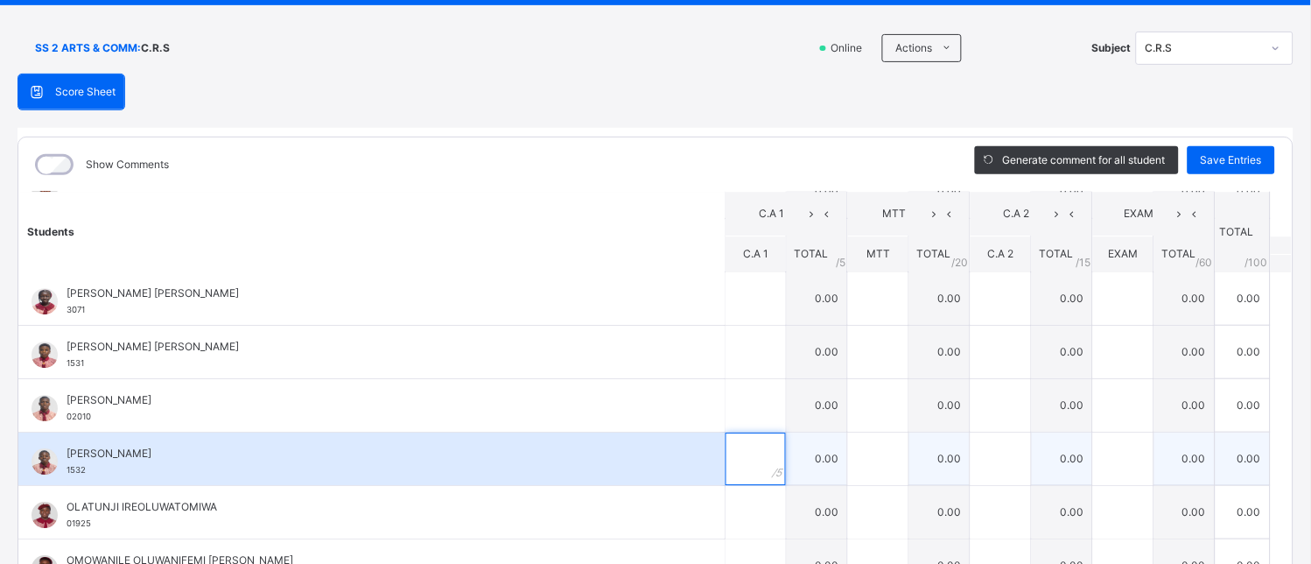
click at [731, 455] on input "text" at bounding box center [756, 458] width 60 height 53
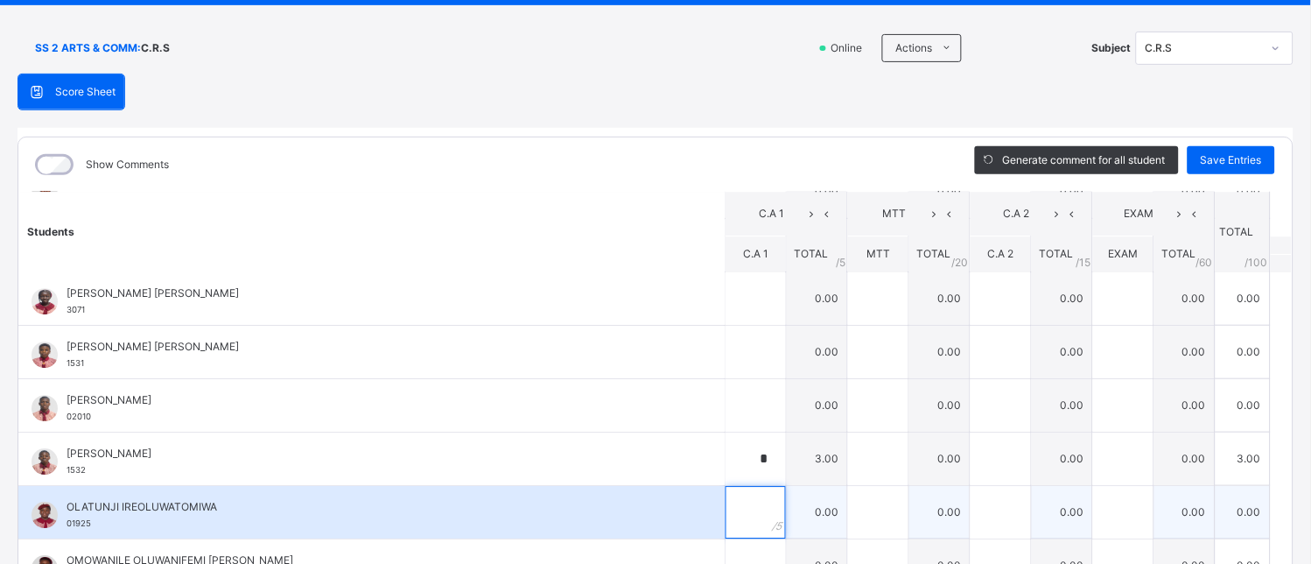
click at [749, 515] on div at bounding box center [756, 512] width 60 height 53
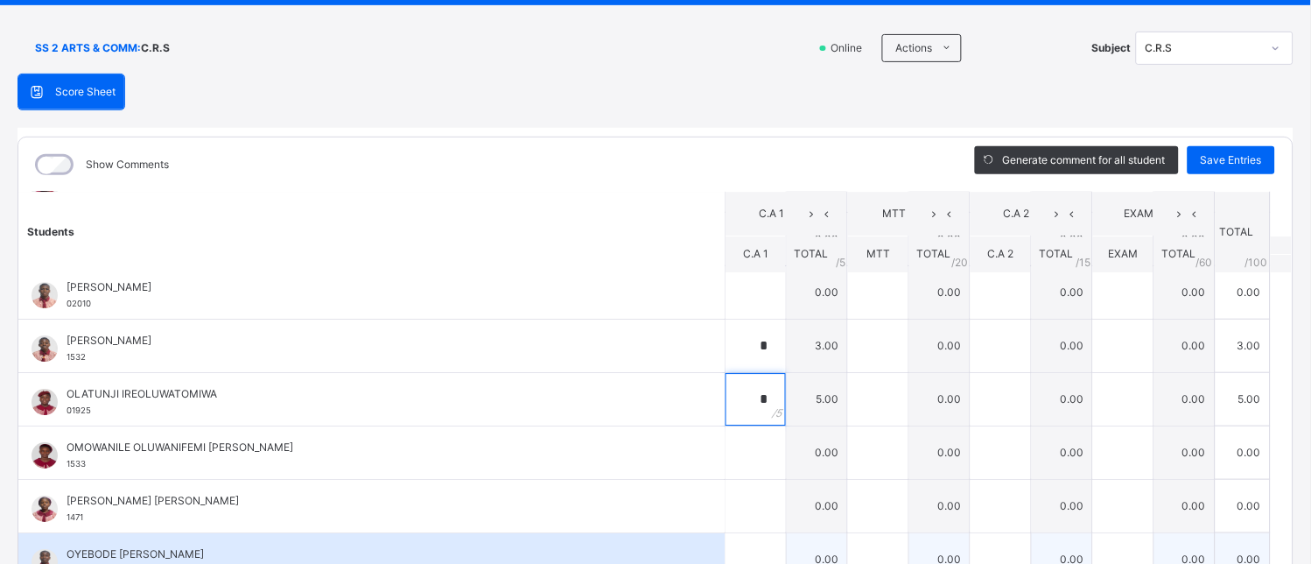
scroll to position [1248, 0]
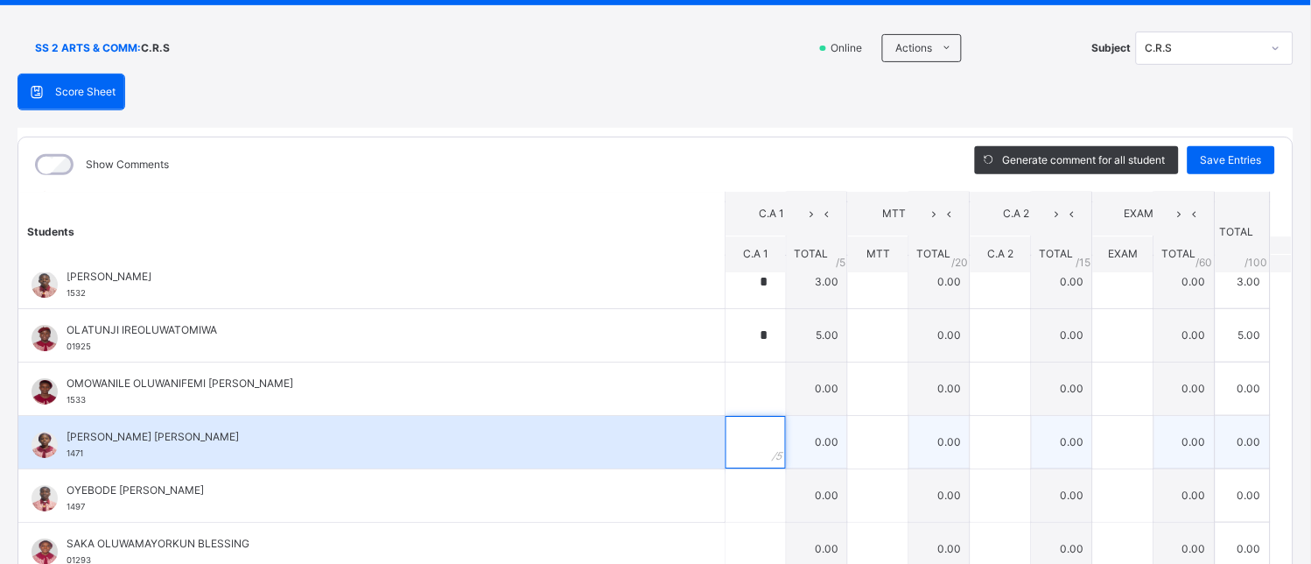
click at [745, 443] on div at bounding box center [756, 442] width 60 height 53
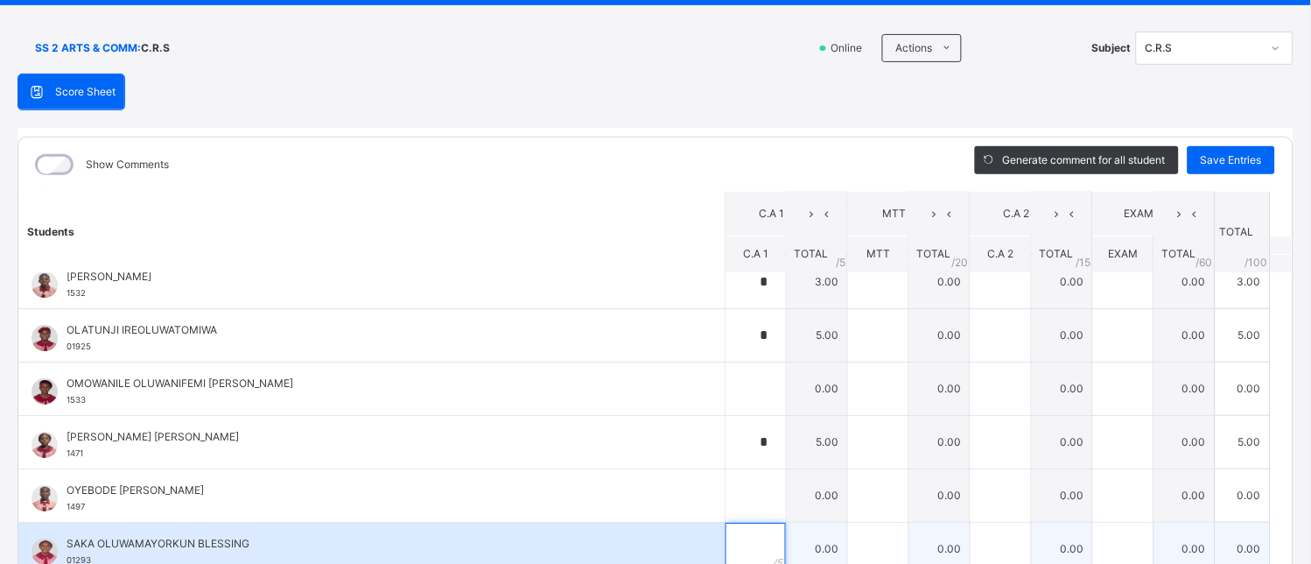
click at [736, 539] on input "text" at bounding box center [756, 548] width 60 height 53
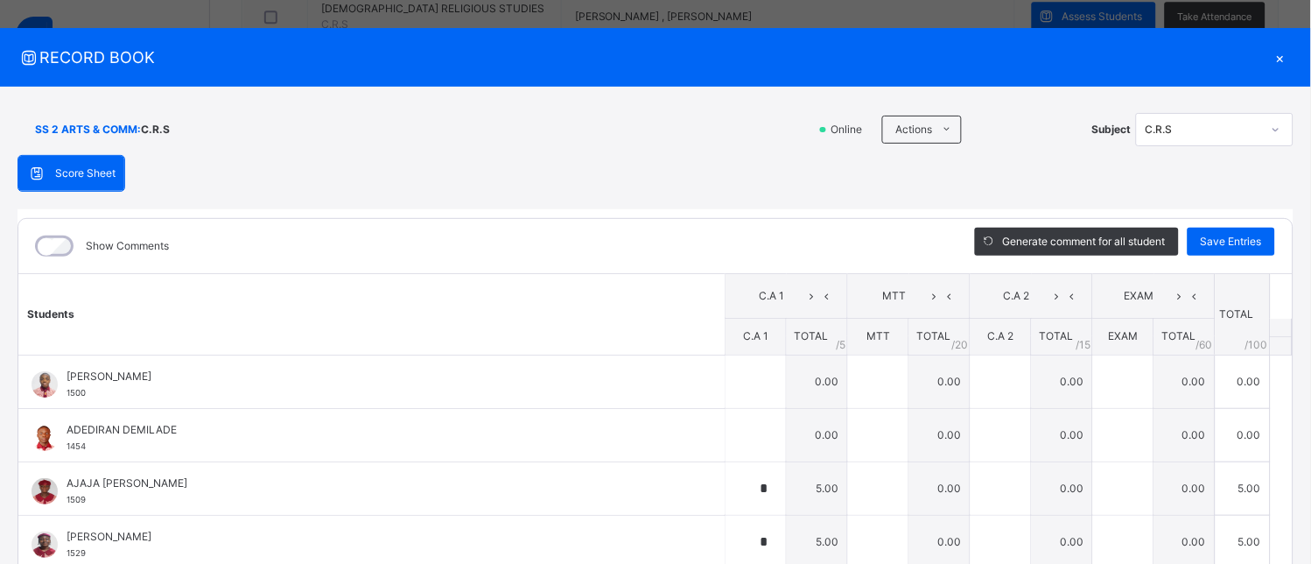
scroll to position [0, 0]
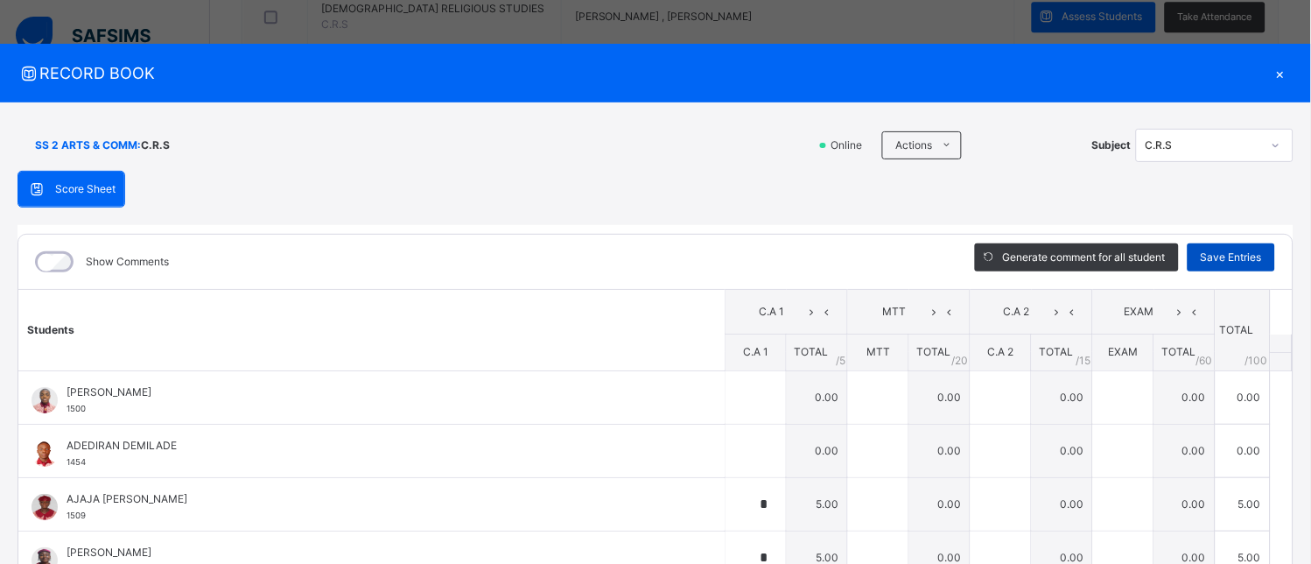
click at [1222, 252] on span "Save Entries" at bounding box center [1231, 257] width 61 height 16
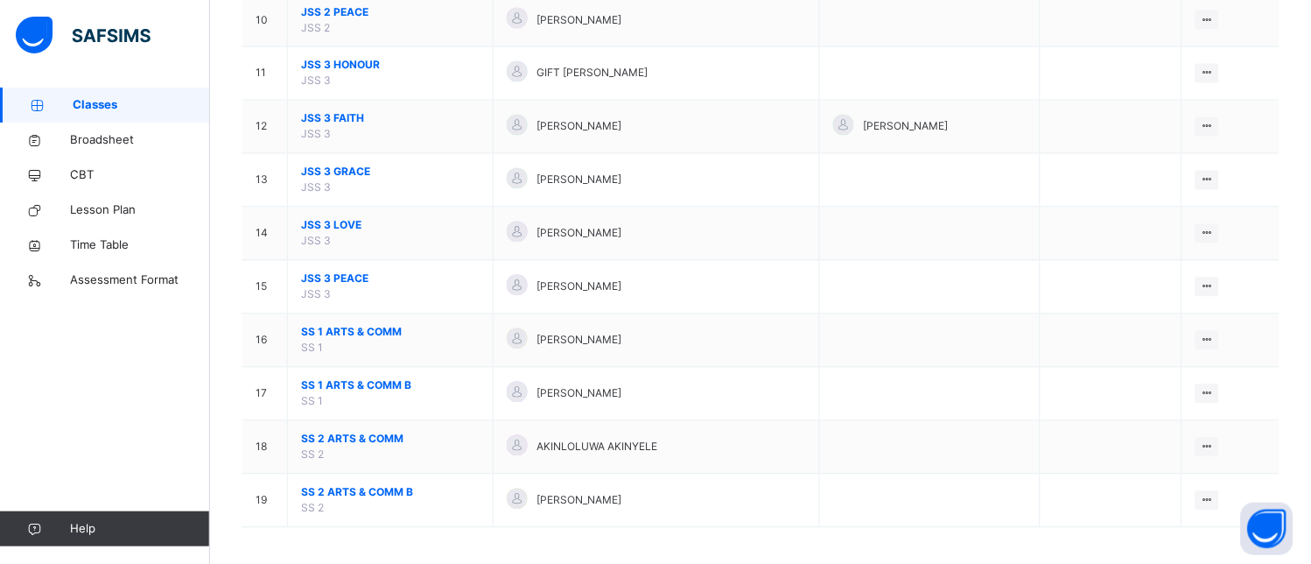
scroll to position [704, 0]
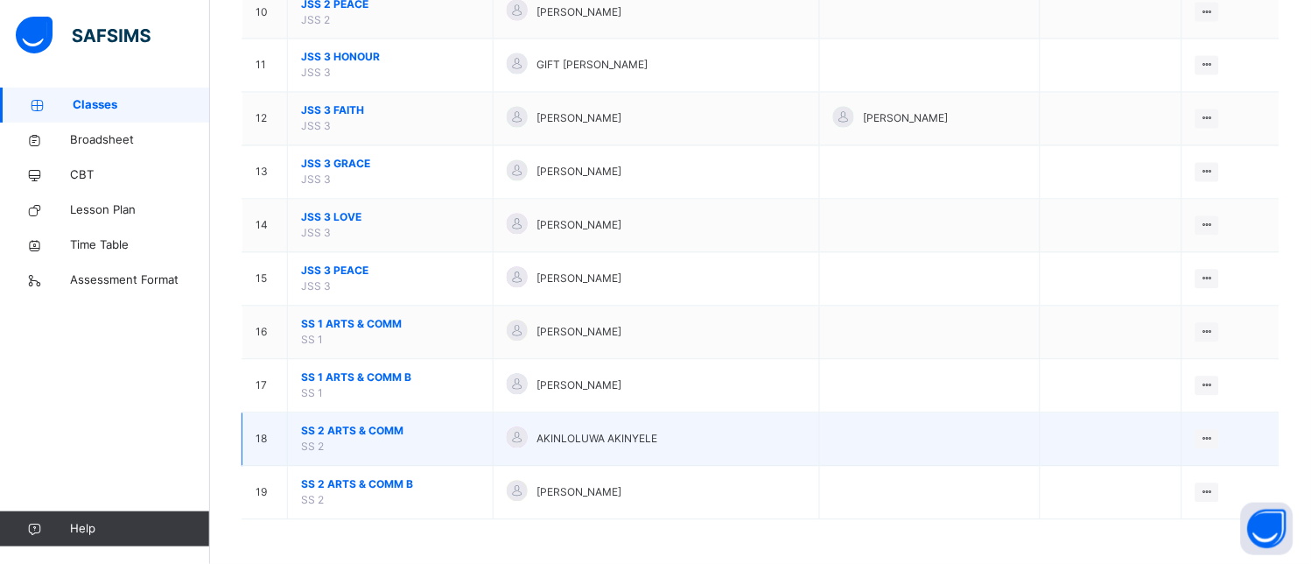
click at [337, 429] on span "SS 2 ARTS & COMM" at bounding box center [390, 432] width 179 height 16
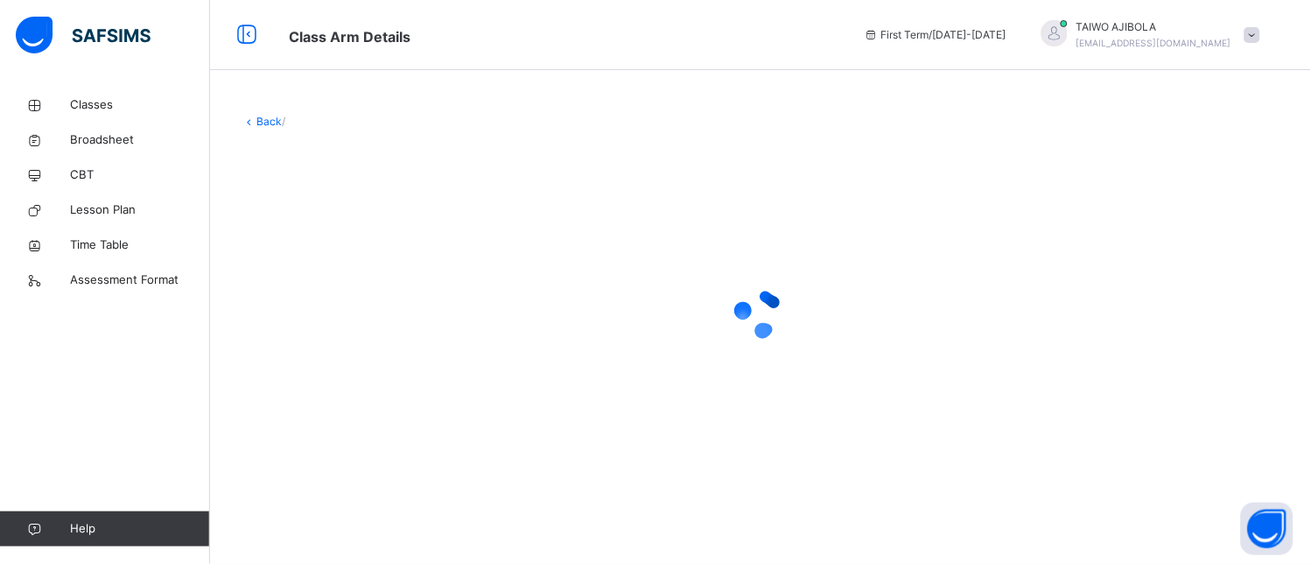
click at [337, 429] on div at bounding box center [761, 313] width 1038 height 333
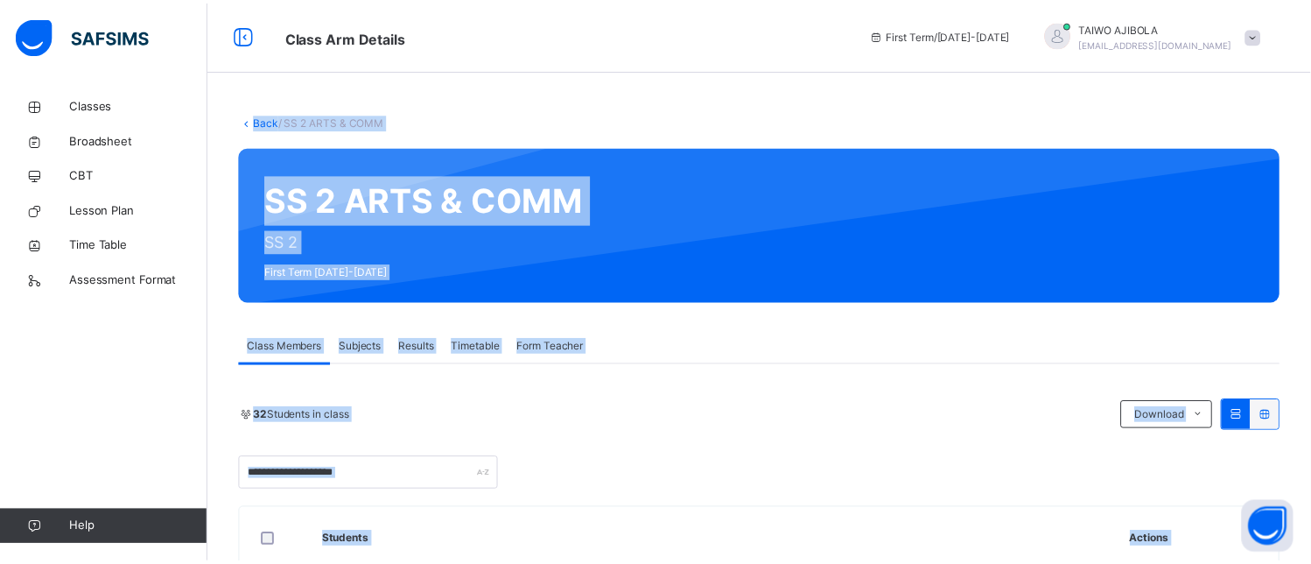
scroll to position [389, 0]
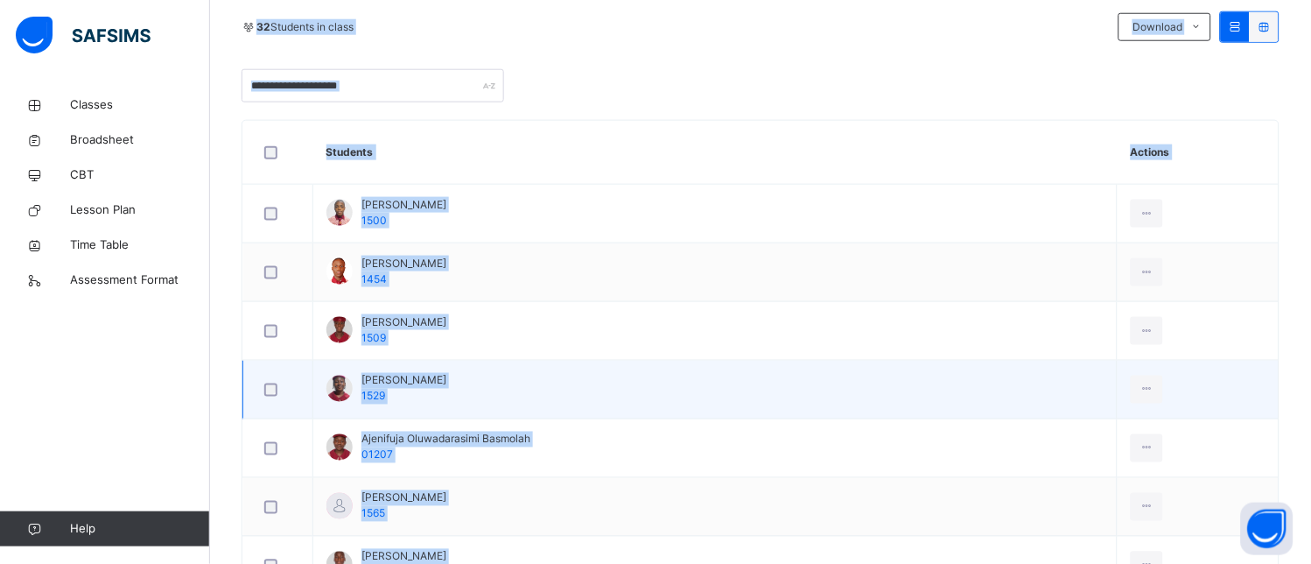
click at [609, 361] on td "[PERSON_NAME] 1529" at bounding box center [715, 390] width 804 height 59
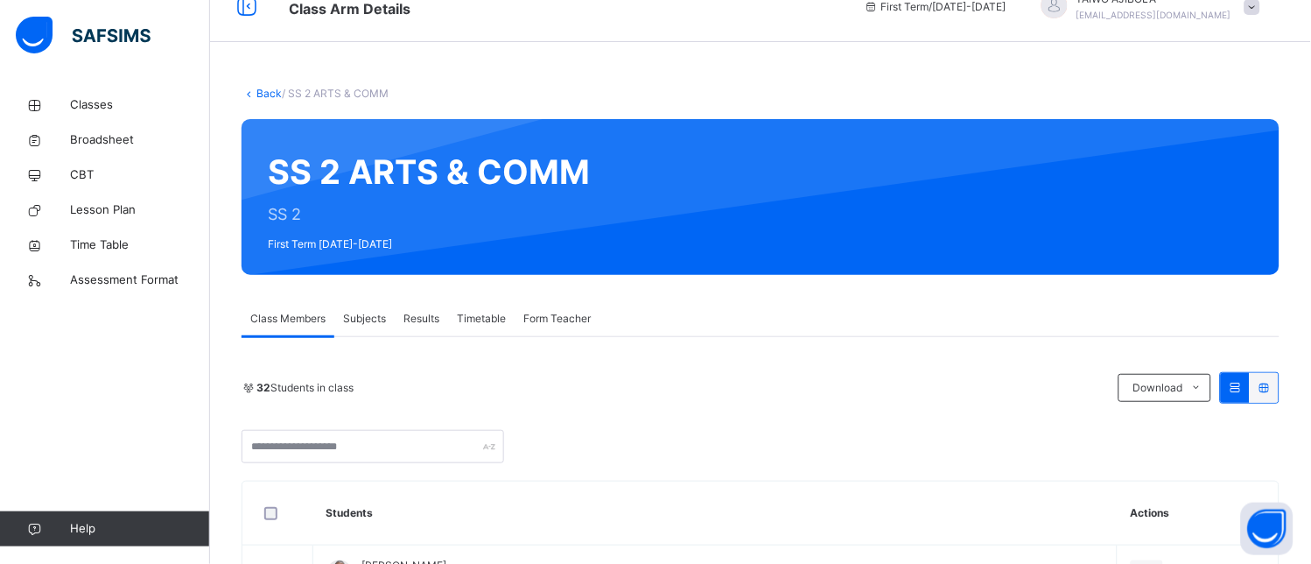
scroll to position [0, 0]
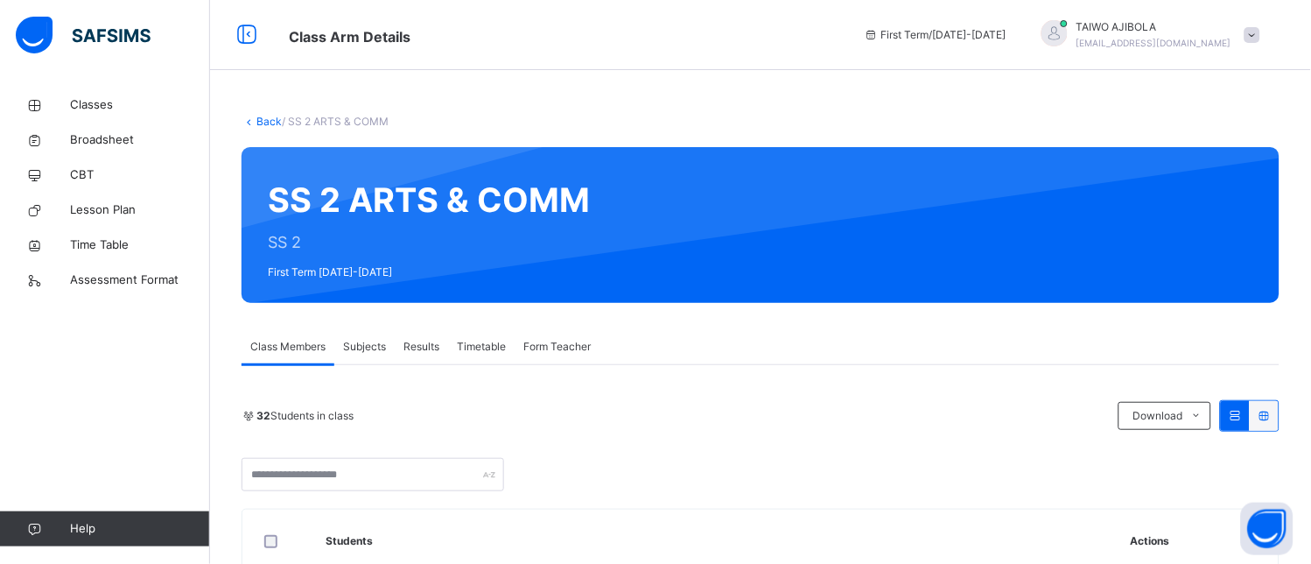
click at [386, 345] on span "Subjects" at bounding box center [364, 347] width 43 height 16
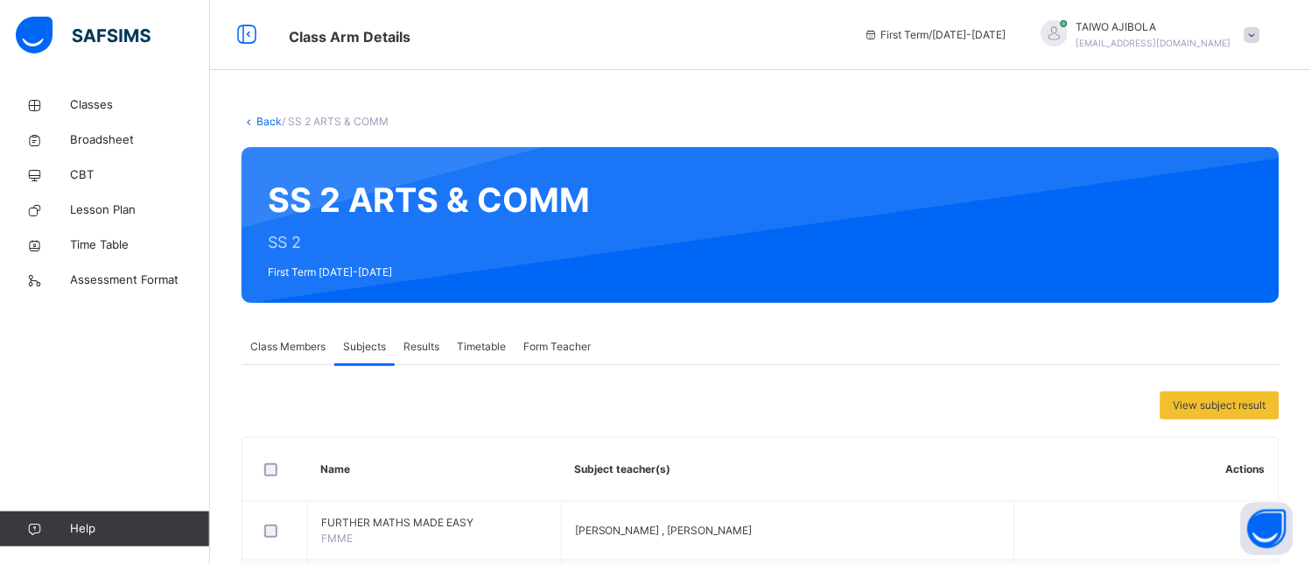
click at [372, 347] on span "Subjects" at bounding box center [364, 347] width 43 height 16
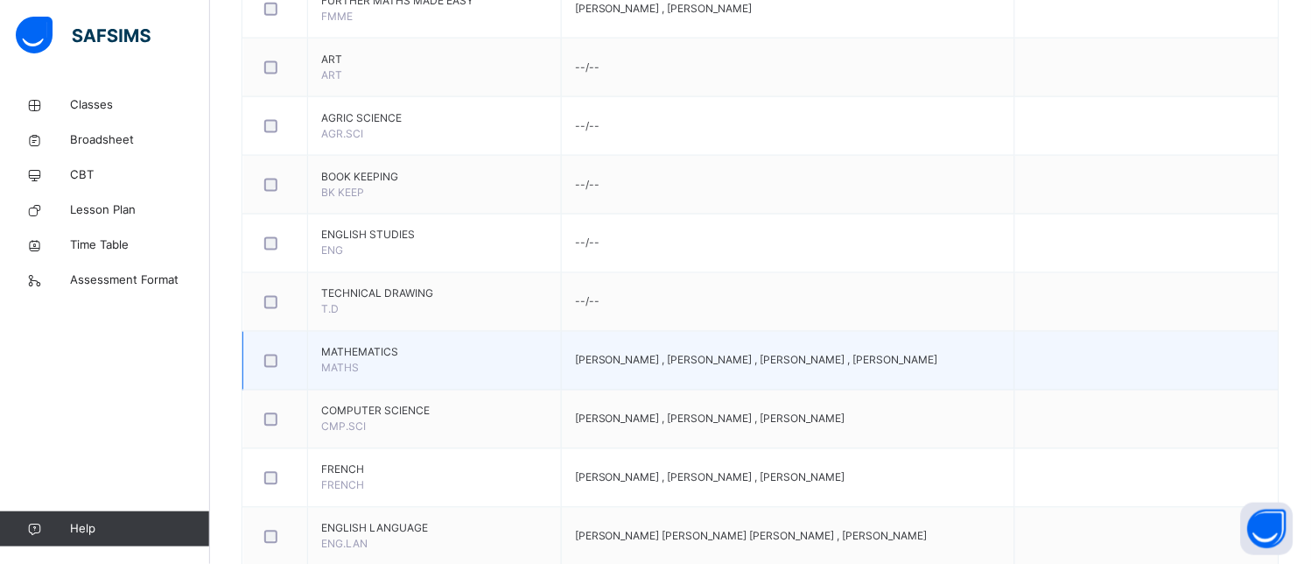
scroll to position [680, 0]
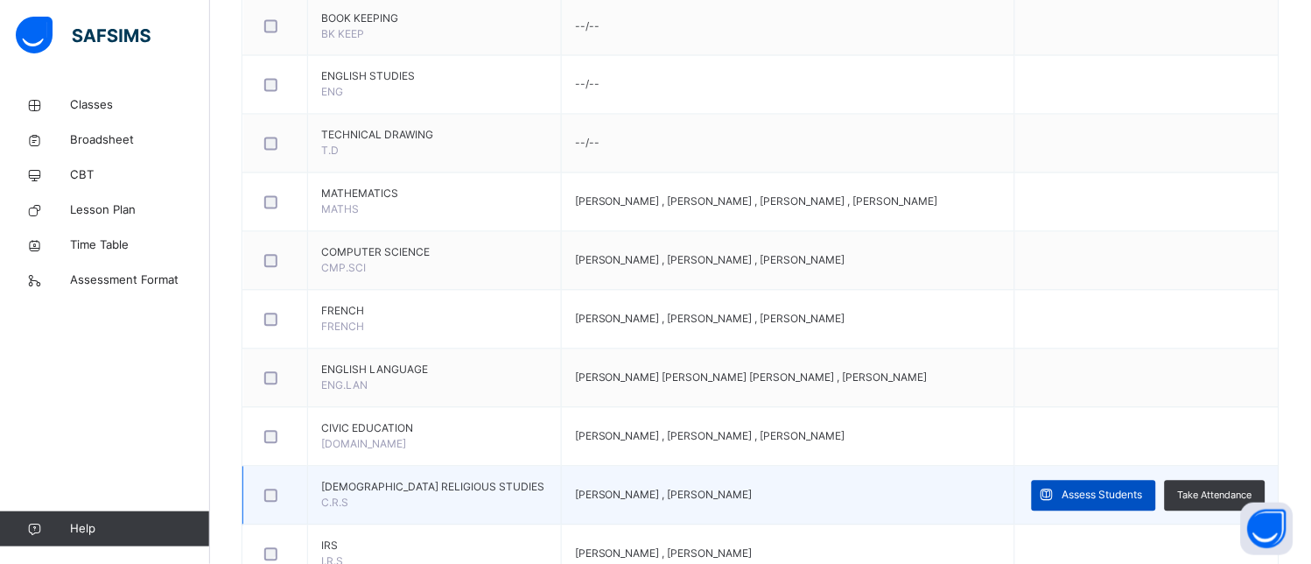
click at [1143, 501] on span "Assess Students" at bounding box center [1102, 495] width 81 height 16
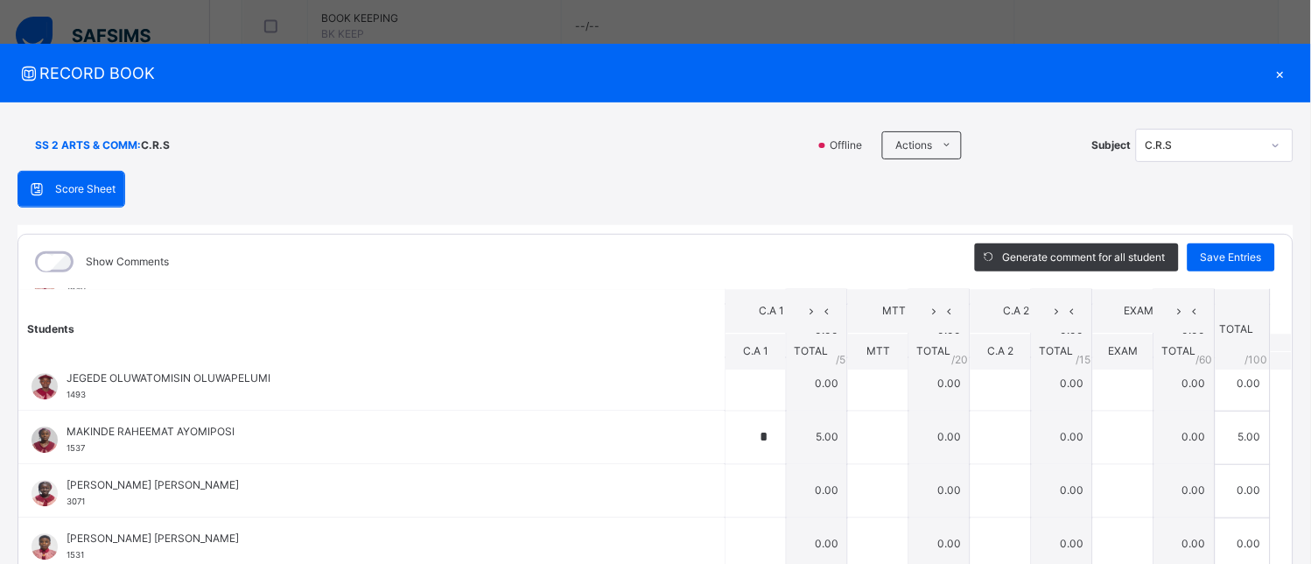
scroll to position [1248, 0]
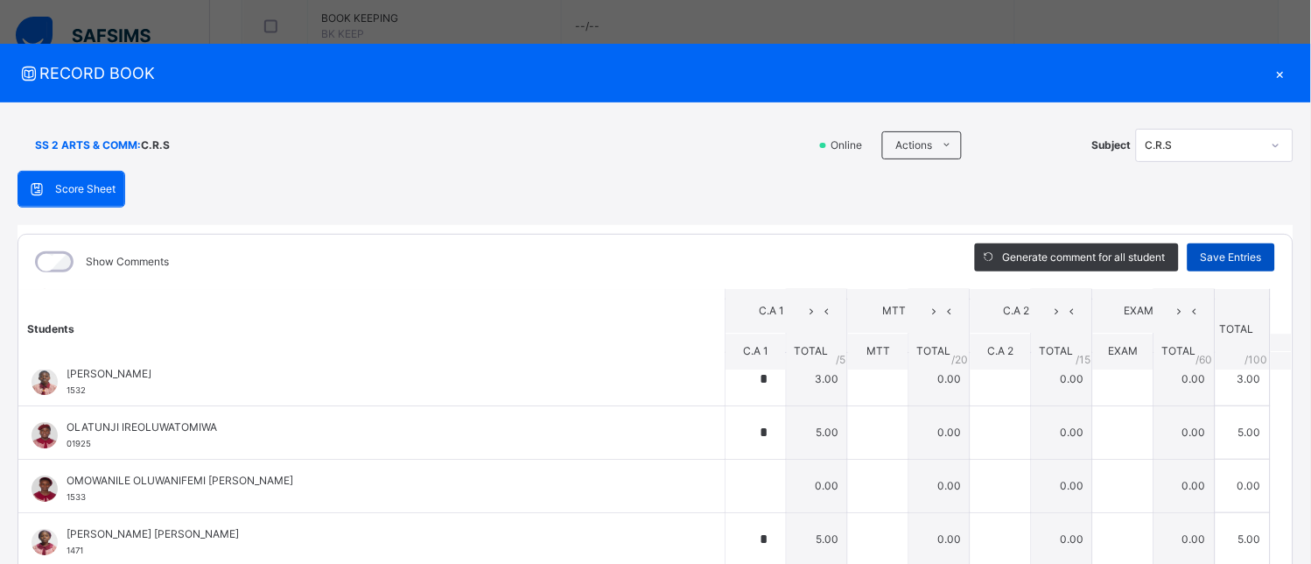
click at [1247, 250] on span "Save Entries" at bounding box center [1231, 257] width 61 height 16
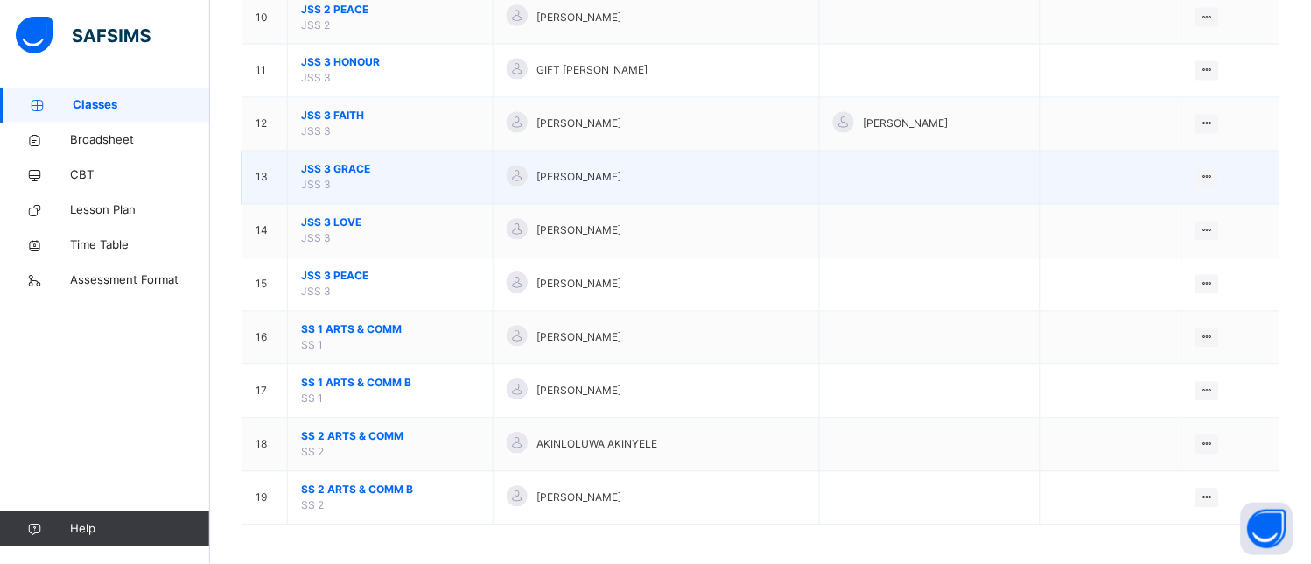
scroll to position [704, 0]
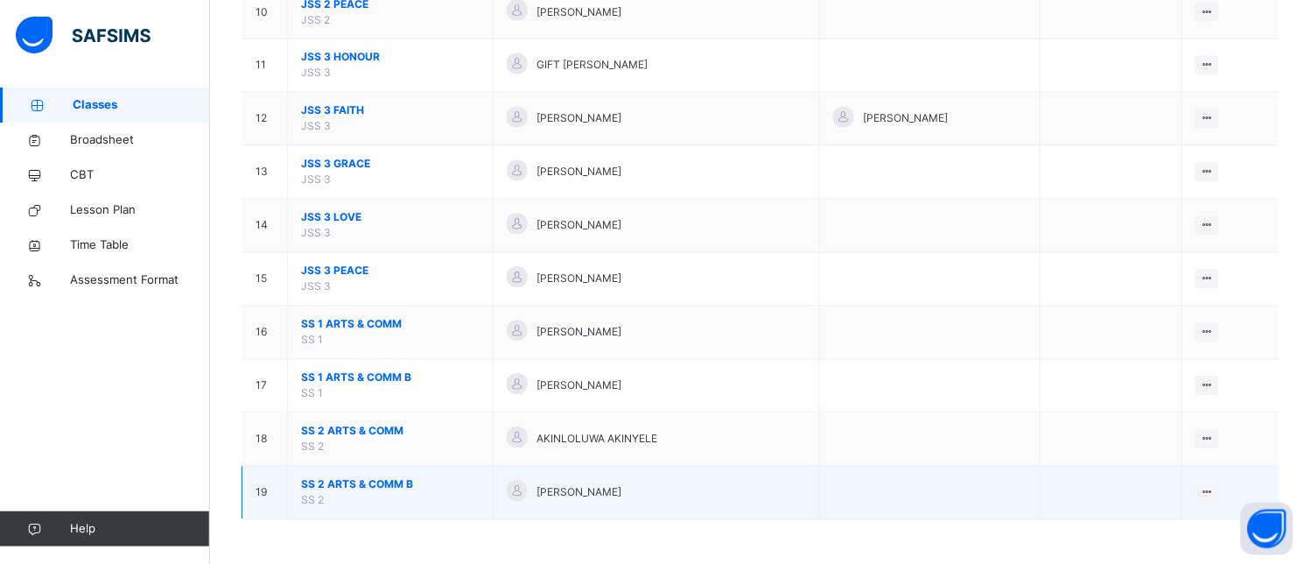
click at [401, 486] on span "SS 2 ARTS & COMM B" at bounding box center [390, 485] width 179 height 16
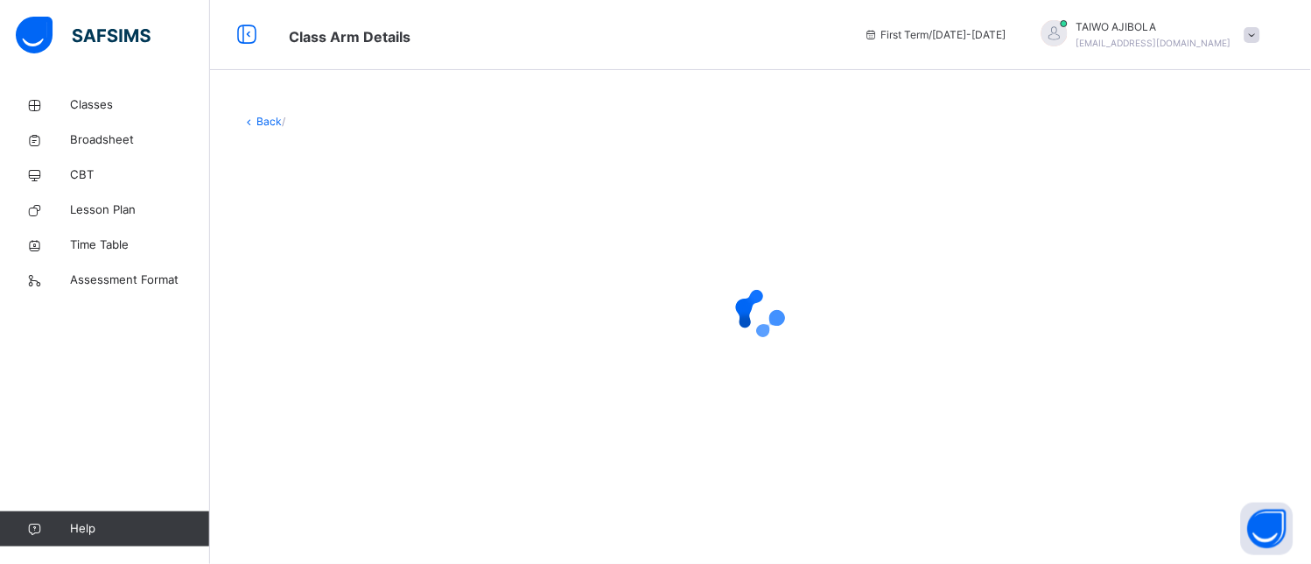
click at [401, 485] on div "Back /" at bounding box center [760, 297] width 1101 height 418
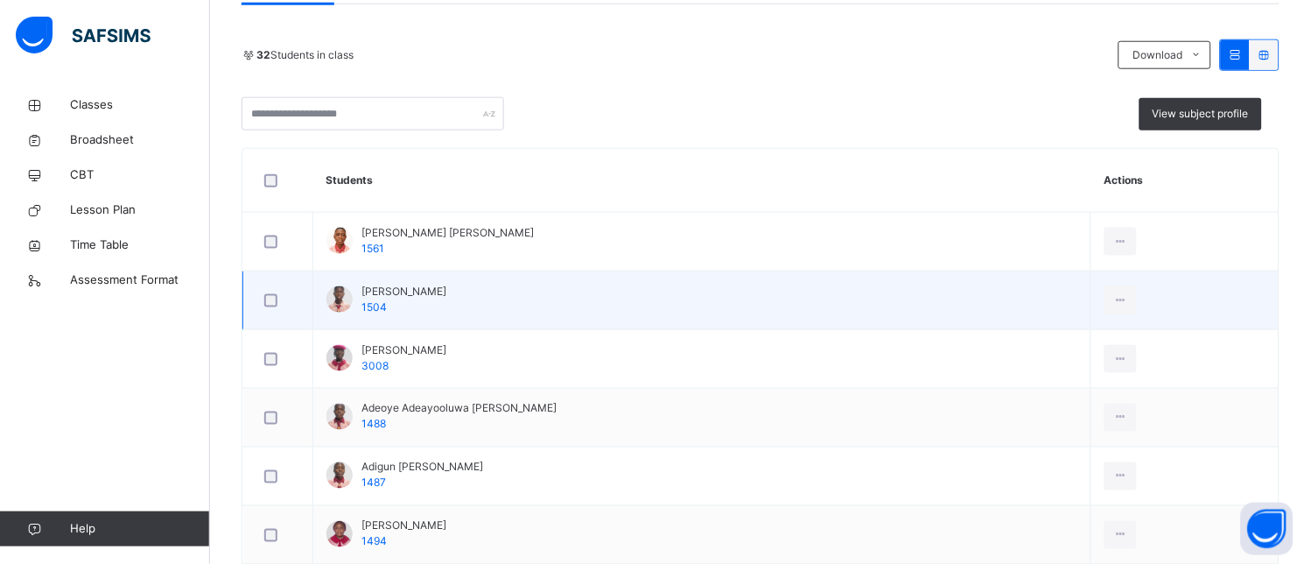
scroll to position [39, 0]
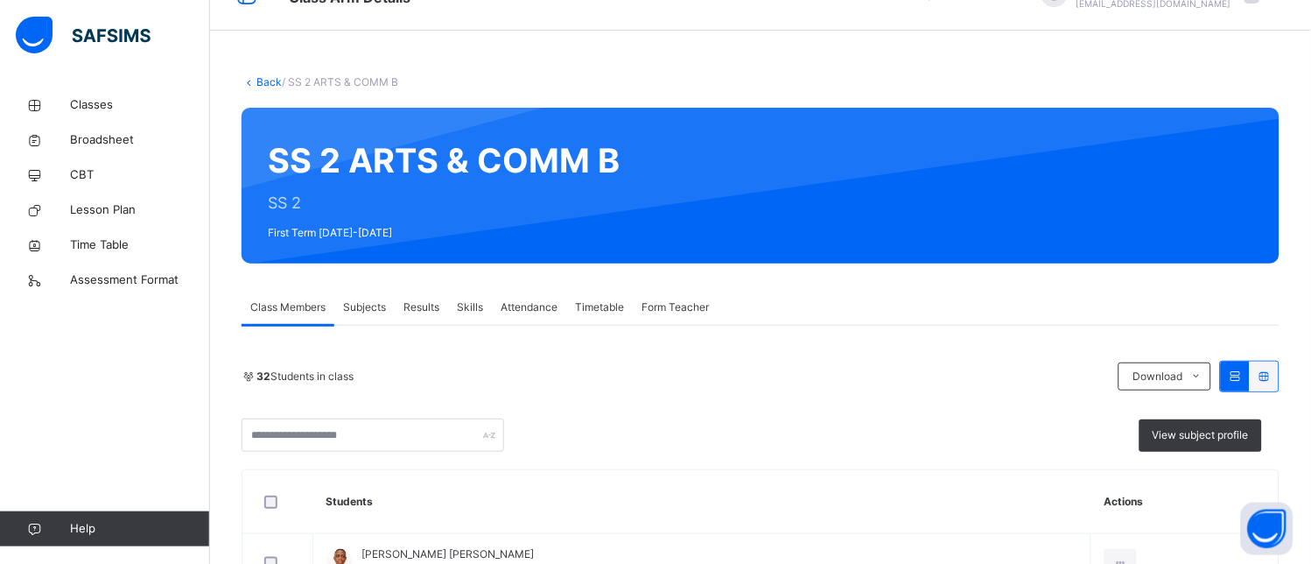
click at [359, 309] on span "Subjects" at bounding box center [364, 307] width 43 height 16
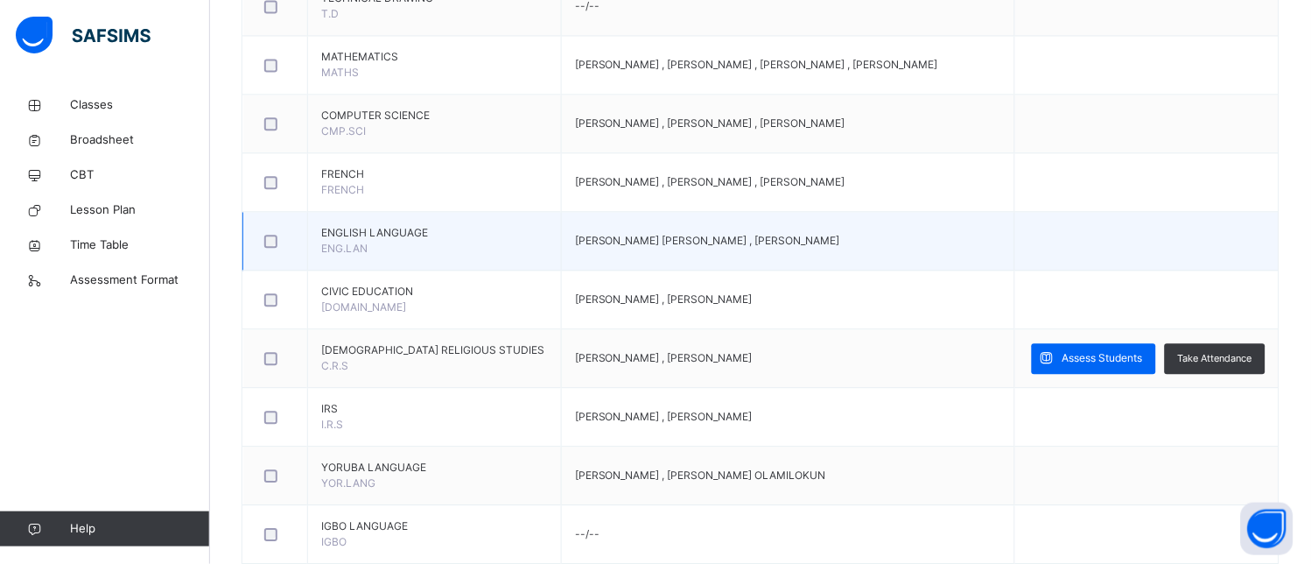
scroll to position [1109, 0]
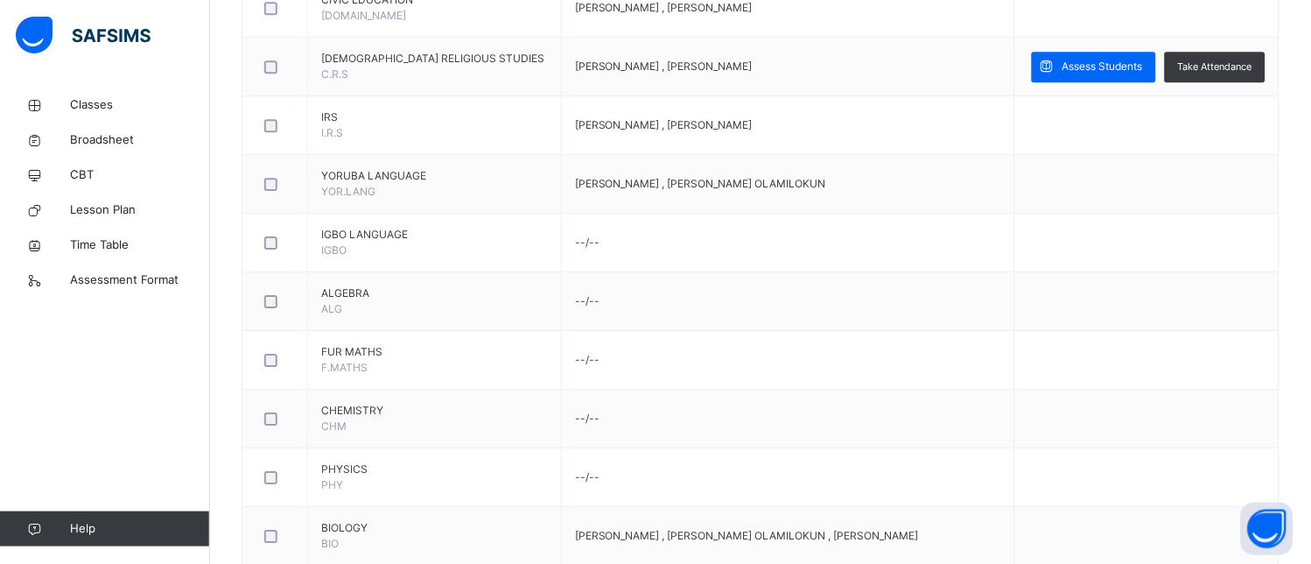
drag, startPoint x: 1250, startPoint y: 73, endPoint x: 1221, endPoint y: 79, distance: 29.5
click at [1143, 74] on span "Assess Students" at bounding box center [1102, 67] width 81 height 16
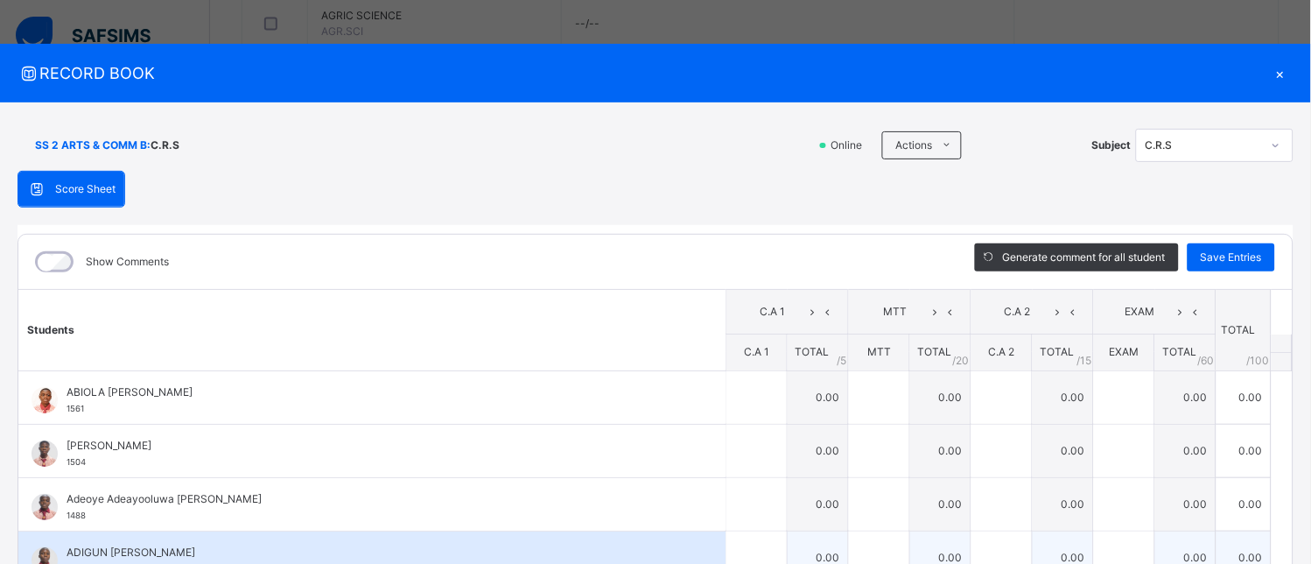
scroll to position [623, 0]
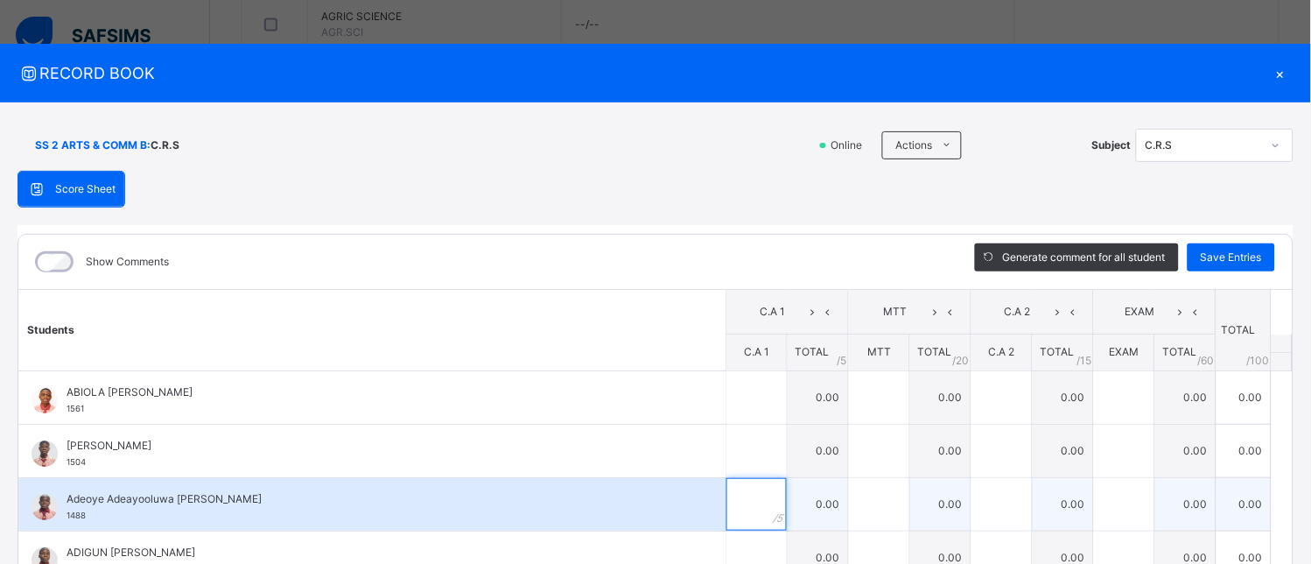
click at [726, 516] on input "text" at bounding box center [756, 504] width 60 height 53
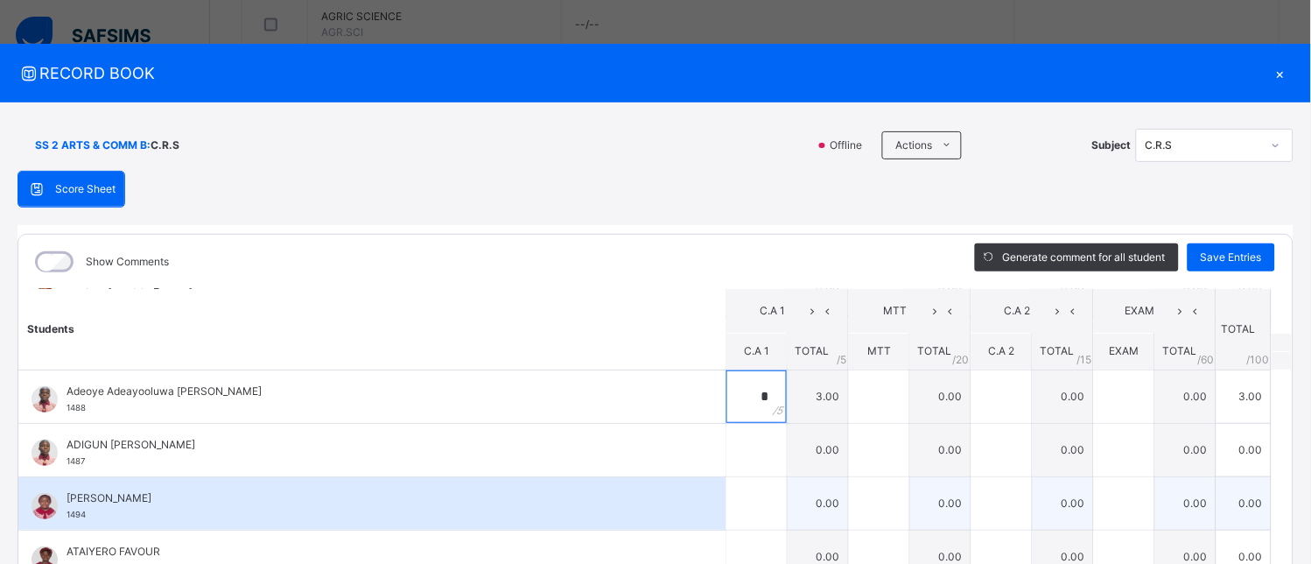
scroll to position [194, 0]
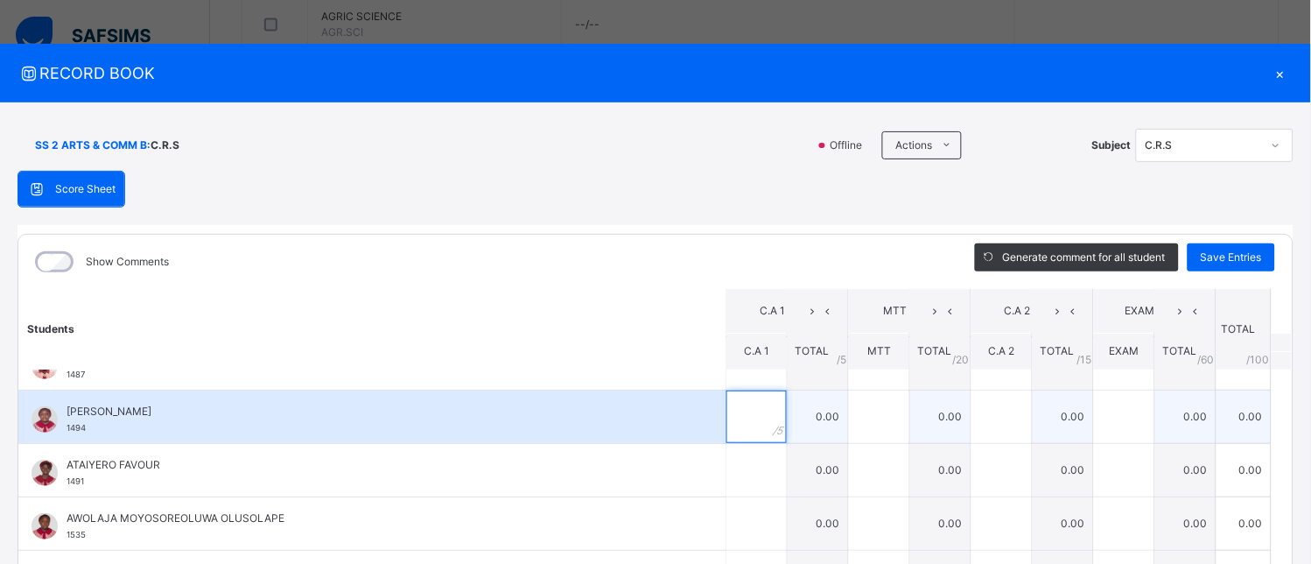
click at [740, 406] on input "text" at bounding box center [756, 416] width 60 height 53
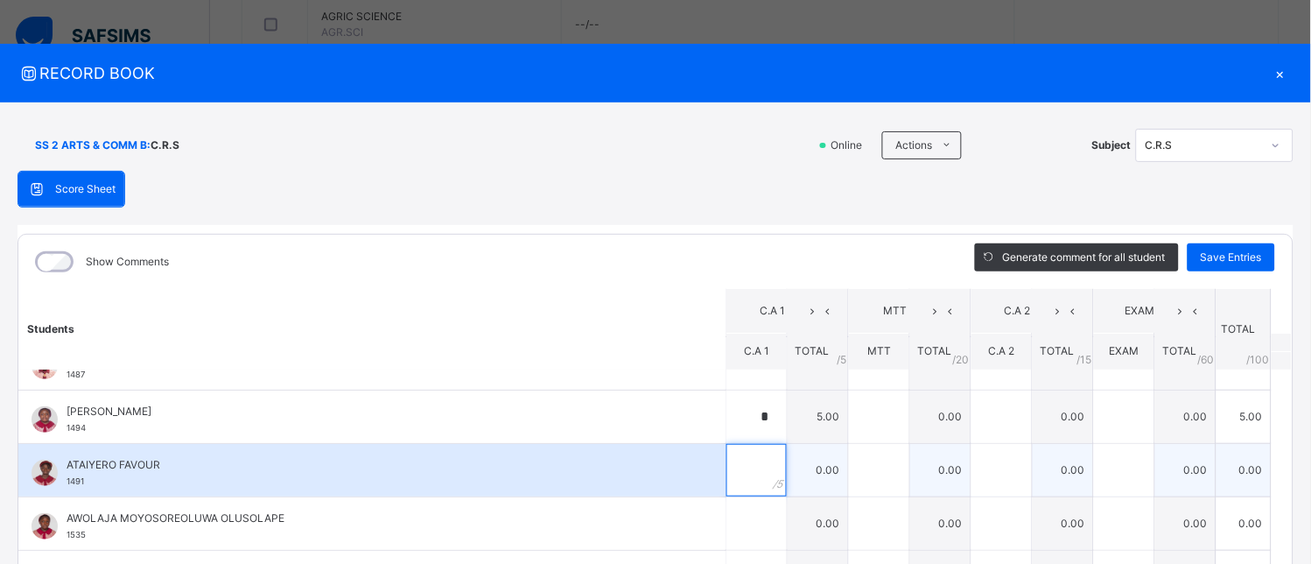
click at [733, 459] on input "text" at bounding box center [756, 470] width 60 height 53
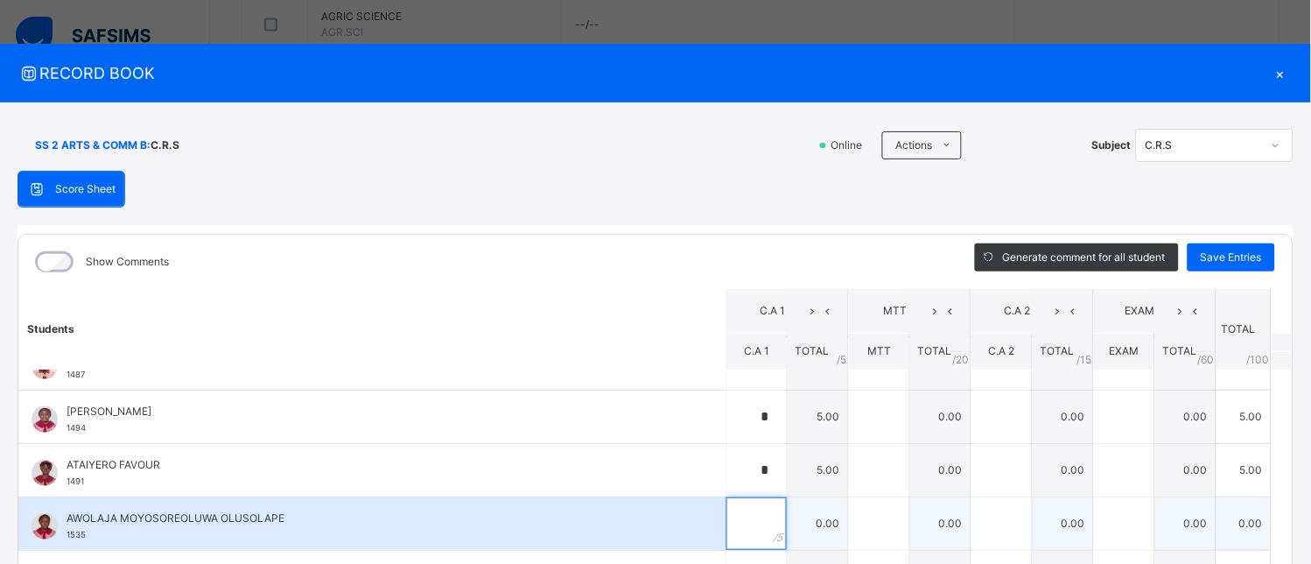
click at [727, 512] on input "text" at bounding box center [756, 523] width 60 height 53
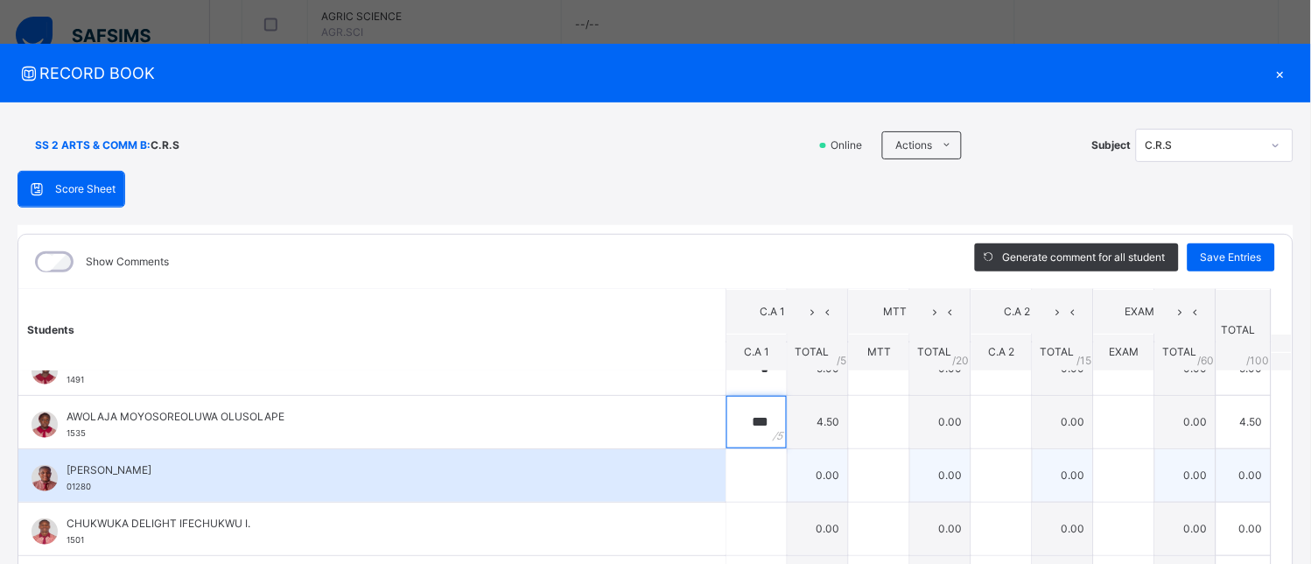
scroll to position [291, 0]
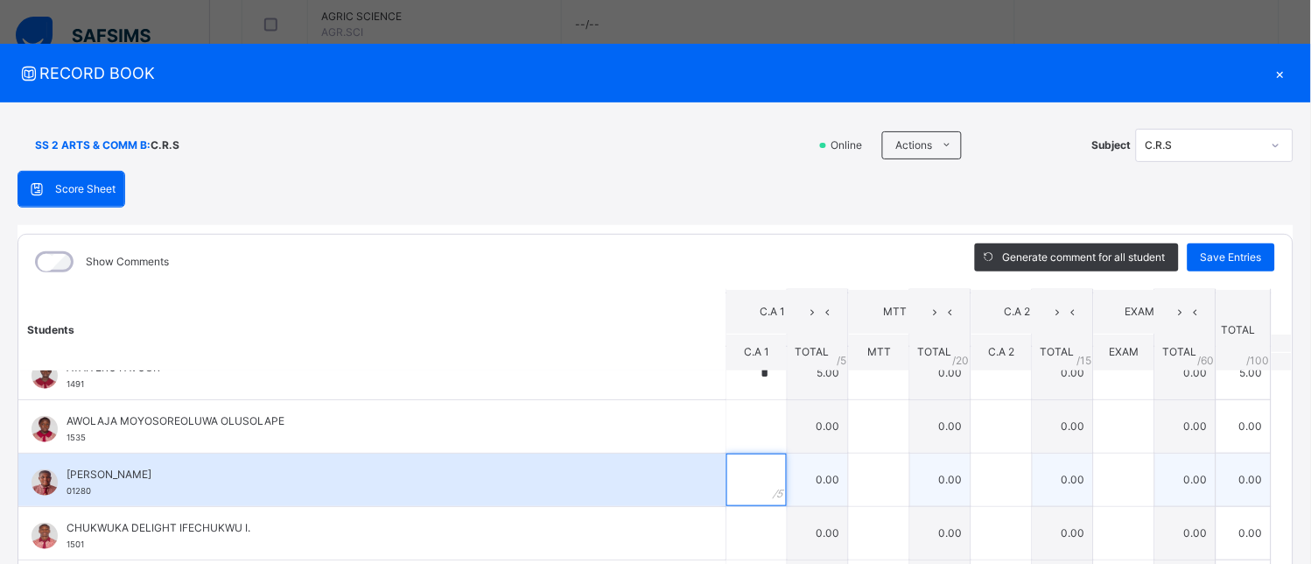
click at [726, 491] on input "text" at bounding box center [756, 479] width 60 height 53
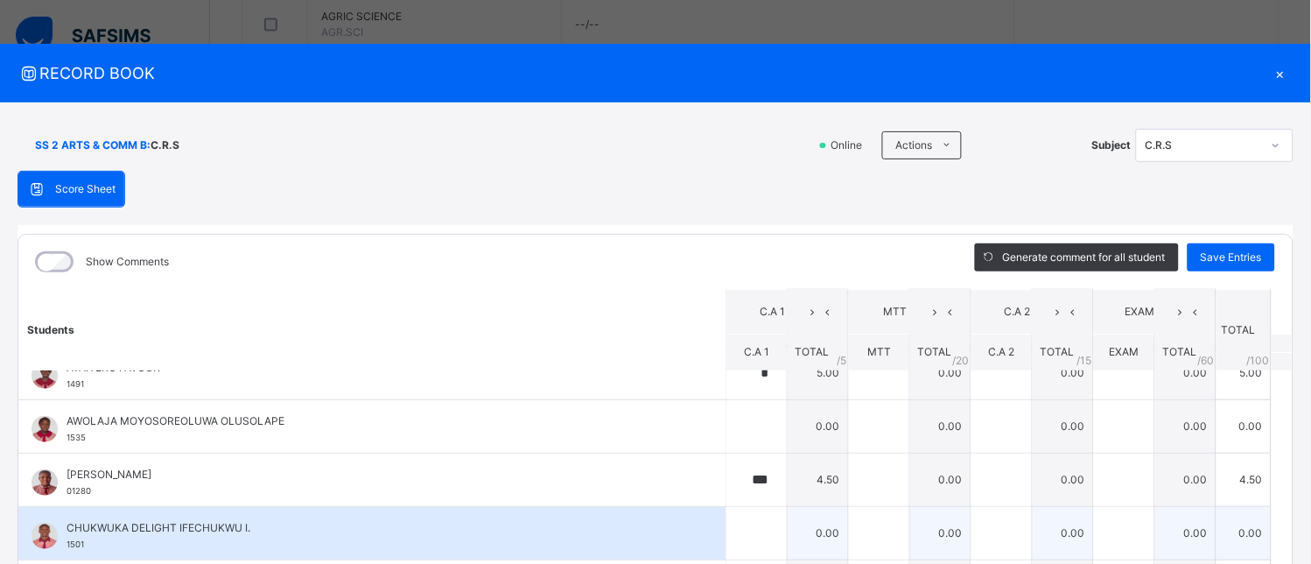
click at [788, 528] on td "0.00" at bounding box center [818, 532] width 61 height 53
click at [741, 543] on input "text" at bounding box center [756, 533] width 60 height 53
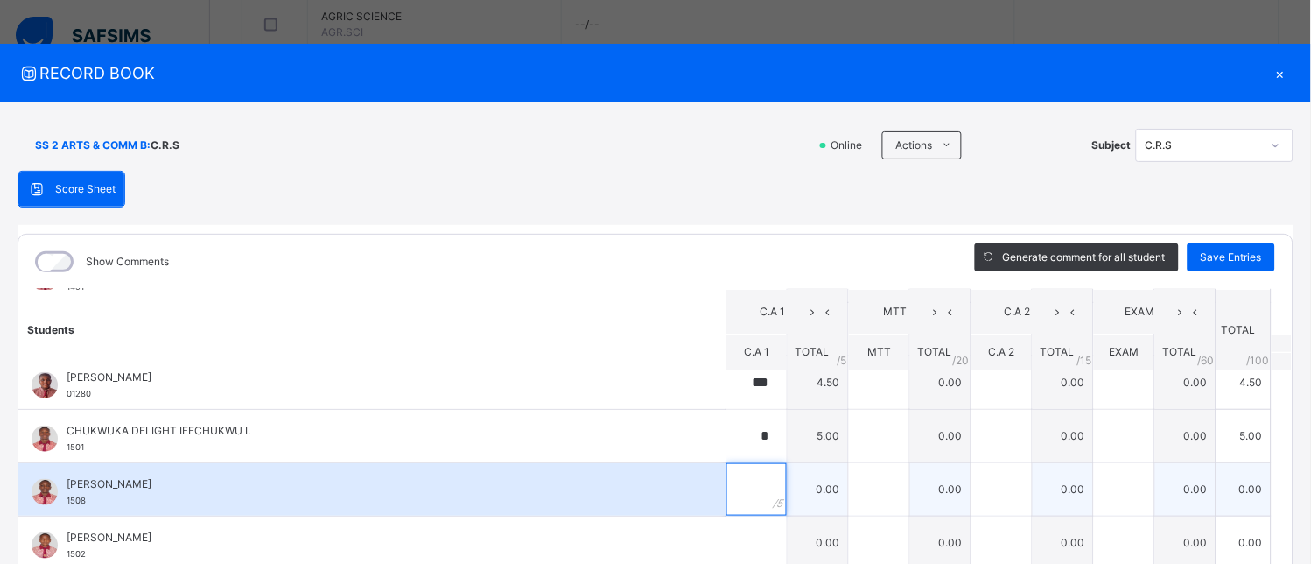
click at [751, 493] on div at bounding box center [756, 489] width 60 height 53
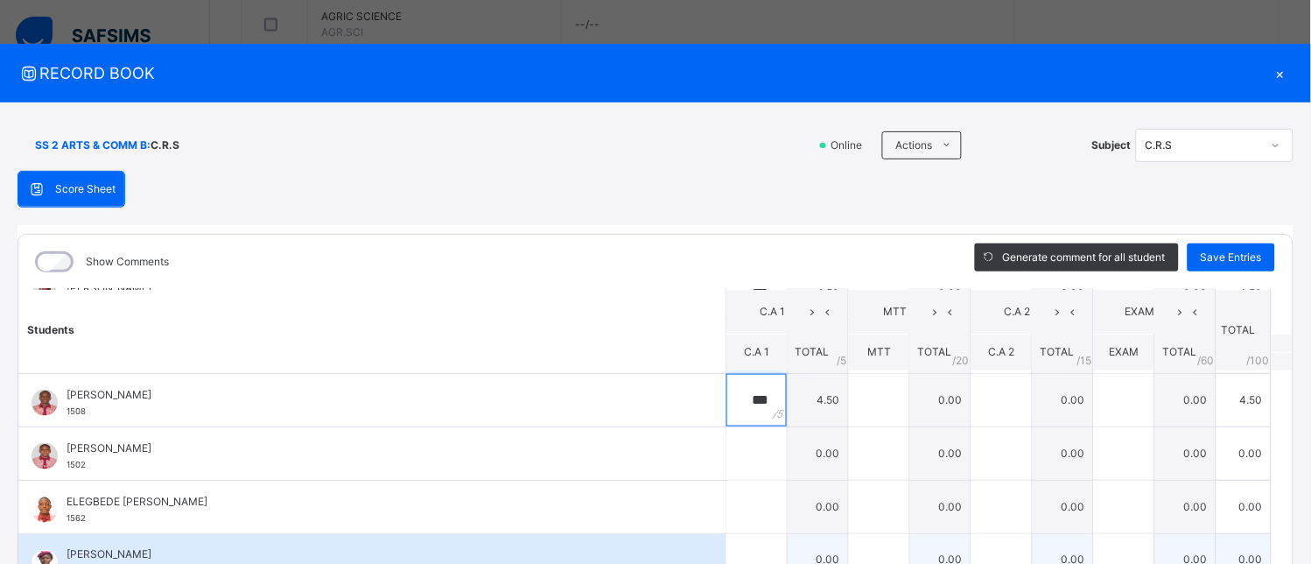
scroll to position [486, 0]
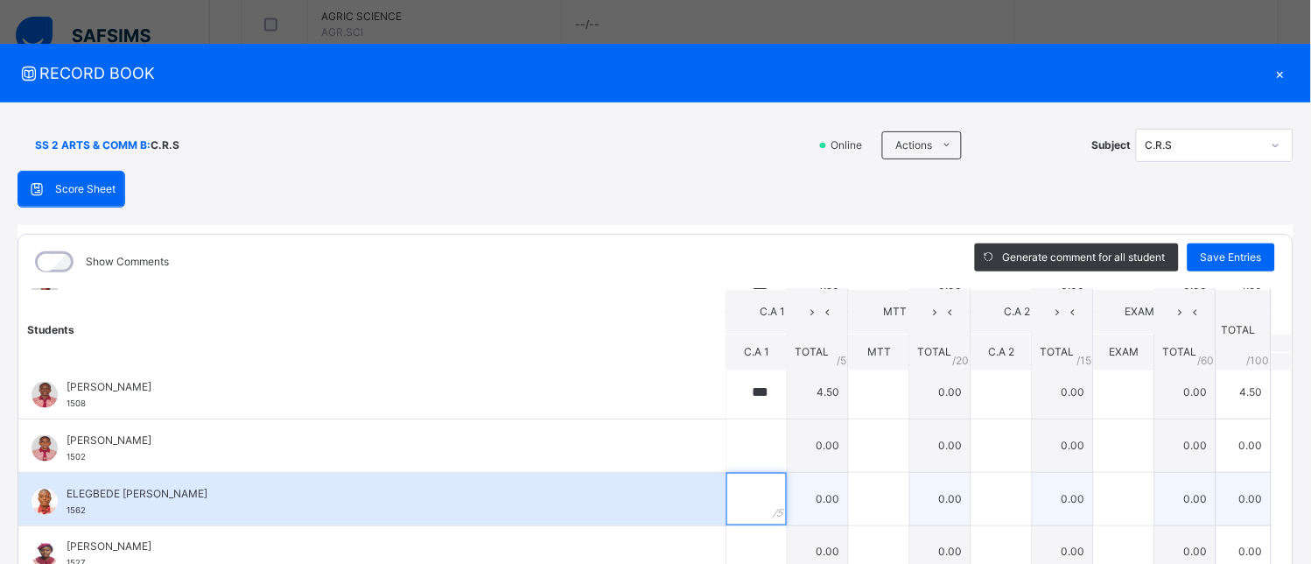
click at [750, 501] on div at bounding box center [756, 499] width 60 height 53
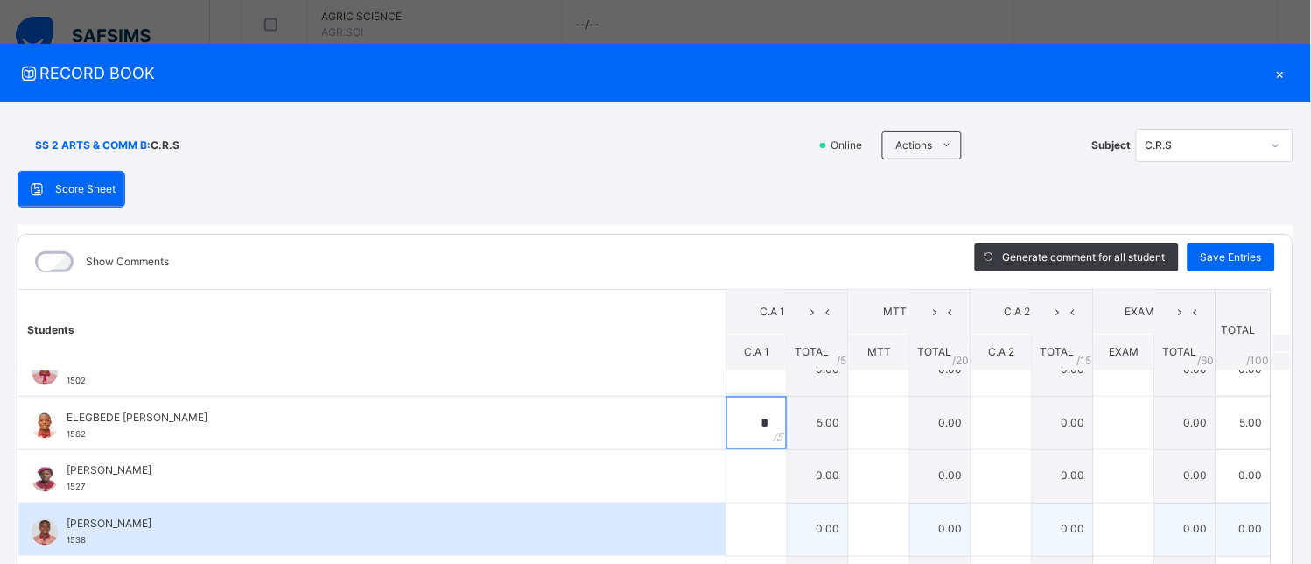
scroll to position [583, 0]
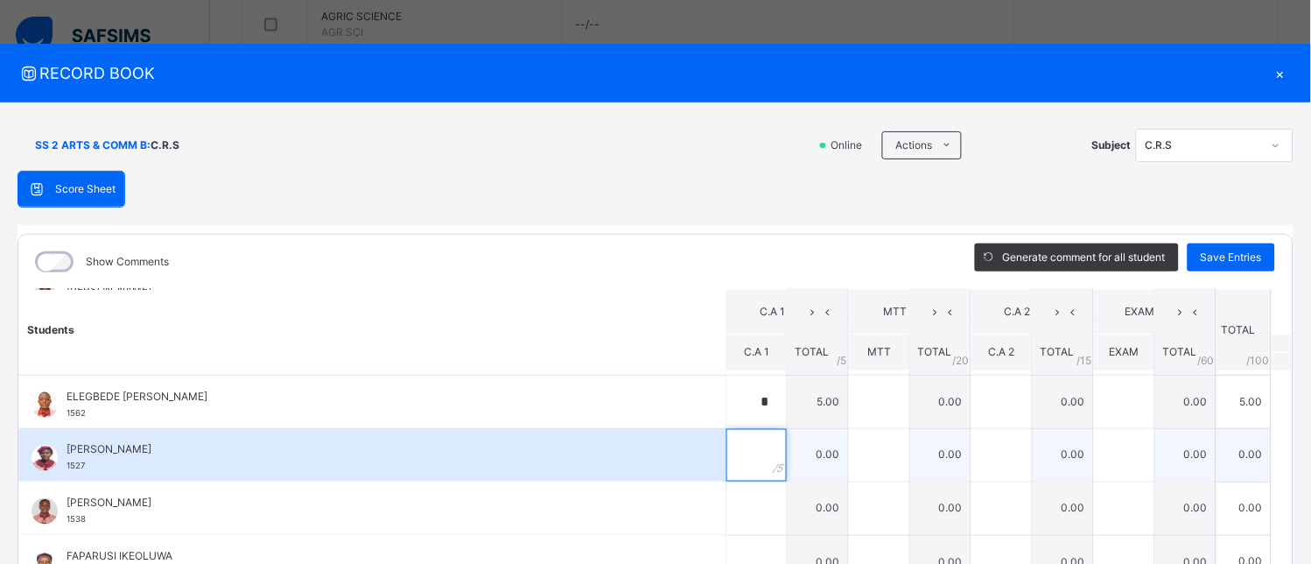
click at [740, 465] on input "text" at bounding box center [756, 455] width 60 height 53
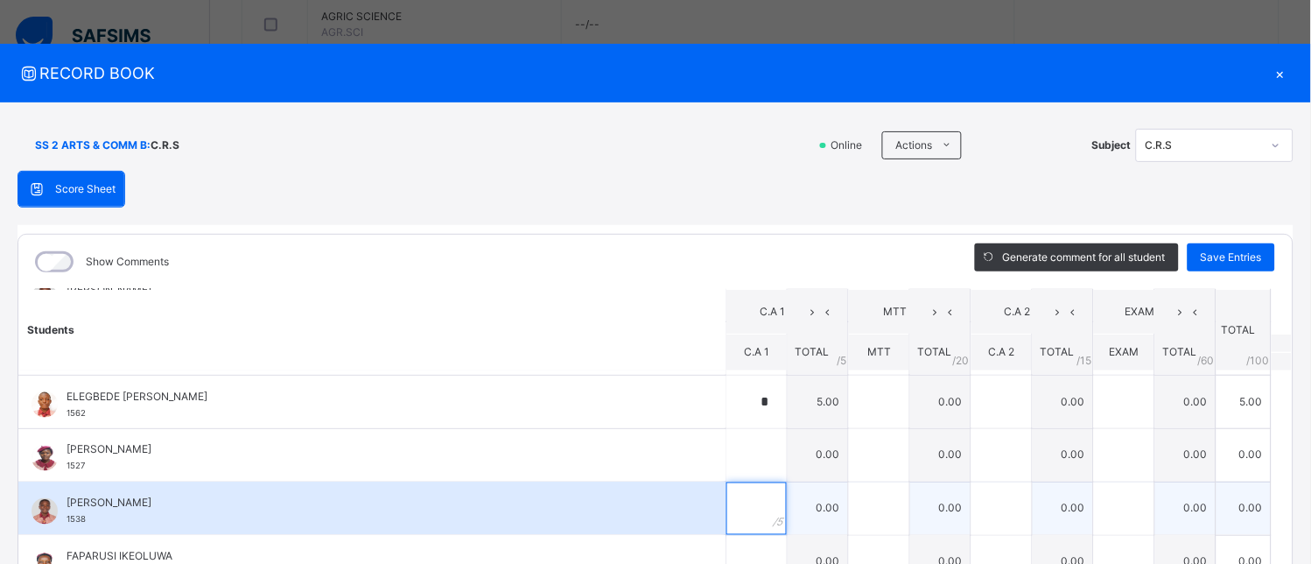
click at [732, 503] on input "text" at bounding box center [756, 508] width 60 height 53
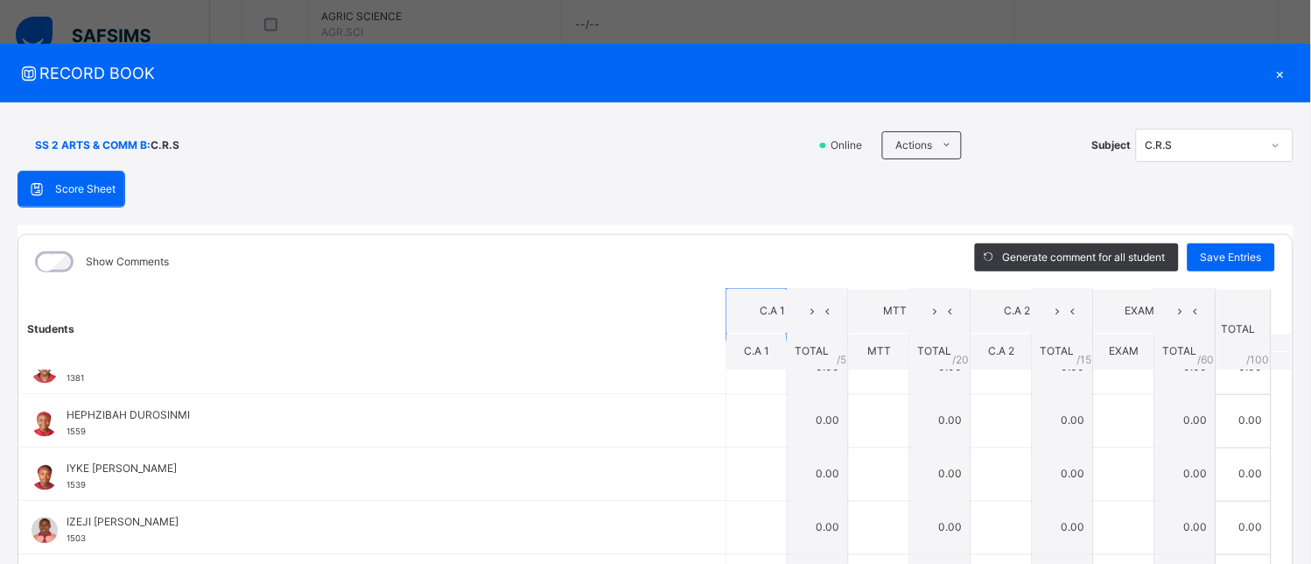
scroll to position [680, 0]
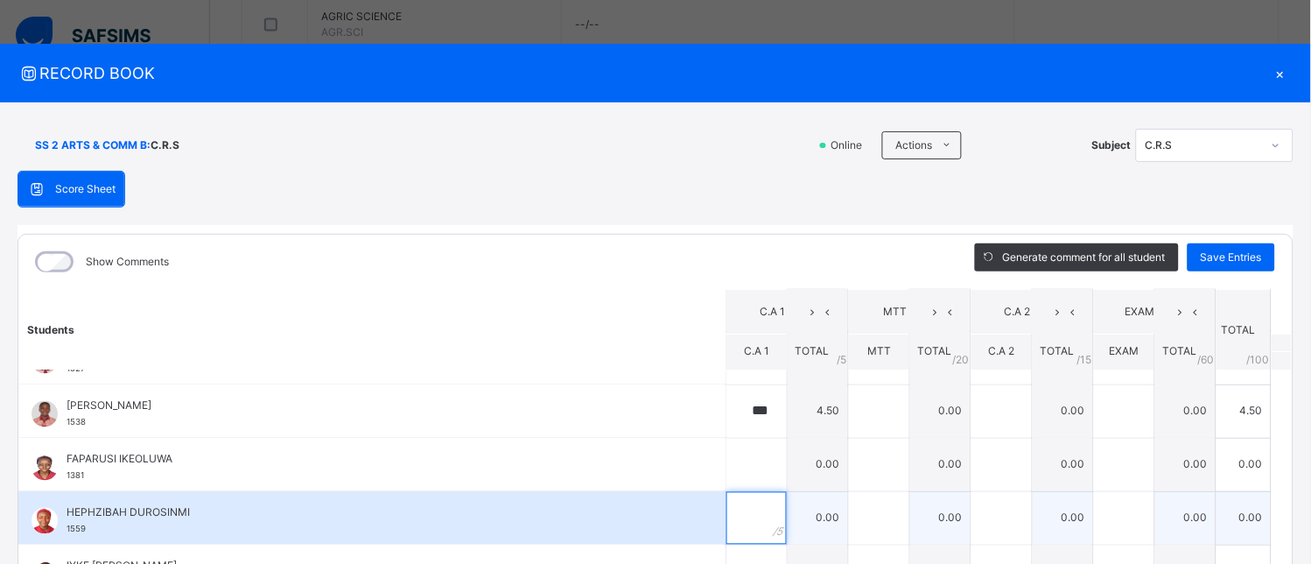
click at [726, 505] on input "text" at bounding box center [756, 518] width 60 height 53
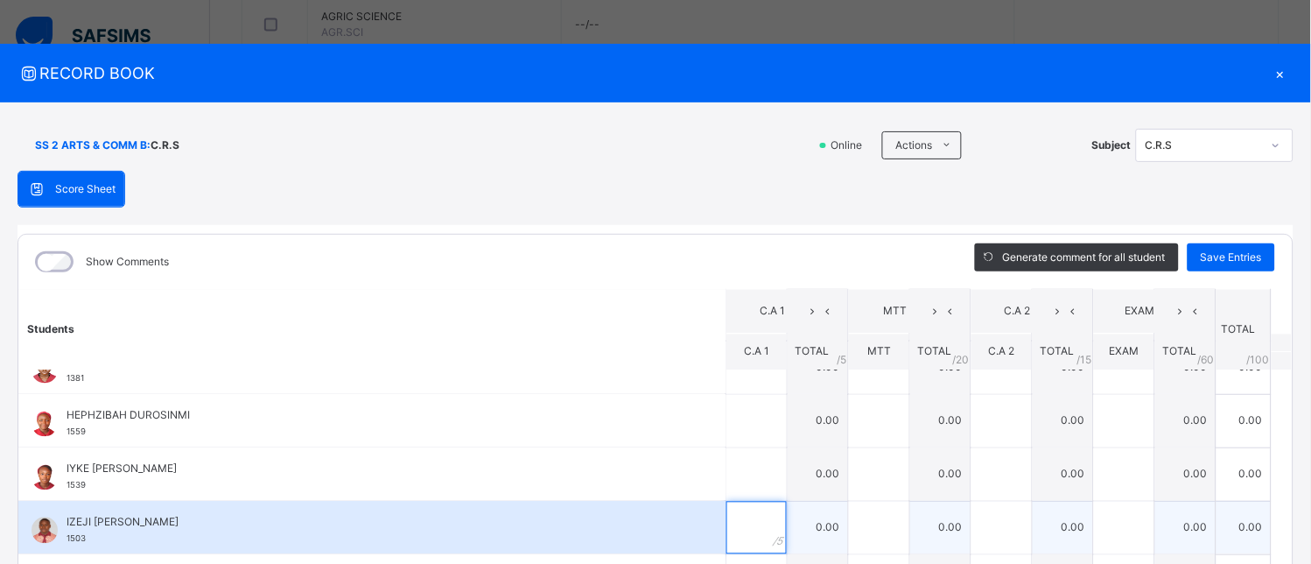
click at [733, 529] on input "text" at bounding box center [756, 527] width 60 height 53
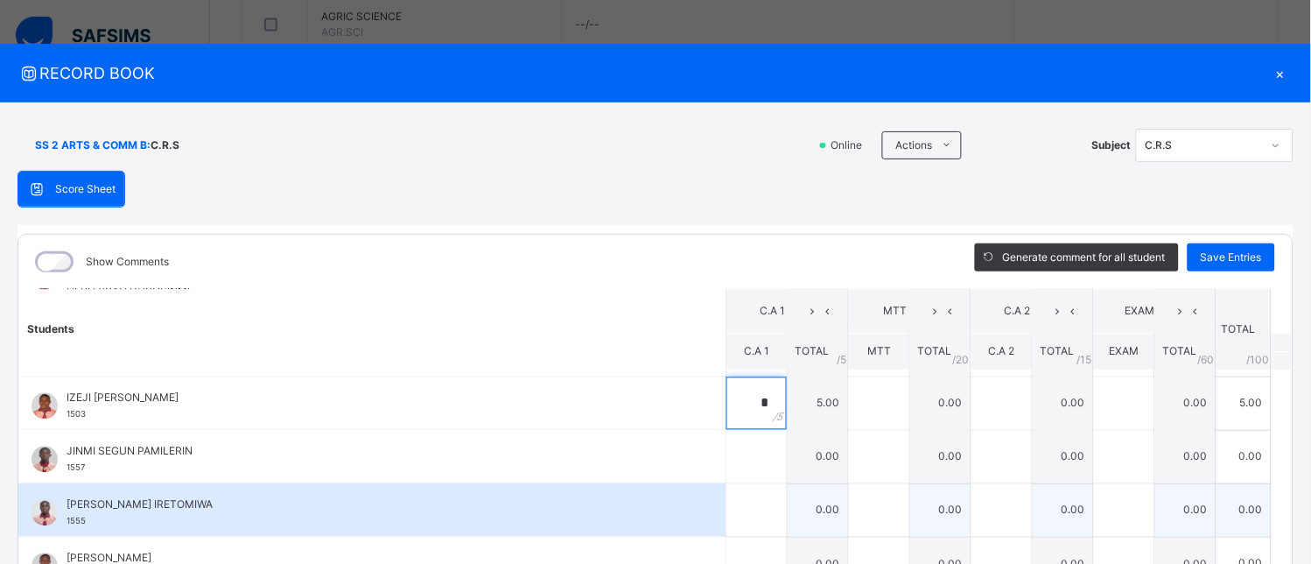
scroll to position [875, 0]
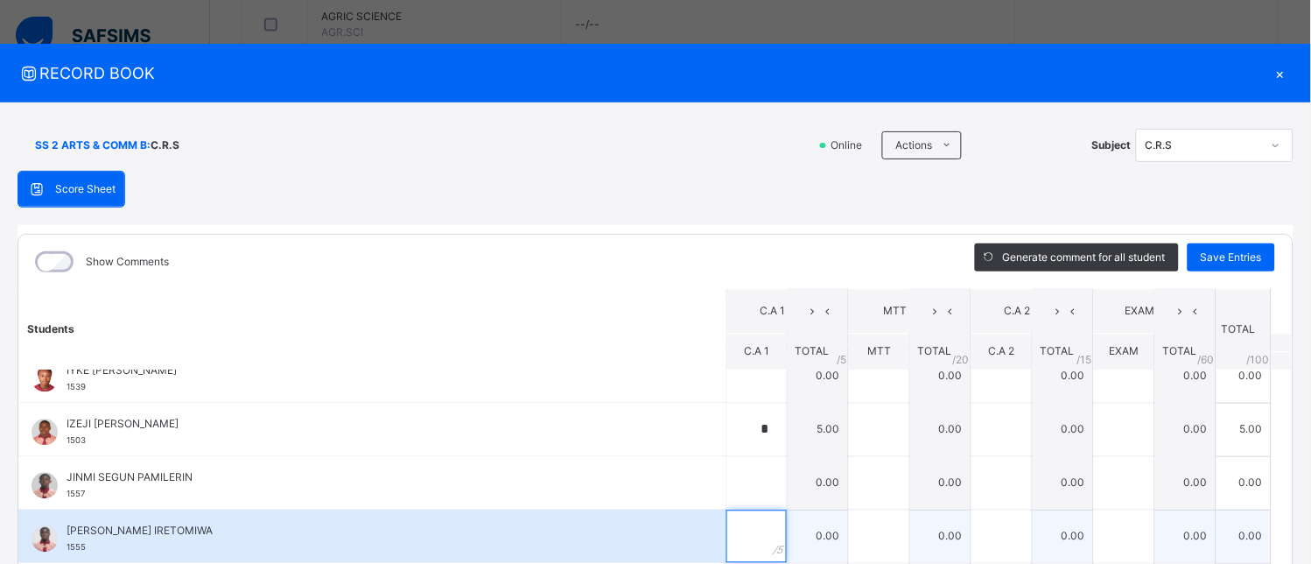
click at [727, 540] on input "text" at bounding box center [756, 536] width 60 height 53
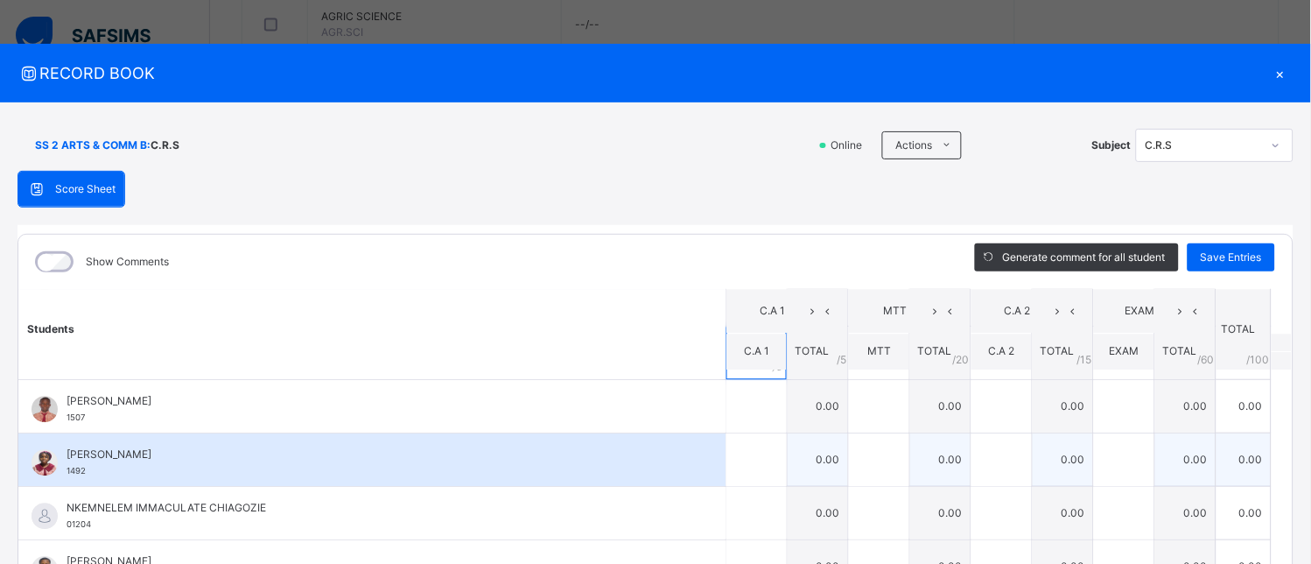
scroll to position [972, 0]
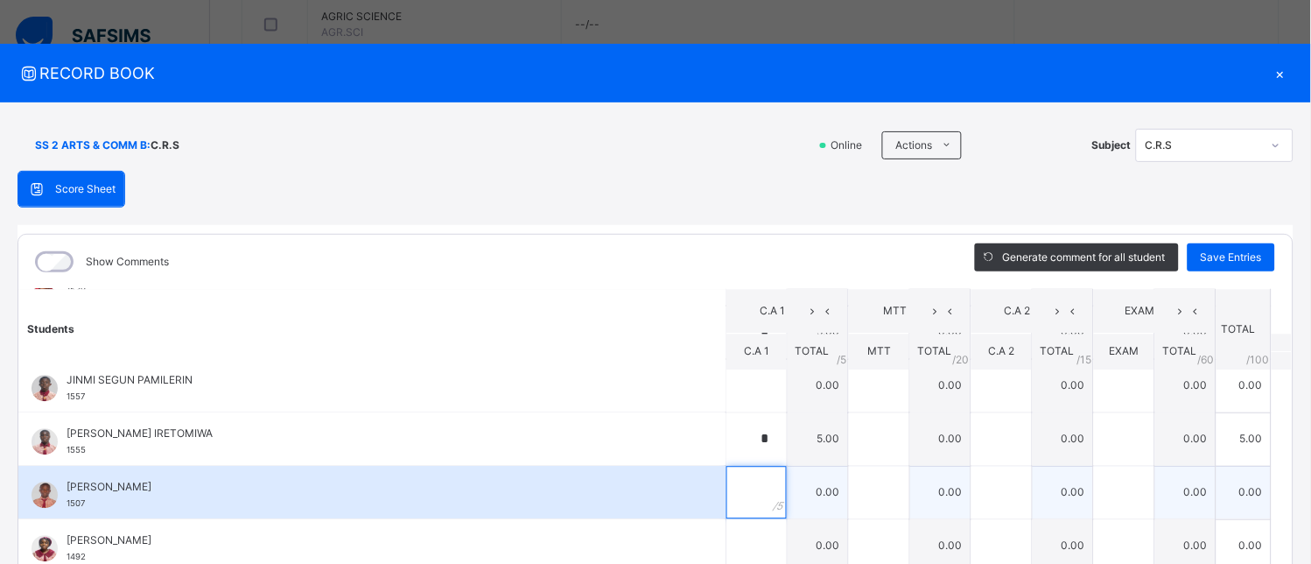
click at [726, 516] on input "text" at bounding box center [756, 492] width 60 height 53
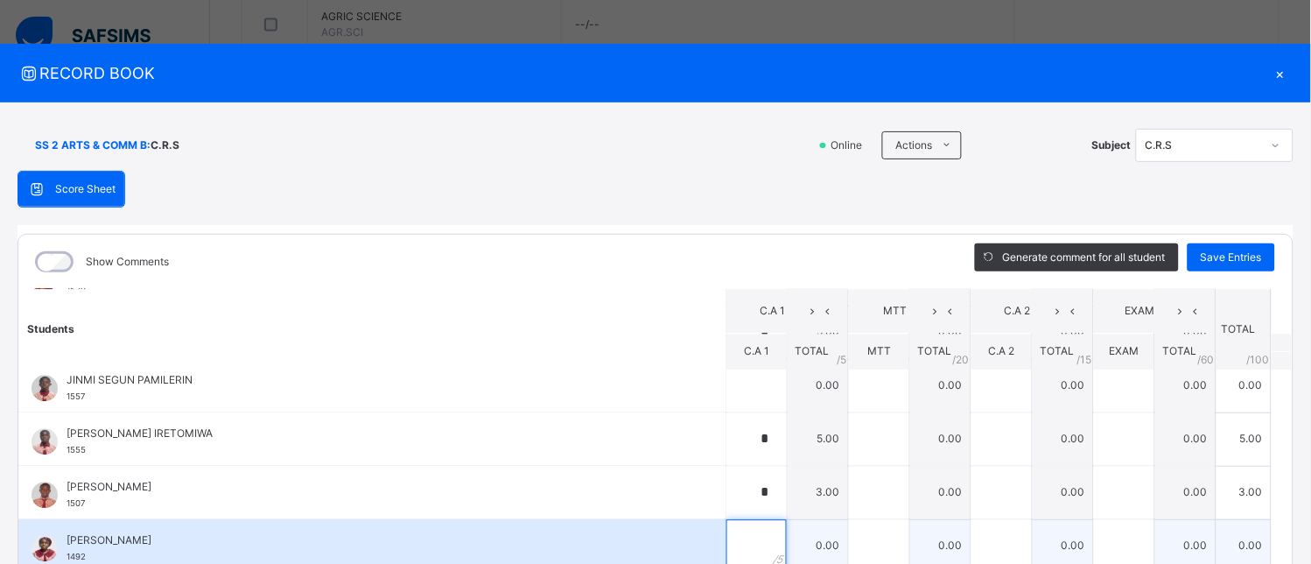
click at [731, 539] on input "text" at bounding box center [756, 546] width 60 height 53
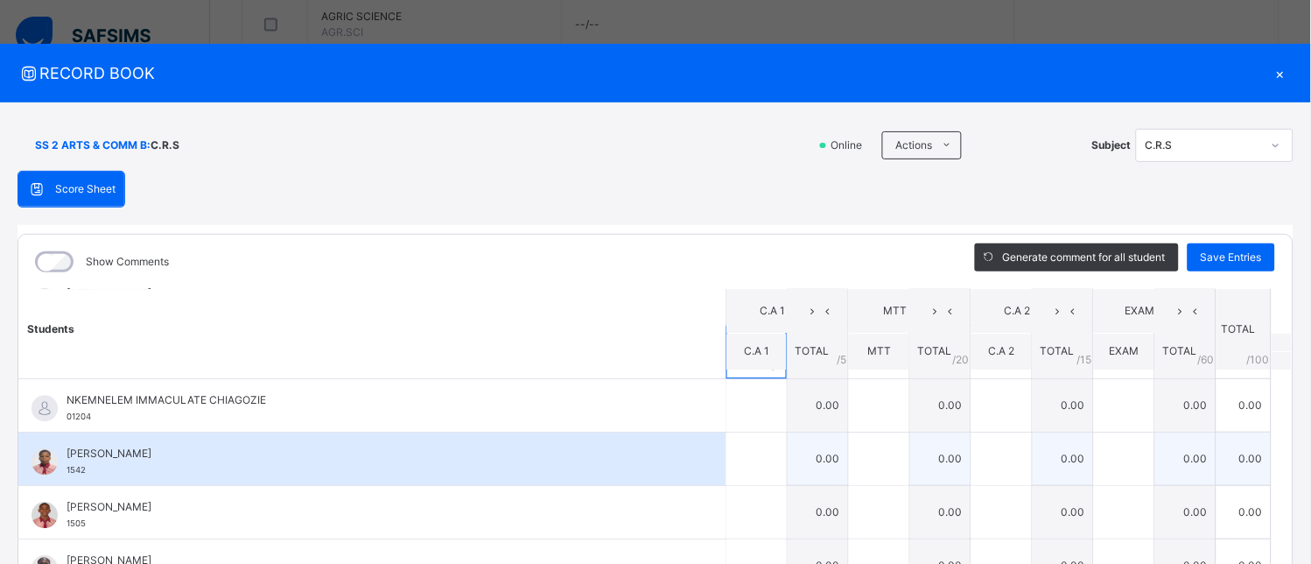
scroll to position [1069, 0]
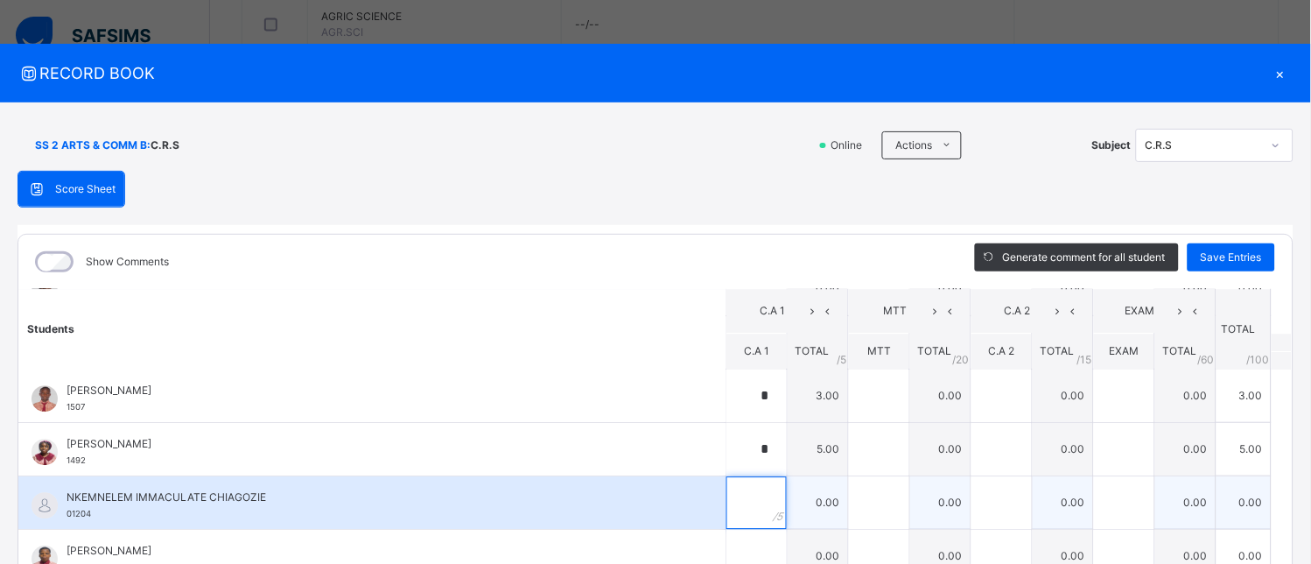
click at [747, 512] on div at bounding box center [756, 502] width 60 height 53
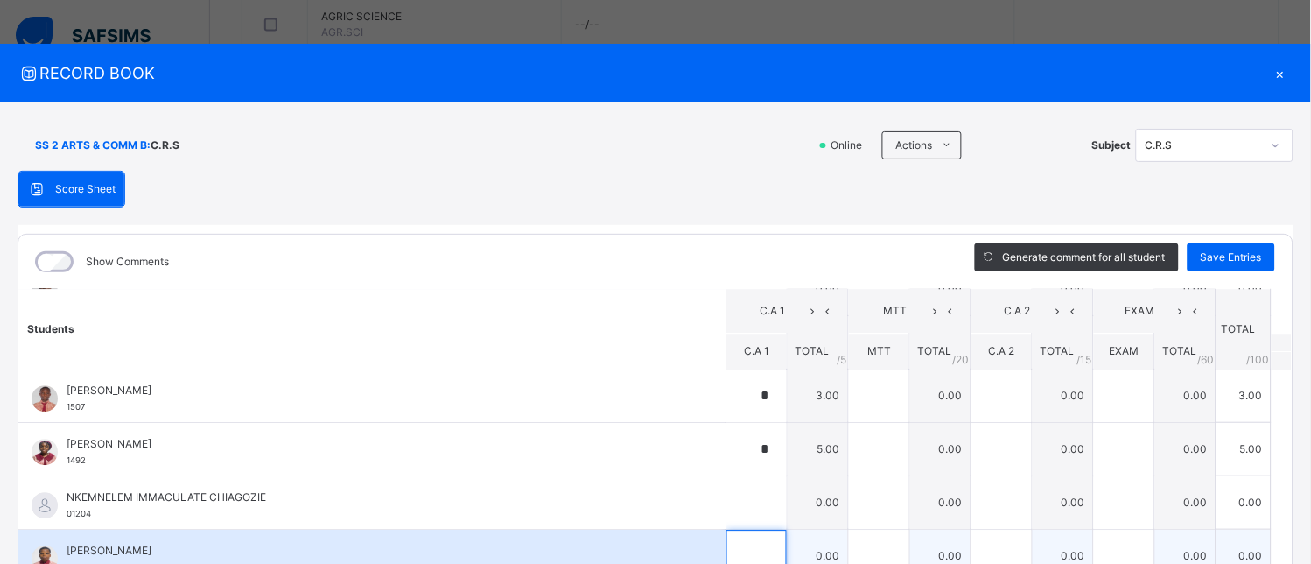
click at [726, 539] on input "text" at bounding box center [756, 555] width 60 height 53
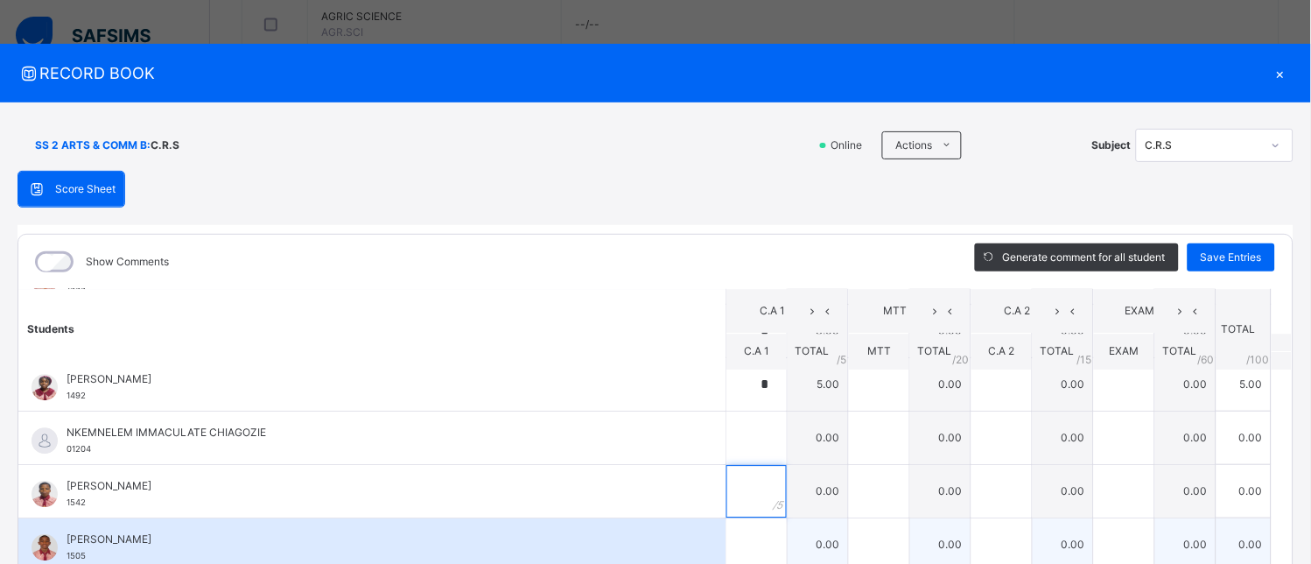
scroll to position [1167, 0]
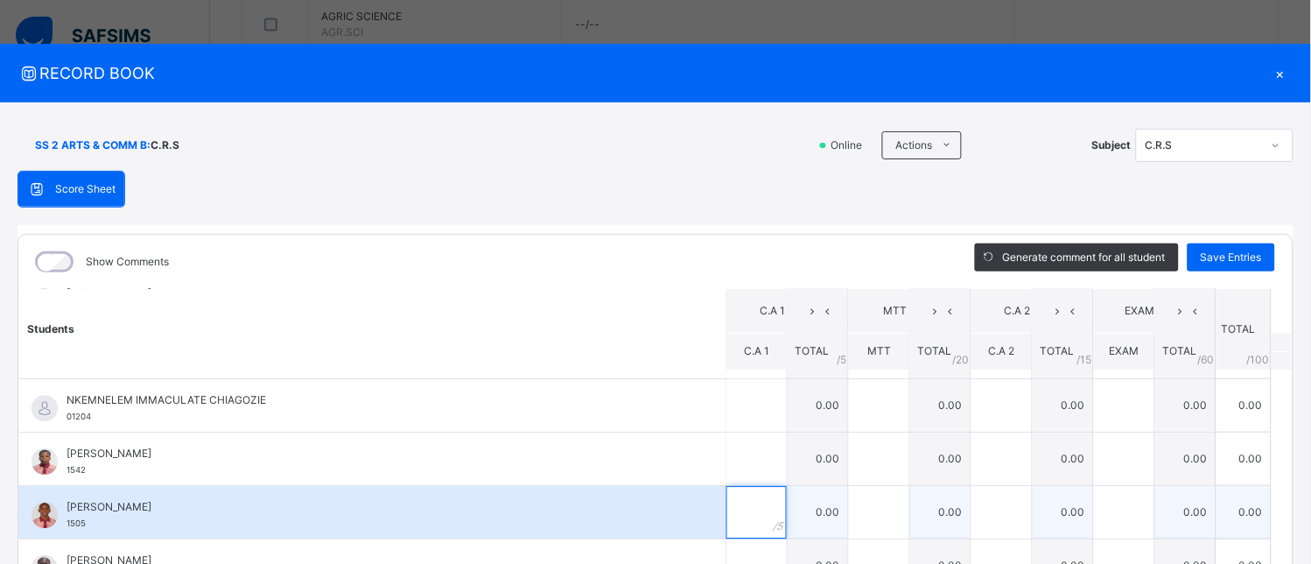
click at [740, 514] on input "text" at bounding box center [756, 512] width 60 height 53
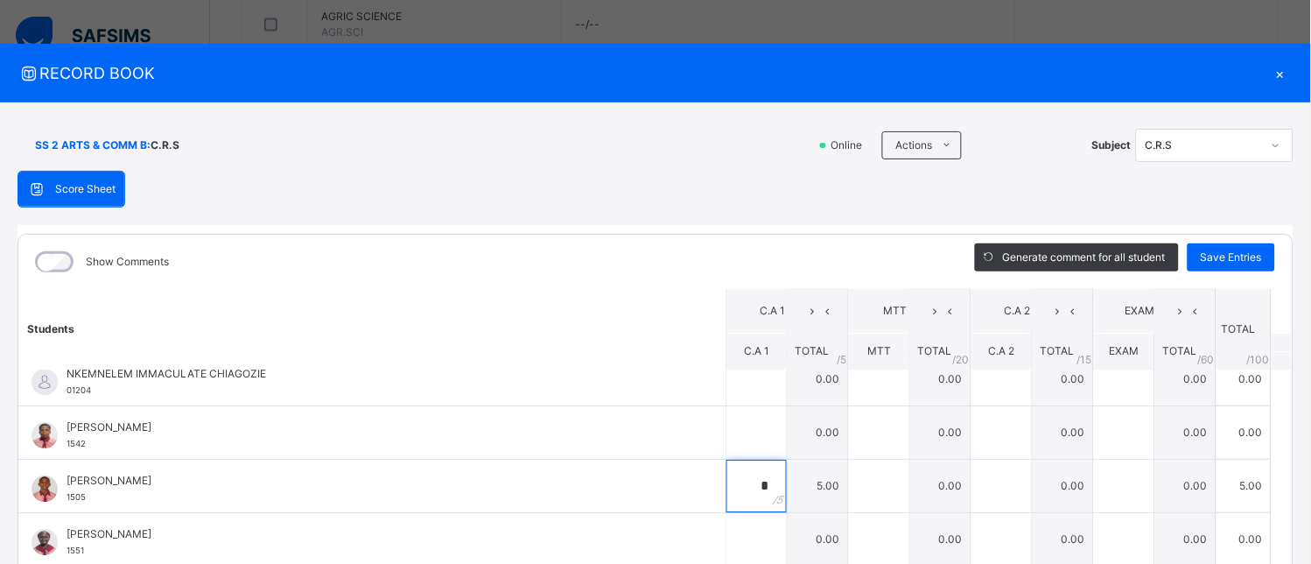
scroll to position [233, 0]
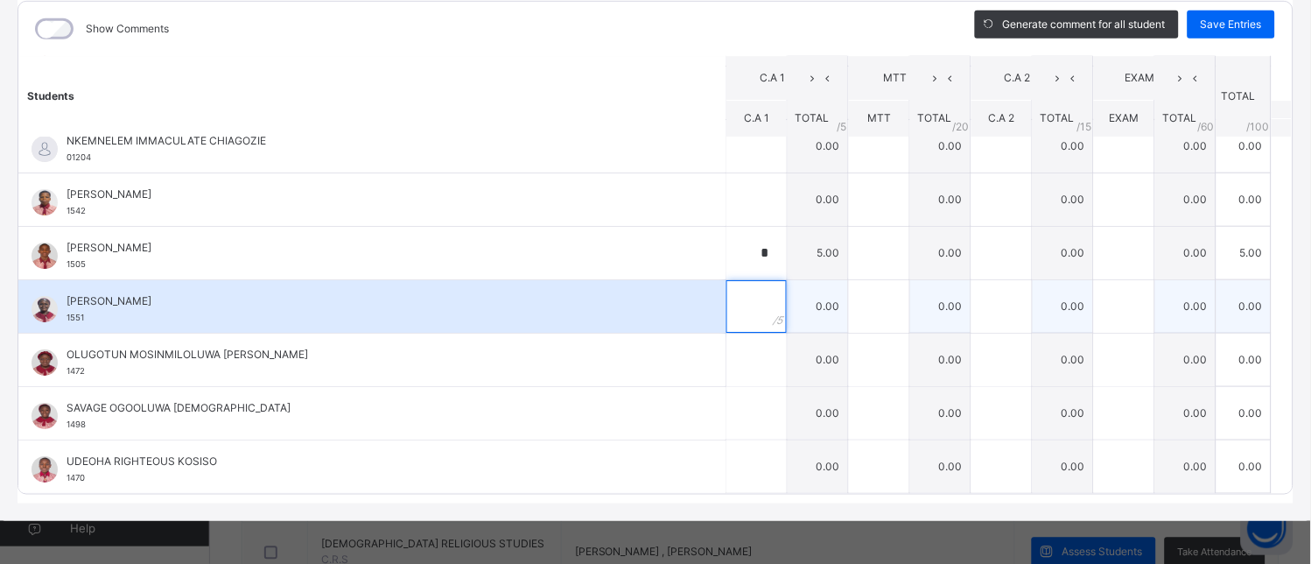
click at [740, 299] on input "text" at bounding box center [756, 306] width 60 height 53
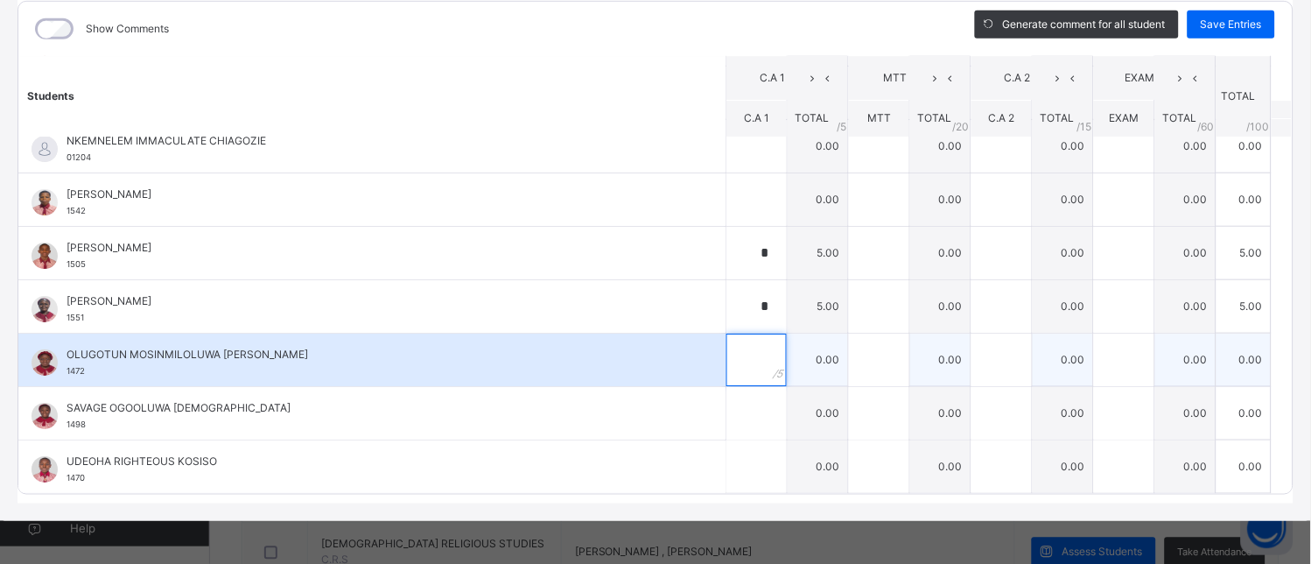
click at [729, 373] on input "text" at bounding box center [756, 359] width 60 height 53
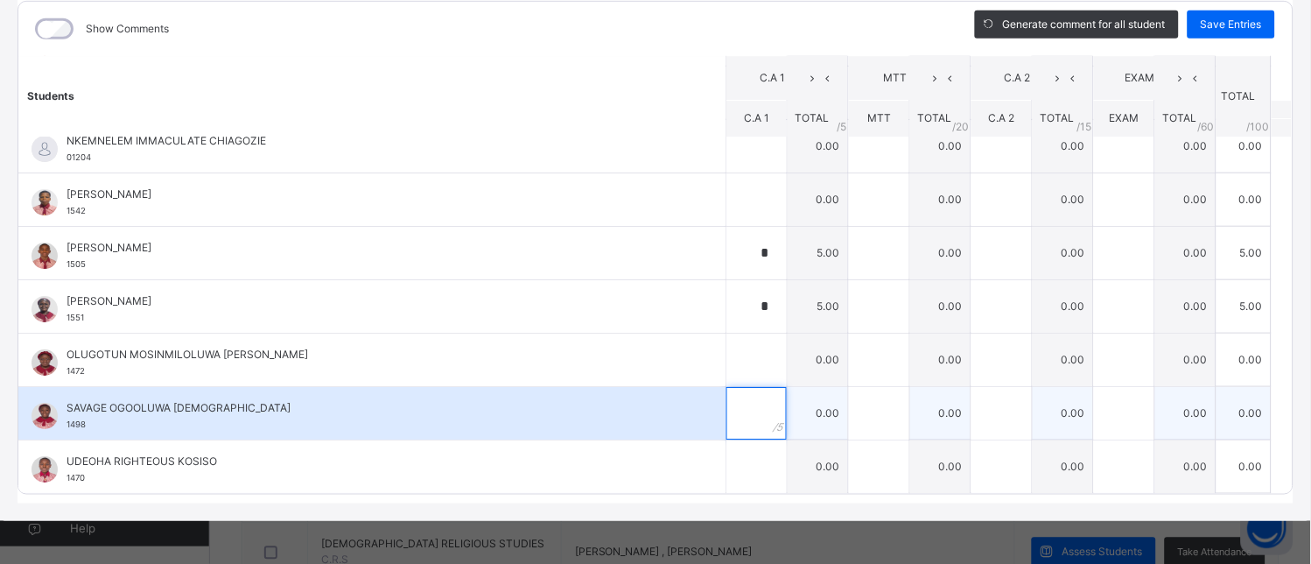
click at [726, 415] on input "text" at bounding box center [756, 413] width 60 height 53
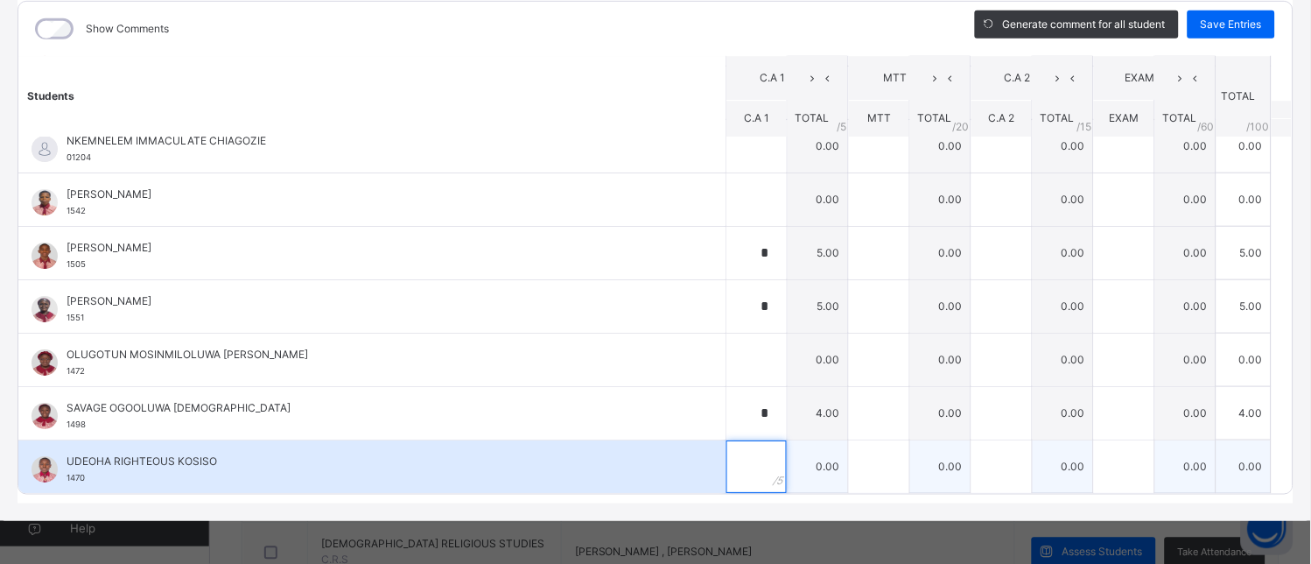
click at [726, 461] on input "text" at bounding box center [756, 466] width 60 height 53
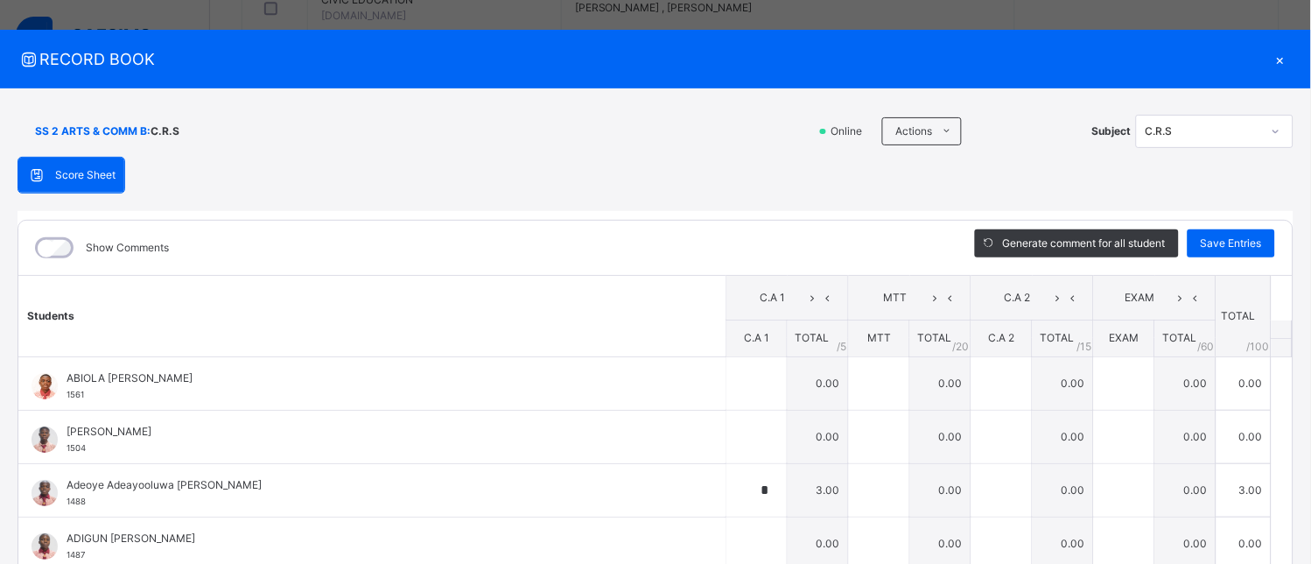
scroll to position [0, 0]
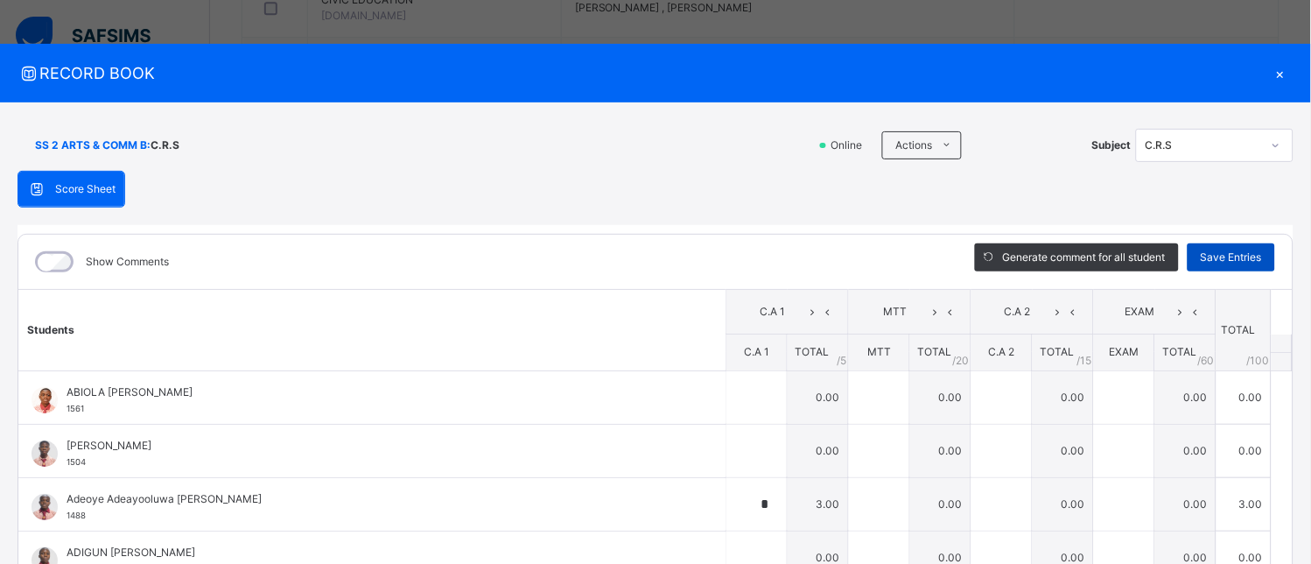
click at [1234, 256] on span "Save Entries" at bounding box center [1231, 257] width 61 height 16
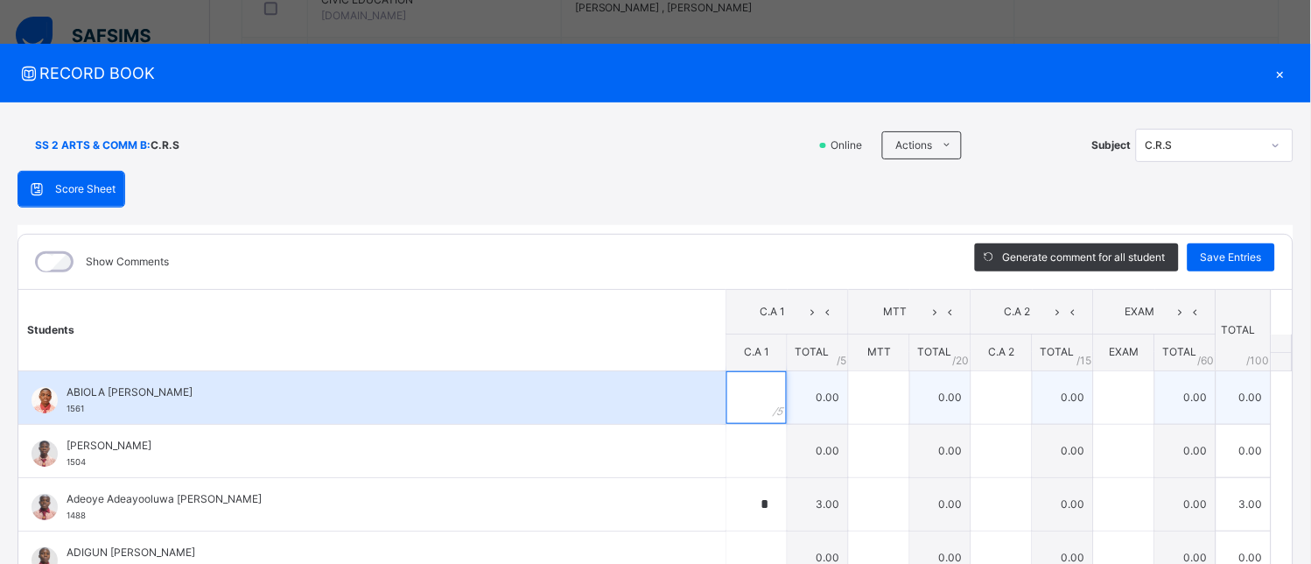
click at [733, 403] on input "text" at bounding box center [756, 397] width 60 height 53
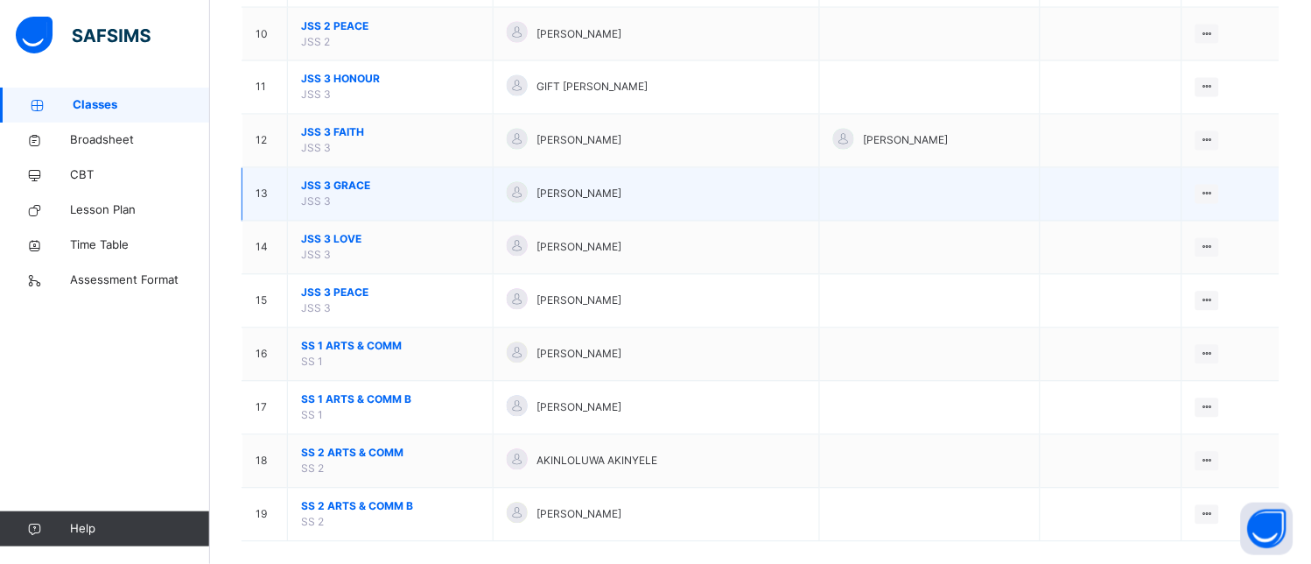
scroll to position [704, 0]
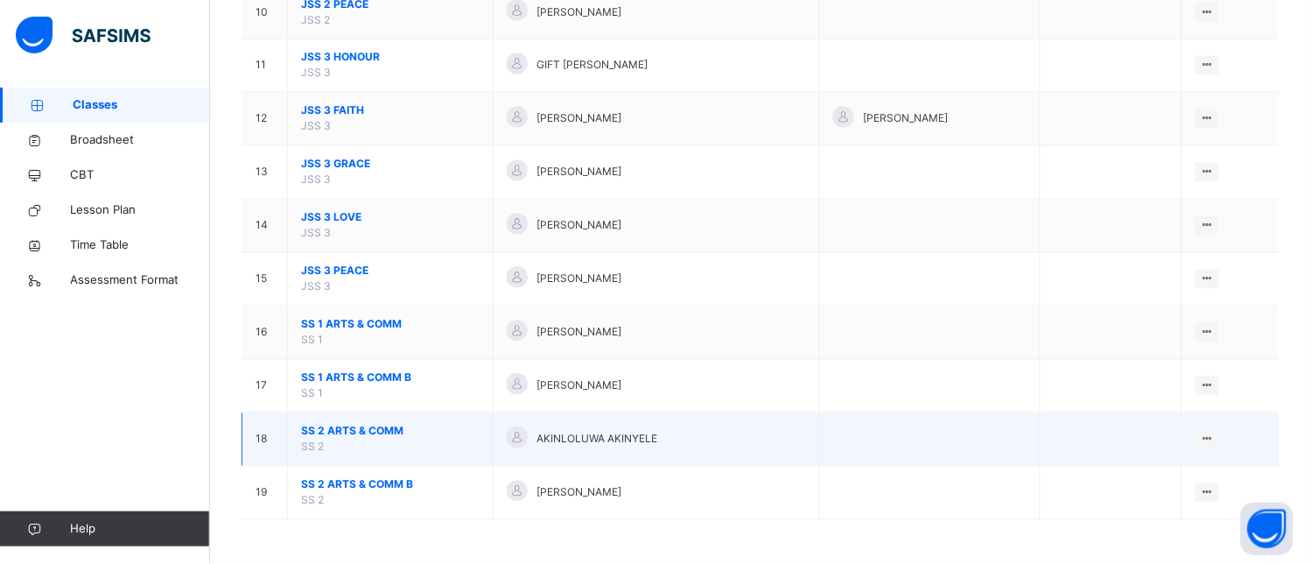
click at [422, 438] on td "SS 2 ARTS & COMM SS 2" at bounding box center [391, 439] width 206 height 53
click at [422, 438] on span "SS 2 ARTS & COMM" at bounding box center [390, 432] width 179 height 16
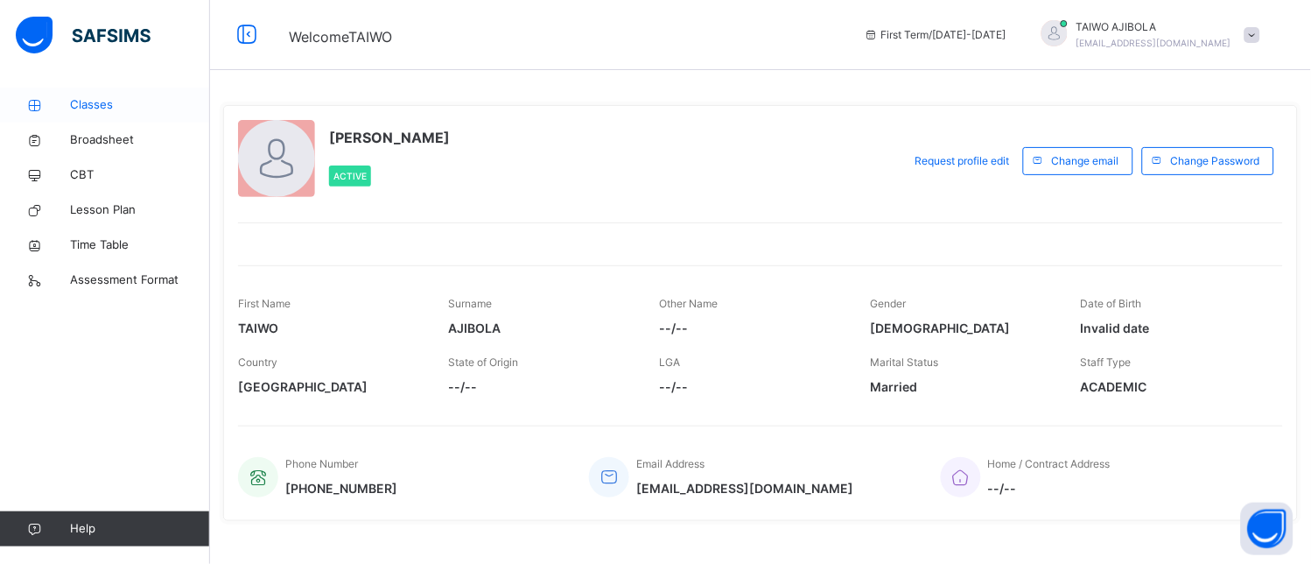
click at [108, 95] on link "Classes" at bounding box center [105, 105] width 210 height 35
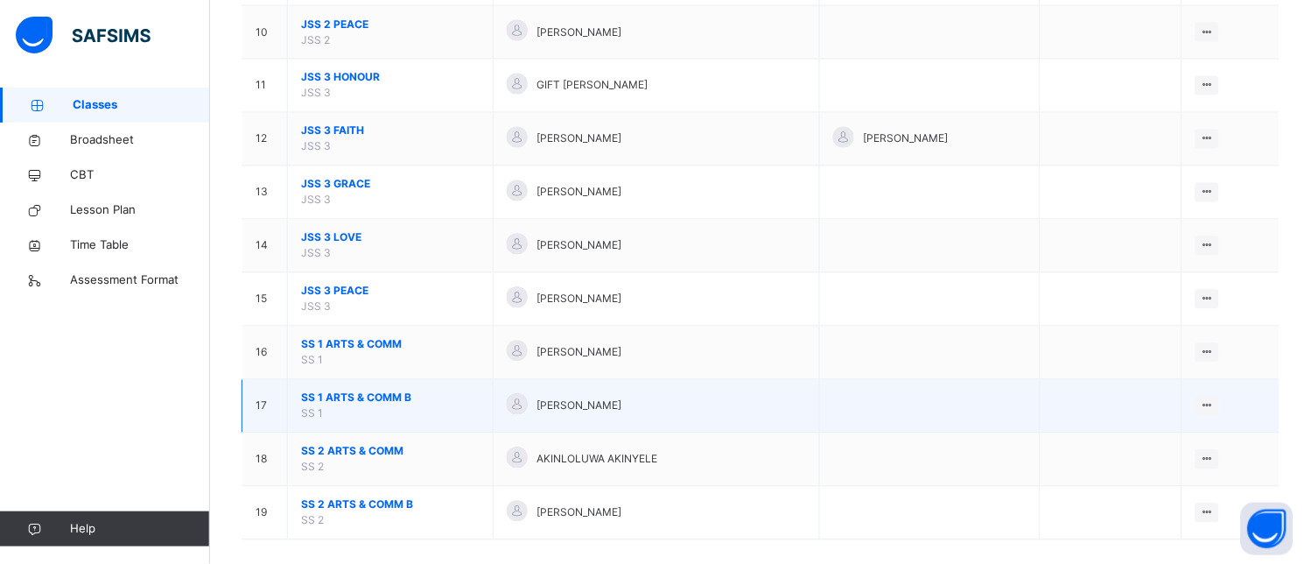
scroll to position [704, 0]
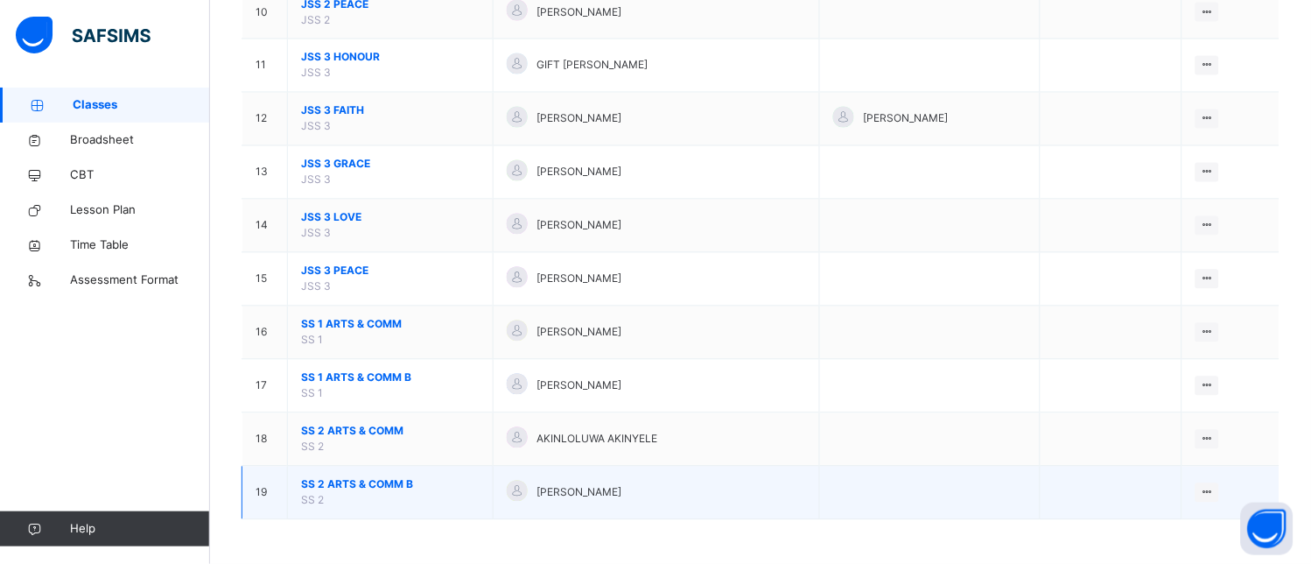
click at [389, 478] on span "SS 2 ARTS & COMM B" at bounding box center [390, 485] width 179 height 16
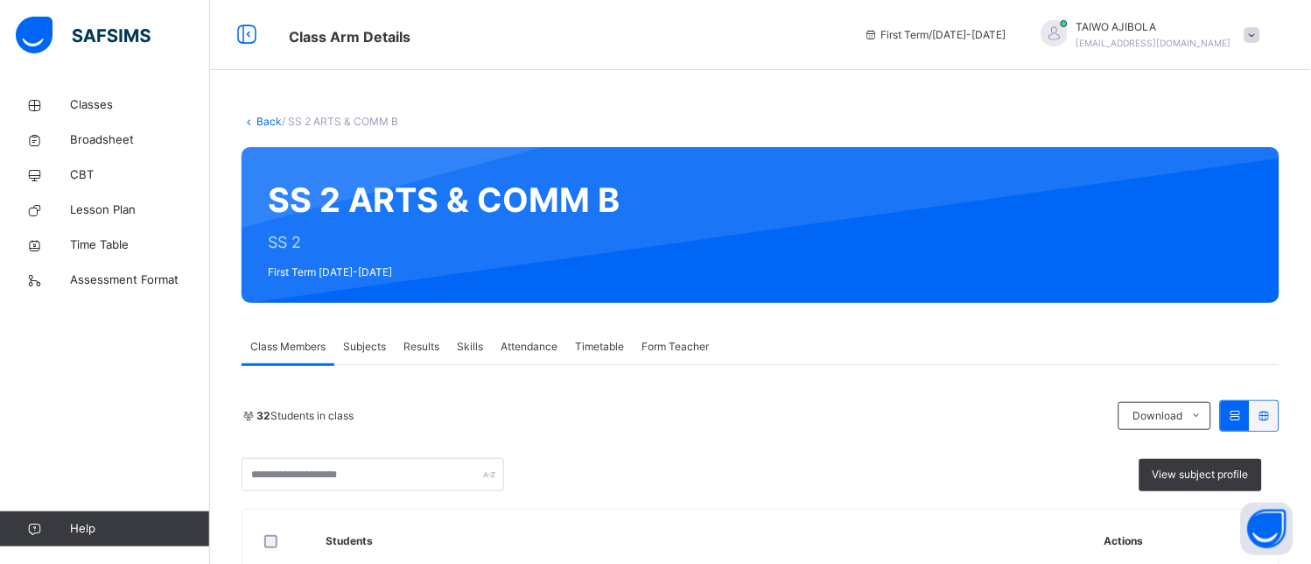
click at [371, 347] on span "Subjects" at bounding box center [364, 347] width 43 height 16
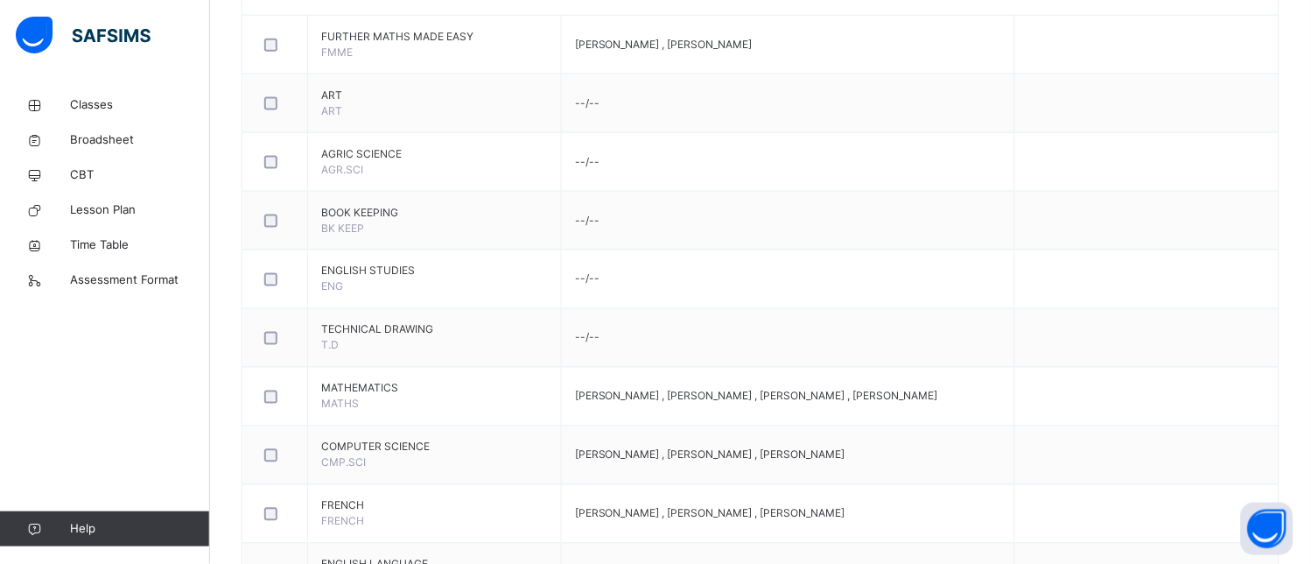
scroll to position [972, 0]
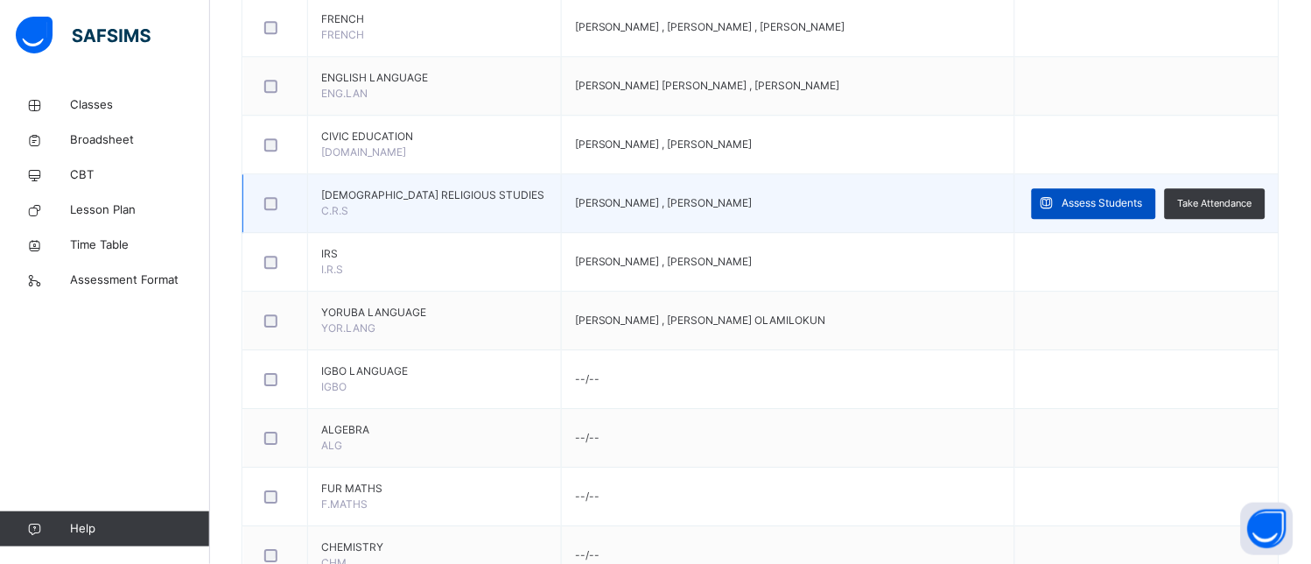
click at [1143, 204] on span "Assess Students" at bounding box center [1102, 203] width 81 height 16
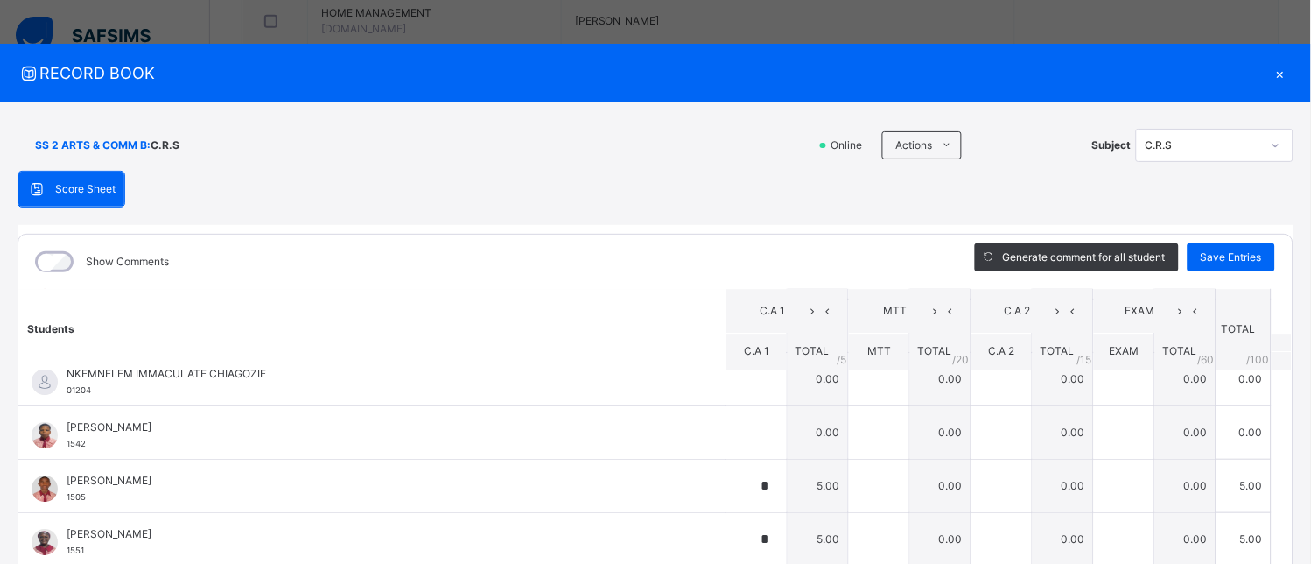
scroll to position [1000, 0]
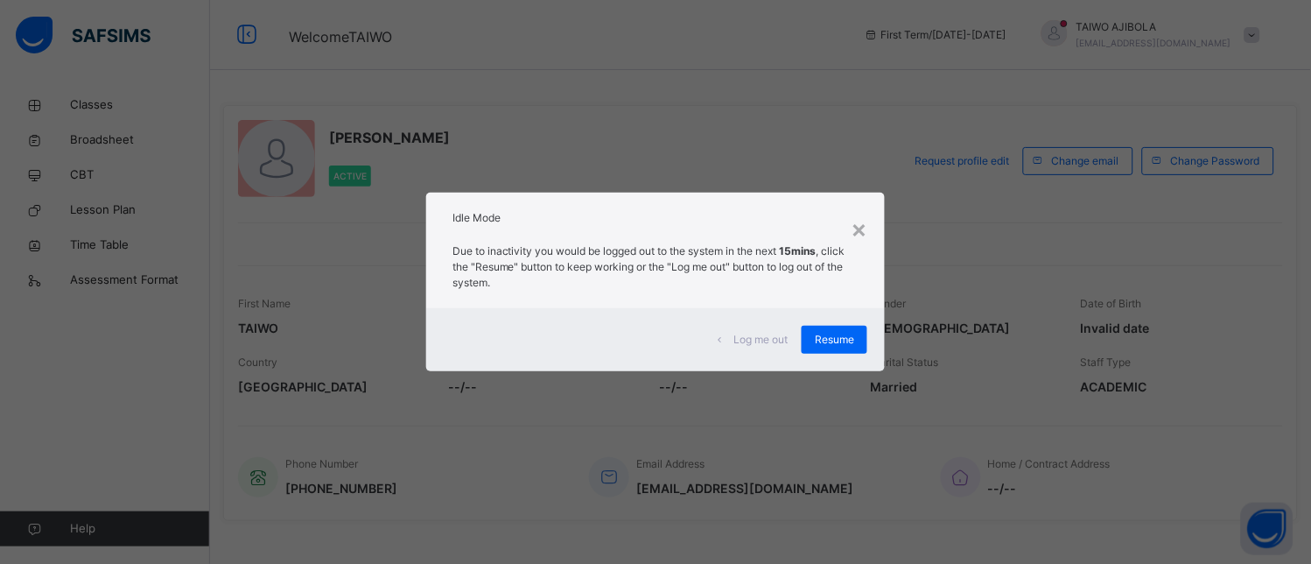
click at [843, 329] on div "Resume" at bounding box center [835, 340] width 66 height 28
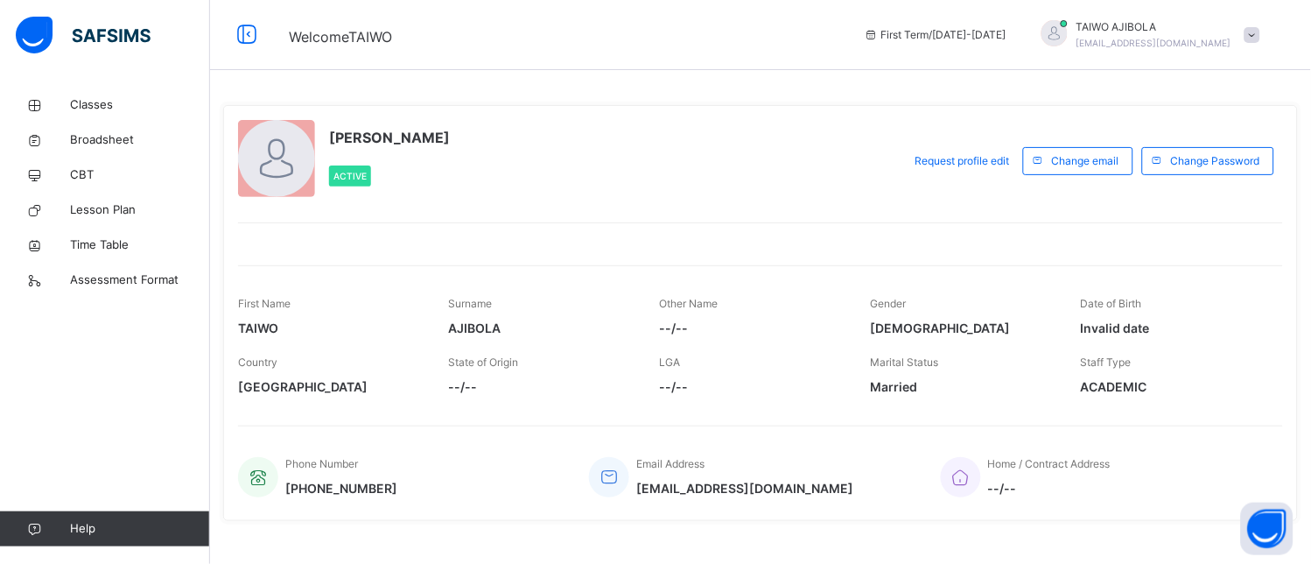
click at [1260, 33] on span at bounding box center [1253, 35] width 16 height 16
click at [1204, 179] on span "Logout" at bounding box center [1204, 185] width 116 height 24
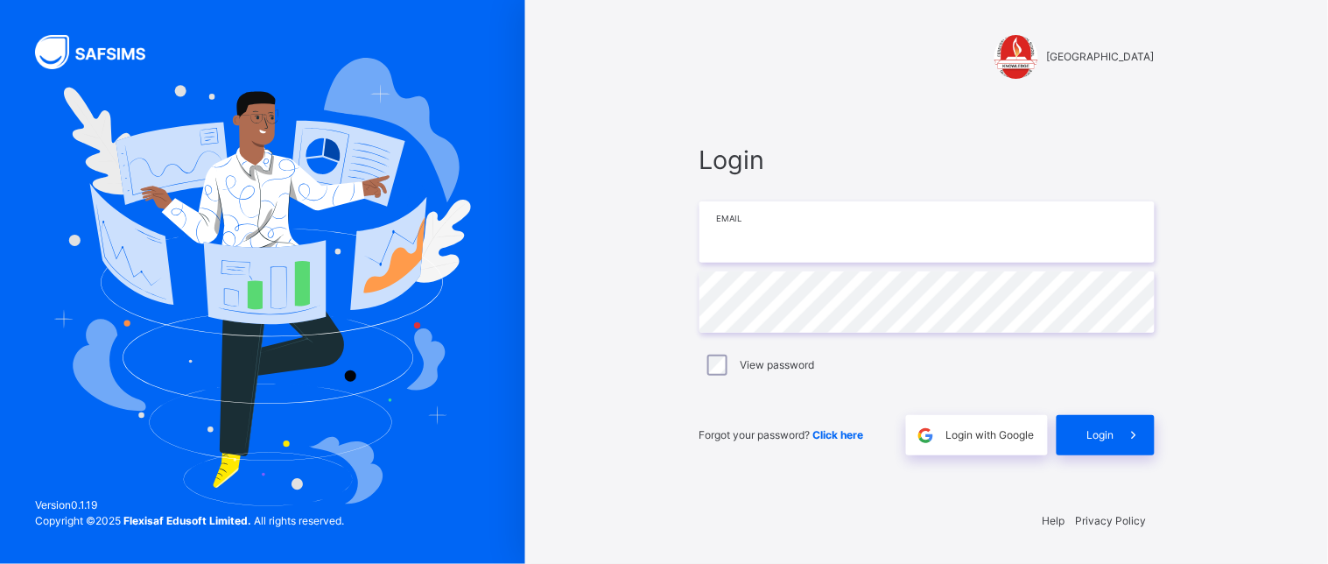
click at [861, 256] on input "email" at bounding box center [926, 231] width 455 height 61
click at [1118, 438] on span at bounding box center [1134, 435] width 40 height 40
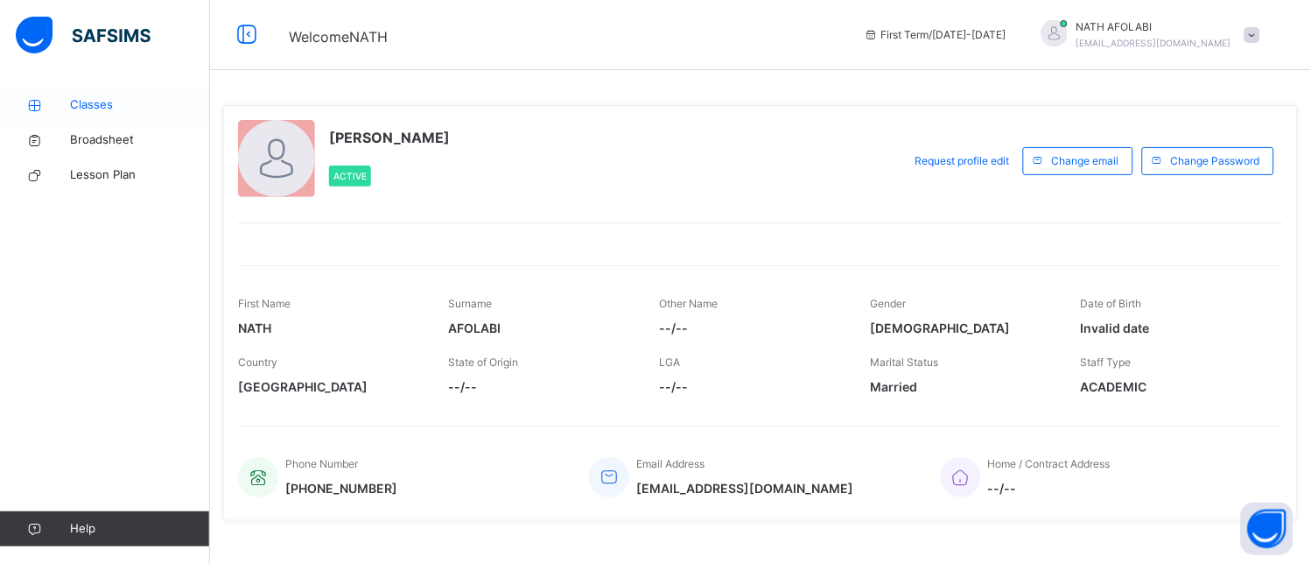
click at [88, 107] on span "Classes" at bounding box center [140, 105] width 140 height 18
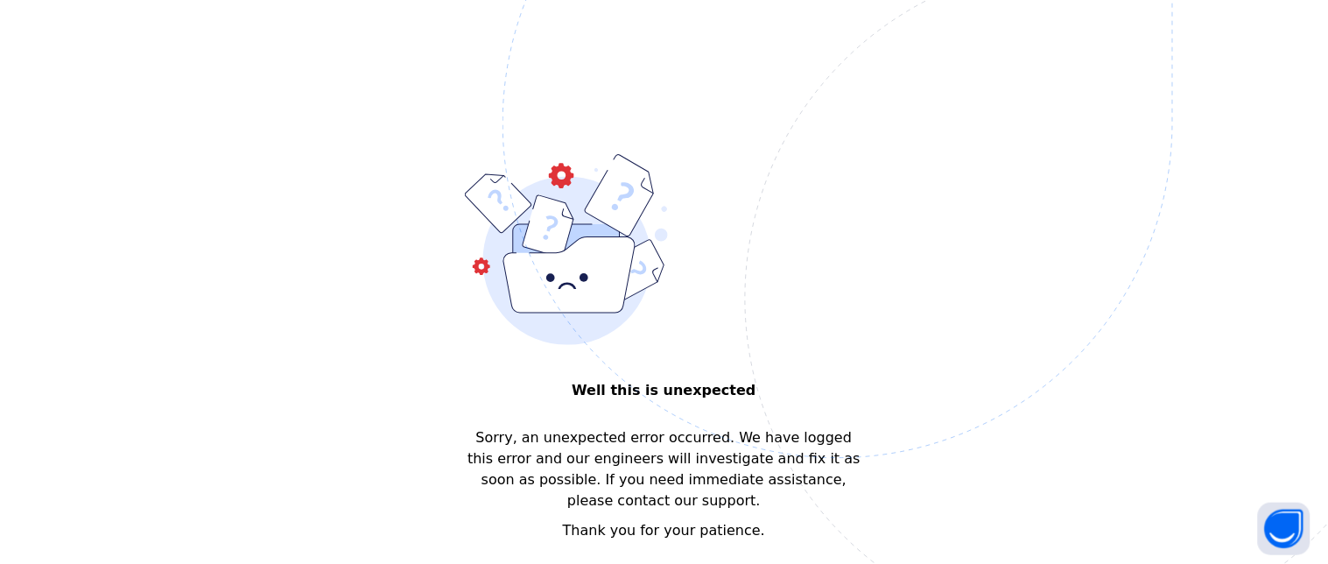
click at [677, 554] on img at bounding box center [958, 210] width 913 height 846
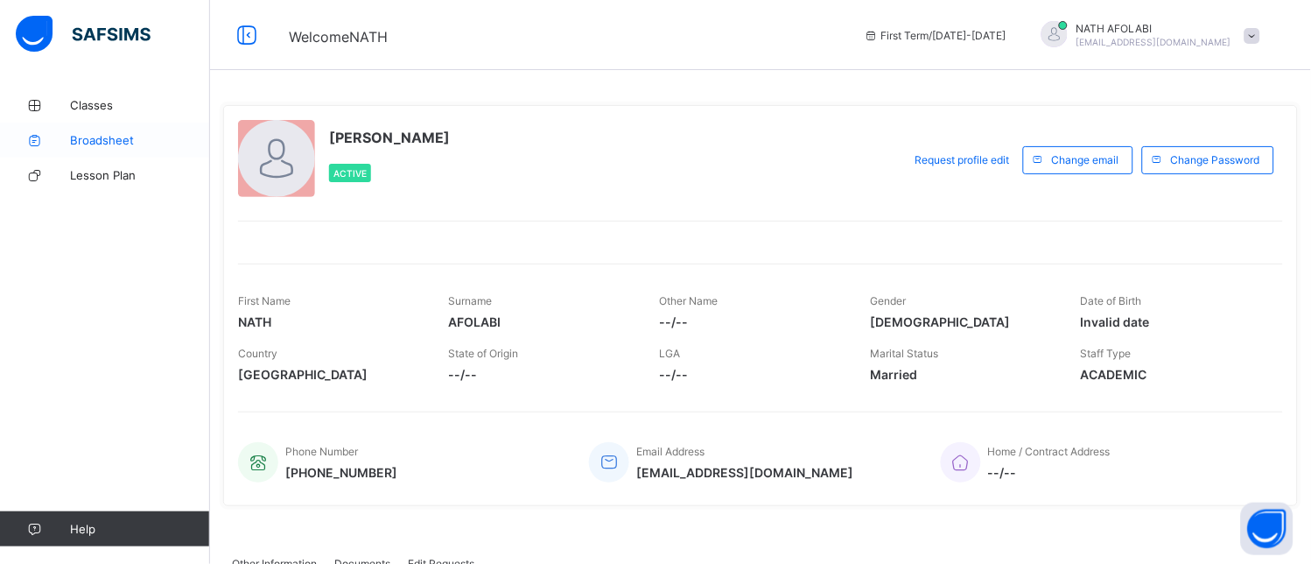
click at [102, 137] on span "Broadsheet" at bounding box center [140, 140] width 140 height 14
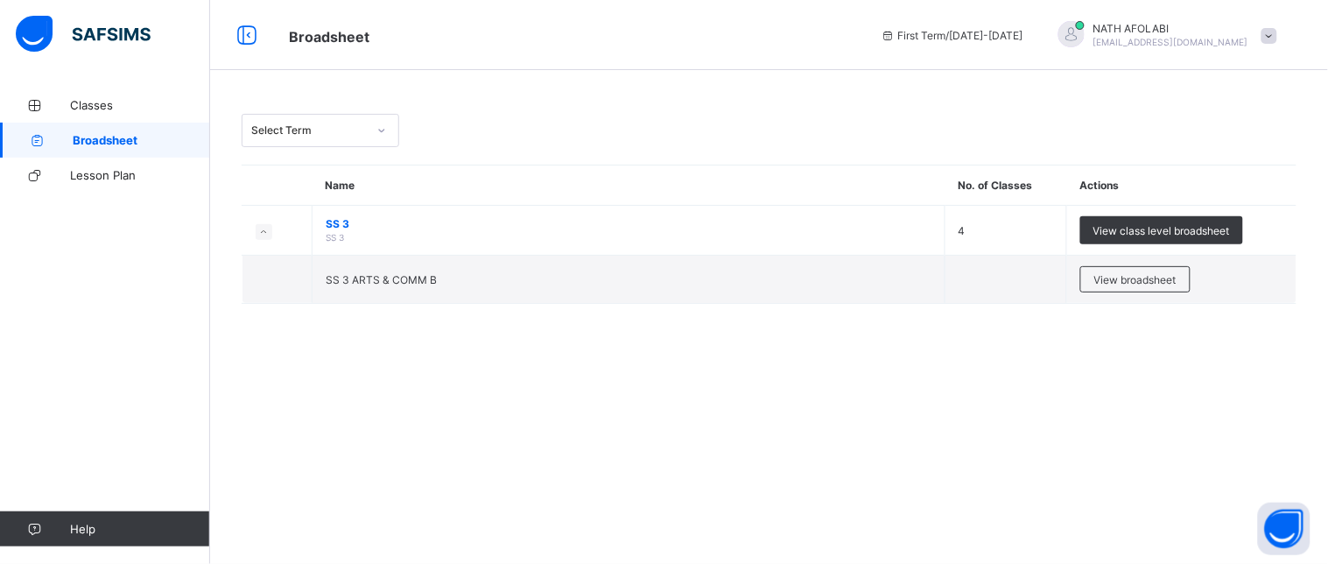
click at [1162, 278] on span "View broadsheet" at bounding box center [1135, 279] width 82 height 13
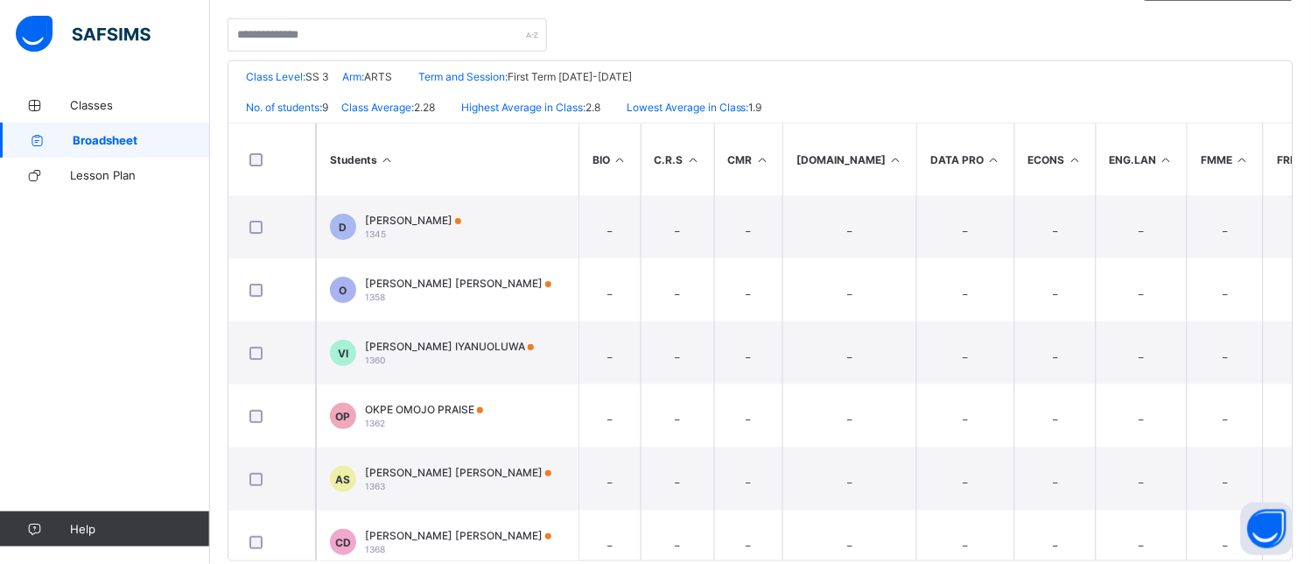
scroll to position [380, 0]
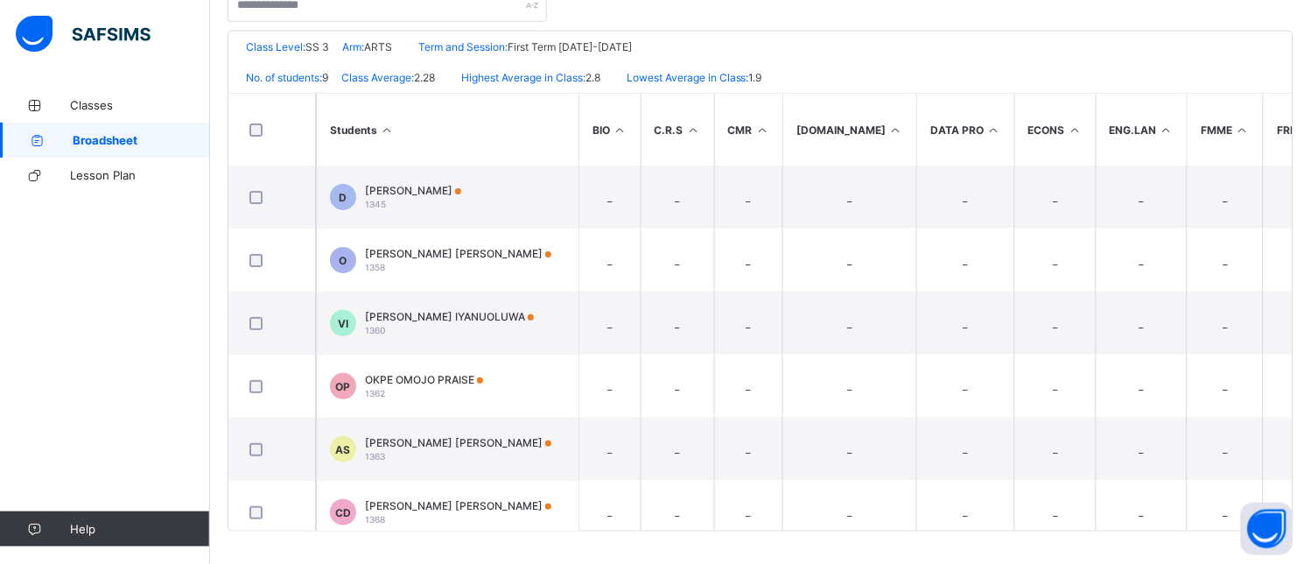
click at [1310, 126] on icon at bounding box center [1329, 129] width 15 height 13
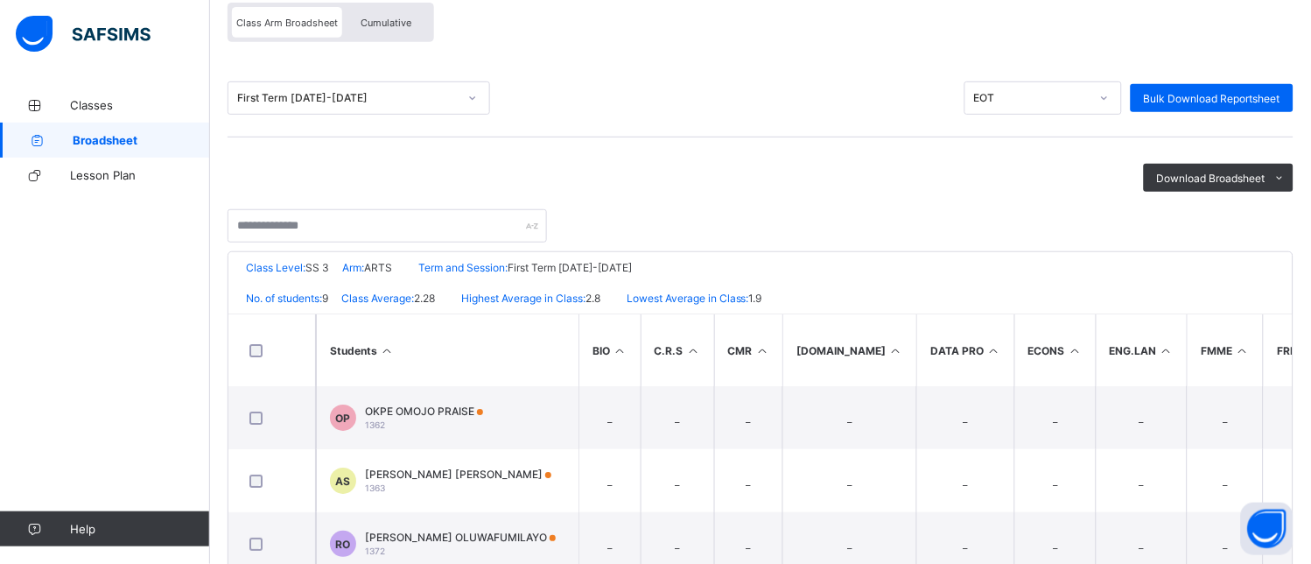
scroll to position [0, 0]
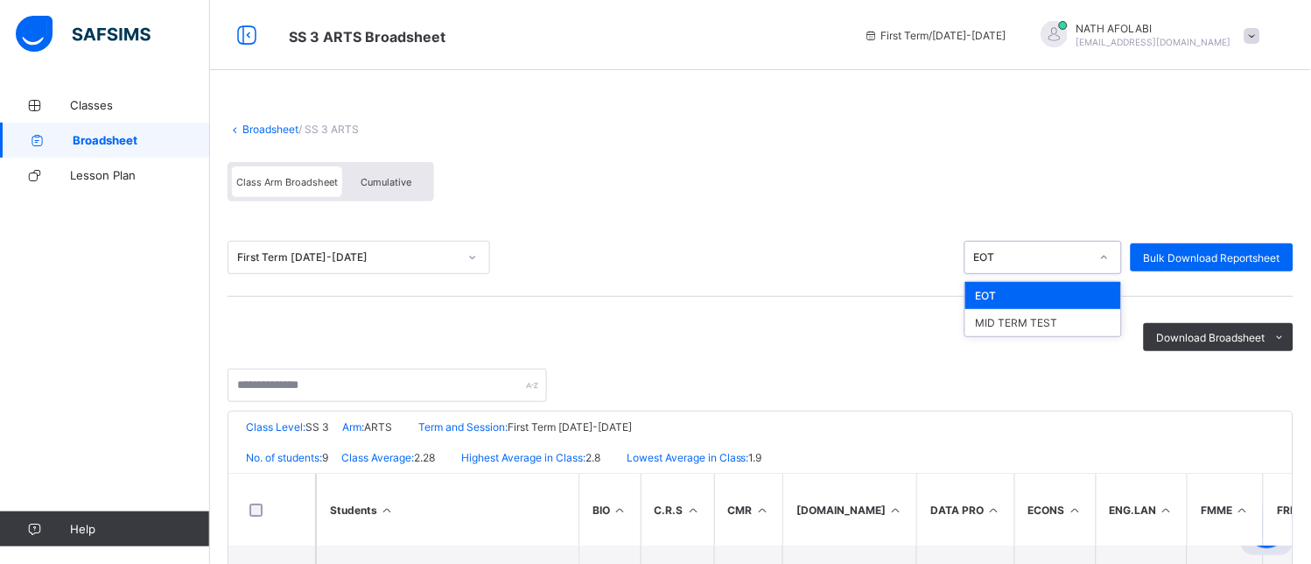
click at [1110, 256] on icon at bounding box center [1104, 258] width 11 height 18
click at [1076, 317] on div "MID TERM TEST" at bounding box center [1043, 322] width 156 height 27
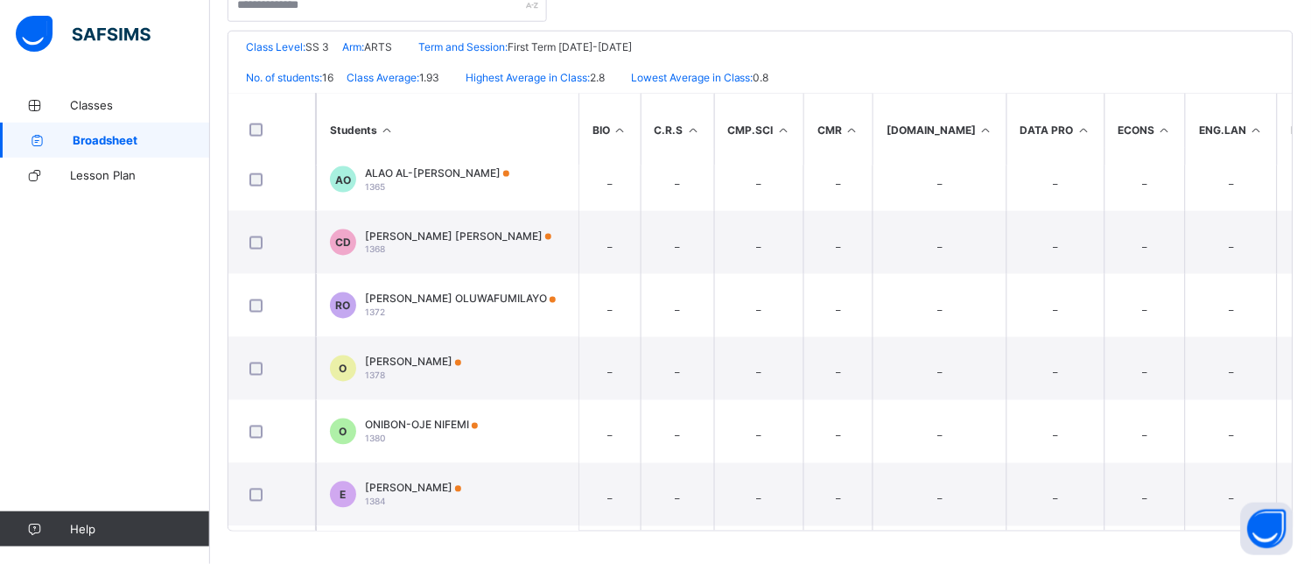
scroll to position [650, 0]
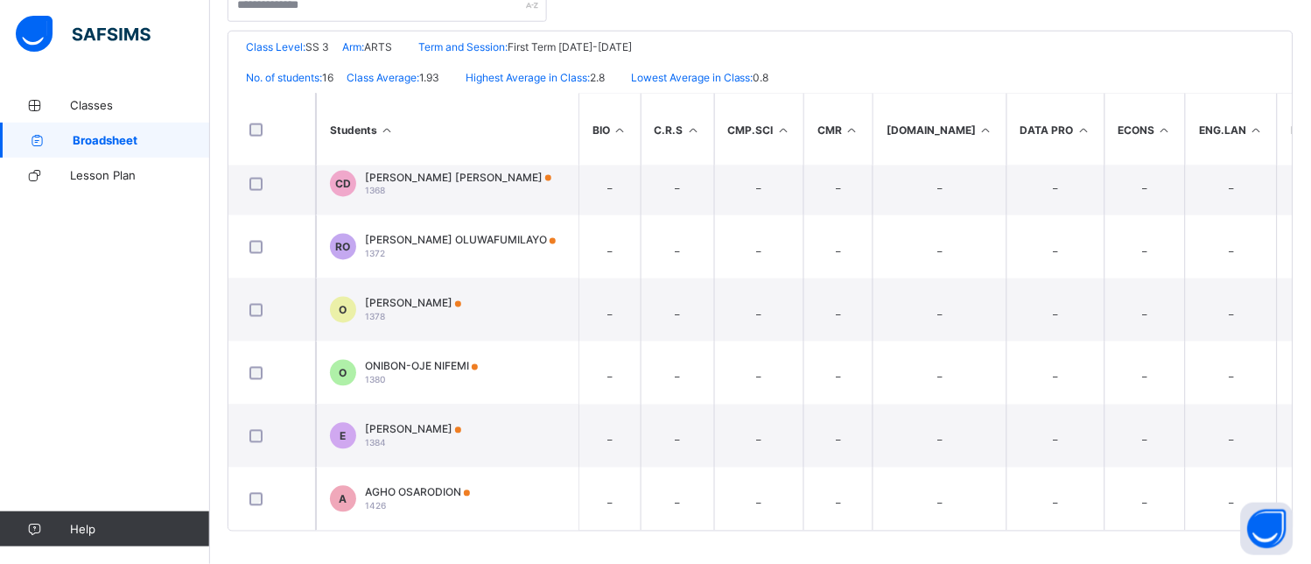
click at [1310, 483] on div "Broadsheet / SS 3 ARTS Class Arm Broadsheet Cumulative First Term 2025-2026 EOT…" at bounding box center [760, 137] width 1101 height 859
click at [1309, 549] on div "Broadsheet / SS 3 ARTS Class Arm Broadsheet Cumulative First Term 2025-2026 EOT…" at bounding box center [760, 138] width 1101 height 859
click at [1302, 552] on div "Broadsheet / SS 3 ARTS Class Arm Broadsheet Cumulative First Term 2025-2026 EOT…" at bounding box center [760, 138] width 1101 height 859
click at [626, 134] on icon at bounding box center [620, 131] width 15 height 13
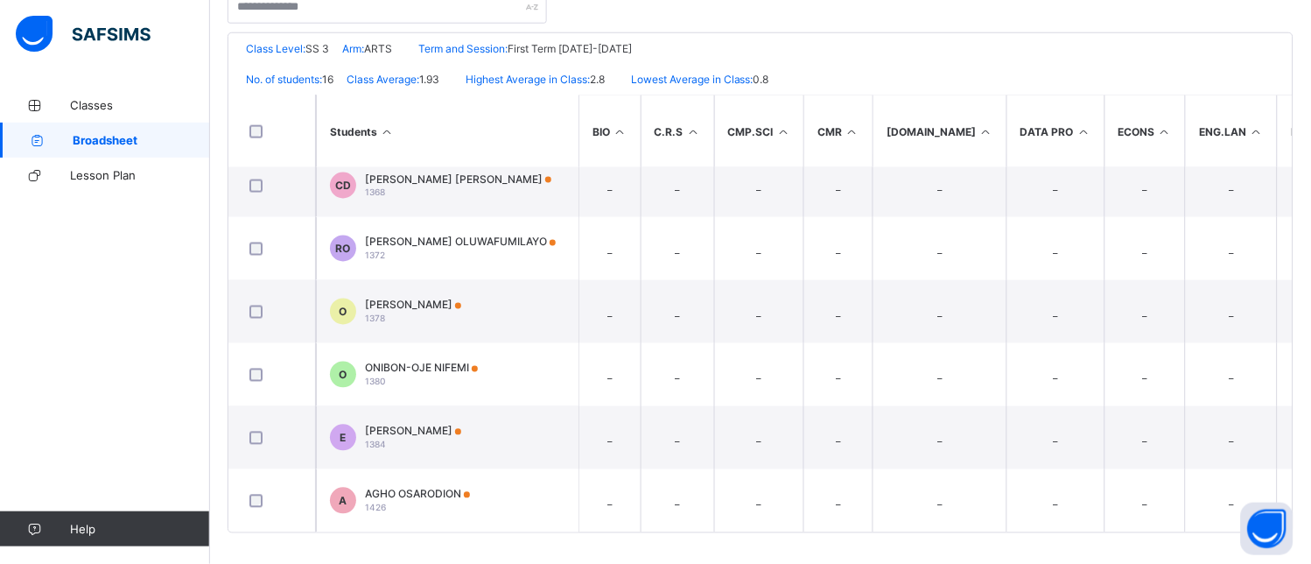
click at [620, 134] on icon at bounding box center [620, 131] width 15 height 13
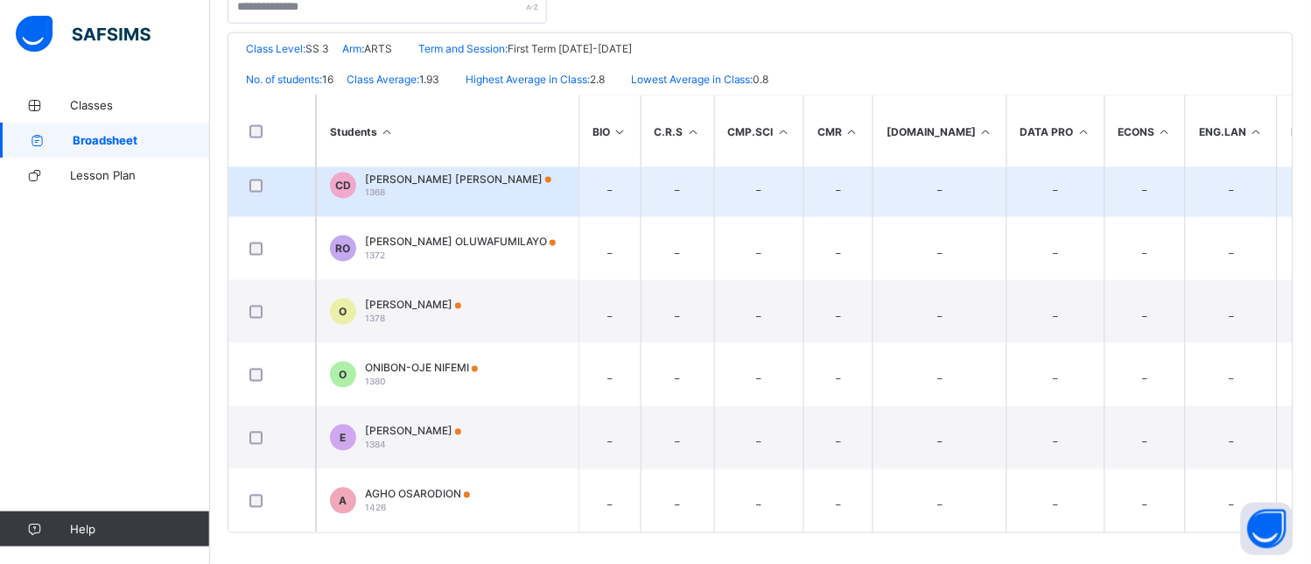
click at [669, 194] on td "_" at bounding box center [678, 185] width 74 height 63
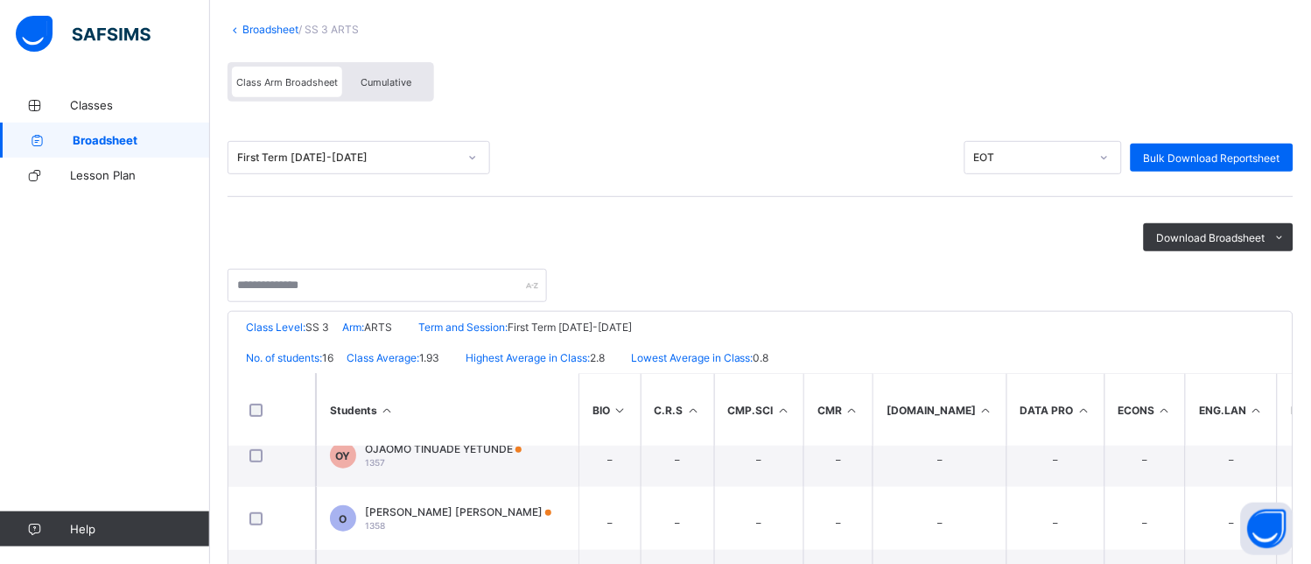
scroll to position [98, 0]
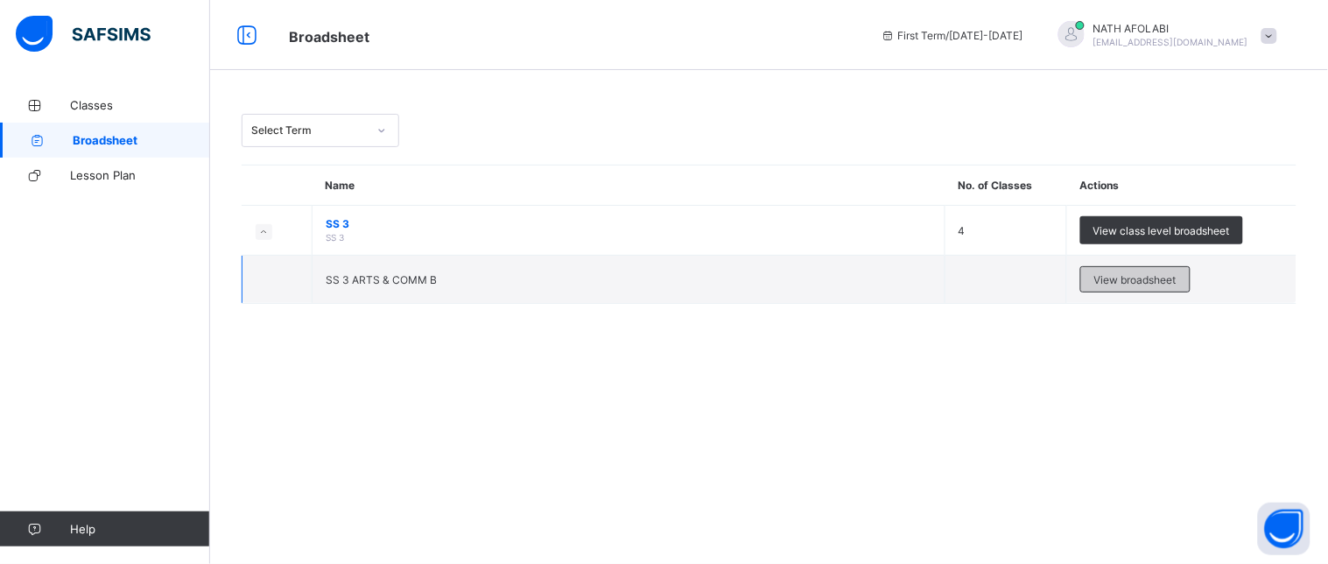
click at [1135, 280] on span "View broadsheet" at bounding box center [1135, 279] width 82 height 13
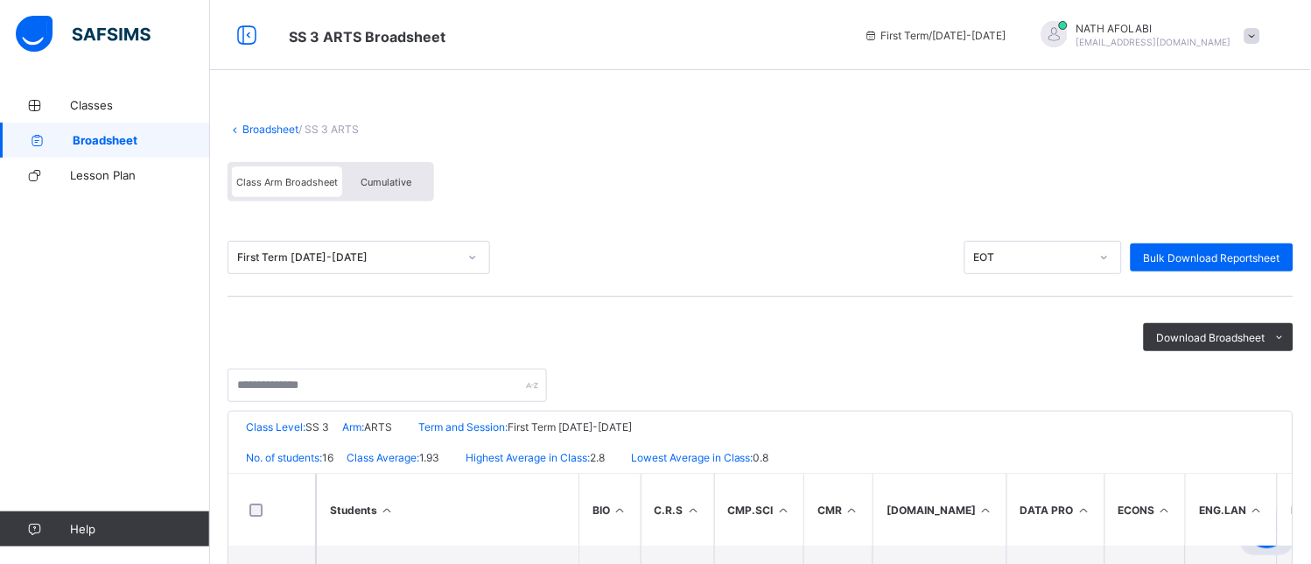
click at [1083, 368] on div at bounding box center [761, 376] width 1066 height 51
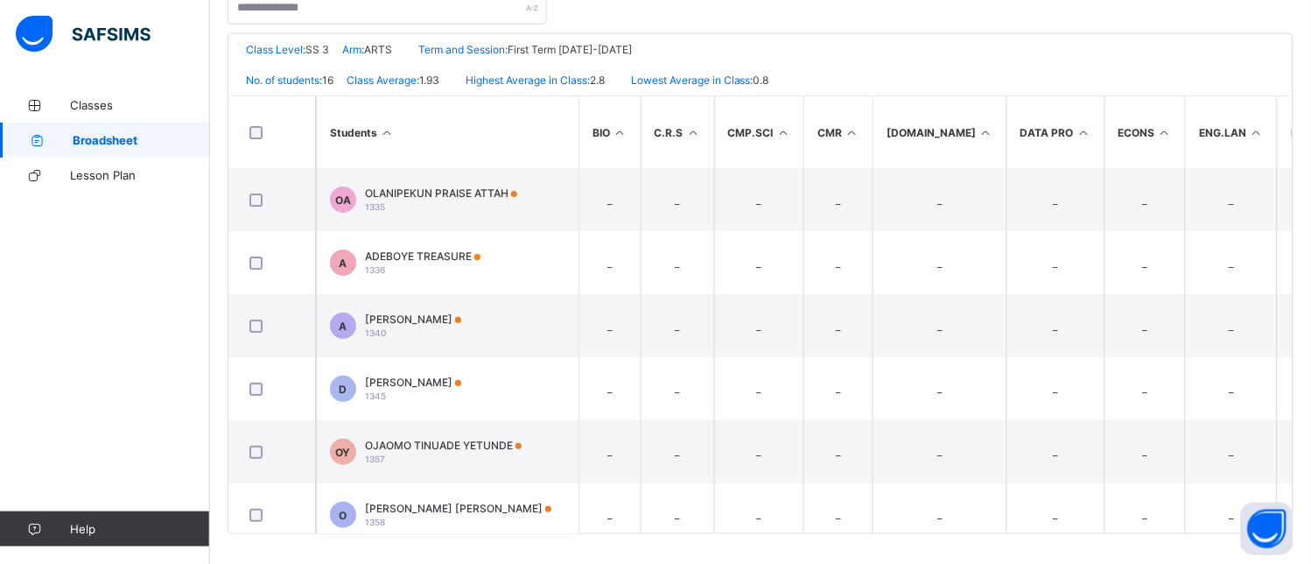
scroll to position [380, 0]
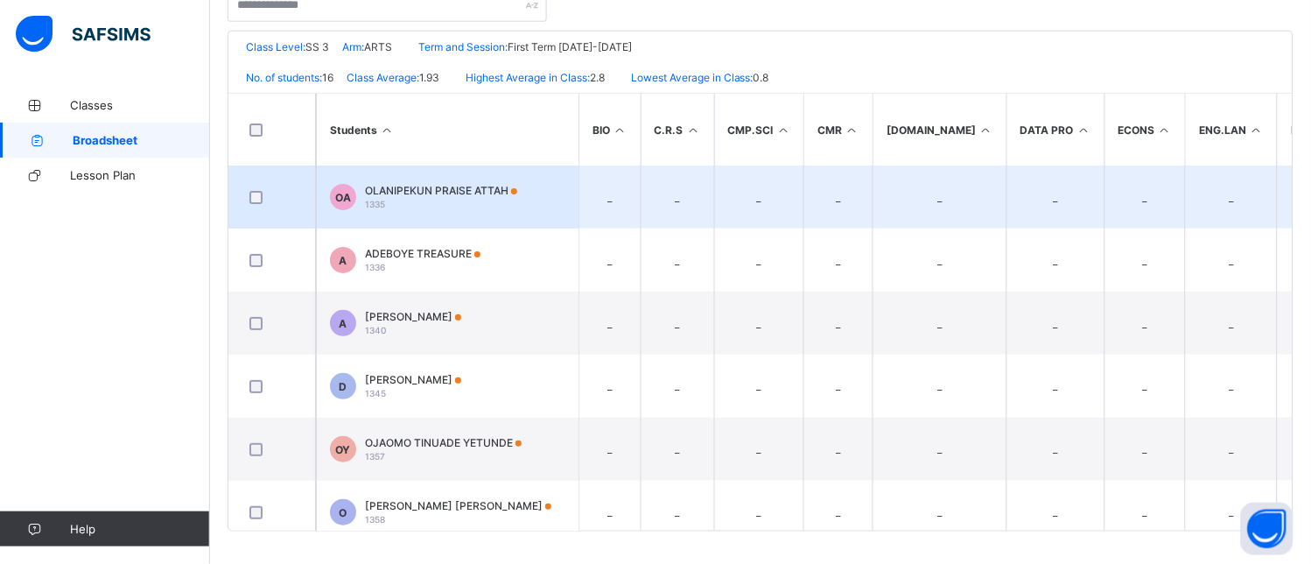
click at [415, 188] on span "OLANIPEKUN PRAISE ATTAH" at bounding box center [441, 190] width 152 height 13
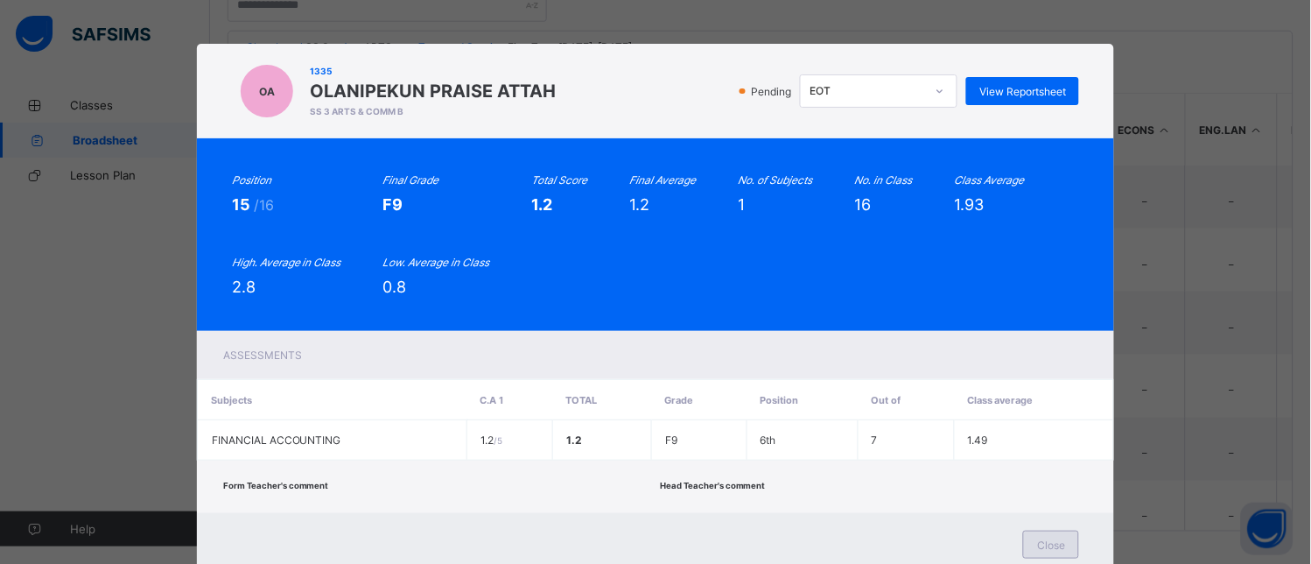
click at [1043, 534] on div "Close" at bounding box center [1051, 544] width 56 height 28
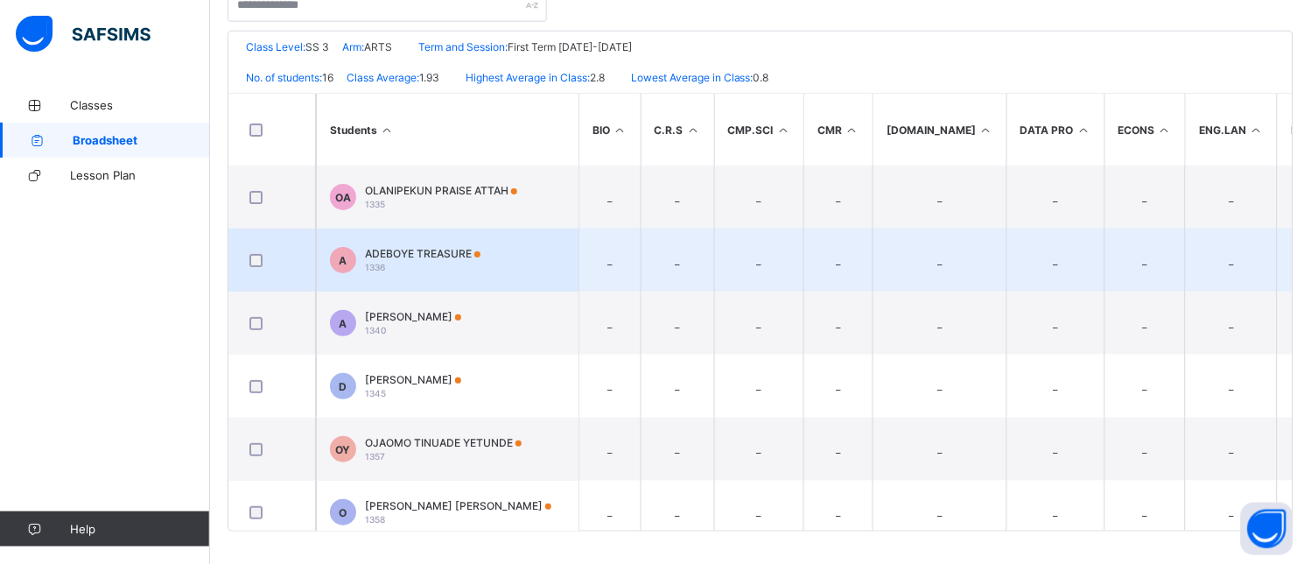
click at [502, 271] on td "A ADEBOYE TREASURE 1336" at bounding box center [447, 259] width 263 height 63
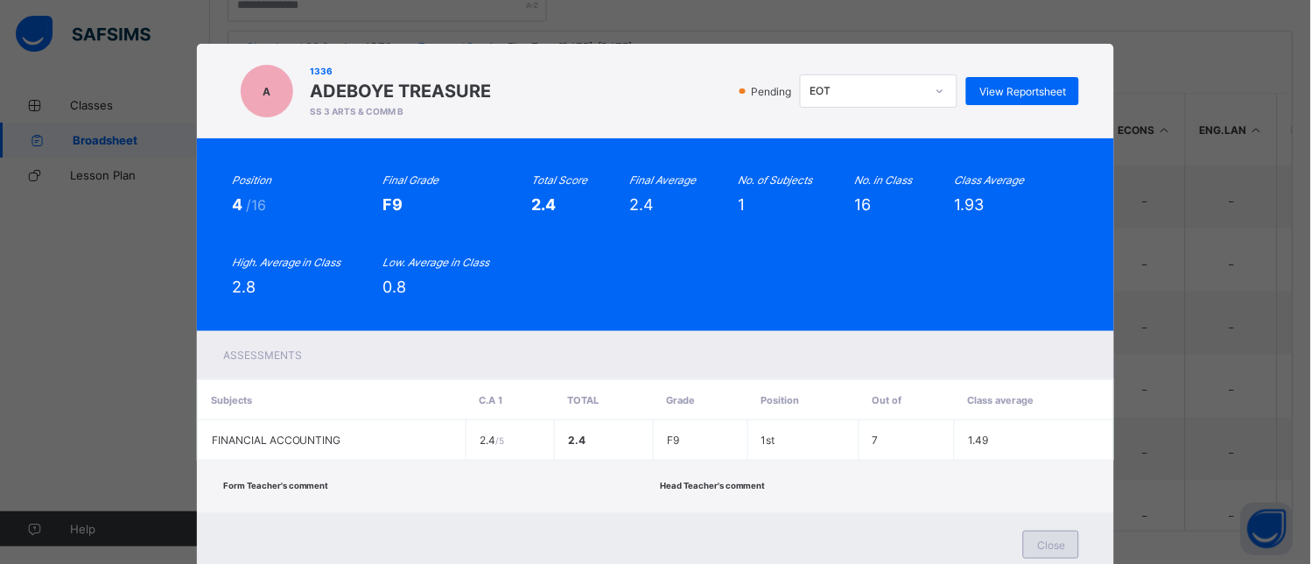
click at [1038, 536] on div "Close" at bounding box center [1051, 544] width 56 height 28
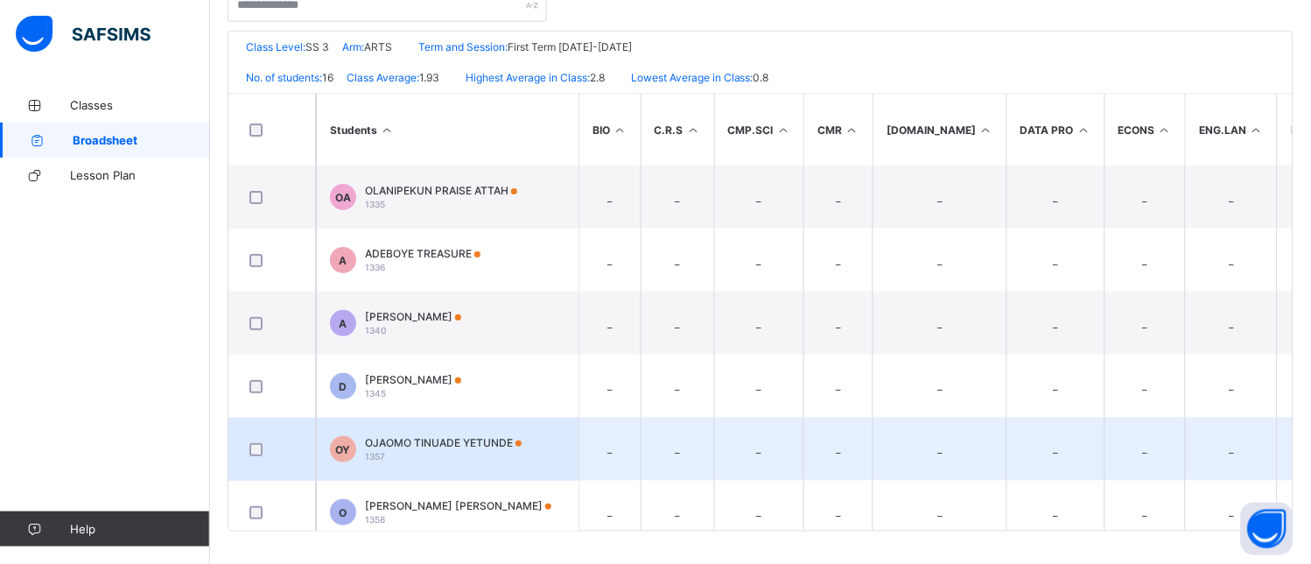
click at [528, 459] on td "OY OJAOMO TINUADE YETUNDE 1357" at bounding box center [447, 448] width 263 height 63
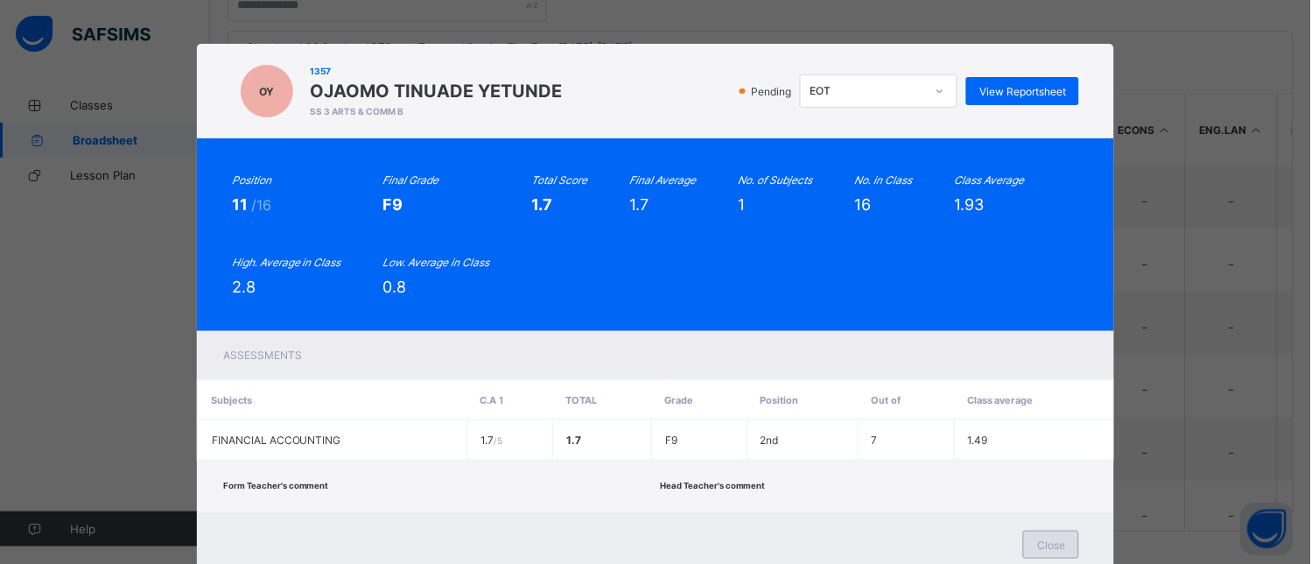
click at [1043, 541] on span "Close" at bounding box center [1051, 544] width 28 height 13
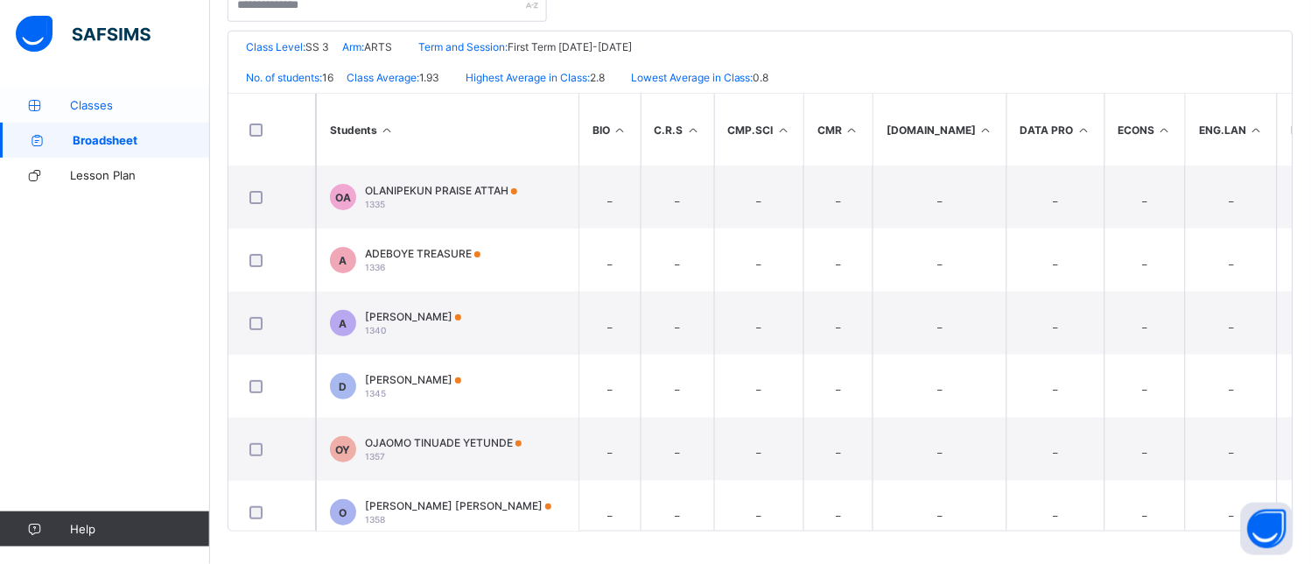
click at [91, 101] on span "Classes" at bounding box center [140, 105] width 140 height 14
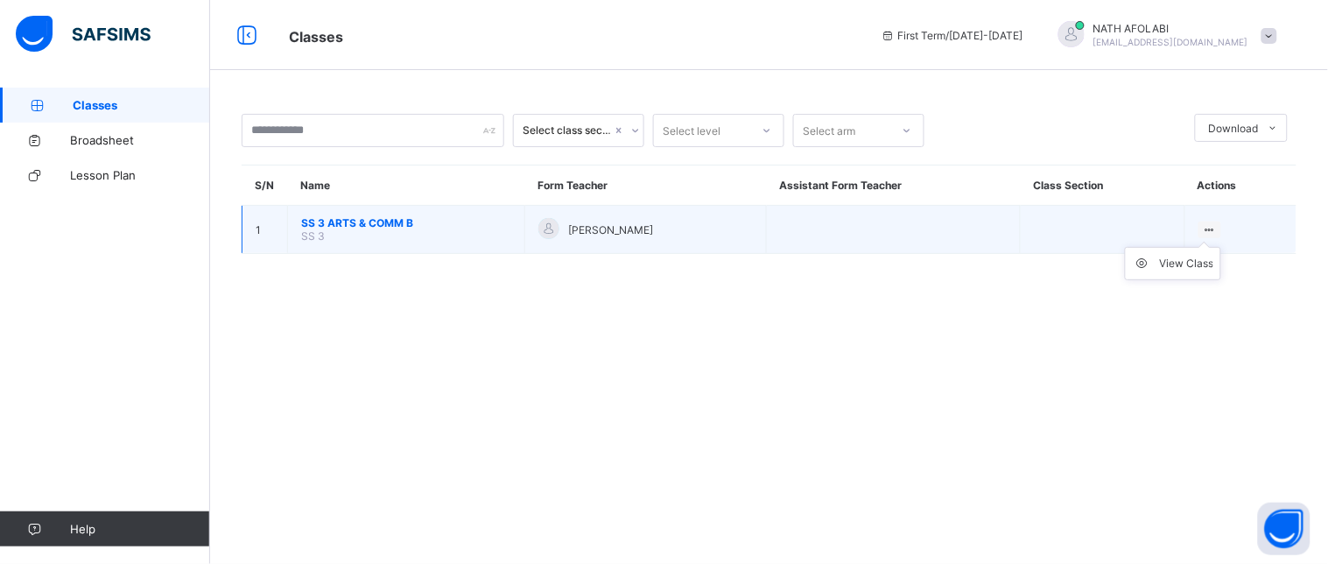
click at [1210, 228] on icon at bounding box center [1210, 229] width 15 height 13
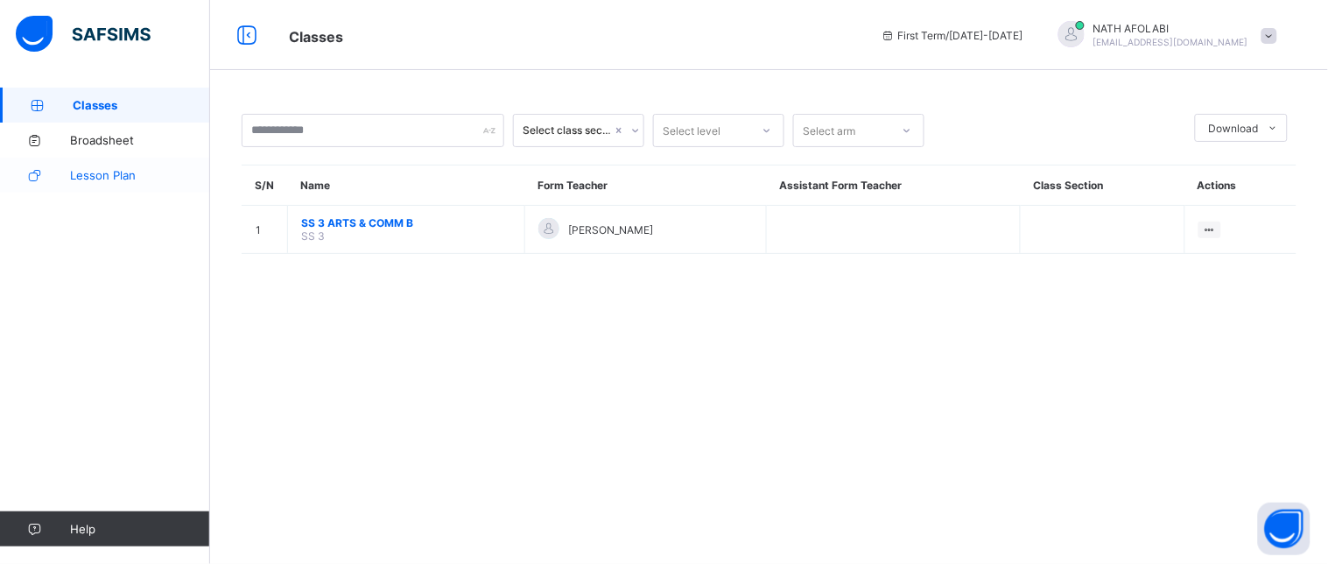
click at [133, 172] on span "Lesson Plan" at bounding box center [140, 175] width 140 height 14
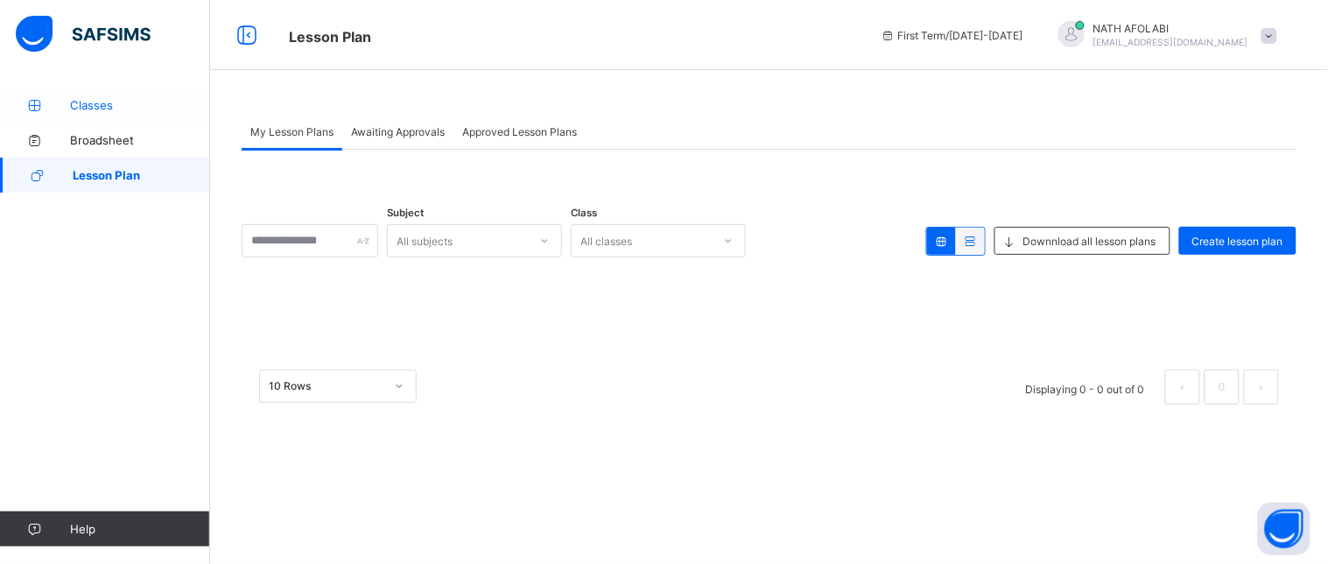
click at [116, 112] on link "Classes" at bounding box center [105, 105] width 210 height 35
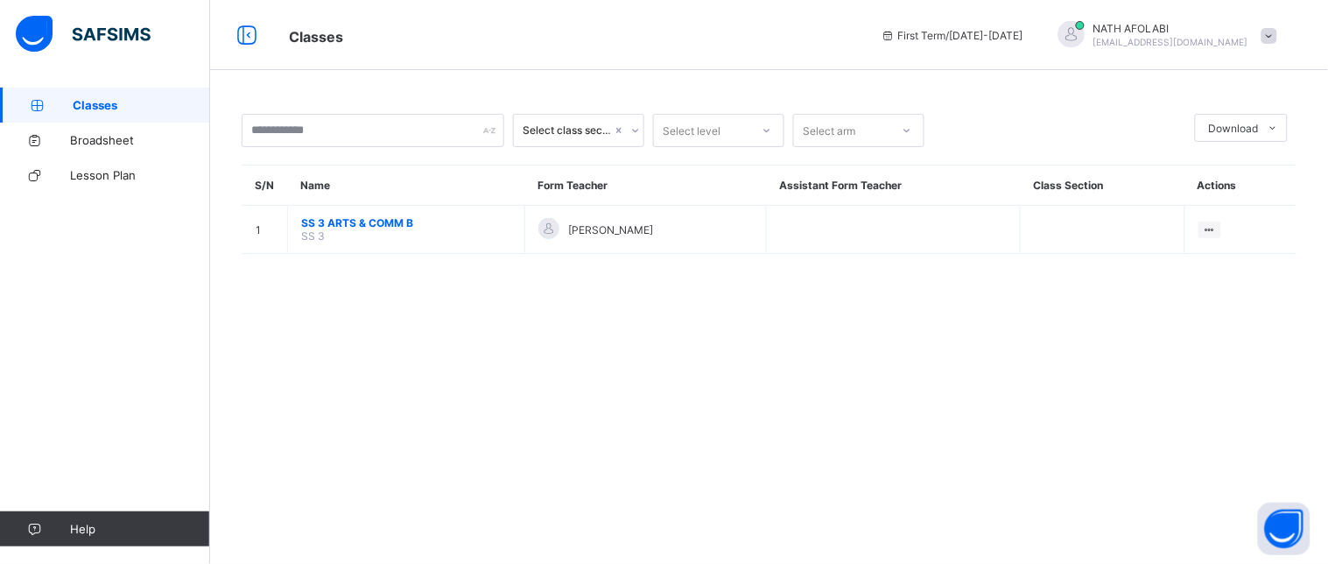
click at [1084, 35] on div at bounding box center [1071, 34] width 26 height 26
click at [1213, 141] on span "Profile" at bounding box center [1220, 139] width 116 height 20
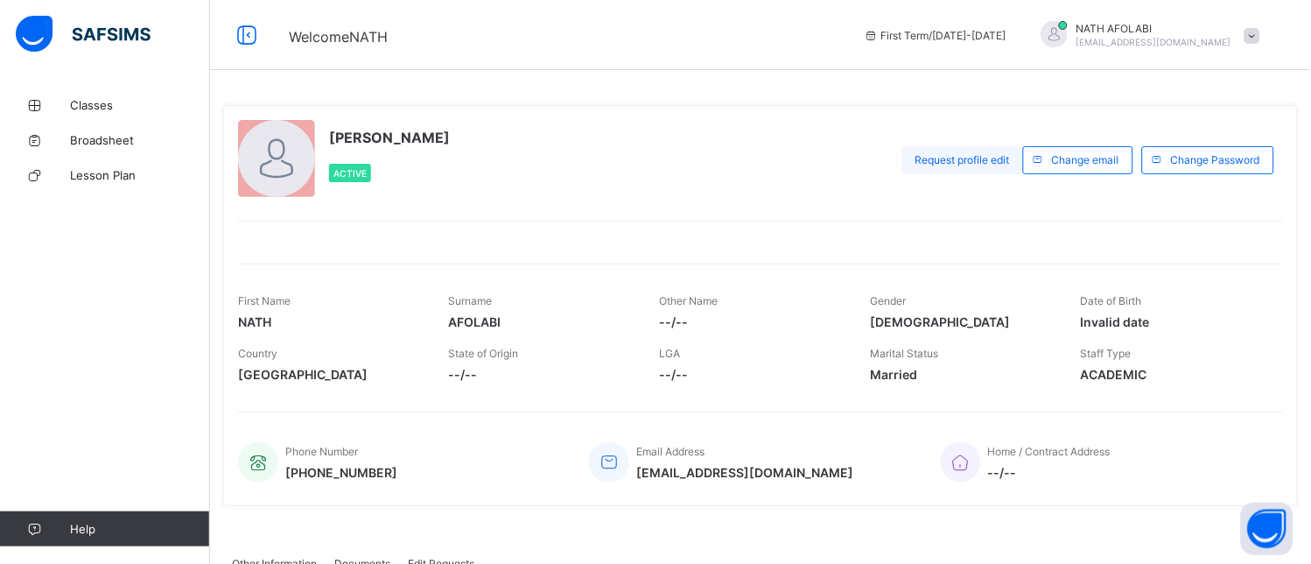
click at [967, 166] on div "Request profile edit" at bounding box center [962, 160] width 121 height 28
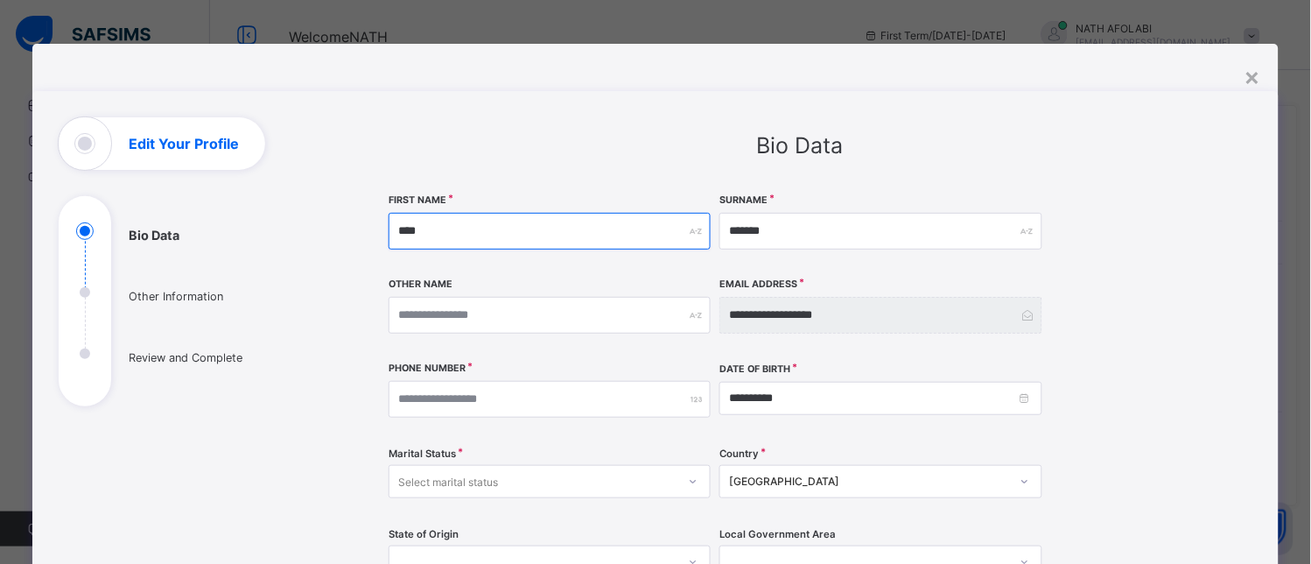
click at [431, 225] on input "****" at bounding box center [550, 231] width 322 height 37
type input "***"
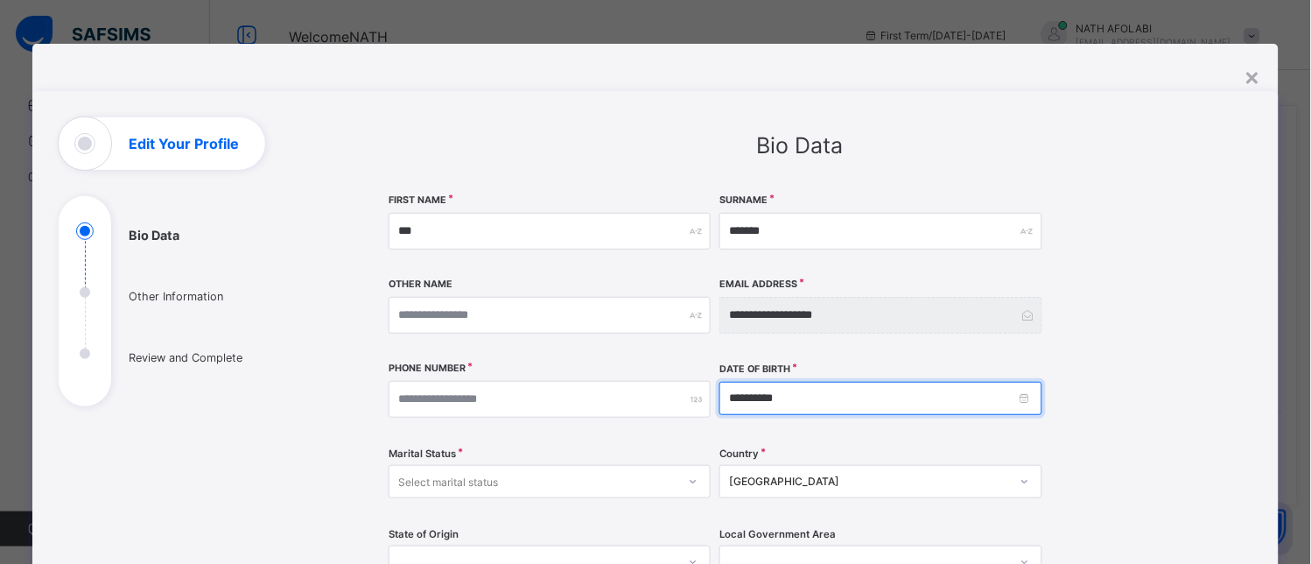
drag, startPoint x: 785, startPoint y: 403, endPoint x: 718, endPoint y: 401, distance: 67.4
click at [719, 401] on input "**********" at bounding box center [880, 398] width 322 height 33
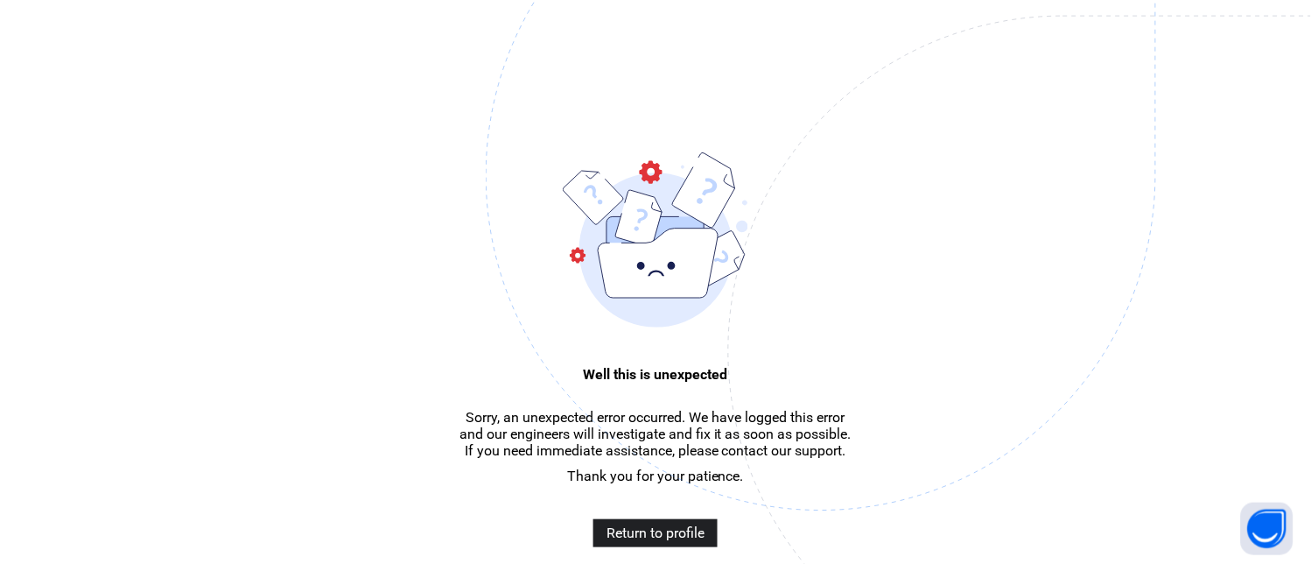
click at [660, 541] on span "Return to profile" at bounding box center [656, 532] width 98 height 17
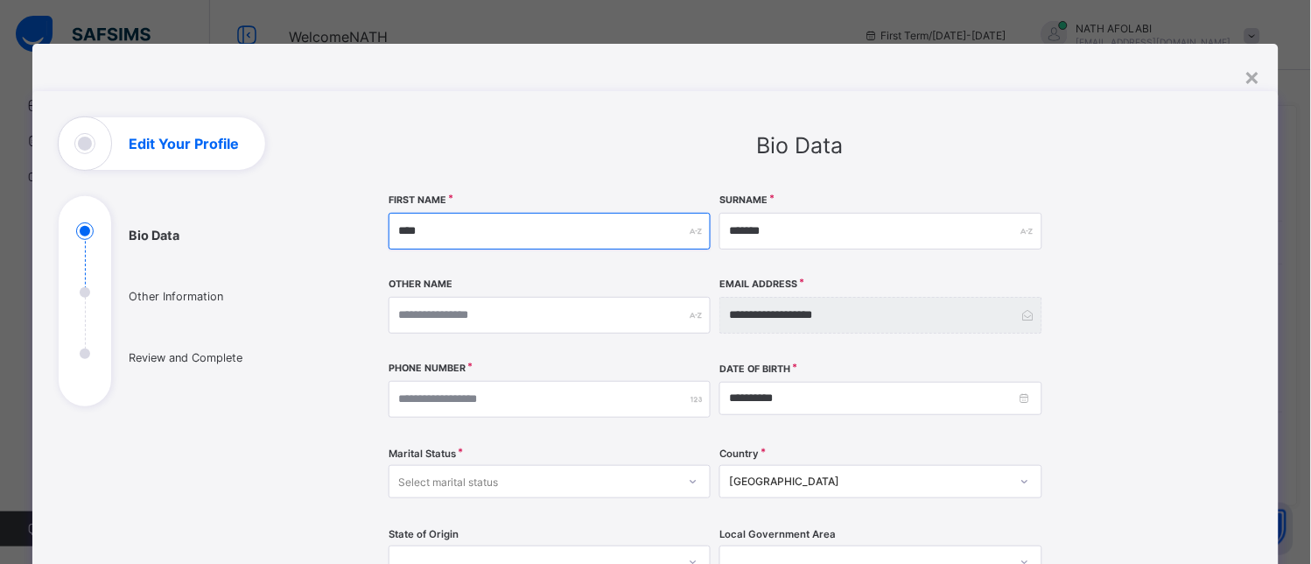
click at [433, 233] on input "****" at bounding box center [550, 231] width 322 height 37
type input "***"
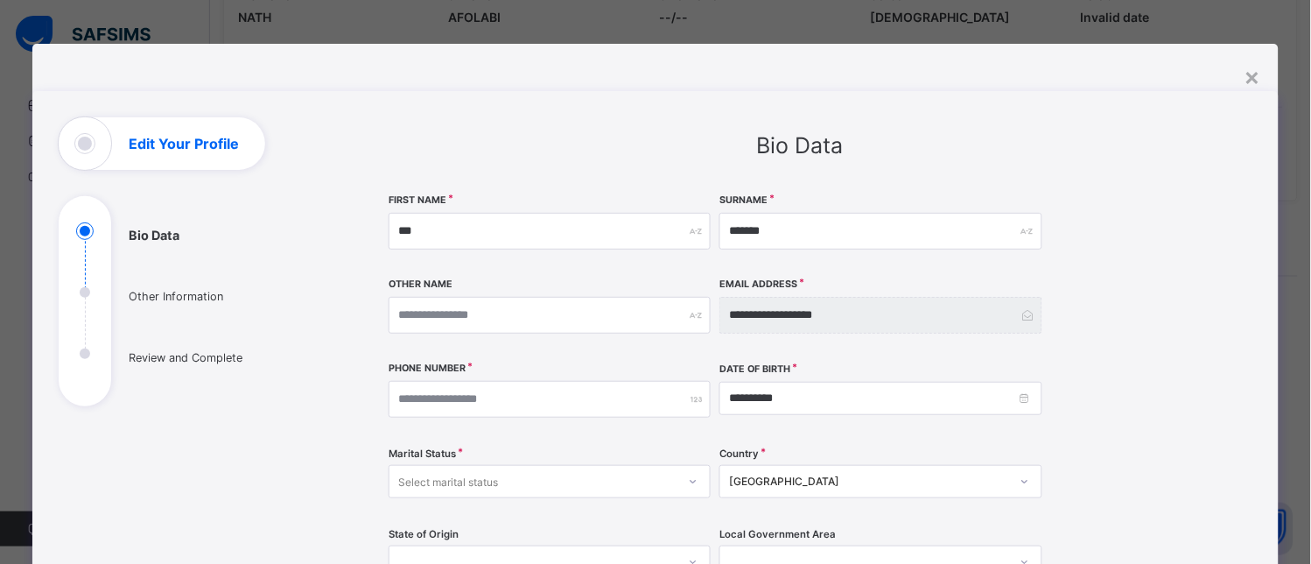
click at [1161, 417] on div "**********" at bounding box center [800, 550] width 823 height 715
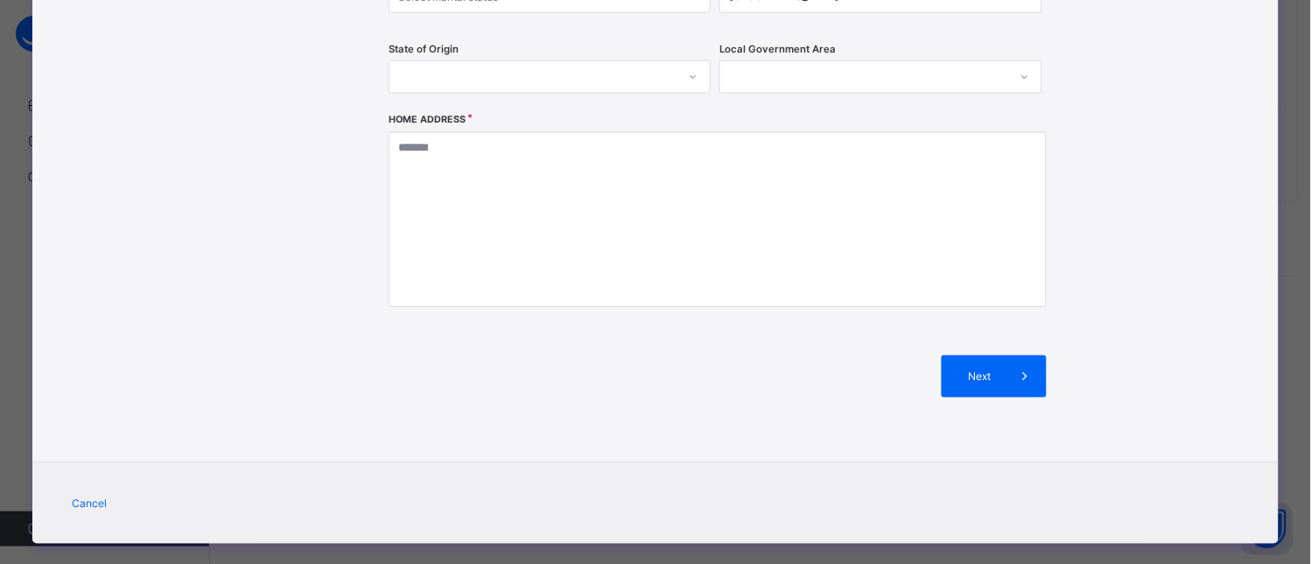
scroll to position [508, 0]
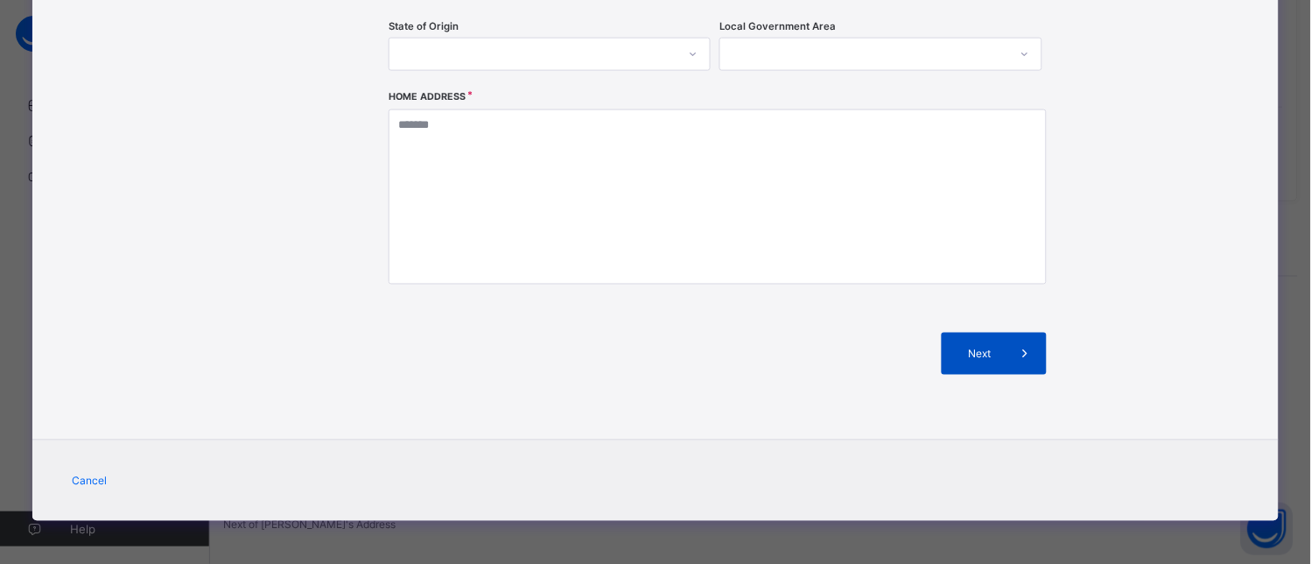
click at [1006, 354] on span at bounding box center [1026, 354] width 42 height 42
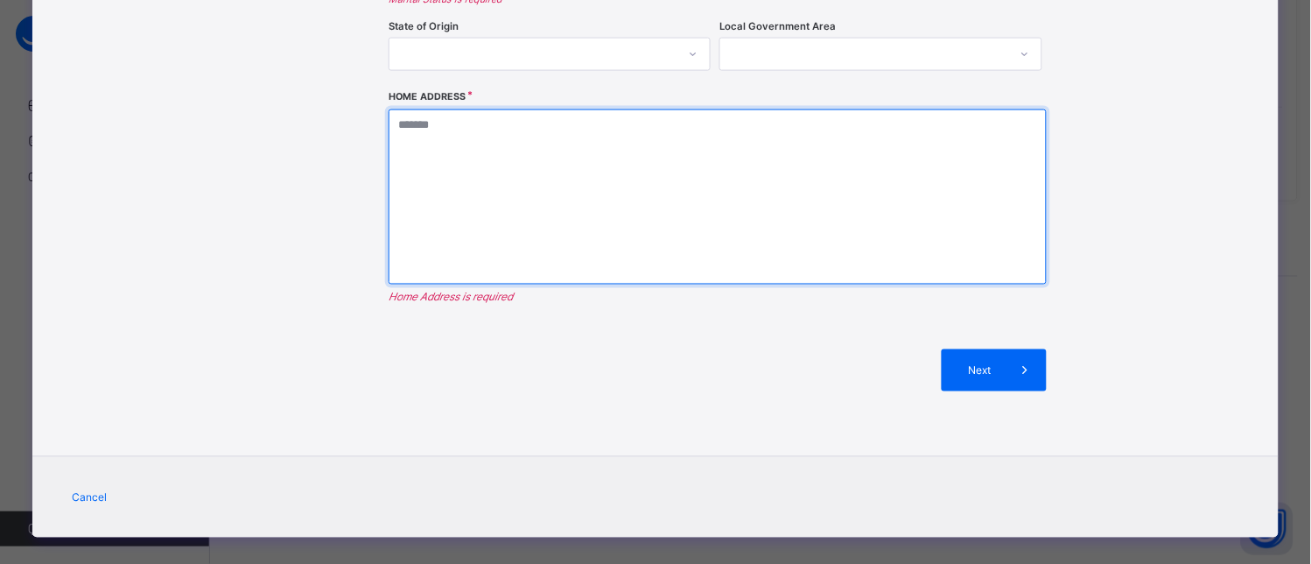
click at [510, 153] on textarea at bounding box center [718, 196] width 658 height 175
type textarea "*"
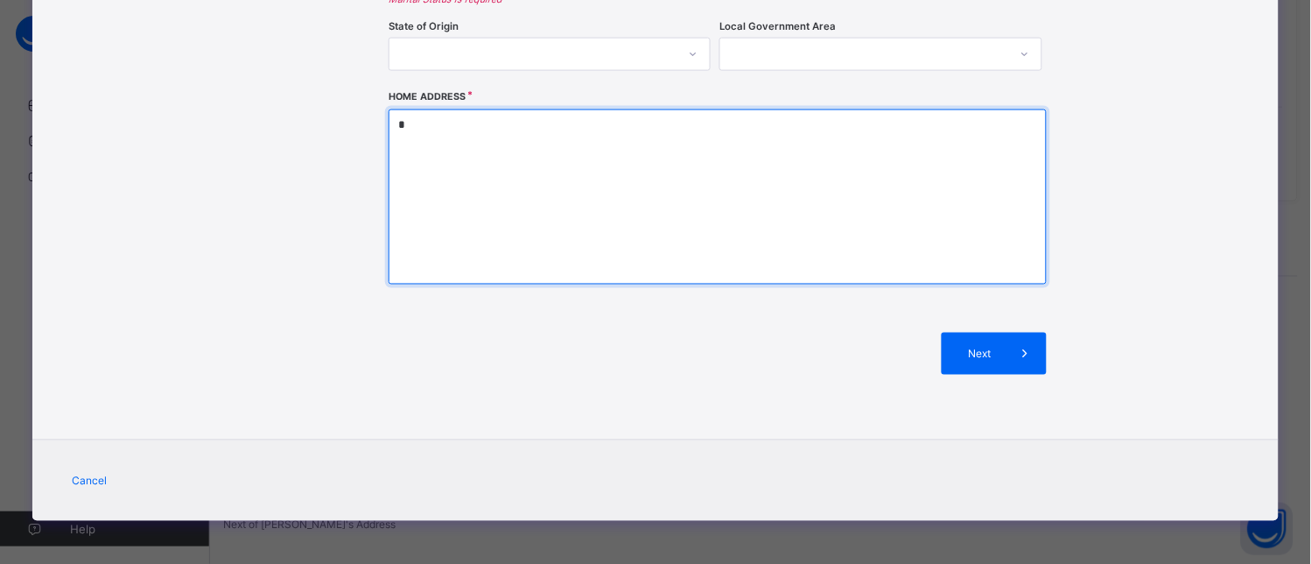
type textarea "**"
type textarea "***"
type textarea "****"
type textarea "*****"
type textarea "******"
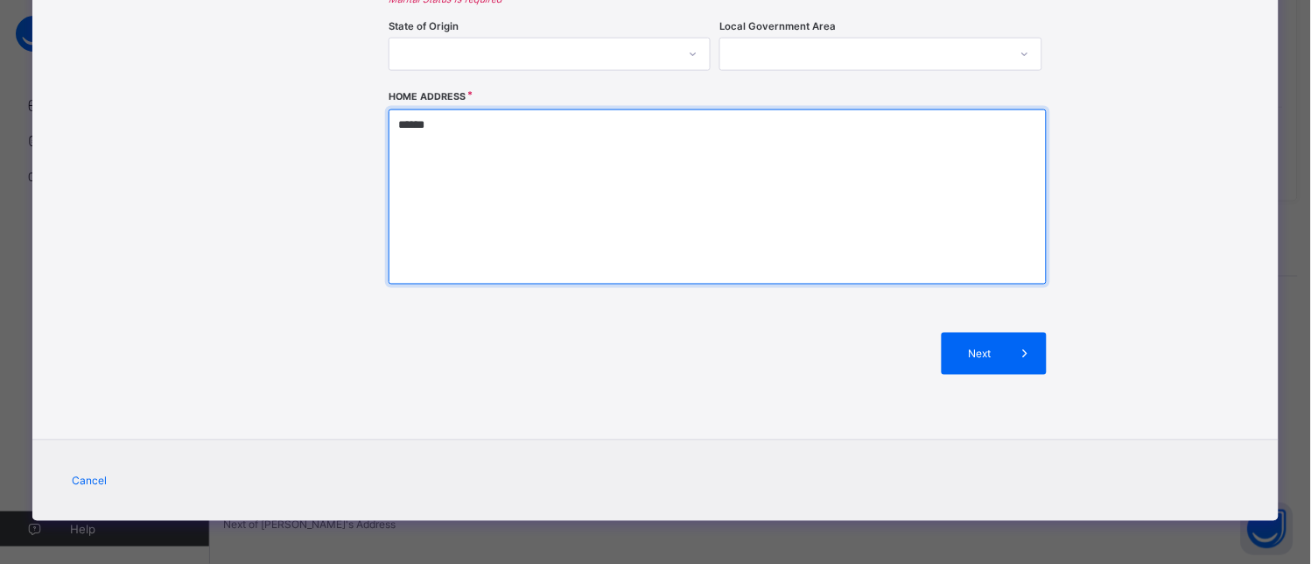
type textarea "*******"
type textarea "*********"
type textarea "**********"
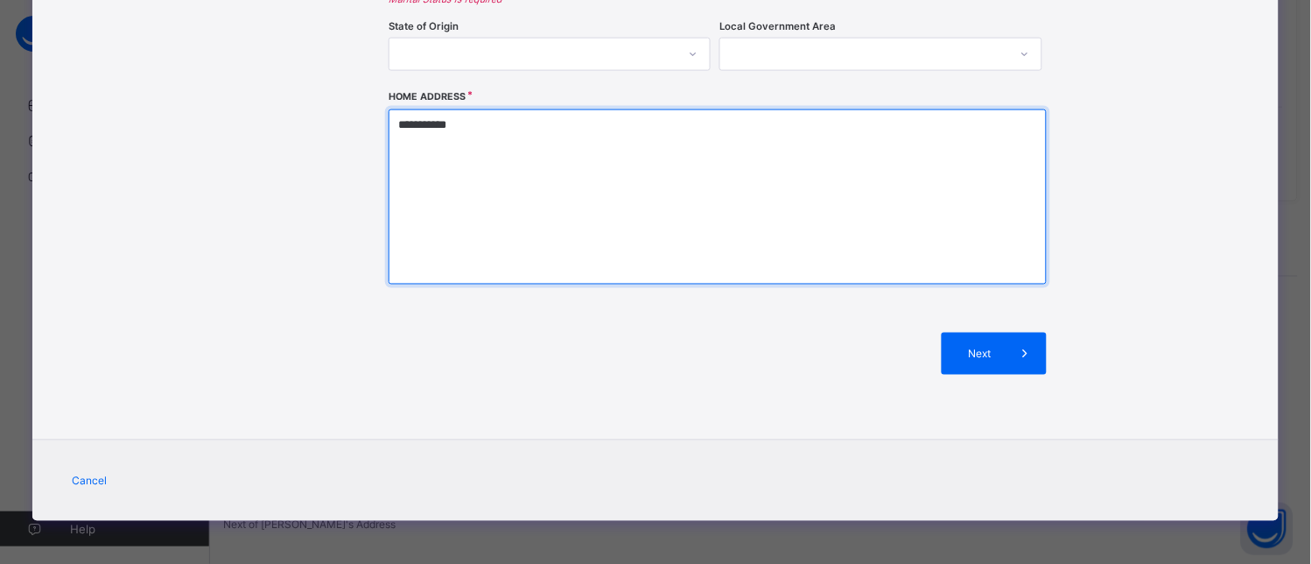
type textarea "**********"
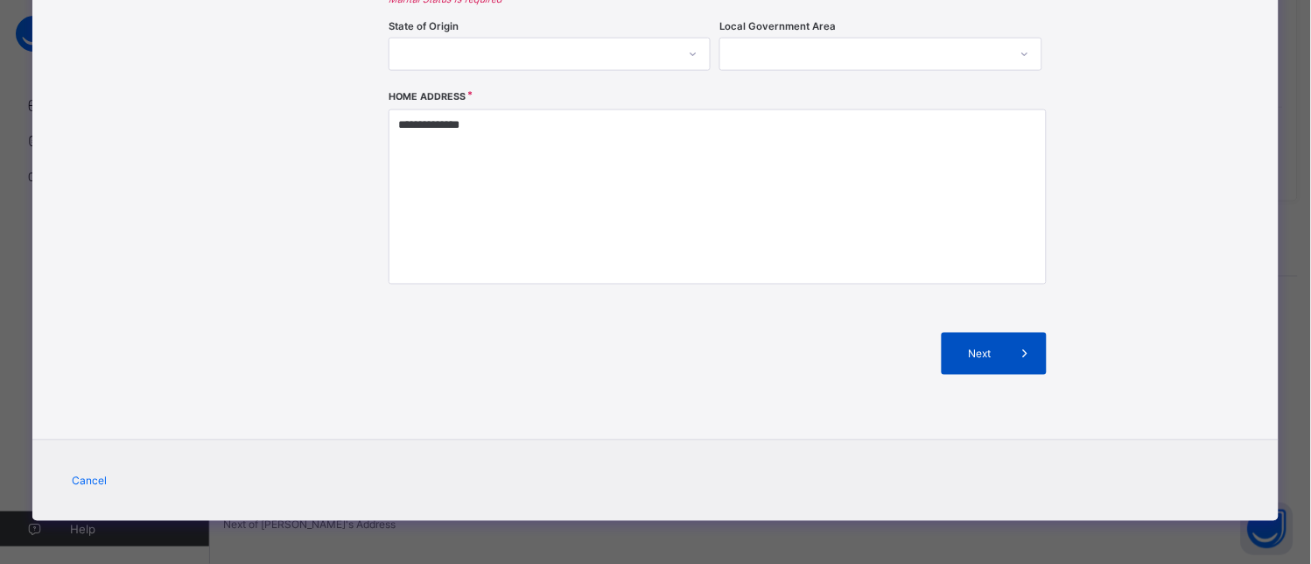
click at [1005, 355] on span at bounding box center [1026, 354] width 42 height 42
click at [1020, 350] on icon at bounding box center [1025, 354] width 19 height 18
click at [1018, 355] on icon at bounding box center [1025, 354] width 19 height 18
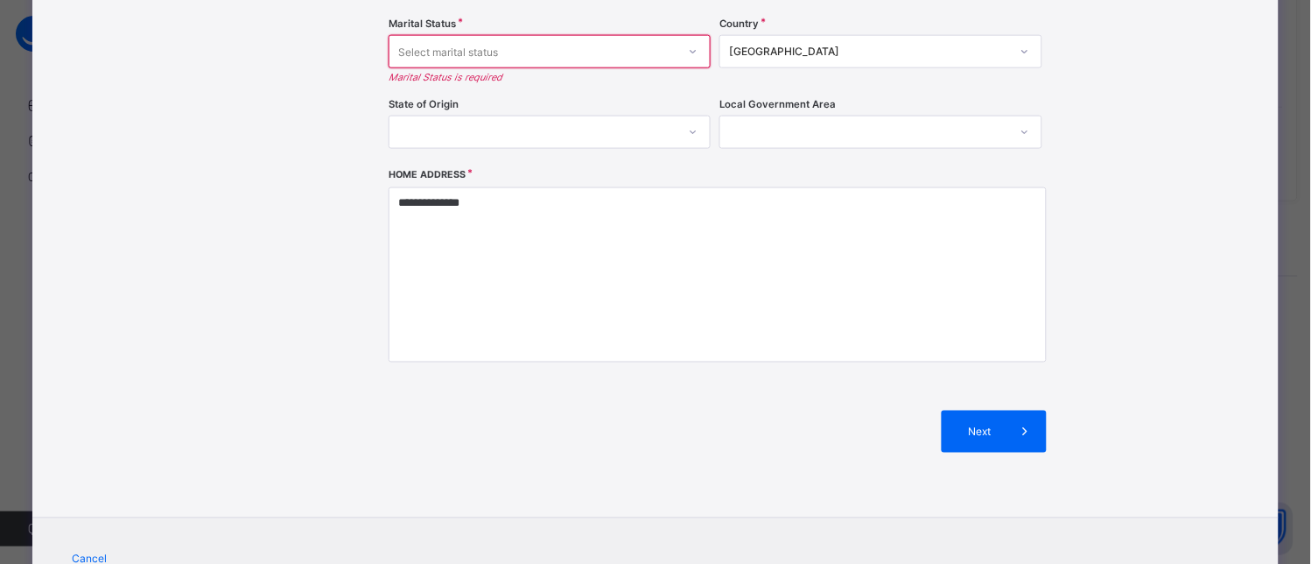
scroll to position [390, 0]
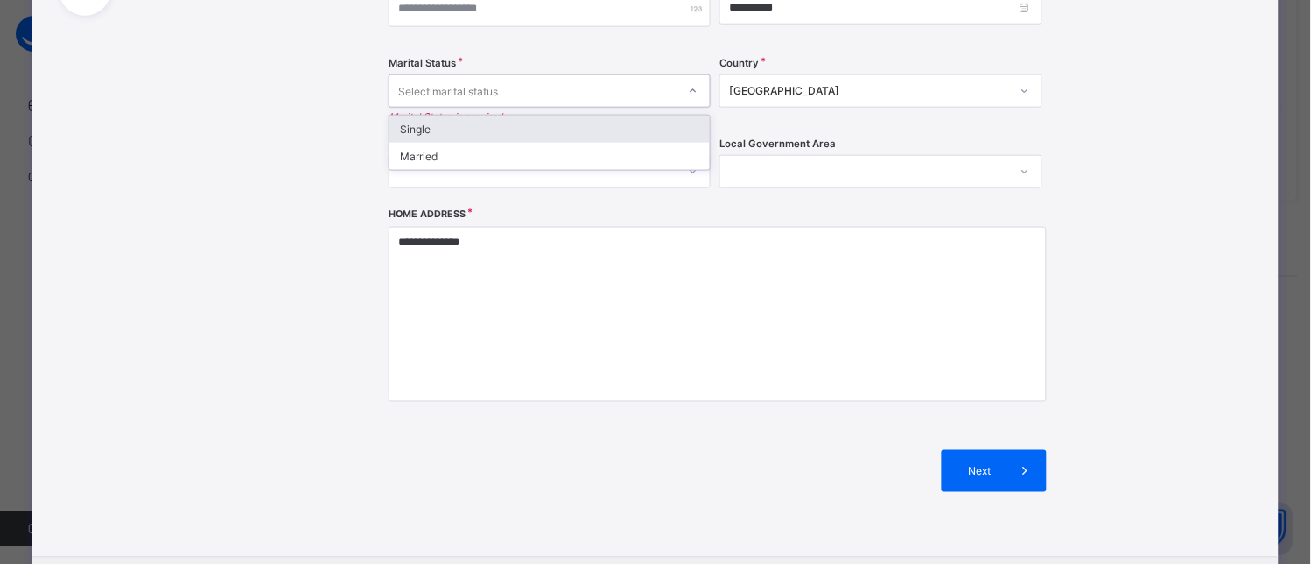
click at [651, 99] on div "Select marital status" at bounding box center [532, 91] width 287 height 25
click at [566, 134] on div "Single" at bounding box center [549, 129] width 320 height 27
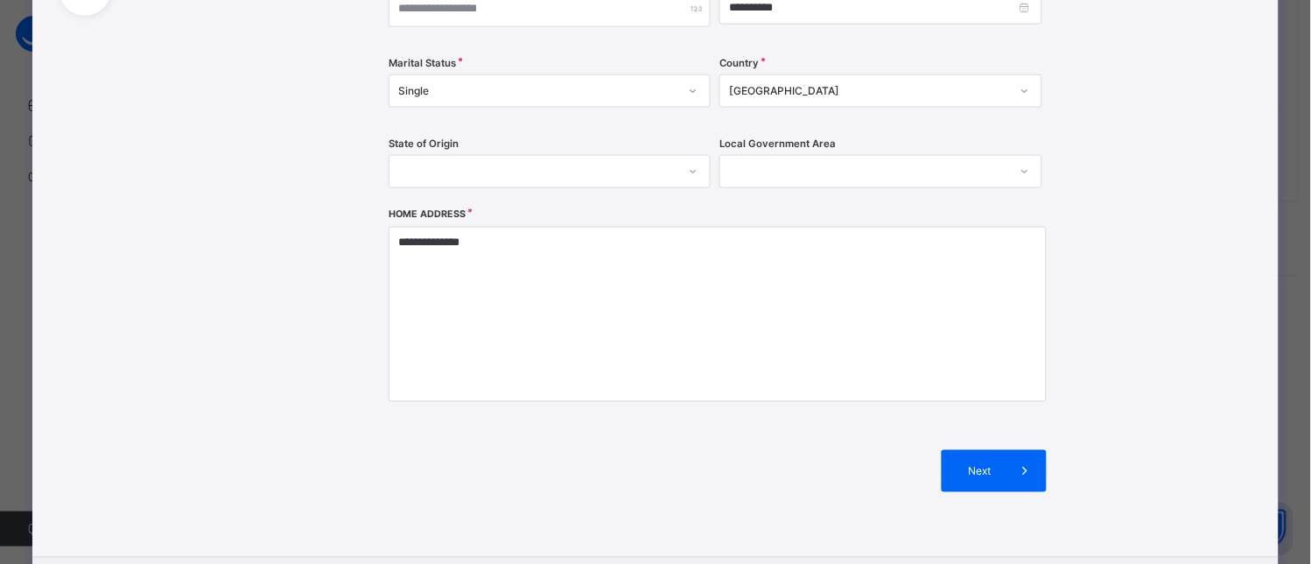
click at [1206, 150] on div "**********" at bounding box center [800, 160] width 823 height 715
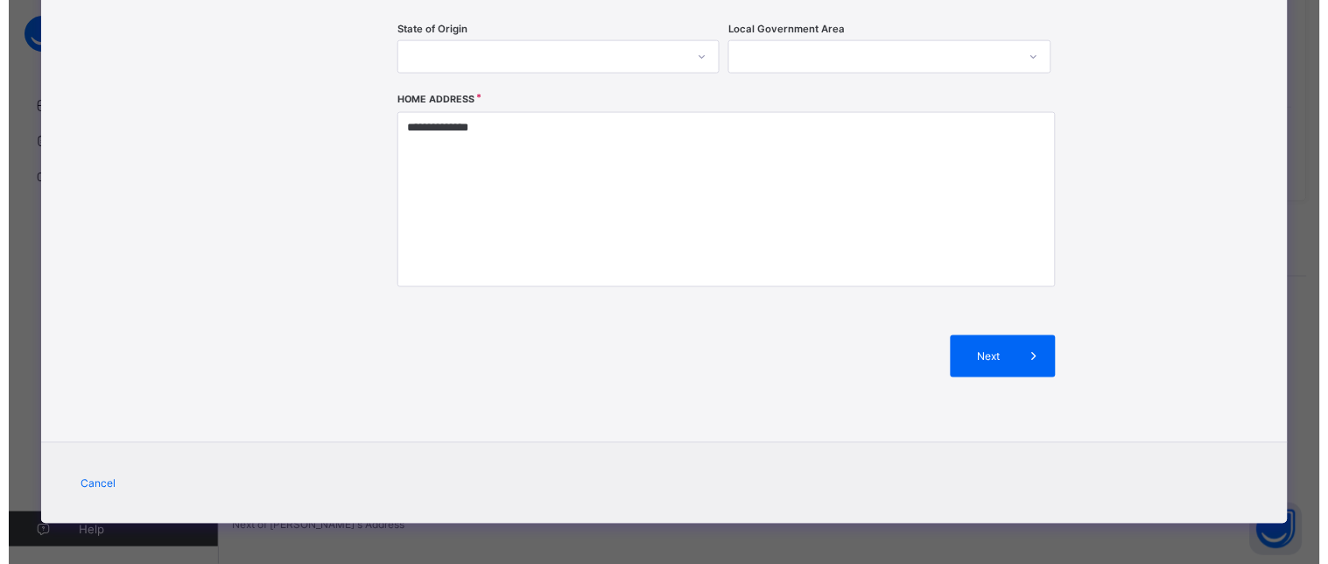
scroll to position [508, 0]
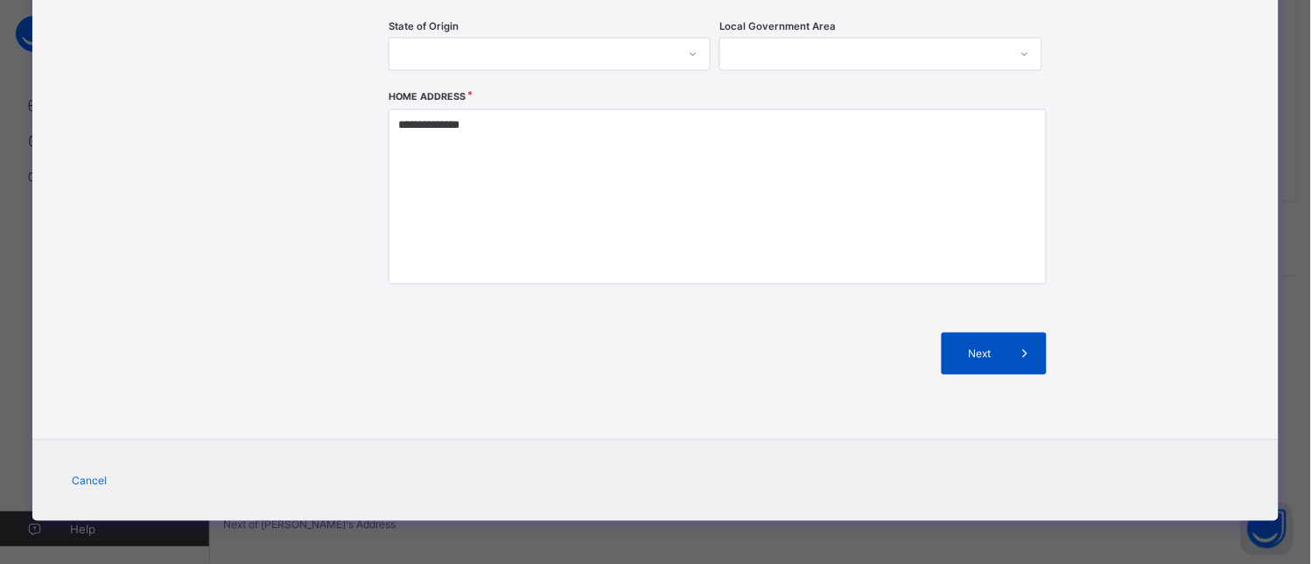
click at [990, 345] on div "Next" at bounding box center [994, 354] width 105 height 42
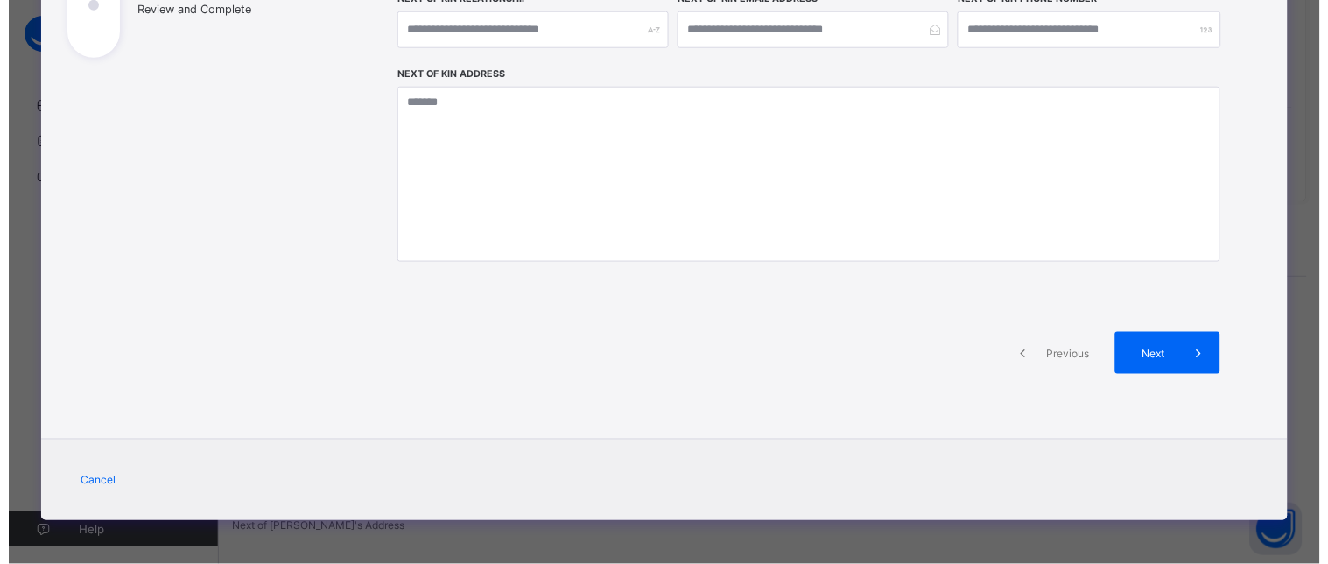
scroll to position [347, 0]
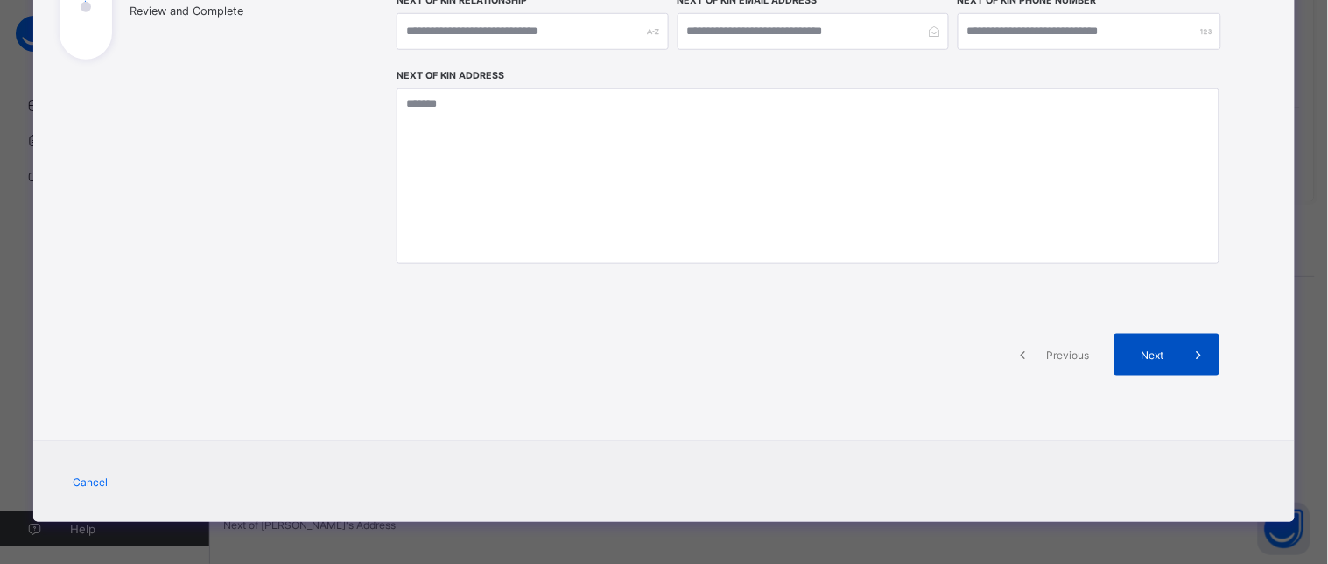
click at [1186, 361] on span at bounding box center [1198, 354] width 42 height 42
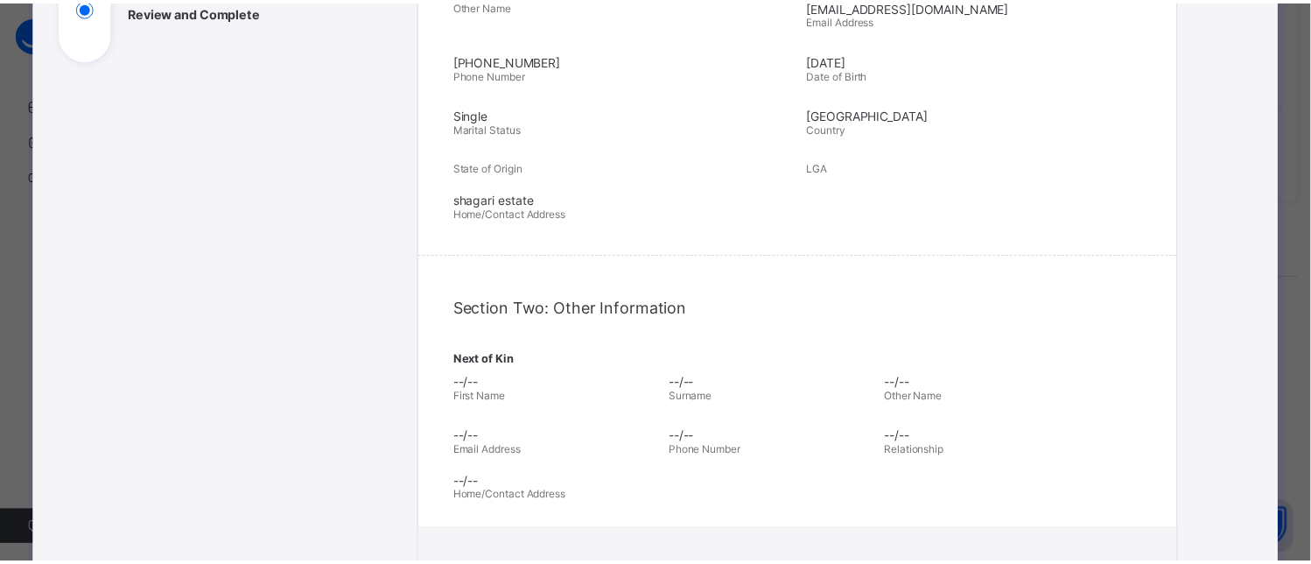
scroll to position [508, 0]
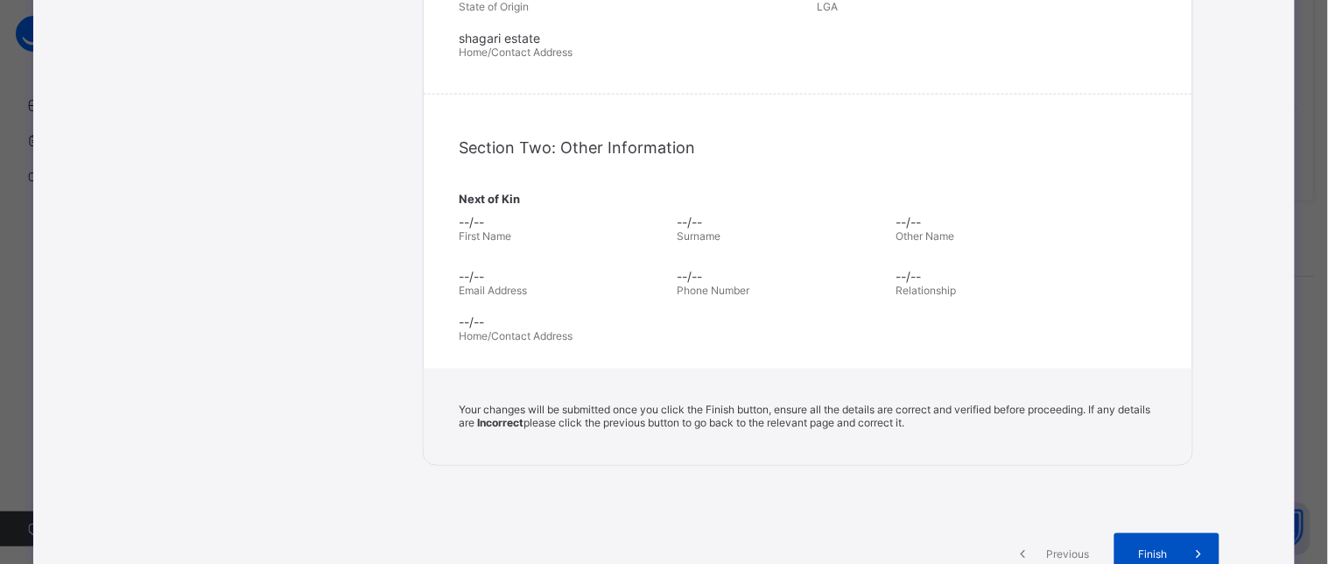
click at [1145, 548] on span "Finish" at bounding box center [1152, 554] width 50 height 13
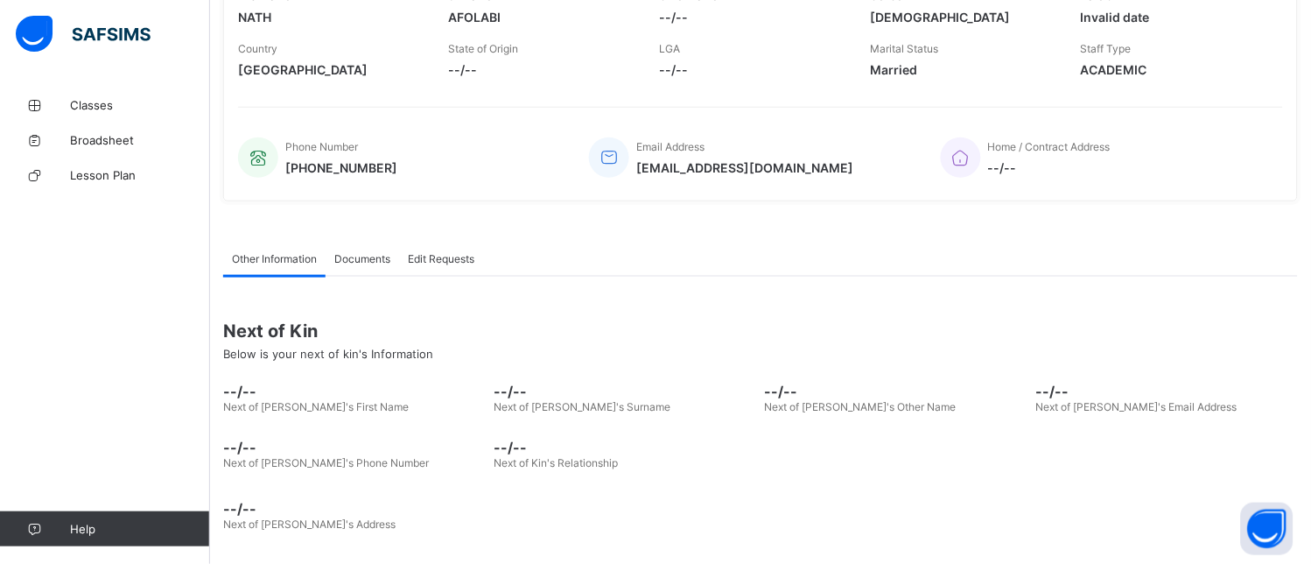
click at [938, 48] on span "Marital Status" at bounding box center [904, 48] width 68 height 13
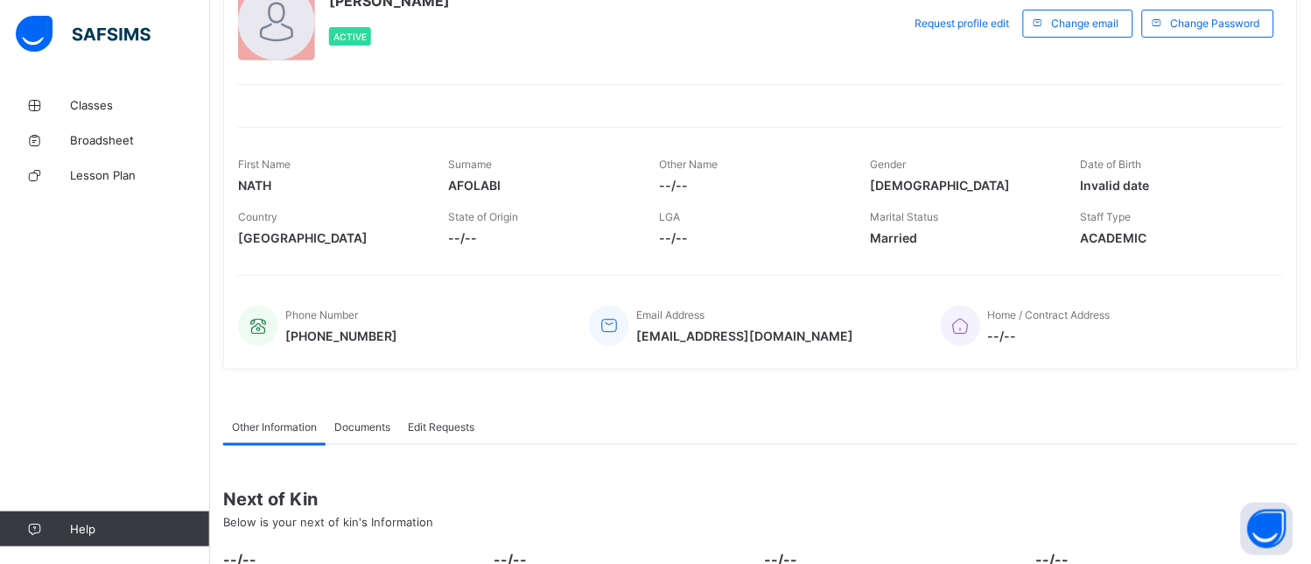
scroll to position [0, 0]
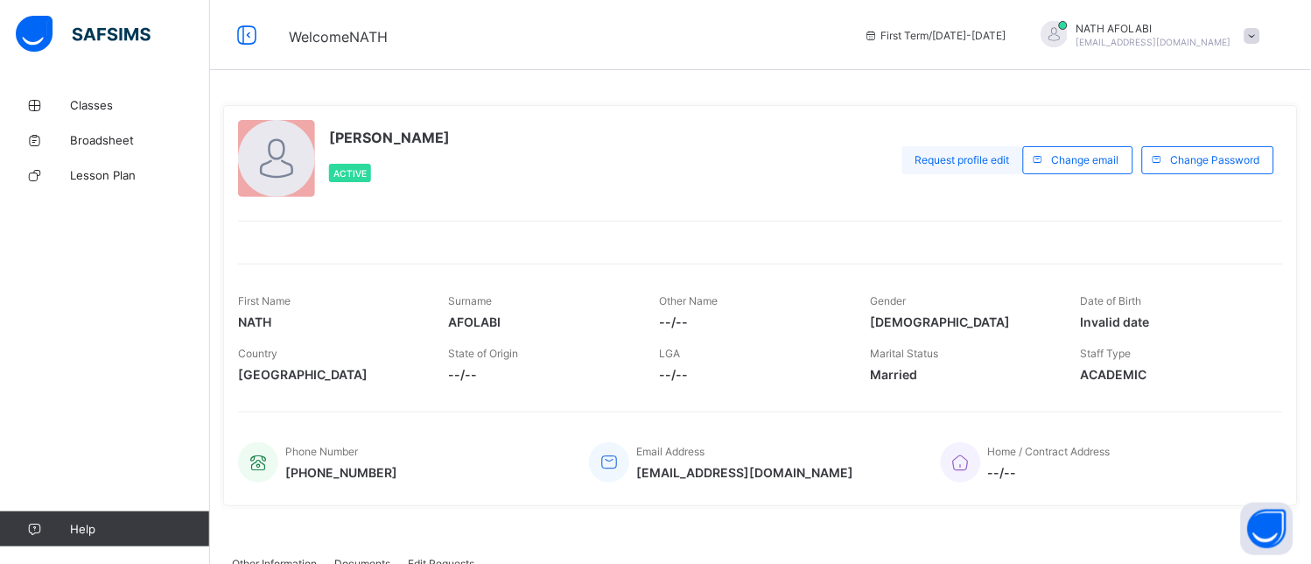
click at [978, 153] on span "Request profile edit" at bounding box center [962, 159] width 95 height 13
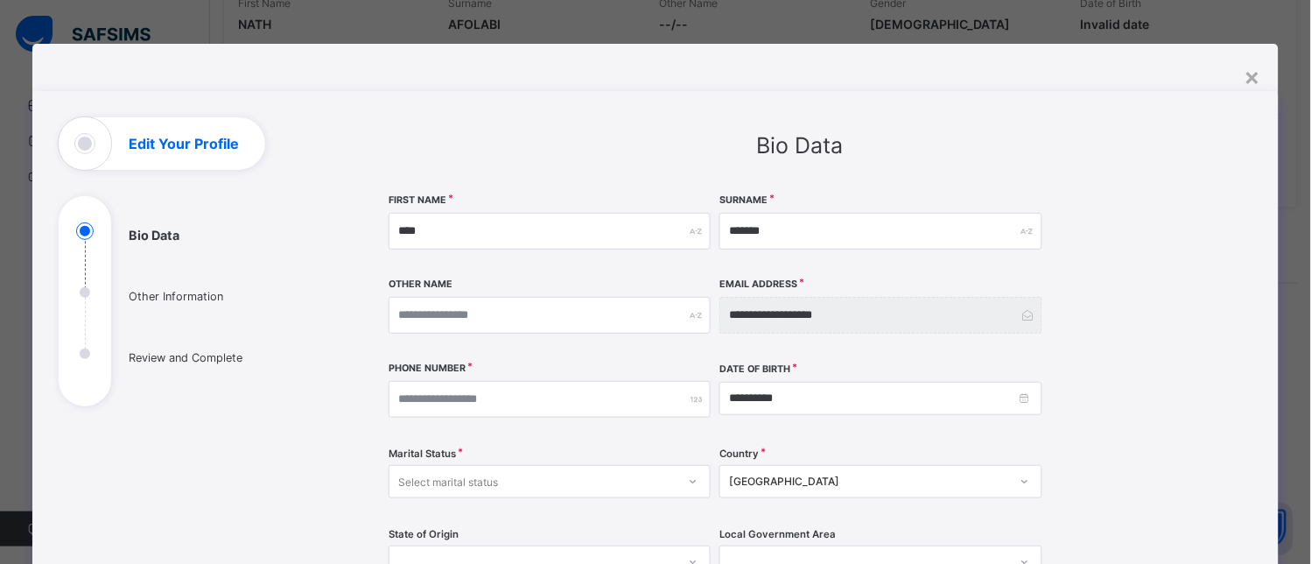
scroll to position [298, 0]
click at [1188, 389] on div "**********" at bounding box center [800, 550] width 823 height 715
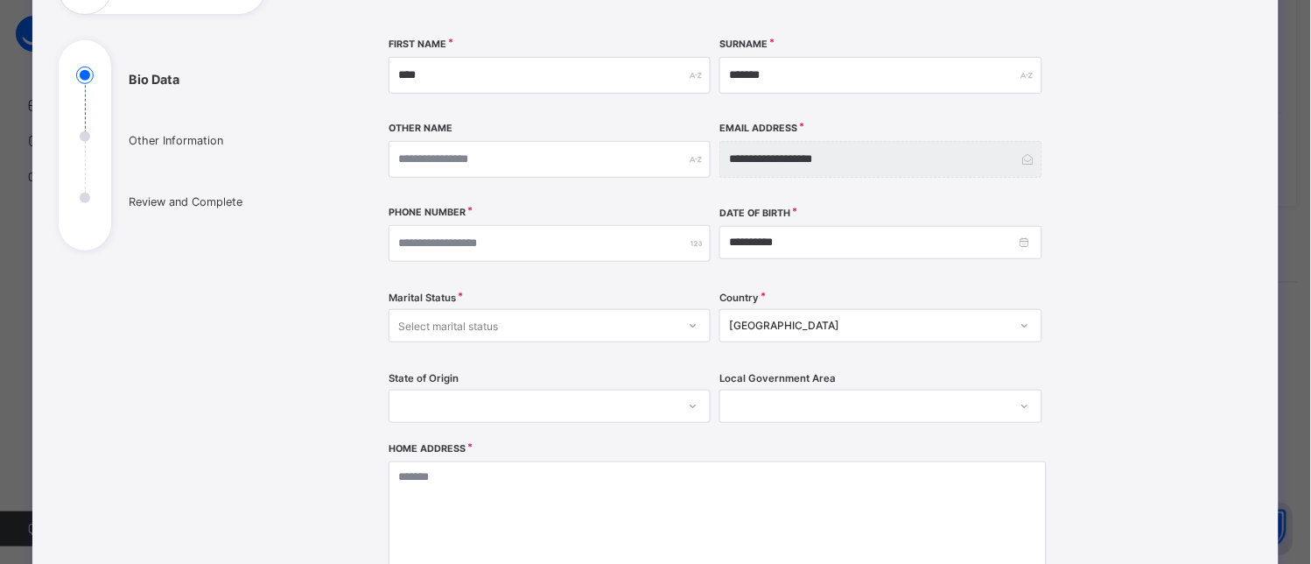
scroll to position [155, 0]
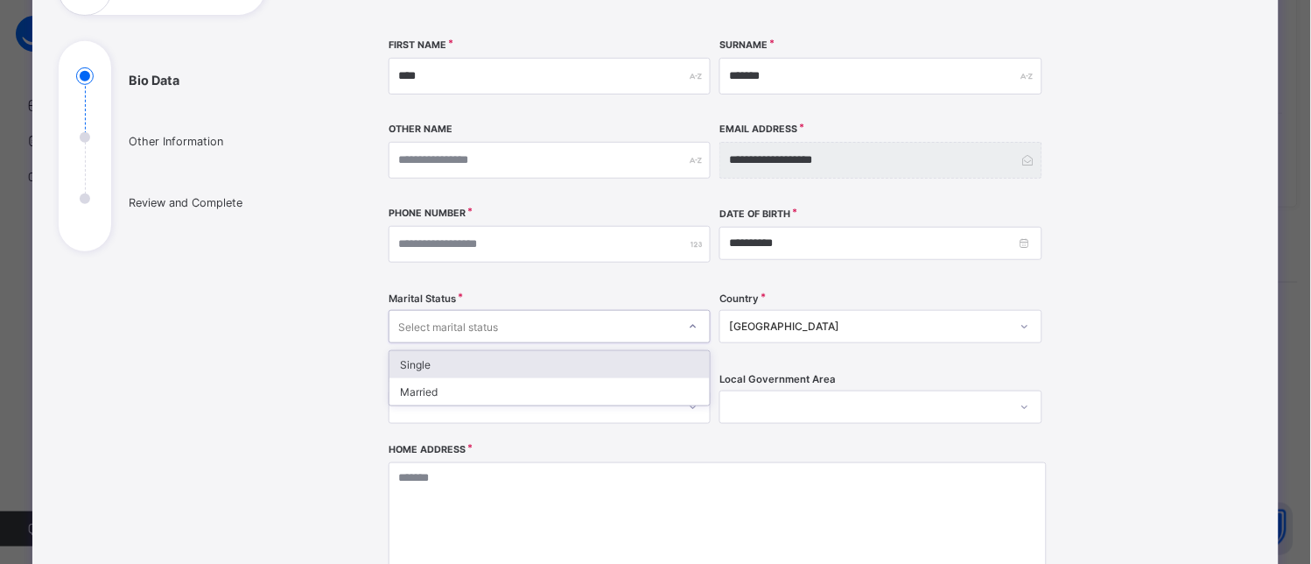
click at [511, 326] on div "Select marital status" at bounding box center [532, 326] width 287 height 25
click at [466, 365] on div "Single" at bounding box center [549, 364] width 320 height 27
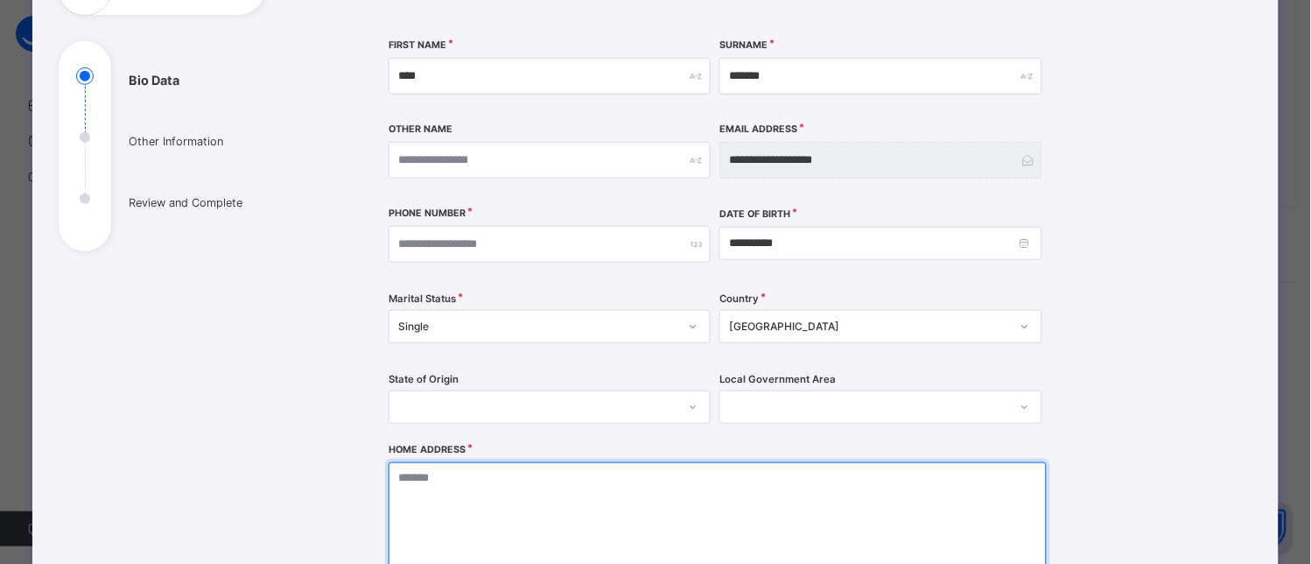
click at [516, 508] on textarea at bounding box center [718, 549] width 658 height 175
type textarea "*"
type textarea "**"
type textarea "***"
type textarea "****"
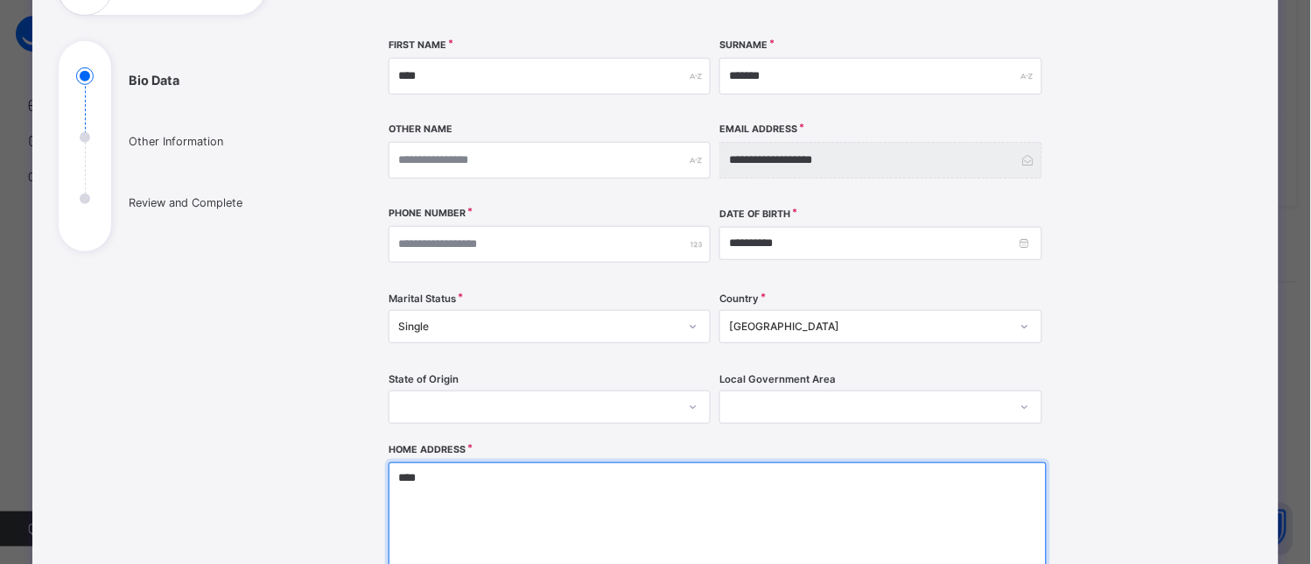
type textarea "*****"
type textarea "******"
type textarea "*******"
type textarea "*********"
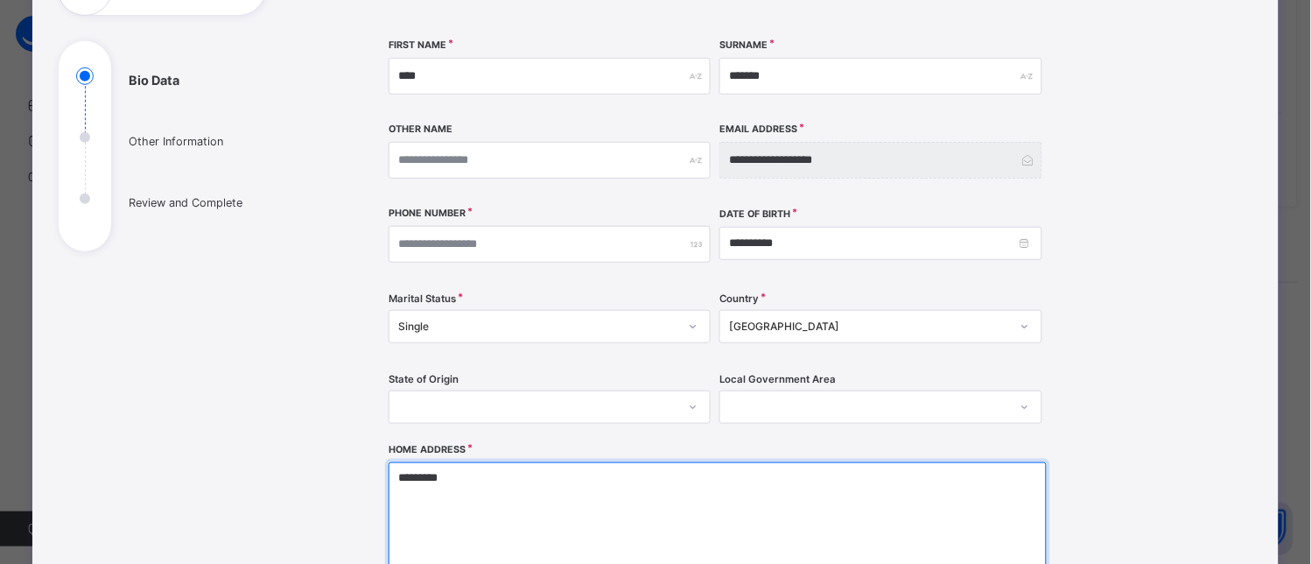
type textarea "**********"
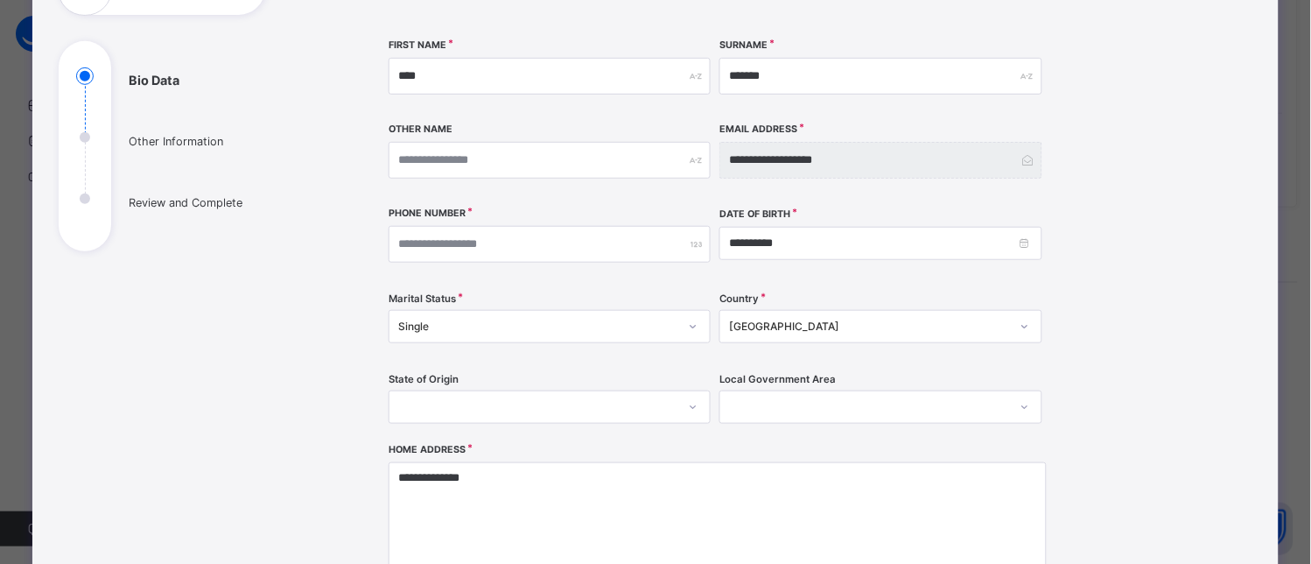
click at [1149, 382] on div "**********" at bounding box center [800, 396] width 823 height 715
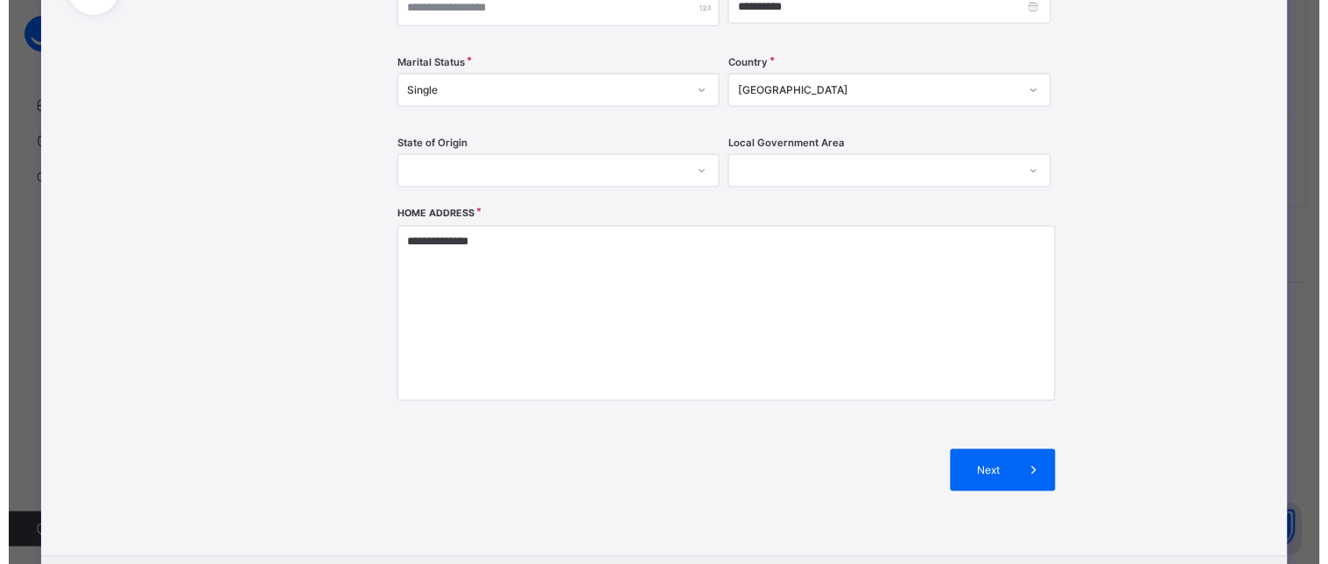
scroll to position [466, 0]
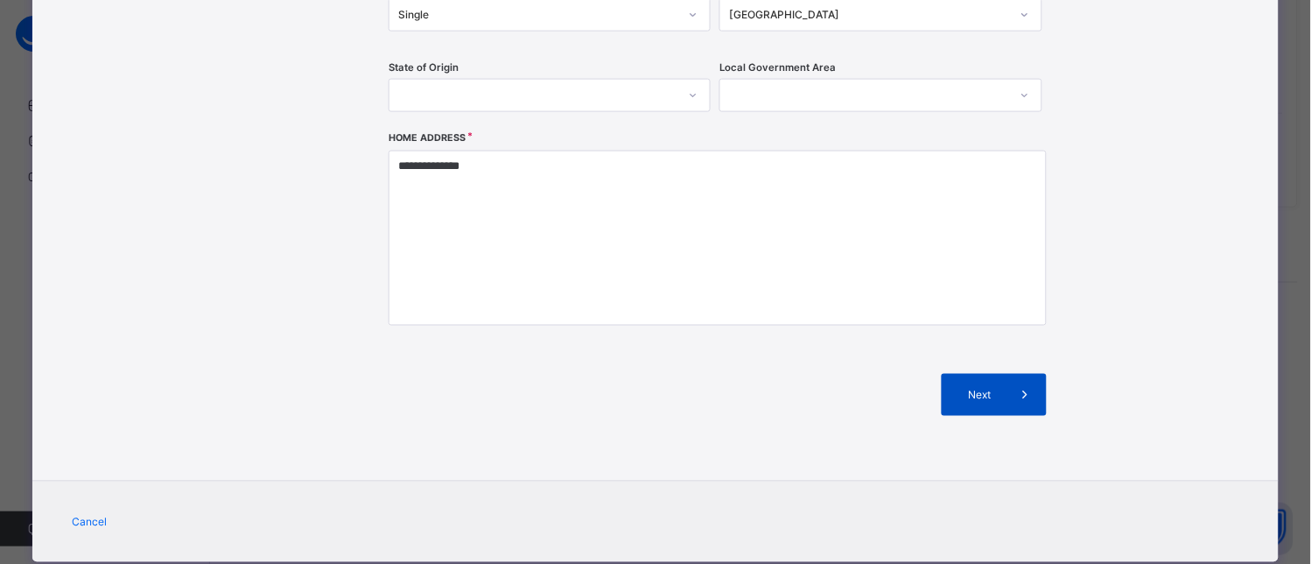
click at [976, 403] on div "Next" at bounding box center [994, 395] width 105 height 42
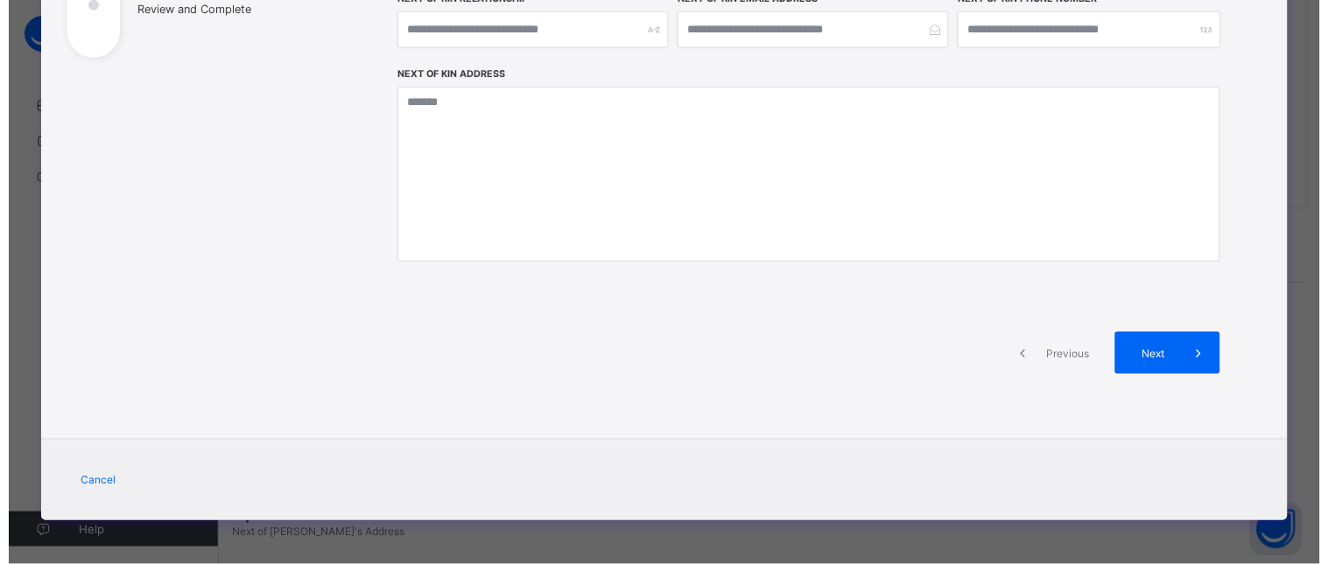
scroll to position [347, 0]
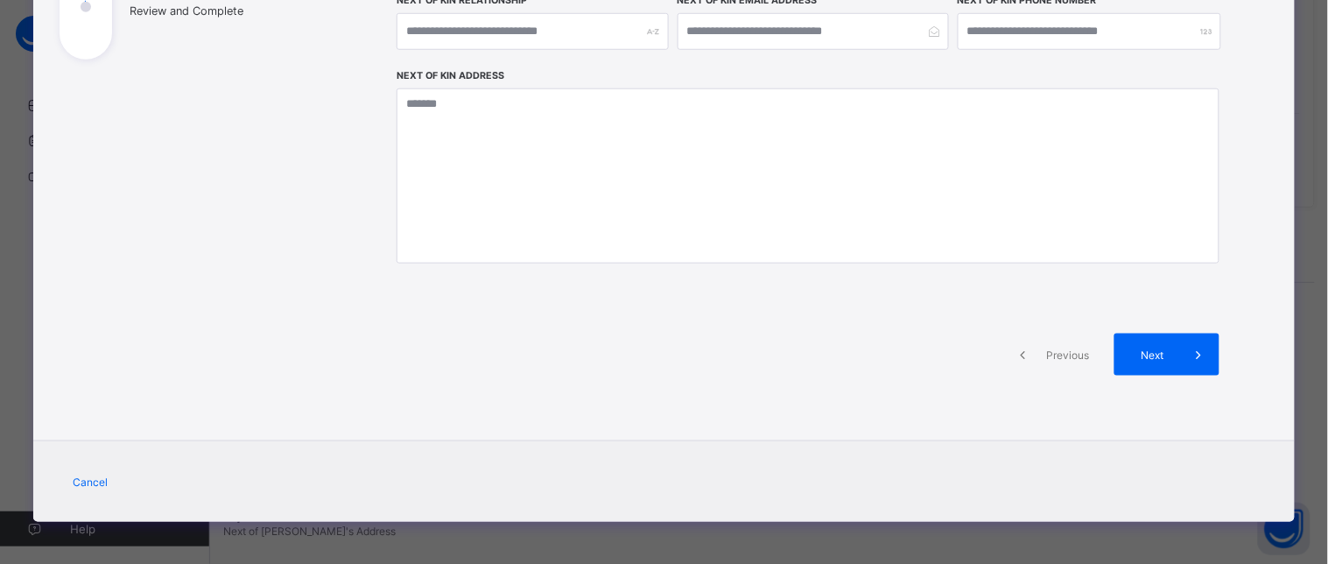
click at [1272, 137] on div "**********" at bounding box center [663, 93] width 1261 height 698
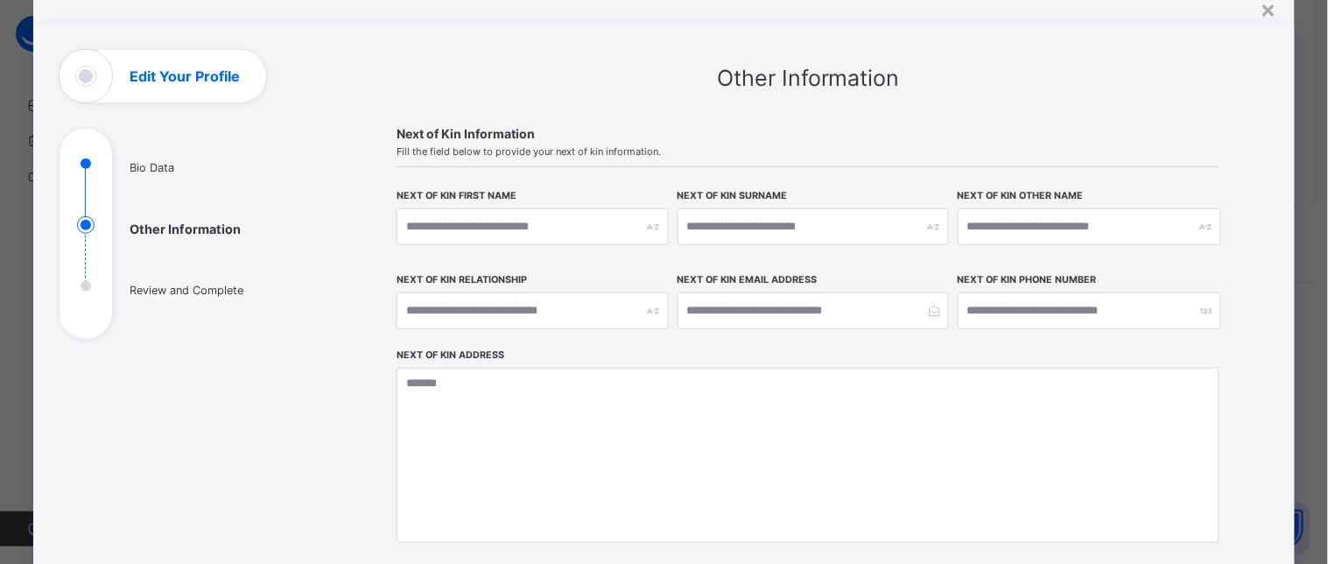
scroll to position [0, 0]
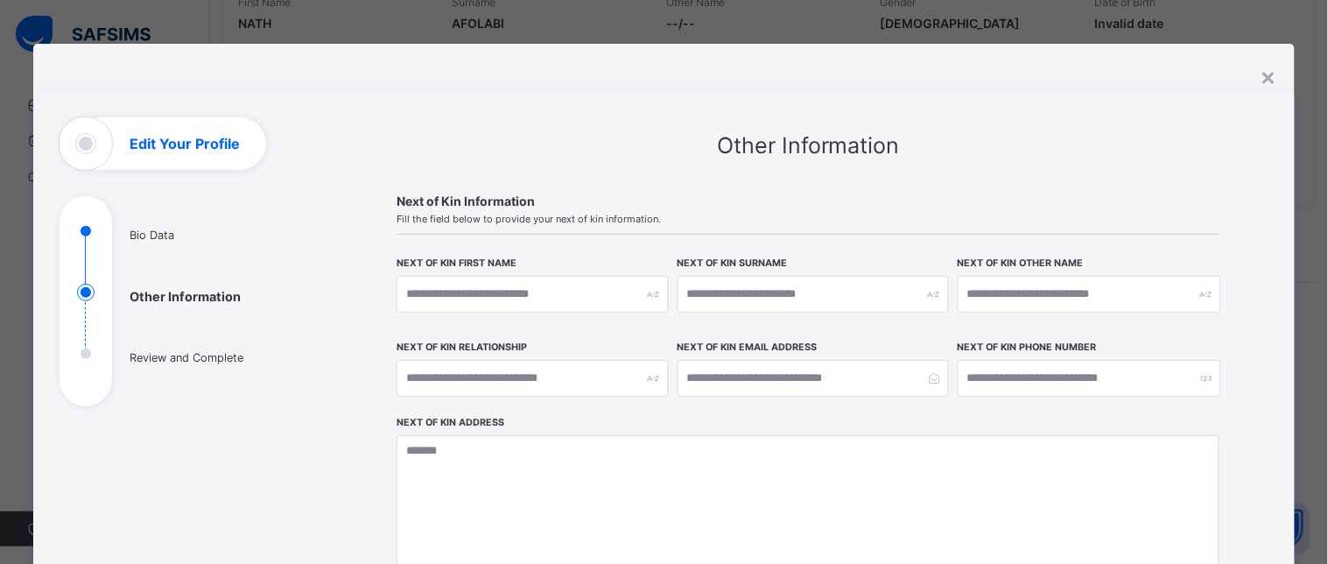
click at [1266, 427] on div "**********" at bounding box center [663, 440] width 1261 height 698
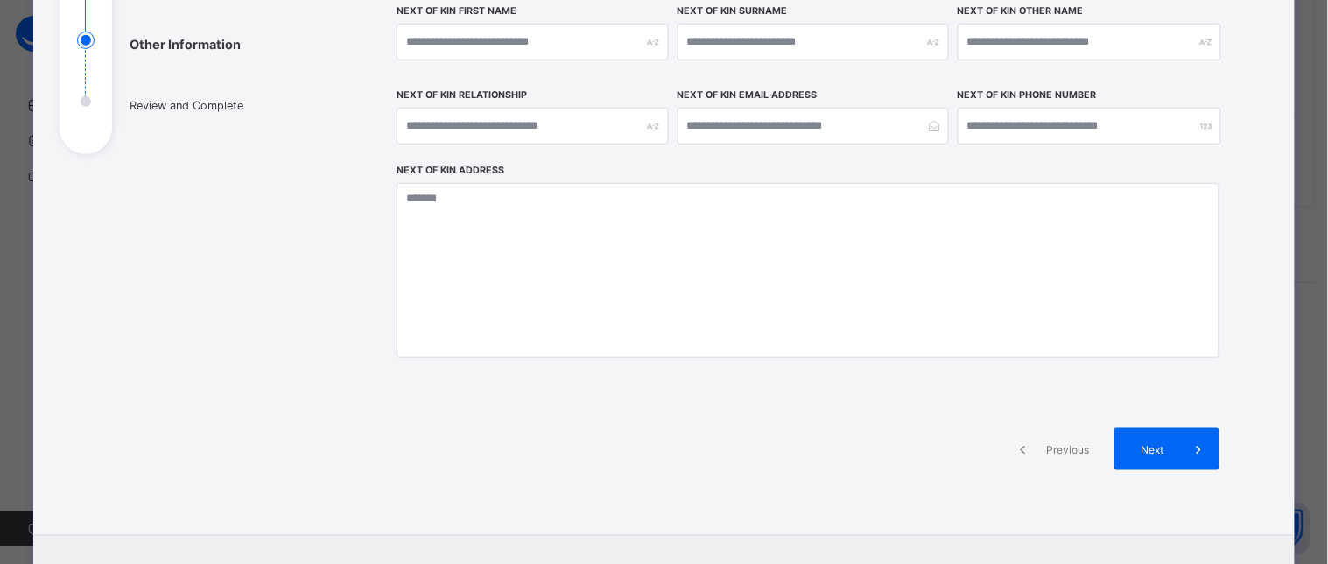
scroll to position [347, 0]
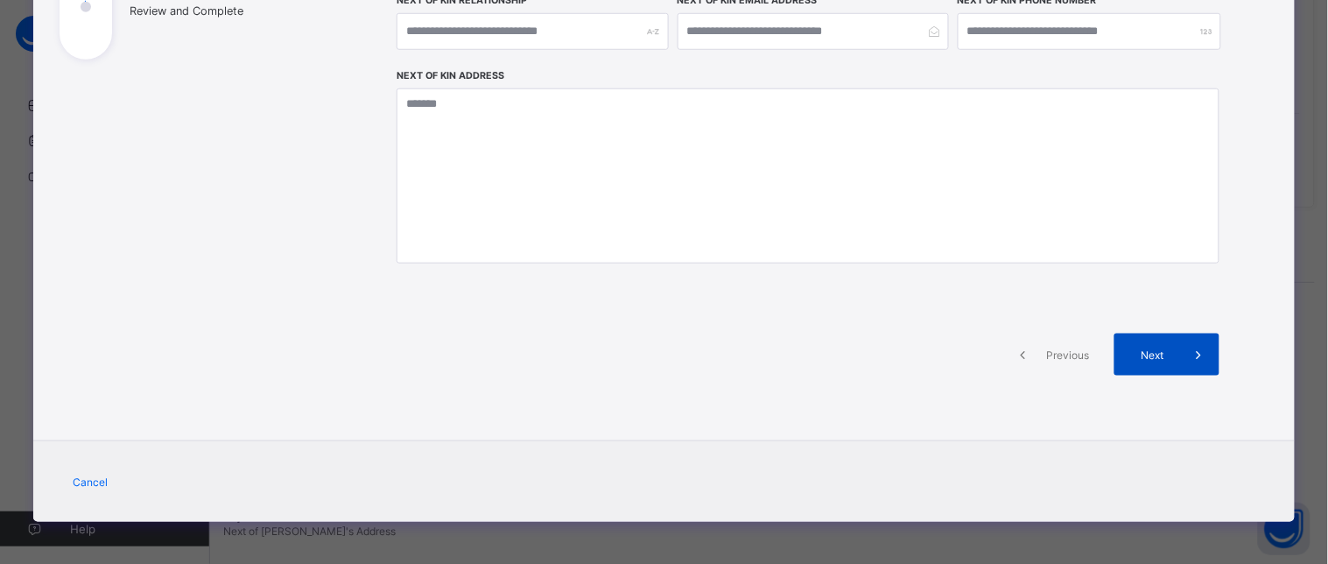
click at [1154, 350] on span "Next" at bounding box center [1152, 354] width 50 height 13
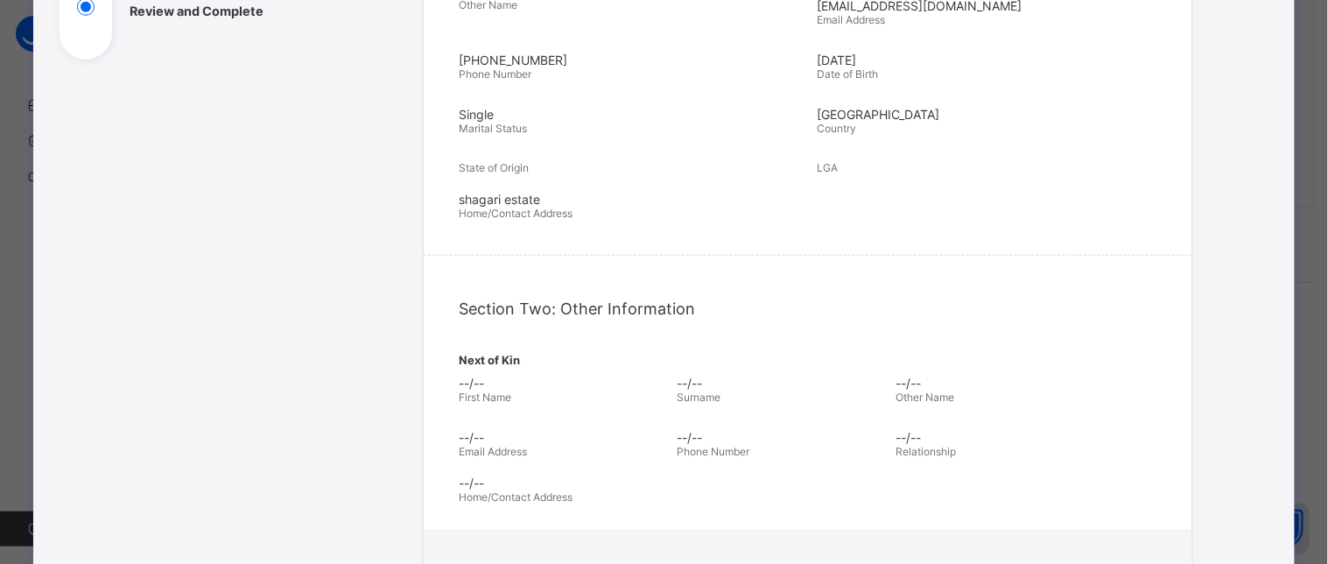
click at [1250, 235] on div "**********" at bounding box center [808, 274] width 920 height 1006
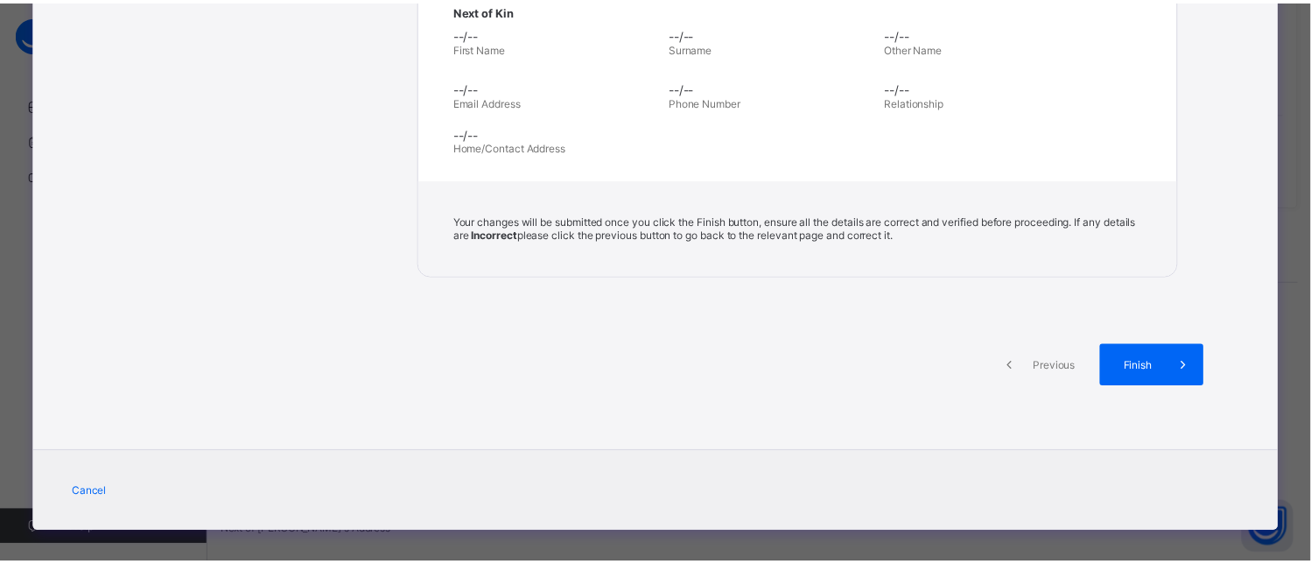
scroll to position [702, 0]
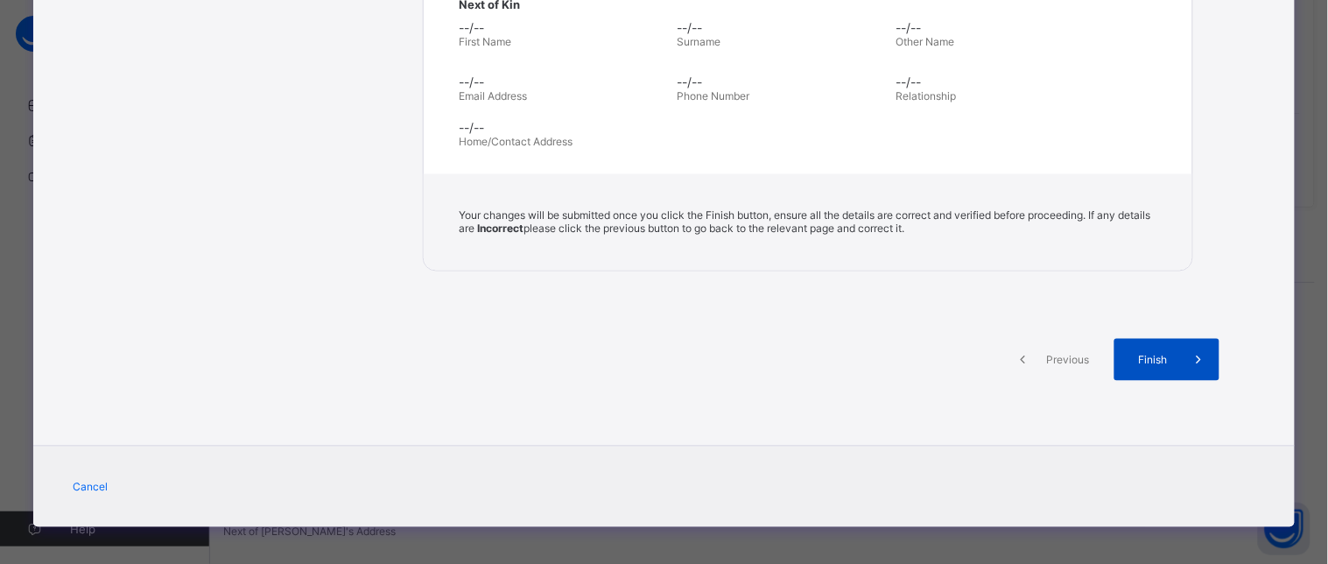
click at [1177, 347] on span at bounding box center [1198, 360] width 42 height 42
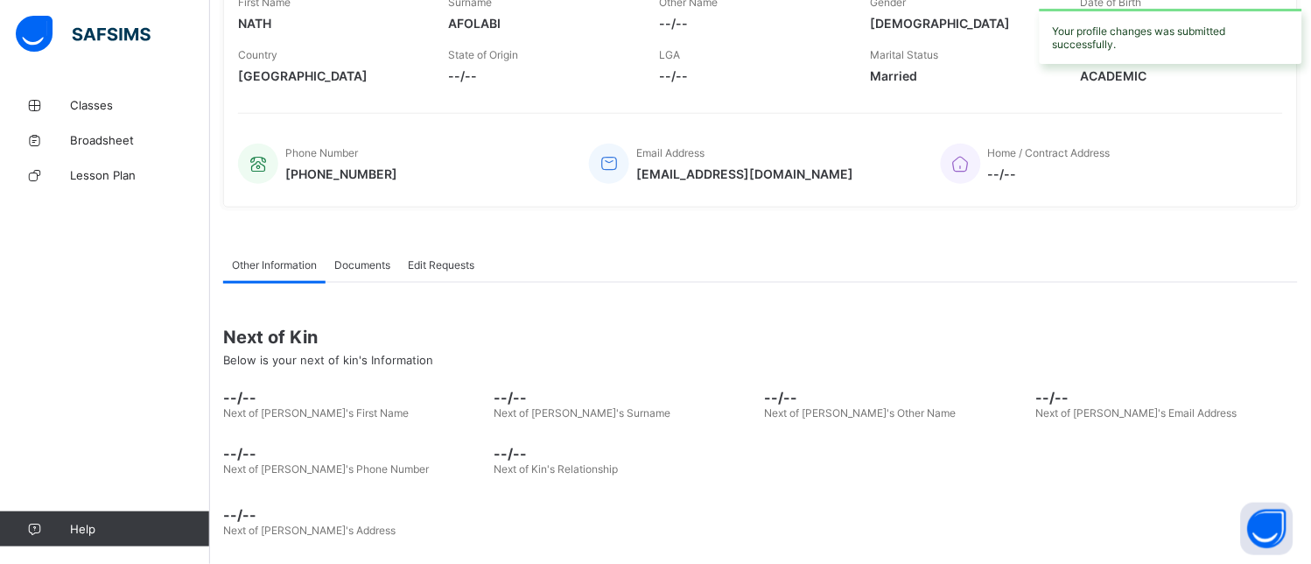
click at [1266, 161] on div "Home / Contract Address --/--" at bounding box center [1103, 164] width 325 height 58
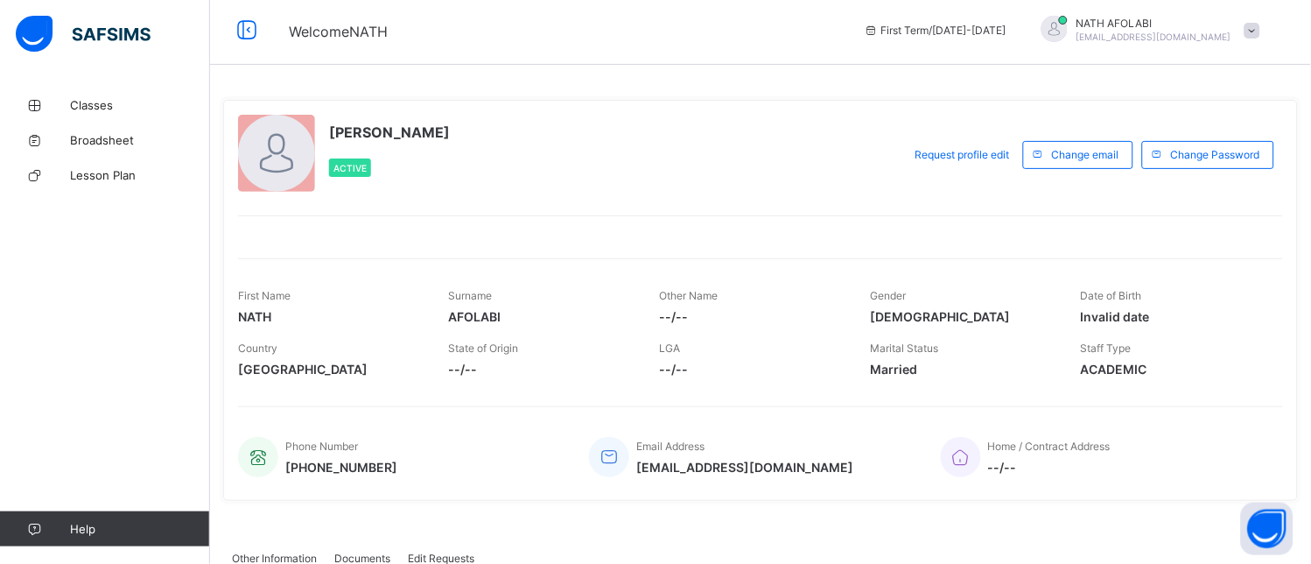
scroll to position [0, 0]
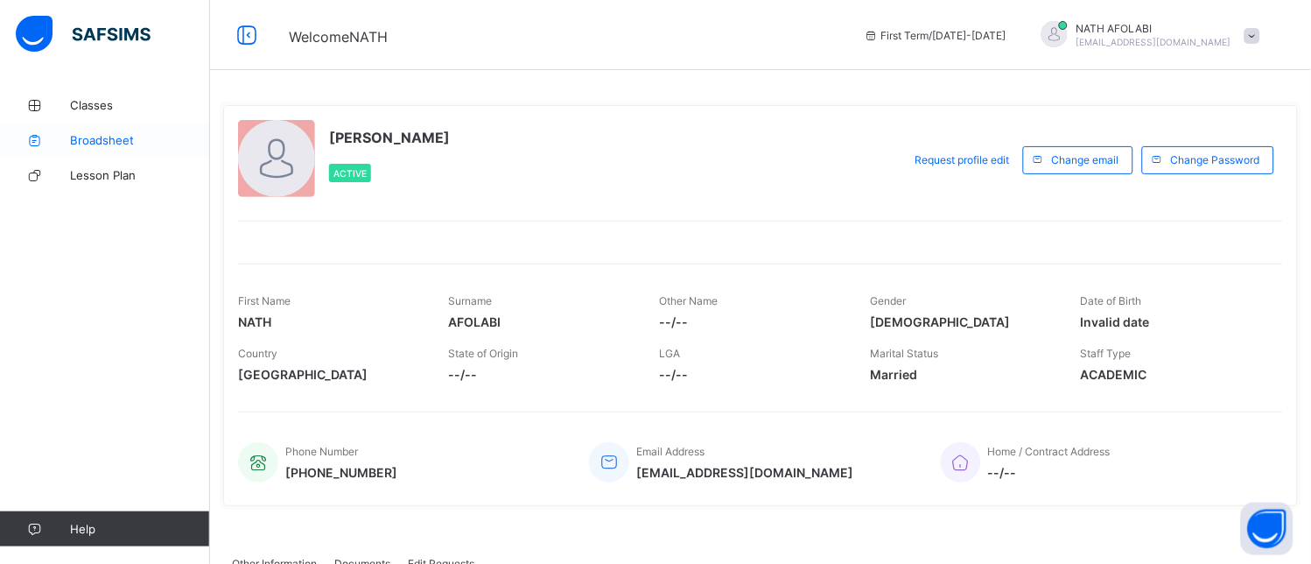
click at [106, 137] on span "Broadsheet" at bounding box center [140, 140] width 140 height 14
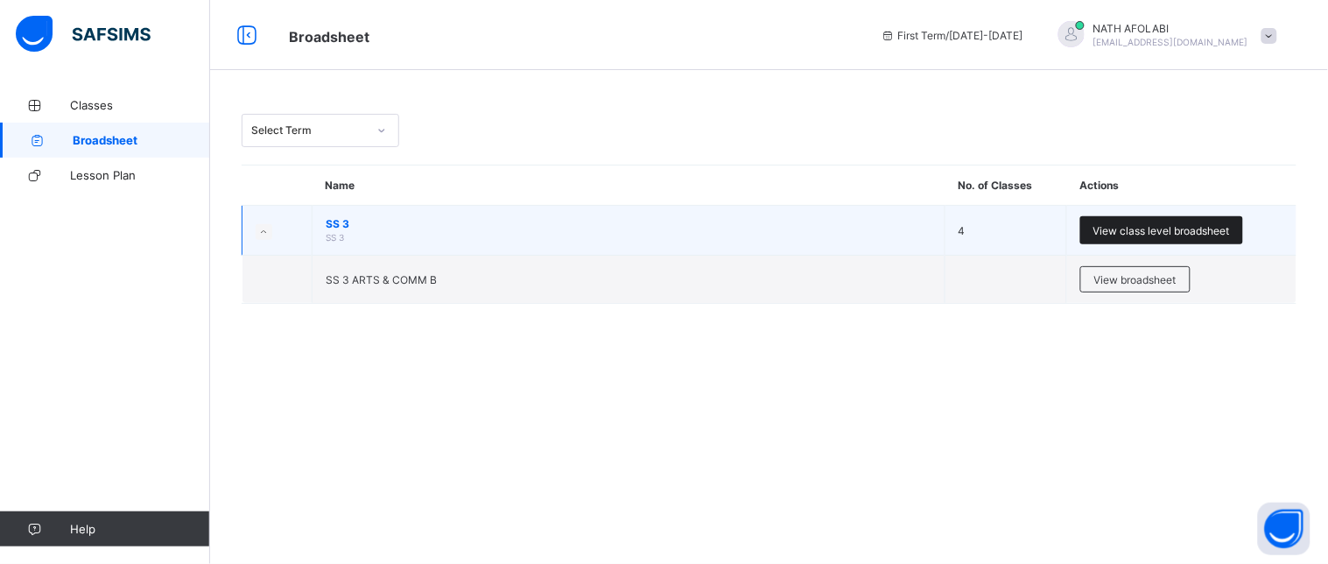
click at [1164, 228] on span "View class level broadsheet" at bounding box center [1161, 230] width 137 height 13
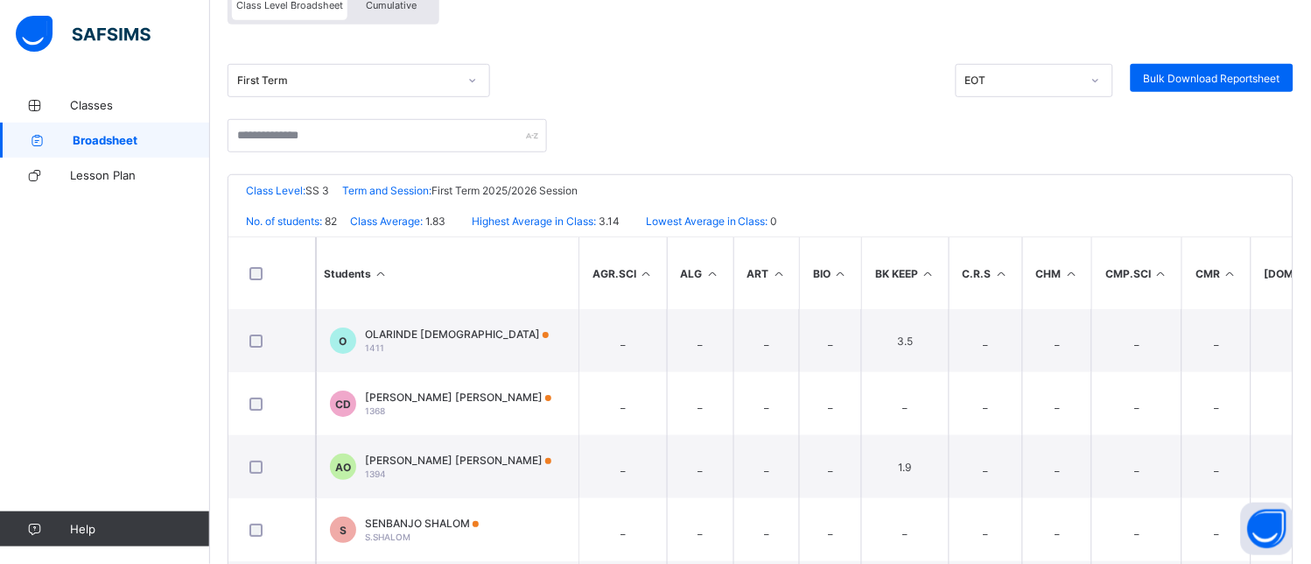
scroll to position [233, 0]
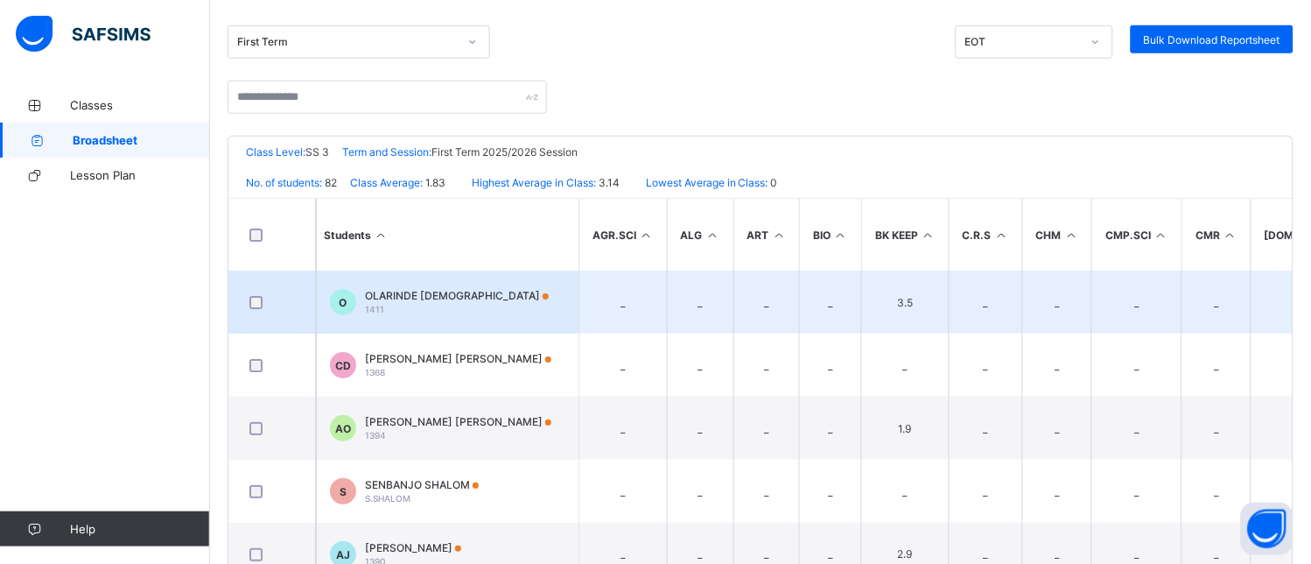
click at [1282, 289] on td "_" at bounding box center [1318, 301] width 134 height 63
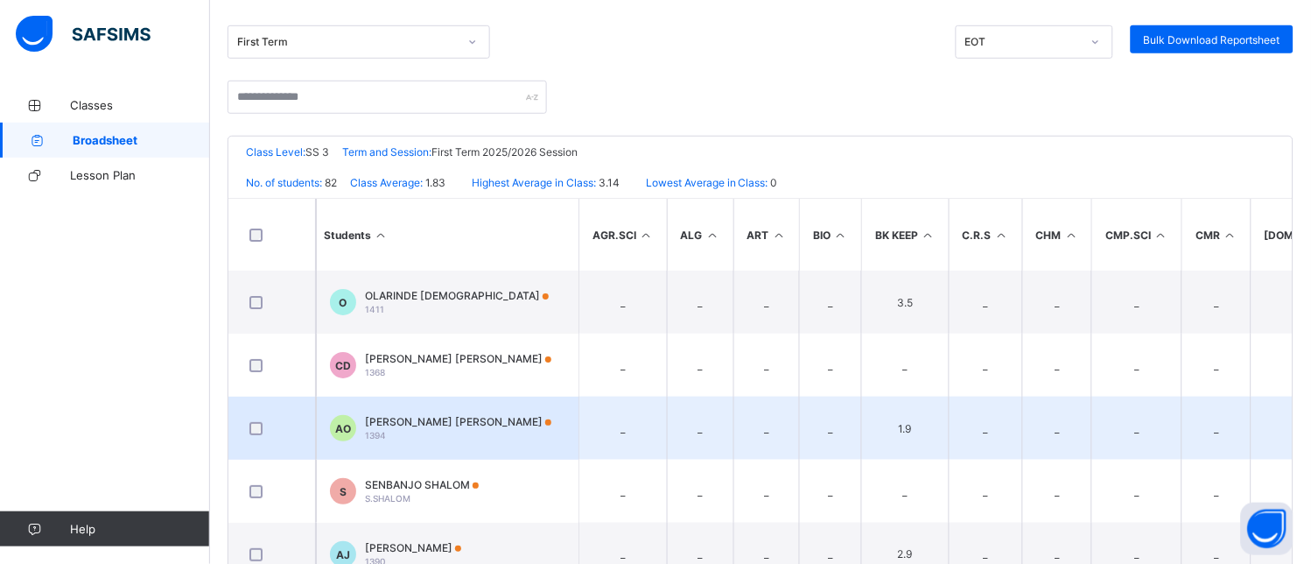
drag, startPoint x: 1284, startPoint y: 312, endPoint x: 1037, endPoint y: 394, distance: 259.9
click at [1037, 396] on td "_" at bounding box center [1057, 427] width 70 height 63
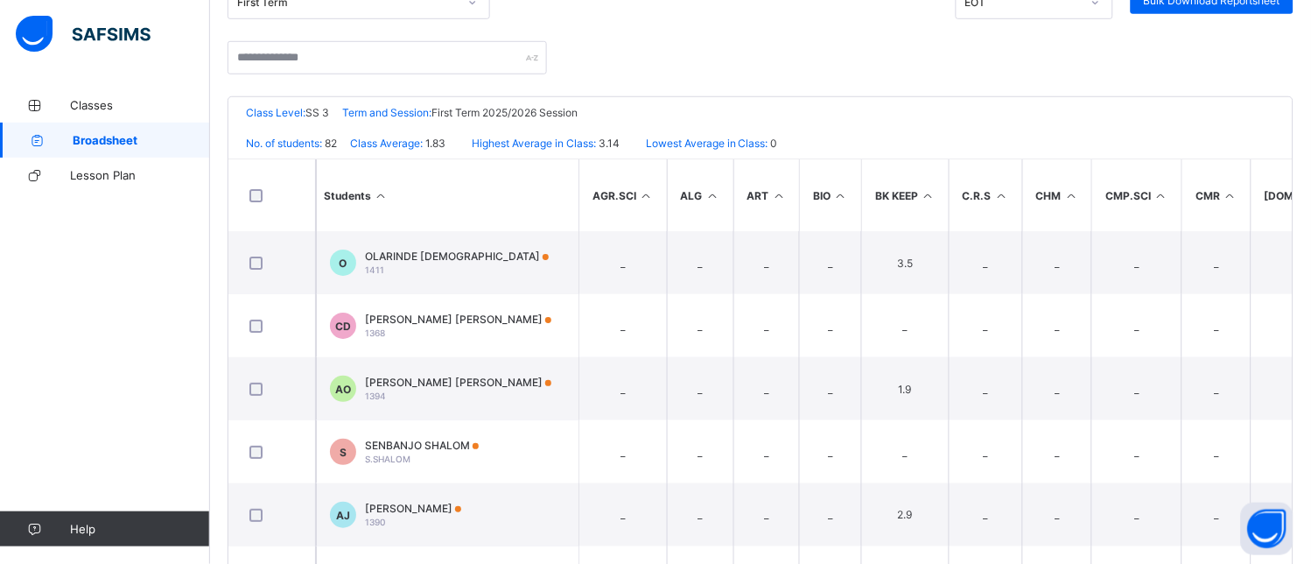
scroll to position [338, 0]
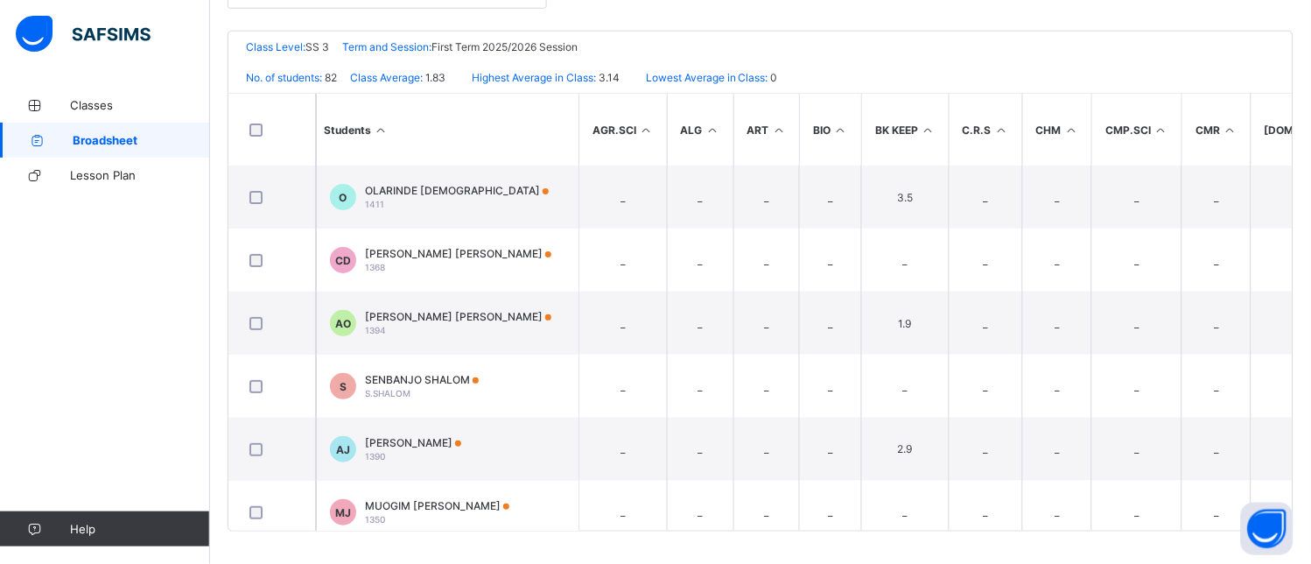
click at [1123, 543] on div "Broadsheet / SS 3 Broadsheet Class Level Broadsheet Cumulative First Term EOT B…" at bounding box center [760, 158] width 1101 height 817
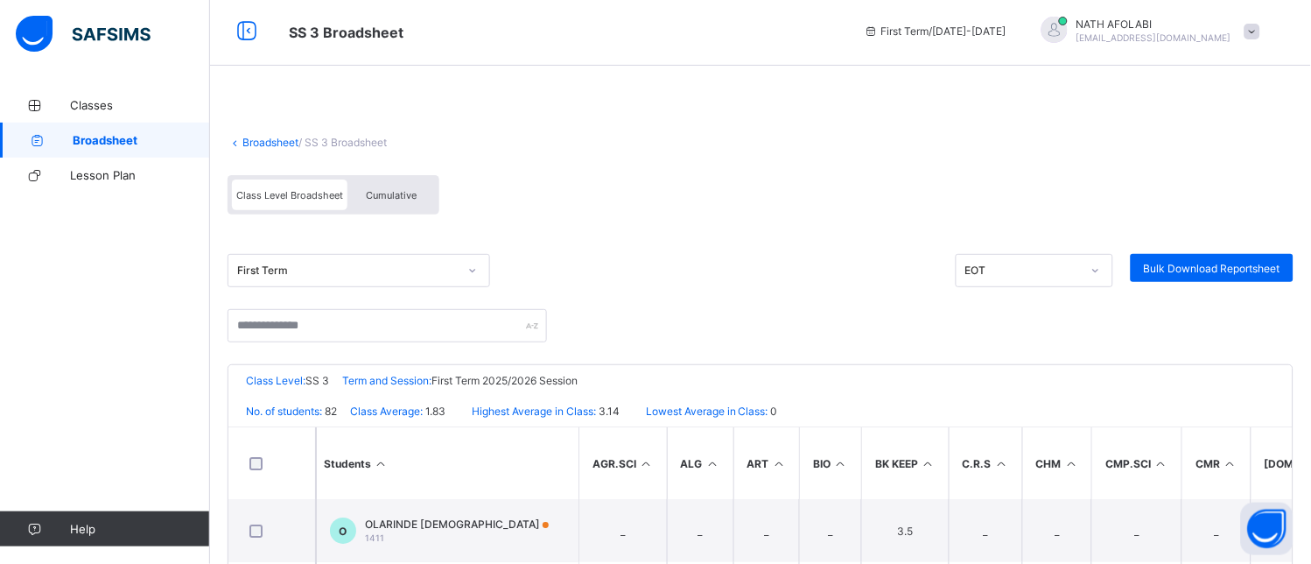
scroll to position [0, 0]
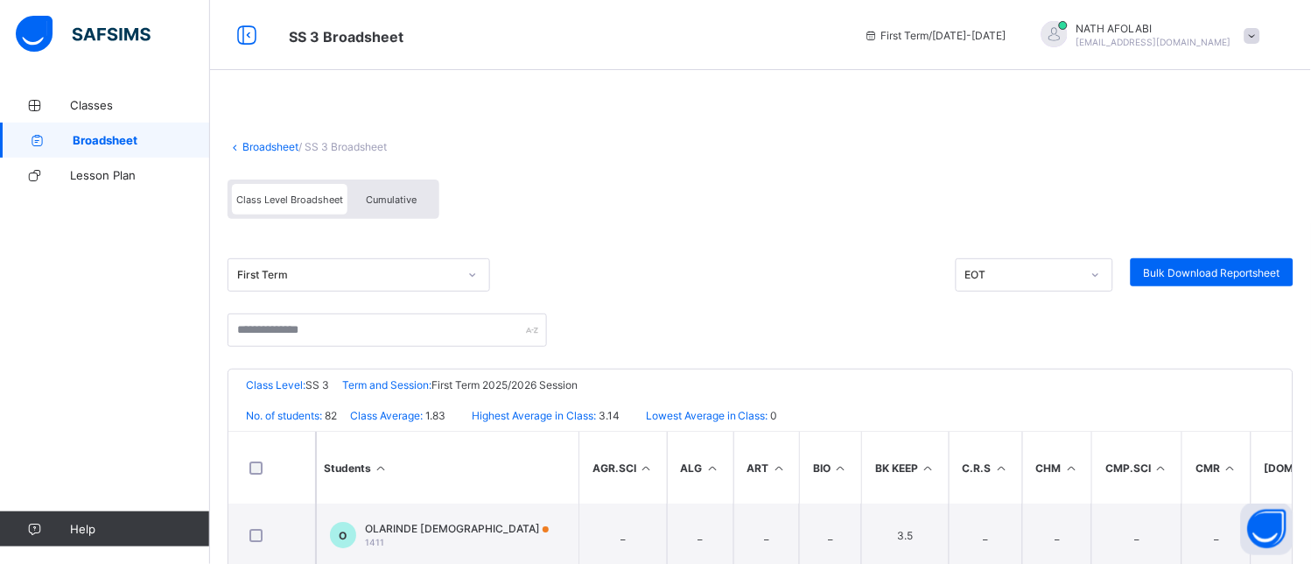
click at [1158, 334] on div at bounding box center [761, 340] width 1066 height 55
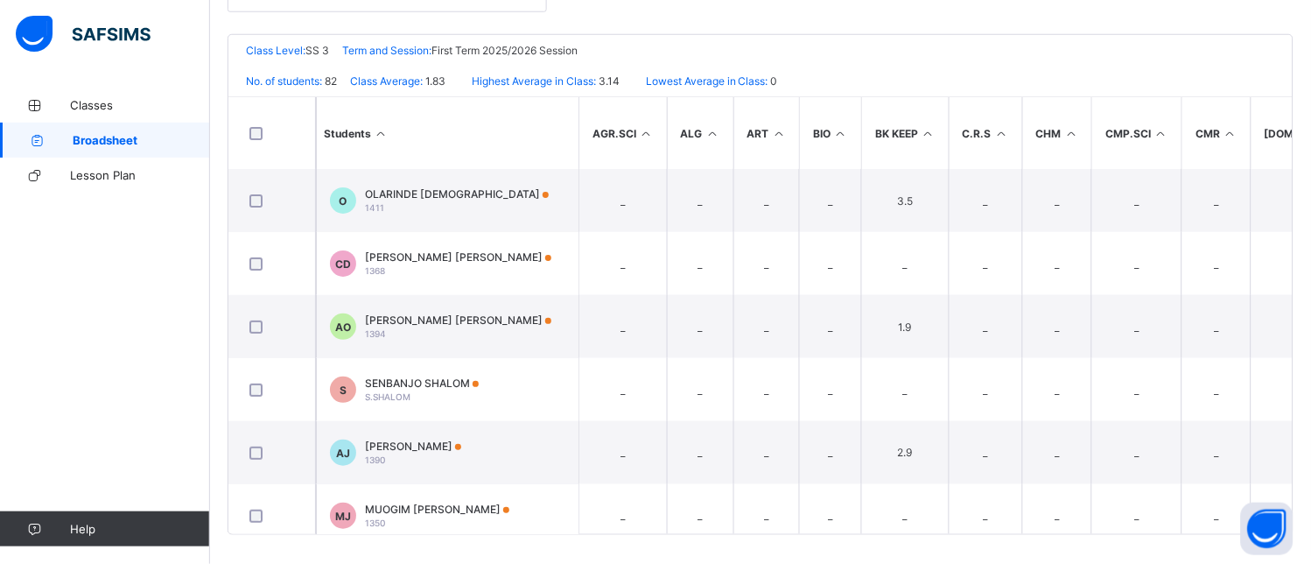
scroll to position [338, 0]
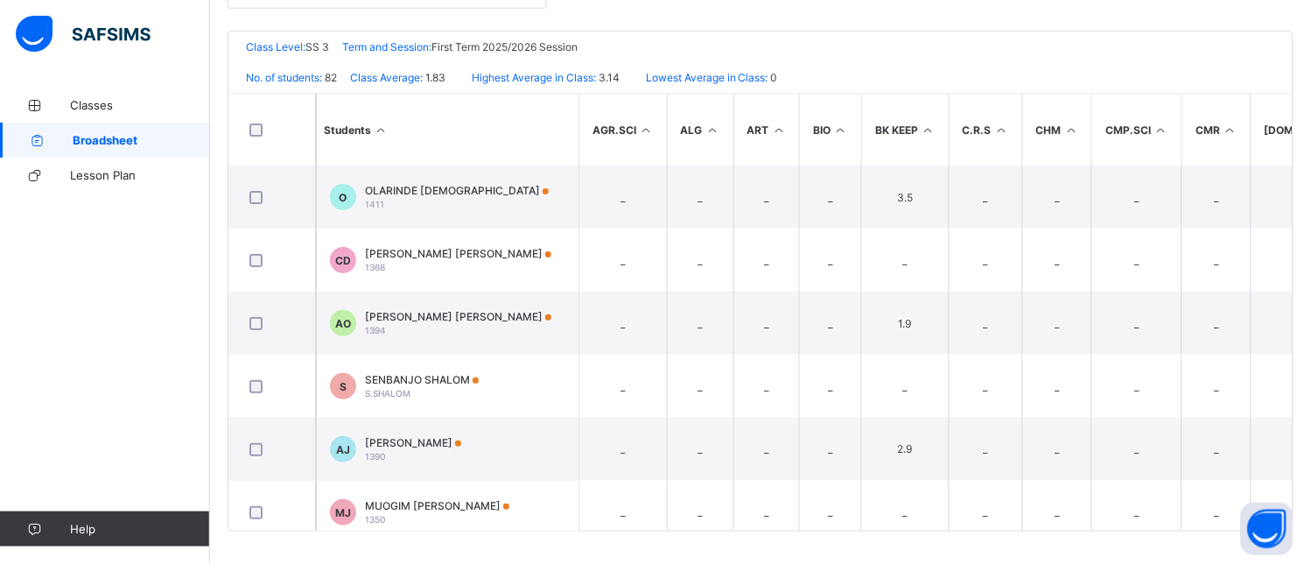
click at [1279, 125] on th "[DOMAIN_NAME]" at bounding box center [1318, 130] width 134 height 72
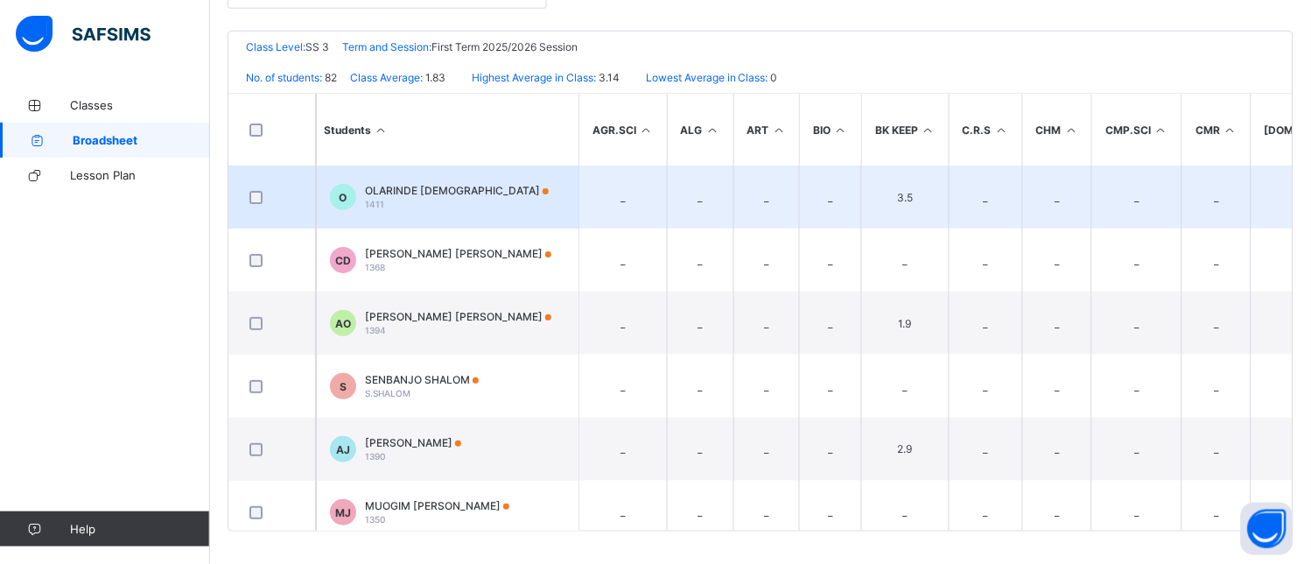
click at [1281, 185] on td "_" at bounding box center [1318, 196] width 134 height 63
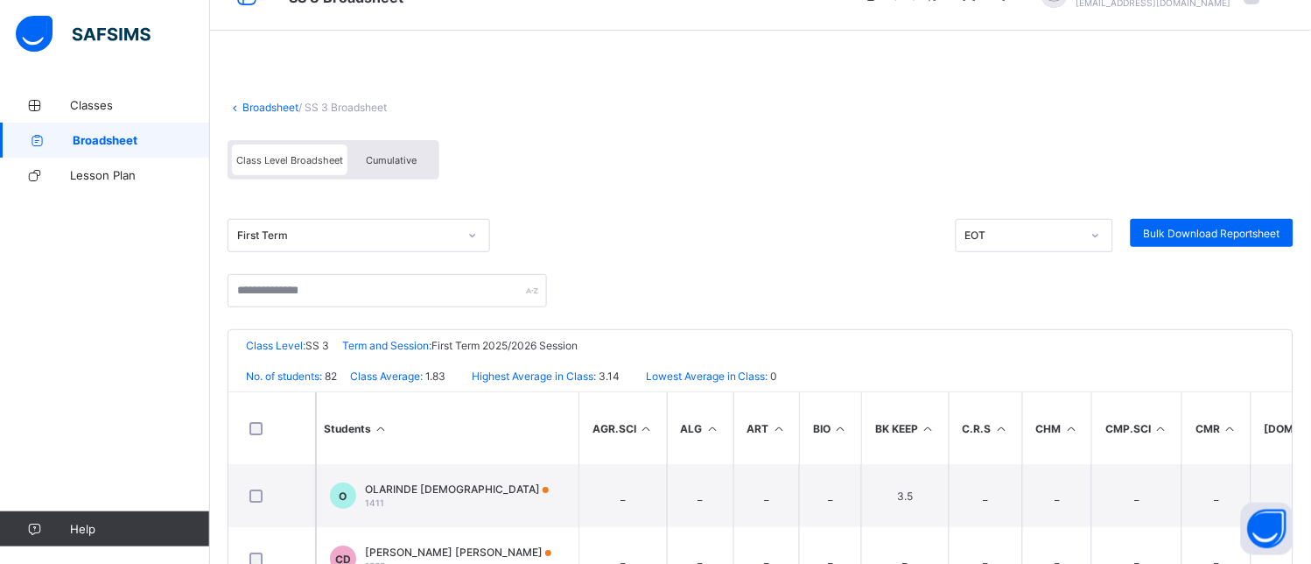
scroll to position [0, 0]
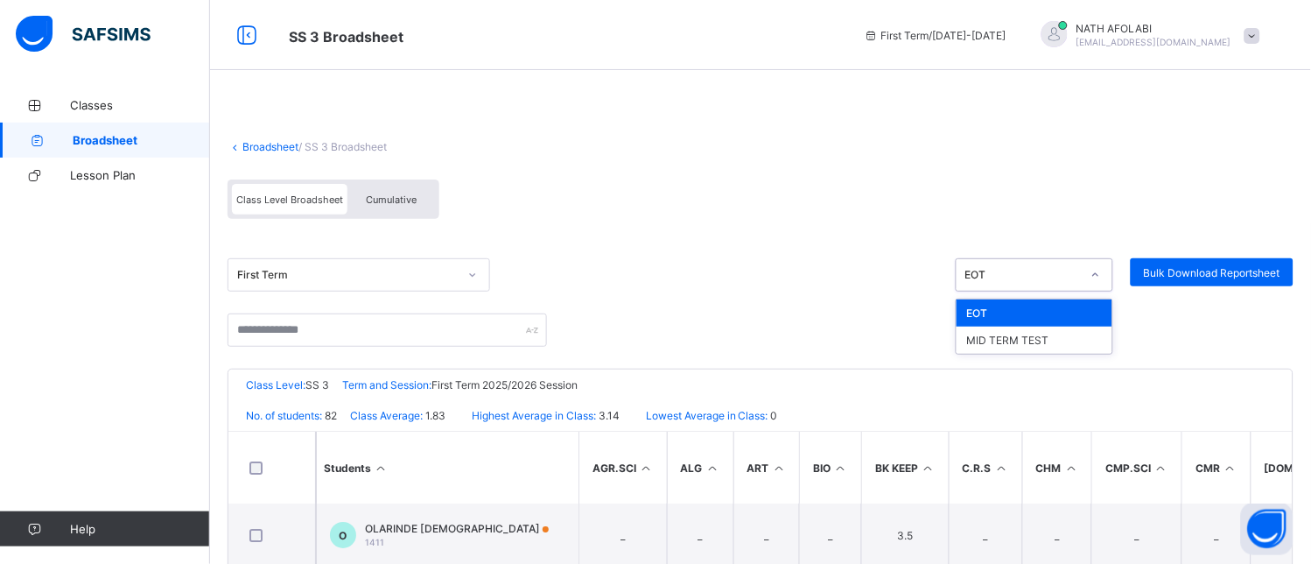
click at [1101, 275] on icon at bounding box center [1095, 275] width 11 height 18
click at [1076, 335] on div "MID TERM TEST" at bounding box center [1035, 339] width 156 height 27
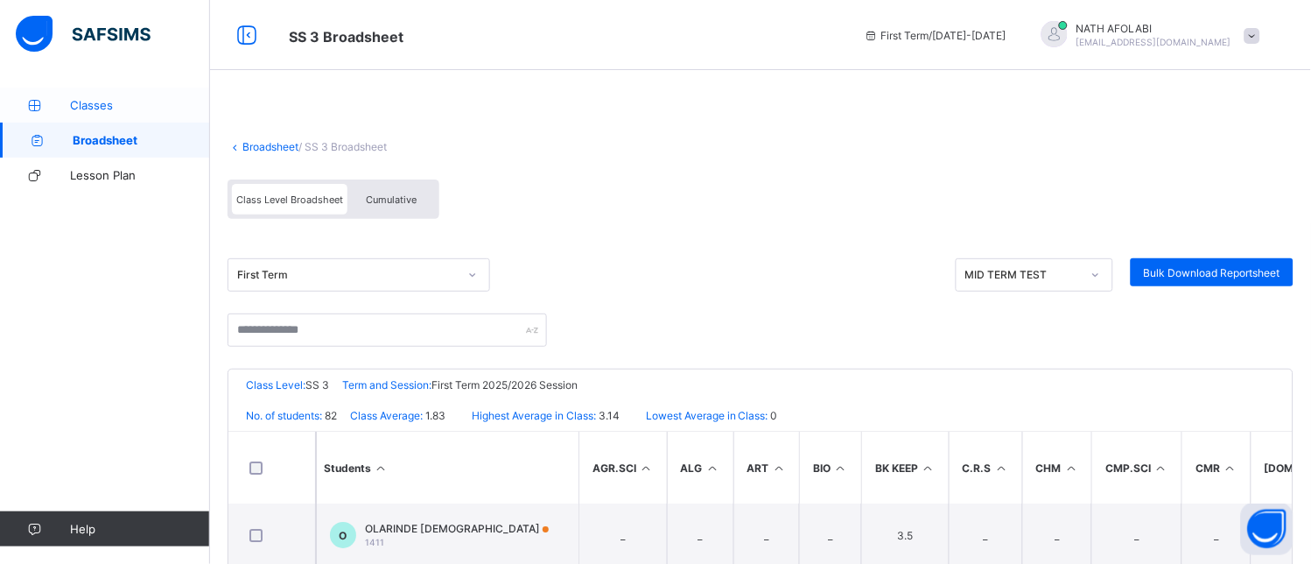
click at [116, 109] on span "Classes" at bounding box center [140, 105] width 140 height 14
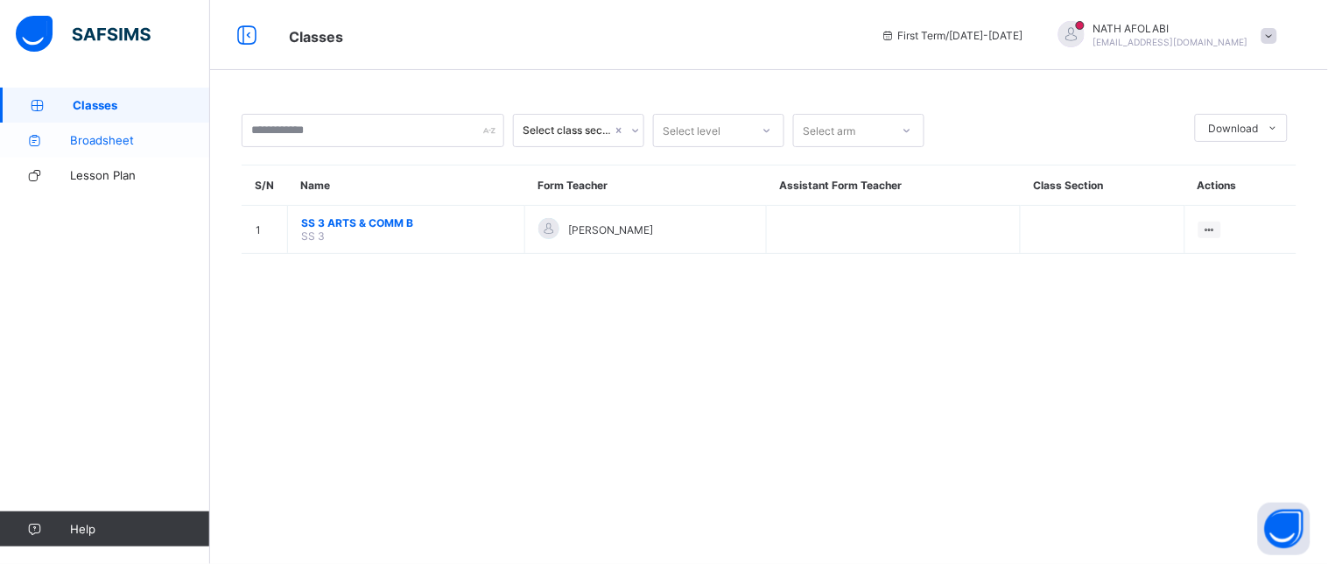
click at [107, 133] on span "Broadsheet" at bounding box center [140, 140] width 140 height 14
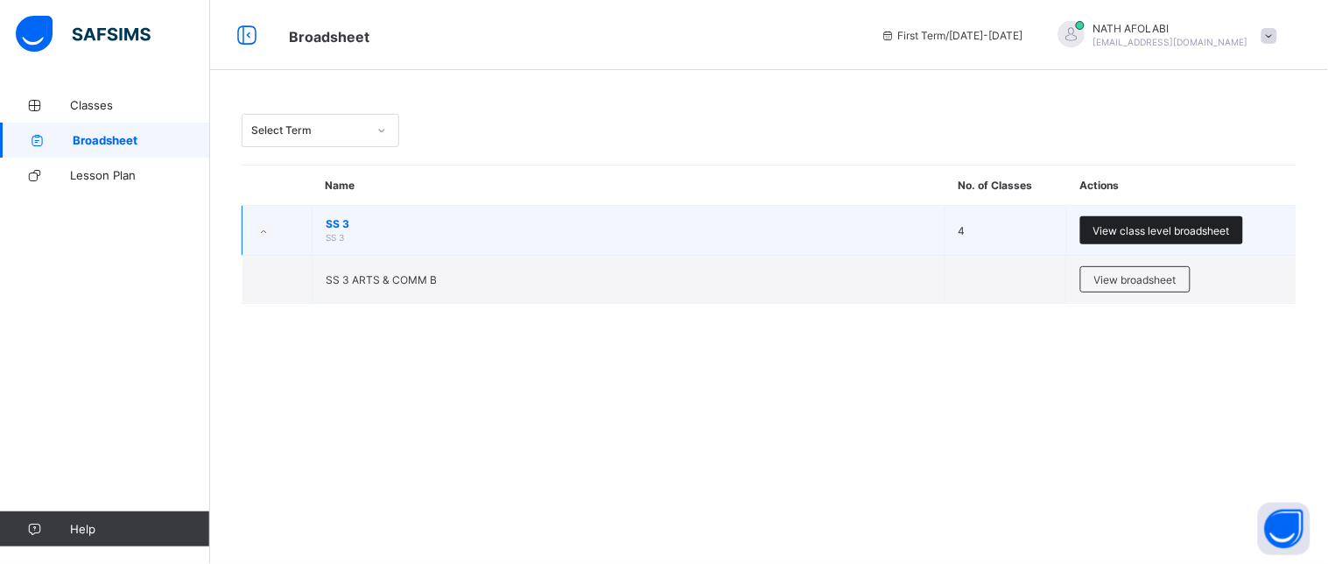
click at [1132, 221] on div "View class level broadsheet" at bounding box center [1161, 230] width 163 height 28
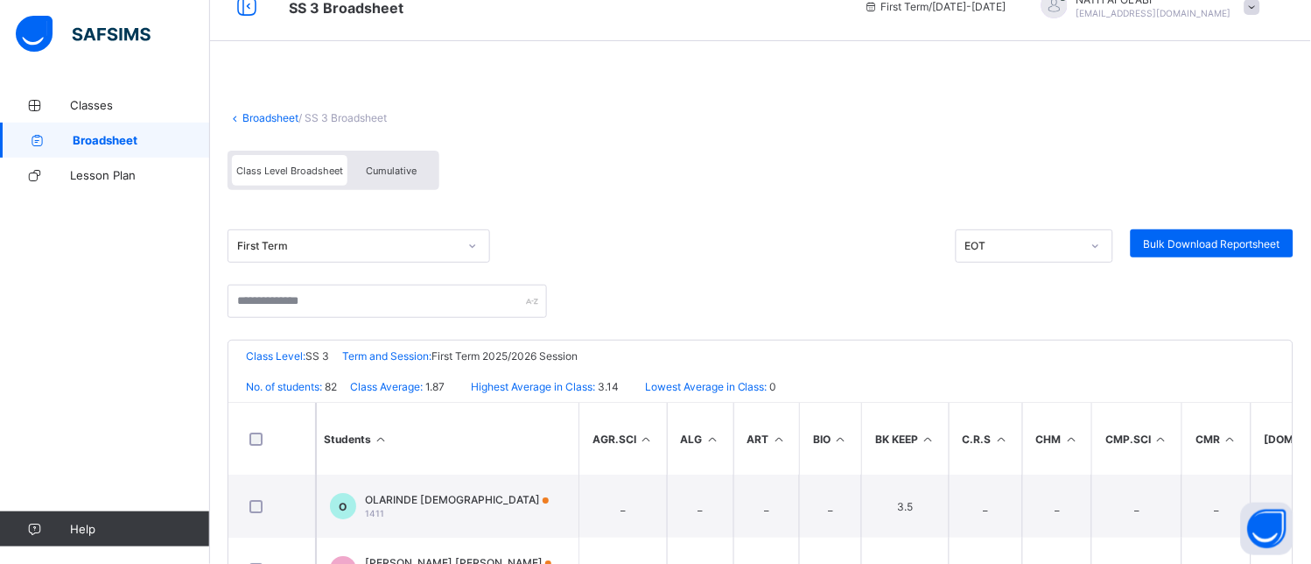
scroll to position [27, 0]
click at [405, 175] on span "Cumulative" at bounding box center [391, 172] width 51 height 12
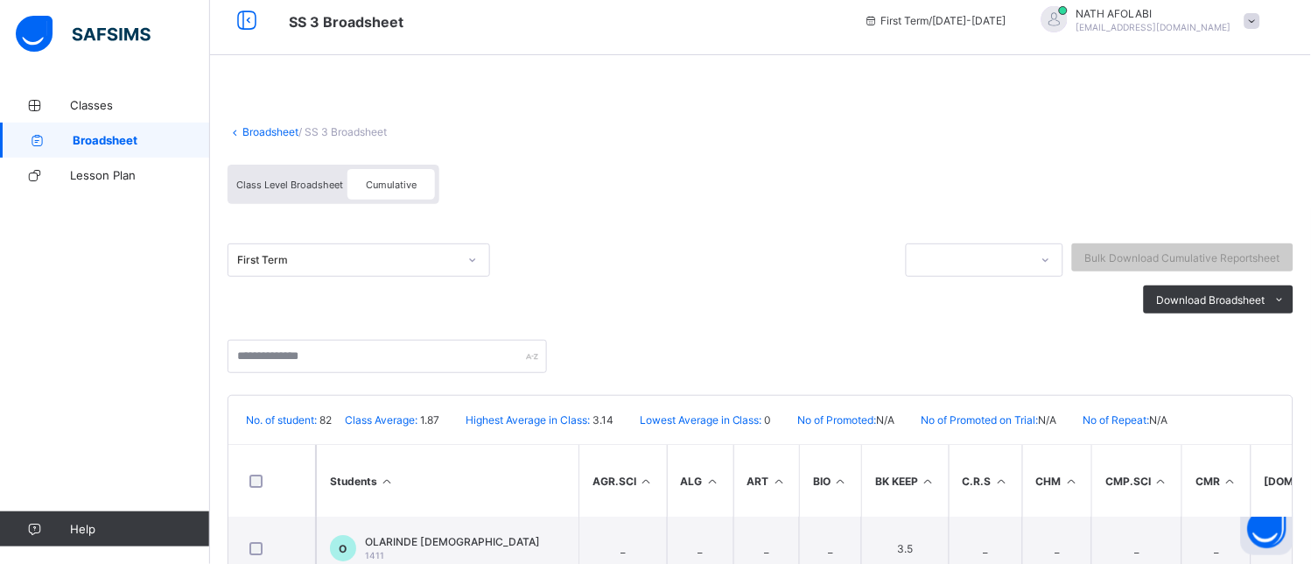
scroll to position [0, 0]
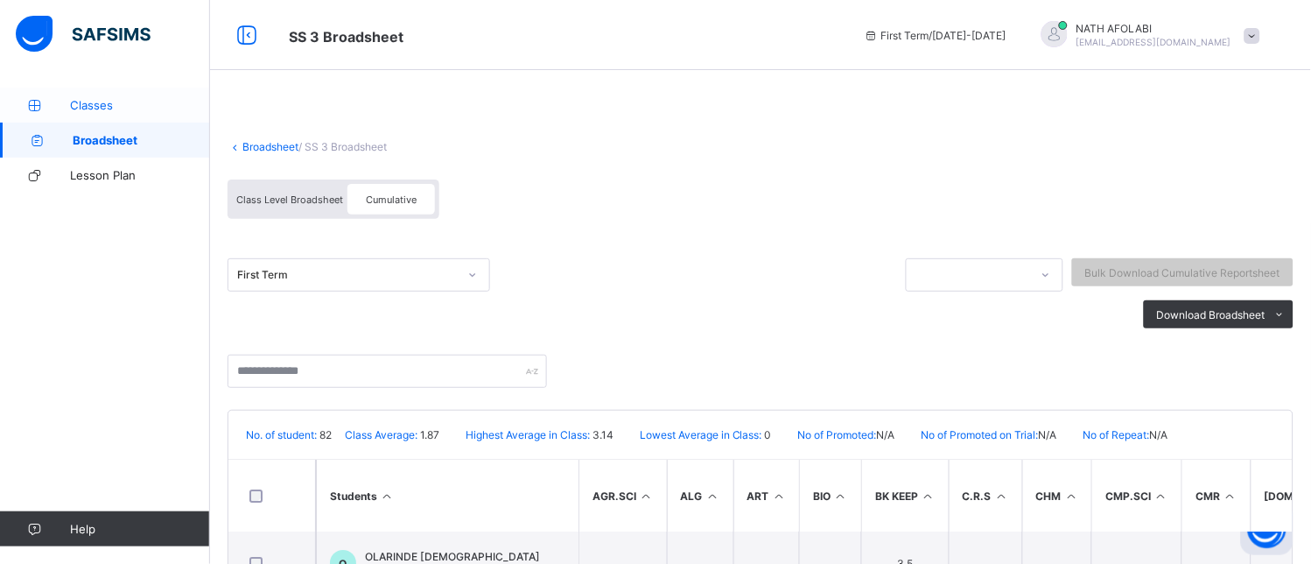
click at [92, 110] on span "Classes" at bounding box center [140, 105] width 140 height 14
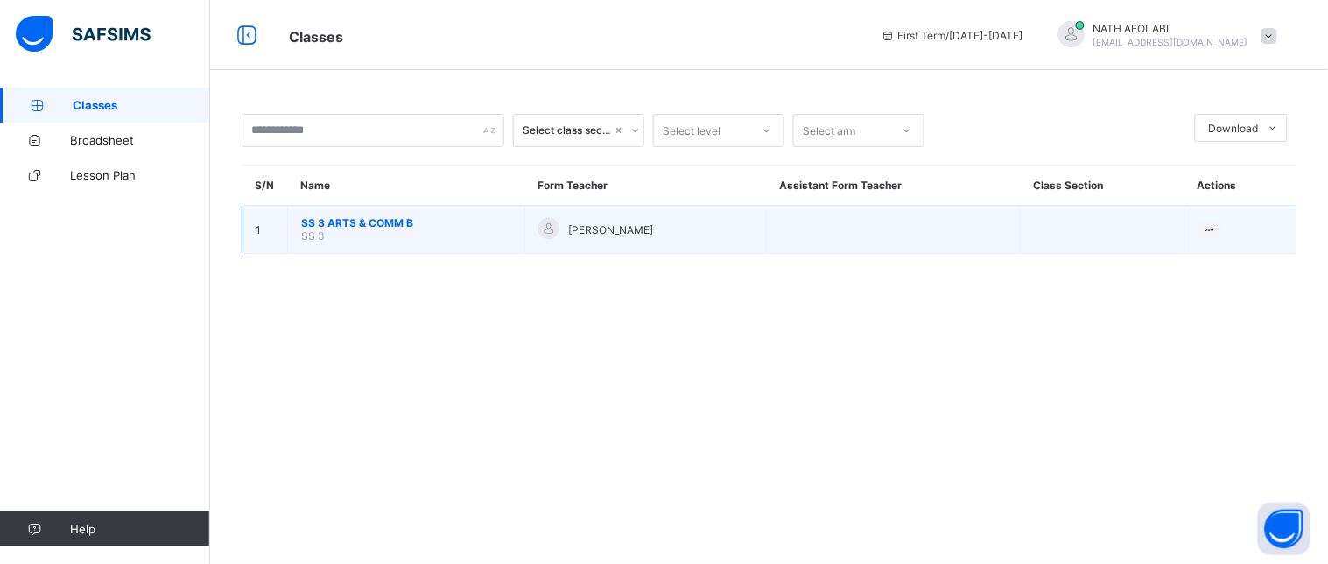
click at [356, 225] on span "SS 3 ARTS & COMM B" at bounding box center [406, 222] width 210 height 13
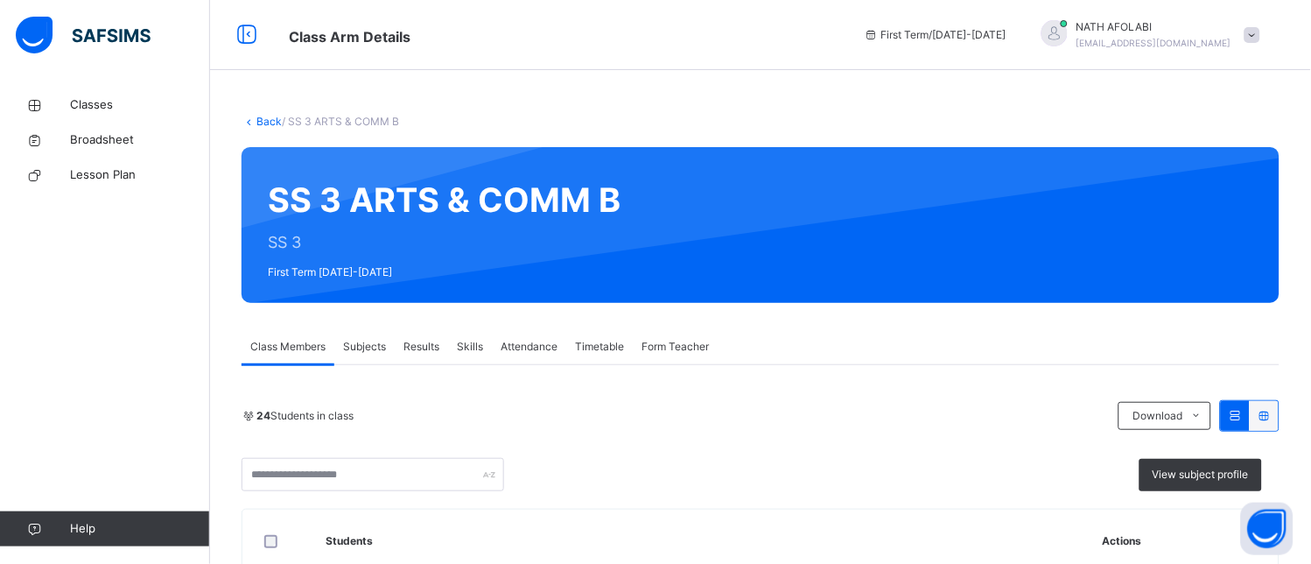
click at [354, 340] on span "Subjects" at bounding box center [364, 347] width 43 height 16
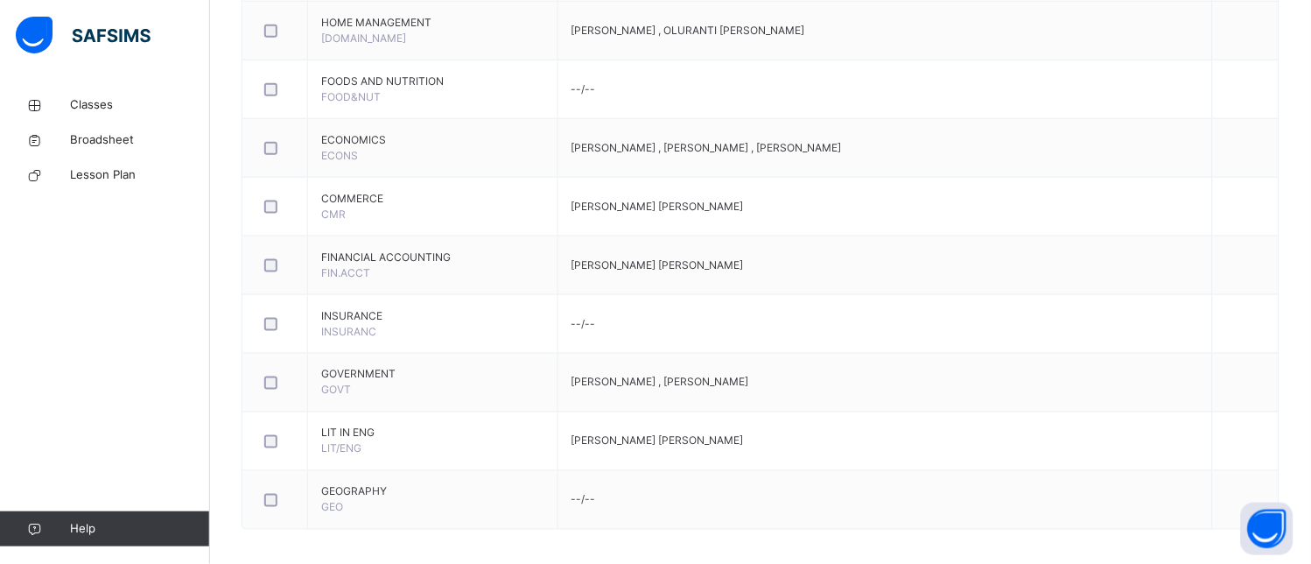
scroll to position [1870, 0]
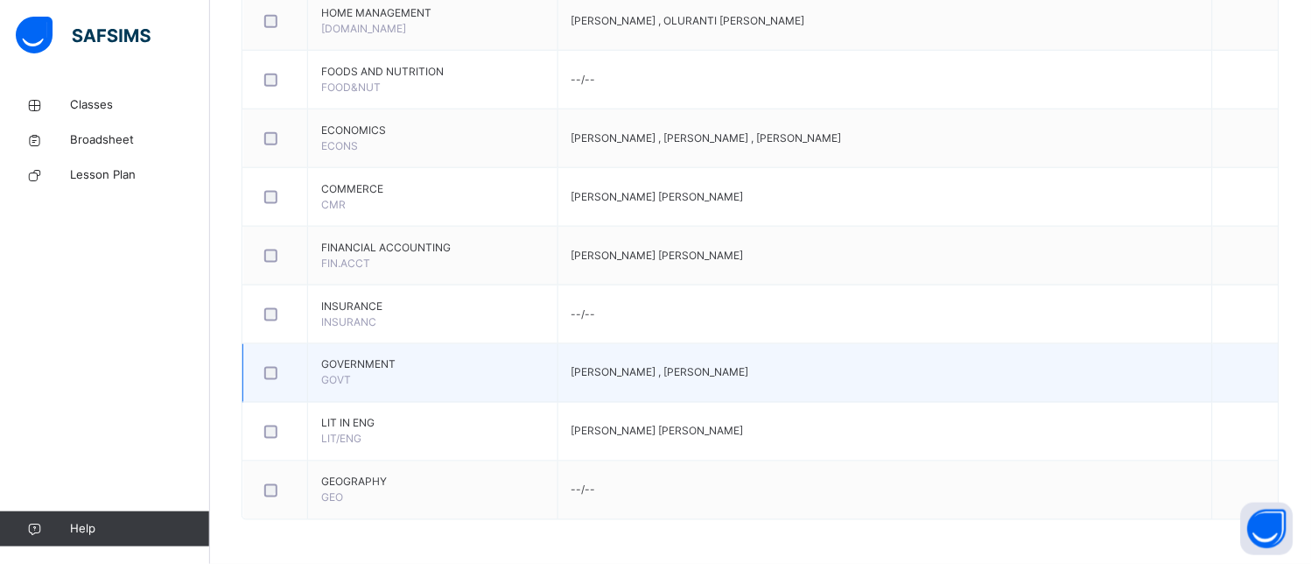
click at [424, 383] on td "GOVERNMENT GOVT" at bounding box center [433, 373] width 250 height 59
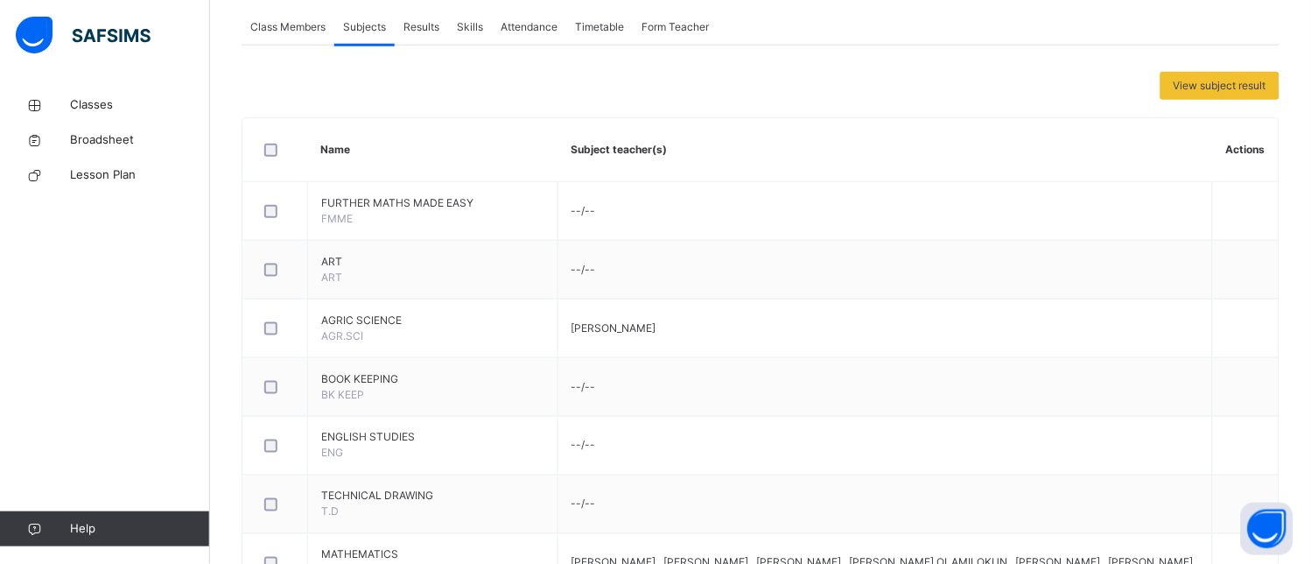
scroll to position [0, 0]
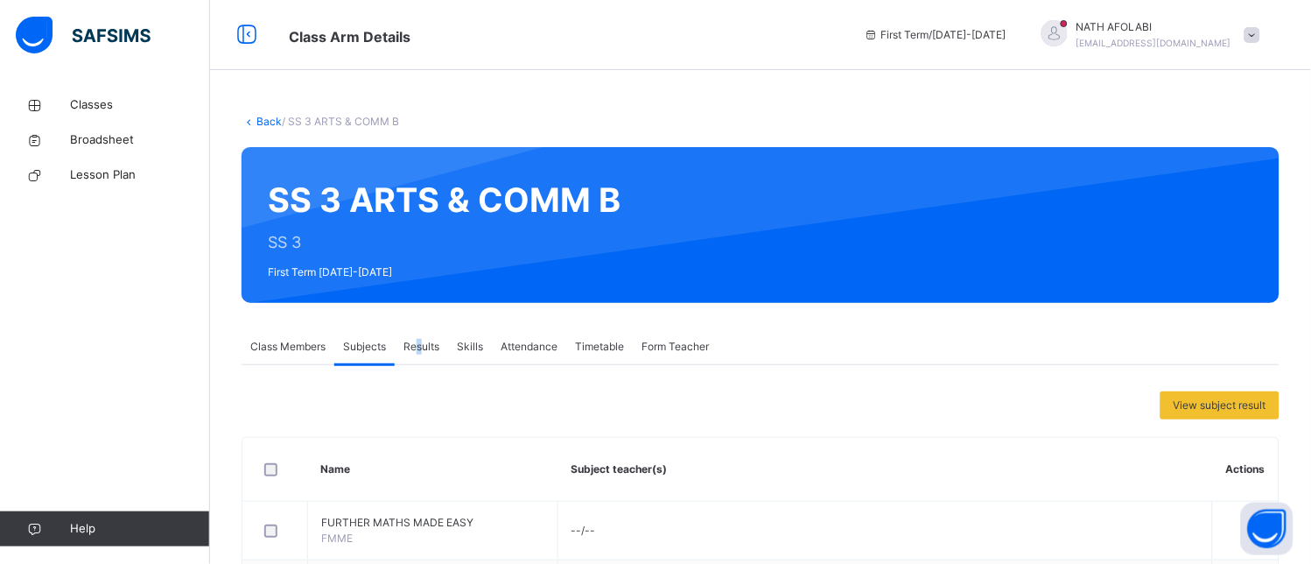
click at [424, 344] on span "Results" at bounding box center [421, 347] width 36 height 16
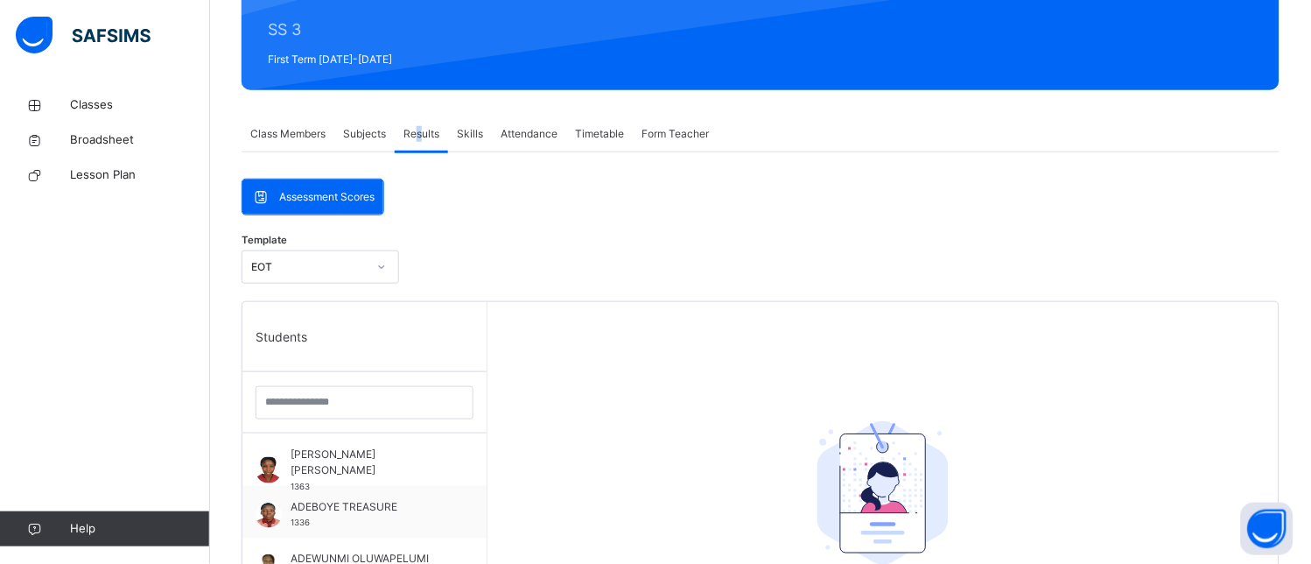
scroll to position [233, 0]
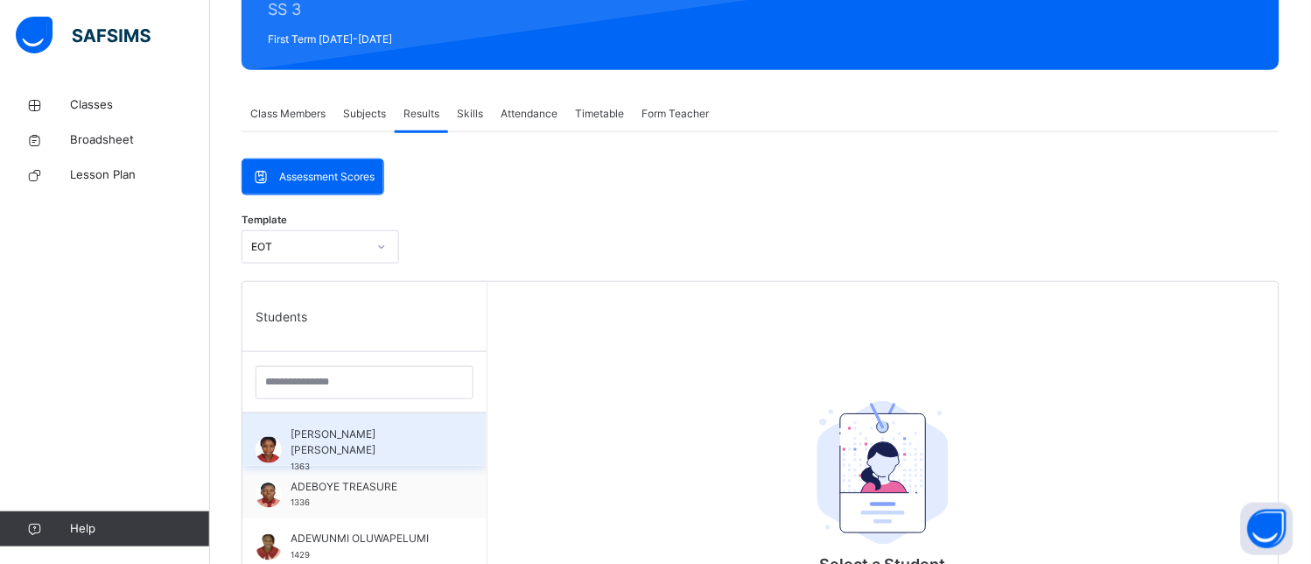
click at [342, 457] on div "ABRAHAM OLUWATONI SARAH 1363" at bounding box center [369, 449] width 157 height 47
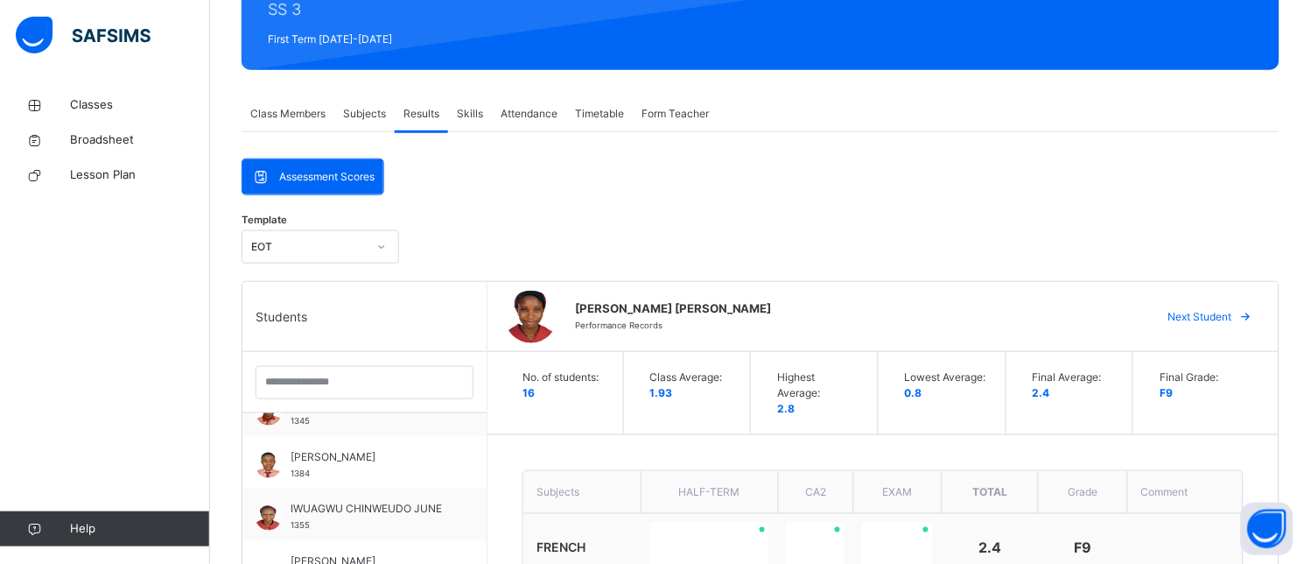
scroll to position [505, 0]
click at [976, 232] on div "Template EOT" at bounding box center [761, 251] width 1038 height 60
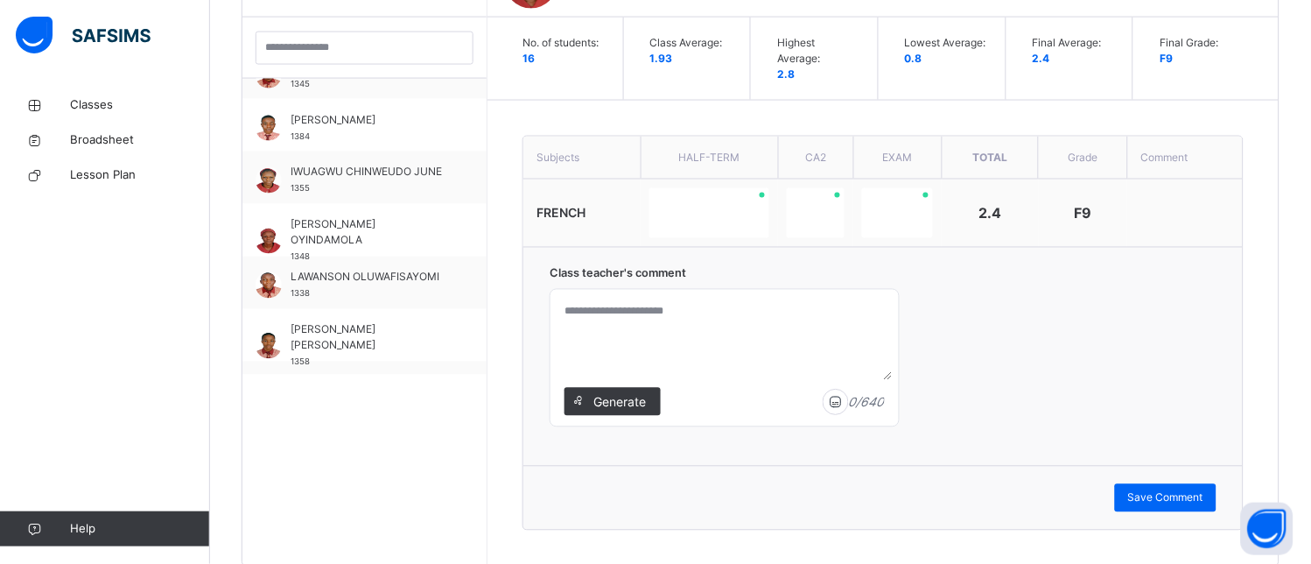
scroll to position [607, 0]
